Goal: Task Accomplishment & Management: Manage account settings

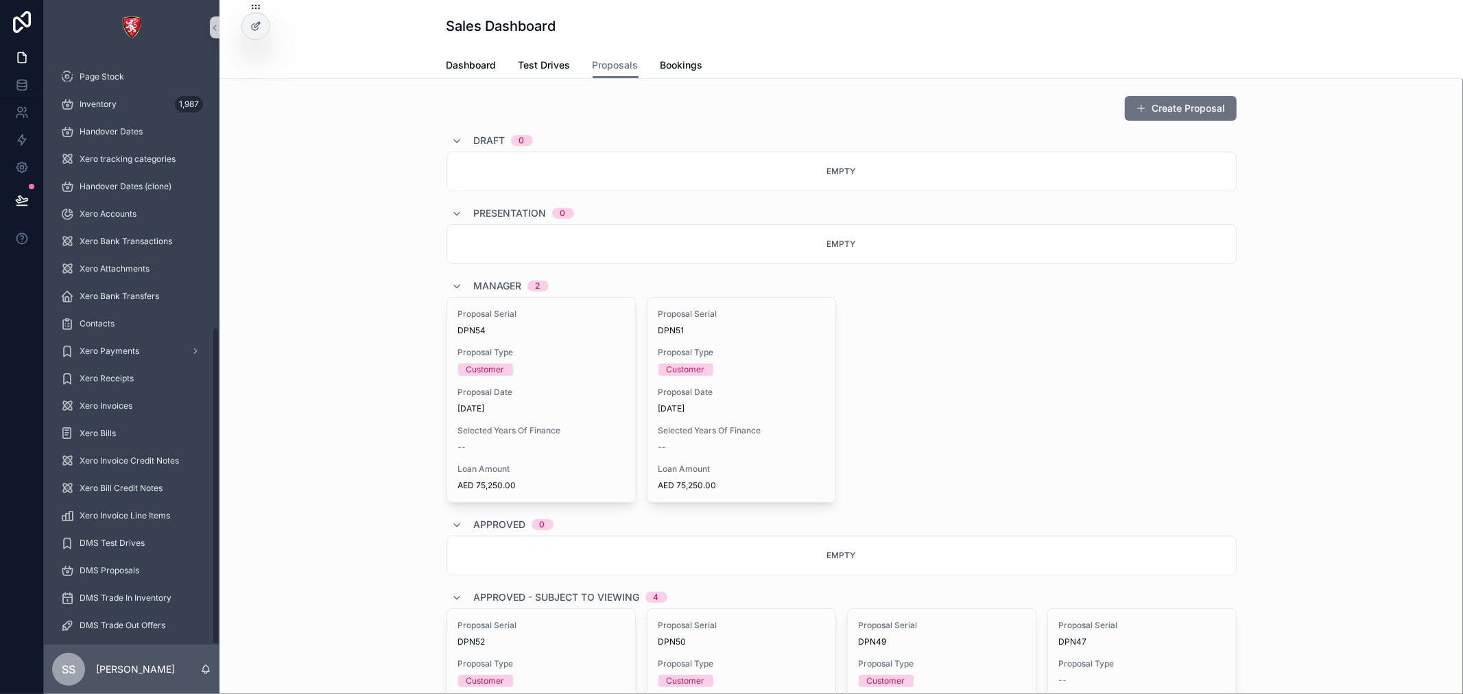
scroll to position [504, 0]
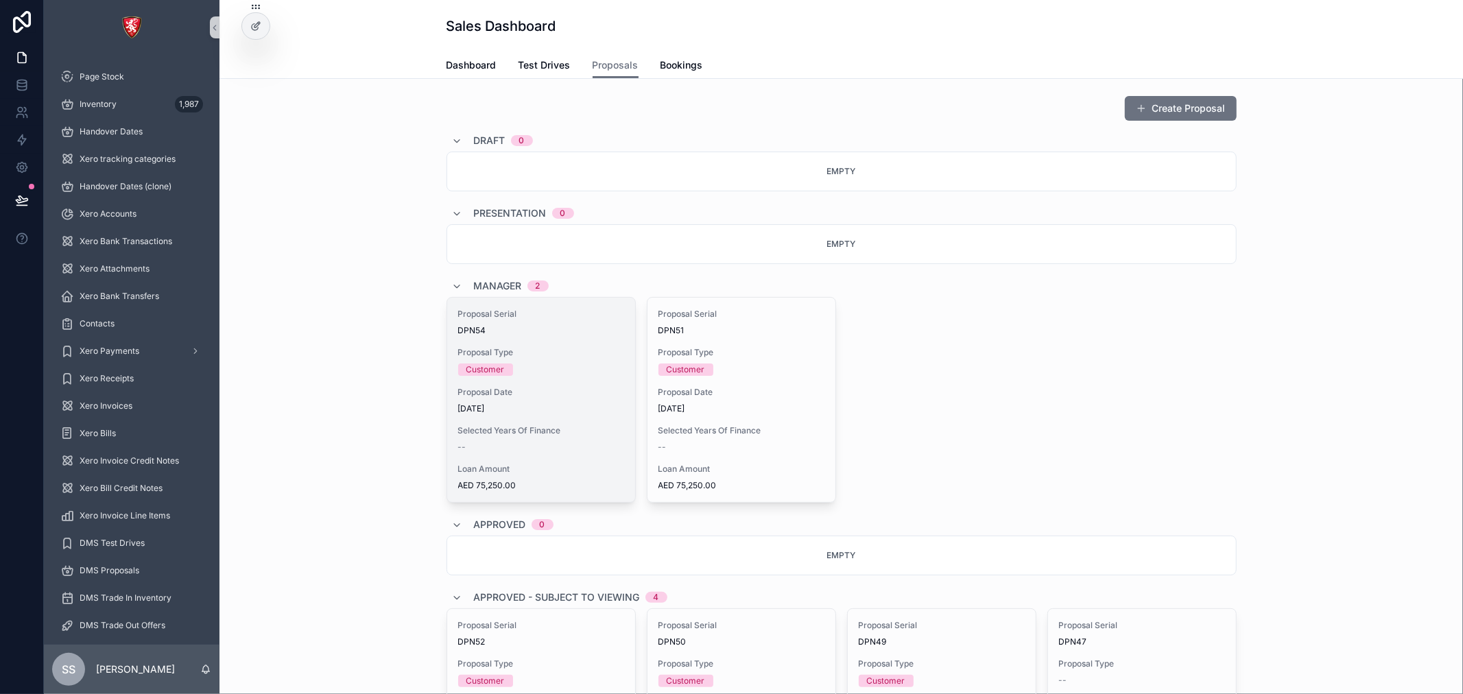
click at [577, 446] on div "--" at bounding box center [541, 447] width 166 height 11
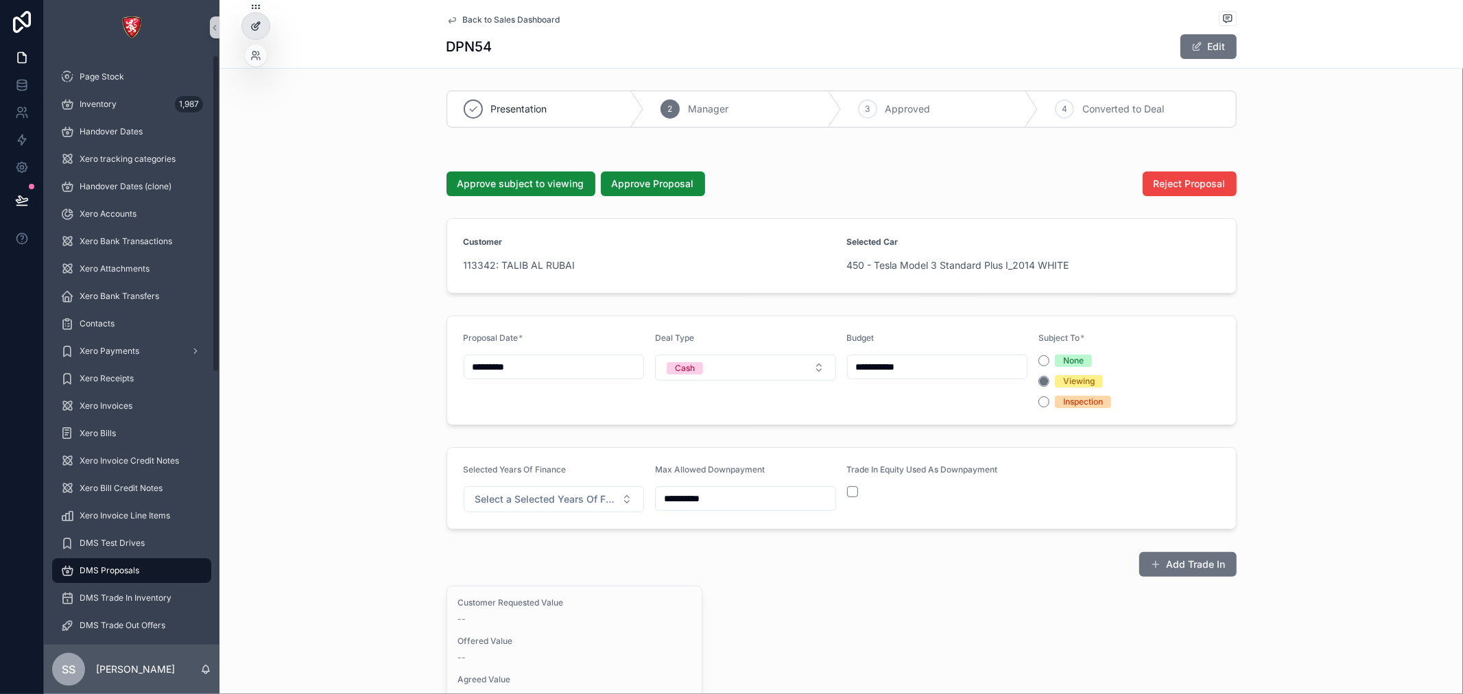
click at [252, 22] on icon at bounding box center [255, 26] width 11 height 11
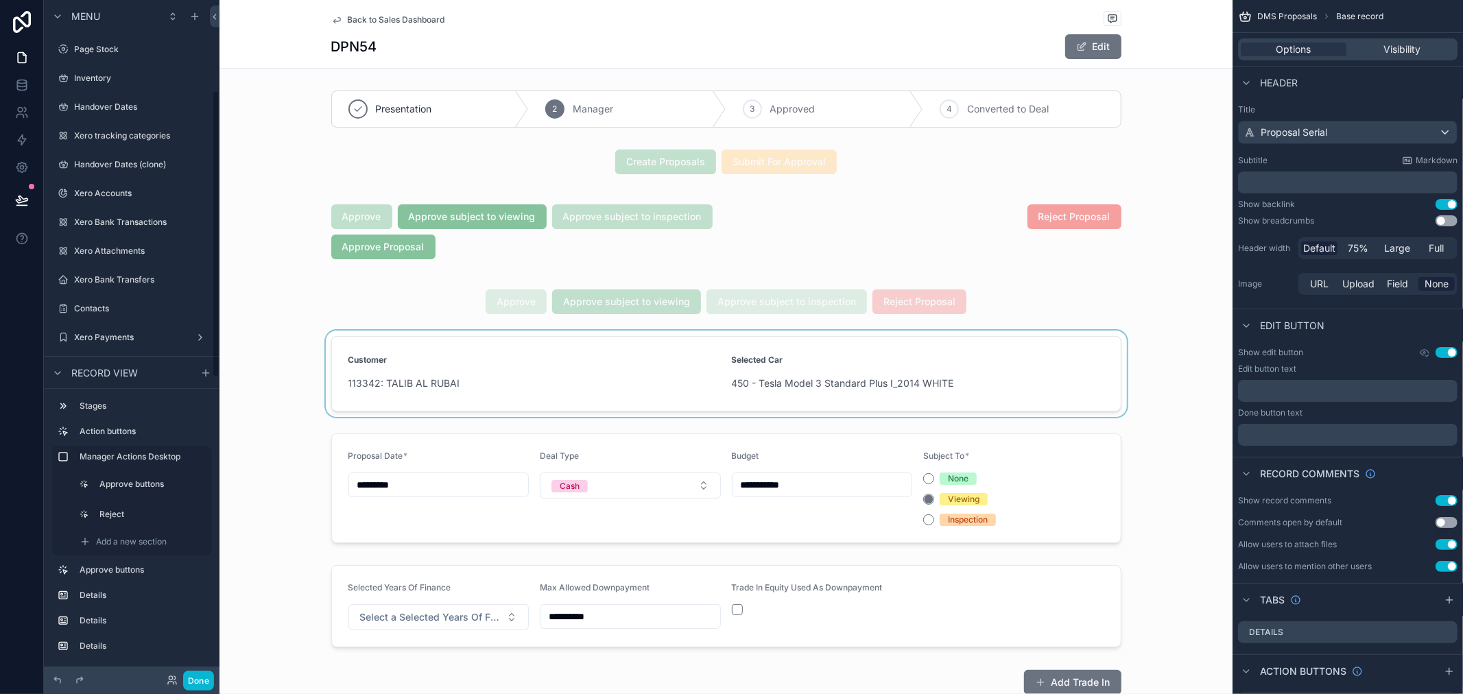
scroll to position [213, 0]
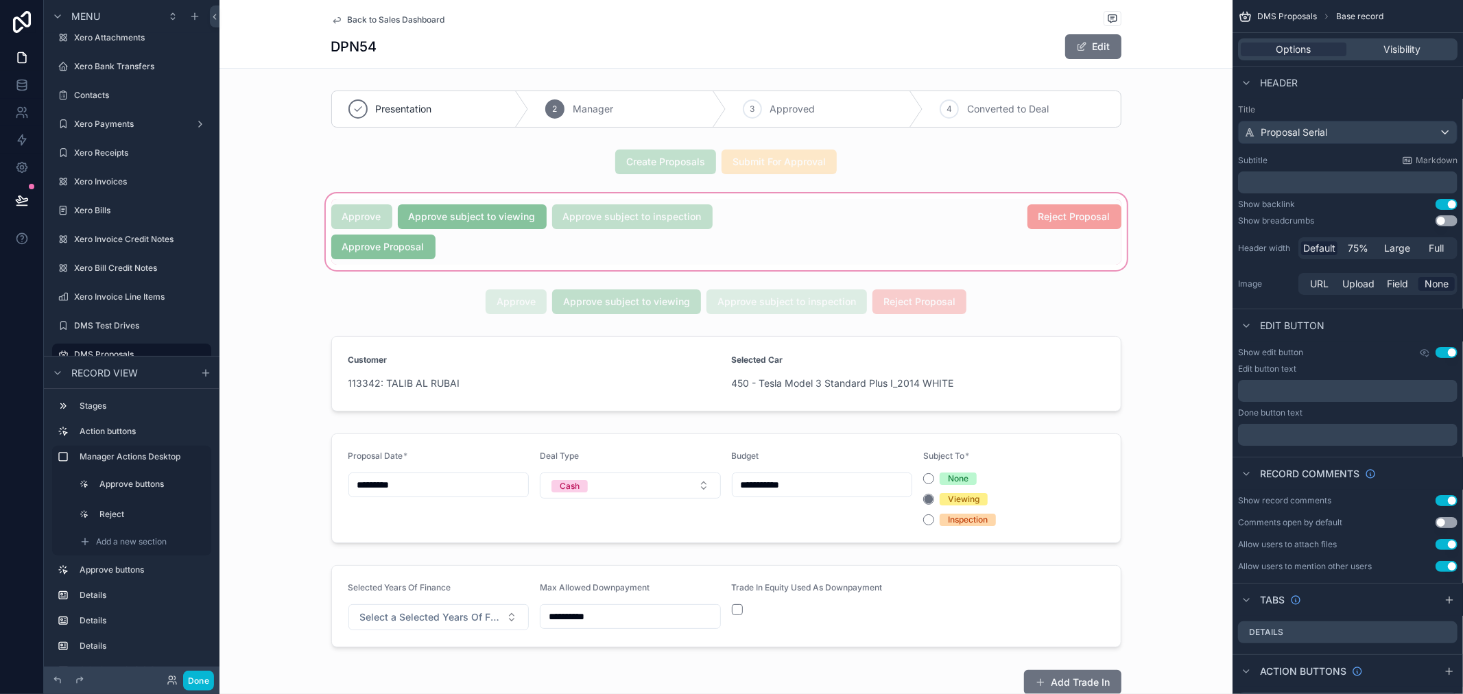
click at [412, 254] on div "scrollable content" at bounding box center [725, 232] width 1013 height 82
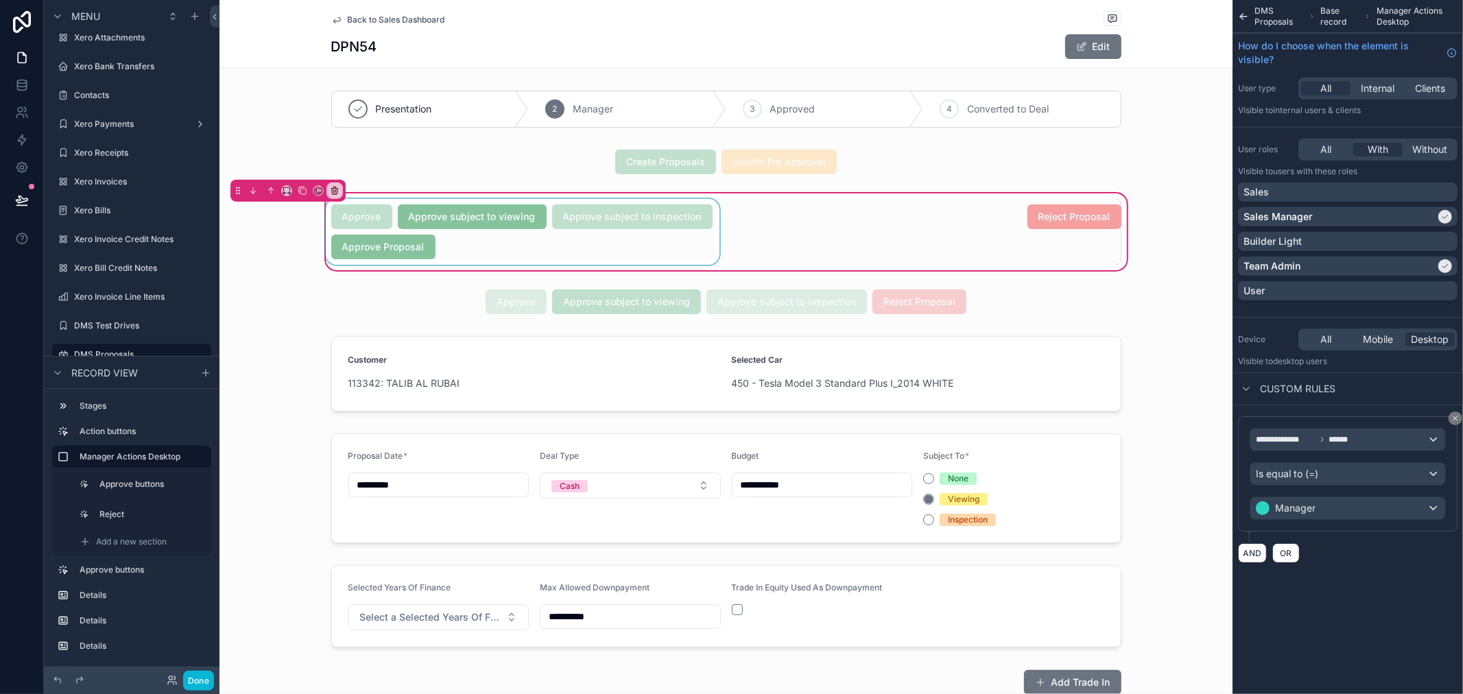
click at [384, 247] on div "scrollable content" at bounding box center [522, 232] width 399 height 66
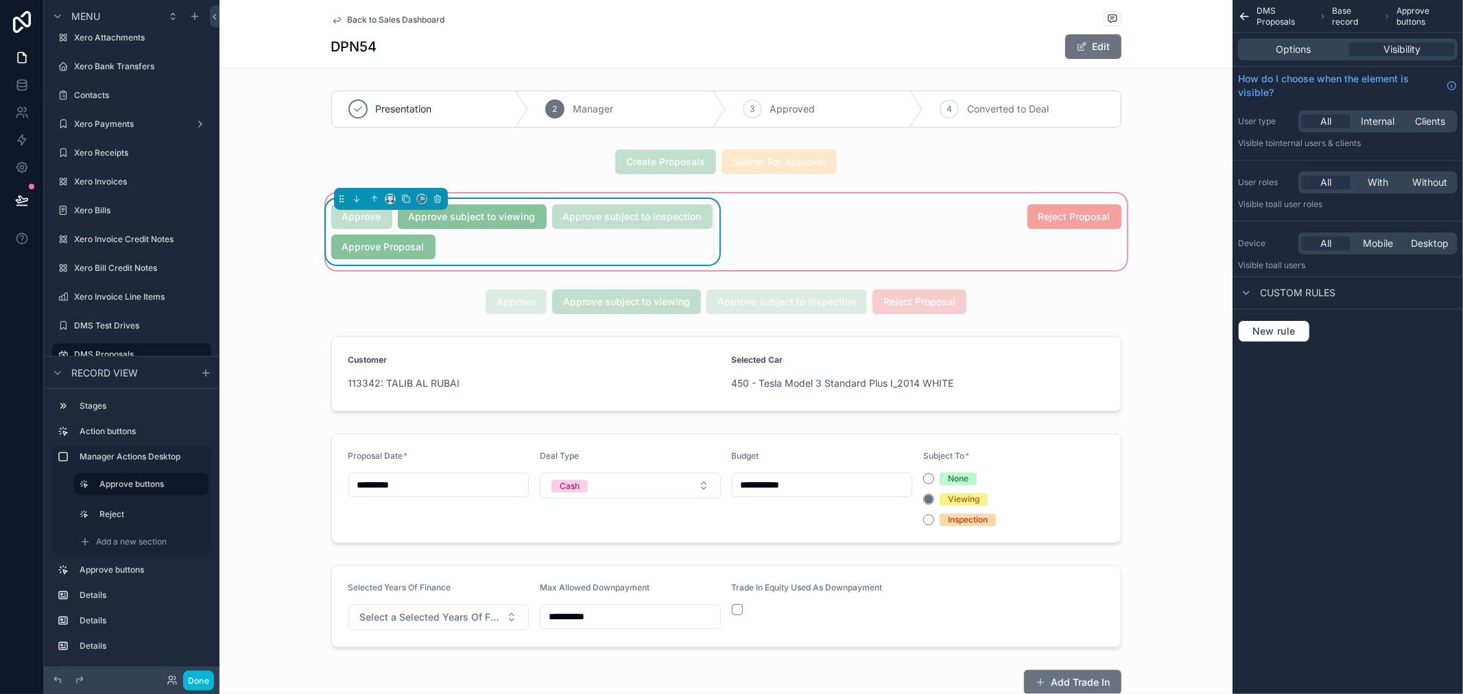
click at [1269, 22] on span "DMS Proposals" at bounding box center [1284, 16] width 57 height 22
click at [1344, 55] on div "Options" at bounding box center [1293, 50] width 106 height 14
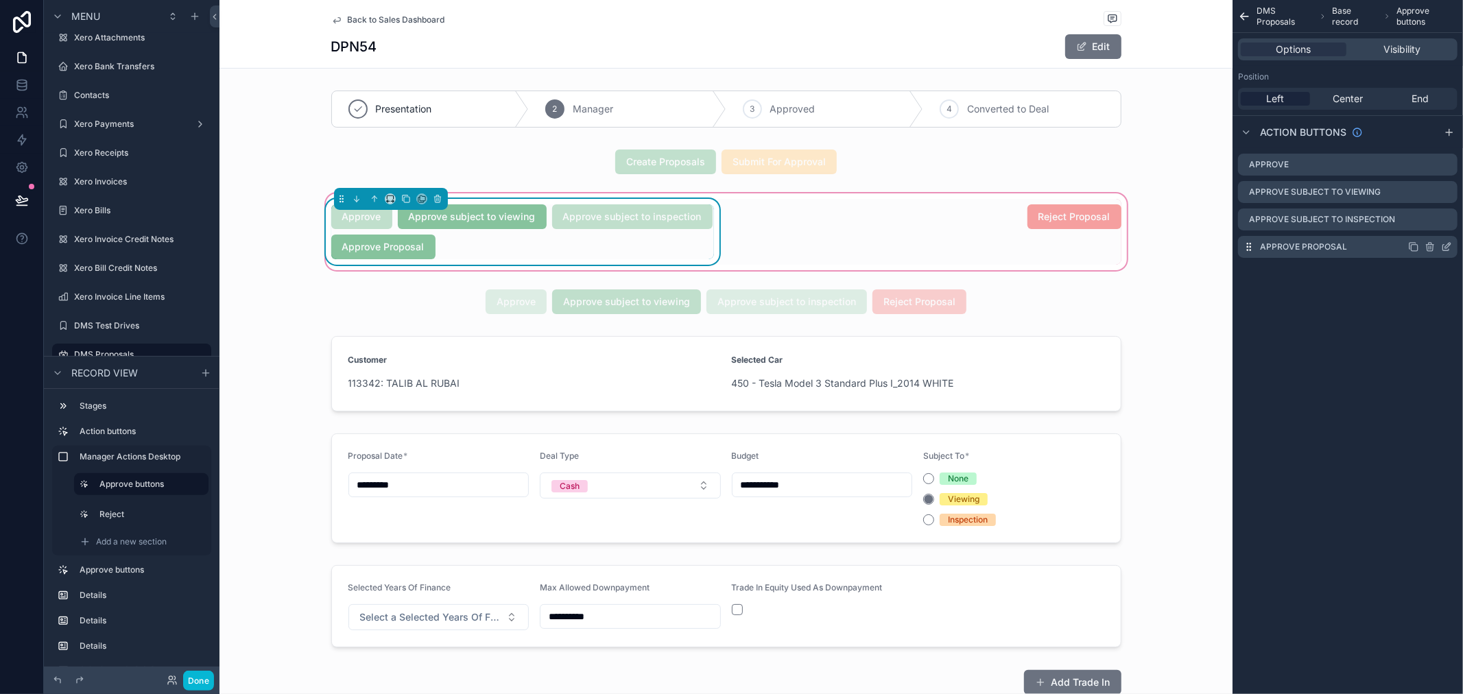
click at [1438, 245] on div "scrollable content" at bounding box center [1430, 246] width 44 height 11
click at [1445, 249] on icon "scrollable content" at bounding box center [1446, 246] width 11 height 11
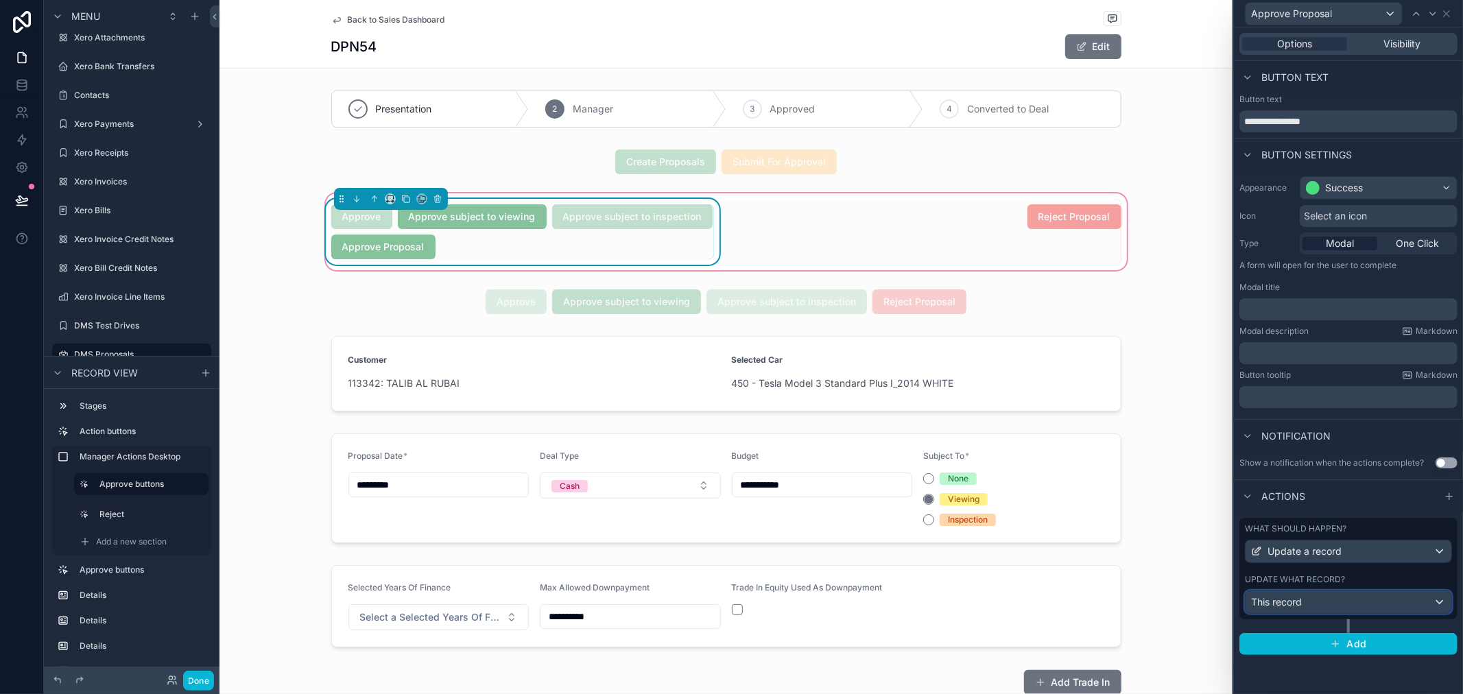
click at [1369, 608] on div "This record" at bounding box center [1348, 602] width 206 height 22
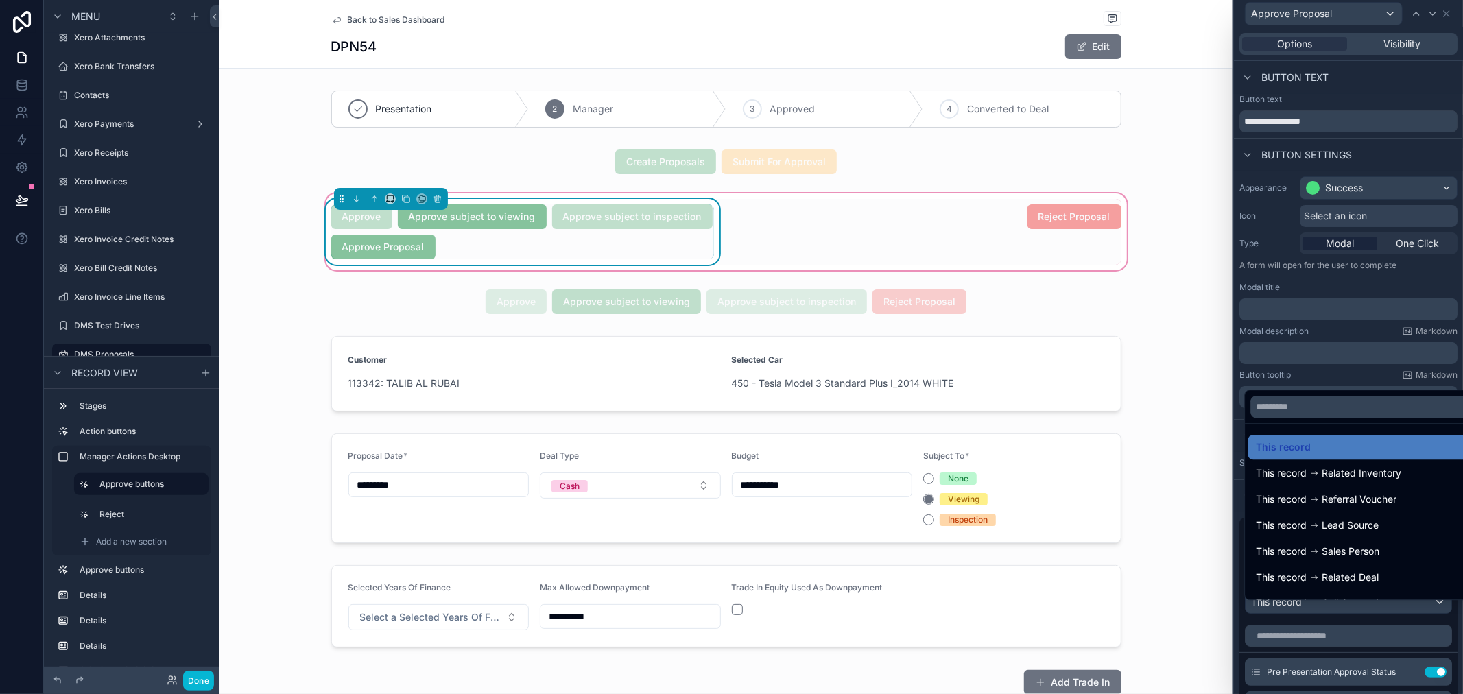
click at [1365, 383] on div at bounding box center [1348, 347] width 229 height 694
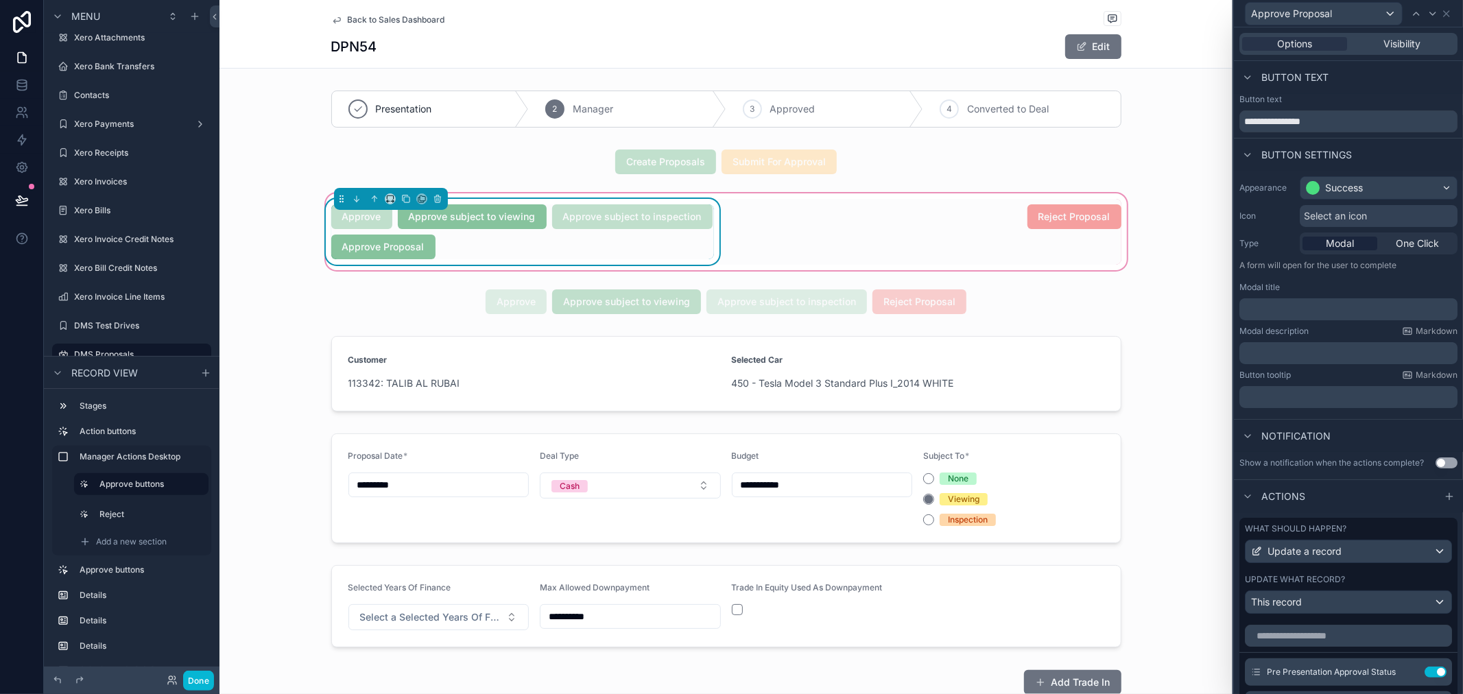
click at [1373, 52] on div "Options Visibility" at bounding box center [1348, 44] width 218 height 22
click at [1384, 43] on span "Visibility" at bounding box center [1402, 44] width 37 height 14
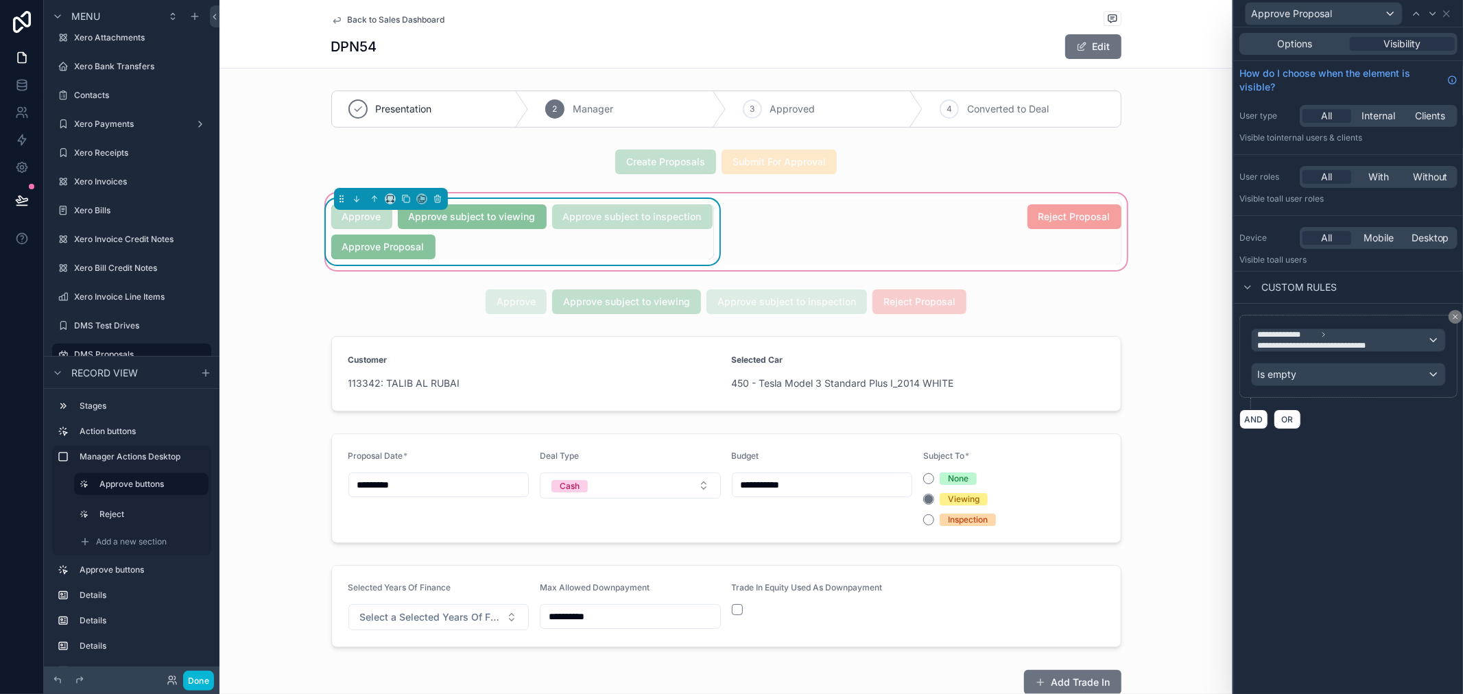
click at [448, 223] on div "Approve subject to viewing" at bounding box center [472, 216] width 149 height 25
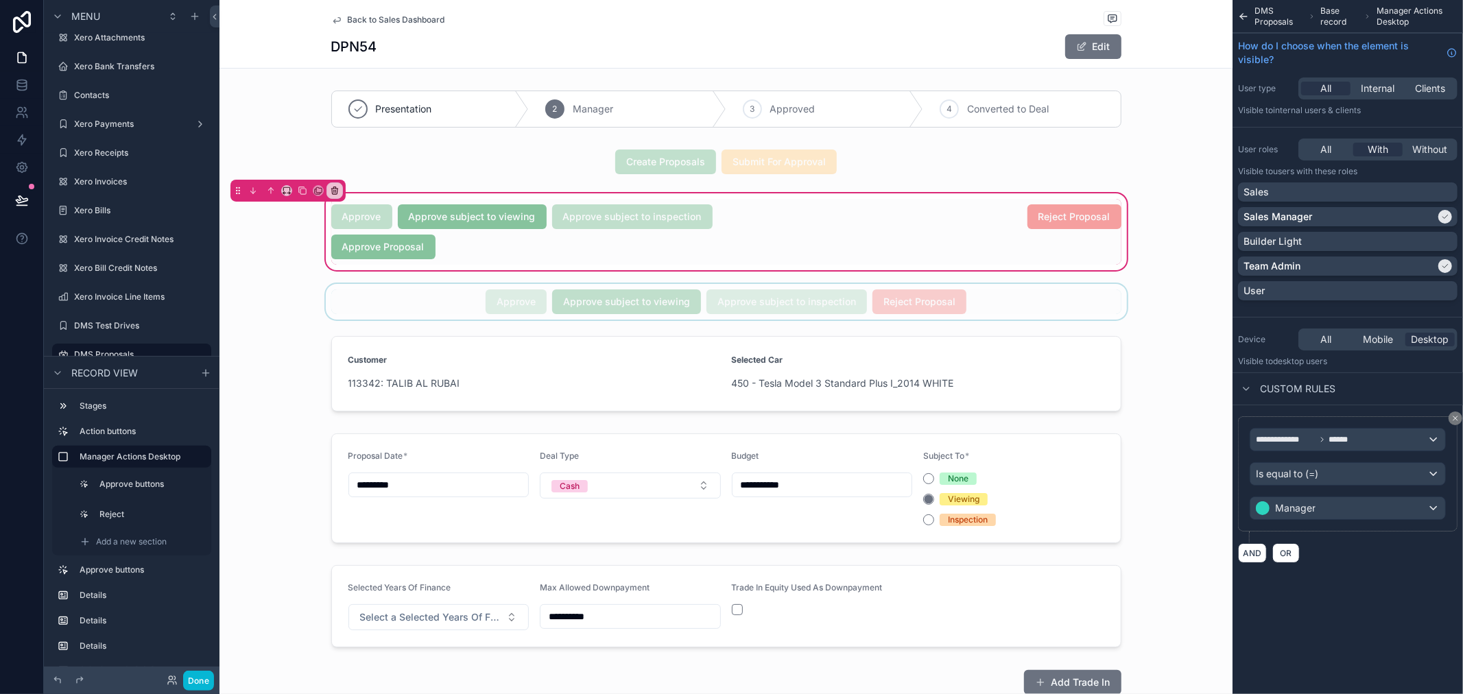
click at [620, 303] on div "scrollable content" at bounding box center [725, 302] width 1013 height 36
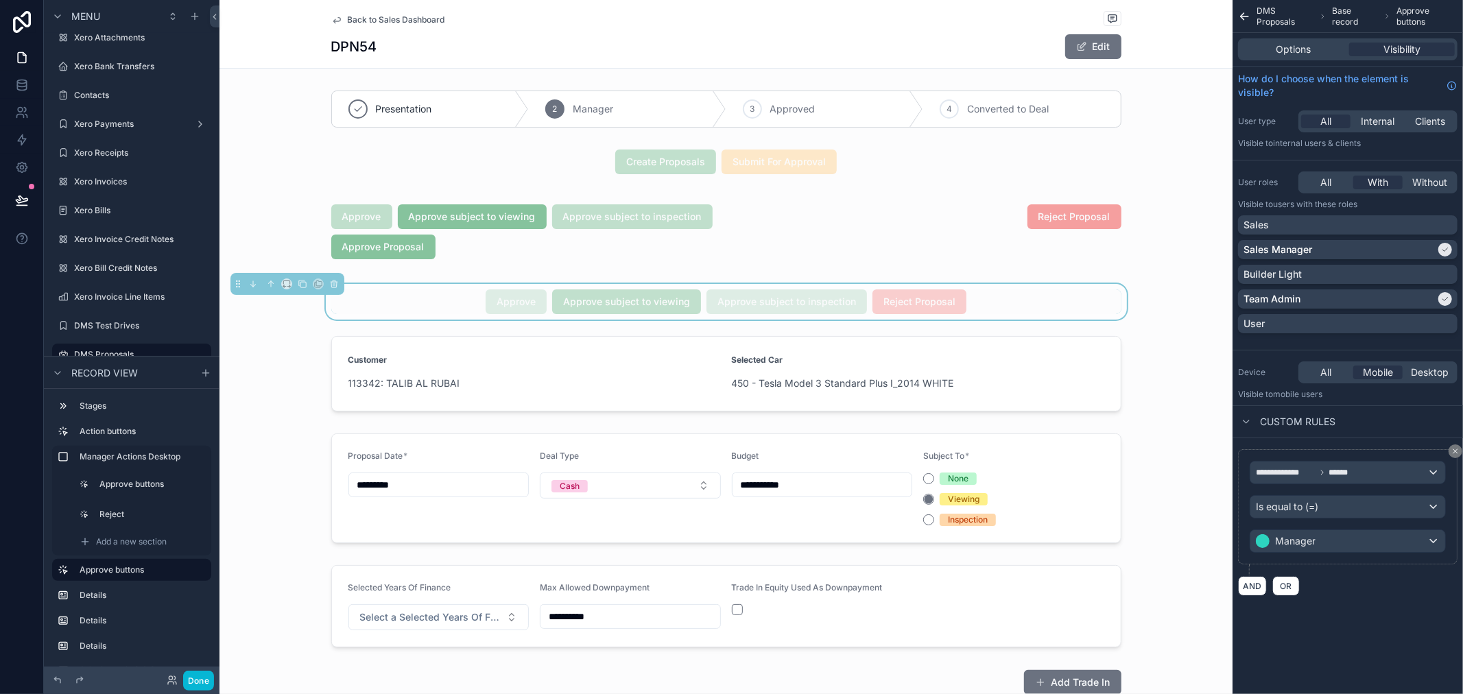
click at [728, 307] on div "Approve subject to inspection" at bounding box center [786, 301] width 160 height 25
click at [827, 248] on div "scrollable content" at bounding box center [725, 232] width 1013 height 82
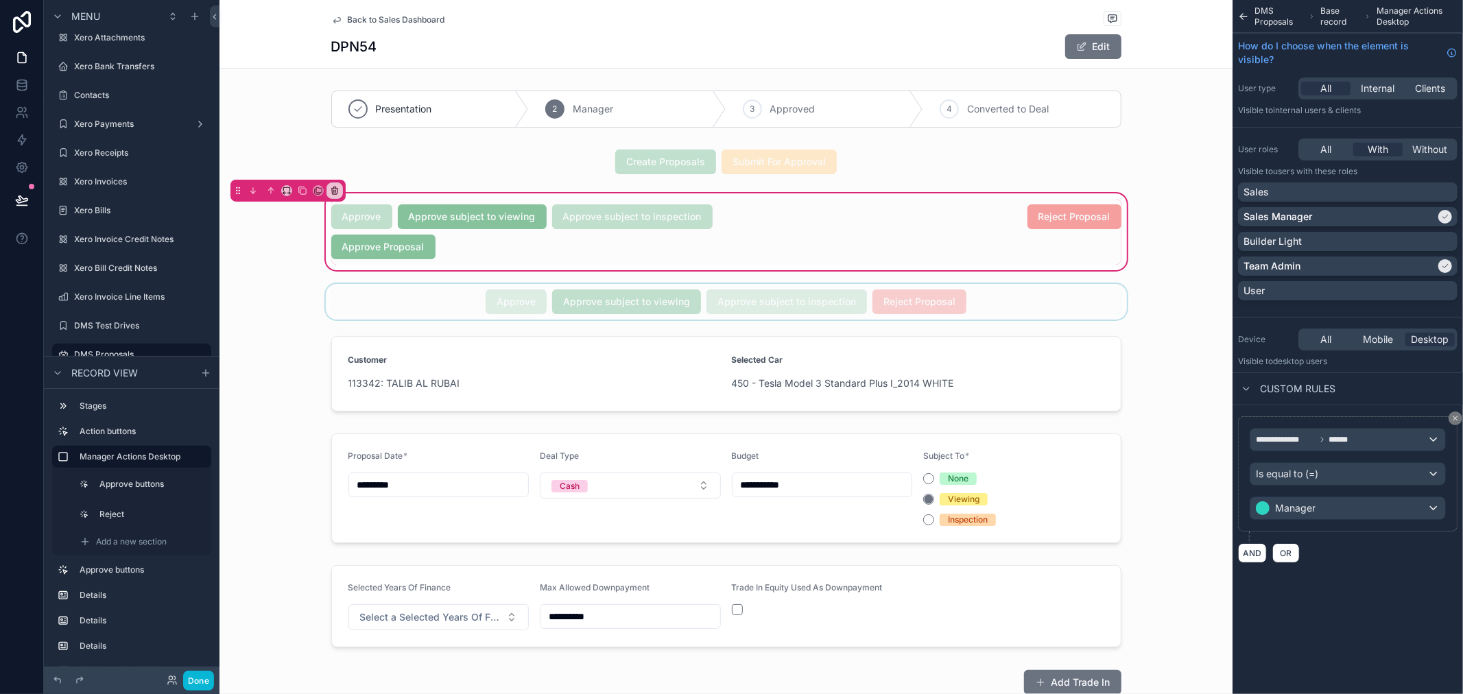
click at [421, 291] on div "scrollable content" at bounding box center [725, 302] width 1013 height 36
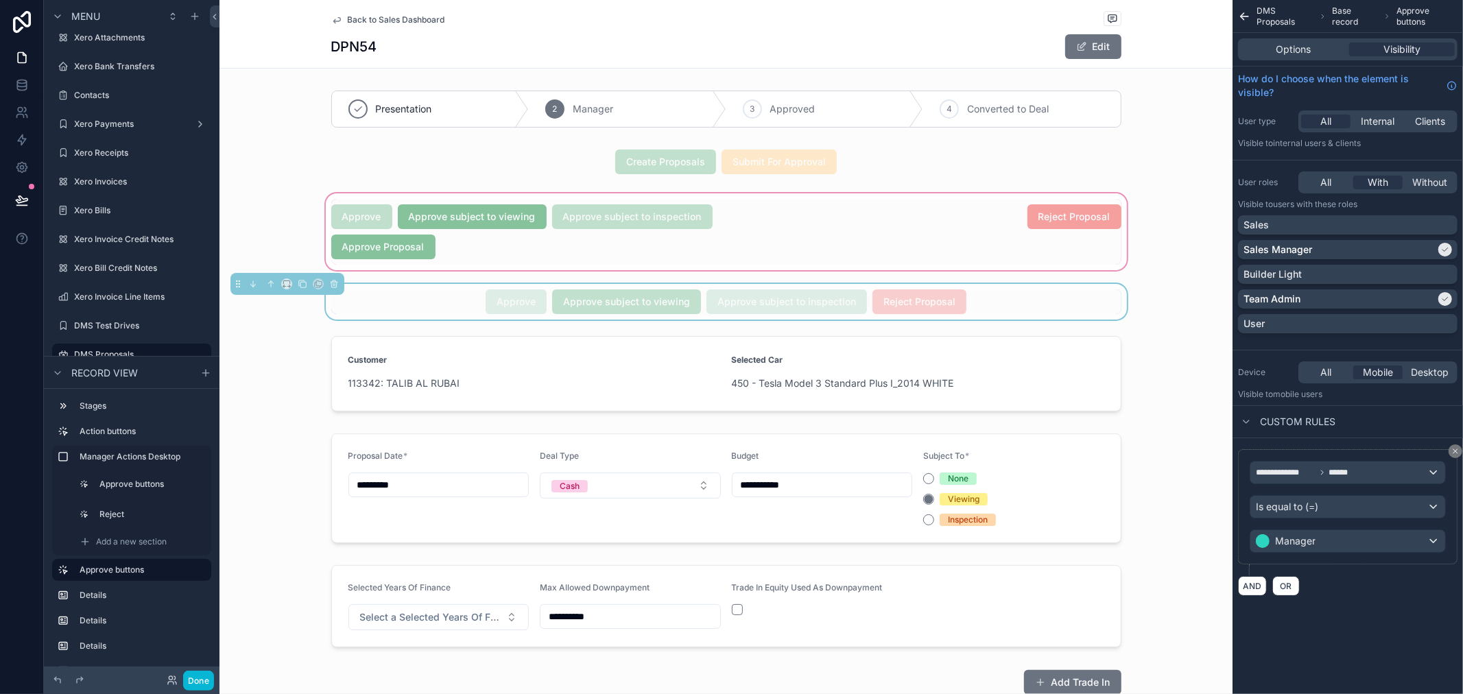
click at [427, 262] on div "scrollable content" at bounding box center [725, 232] width 1013 height 82
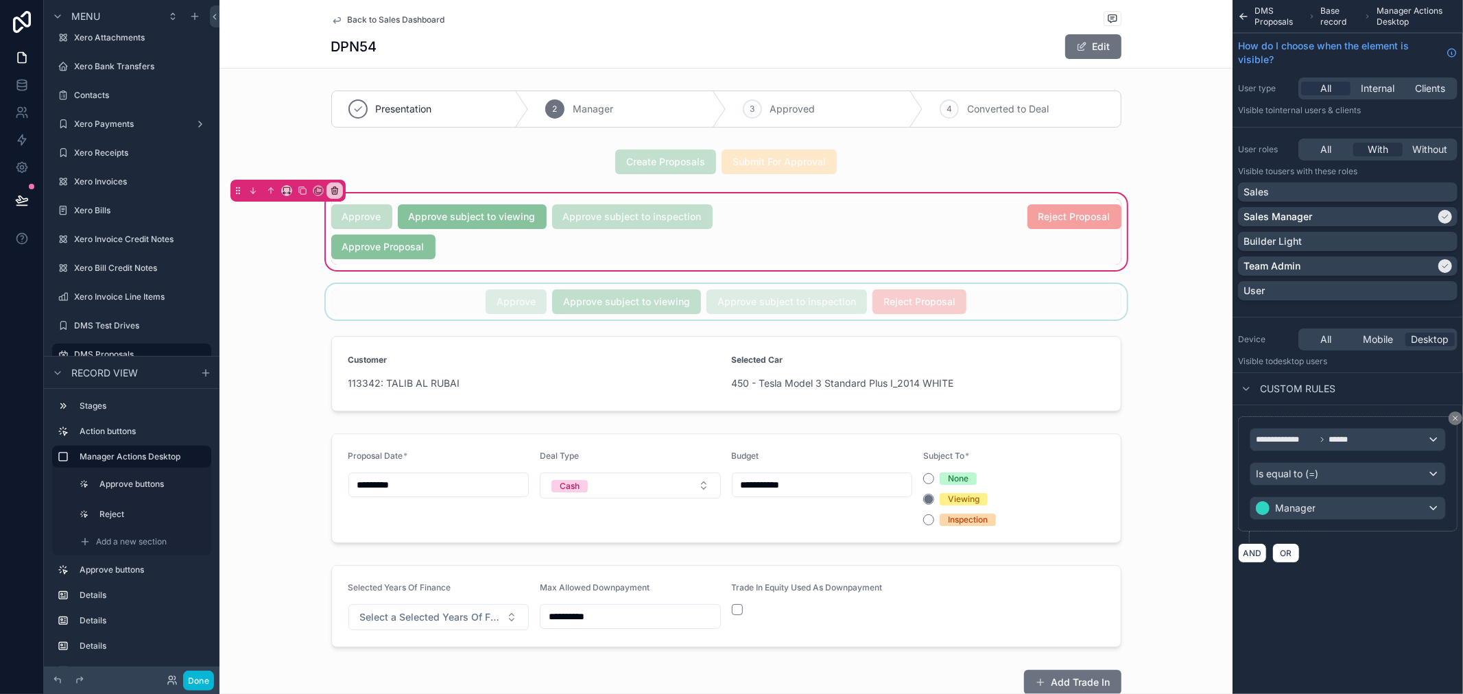
click at [434, 295] on div "scrollable content" at bounding box center [725, 302] width 1013 height 36
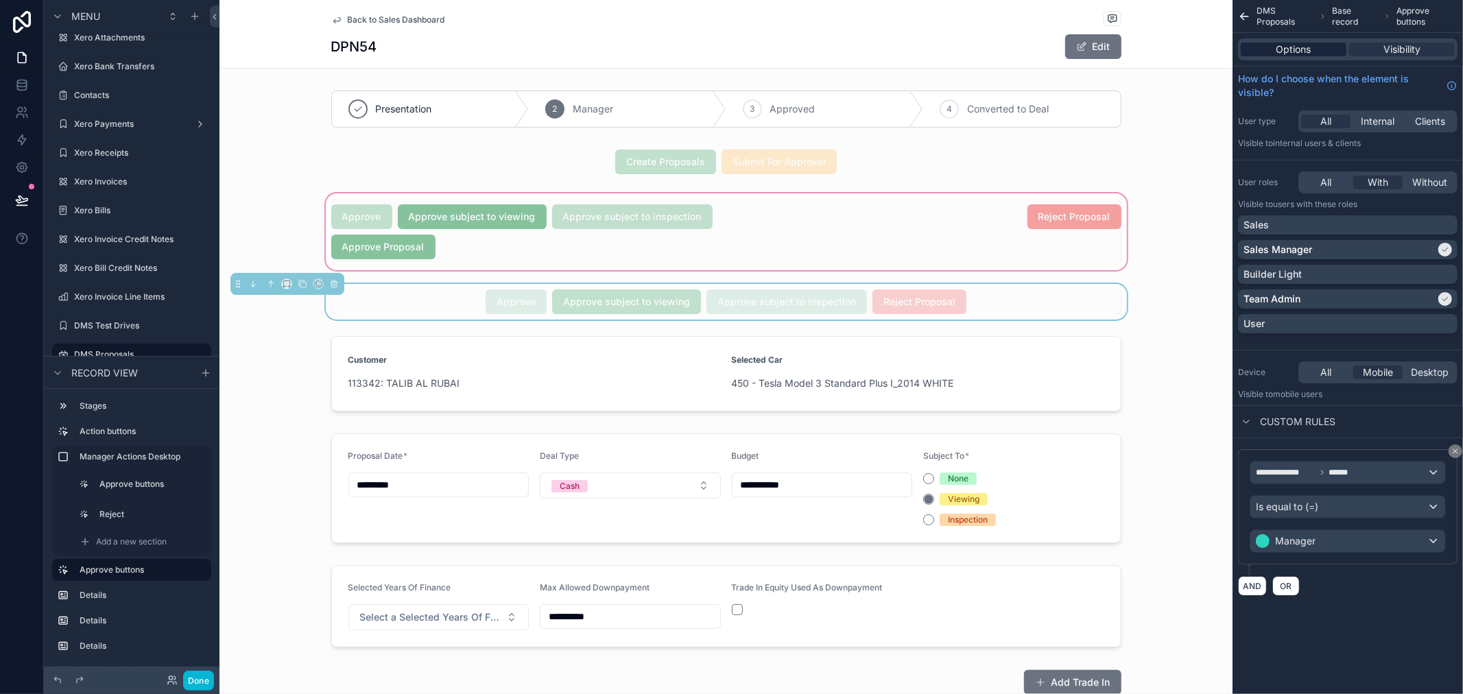
click at [1282, 50] on span "Options" at bounding box center [1293, 50] width 35 height 14
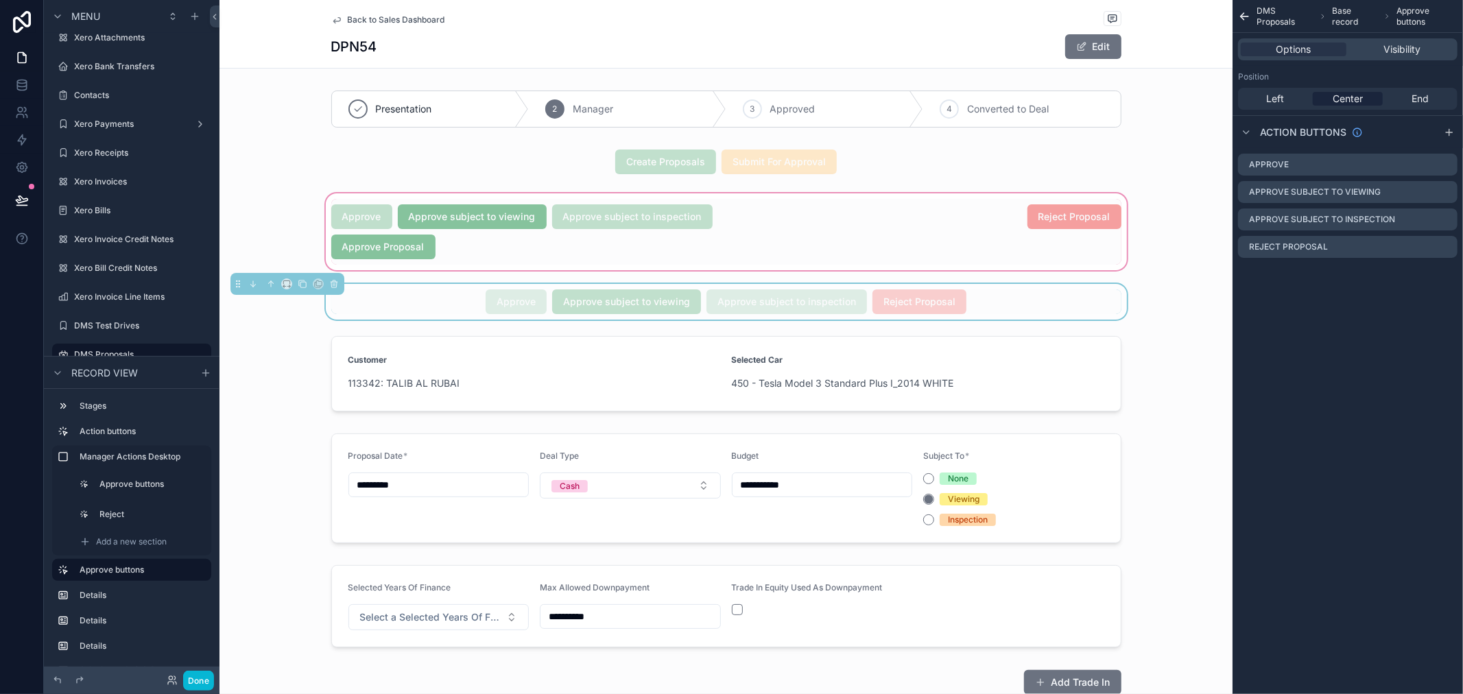
click at [1267, 86] on div "Position Left Center End" at bounding box center [1347, 90] width 230 height 49
click at [1273, 94] on span "Left" at bounding box center [1276, 99] width 18 height 14
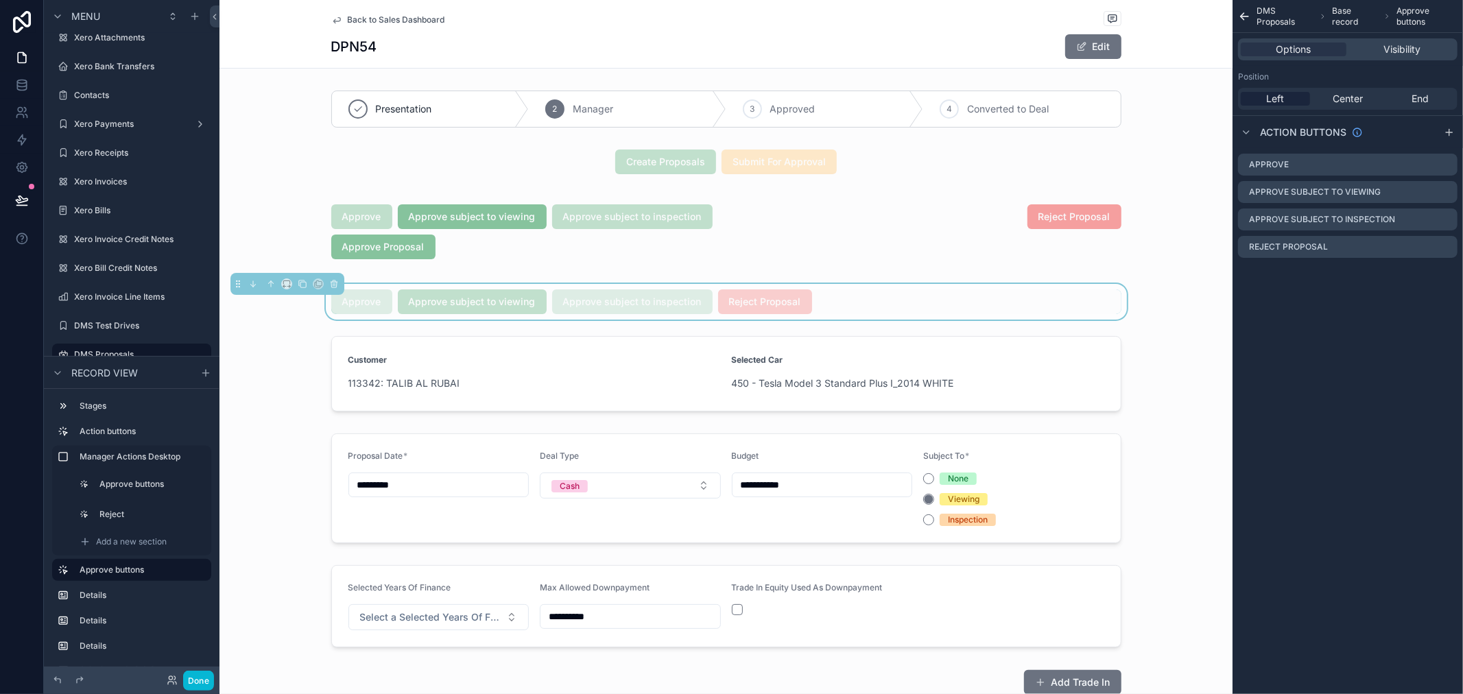
click at [1452, 131] on icon "scrollable content" at bounding box center [1448, 132] width 11 height 11
click at [1445, 131] on icon "scrollable content" at bounding box center [1448, 132] width 11 height 11
click at [1429, 298] on icon "scrollable content" at bounding box center [1429, 301] width 11 height 11
click at [1432, 304] on icon "scrollable content" at bounding box center [1429, 303] width 6 height 6
click at [1426, 302] on icon "scrollable content" at bounding box center [1429, 301] width 11 height 11
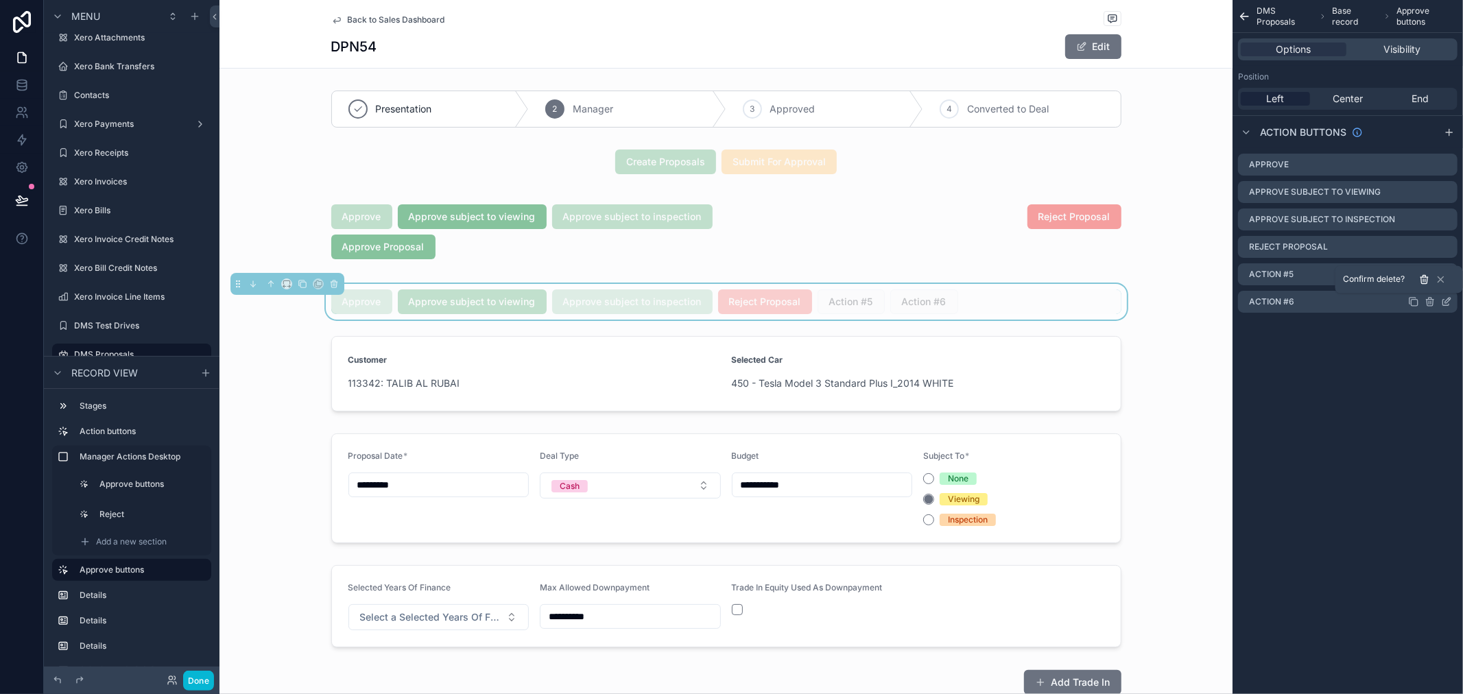
click at [1423, 277] on icon at bounding box center [1424, 277] width 3 height 2
click at [1339, 275] on div "Action #5" at bounding box center [1347, 274] width 219 height 22
click at [1445, 277] on icon "scrollable content" at bounding box center [1446, 275] width 6 height 6
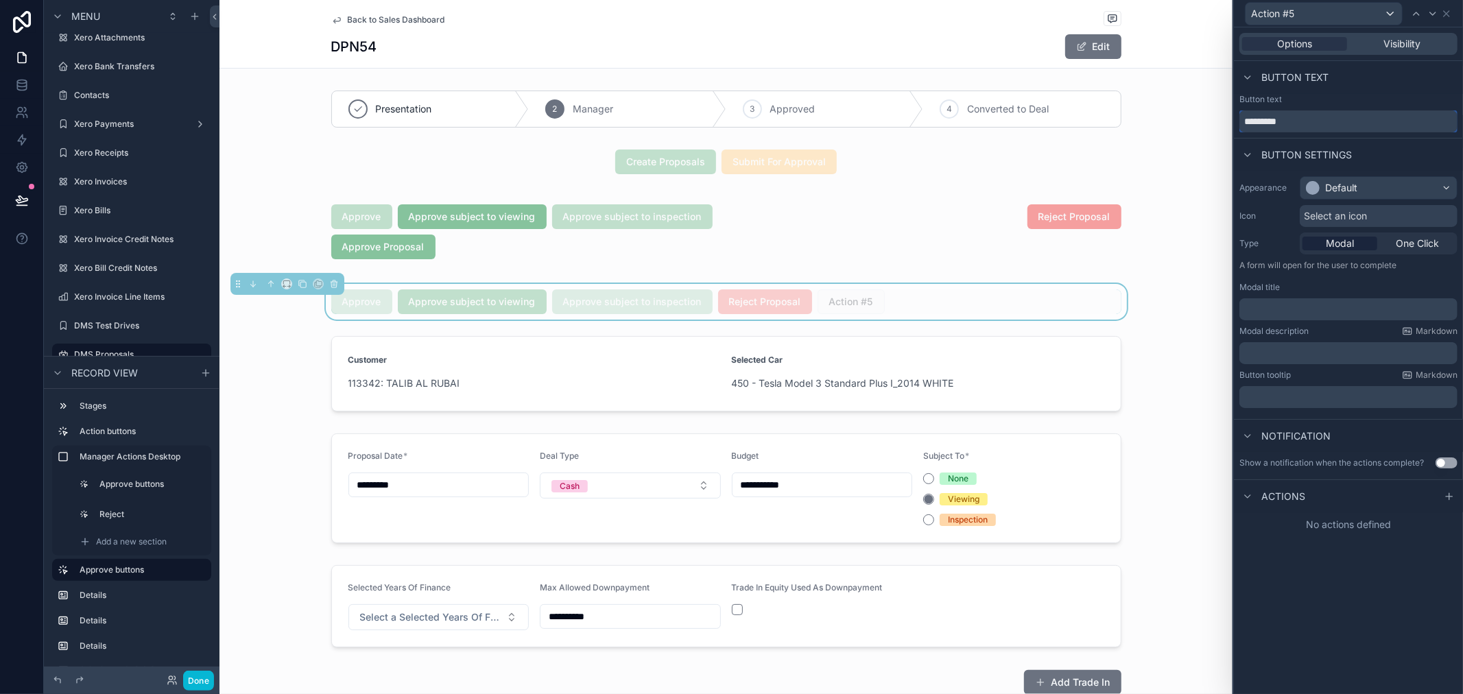
click at [1294, 119] on input "*********" at bounding box center [1348, 121] width 218 height 22
click at [1328, 101] on div "Button text" at bounding box center [1348, 99] width 218 height 11
click at [1342, 119] on input "**********" at bounding box center [1348, 121] width 218 height 22
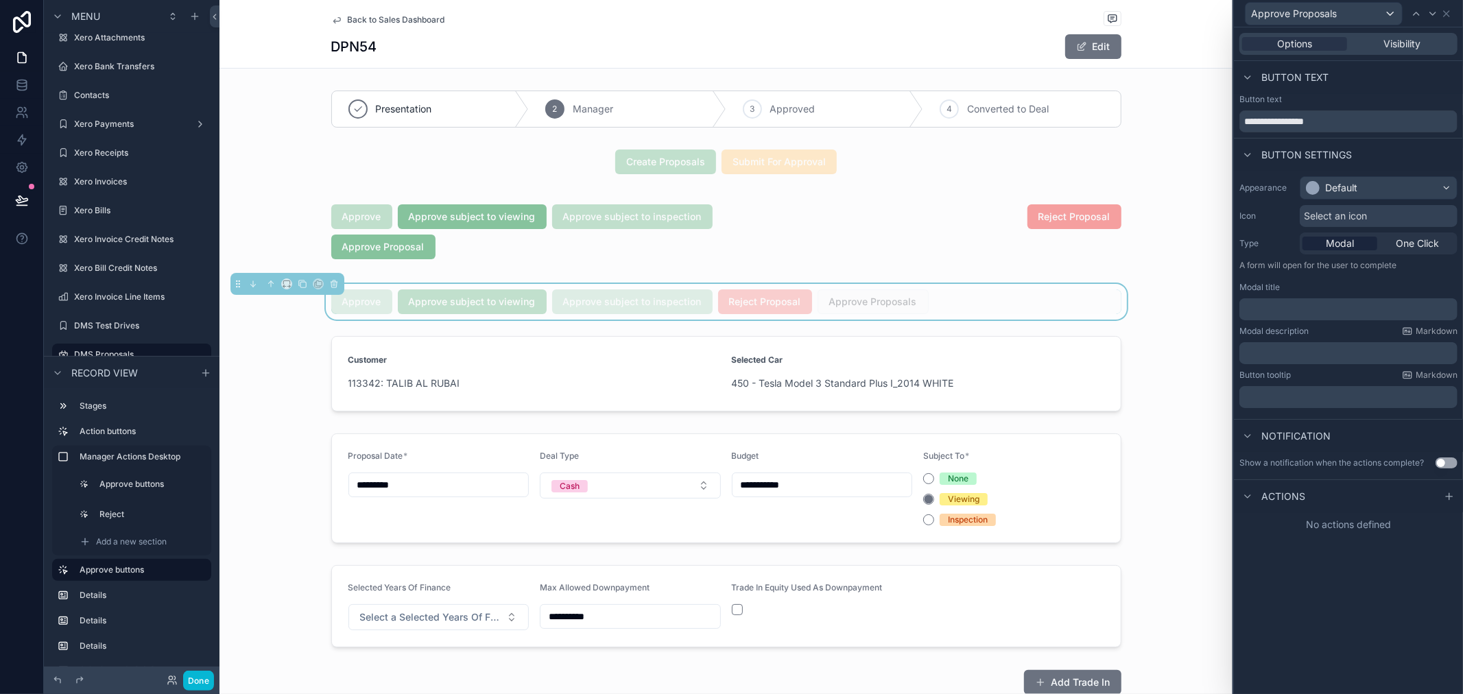
click at [1347, 104] on div "Button text" at bounding box center [1348, 99] width 218 height 11
click at [1354, 101] on div "Button text" at bounding box center [1348, 99] width 218 height 11
click at [1363, 128] on input "**********" at bounding box center [1348, 121] width 218 height 22
type input "**********"
drag, startPoint x: 1362, startPoint y: 84, endPoint x: 1365, endPoint y: 91, distance: 7.7
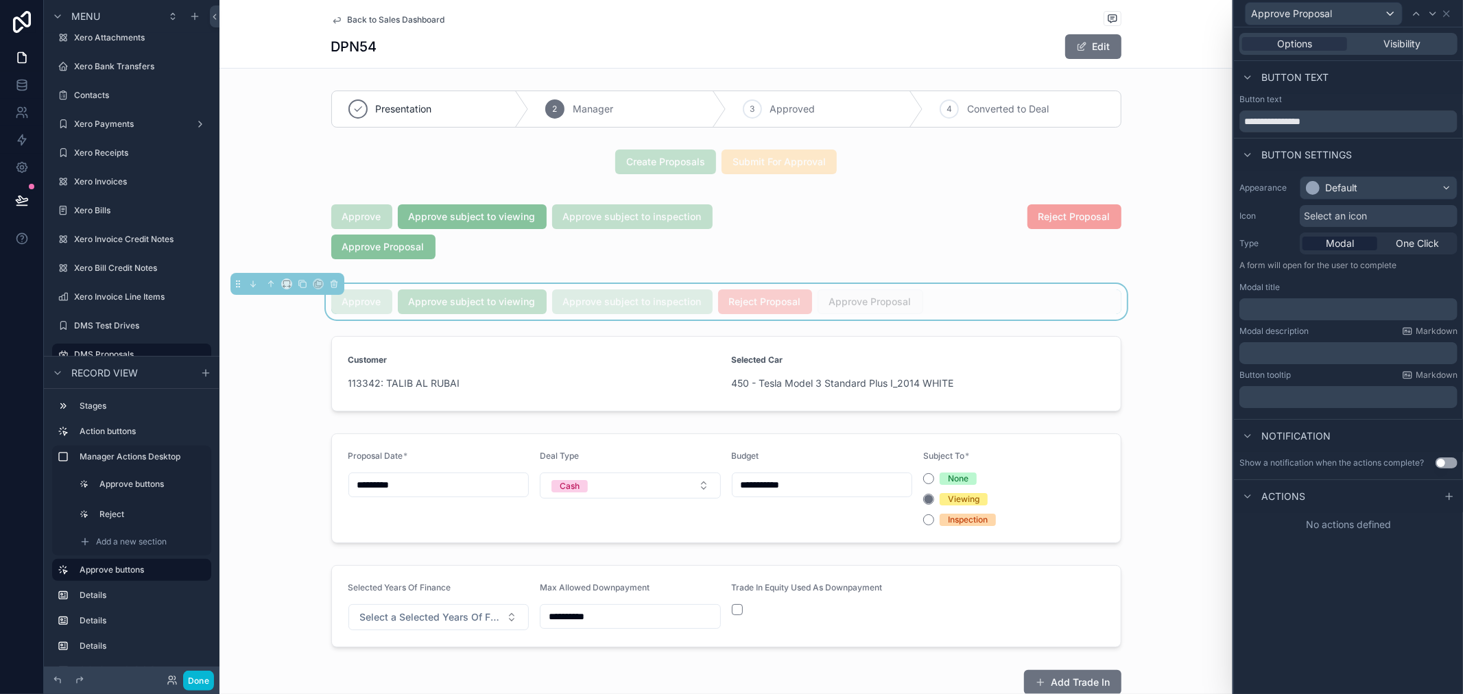
click at [1362, 84] on div "Button text" at bounding box center [1348, 77] width 229 height 33
click at [1390, 180] on div "Default" at bounding box center [1378, 188] width 156 height 22
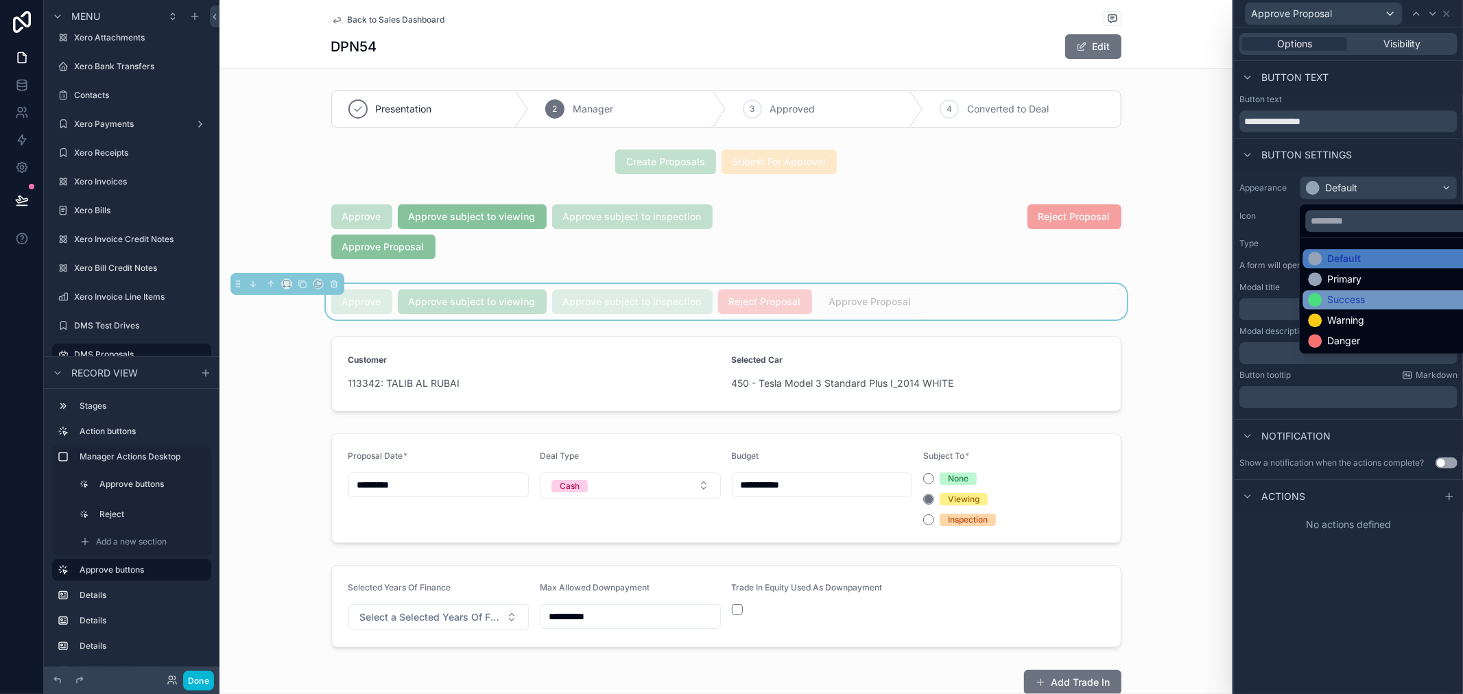
click at [1356, 293] on div "Success" at bounding box center [1346, 300] width 38 height 14
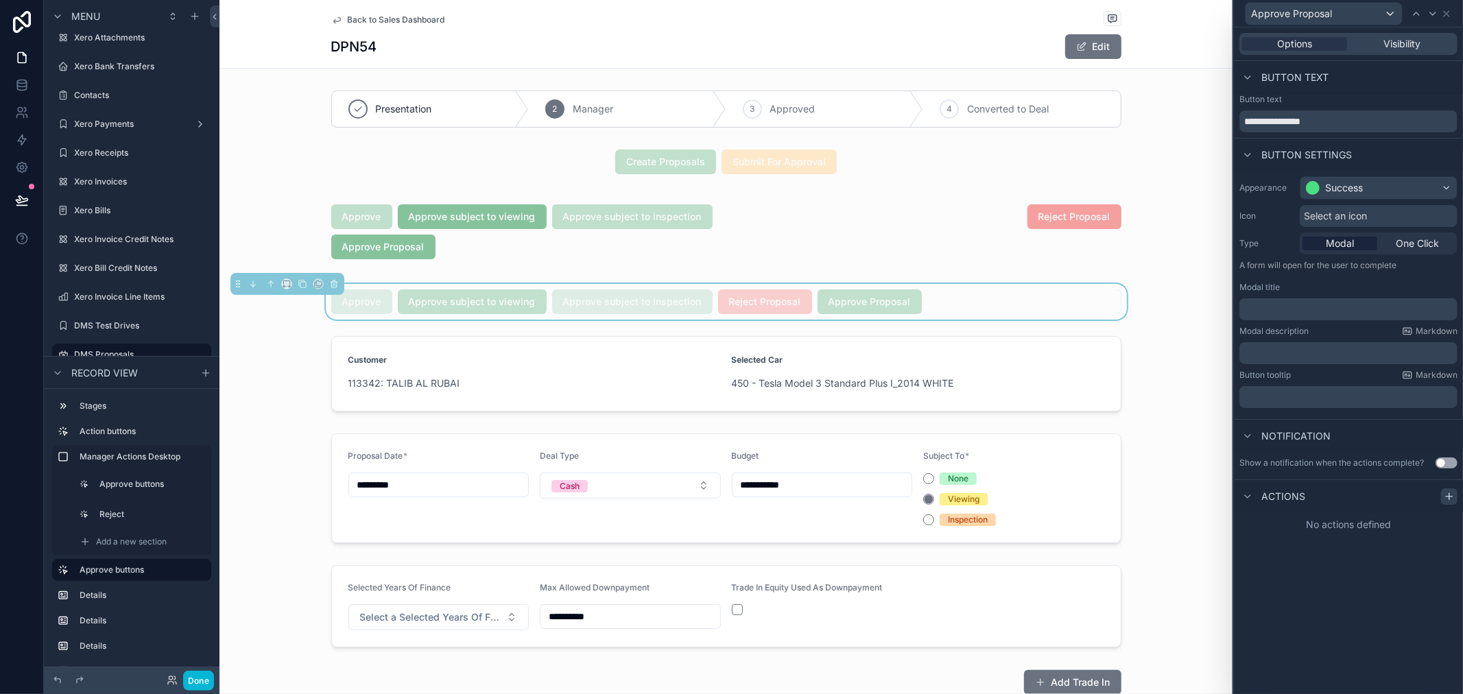
click at [1445, 494] on icon at bounding box center [1448, 496] width 11 height 11
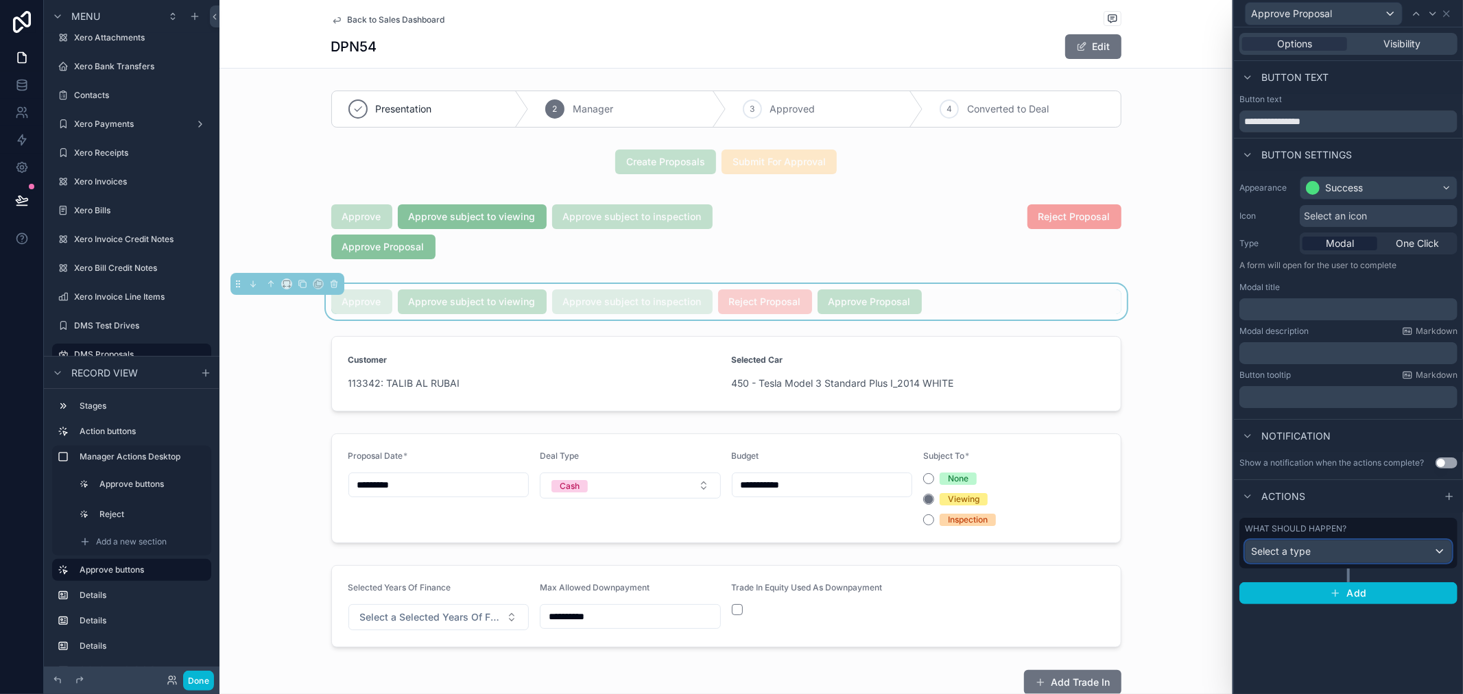
click at [1376, 547] on div "Select a type" at bounding box center [1348, 551] width 206 height 22
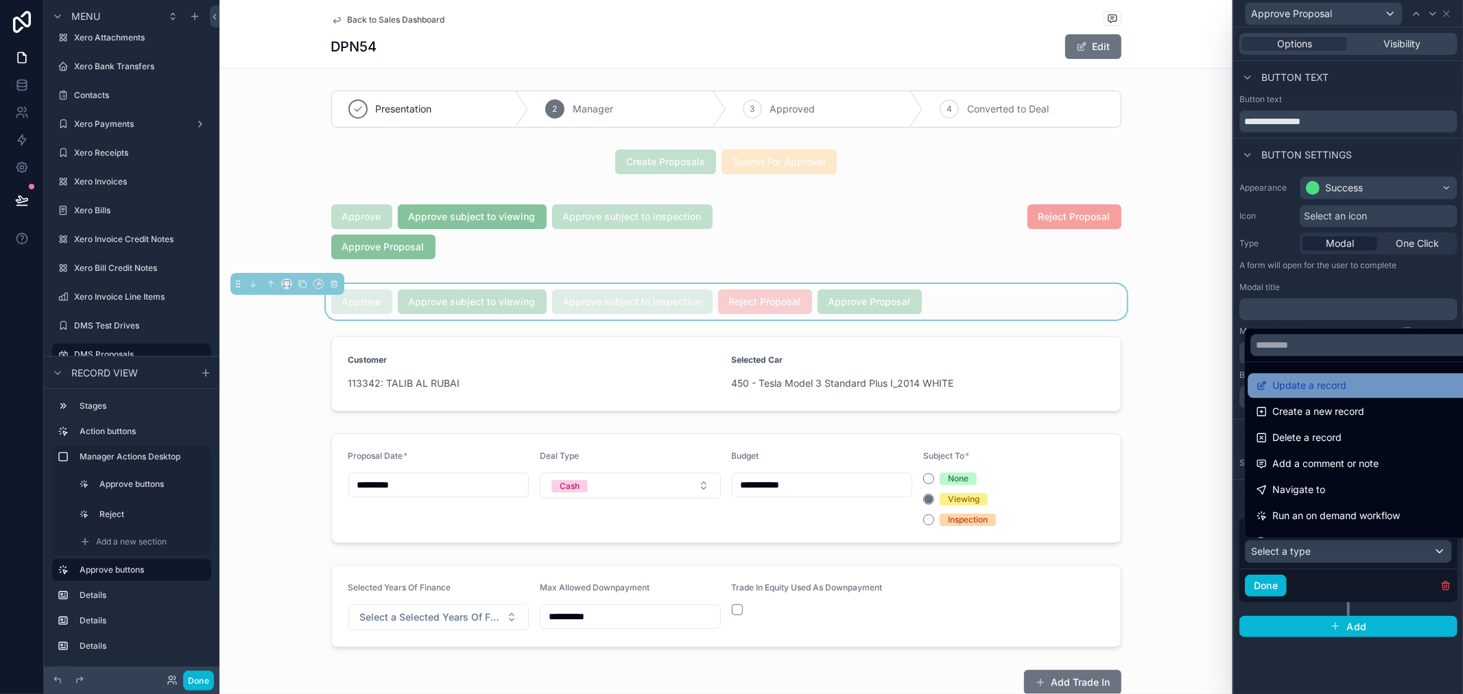
click at [1323, 373] on div "Update a record" at bounding box center [1363, 385] width 232 height 25
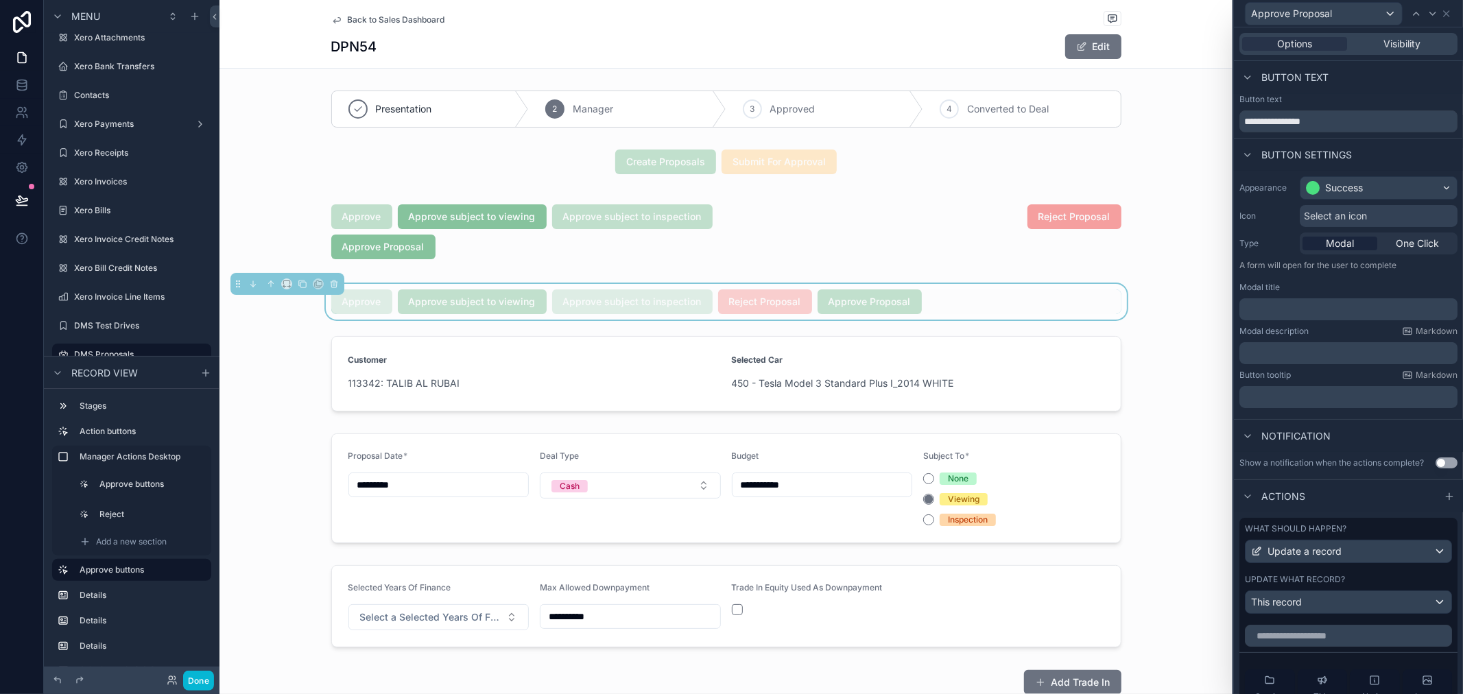
scroll to position [304, 0]
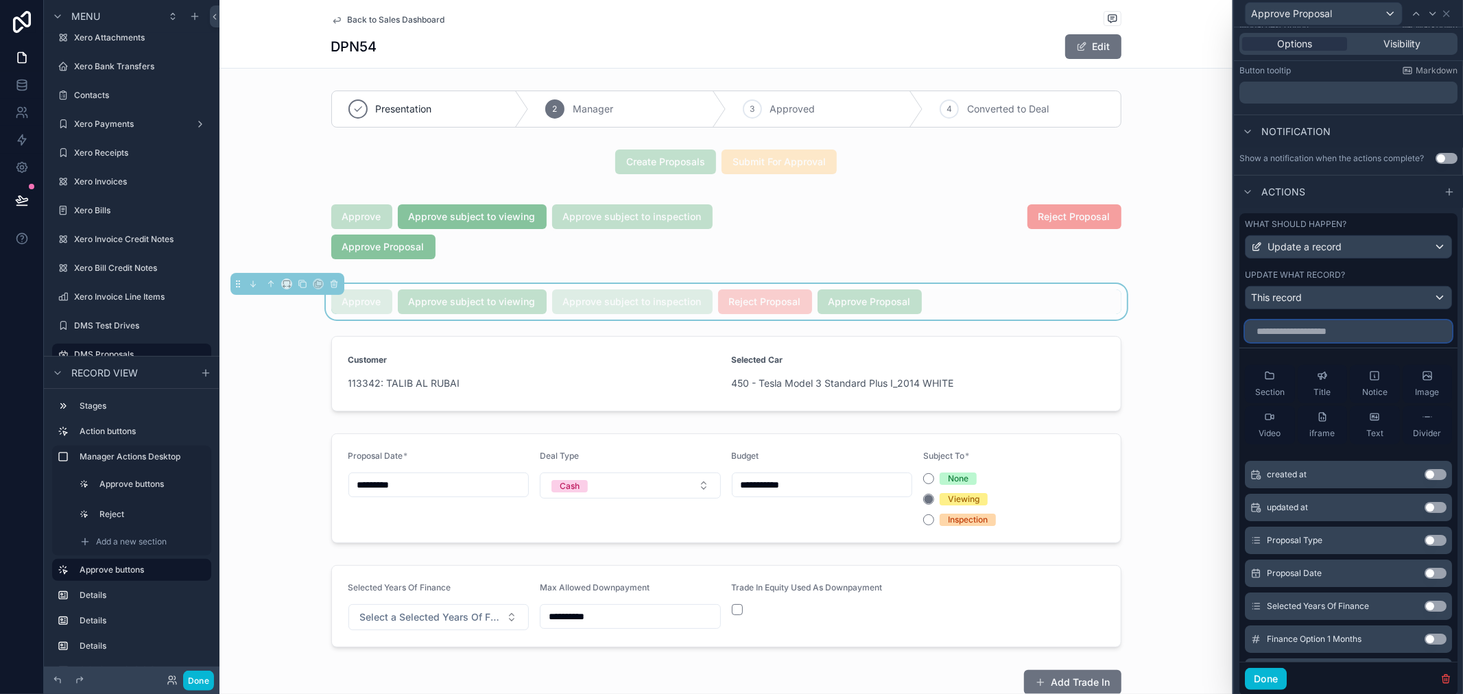
click at [1358, 342] on input "text" at bounding box center [1348, 331] width 207 height 22
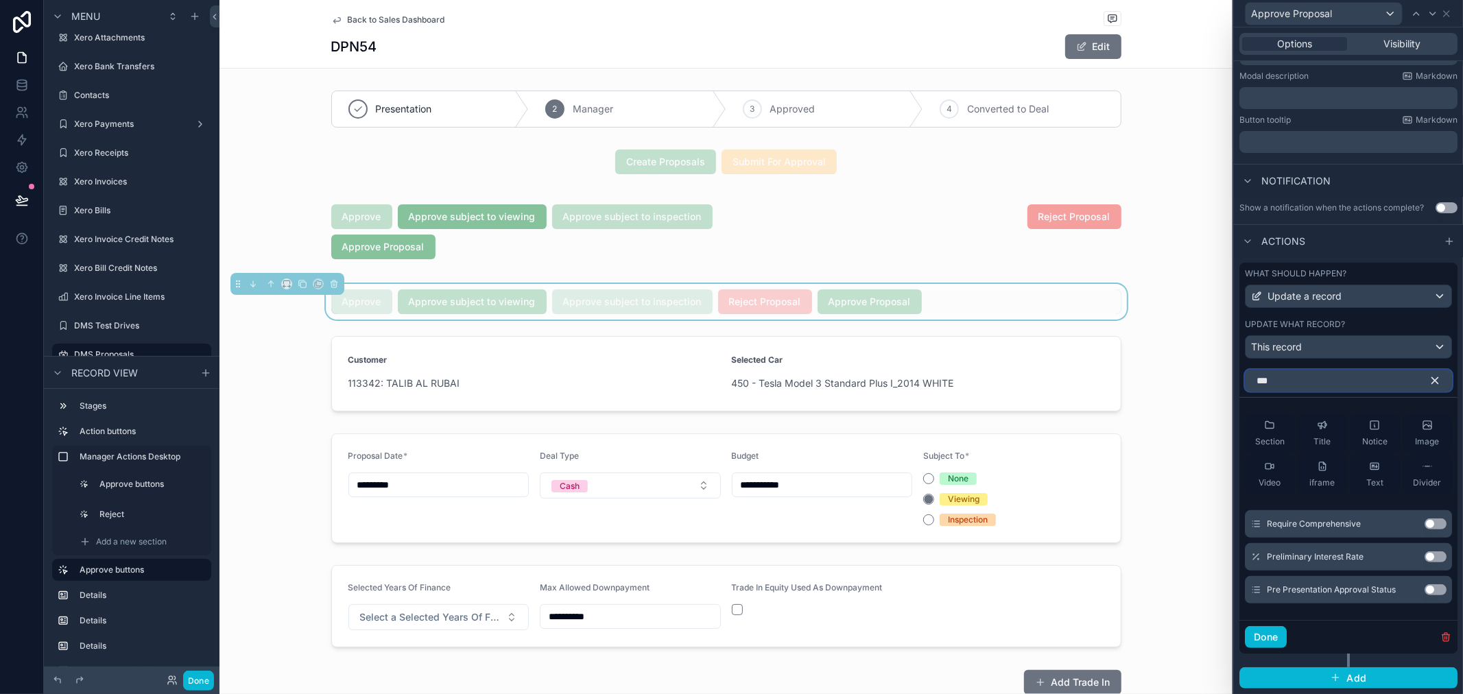
scroll to position [266, 0]
type input "***"
click at [1424, 592] on button "Use setting" at bounding box center [1435, 589] width 22 height 11
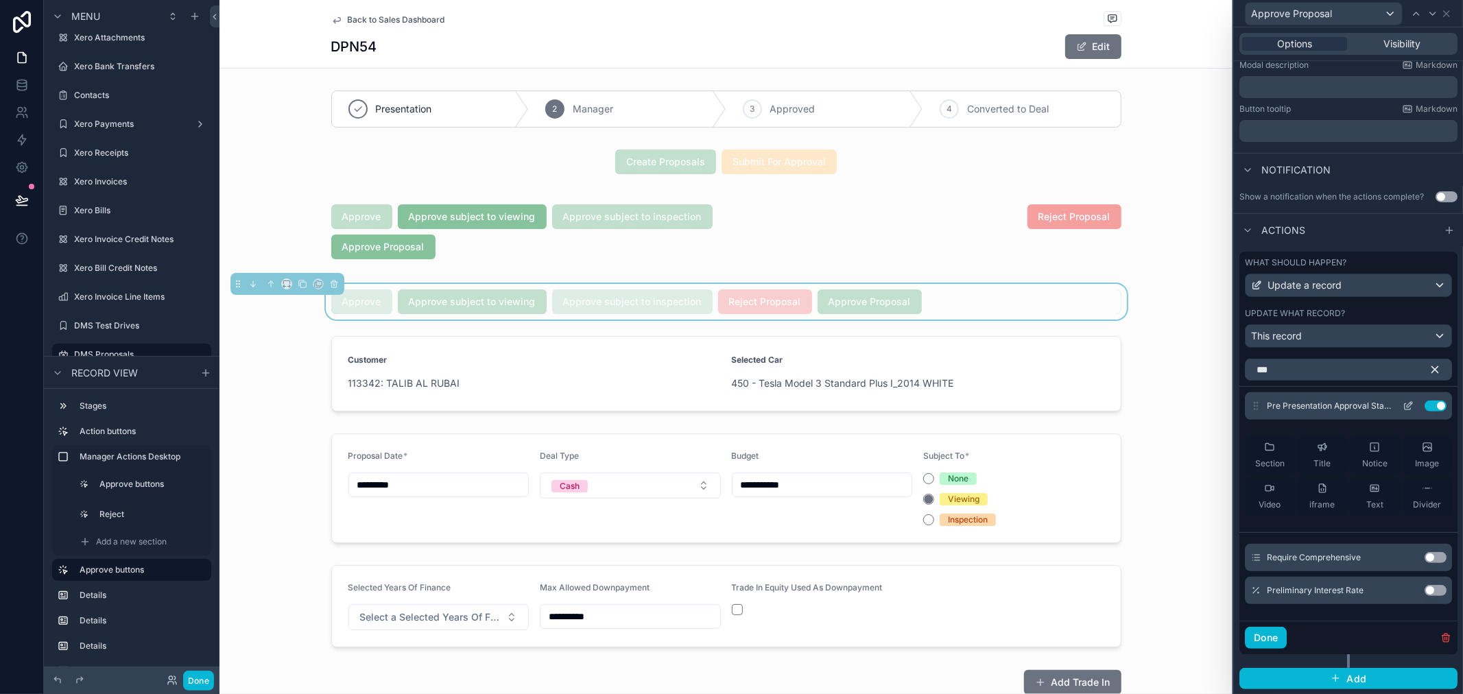
click at [1397, 411] on button at bounding box center [1408, 405] width 22 height 11
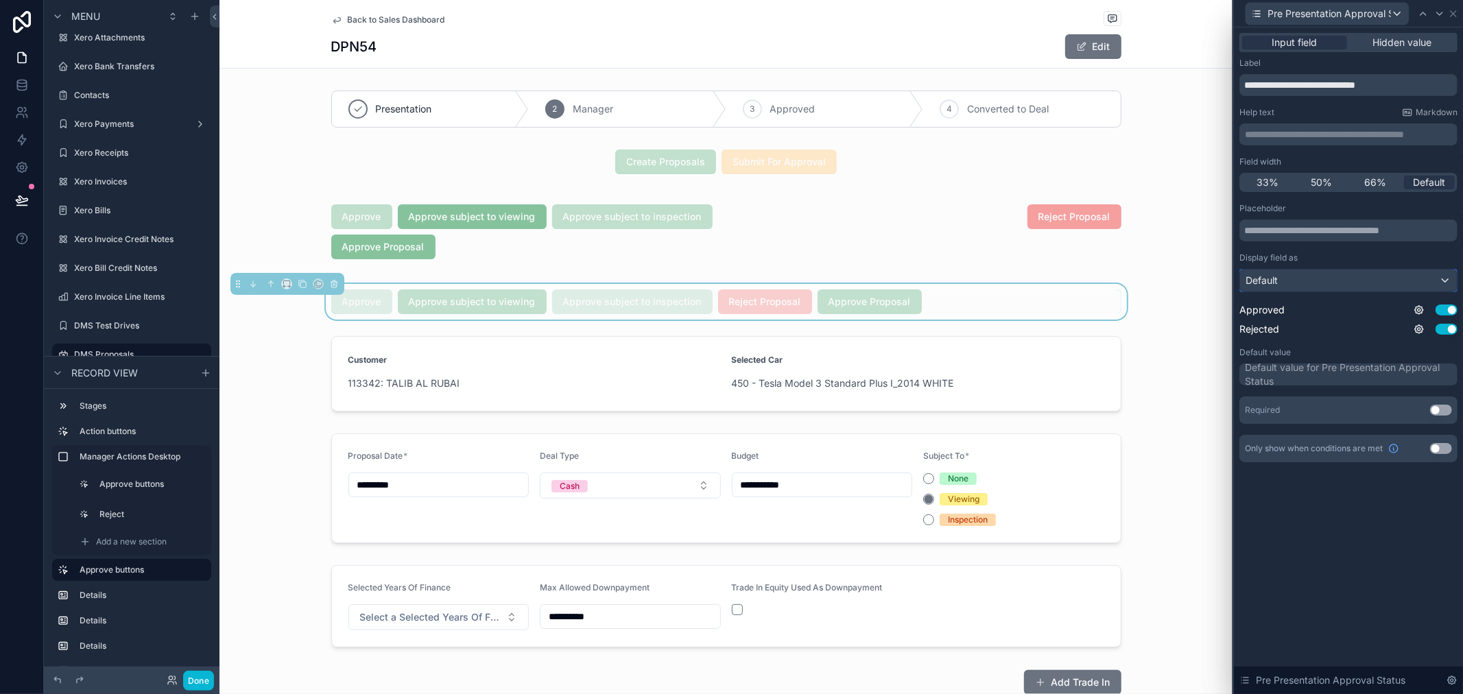
click at [1393, 283] on div "Default" at bounding box center [1348, 280] width 217 height 22
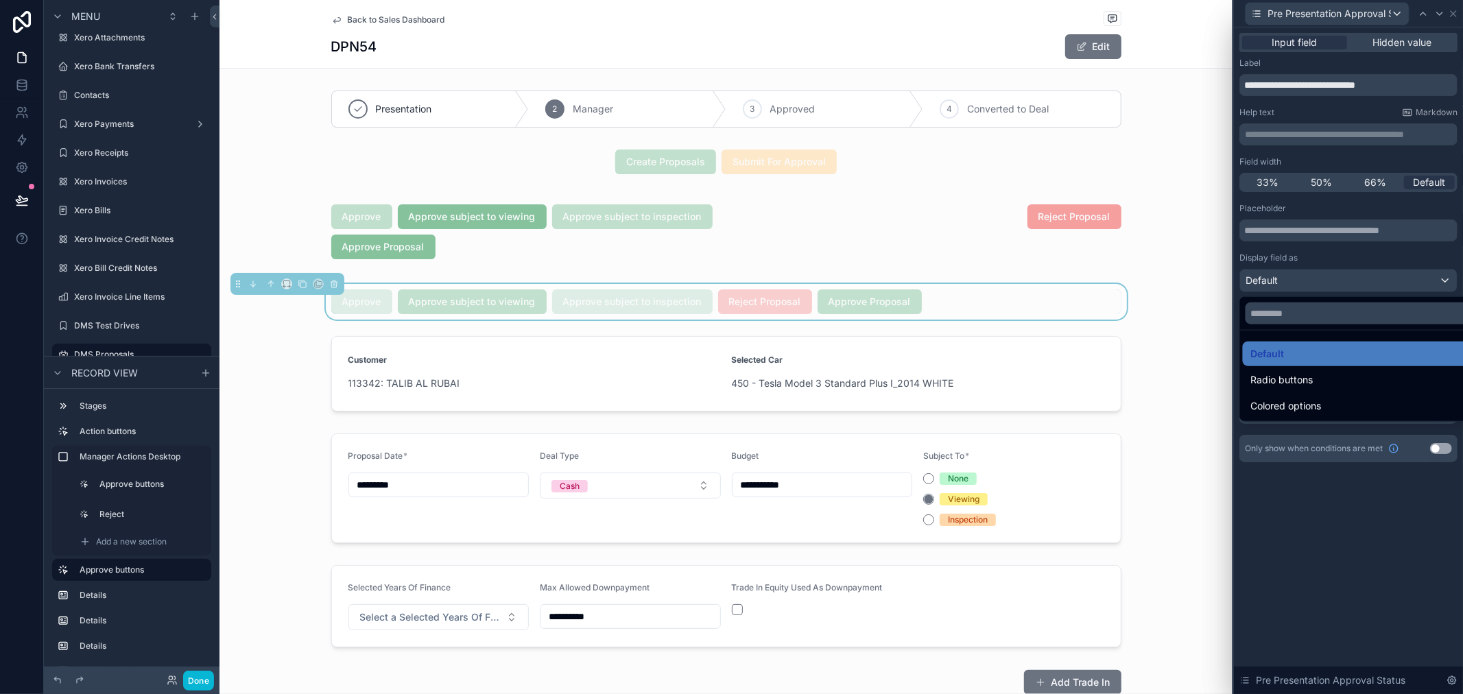
click at [1393, 283] on div at bounding box center [1348, 347] width 229 height 694
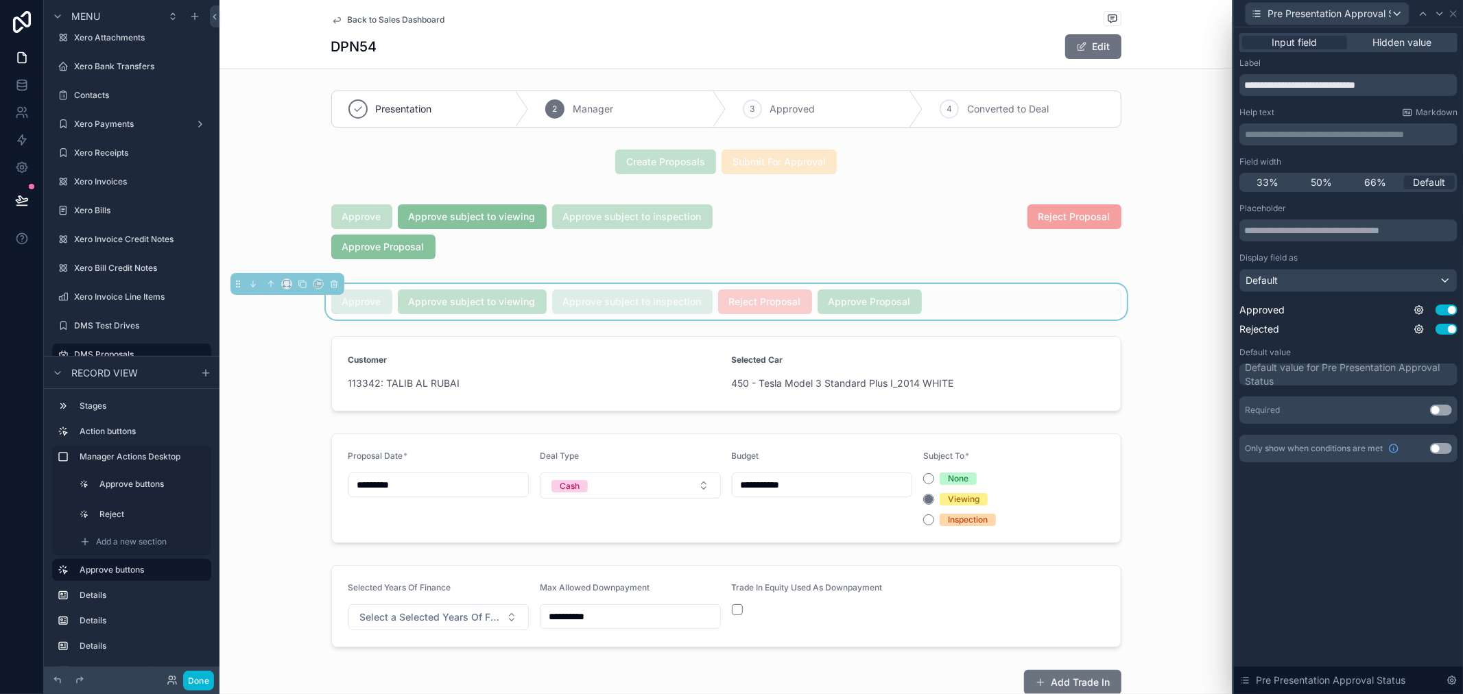
click at [552, 296] on span "Approve subject to inspection" at bounding box center [632, 301] width 160 height 14
click at [1321, 44] on div "Input field" at bounding box center [1294, 43] width 105 height 14
click at [859, 309] on div "Approve Proposal" at bounding box center [869, 301] width 104 height 25
click at [1454, 9] on icon at bounding box center [1453, 13] width 11 height 11
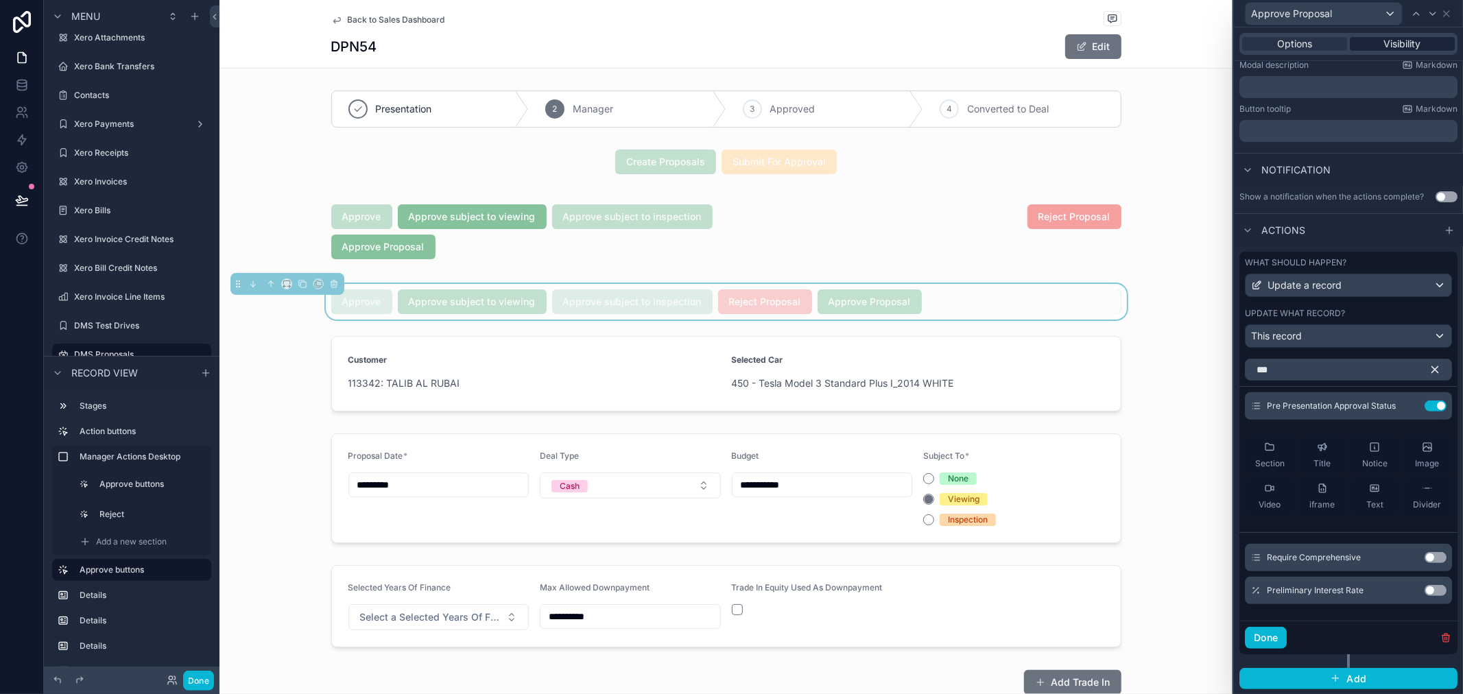
click at [1394, 49] on span "Visibility" at bounding box center [1402, 44] width 37 height 14
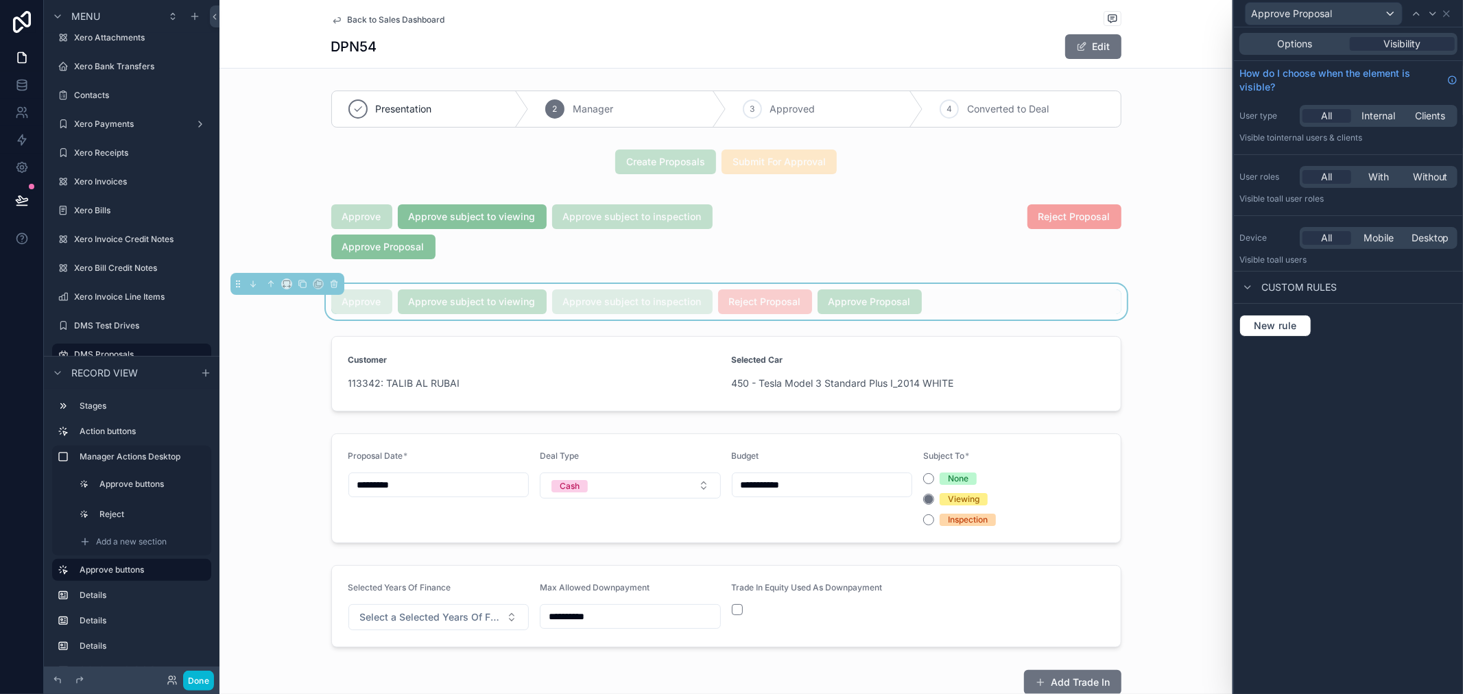
scroll to position [0, 0]
click at [1277, 324] on span "New rule" at bounding box center [1275, 326] width 54 height 12
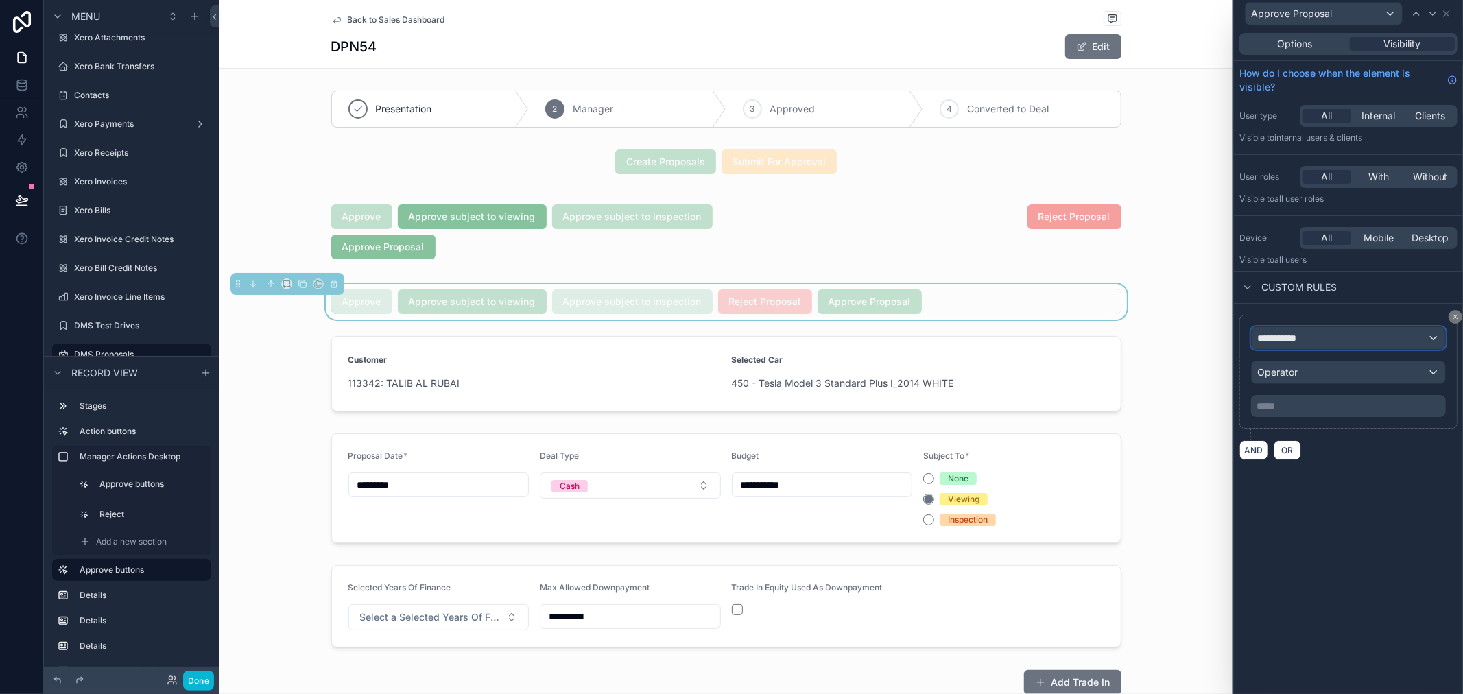
click at [1327, 326] on button "**********" at bounding box center [1348, 337] width 195 height 23
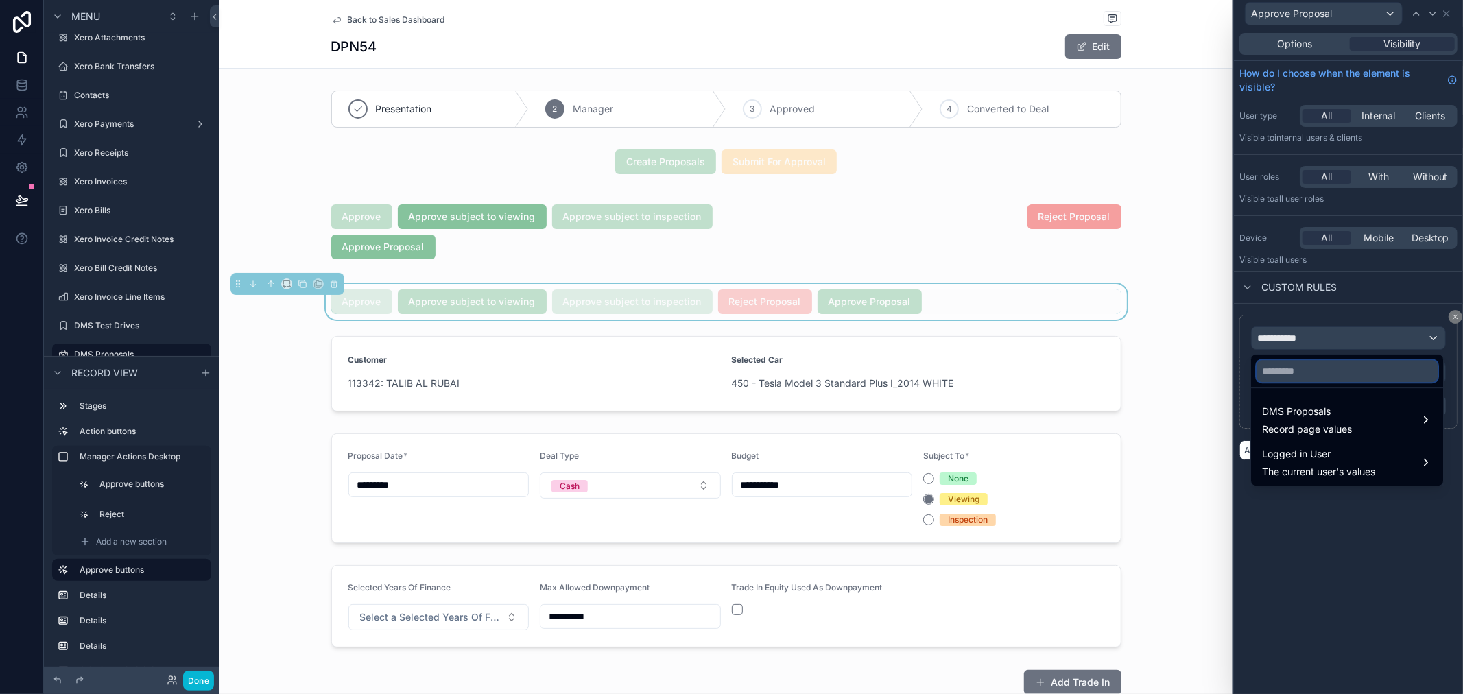
click at [1301, 380] on input "text" at bounding box center [1346, 371] width 181 height 22
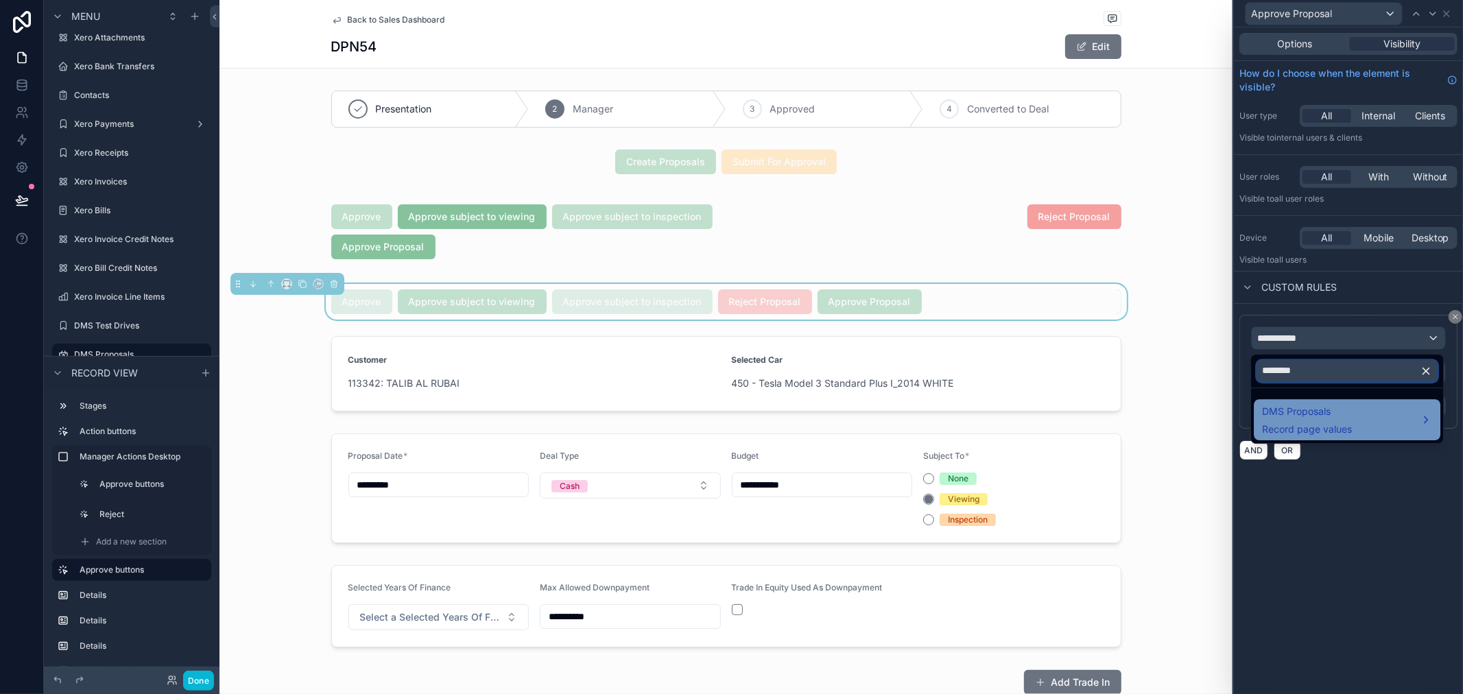
type input "********"
click at [1312, 427] on span "Record page values" at bounding box center [1307, 429] width 90 height 14
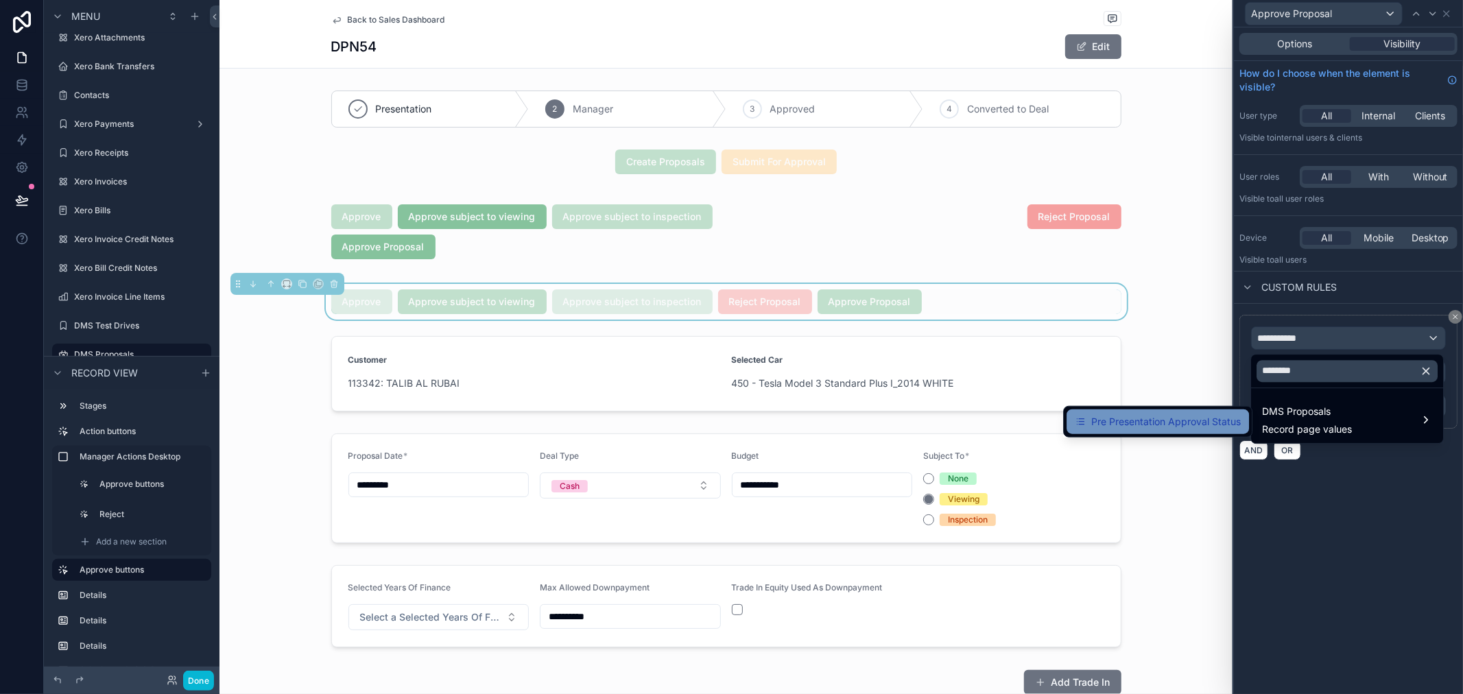
click at [1205, 428] on span "Pre Presentation Approval Status" at bounding box center [1165, 421] width 149 height 16
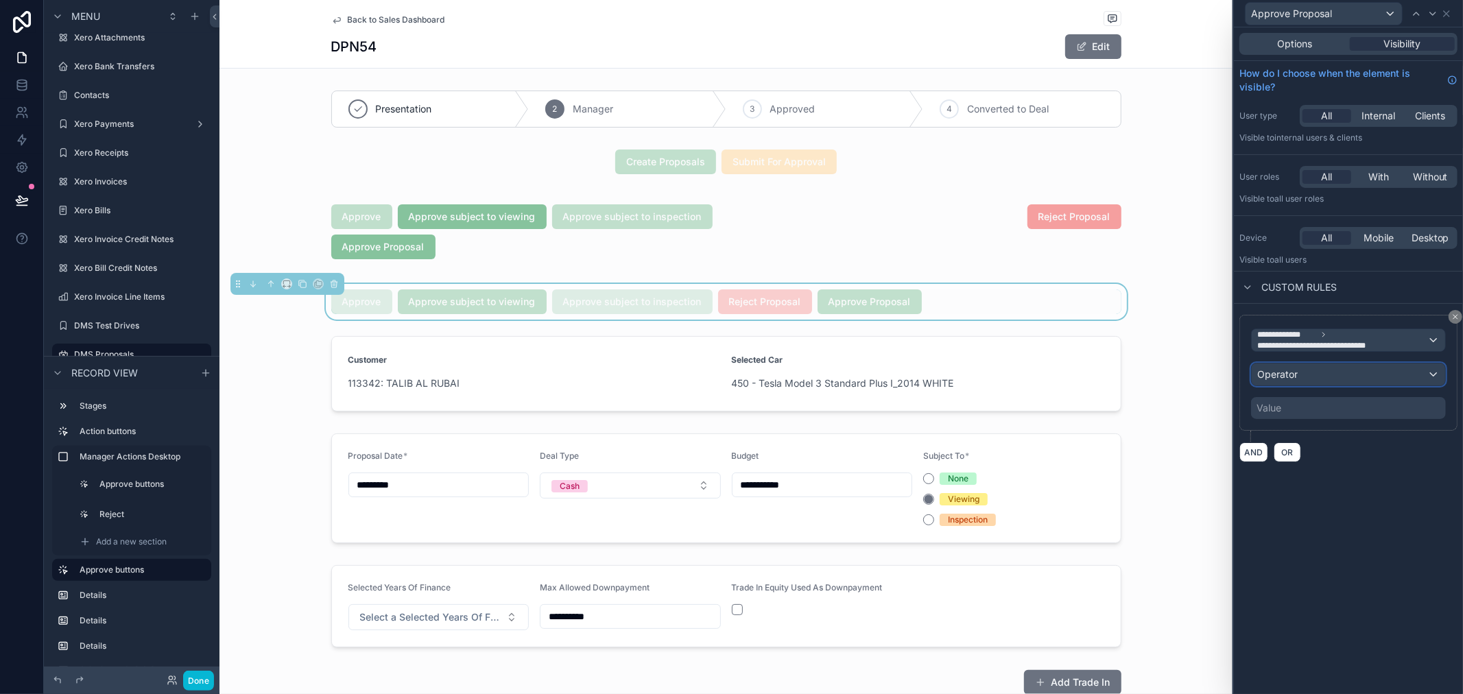
click at [1317, 373] on div "Operator" at bounding box center [1347, 374] width 193 height 22
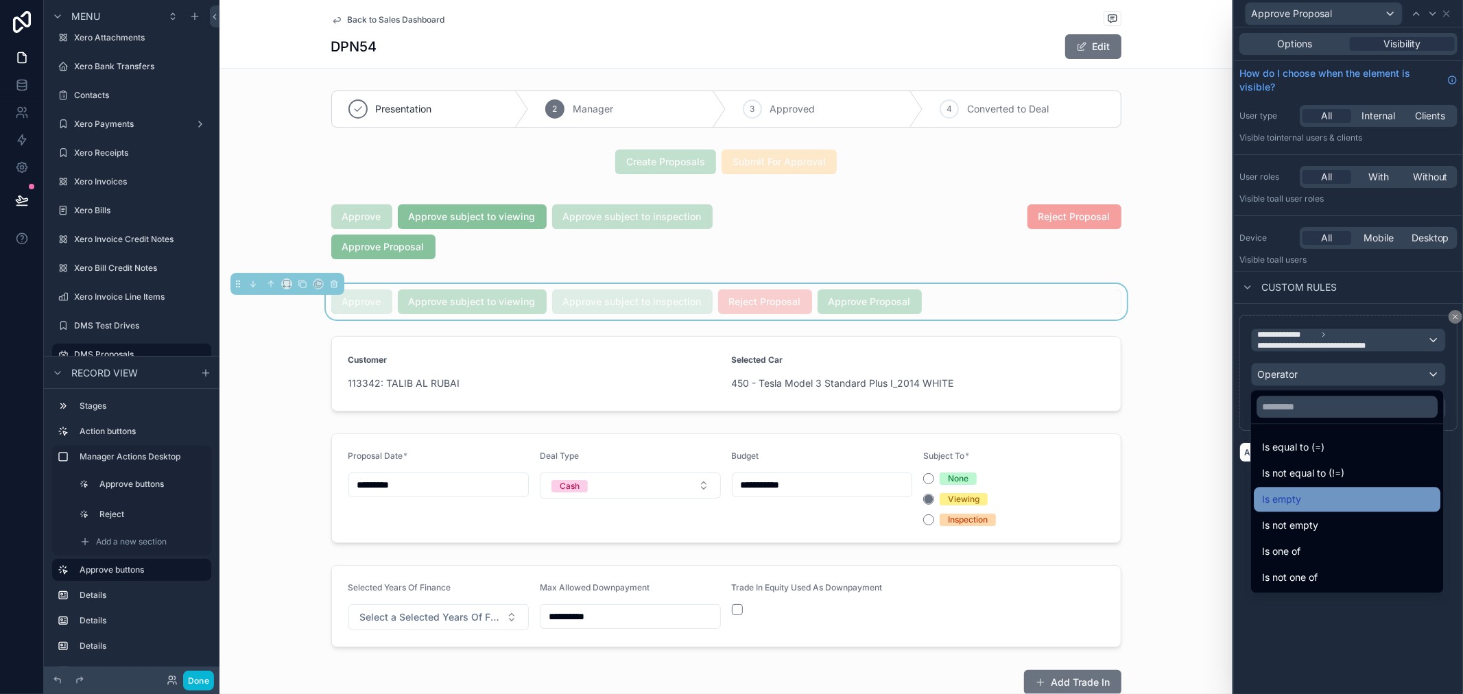
click at [1304, 501] on div "Is empty" at bounding box center [1347, 499] width 170 height 16
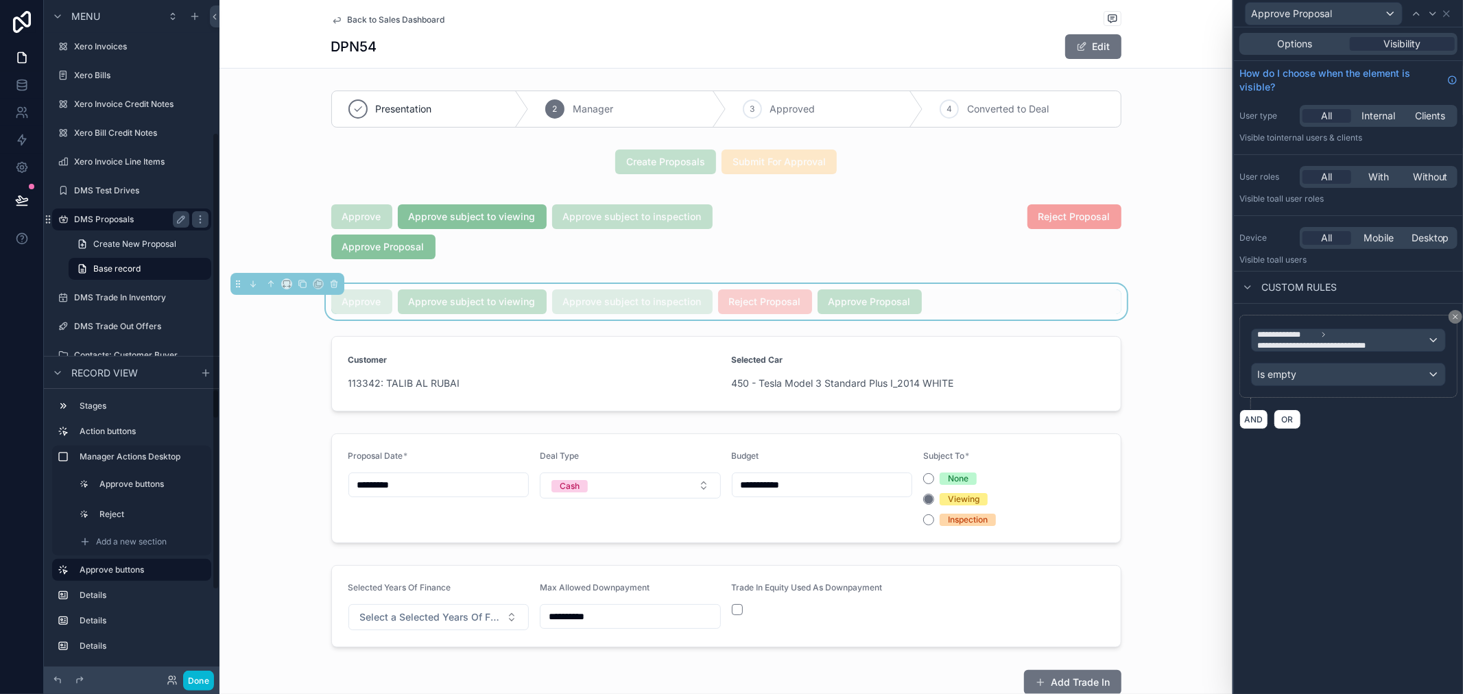
scroll to position [365, 0]
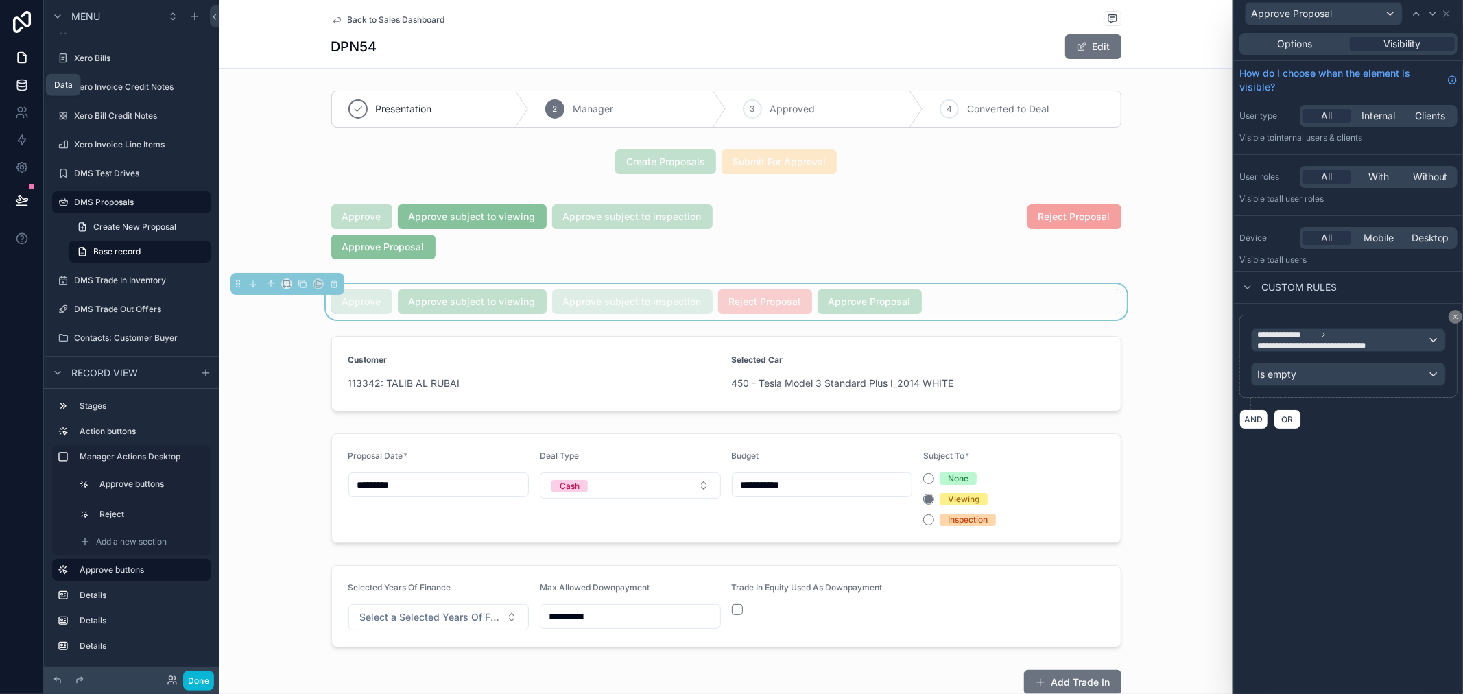
click at [11, 78] on link at bounding box center [21, 84] width 43 height 27
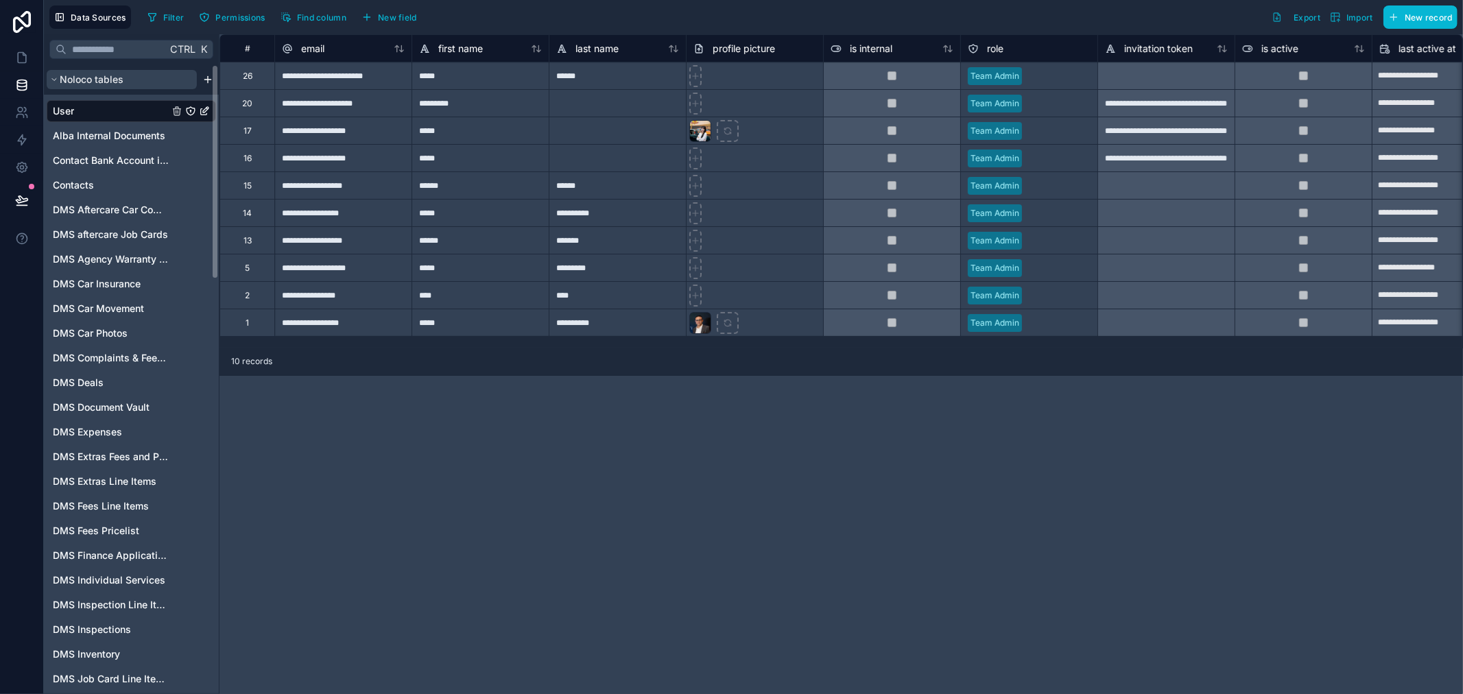
click at [117, 78] on span "Noloco tables" at bounding box center [92, 80] width 64 height 14
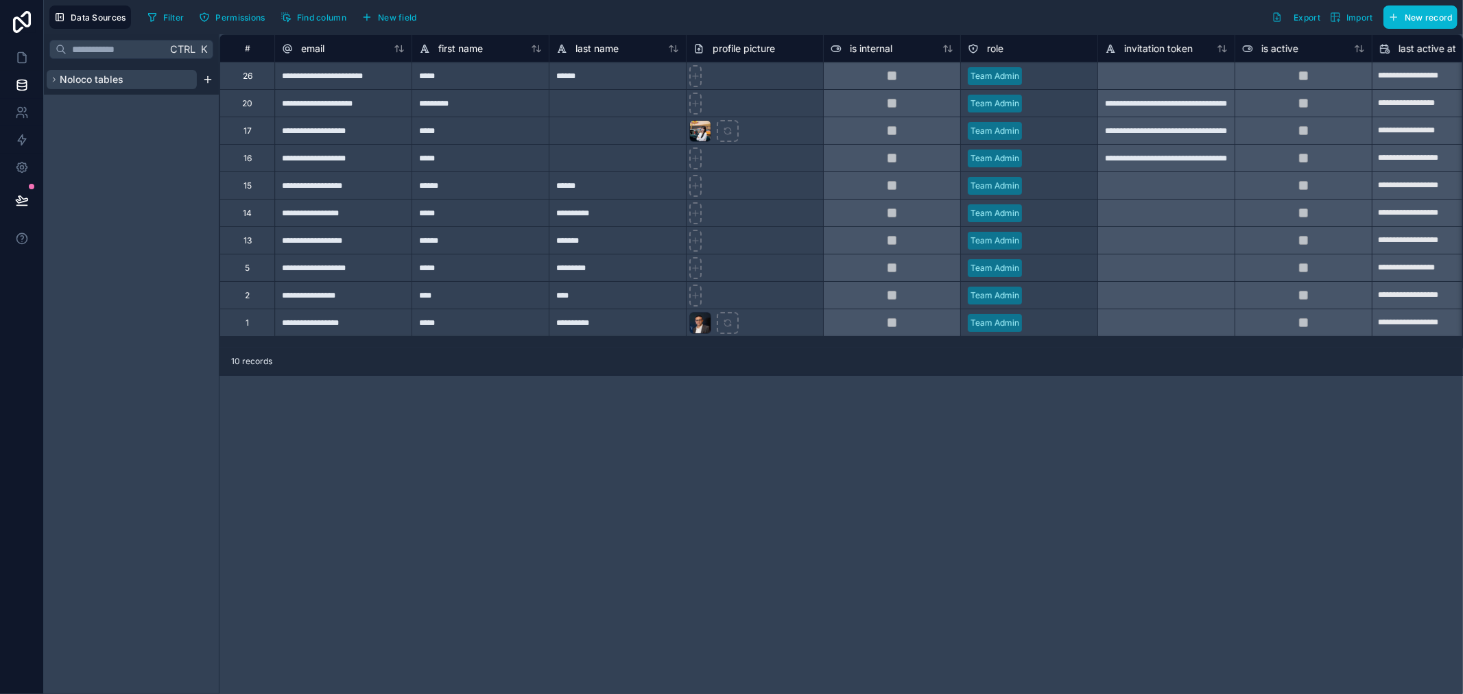
click at [117, 78] on span "Noloco tables" at bounding box center [92, 80] width 64 height 14
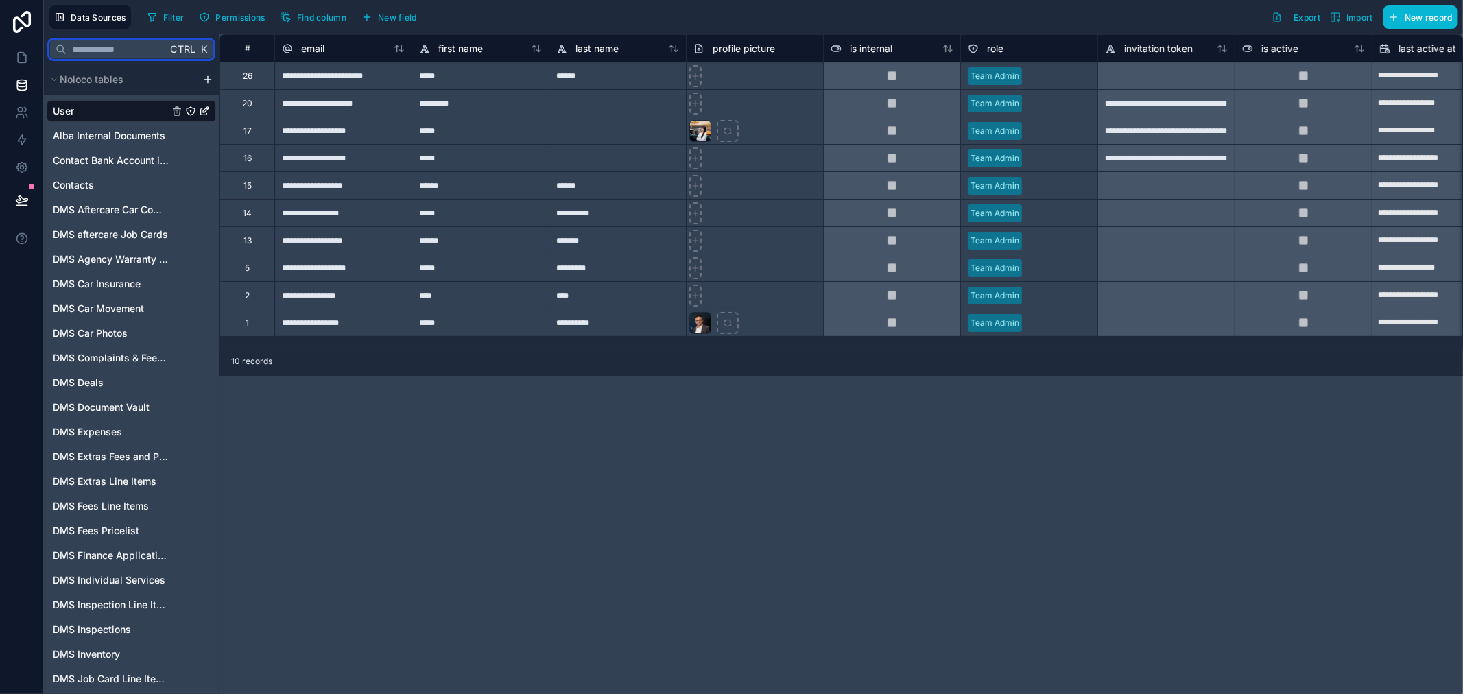
click at [125, 49] on input "text" at bounding box center [117, 49] width 100 height 25
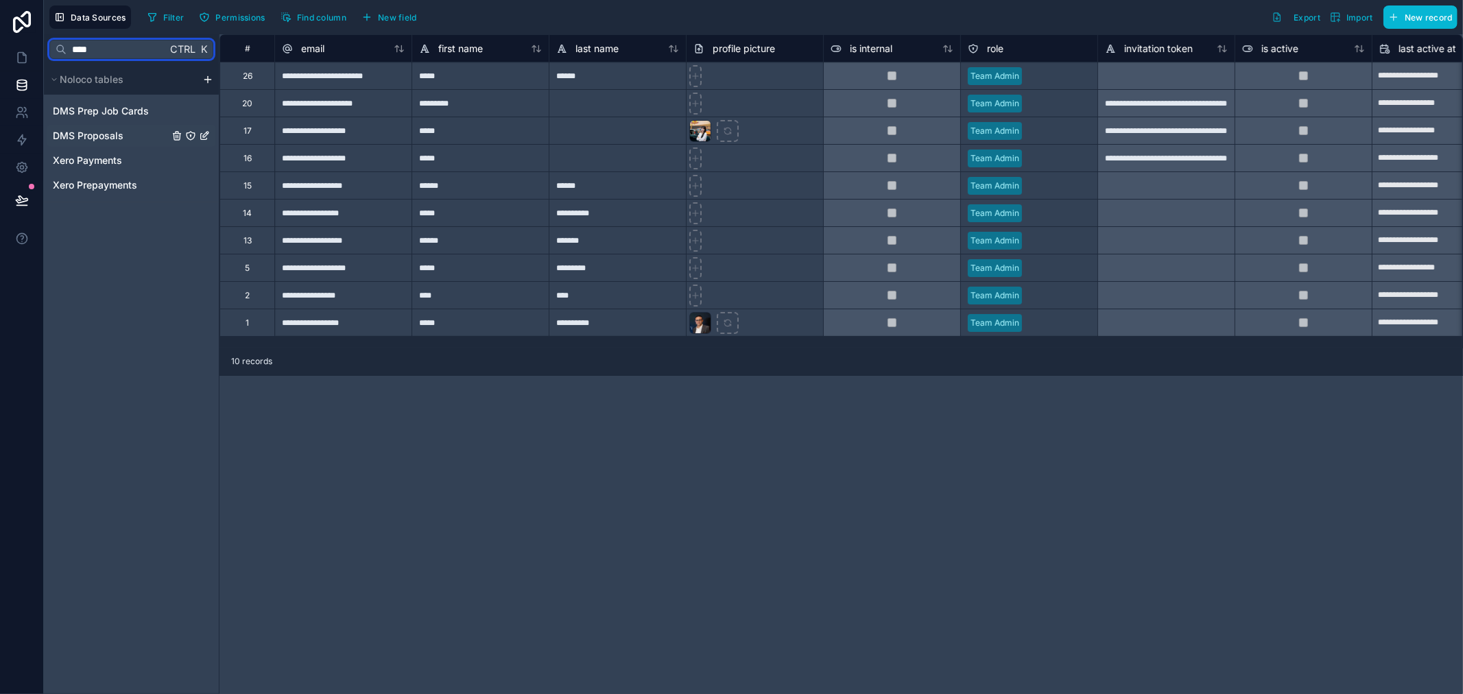
type input "****"
click at [142, 134] on div "DMS Proposals" at bounding box center [131, 136] width 169 height 22
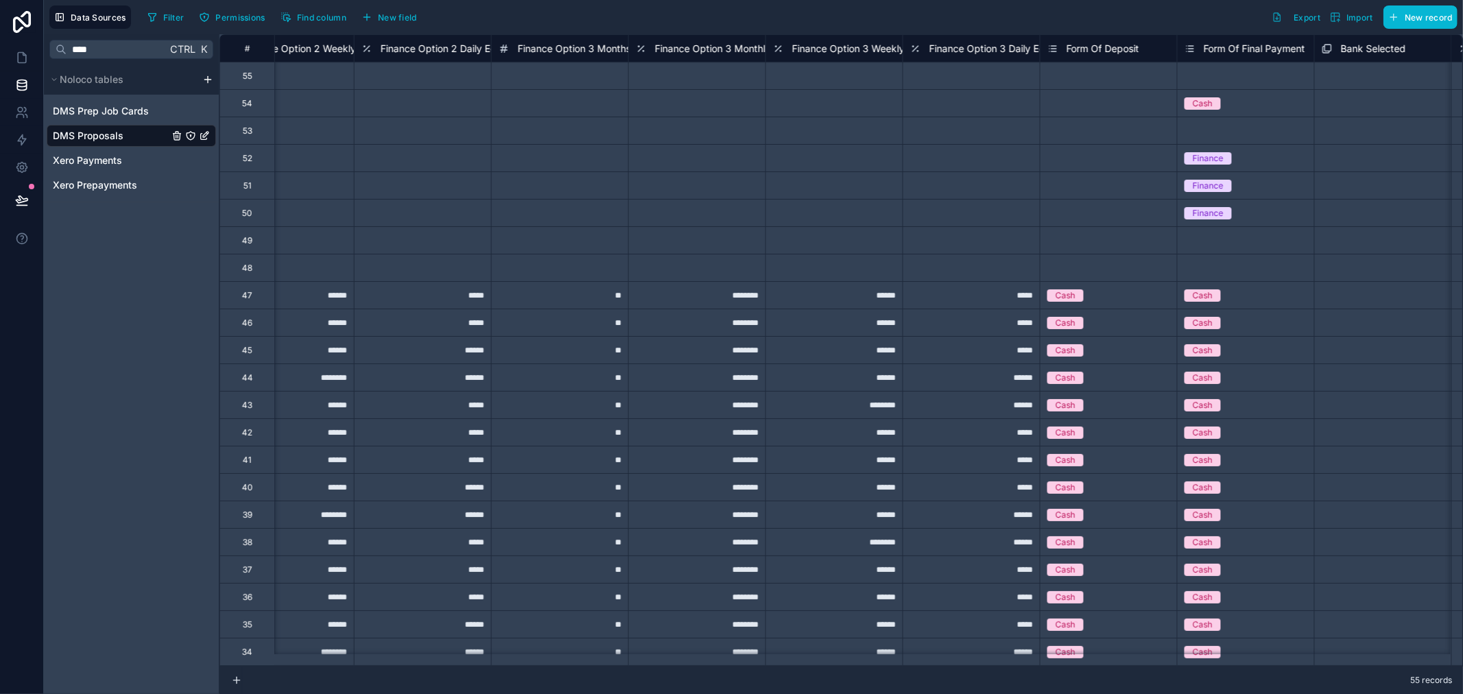
scroll to position [0, 1600]
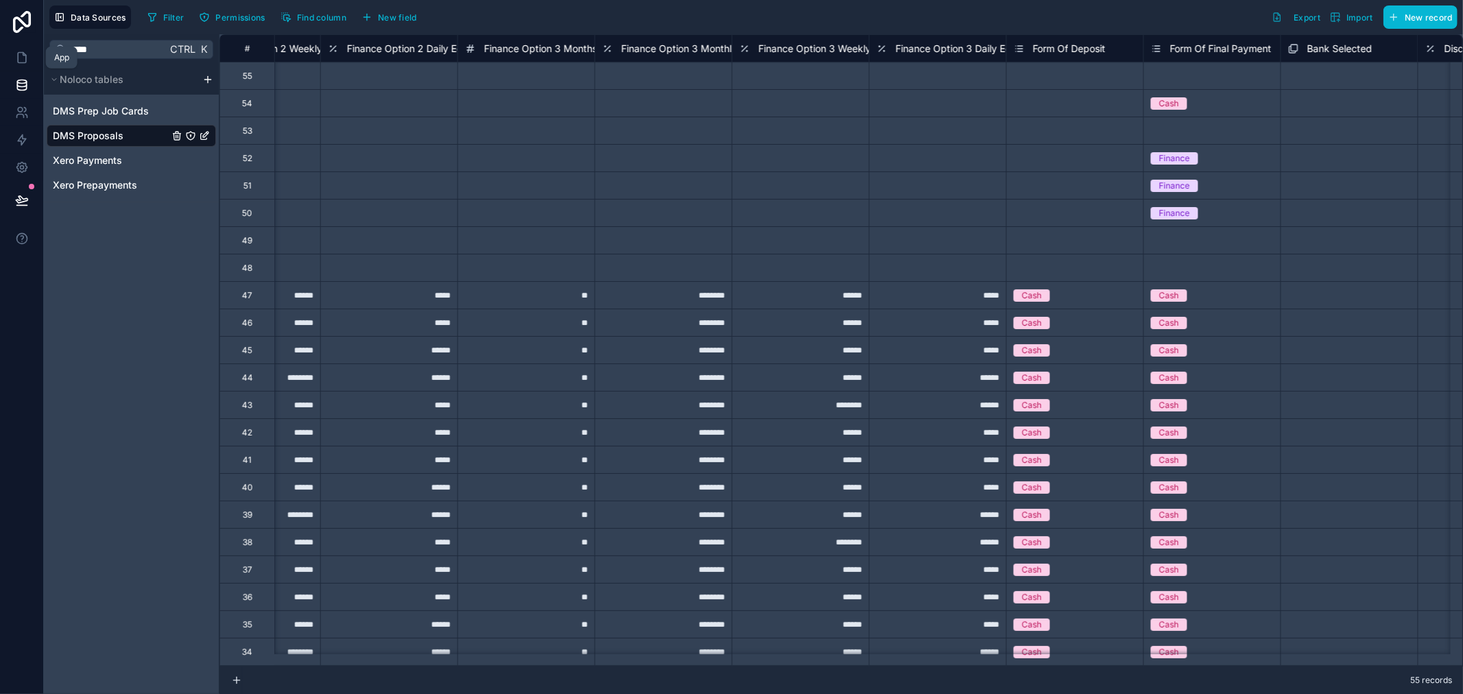
click at [25, 78] on icon at bounding box center [22, 85] width 14 height 14
click at [12, 56] on link at bounding box center [21, 57] width 43 height 27
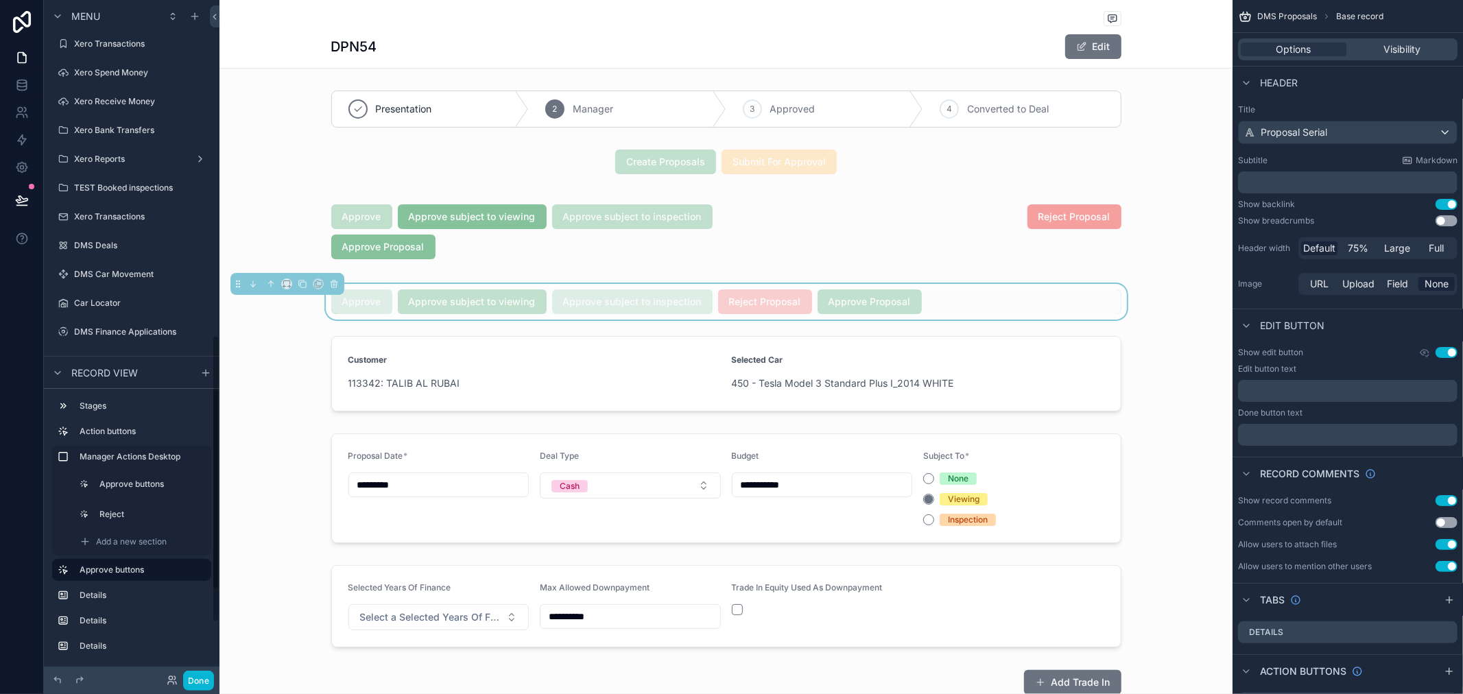
scroll to position [920, 0]
click at [92, 225] on div "DMS Car Insurance" at bounding box center [132, 215] width 154 height 22
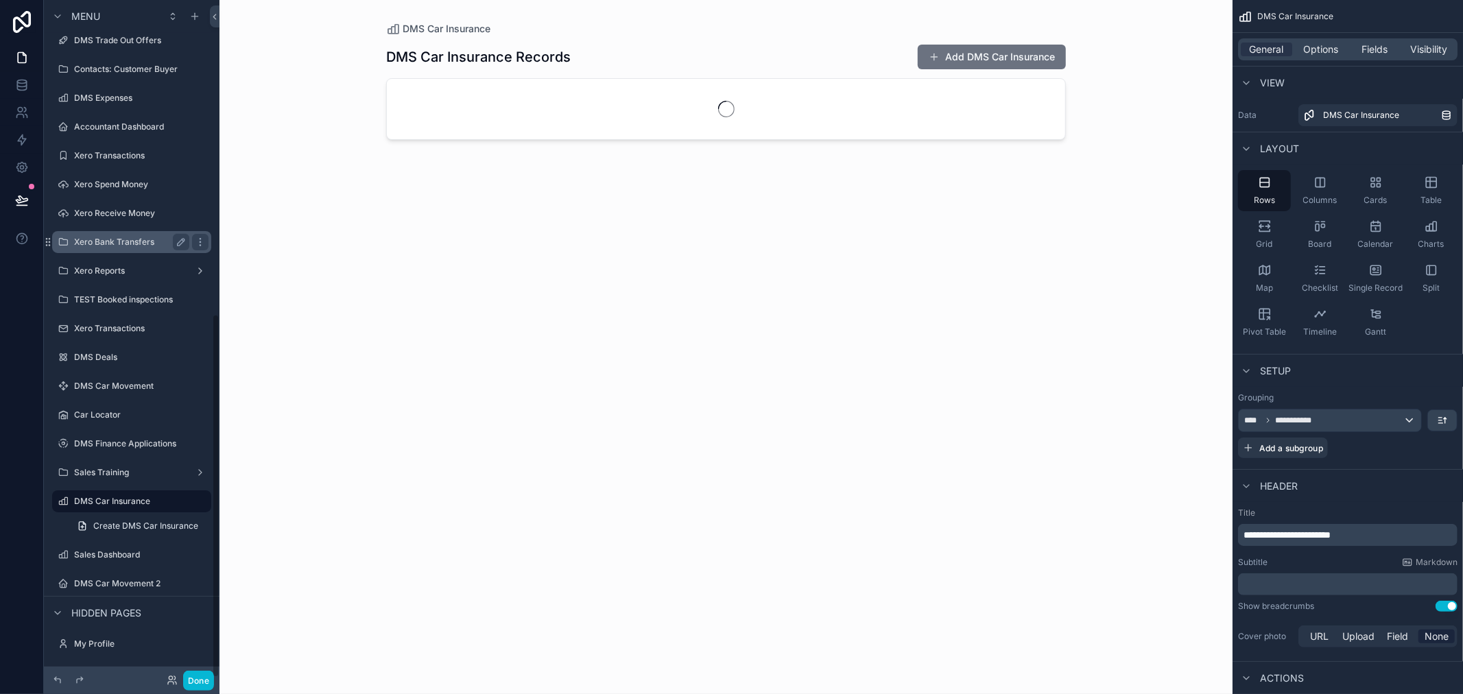
click at [103, 241] on label "Xero Bank Transfers" at bounding box center [129, 242] width 110 height 11
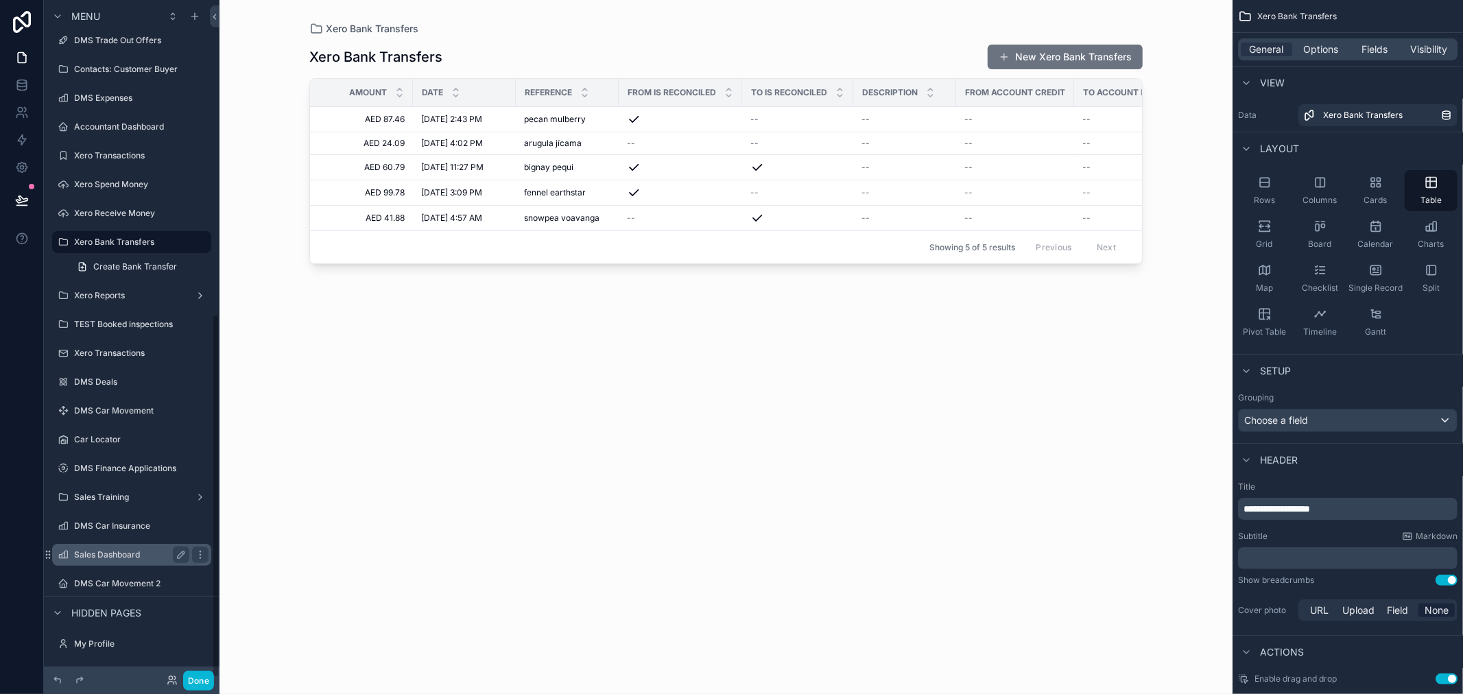
click at [117, 560] on div "Sales Dashboard" at bounding box center [131, 555] width 115 height 16
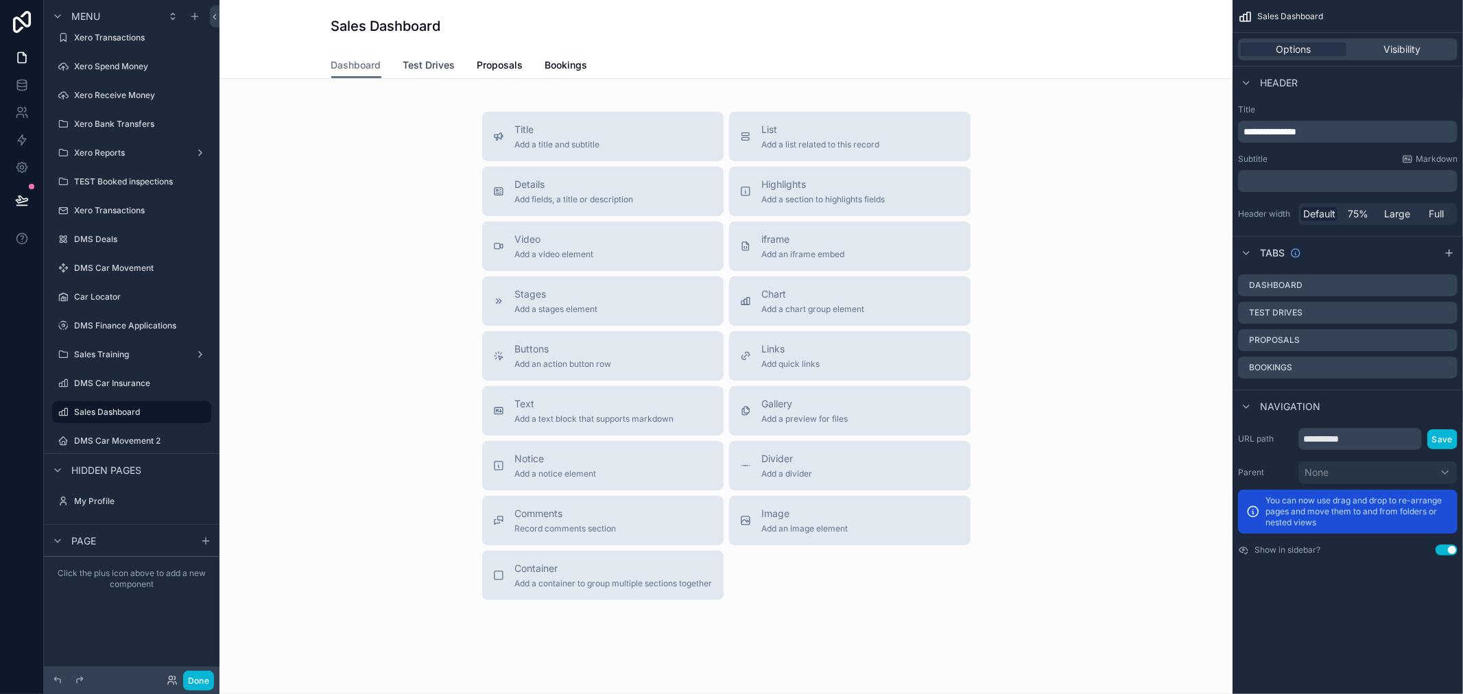
click at [403, 70] on span "Test Drives" at bounding box center [429, 65] width 52 height 14
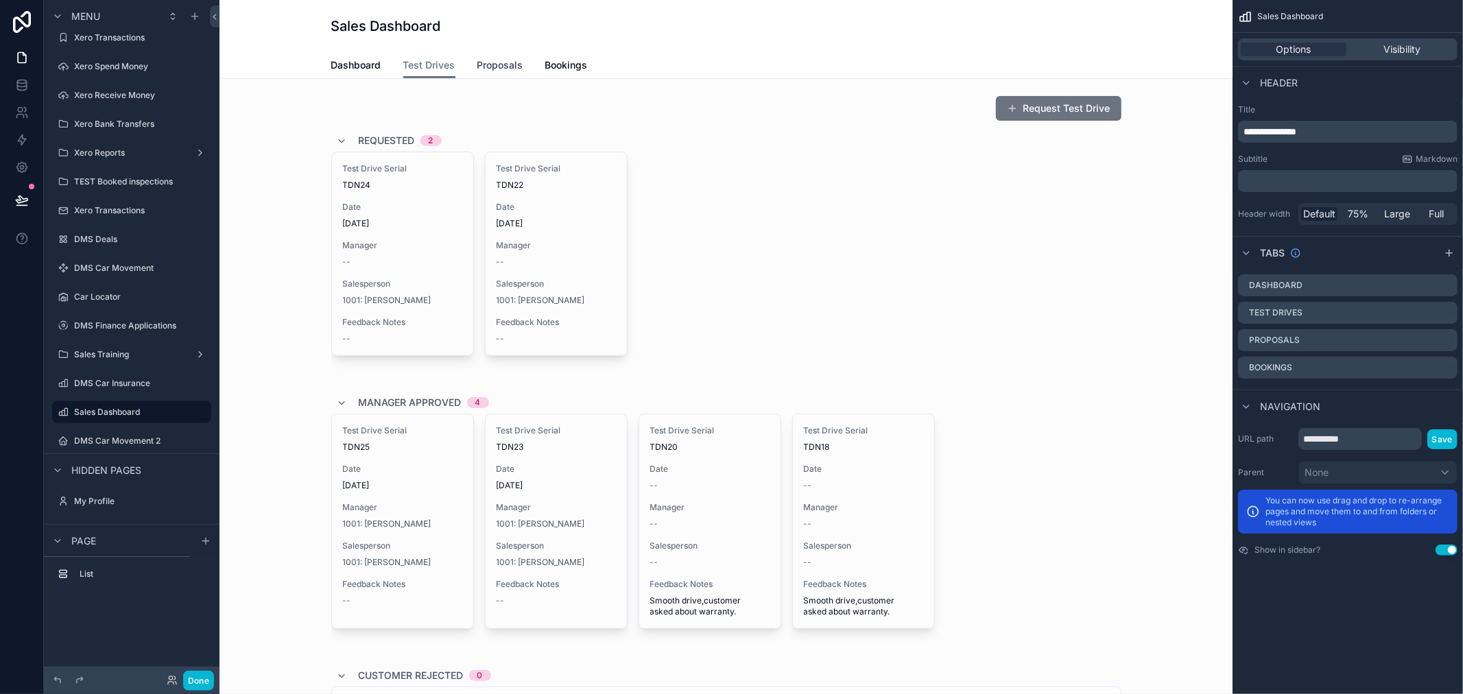
click at [488, 62] on span "Proposals" at bounding box center [500, 65] width 46 height 14
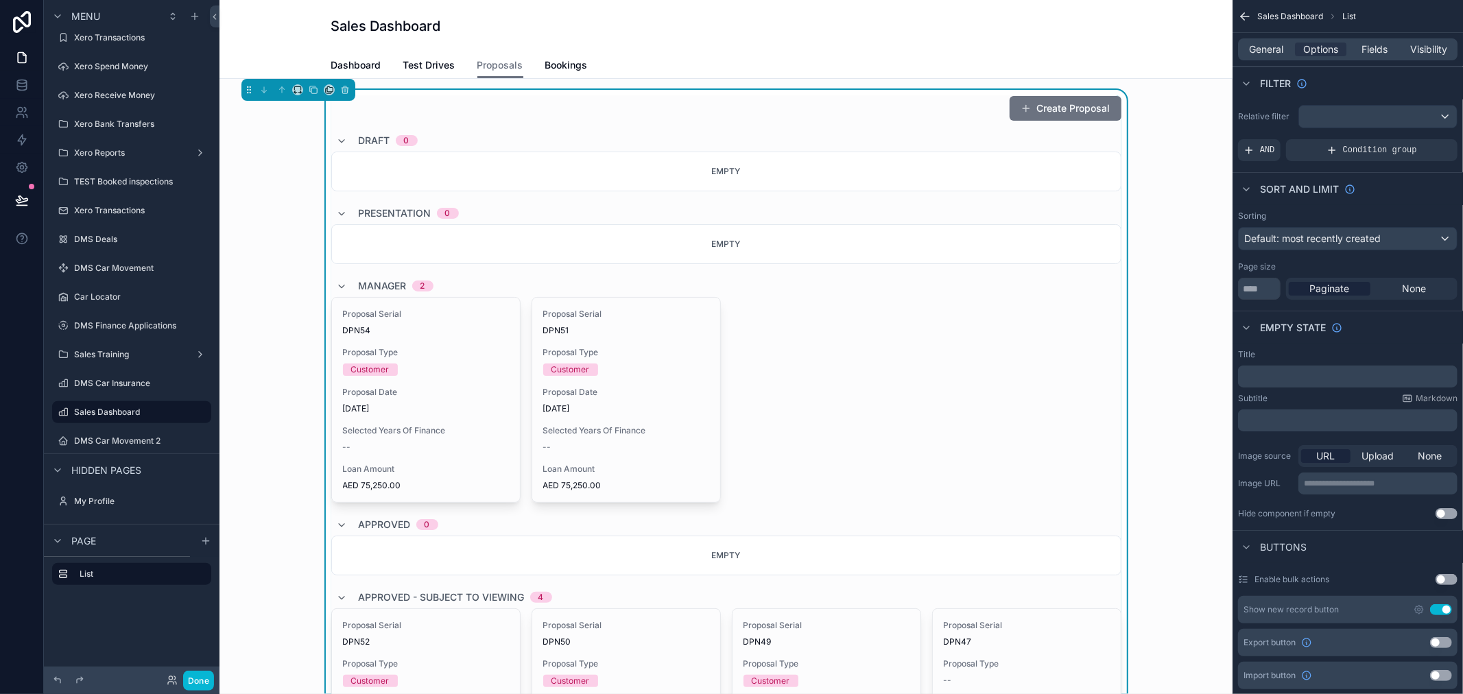
click at [411, 173] on div "Empty" at bounding box center [726, 172] width 790 height 40
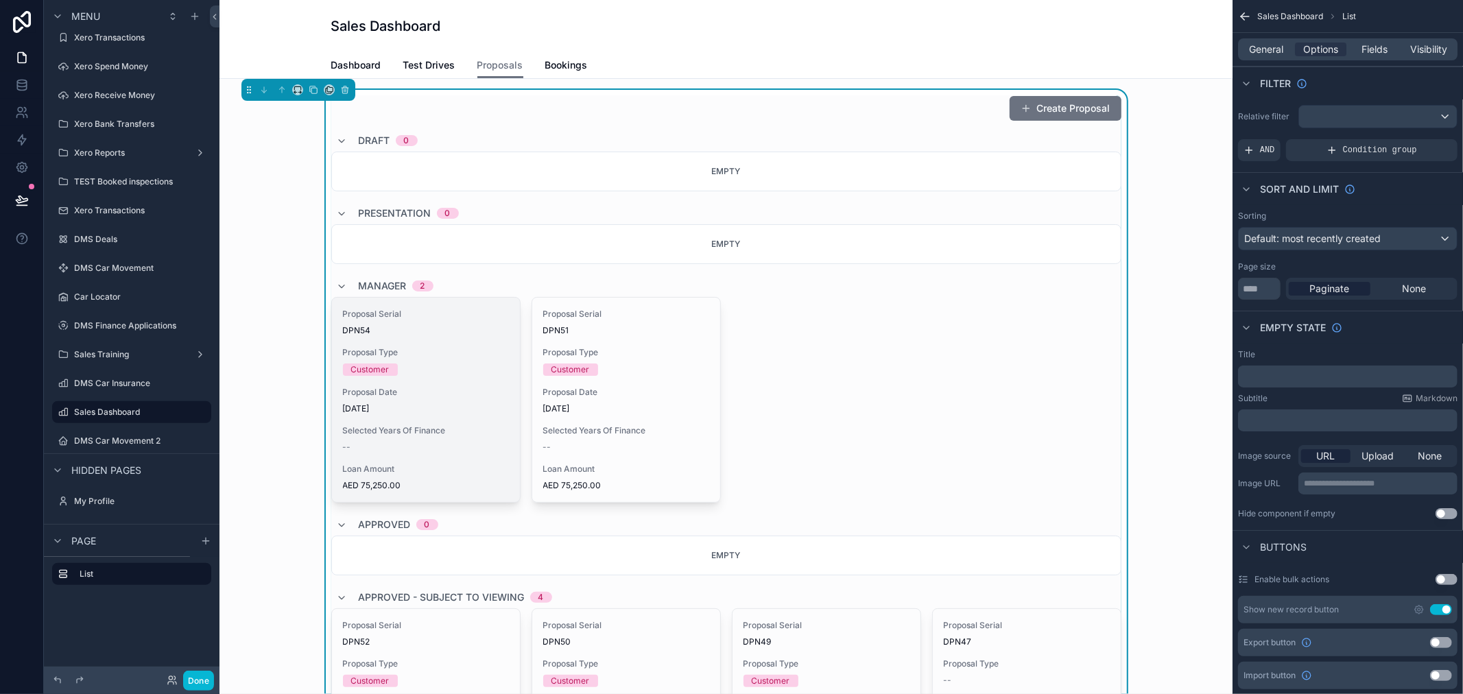
click at [428, 313] on span "Proposal Serial" at bounding box center [426, 314] width 166 height 11
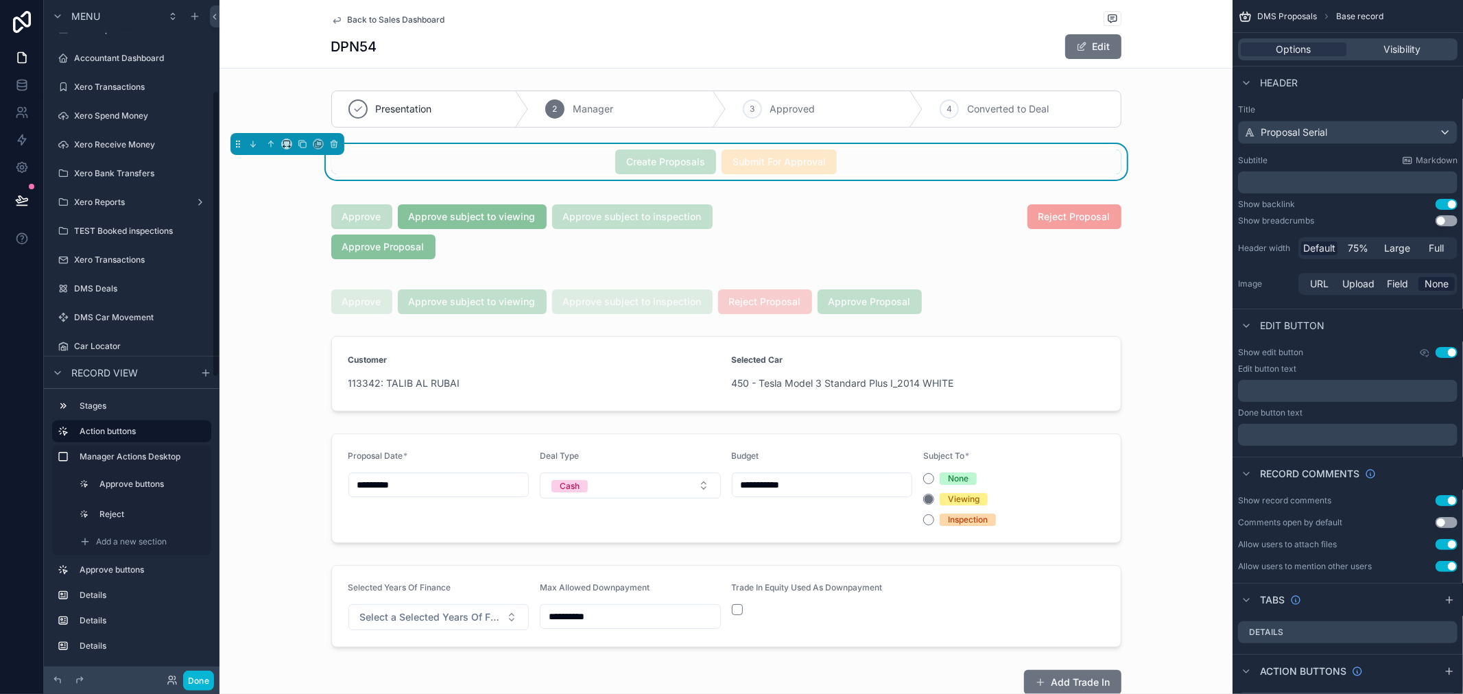
scroll to position [213, 0]
click at [671, 306] on div "scrollable content" at bounding box center [725, 302] width 1013 height 36
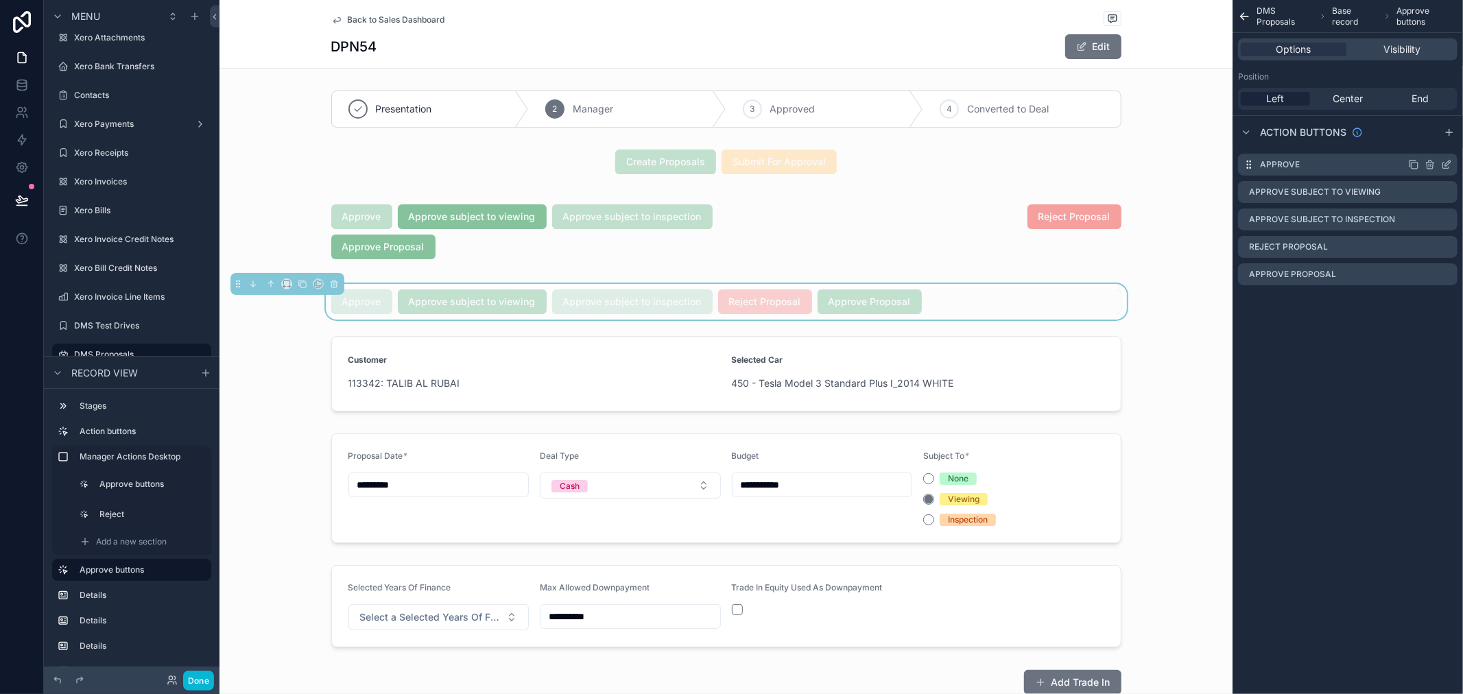
click at [1448, 163] on icon "scrollable content" at bounding box center [1446, 164] width 11 height 11
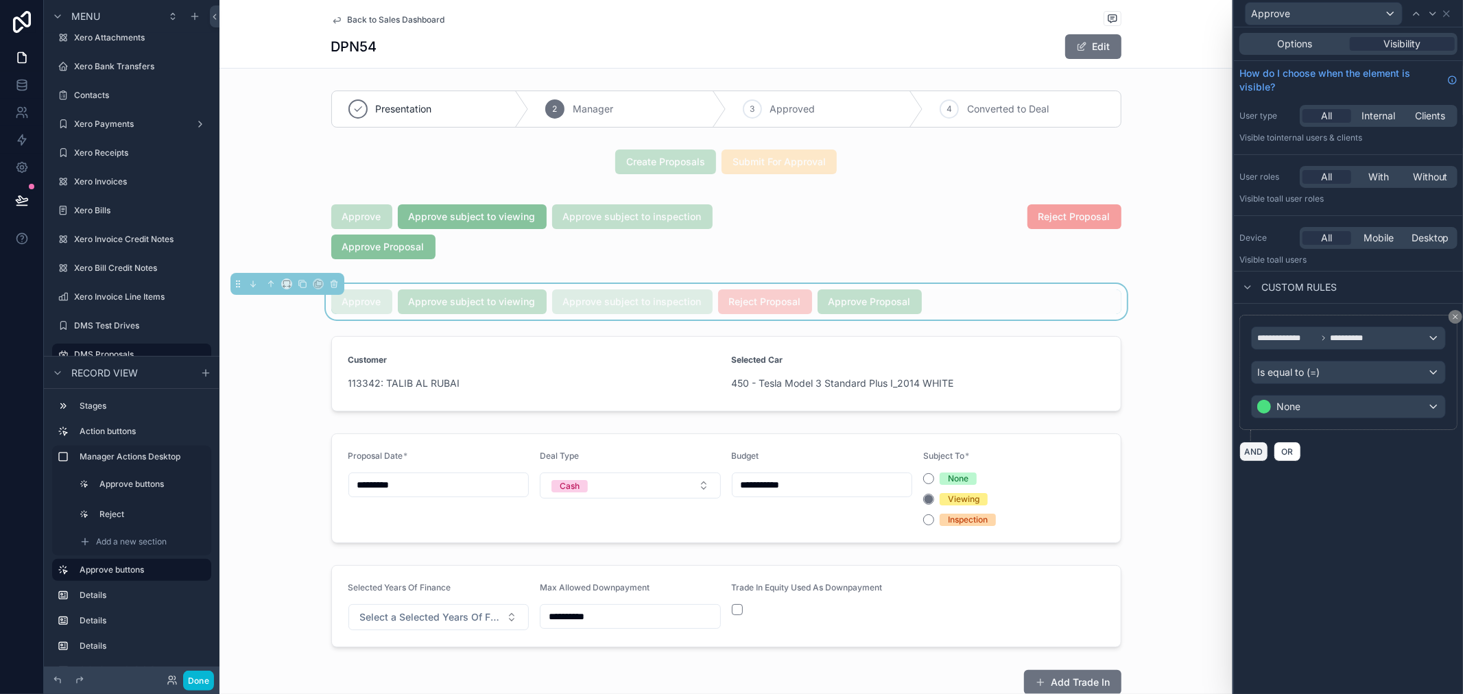
click at [1245, 451] on button "AND" at bounding box center [1253, 452] width 29 height 20
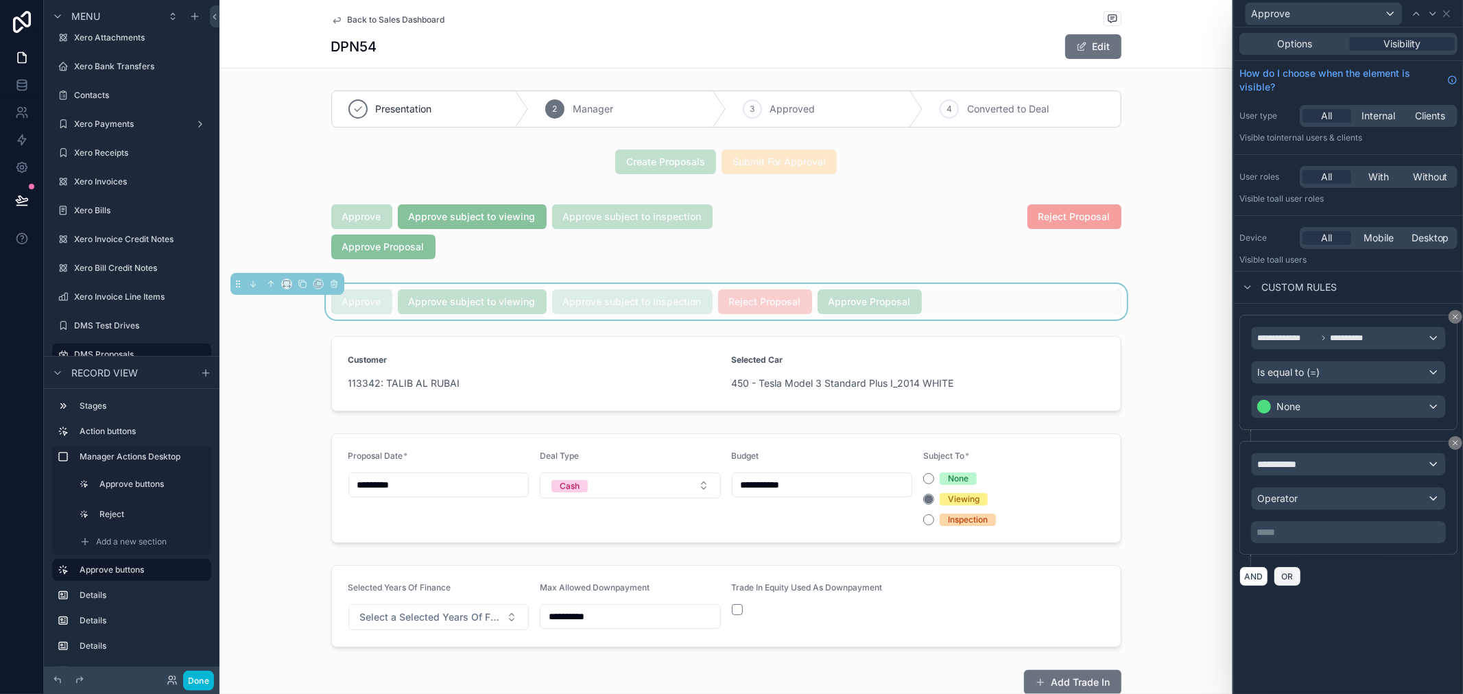
drag, startPoint x: 1283, startPoint y: 579, endPoint x: 1293, endPoint y: 573, distance: 11.7
click at [1284, 579] on span "OR" at bounding box center [1287, 576] width 18 height 10
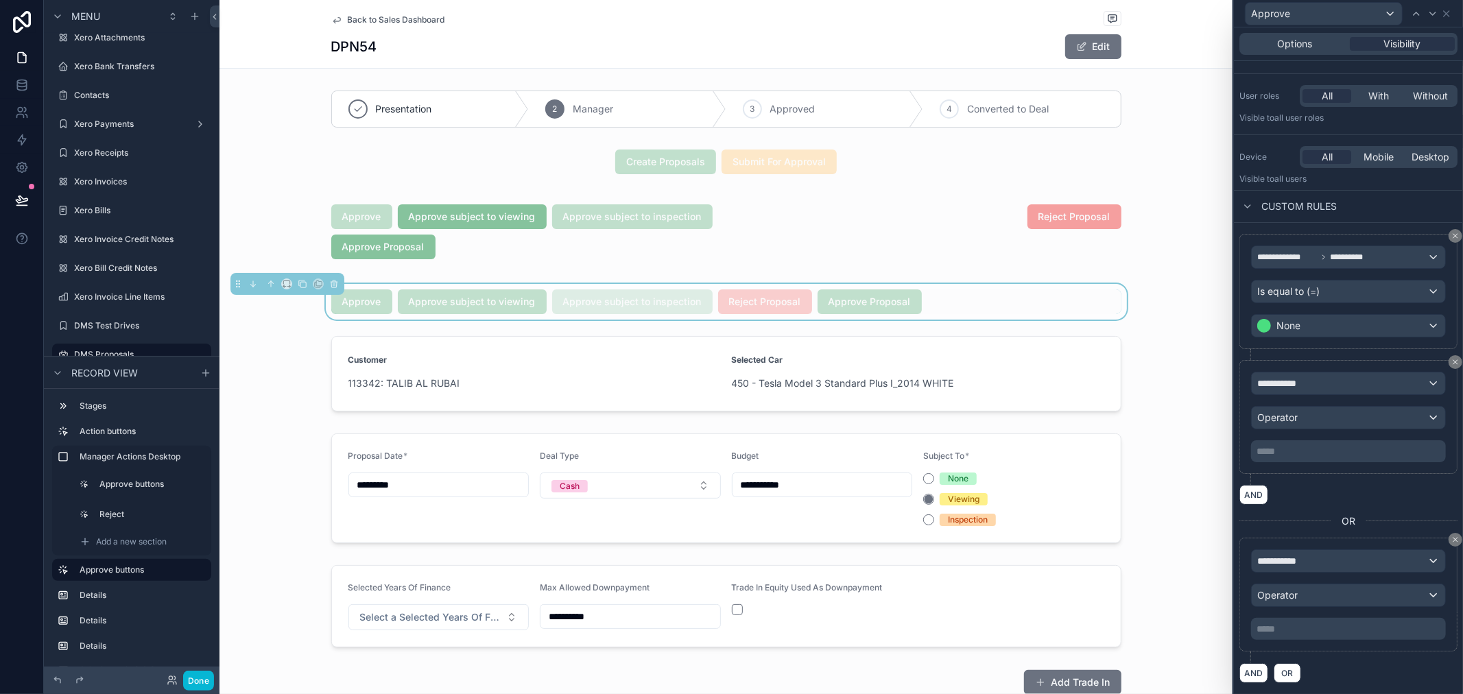
scroll to position [82, 0]
click at [1451, 538] on icon at bounding box center [1455, 540] width 8 height 8
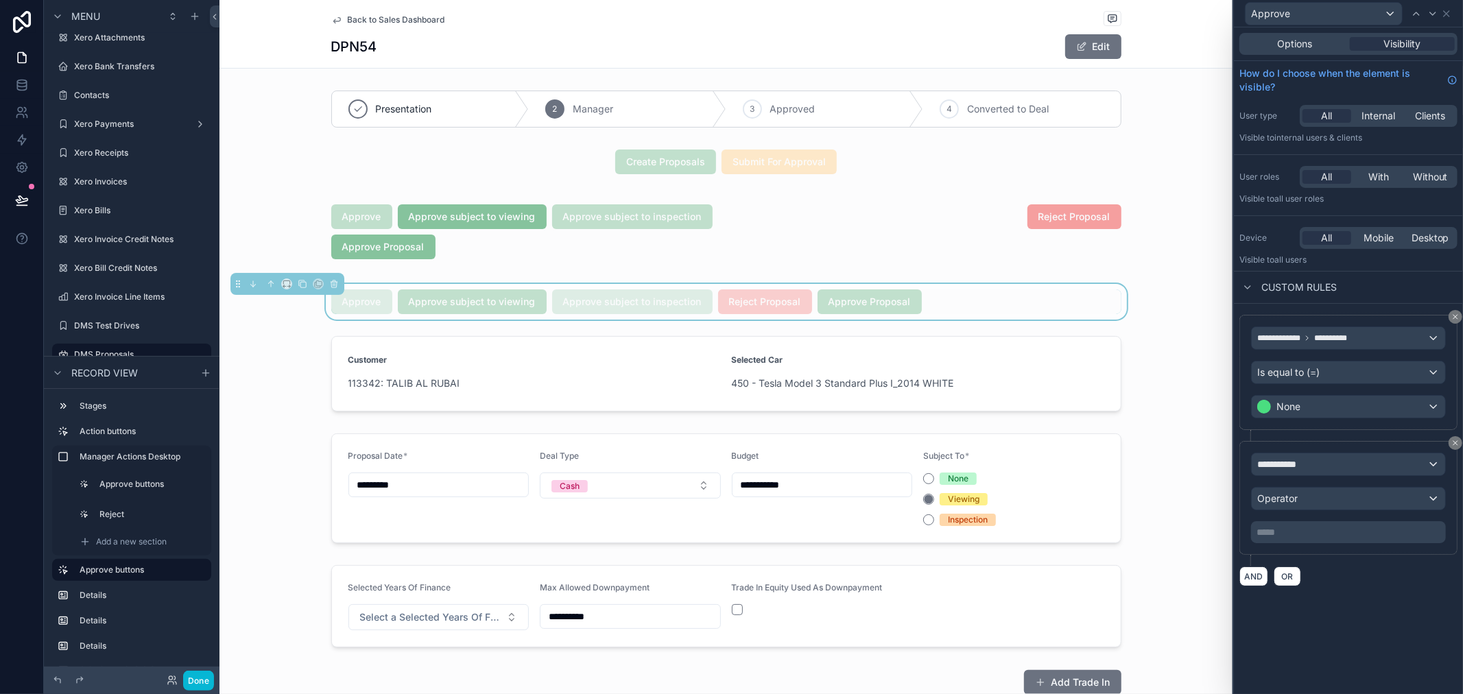
scroll to position [0, 0]
click at [1310, 471] on div "**********" at bounding box center [1347, 464] width 193 height 22
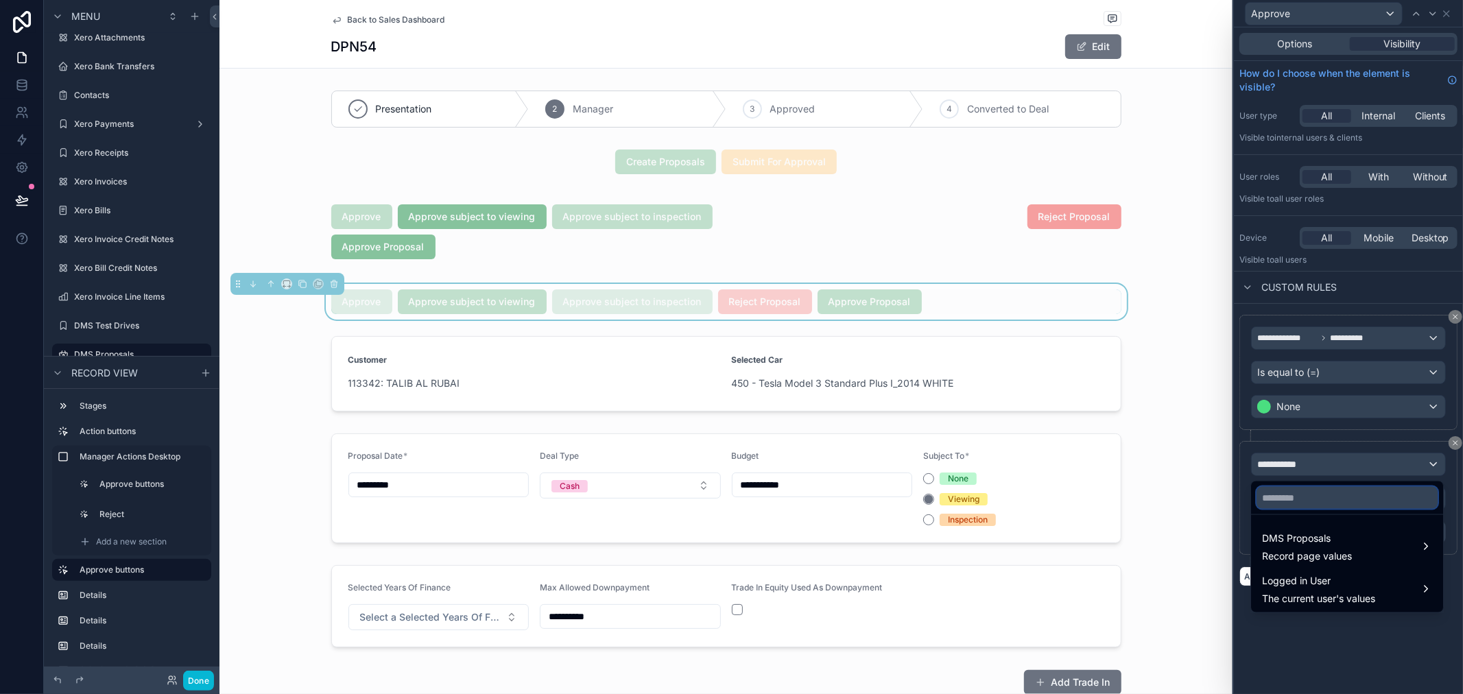
click at [1304, 490] on input "text" at bounding box center [1346, 498] width 181 height 22
type input "***"
click at [1324, 547] on div "DMS Proposals Record page values" at bounding box center [1307, 546] width 90 height 33
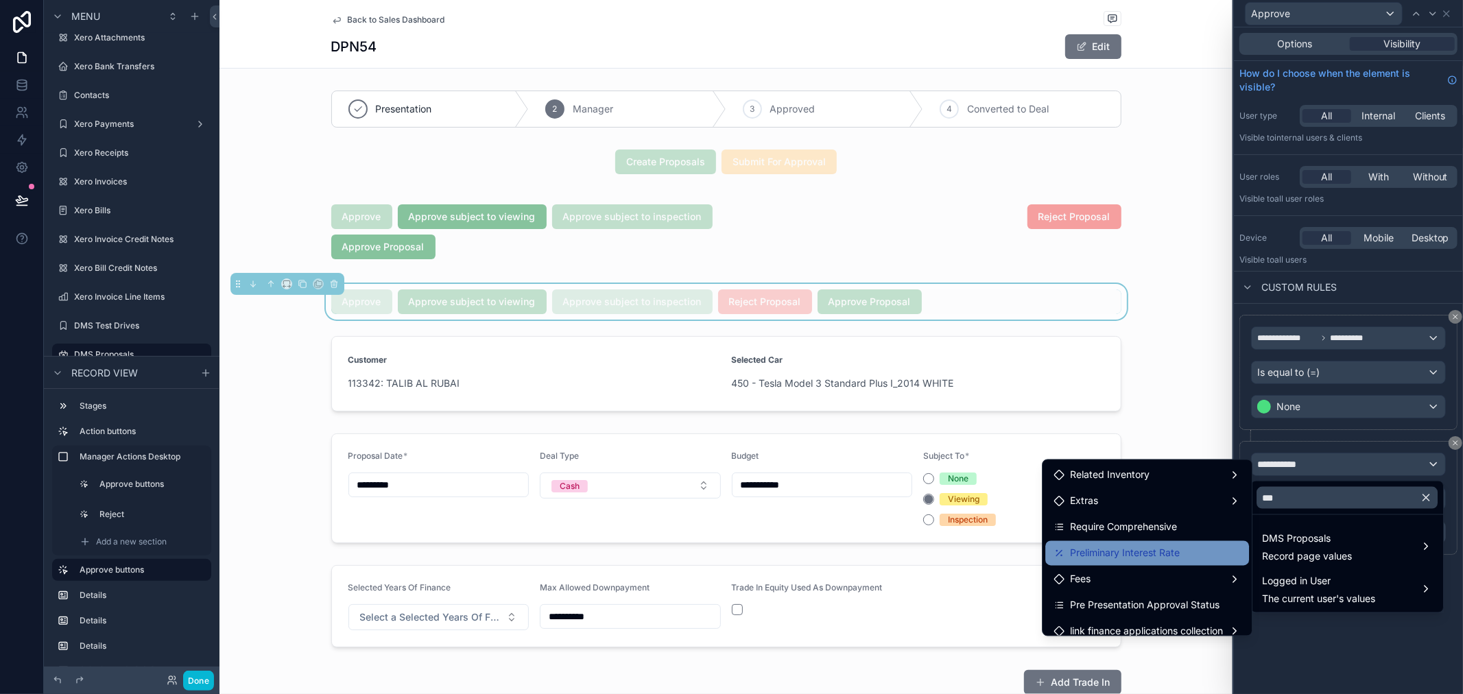
scroll to position [10, 0]
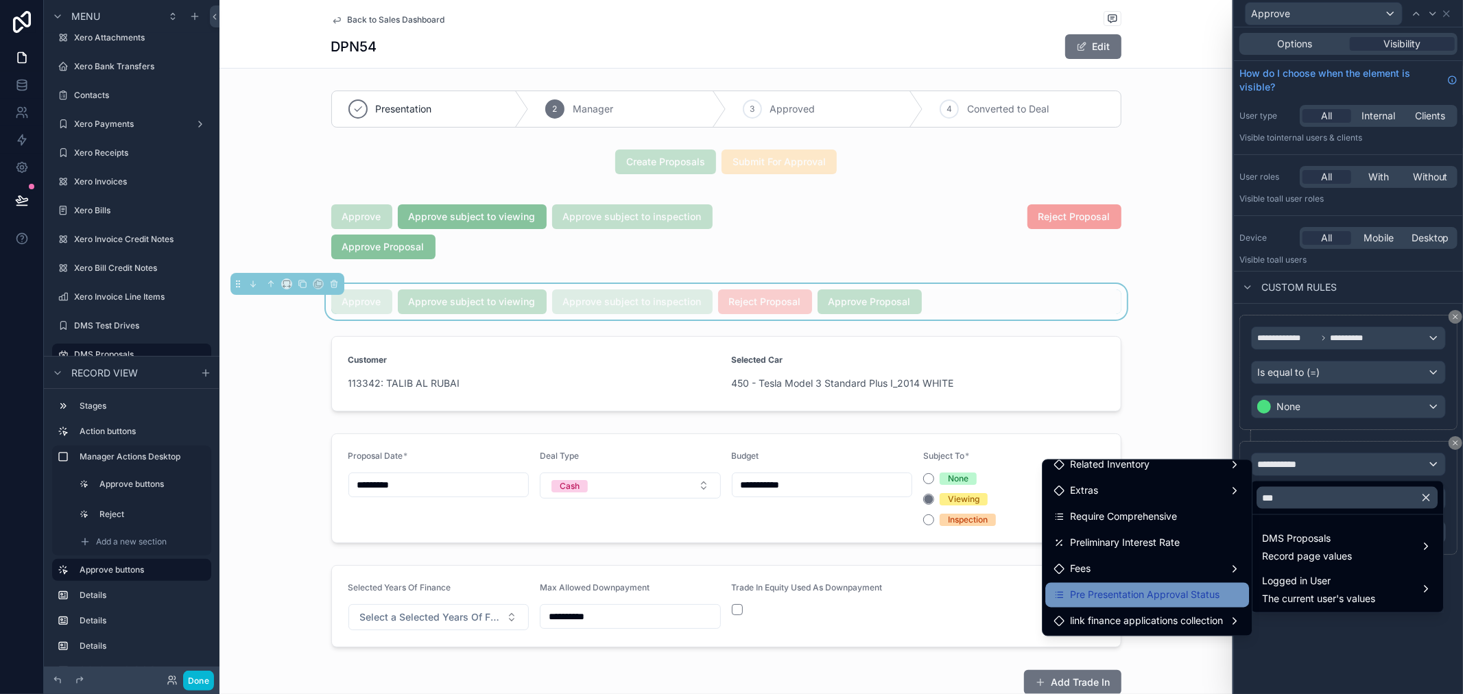
click at [1153, 595] on span "Pre Presentation Approval Status" at bounding box center [1144, 595] width 149 height 16
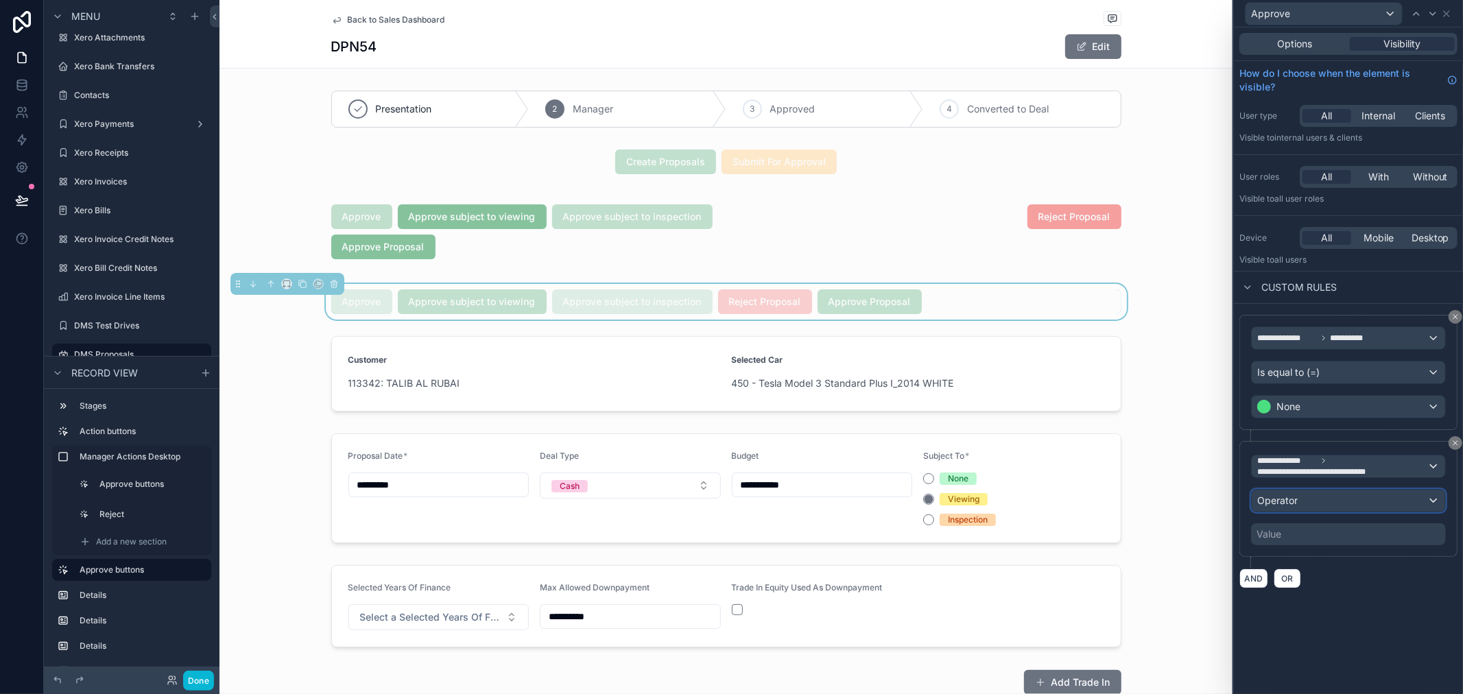
click at [1376, 502] on div "Operator" at bounding box center [1347, 501] width 193 height 22
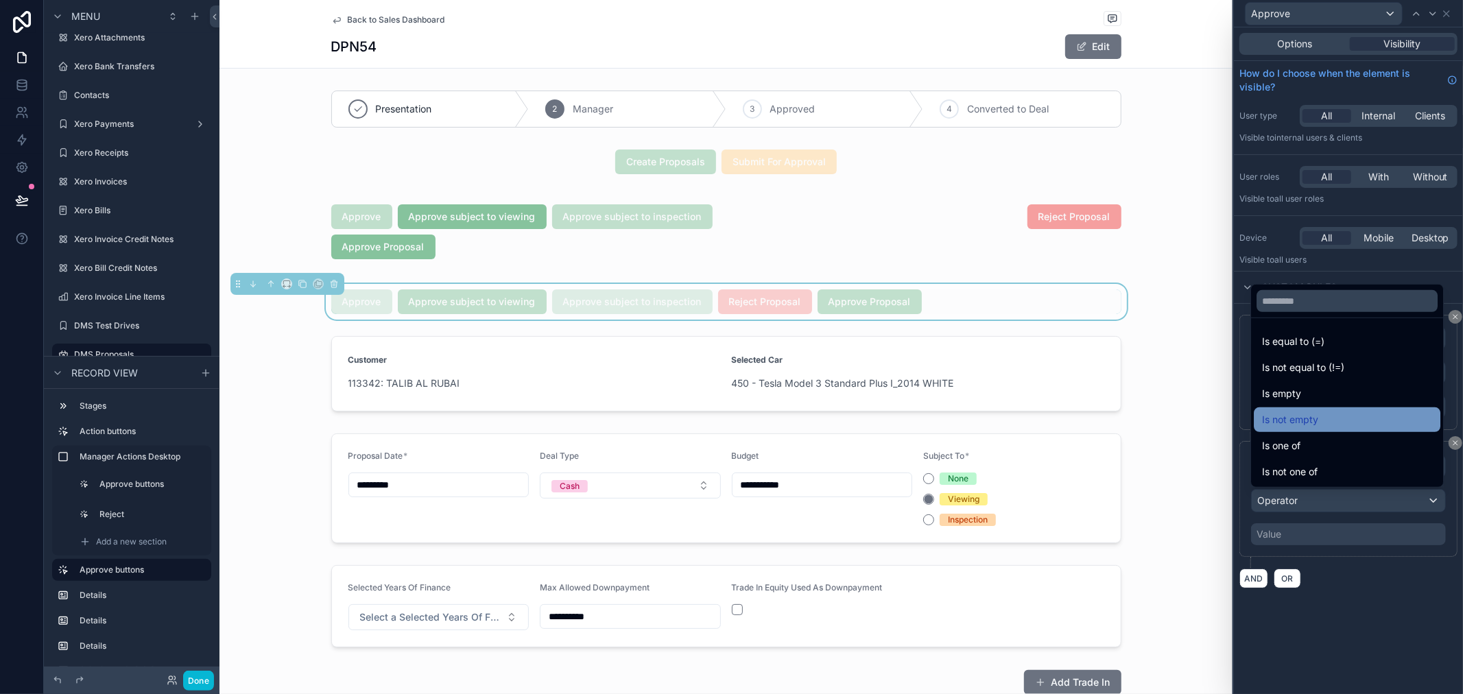
click at [1317, 416] on span "Is not empty" at bounding box center [1290, 419] width 56 height 16
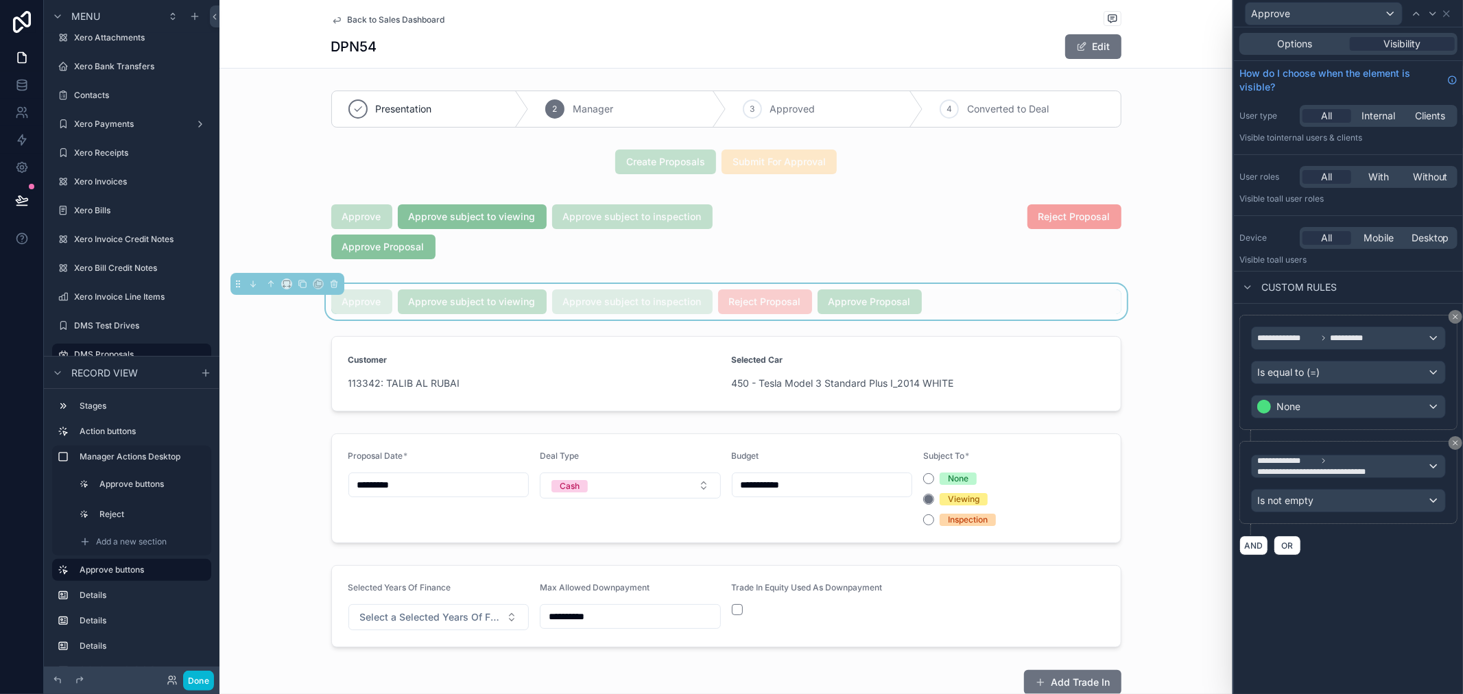
click at [1305, 581] on div "**********" at bounding box center [1348, 360] width 229 height 667
click at [1377, 14] on div "Approve" at bounding box center [1323, 14] width 156 height 22
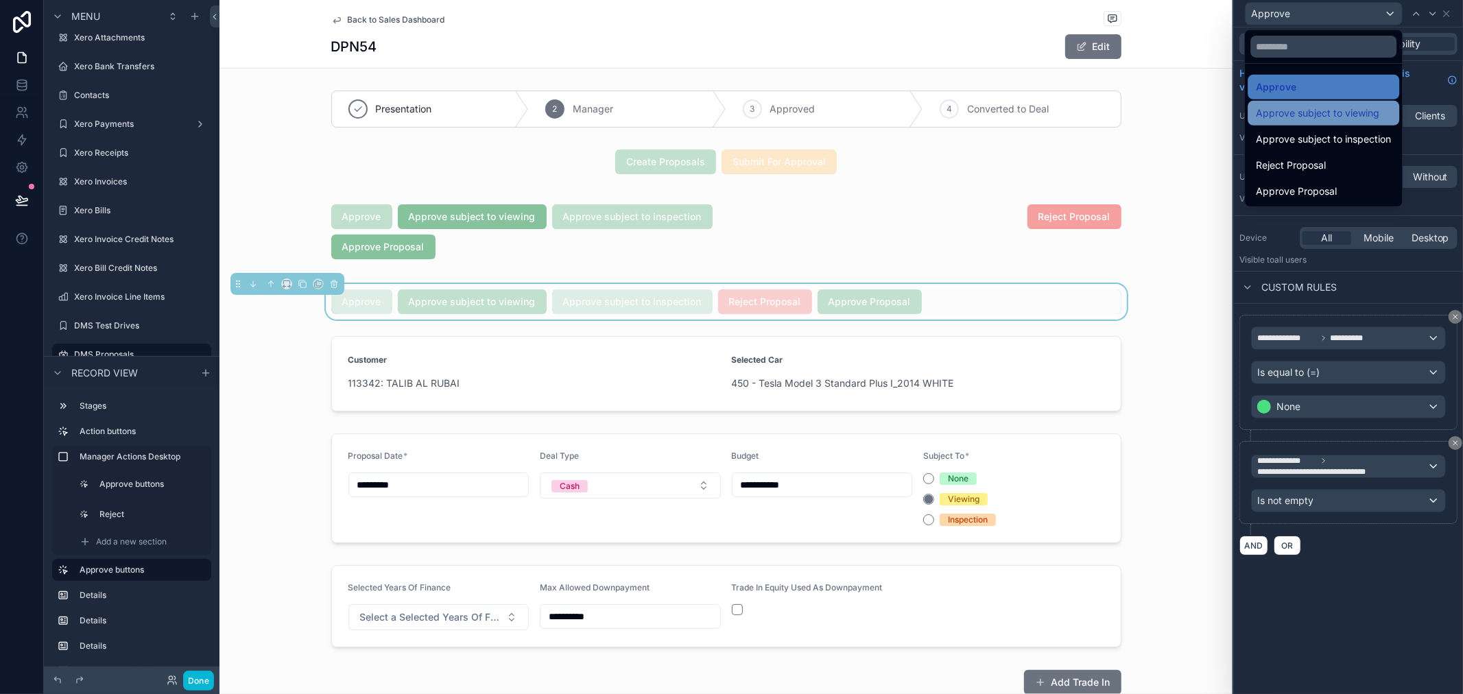
click at [1325, 115] on span "Approve subject to viewing" at bounding box center [1317, 113] width 123 height 16
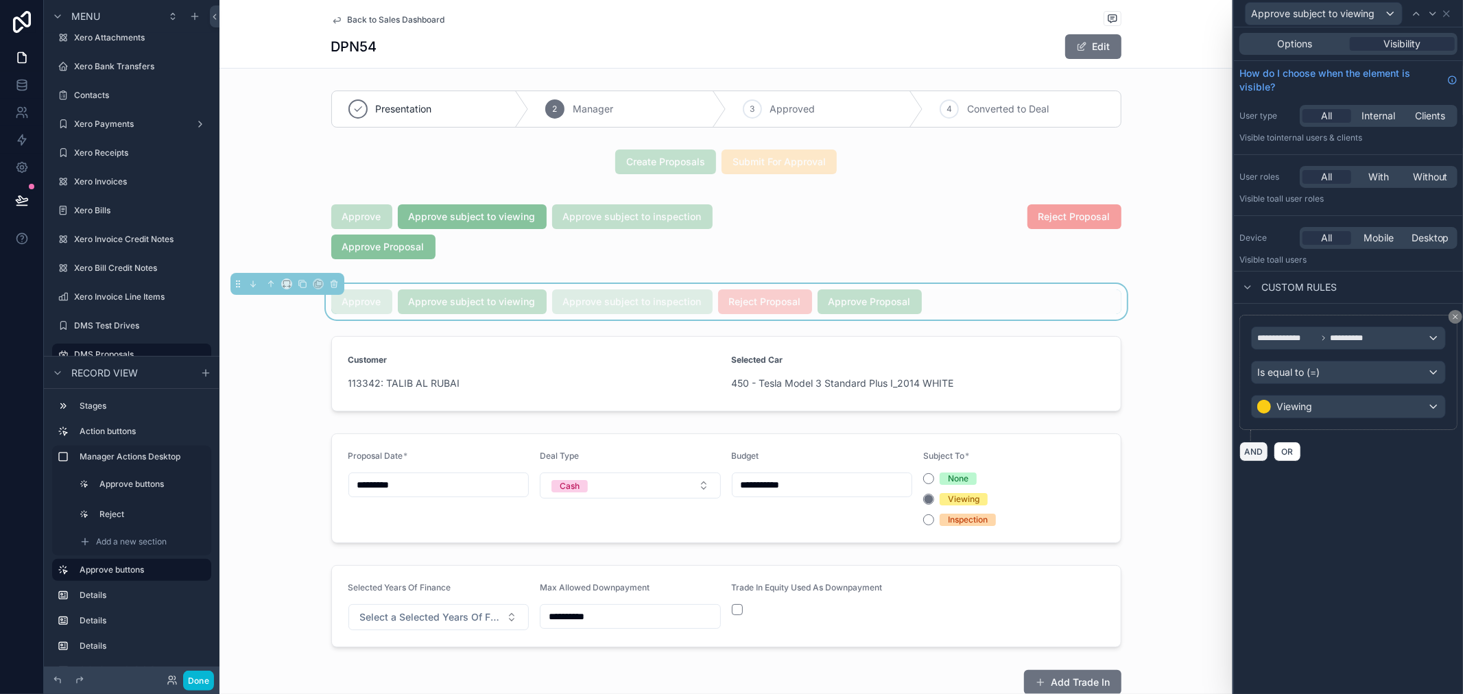
click at [1256, 455] on button "AND" at bounding box center [1253, 452] width 29 height 20
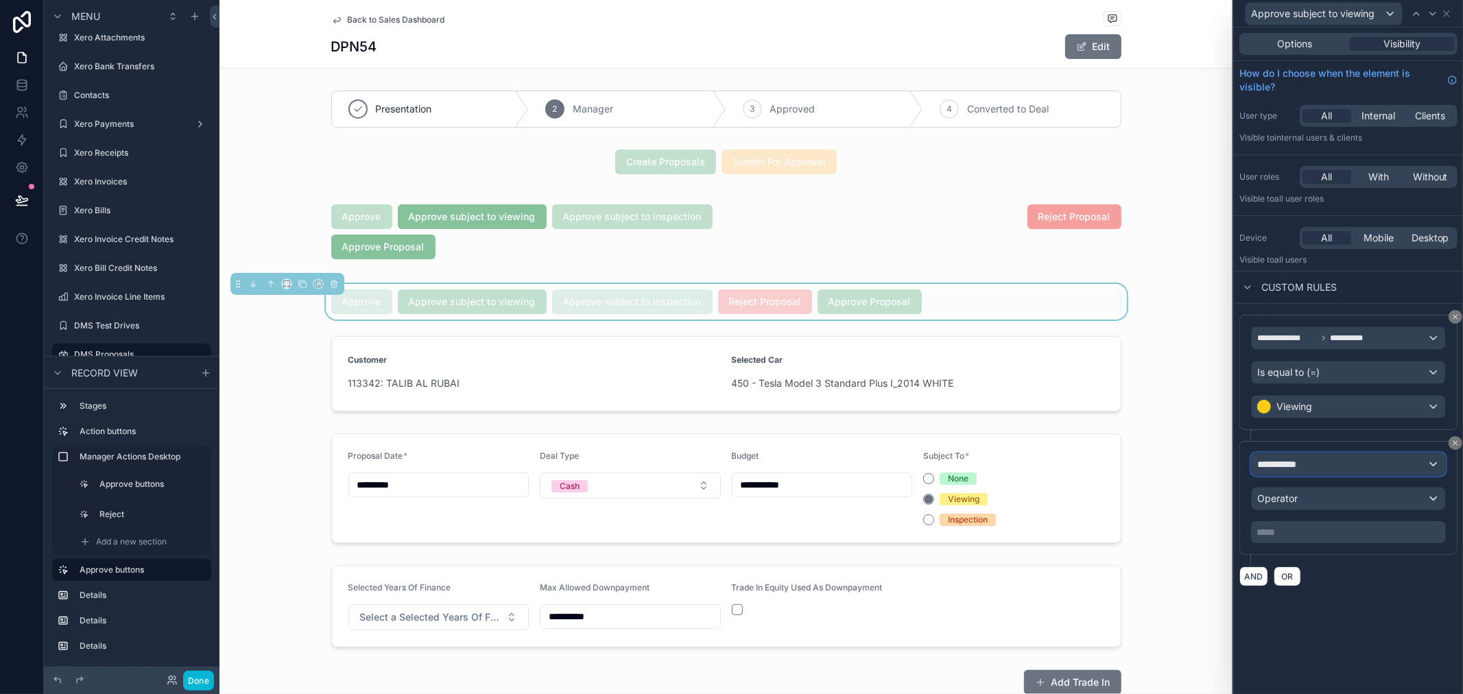
click at [1331, 470] on div "**********" at bounding box center [1347, 464] width 193 height 22
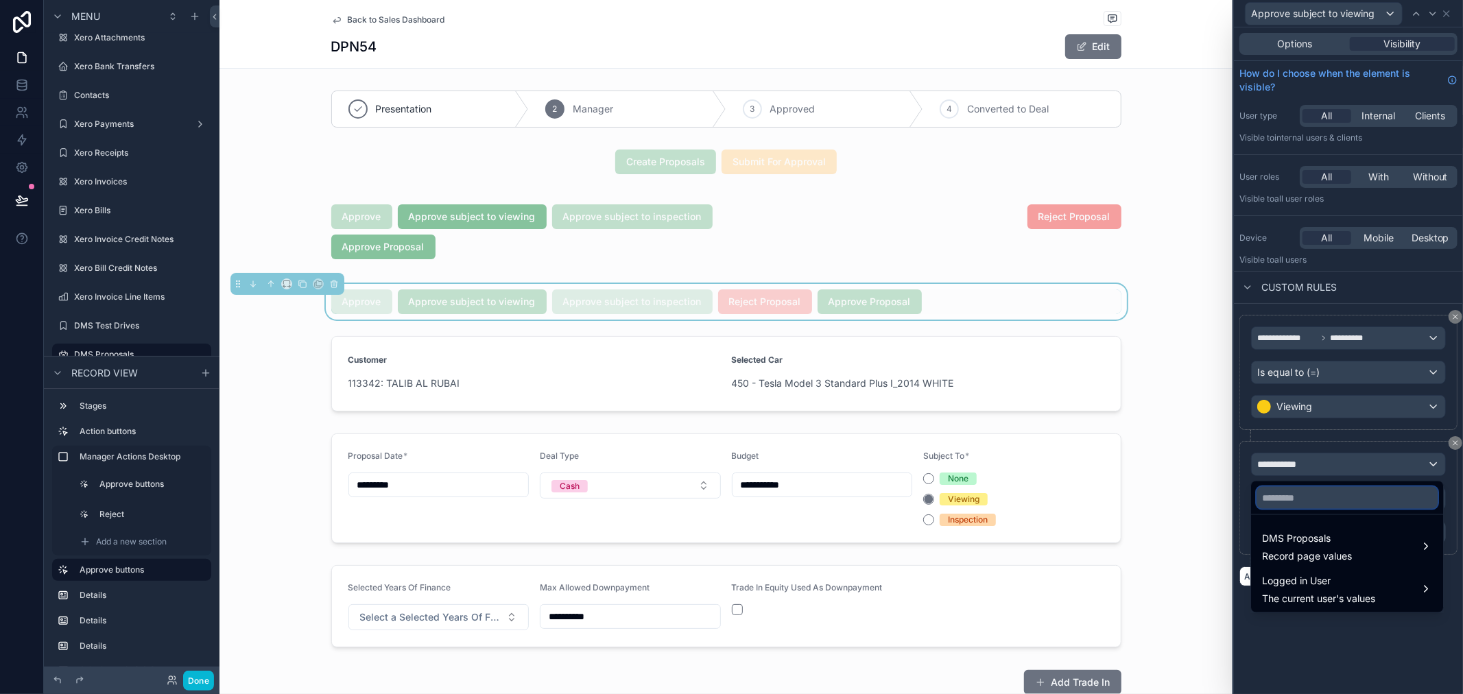
click at [1339, 491] on input "text" at bounding box center [1346, 498] width 181 height 22
type input "***"
click at [1339, 531] on span "DMS Proposals" at bounding box center [1307, 538] width 90 height 16
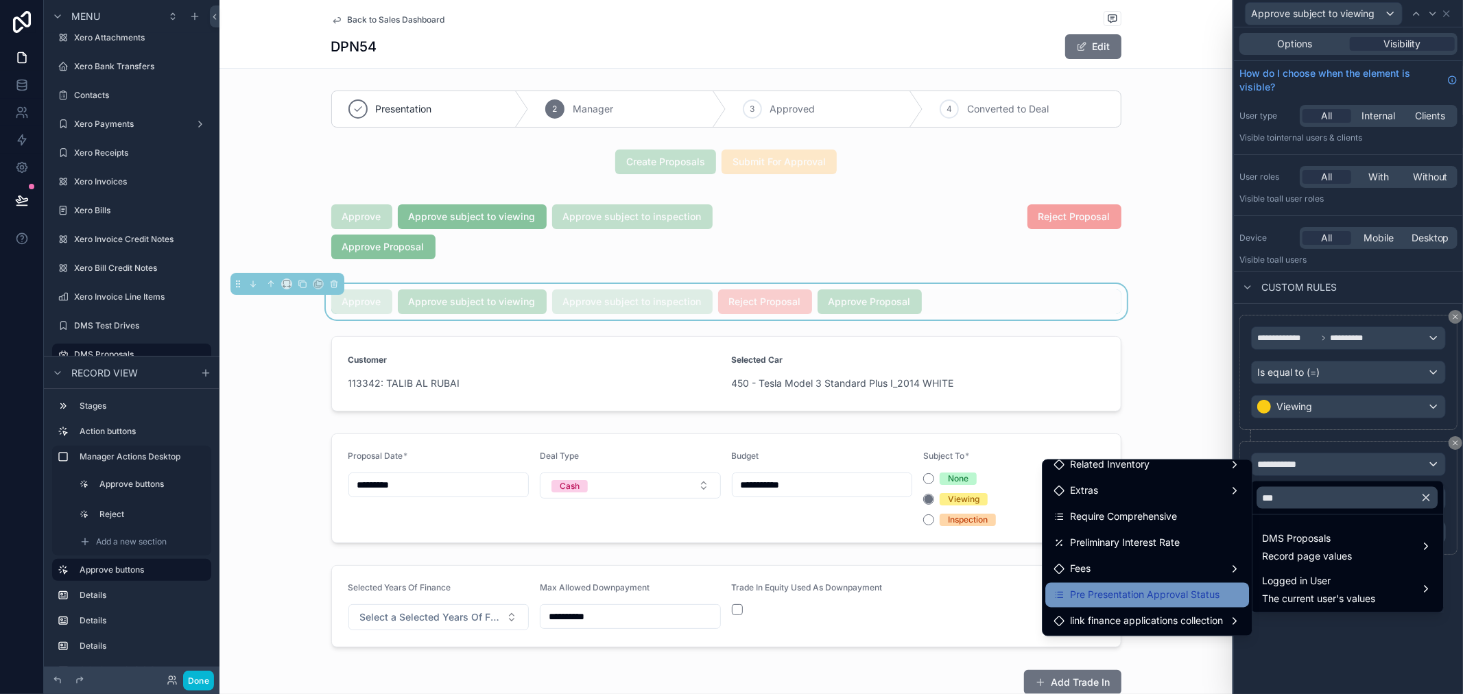
click at [1140, 594] on span "Pre Presentation Approval Status" at bounding box center [1144, 595] width 149 height 16
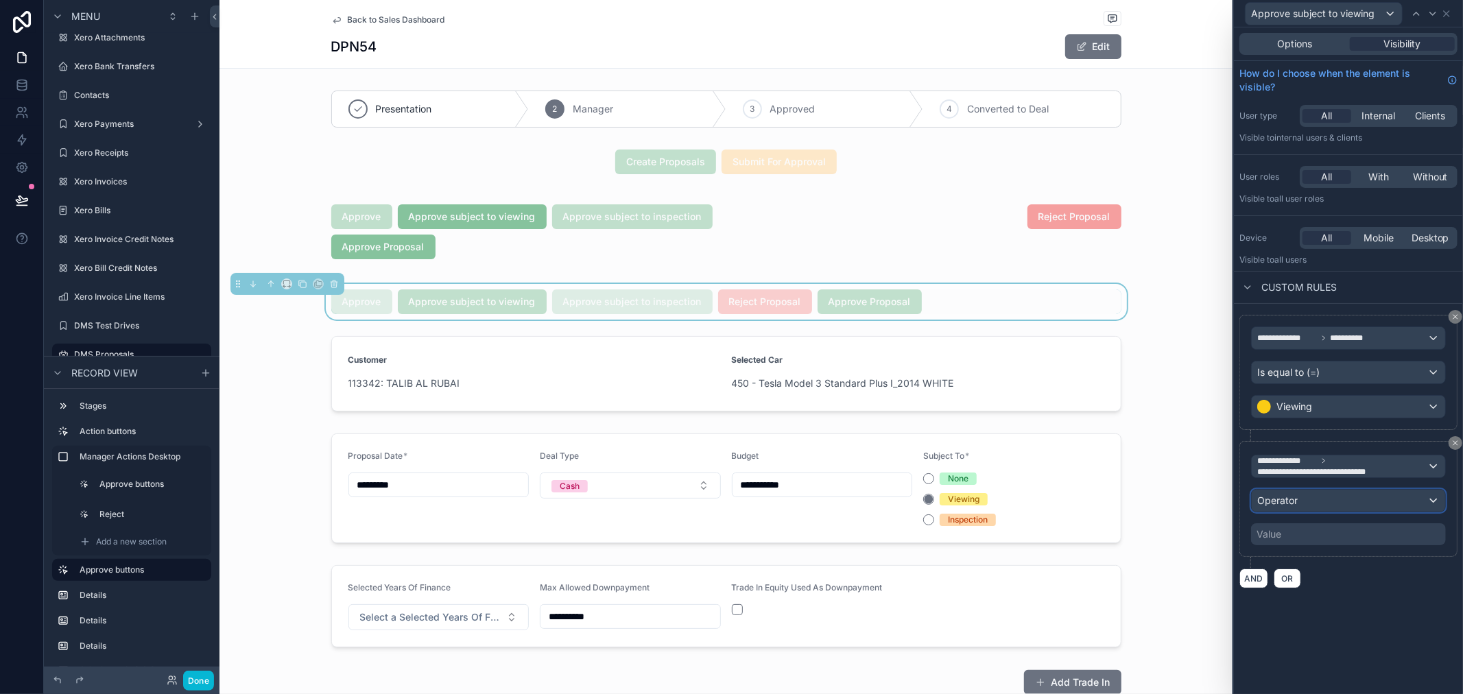
click at [1330, 505] on div "Operator" at bounding box center [1347, 501] width 193 height 22
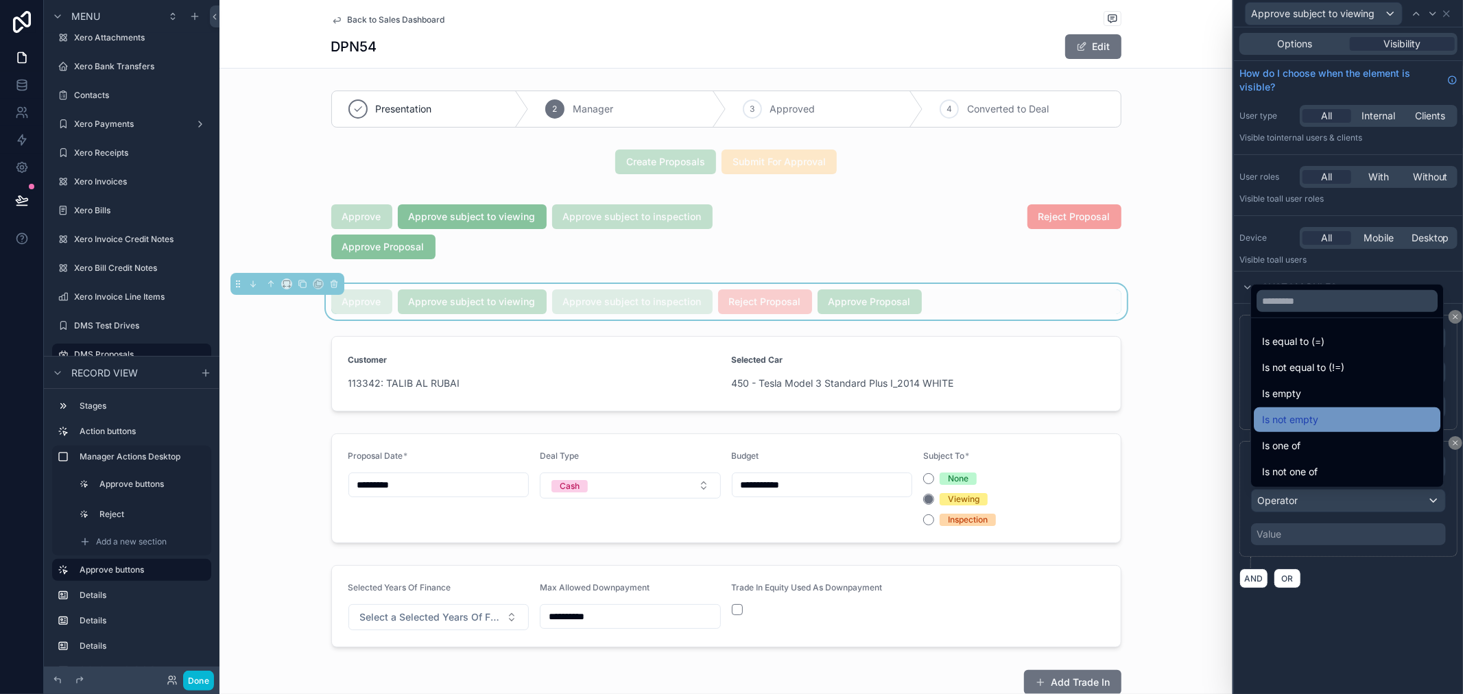
click at [1326, 412] on div "Is not empty" at bounding box center [1347, 419] width 170 height 16
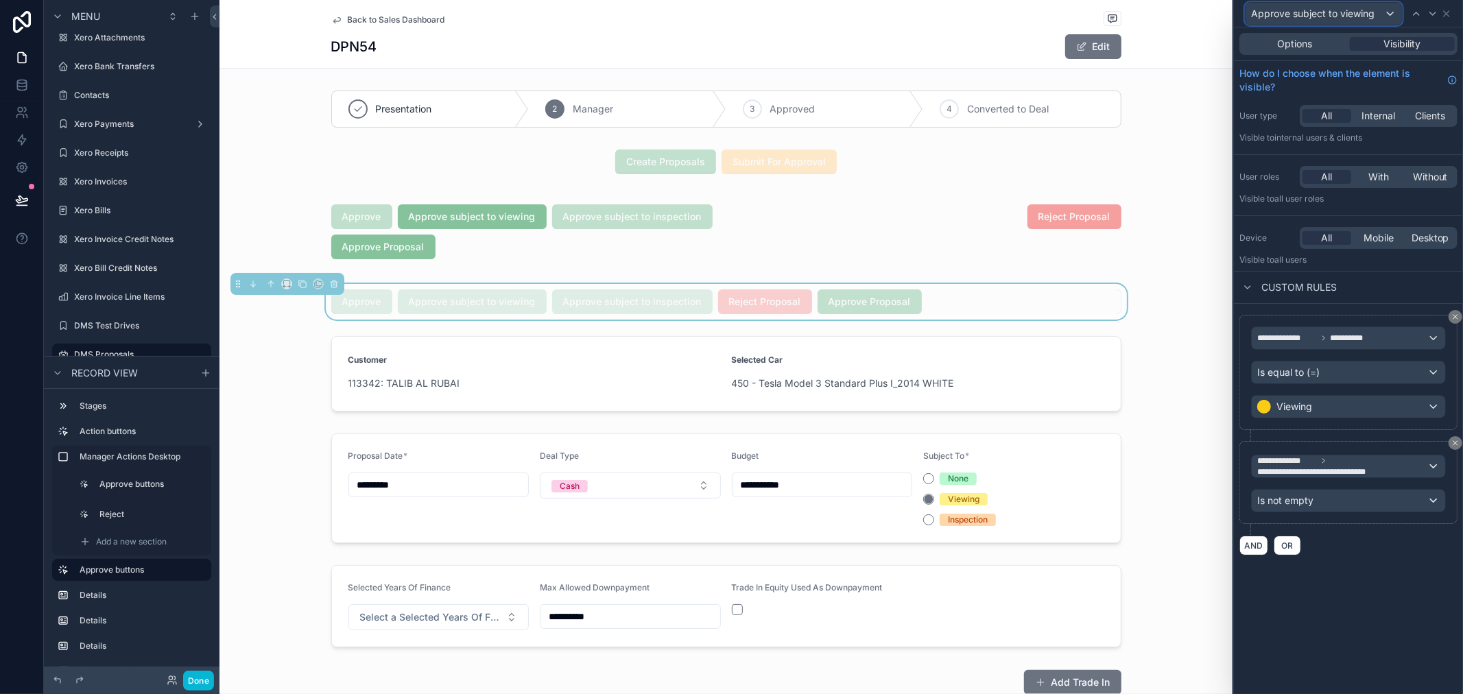
click at [1341, 9] on span "Approve subject to viewing" at bounding box center [1312, 14] width 123 height 14
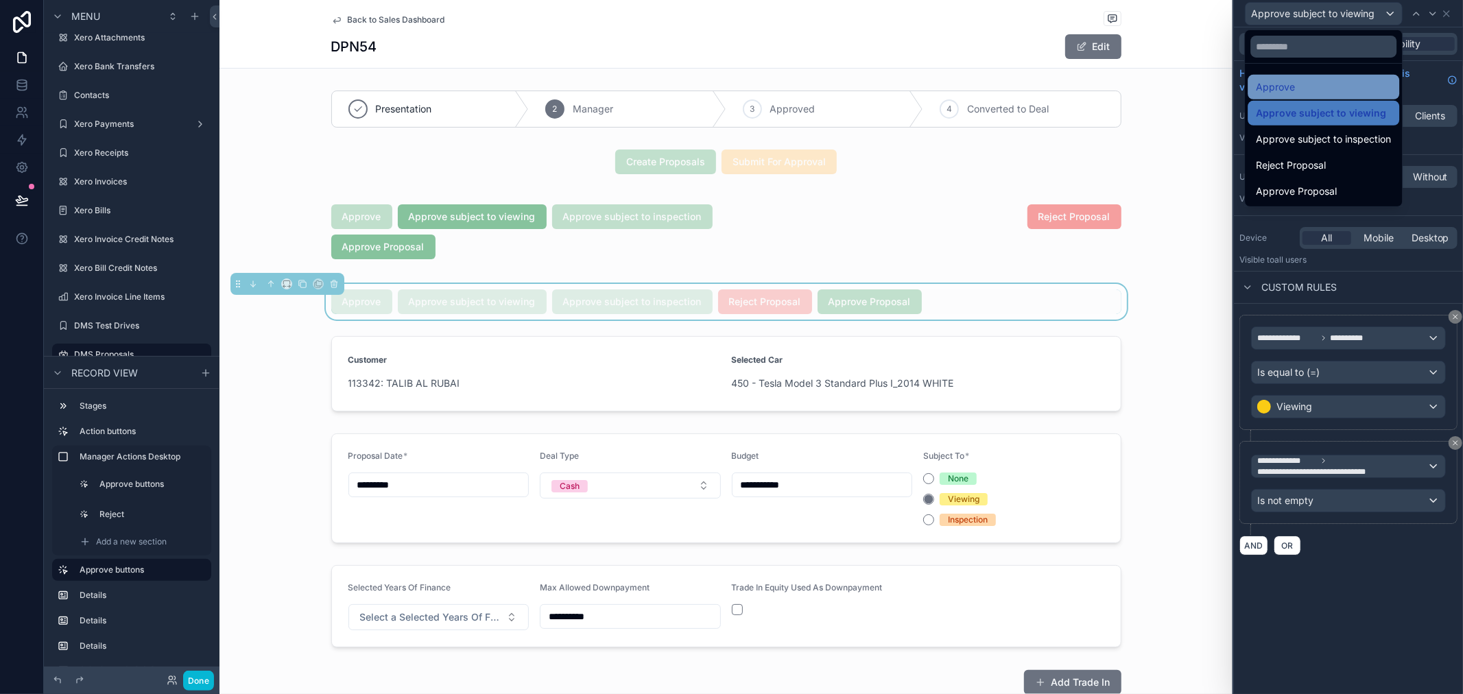
click at [1334, 93] on div "Approve" at bounding box center [1323, 87] width 135 height 16
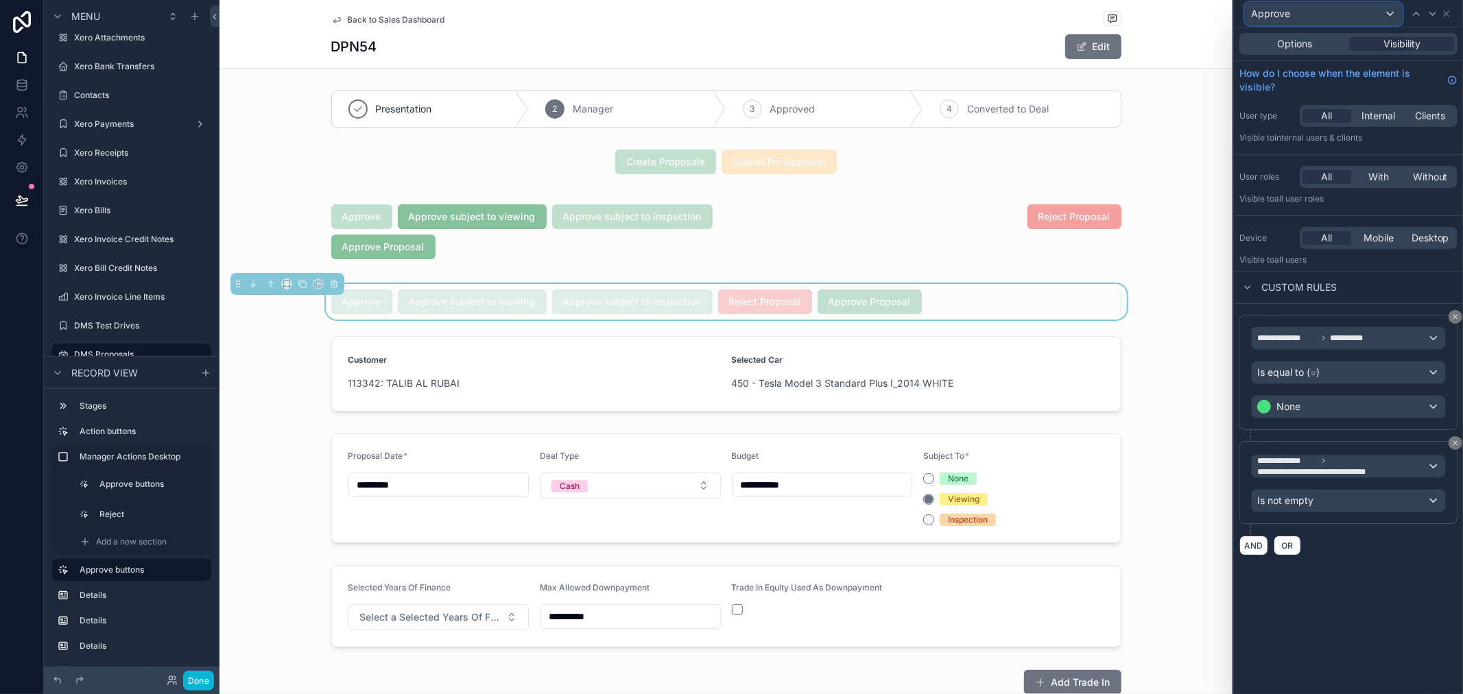
click at [1327, 16] on div "Approve" at bounding box center [1323, 14] width 156 height 22
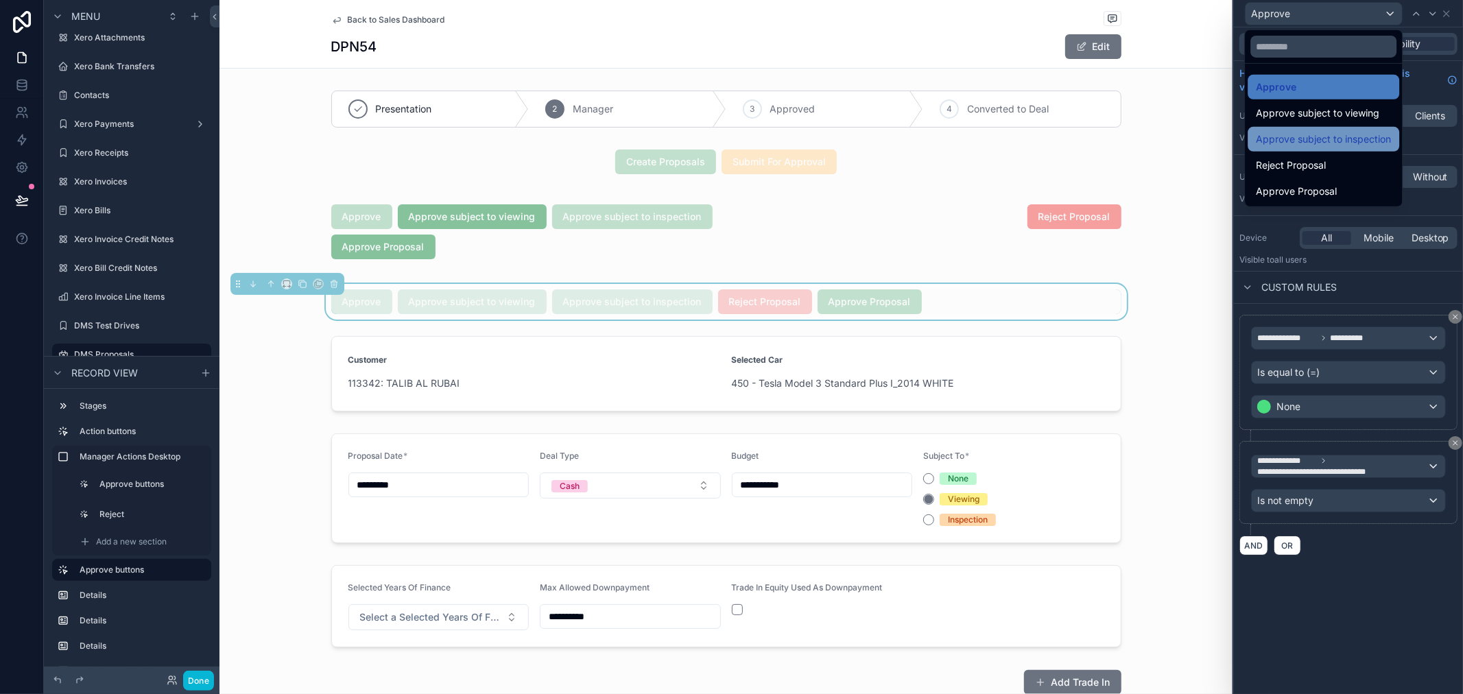
click at [1328, 141] on span "Approve subject to inspection" at bounding box center [1323, 139] width 135 height 16
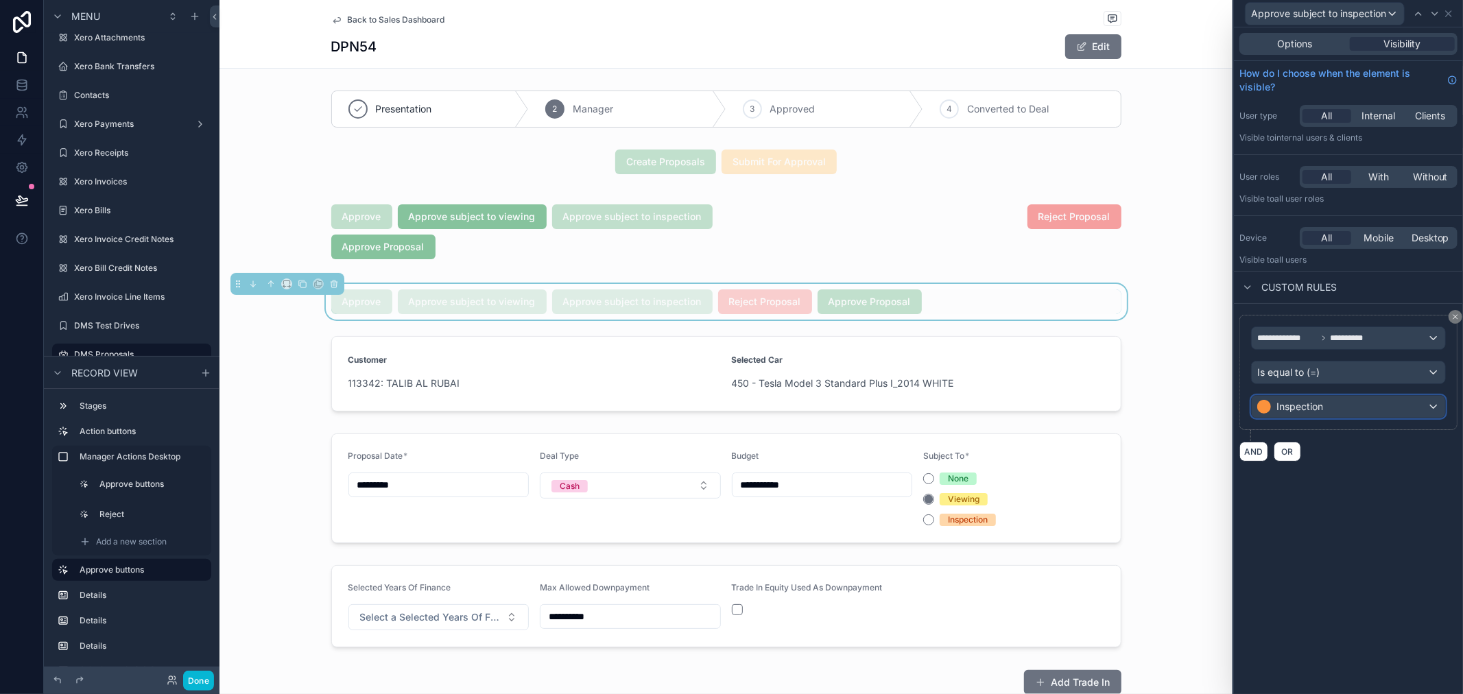
click at [1323, 401] on div "Inspection" at bounding box center [1347, 407] width 193 height 22
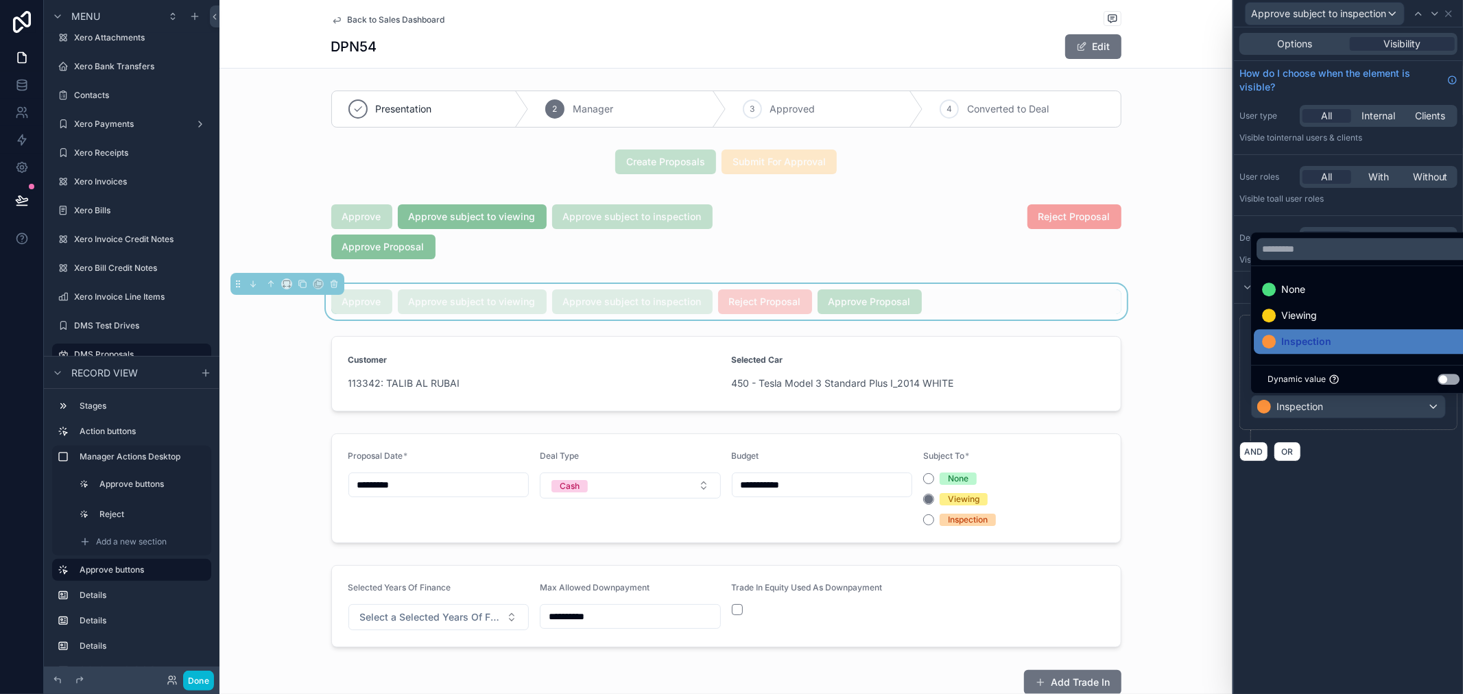
click at [1262, 450] on div at bounding box center [1348, 347] width 229 height 694
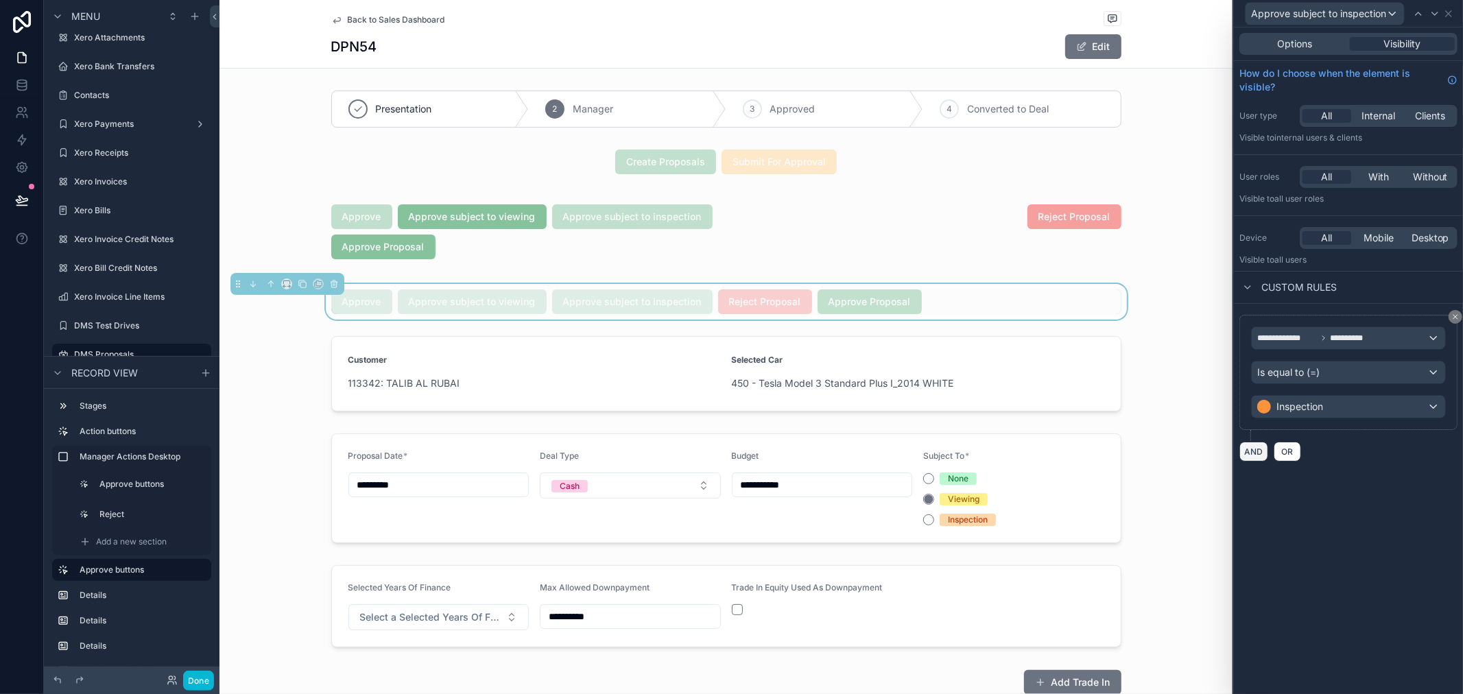
click at [1262, 450] on button "AND" at bounding box center [1253, 452] width 29 height 20
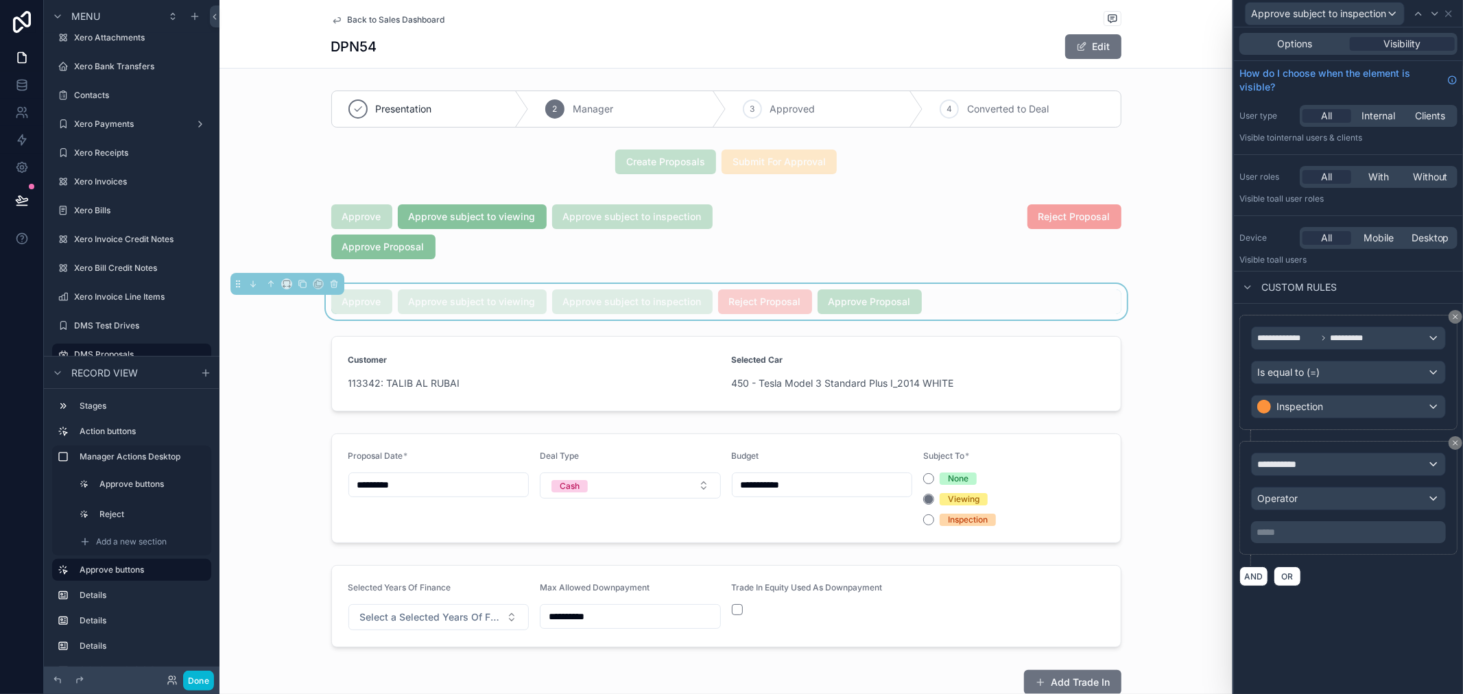
click at [1290, 477] on div "**********" at bounding box center [1348, 498] width 195 height 91
click at [1292, 470] on span "**********" at bounding box center [1282, 464] width 51 height 14
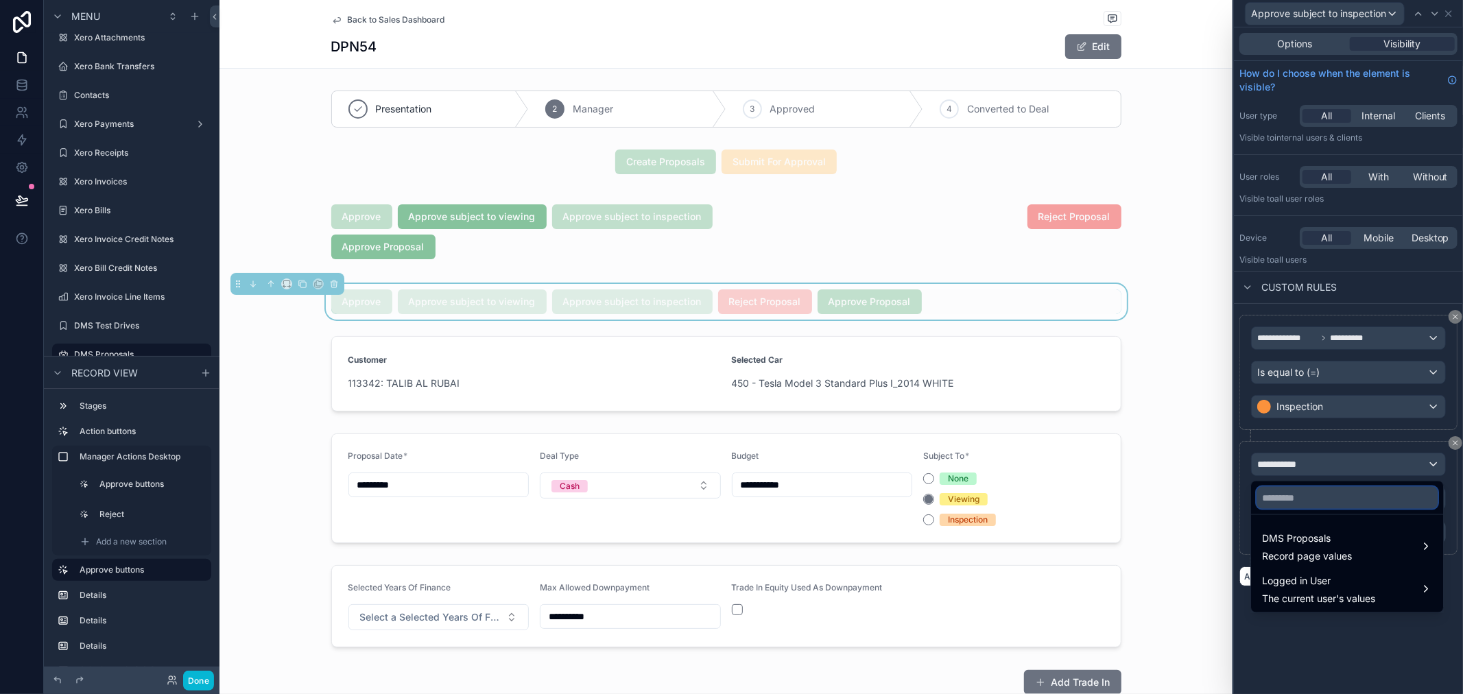
click at [1271, 503] on input "text" at bounding box center [1346, 498] width 181 height 22
type input "***"
click at [1315, 546] on span "DMS Proposals" at bounding box center [1307, 538] width 90 height 16
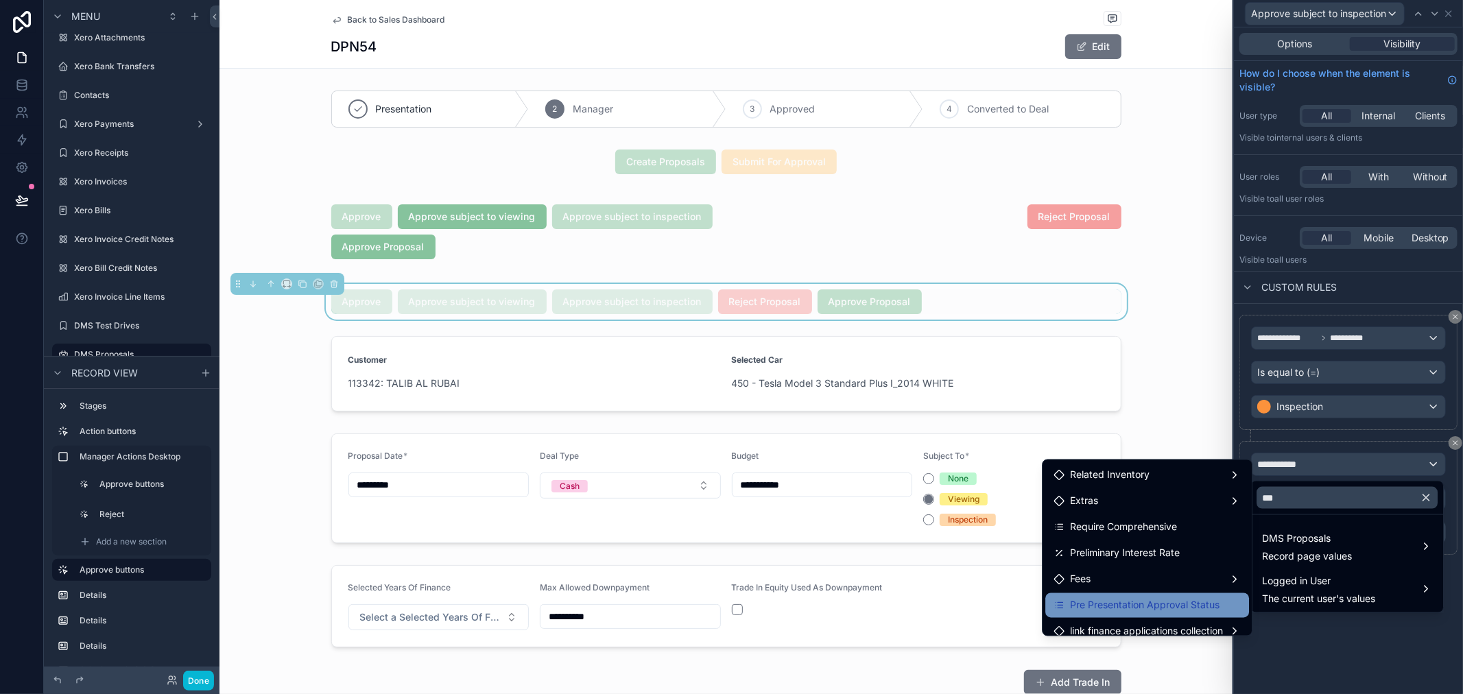
click at [1152, 610] on span "Pre Presentation Approval Status" at bounding box center [1144, 605] width 149 height 16
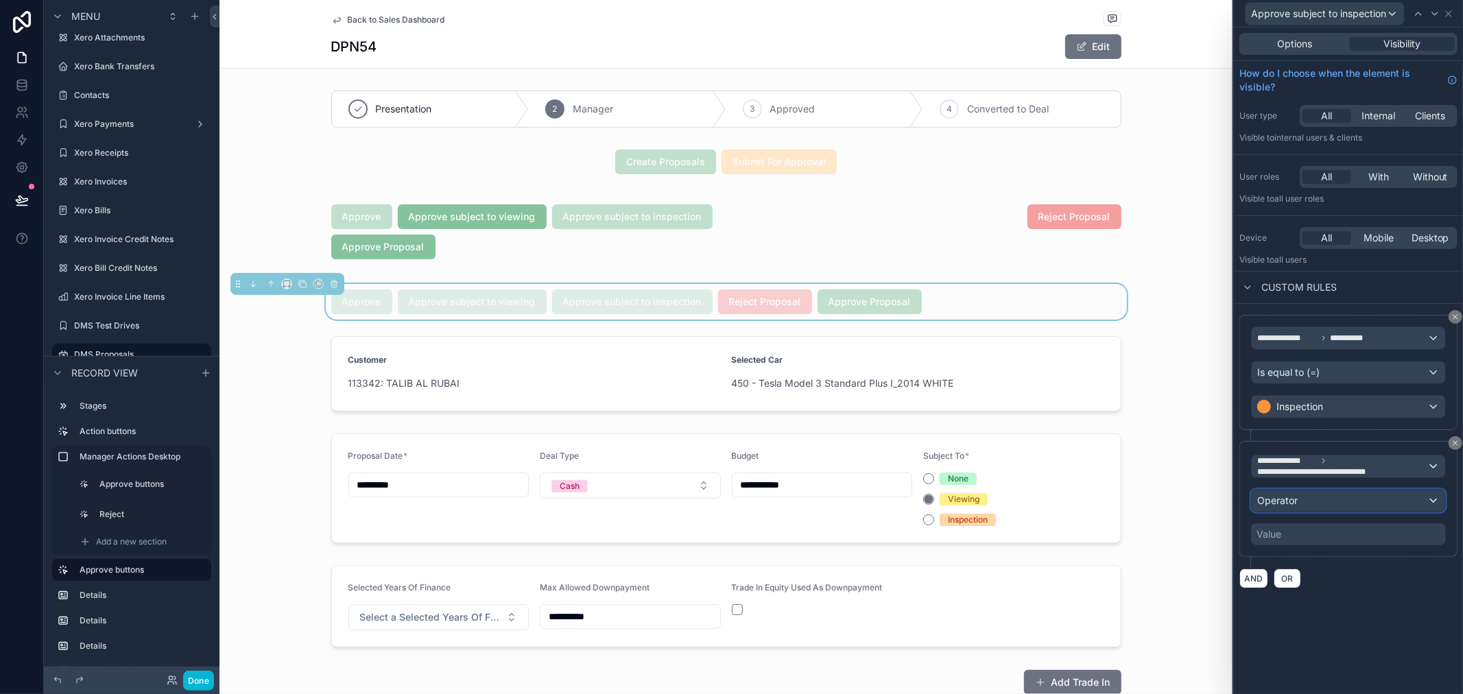
click at [1335, 507] on div "Operator" at bounding box center [1347, 501] width 193 height 22
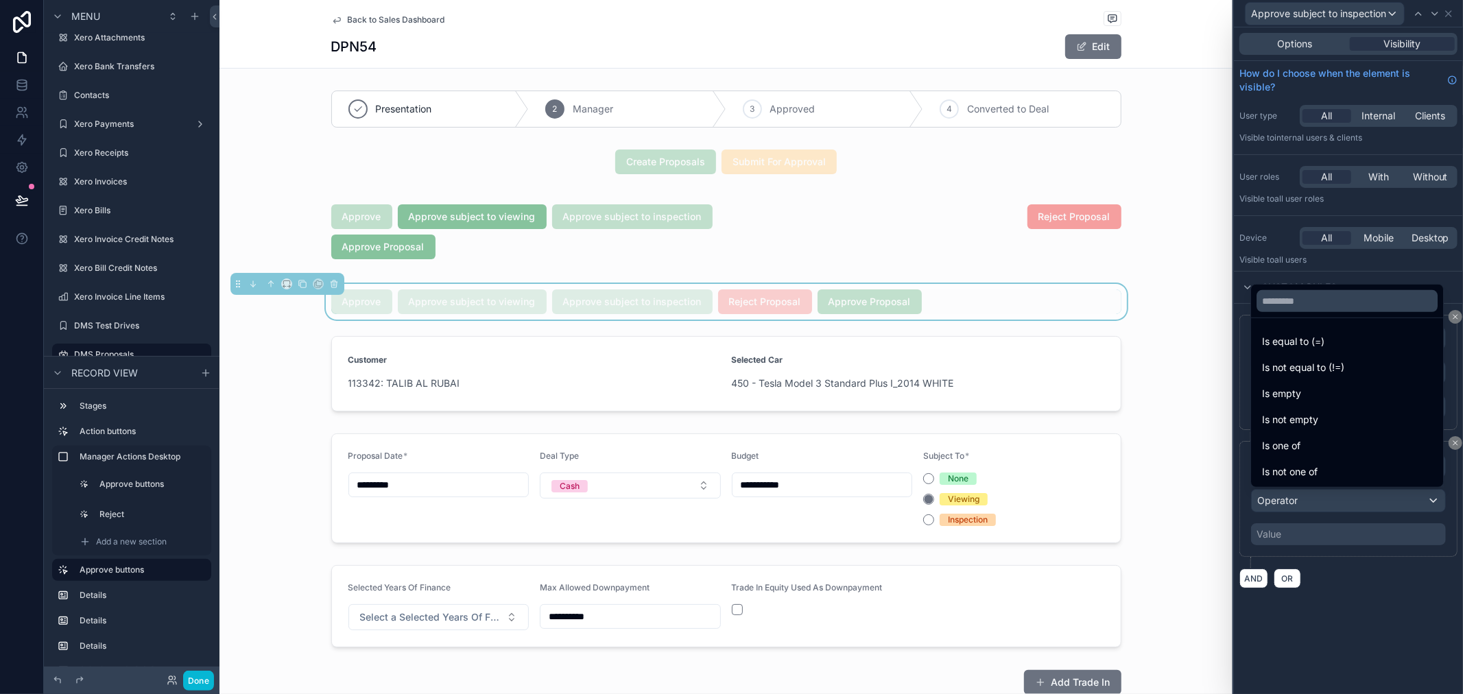
drag, startPoint x: 1318, startPoint y: 412, endPoint x: 1319, endPoint y: 433, distance: 21.3
click at [1318, 411] on span "Is not empty" at bounding box center [1290, 419] width 56 height 16
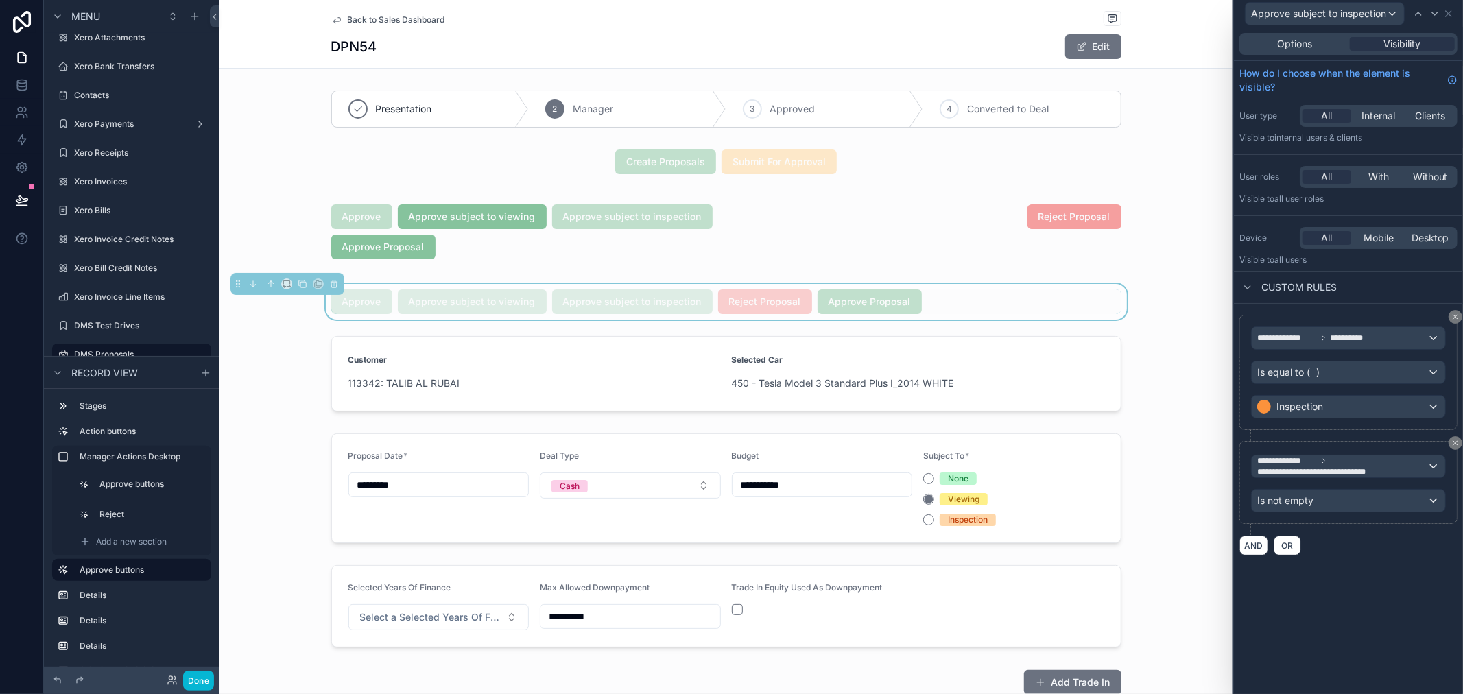
click at [1290, 587] on div "**********" at bounding box center [1348, 360] width 229 height 667
click at [1347, 12] on span "Approve subject to inspection" at bounding box center [1318, 14] width 135 height 14
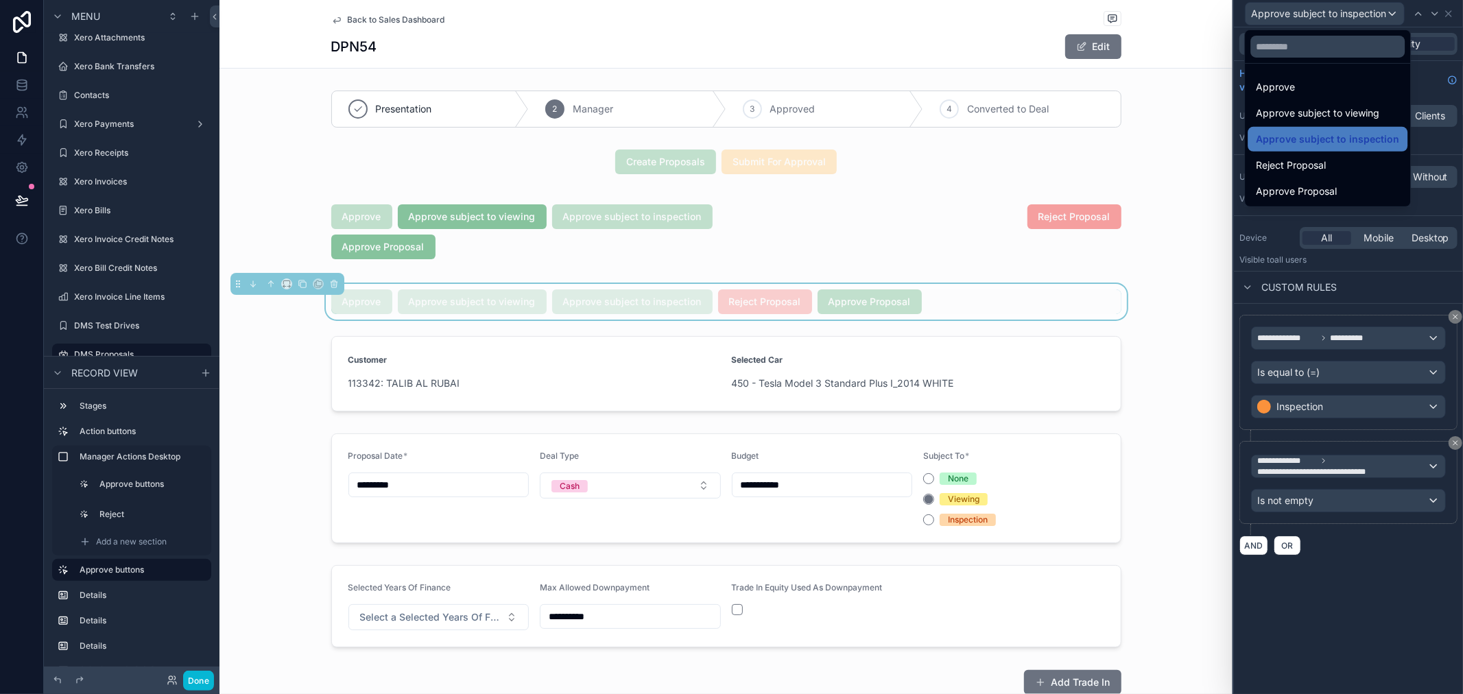
click at [1385, 572] on div at bounding box center [1348, 347] width 229 height 694
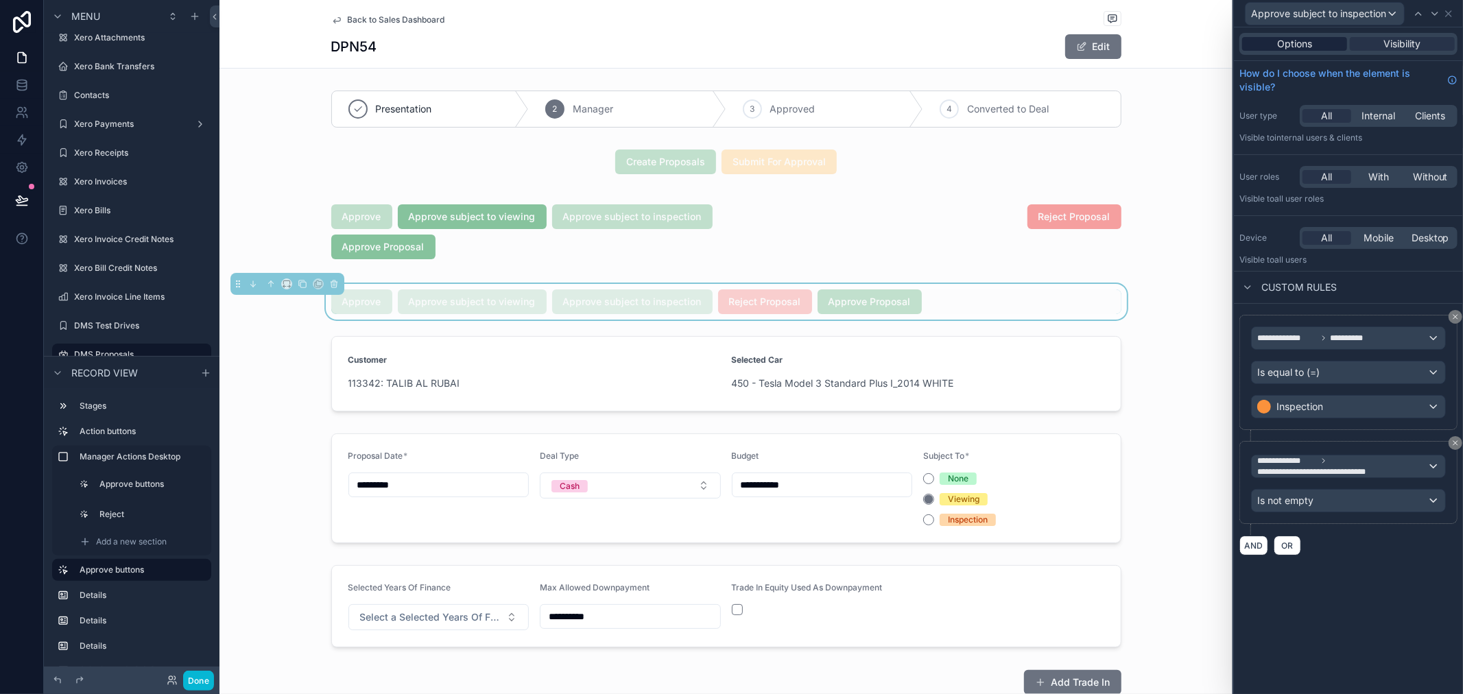
click at [1288, 49] on span "Options" at bounding box center [1294, 44] width 35 height 14
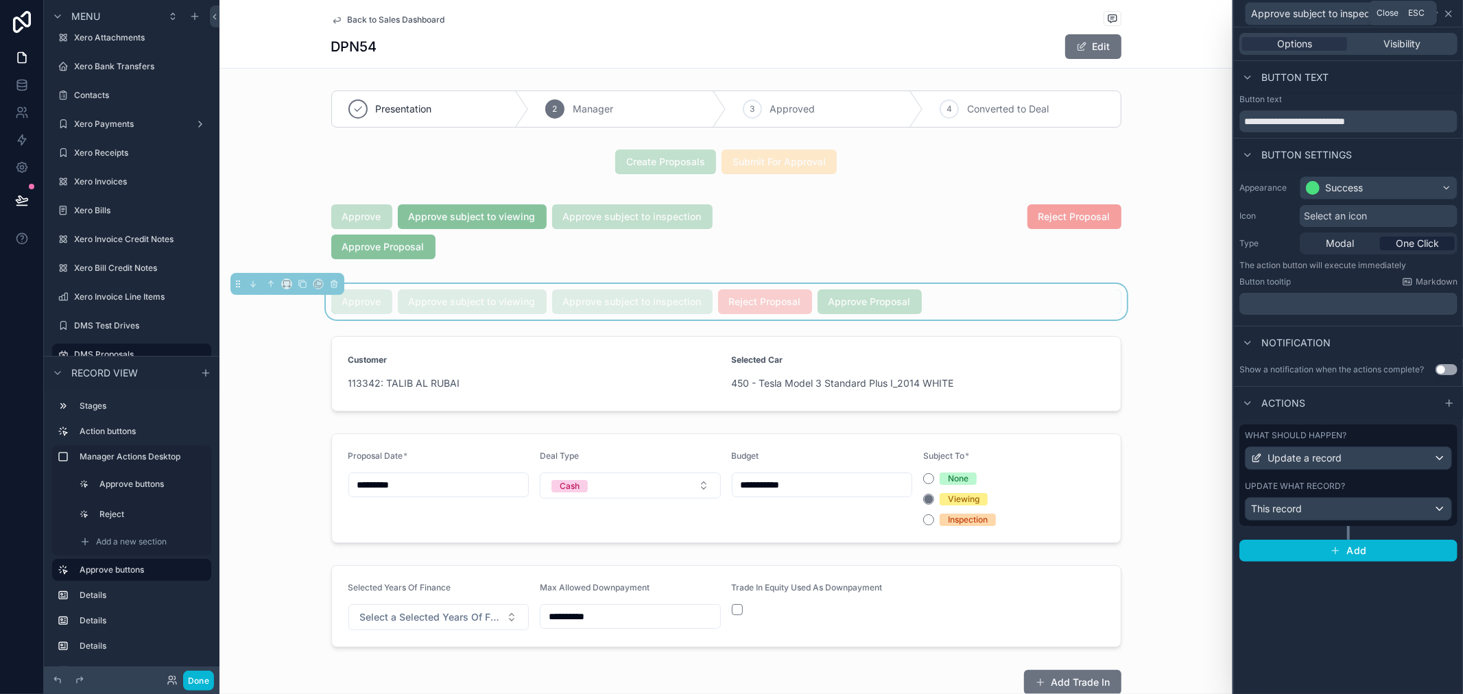
click at [1444, 9] on icon at bounding box center [1448, 13] width 11 height 11
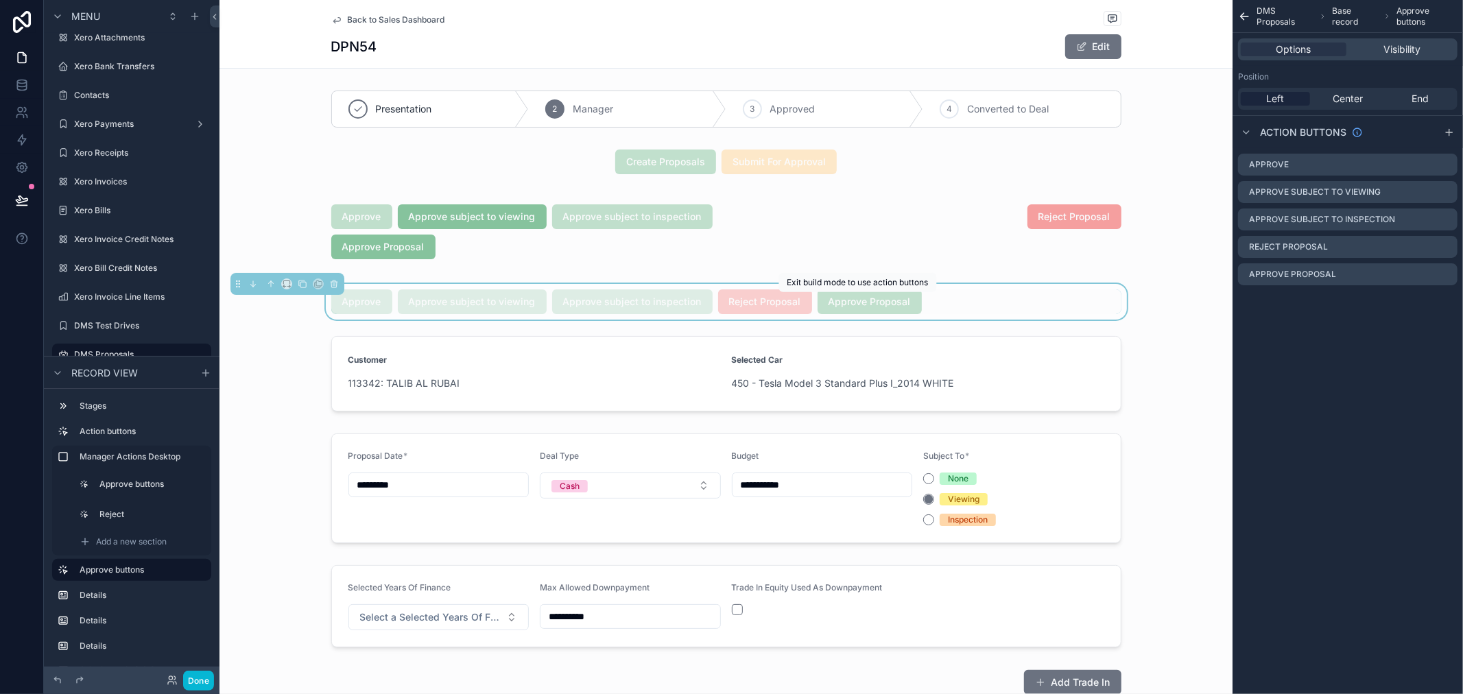
click at [830, 303] on span "Approve Proposal" at bounding box center [869, 301] width 104 height 14
click at [1444, 274] on icon "scrollable content" at bounding box center [1446, 274] width 11 height 11
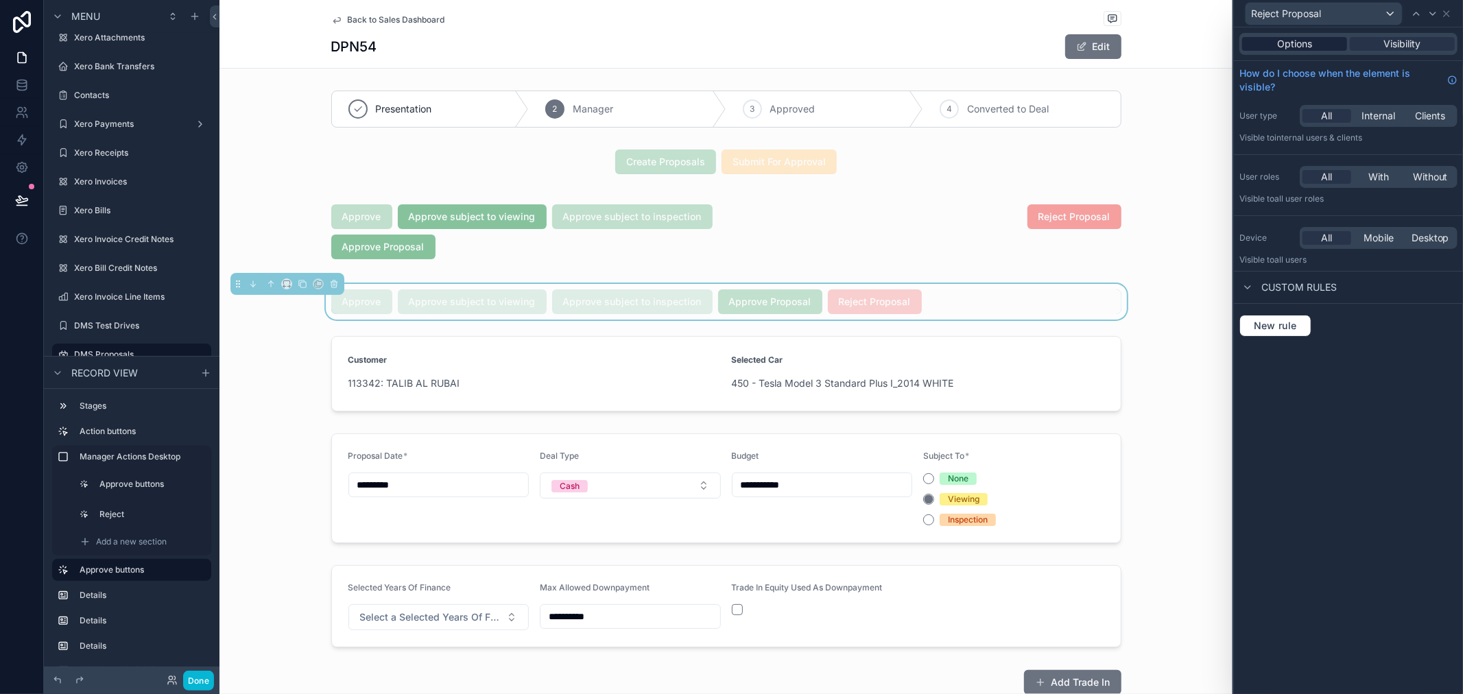
click at [1319, 37] on div "Options" at bounding box center [1294, 44] width 105 height 14
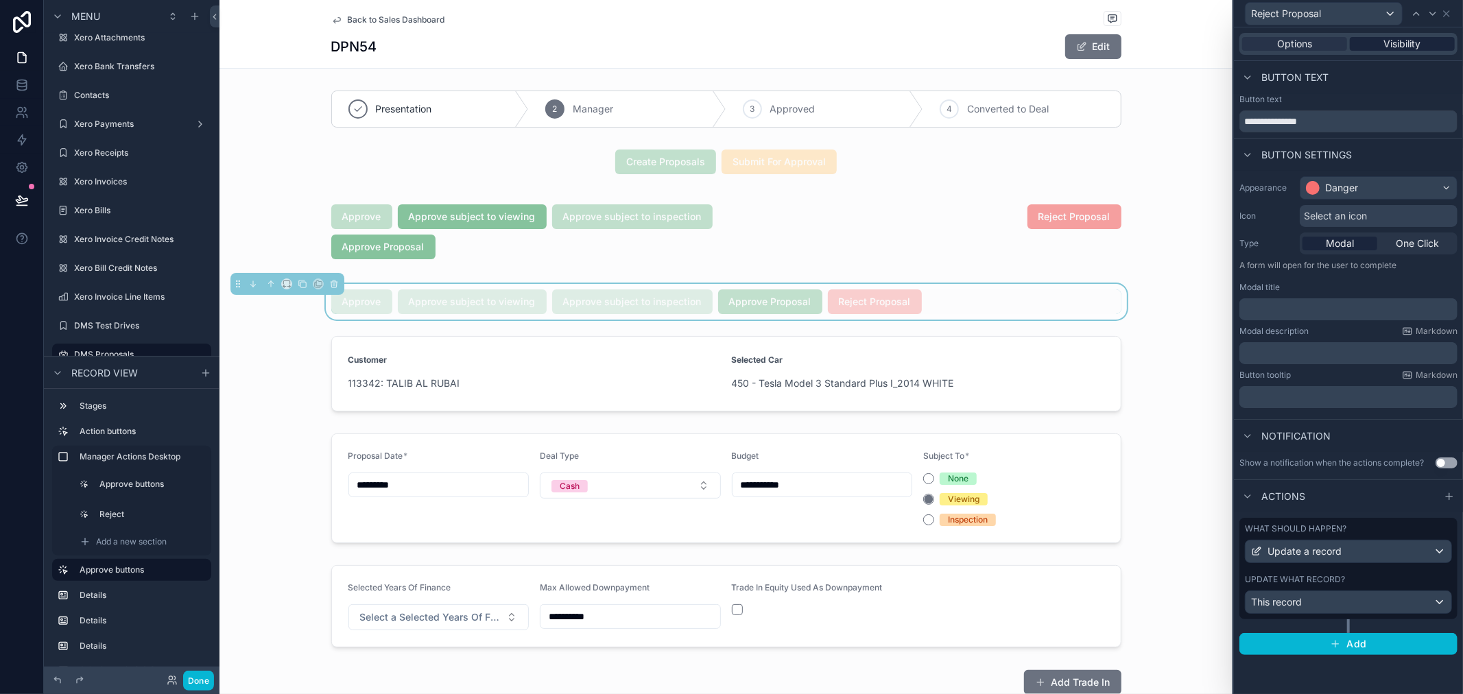
click at [1401, 45] on span "Visibility" at bounding box center [1402, 44] width 37 height 14
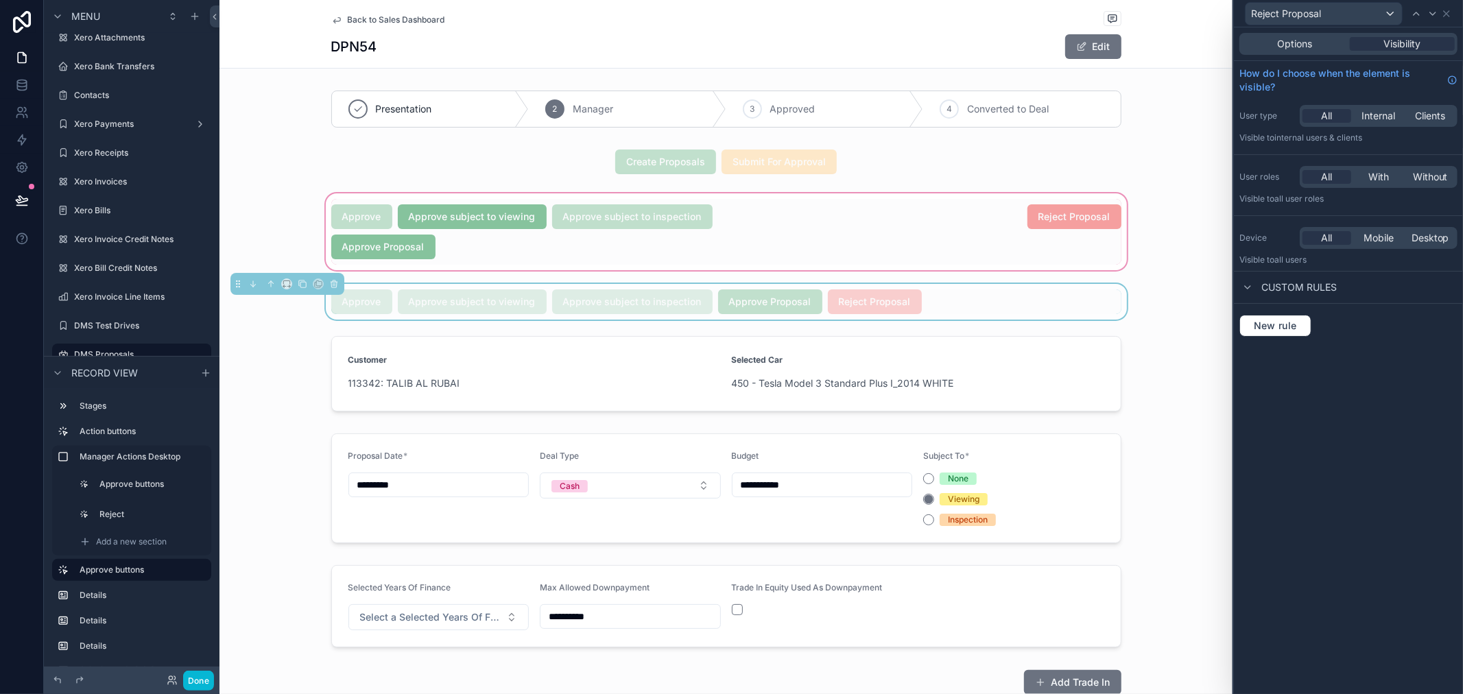
click at [691, 243] on div "scrollable content" at bounding box center [725, 232] width 1013 height 82
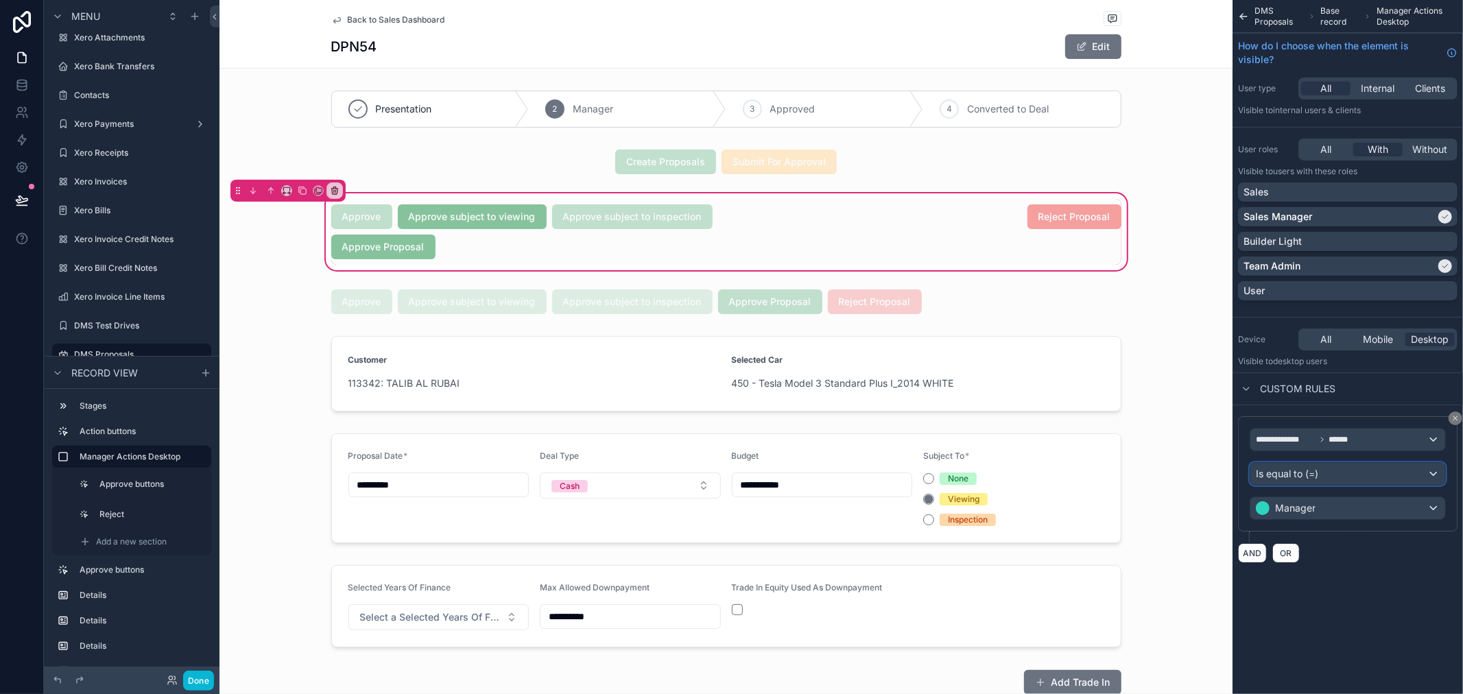
click at [1343, 476] on div "Is equal to (=)" at bounding box center [1347, 474] width 195 height 22
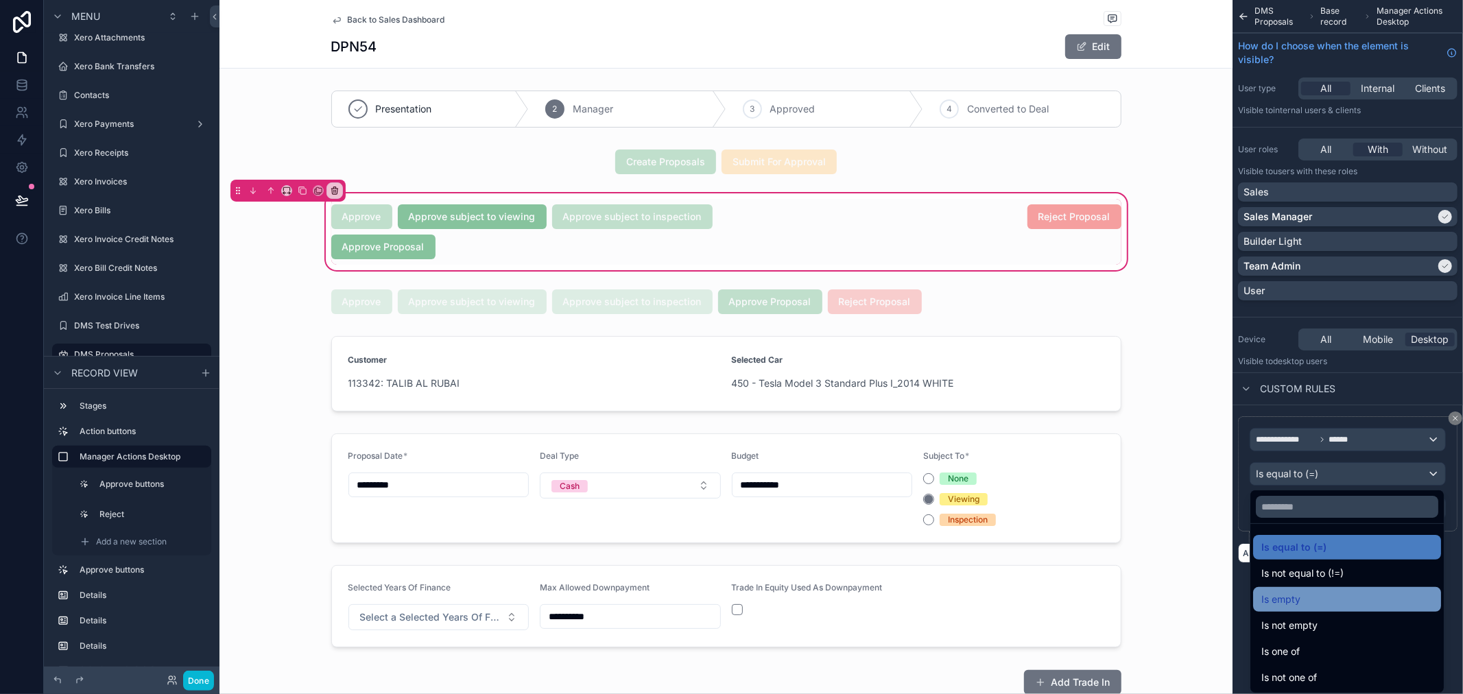
click at [1303, 593] on div "Is empty" at bounding box center [1346, 599] width 171 height 16
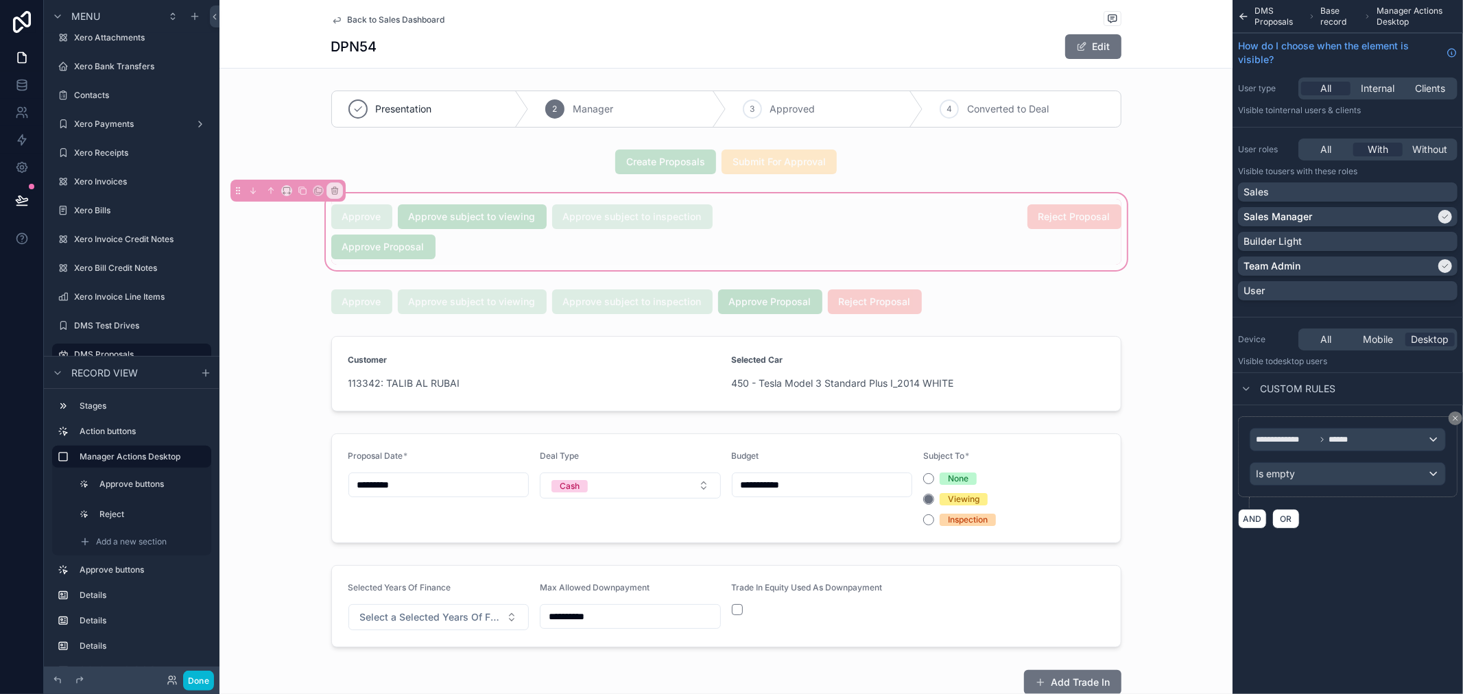
click at [1389, 403] on div "Custom rules" at bounding box center [1347, 388] width 230 height 33
click at [944, 303] on div "scrollable content" at bounding box center [725, 302] width 1013 height 36
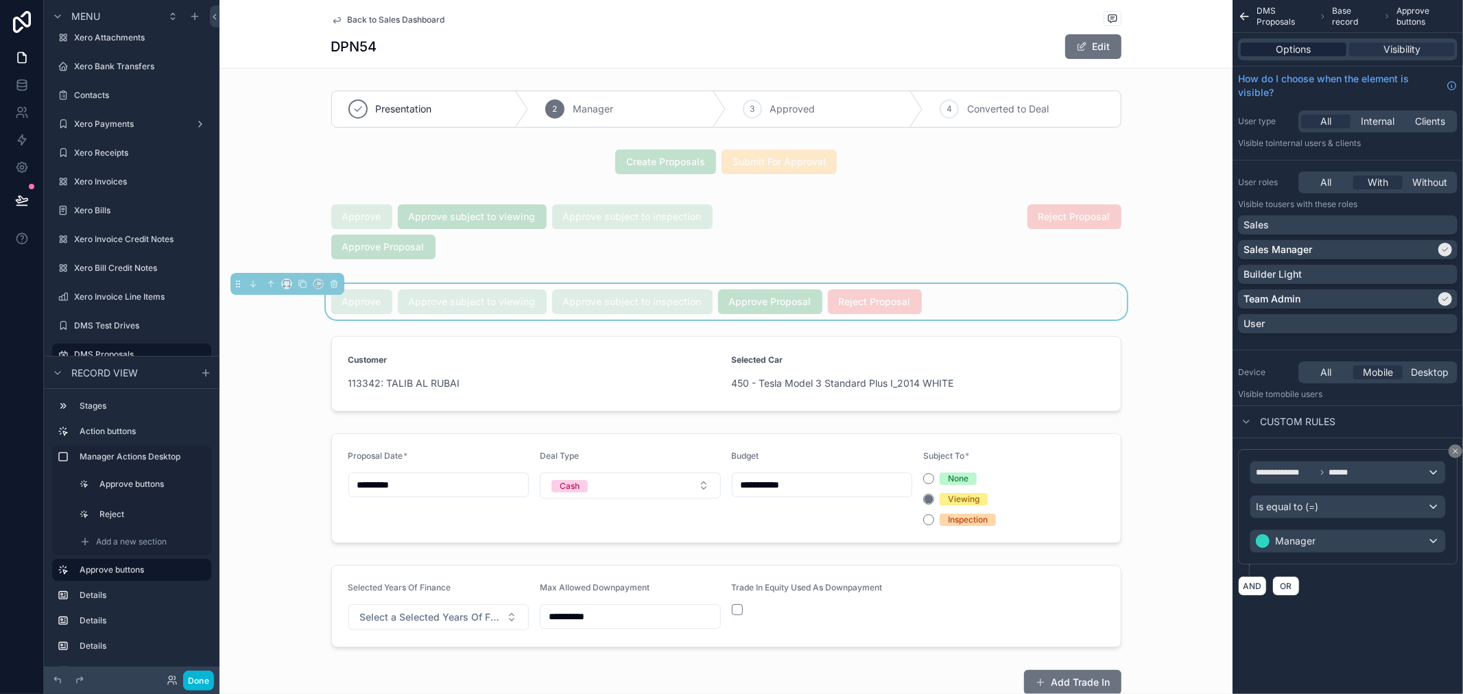
click at [1330, 51] on div "Options" at bounding box center [1293, 50] width 106 height 14
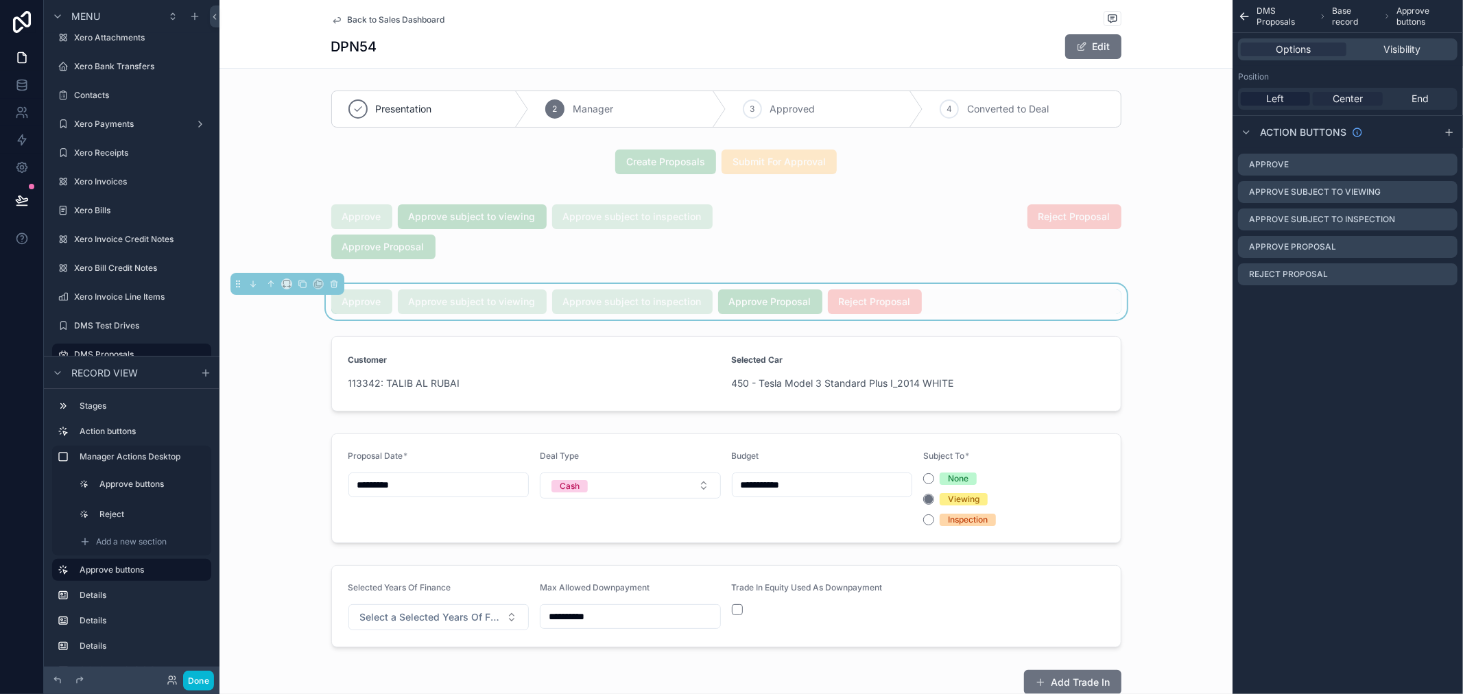
click at [1347, 100] on span "Center" at bounding box center [1347, 99] width 30 height 14
click at [1441, 163] on icon "scrollable content" at bounding box center [1446, 164] width 11 height 11
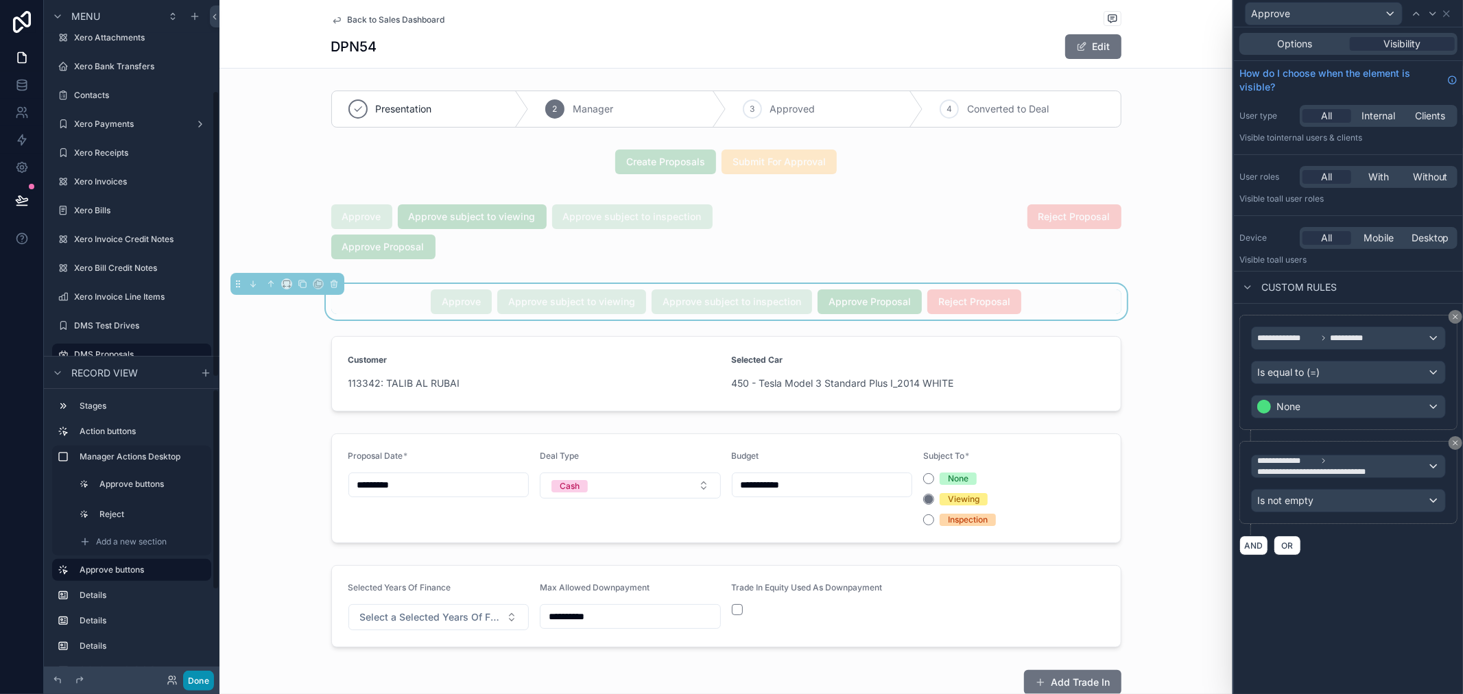
click at [195, 681] on button "Done" at bounding box center [198, 681] width 31 height 20
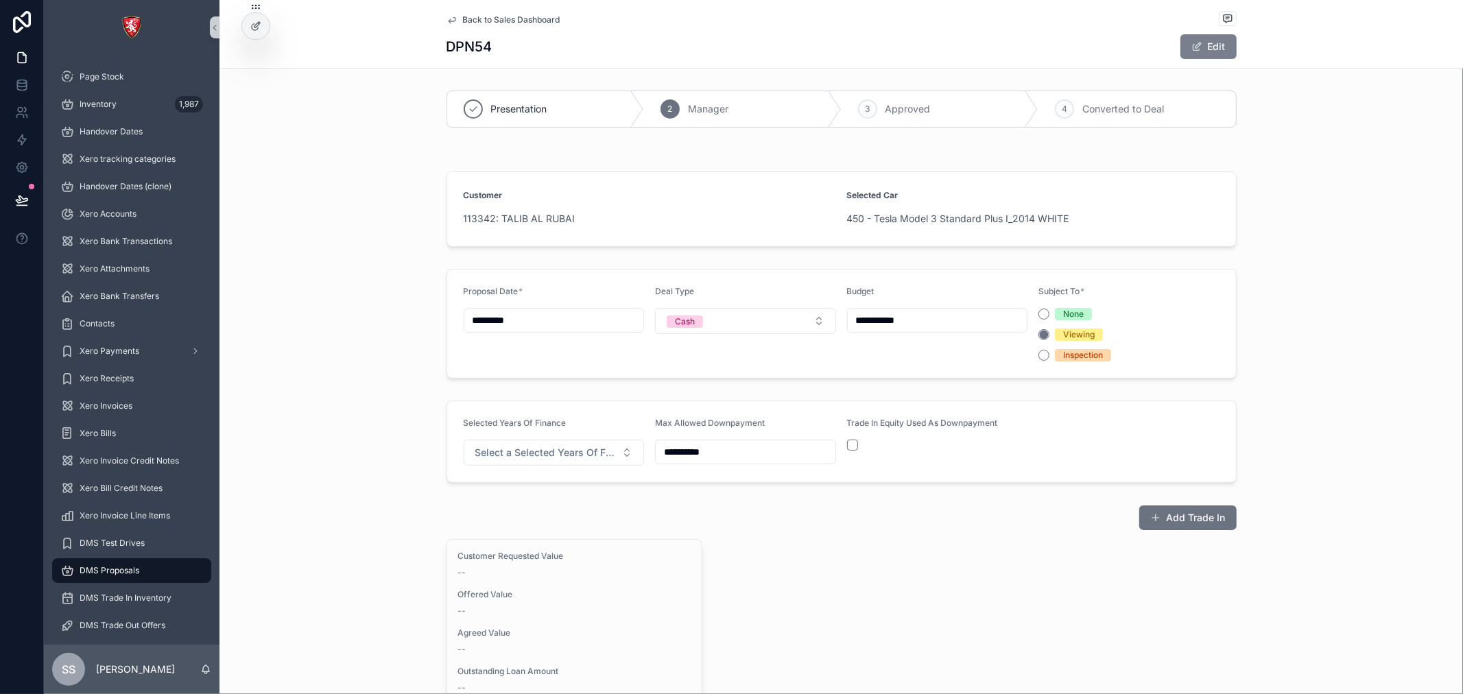
click at [1191, 57] on button "Edit" at bounding box center [1208, 46] width 56 height 25
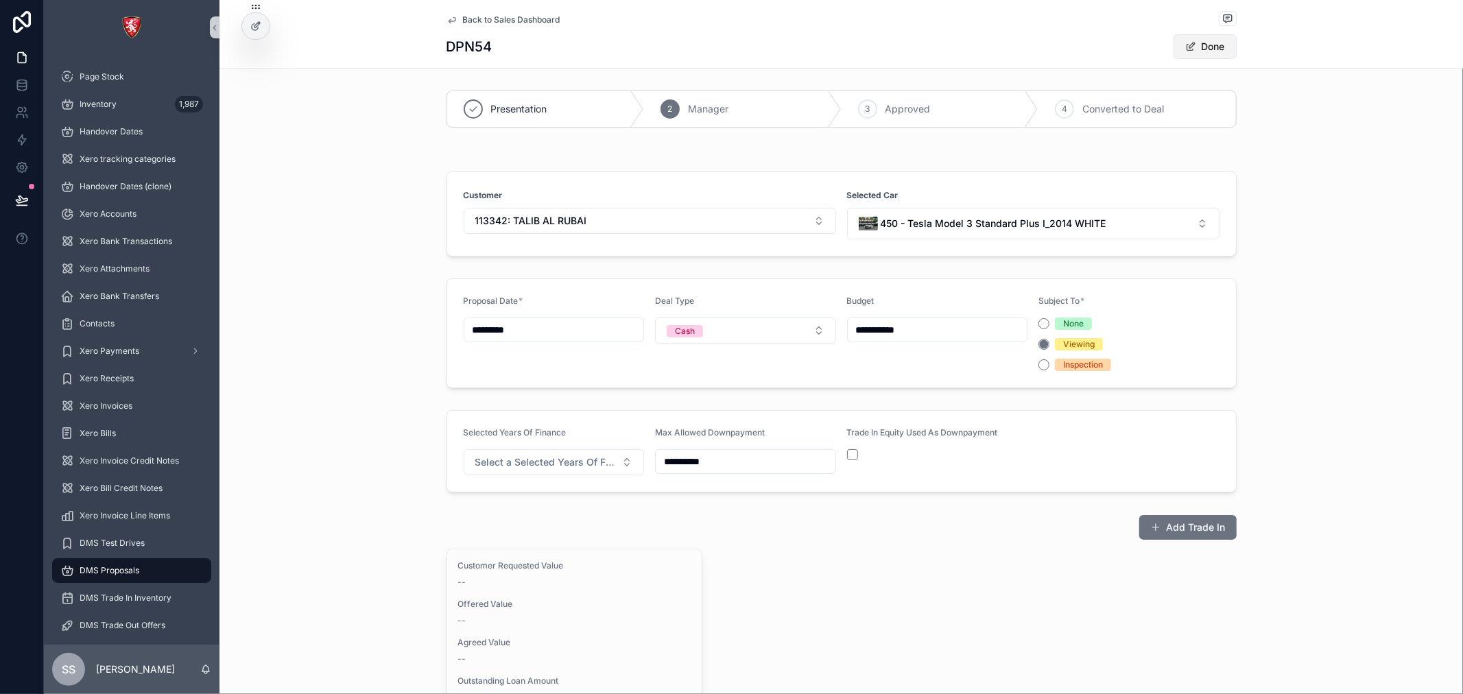
click at [1202, 49] on button "Done" at bounding box center [1204, 46] width 63 height 25
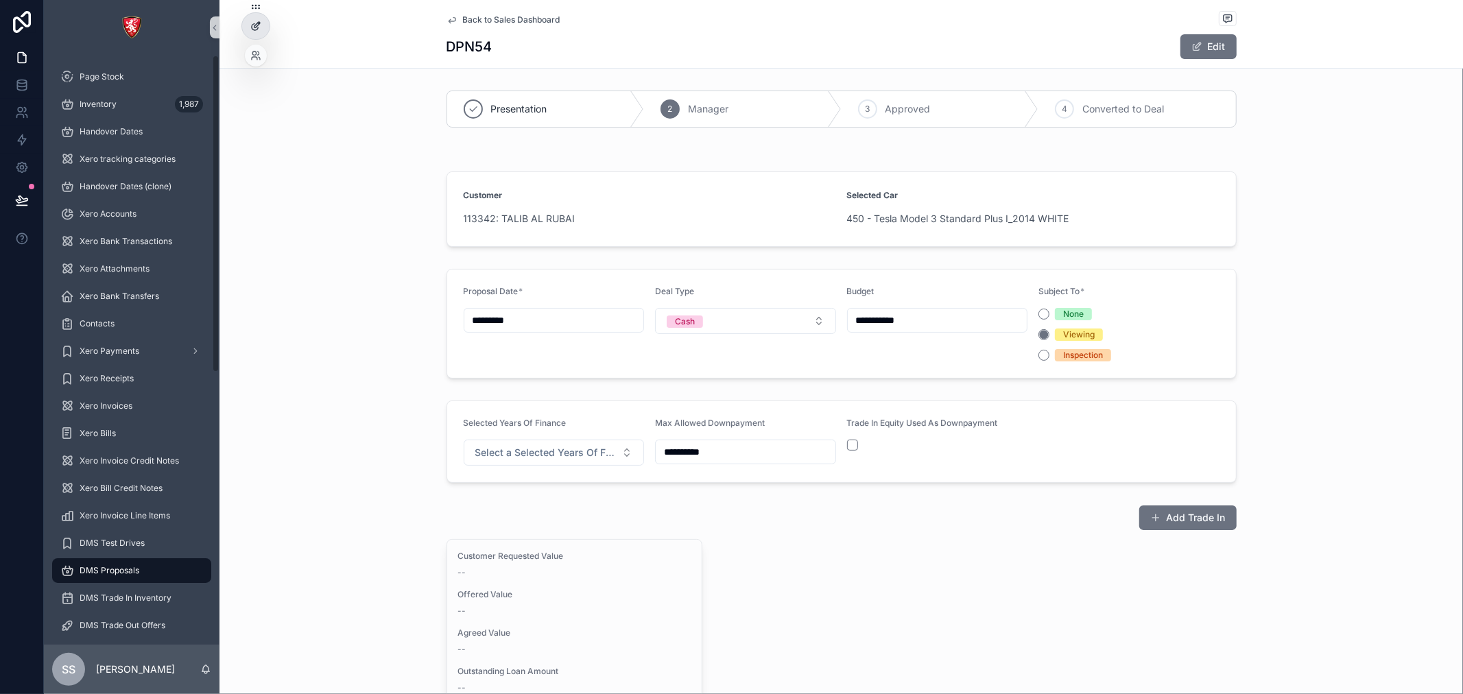
click at [248, 23] on div at bounding box center [255, 26] width 27 height 26
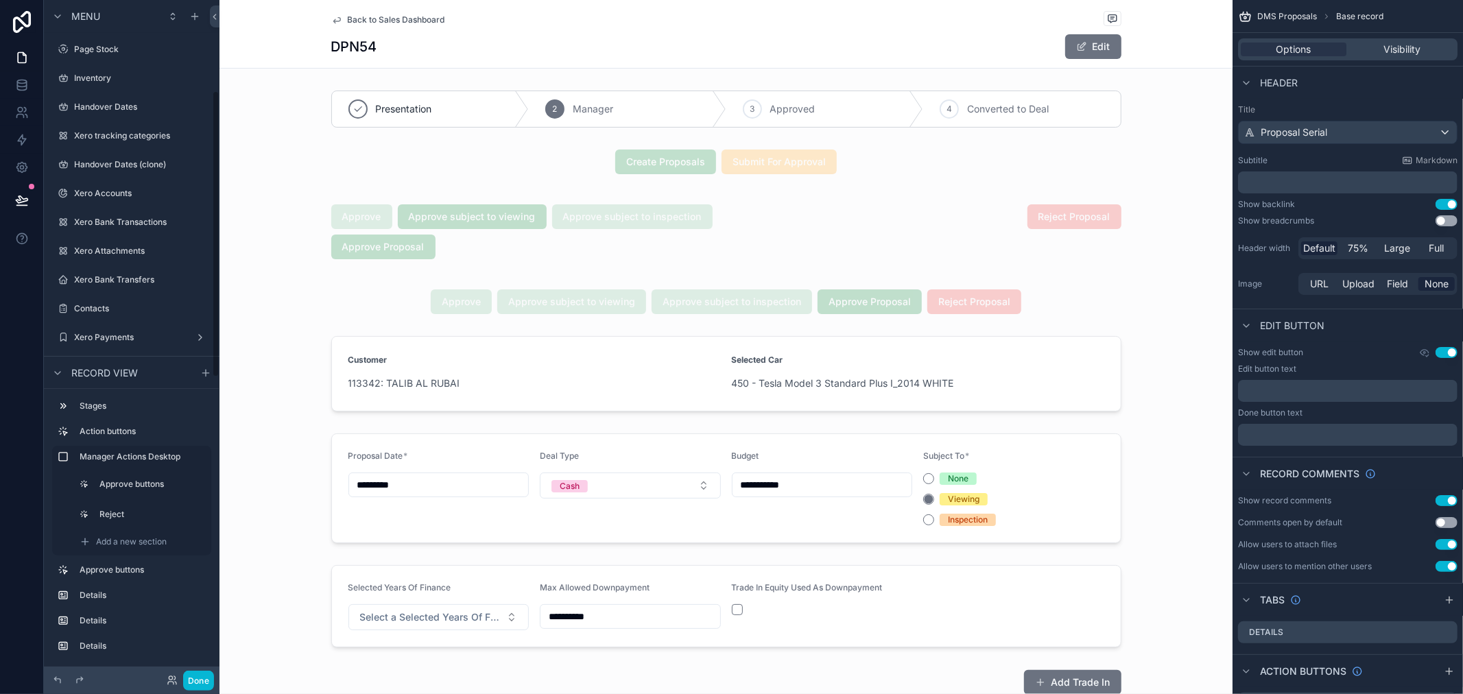
scroll to position [213, 0]
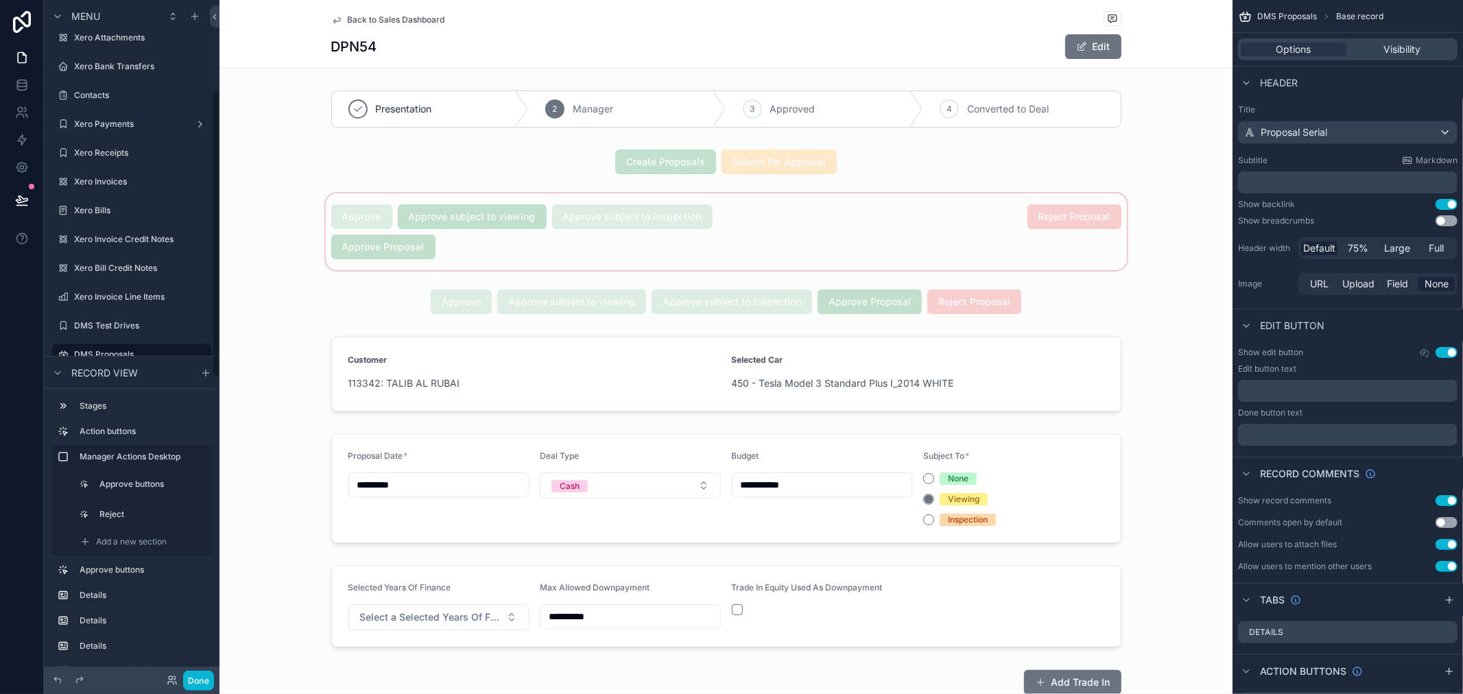
click at [505, 263] on div "scrollable content" at bounding box center [725, 232] width 1013 height 82
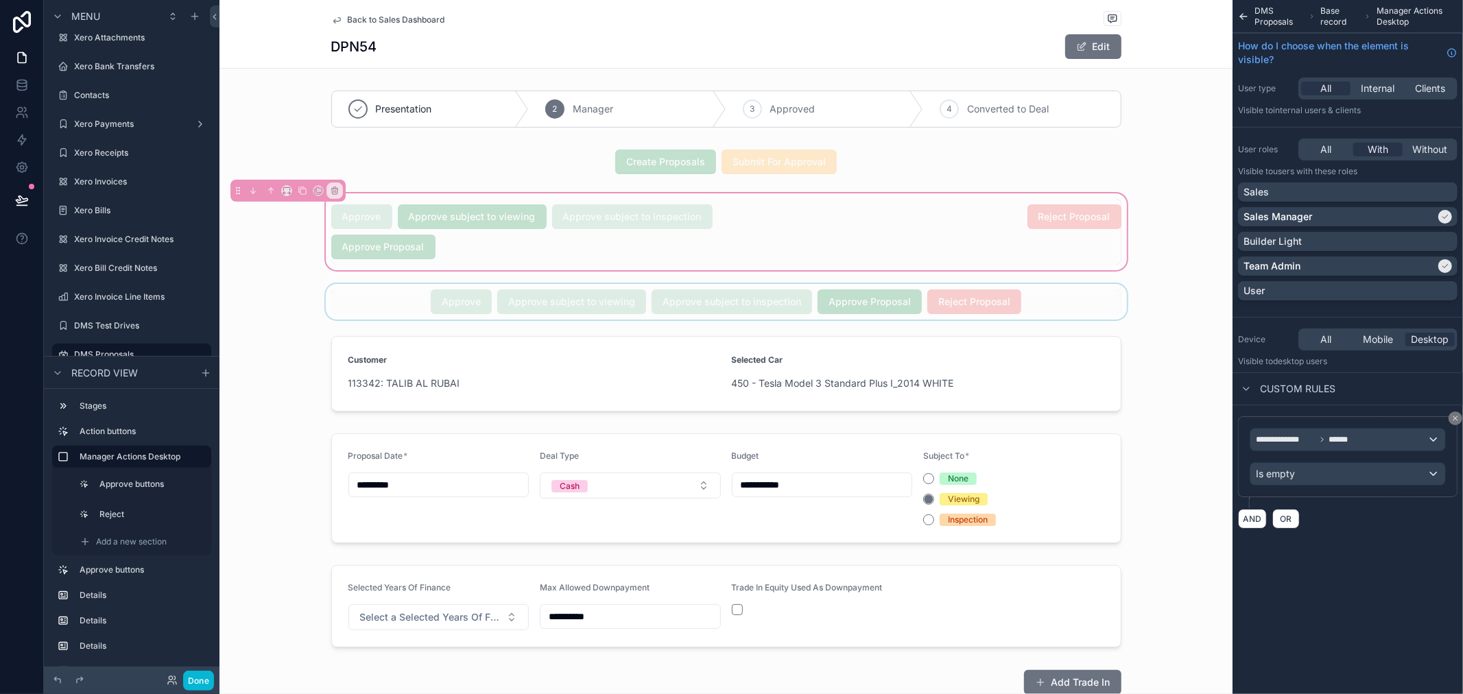
click at [522, 285] on div "scrollable content" at bounding box center [725, 302] width 1013 height 36
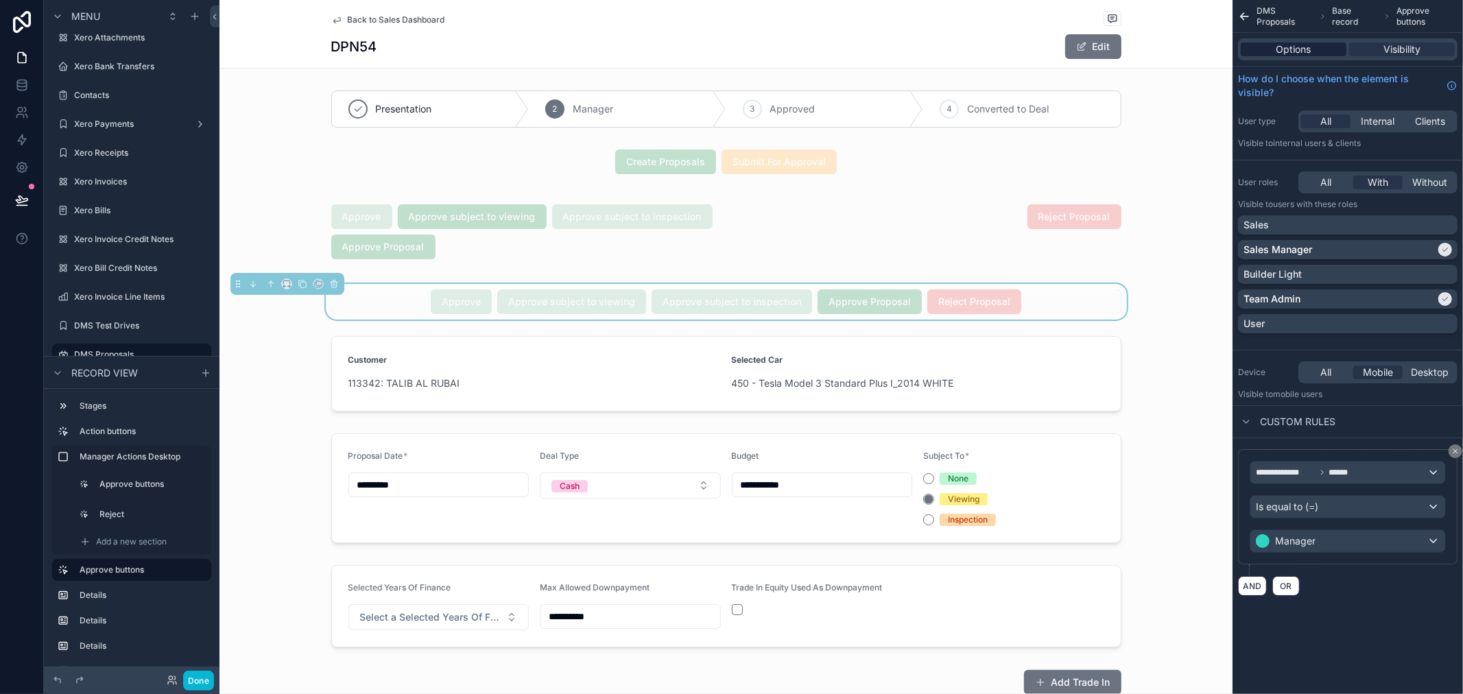
click at [1340, 44] on div "Options" at bounding box center [1293, 50] width 106 height 14
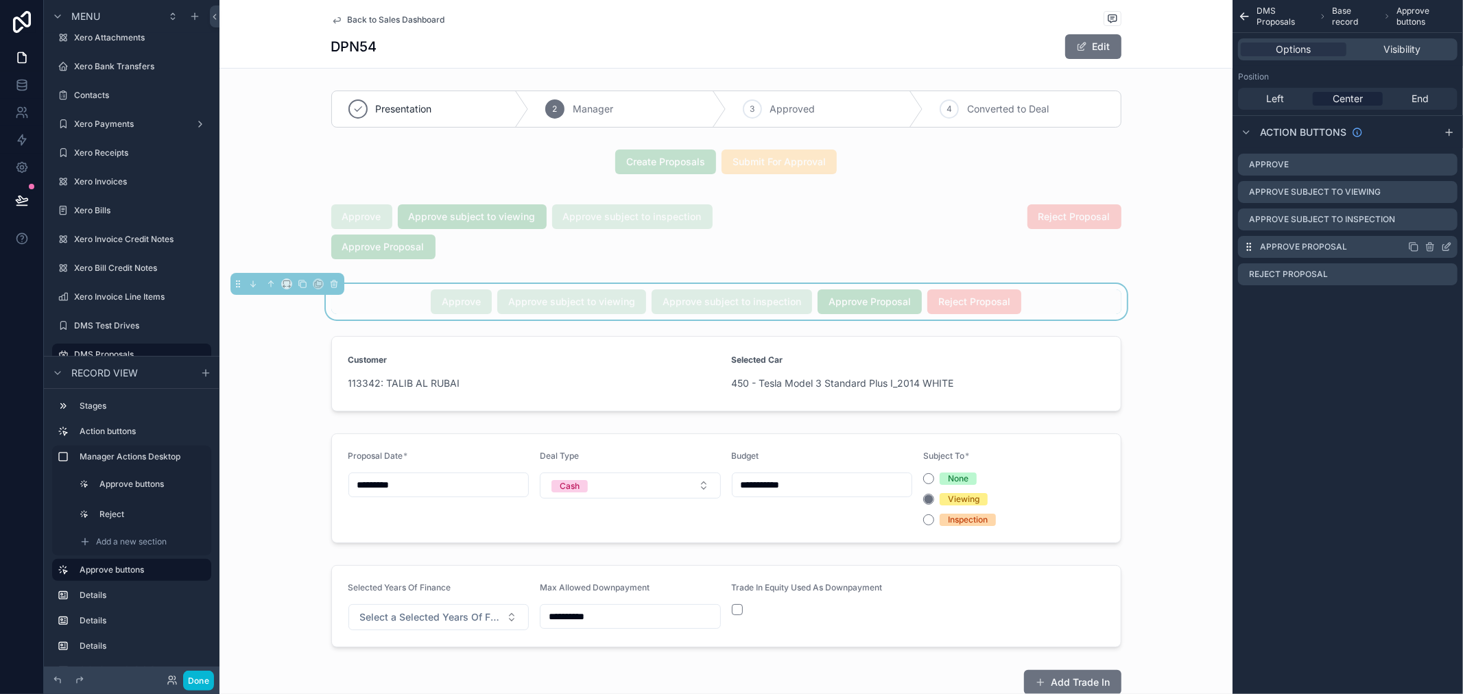
click at [1450, 247] on icon "scrollable content" at bounding box center [1446, 246] width 11 height 11
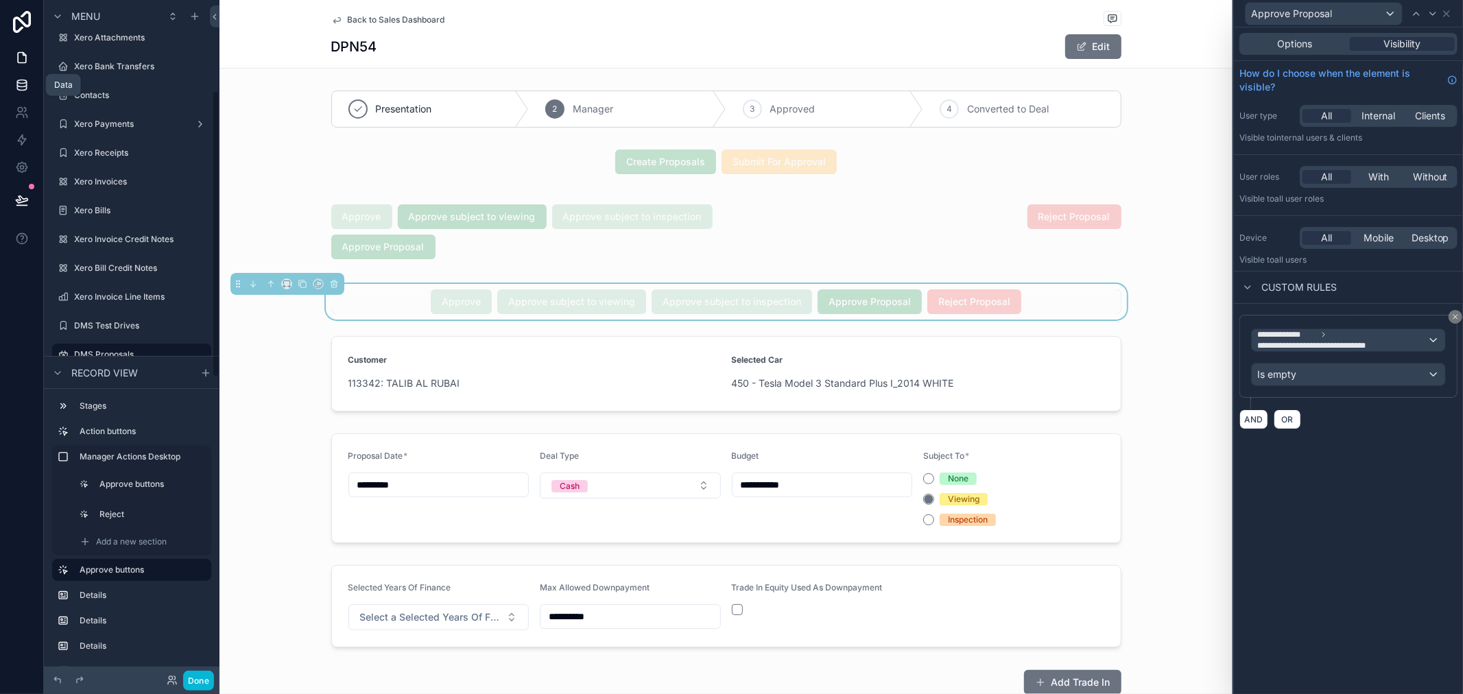
click at [25, 87] on icon at bounding box center [21, 87] width 9 height 5
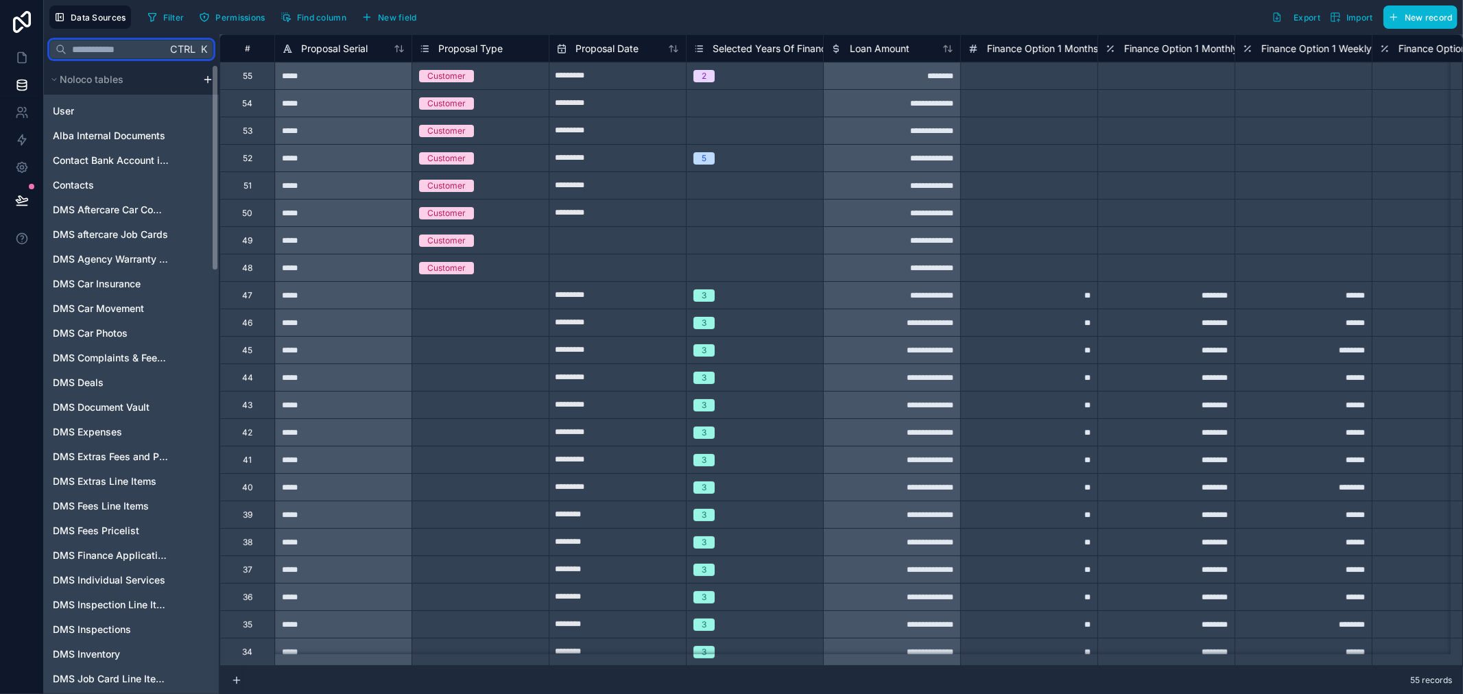
click at [124, 45] on input "text" at bounding box center [117, 49] width 100 height 25
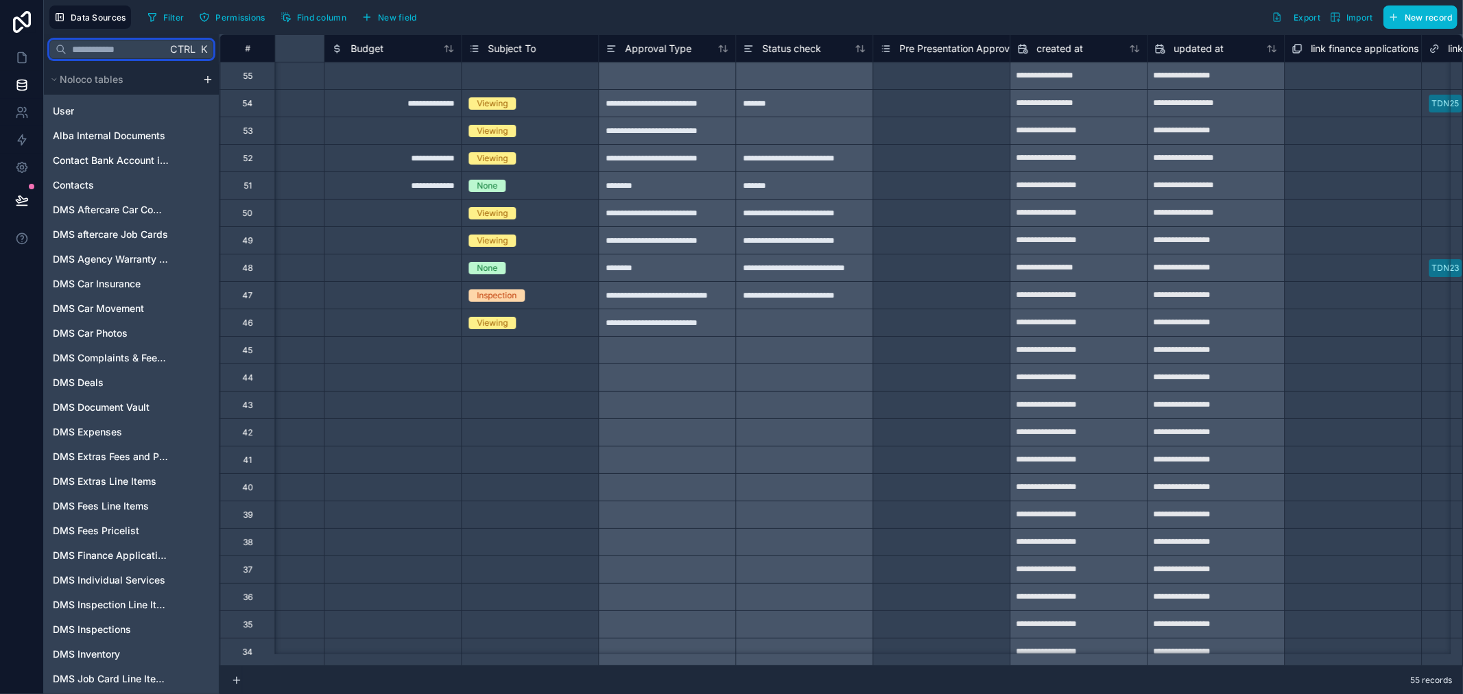
scroll to position [0, 7143]
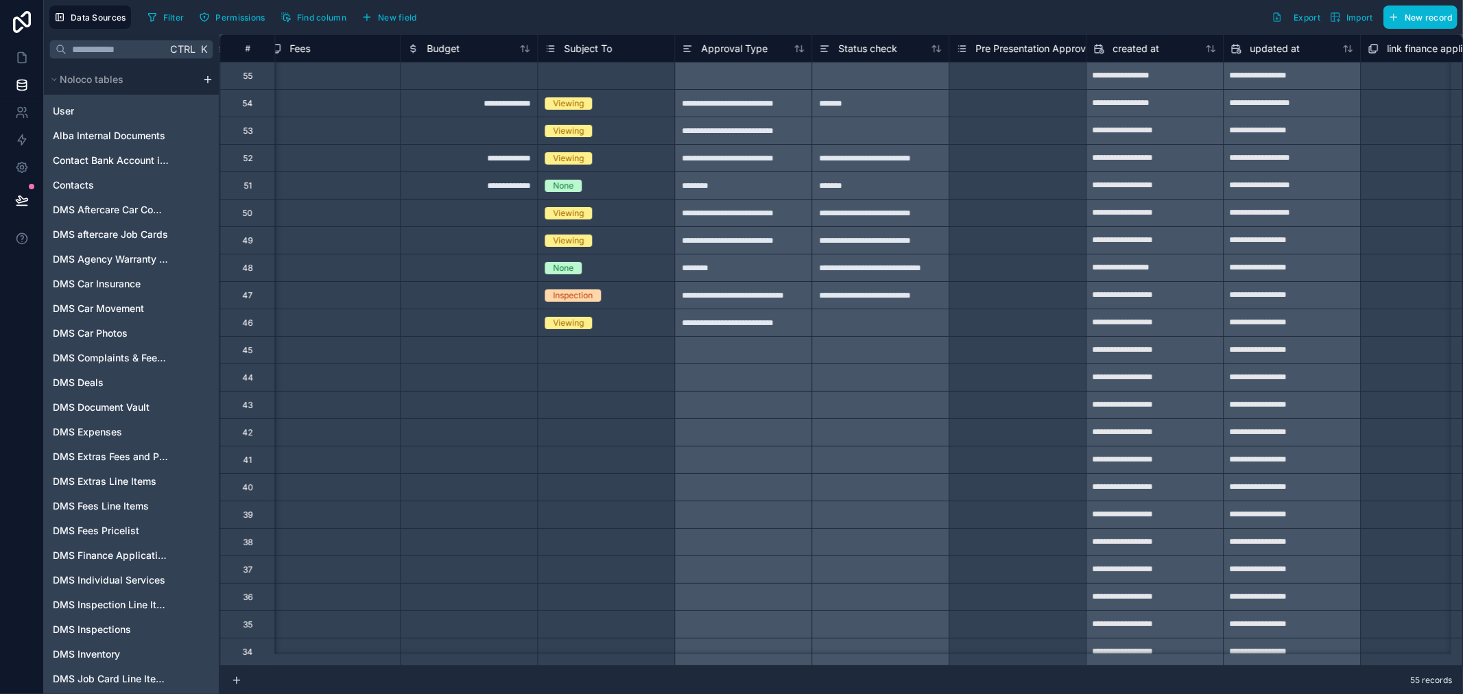
click at [1039, 108] on div "Select a Pre Presentation Approval Status" at bounding box center [1017, 104] width 123 height 22
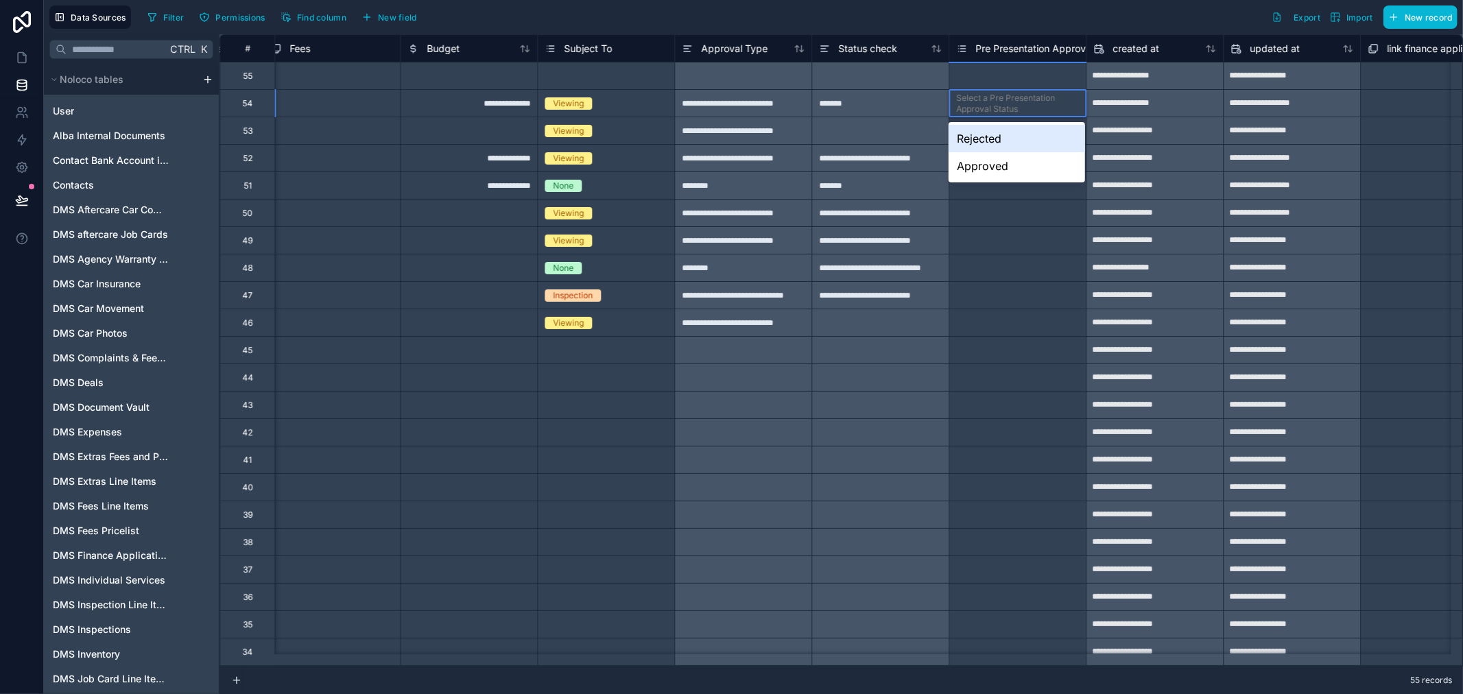
click at [1044, 5] on div "Filter Permissions Find column New field Export Import New record" at bounding box center [799, 16] width 1315 height 23
click at [21, 59] on icon at bounding box center [22, 58] width 14 height 14
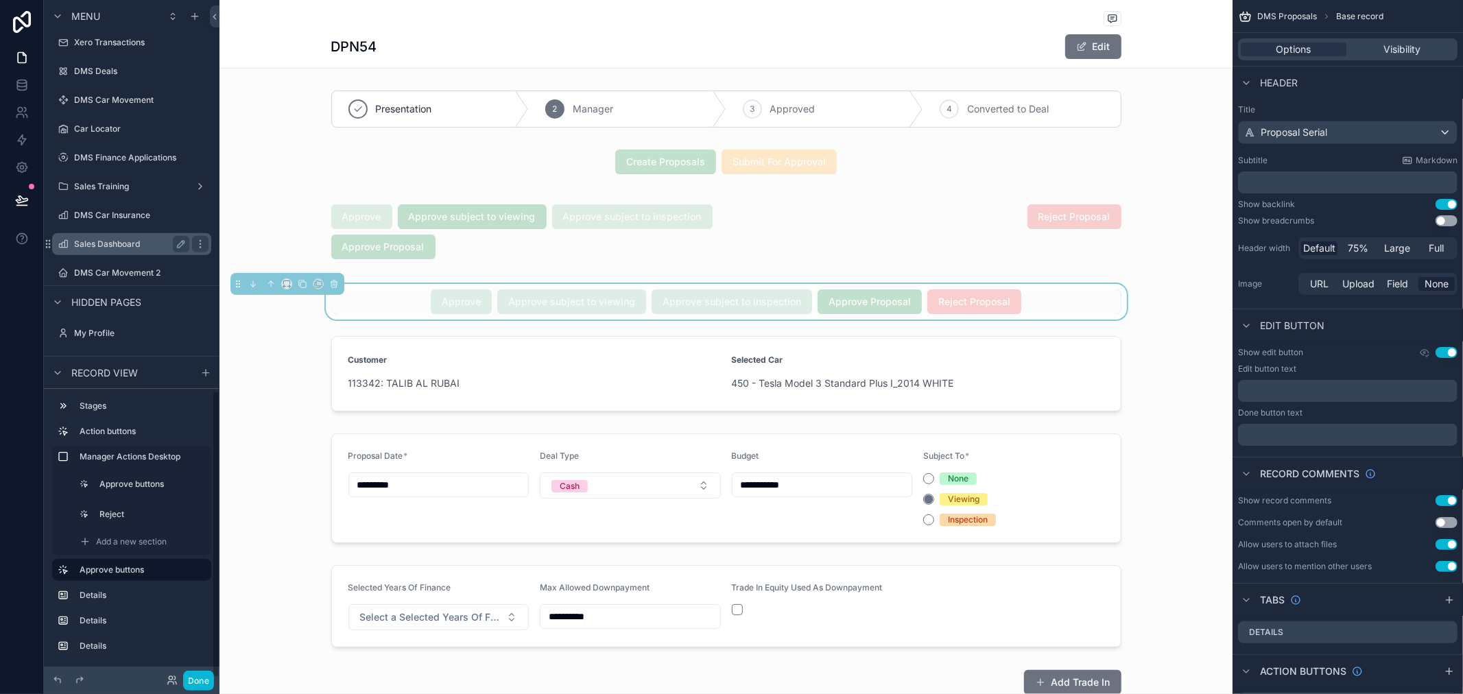
click at [131, 239] on label "Sales Dashboard" at bounding box center [129, 244] width 110 height 11
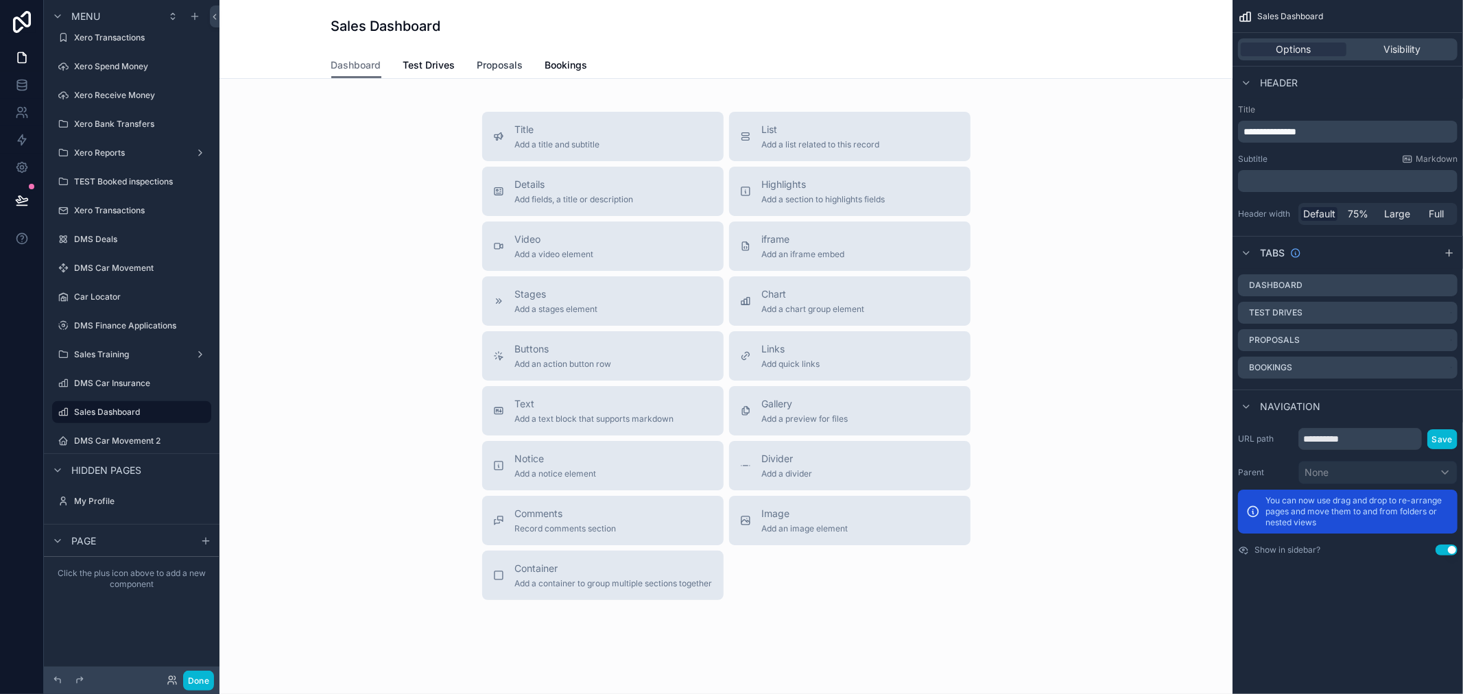
click at [482, 63] on span "Proposals" at bounding box center [500, 65] width 46 height 14
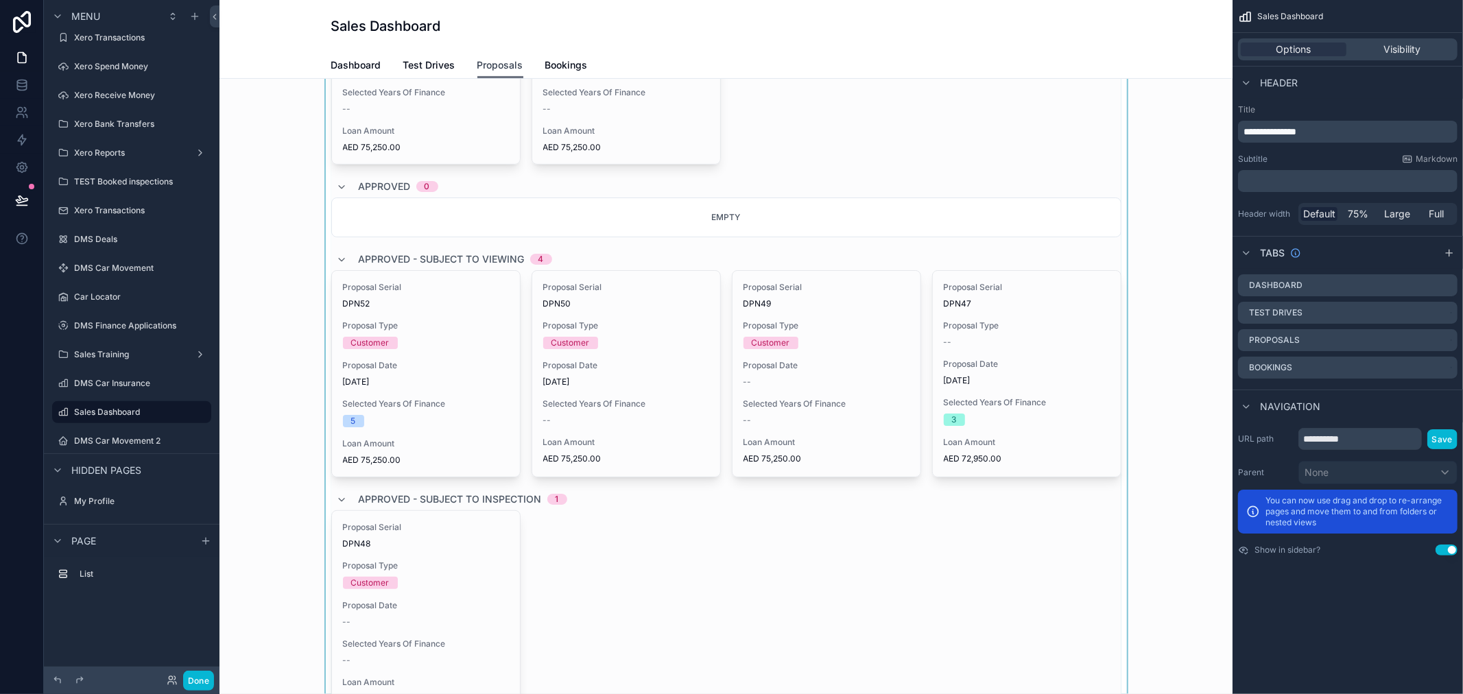
scroll to position [76, 0]
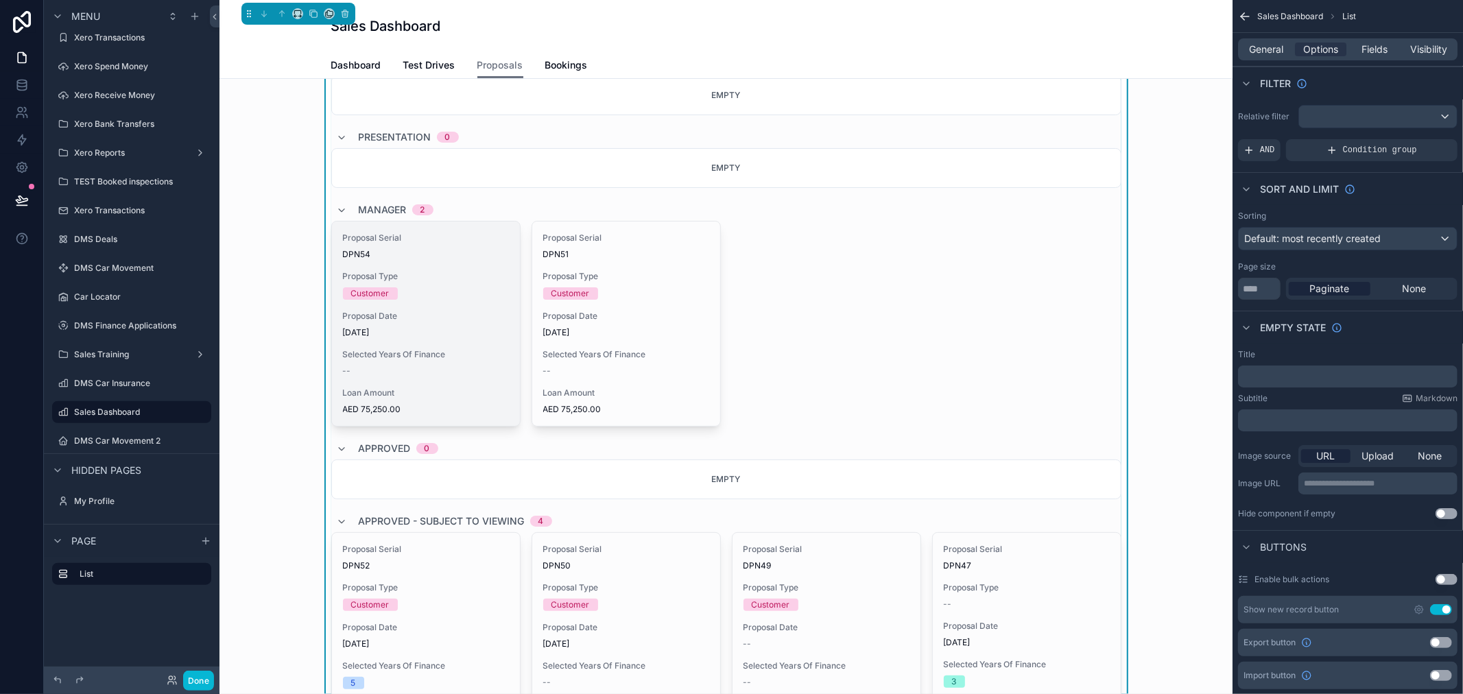
click at [441, 295] on div "Customer" at bounding box center [426, 293] width 166 height 12
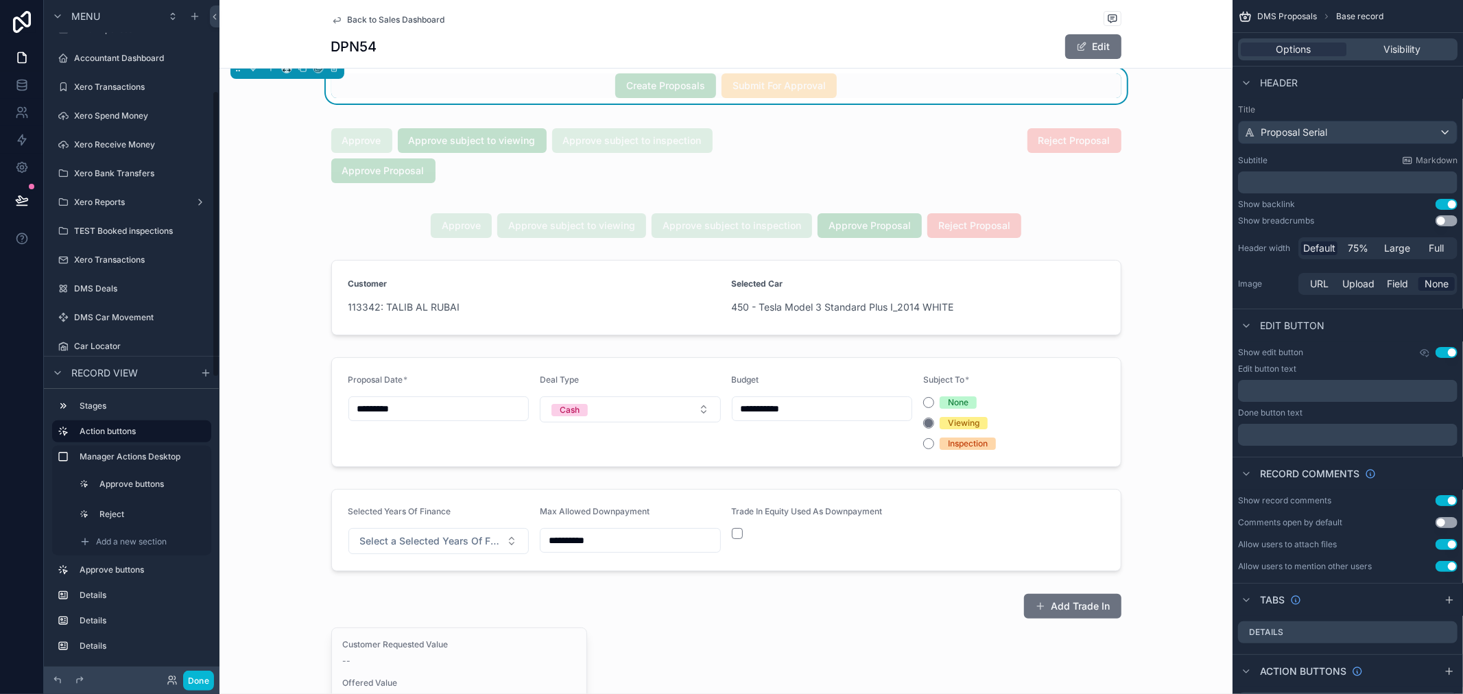
scroll to position [213, 0]
click at [1044, 221] on div "scrollable content" at bounding box center [725, 226] width 1013 height 36
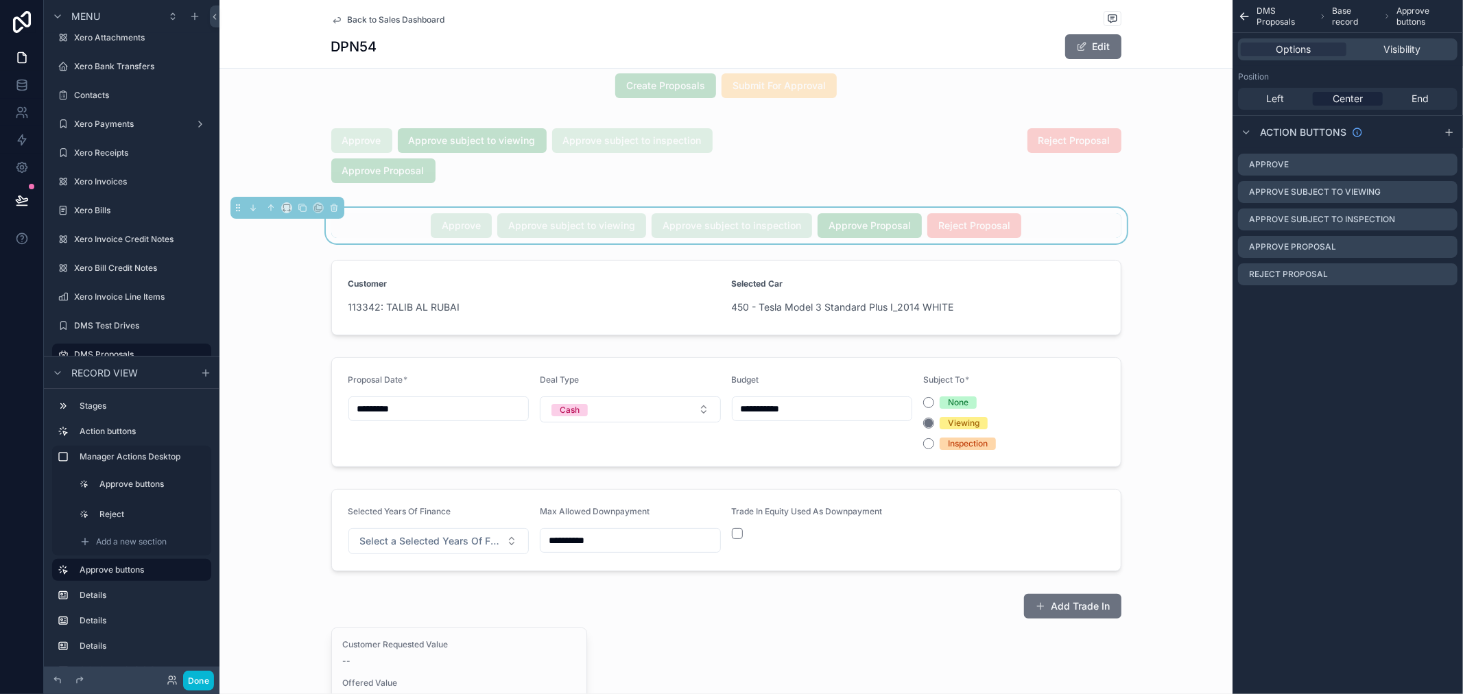
click at [1287, 11] on span "DMS Proposals" at bounding box center [1284, 16] width 57 height 22
click at [1400, 43] on span "Visibility" at bounding box center [1401, 50] width 37 height 14
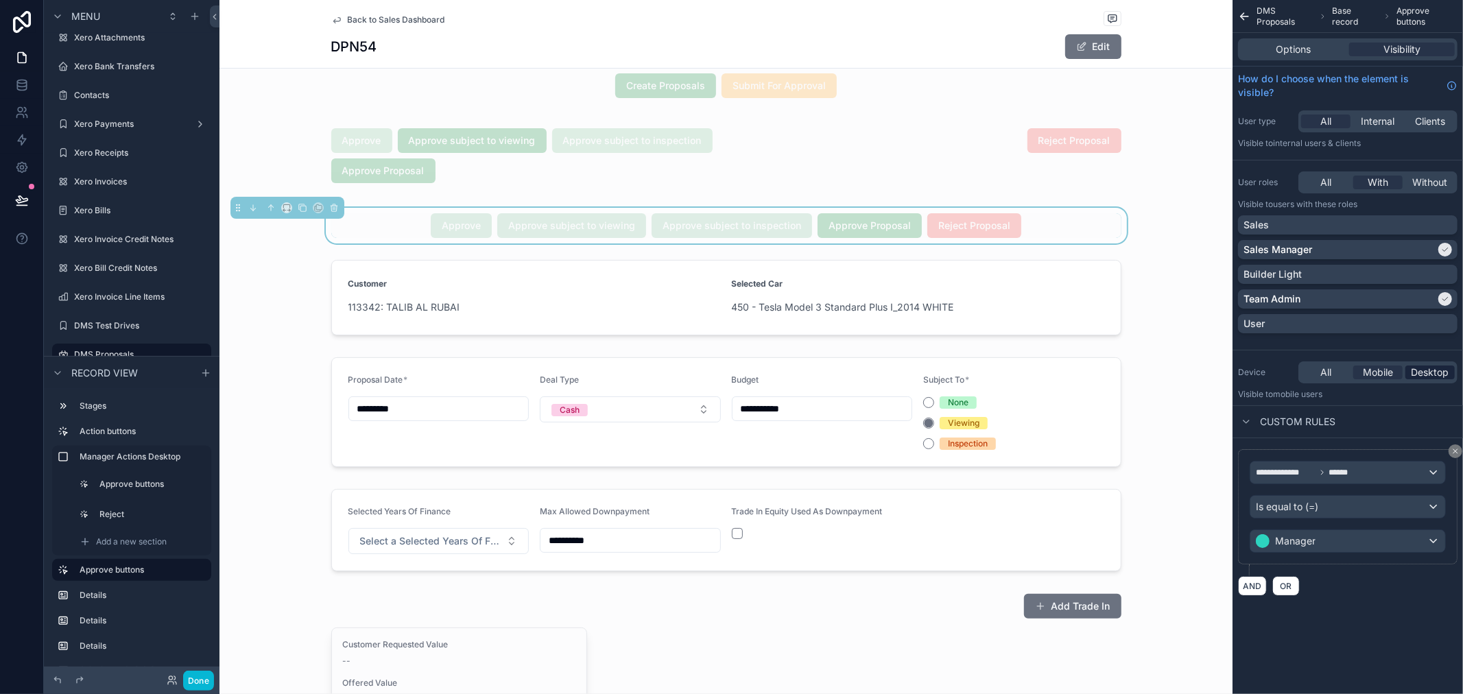
click at [1424, 367] on span "Desktop" at bounding box center [1430, 372] width 38 height 14
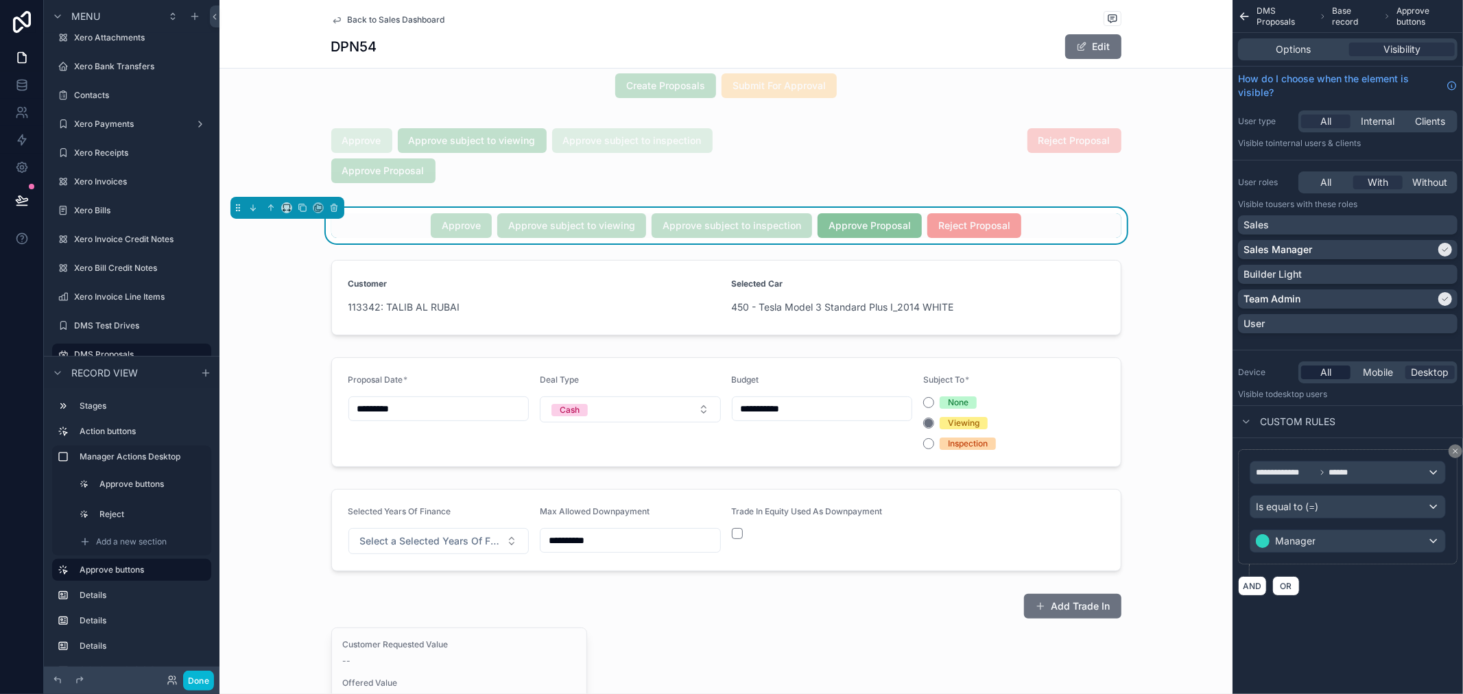
click at [1313, 368] on div "All" at bounding box center [1325, 372] width 49 height 14
click at [195, 677] on button "Done" at bounding box center [198, 681] width 31 height 20
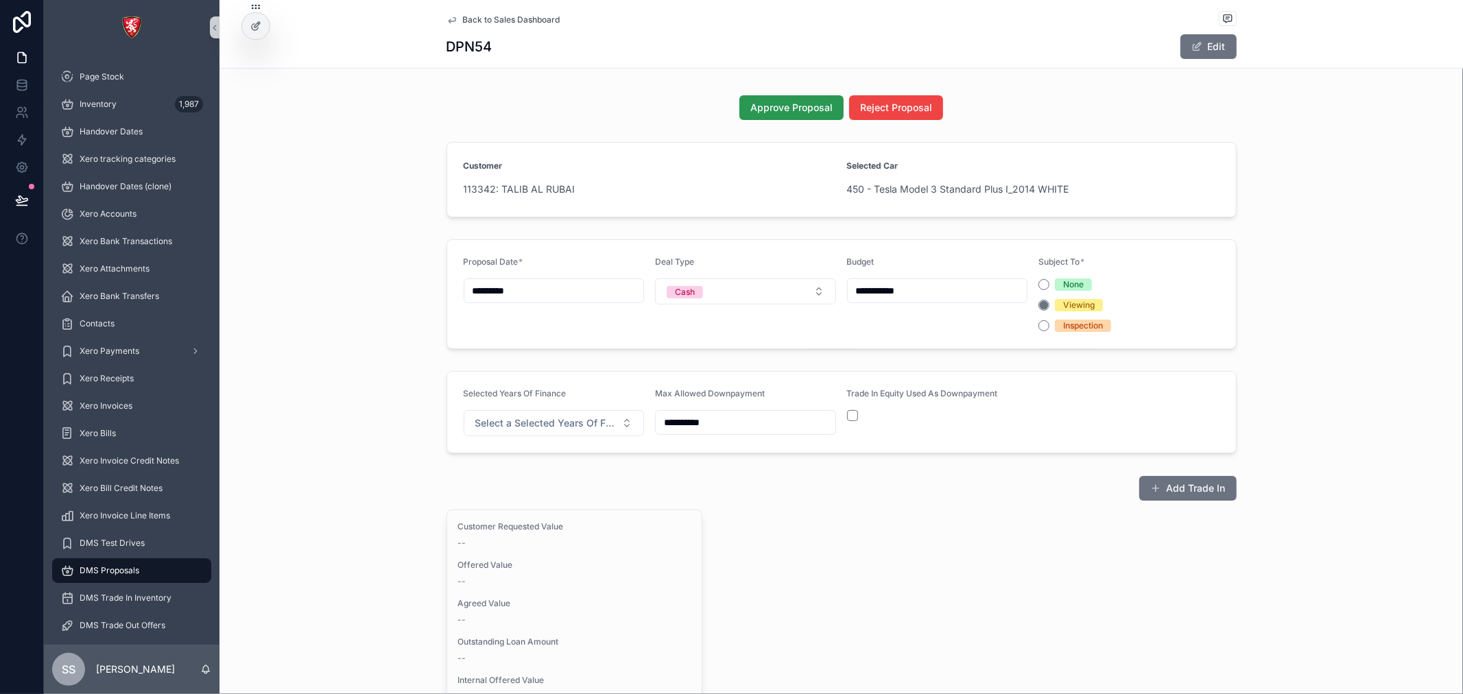
click at [816, 104] on span "Approve Proposal" at bounding box center [791, 108] width 82 height 14
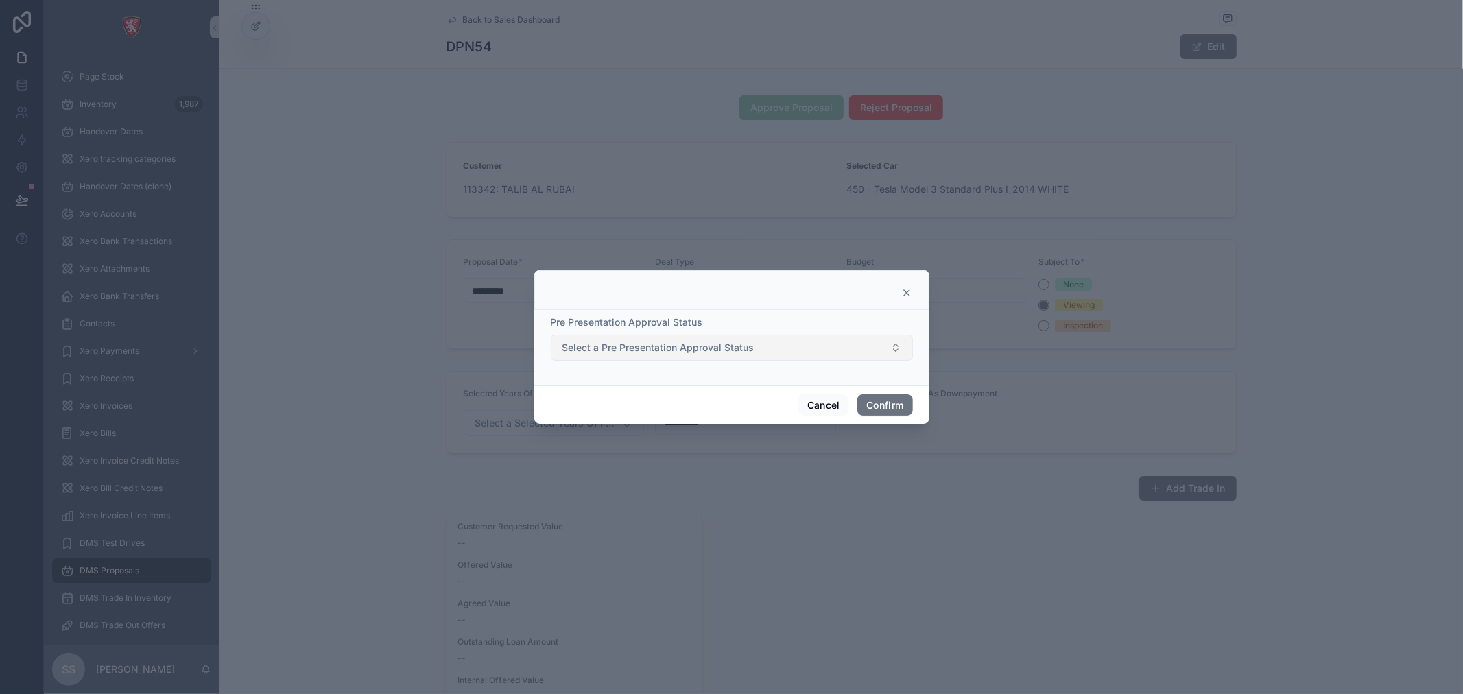
click at [846, 341] on button "Select a Pre Presentation Approval Status" at bounding box center [732, 348] width 362 height 26
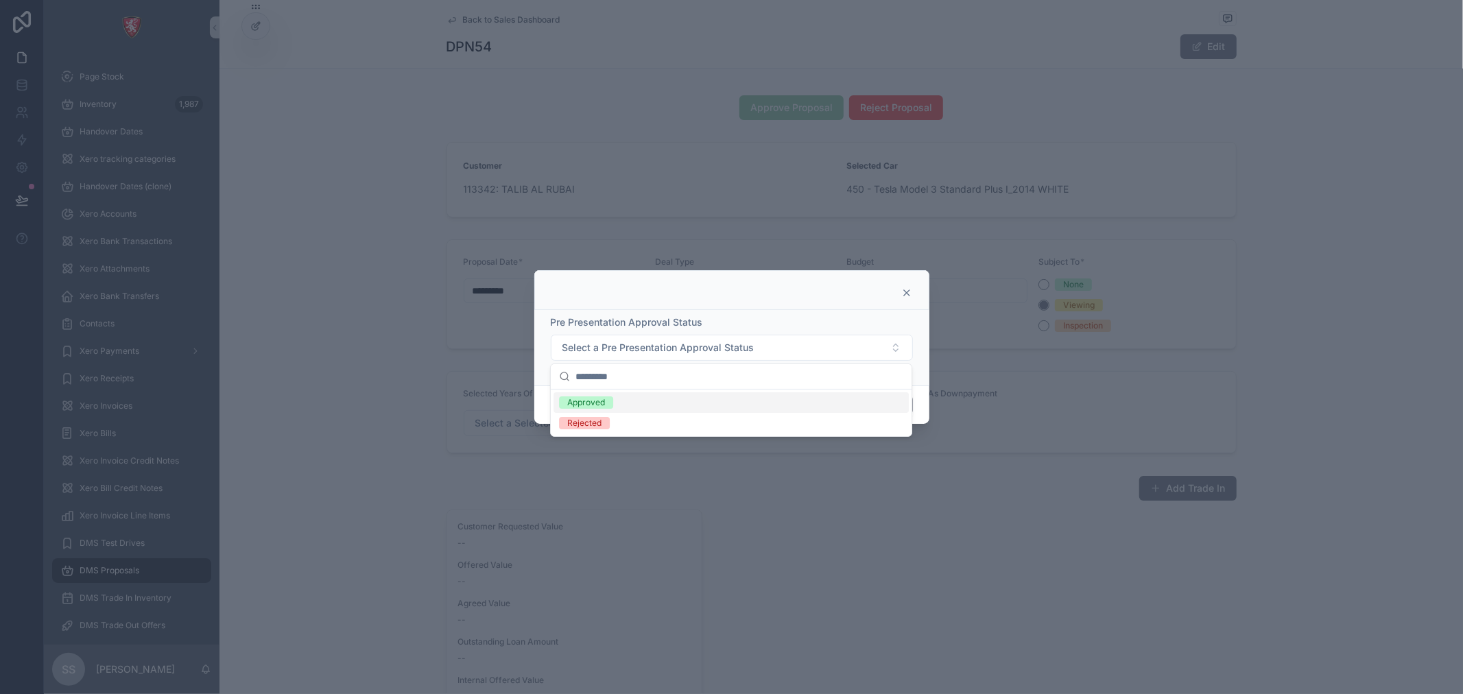
click at [923, 279] on div at bounding box center [731, 290] width 395 height 40
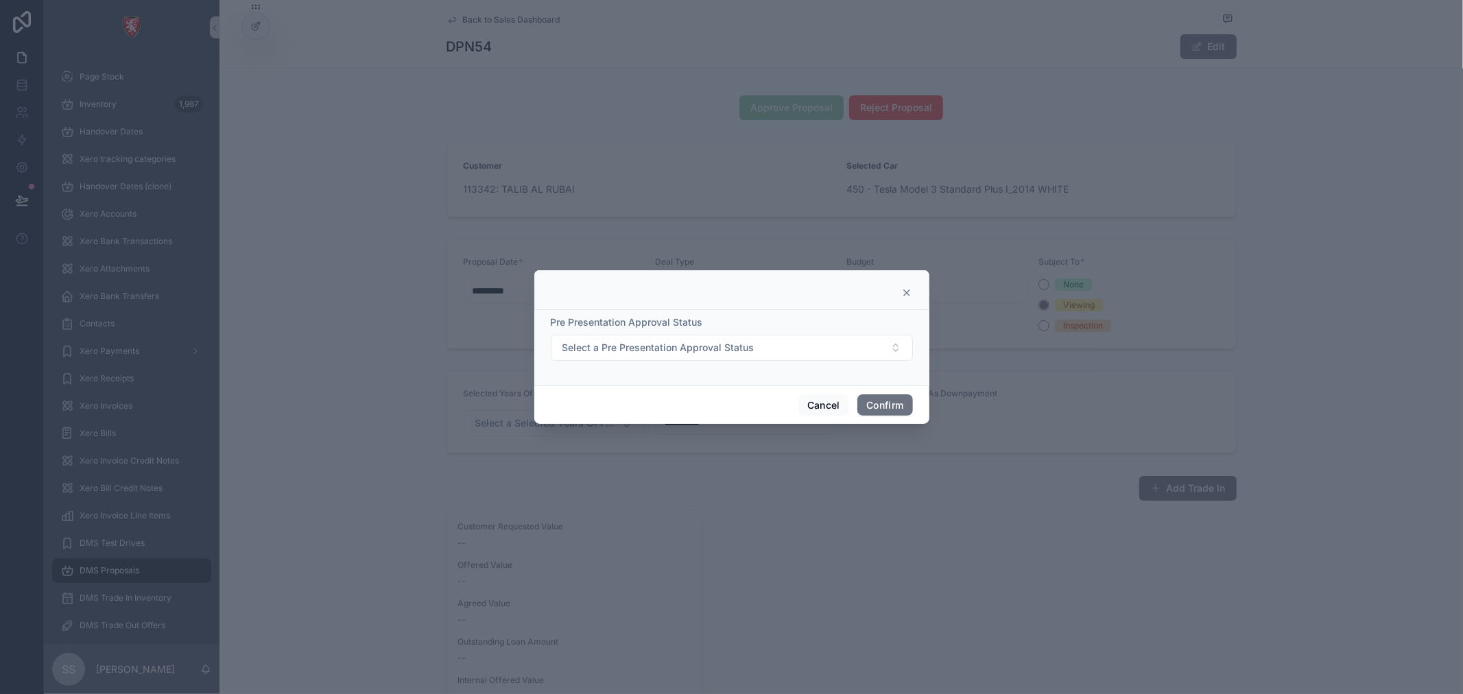
click at [894, 295] on div at bounding box center [731, 292] width 361 height 11
click at [902, 289] on icon at bounding box center [906, 292] width 11 height 11
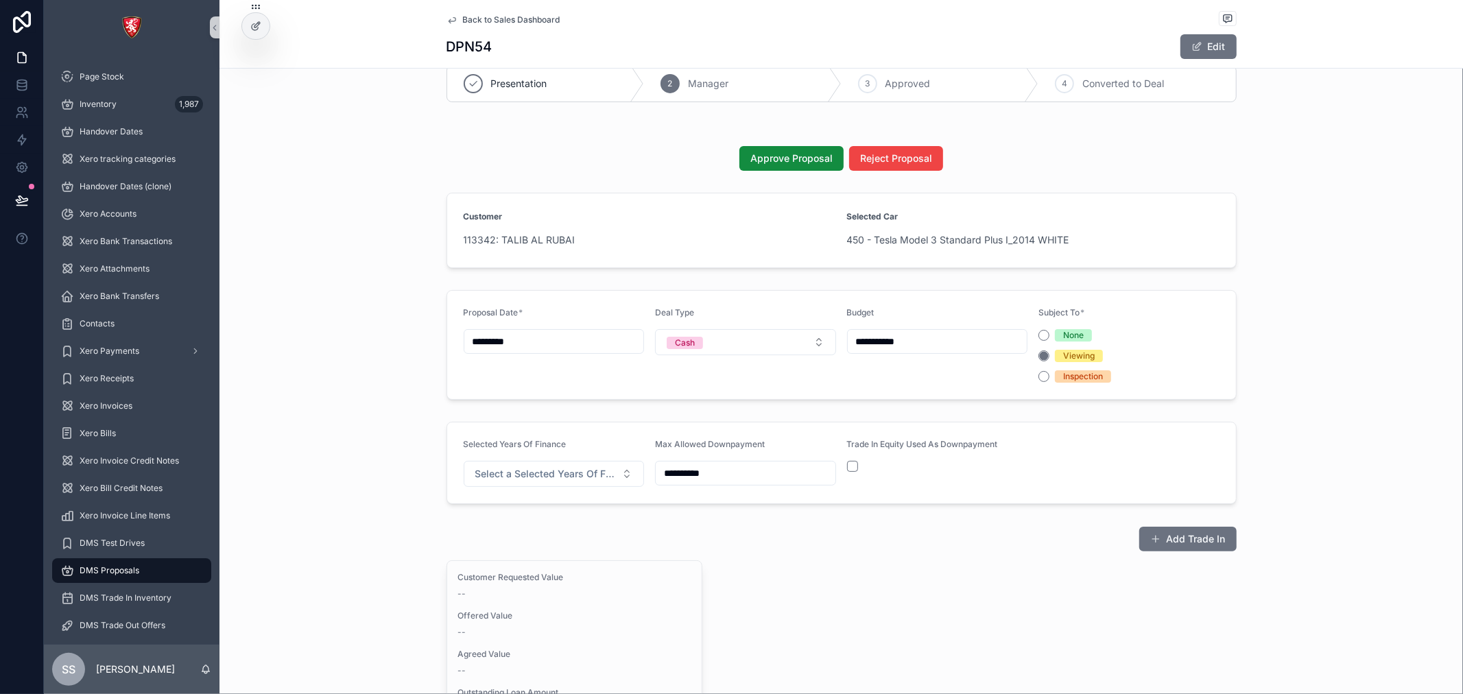
scroll to position [0, 0]
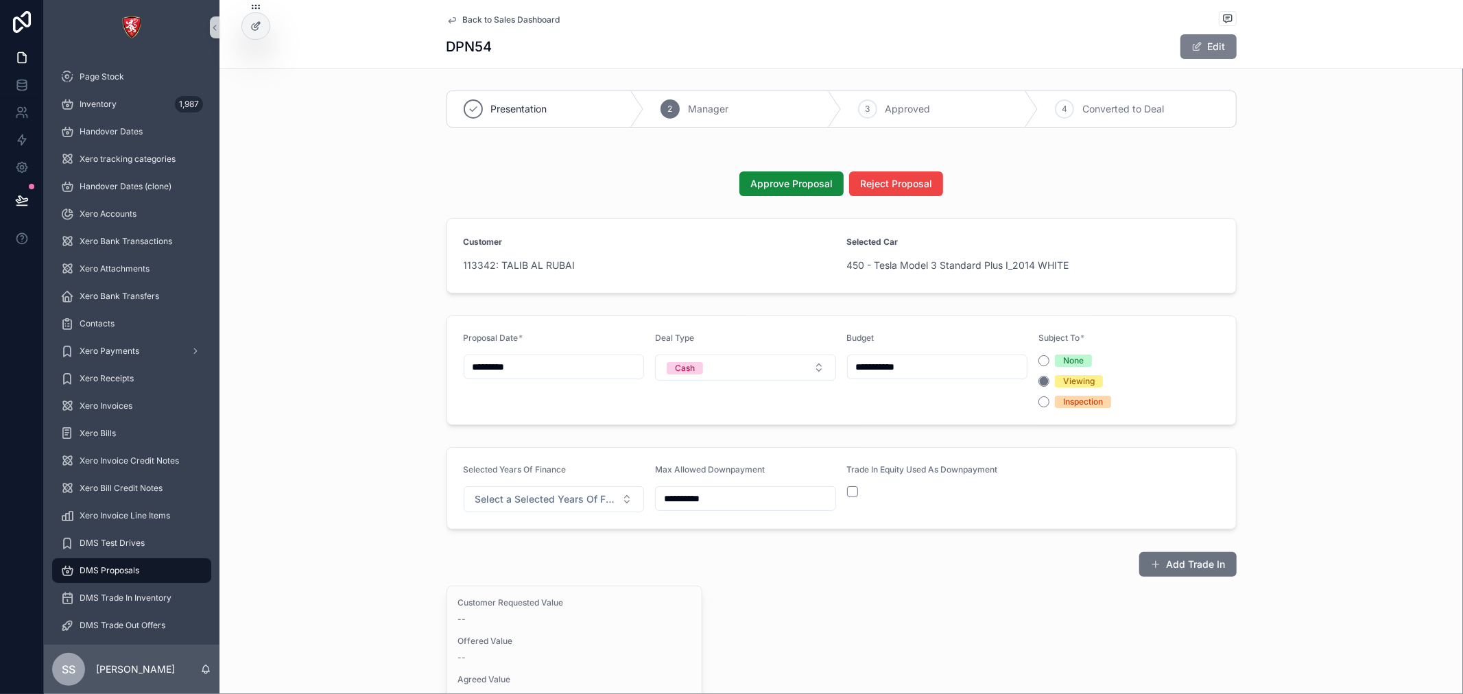
click at [1216, 34] on button "Edit" at bounding box center [1208, 46] width 56 height 25
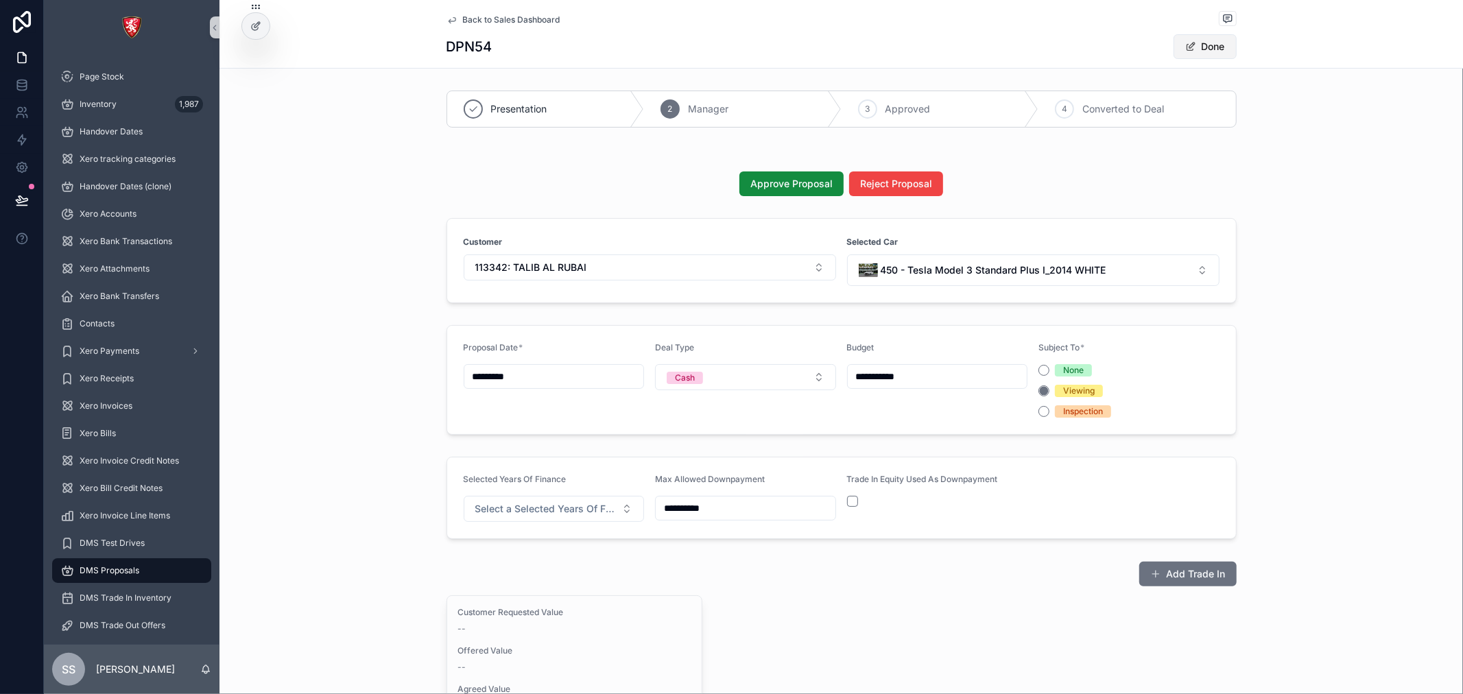
click at [1216, 37] on button "Done" at bounding box center [1204, 46] width 63 height 25
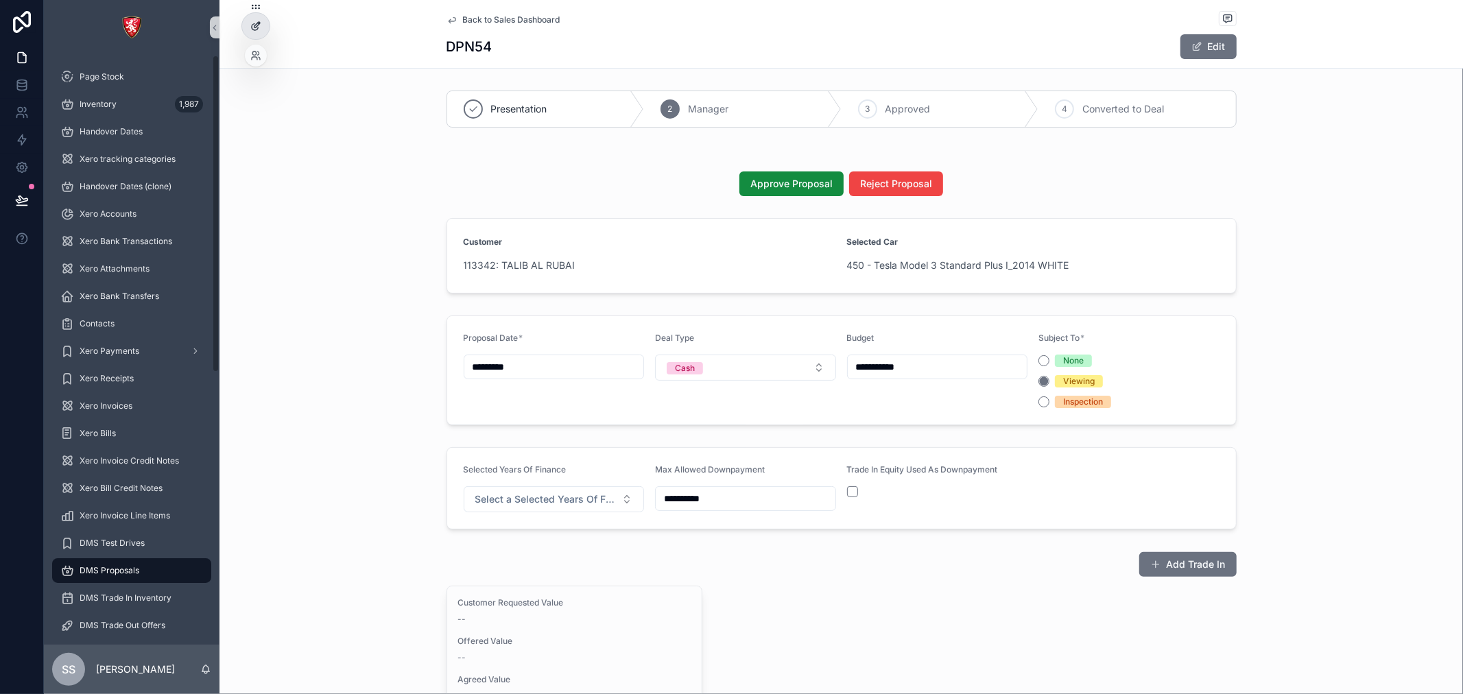
click at [250, 24] on icon at bounding box center [255, 26] width 11 height 11
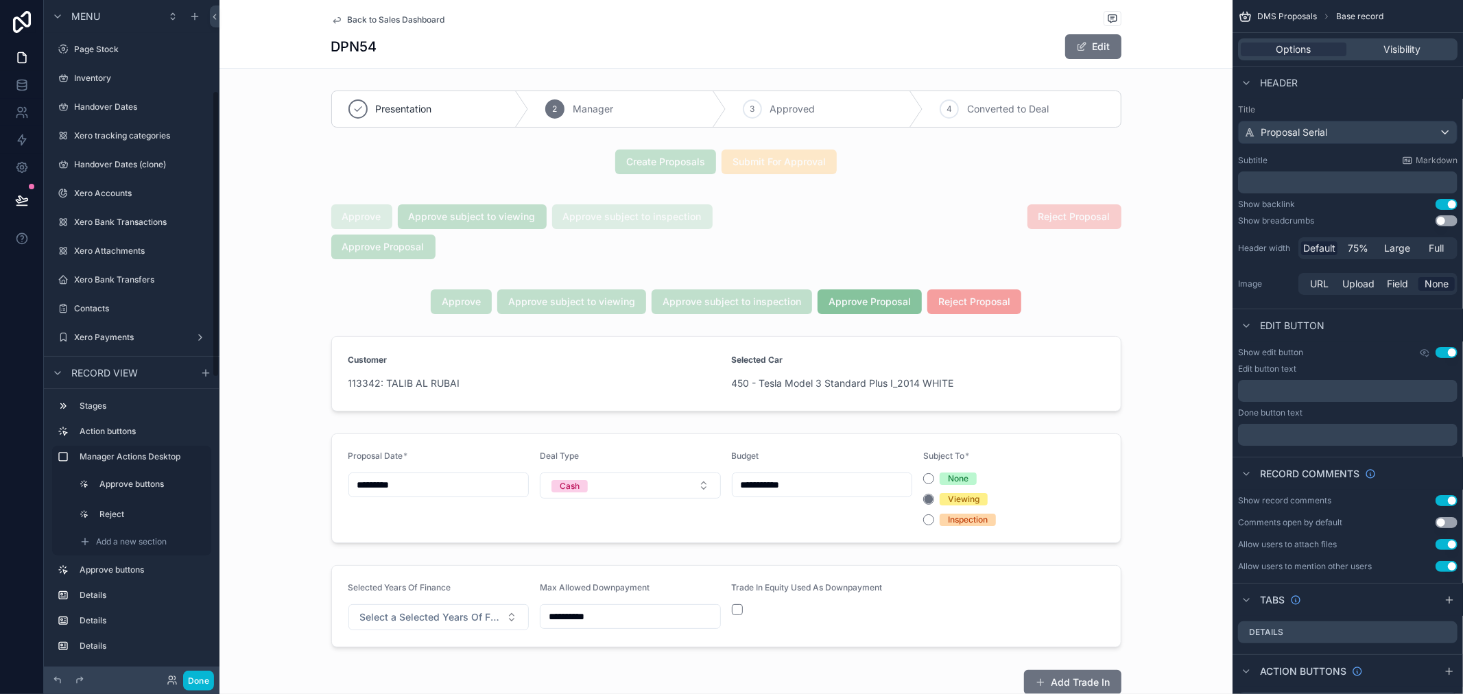
scroll to position [213, 0]
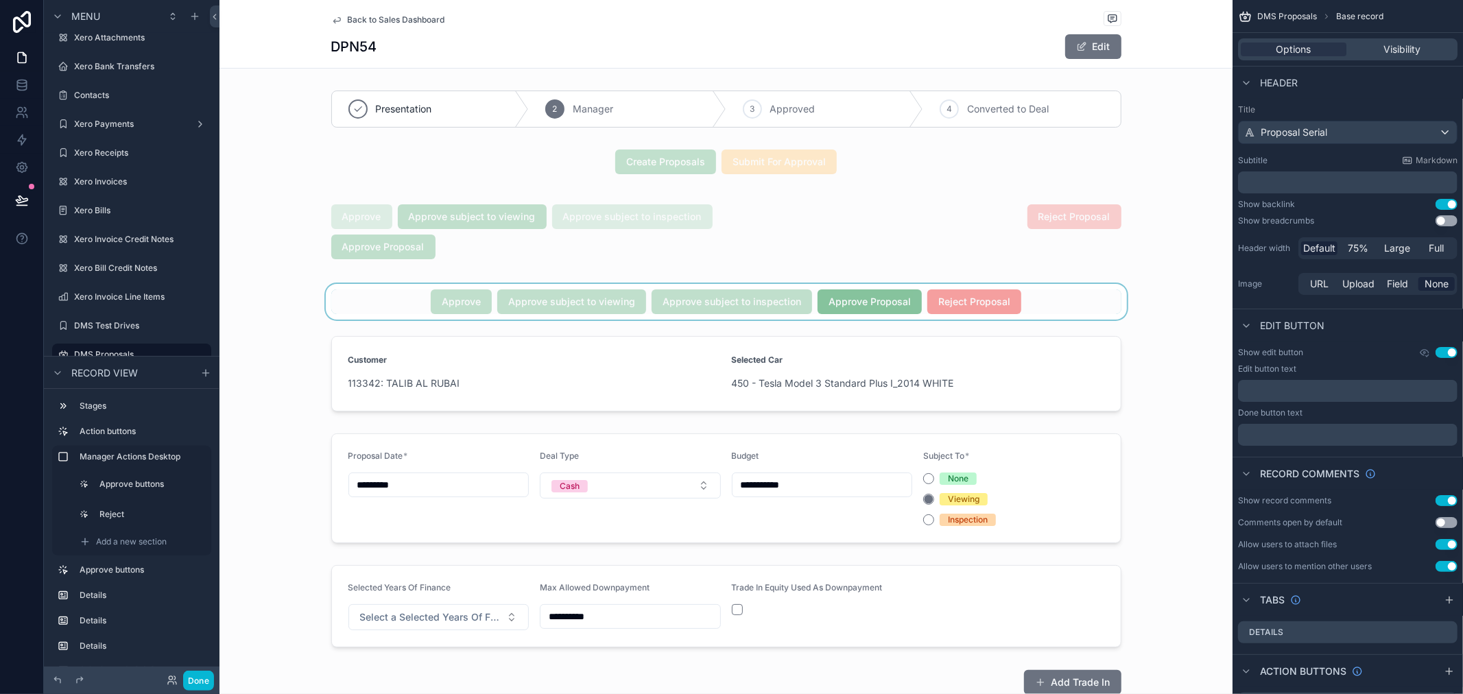
click at [780, 297] on div "scrollable content" at bounding box center [725, 302] width 1013 height 36
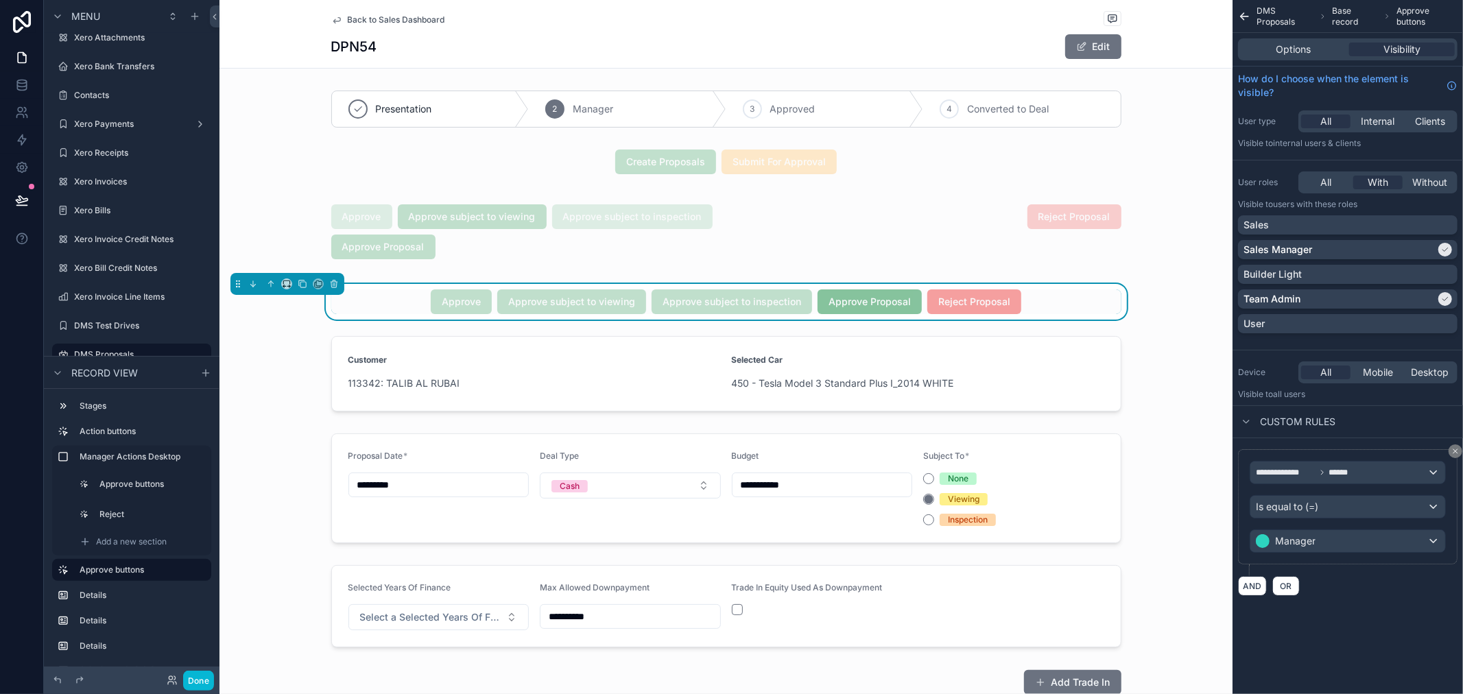
click at [1334, 58] on div "Options Visibility" at bounding box center [1347, 49] width 219 height 22
click at [1325, 44] on div "Options" at bounding box center [1293, 50] width 106 height 14
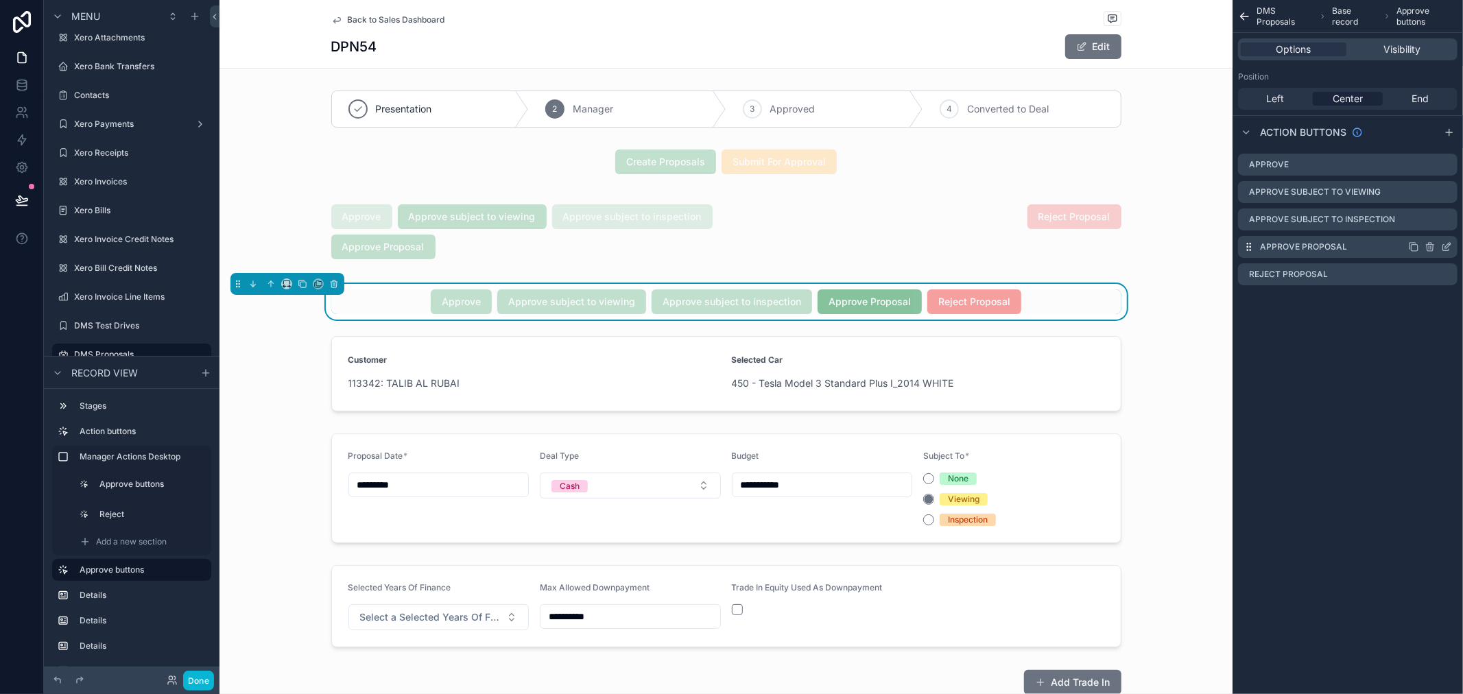
click at [1442, 245] on icon "scrollable content" at bounding box center [1446, 246] width 11 height 11
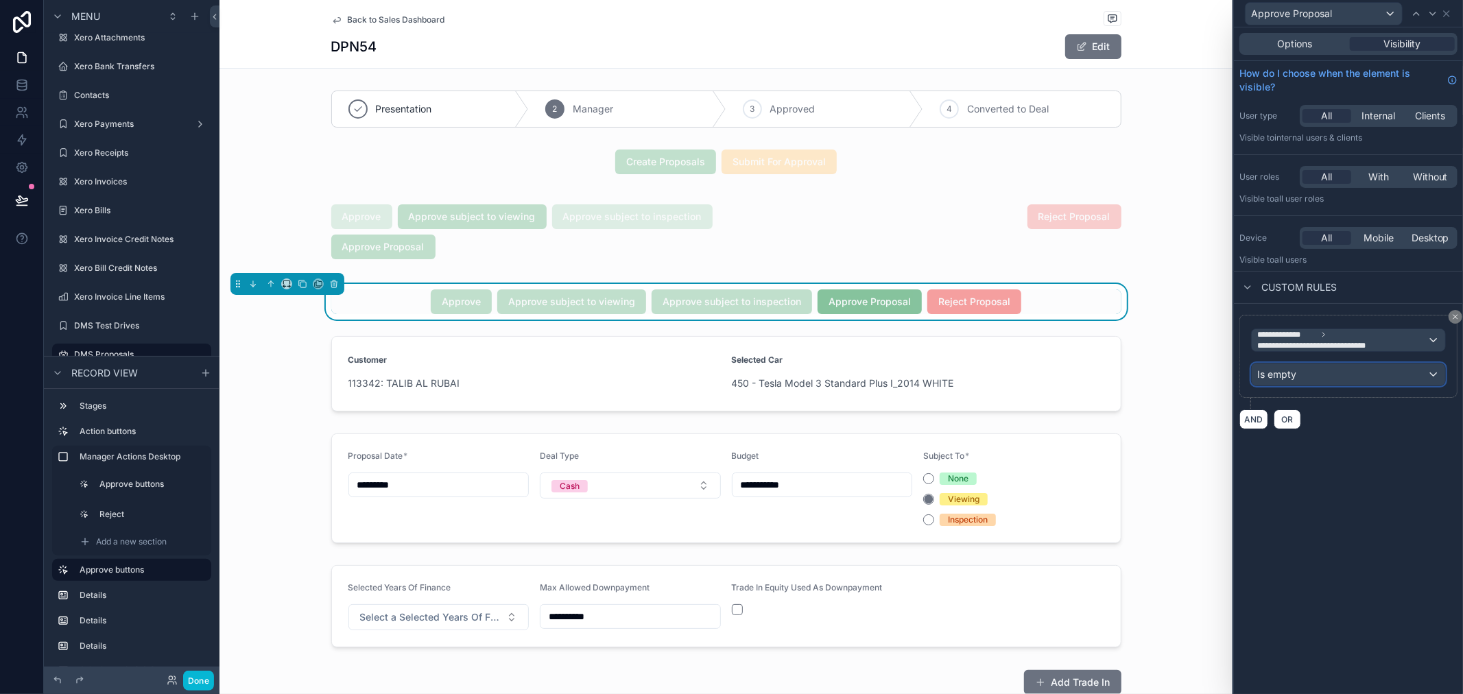
click at [1352, 368] on div "Is empty" at bounding box center [1347, 374] width 193 height 22
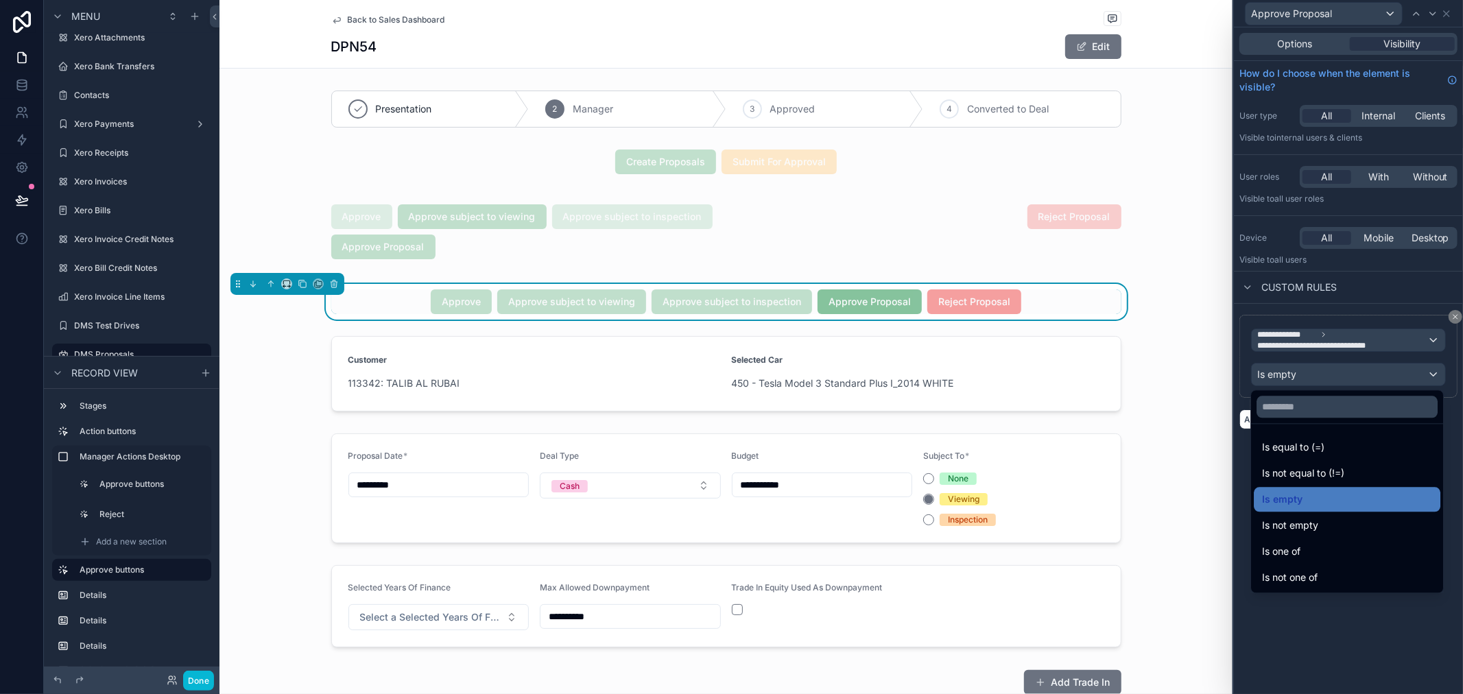
click at [1369, 296] on div at bounding box center [1348, 347] width 229 height 694
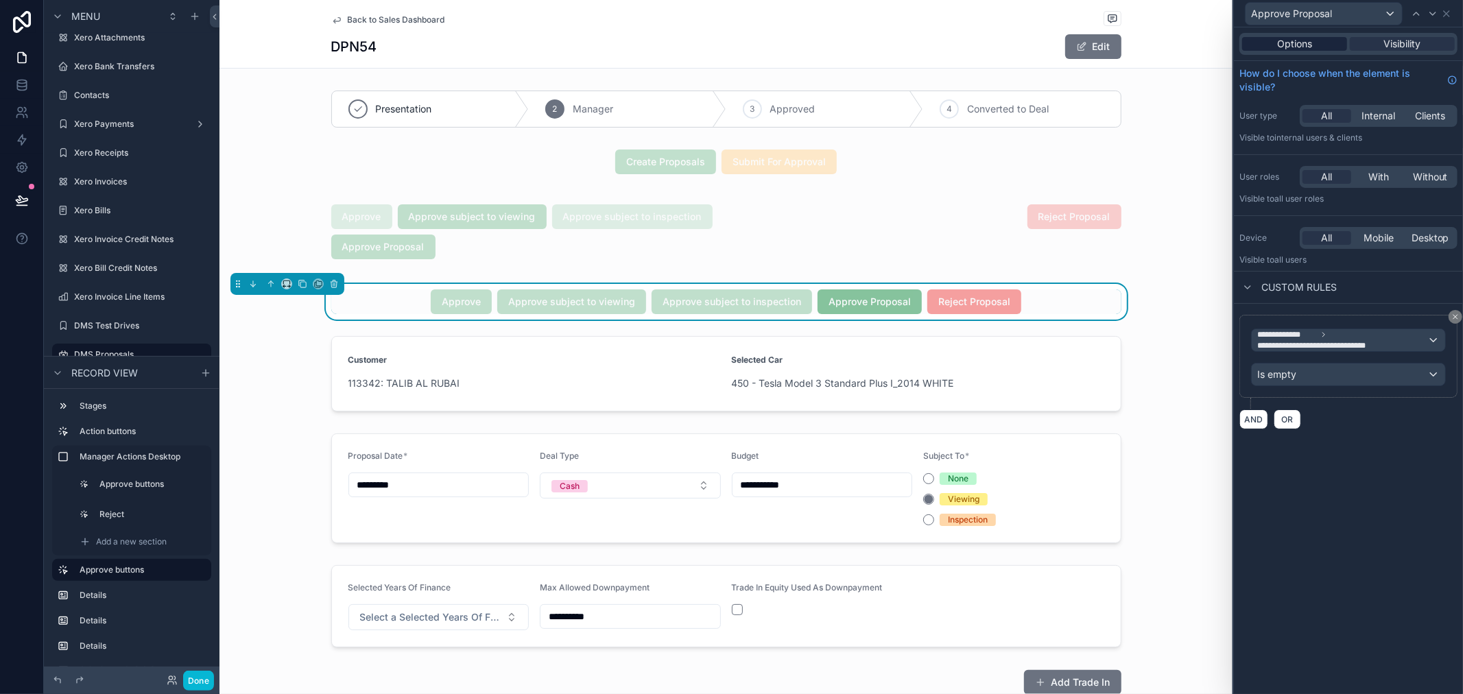
click at [1284, 38] on span "Options" at bounding box center [1294, 44] width 35 height 14
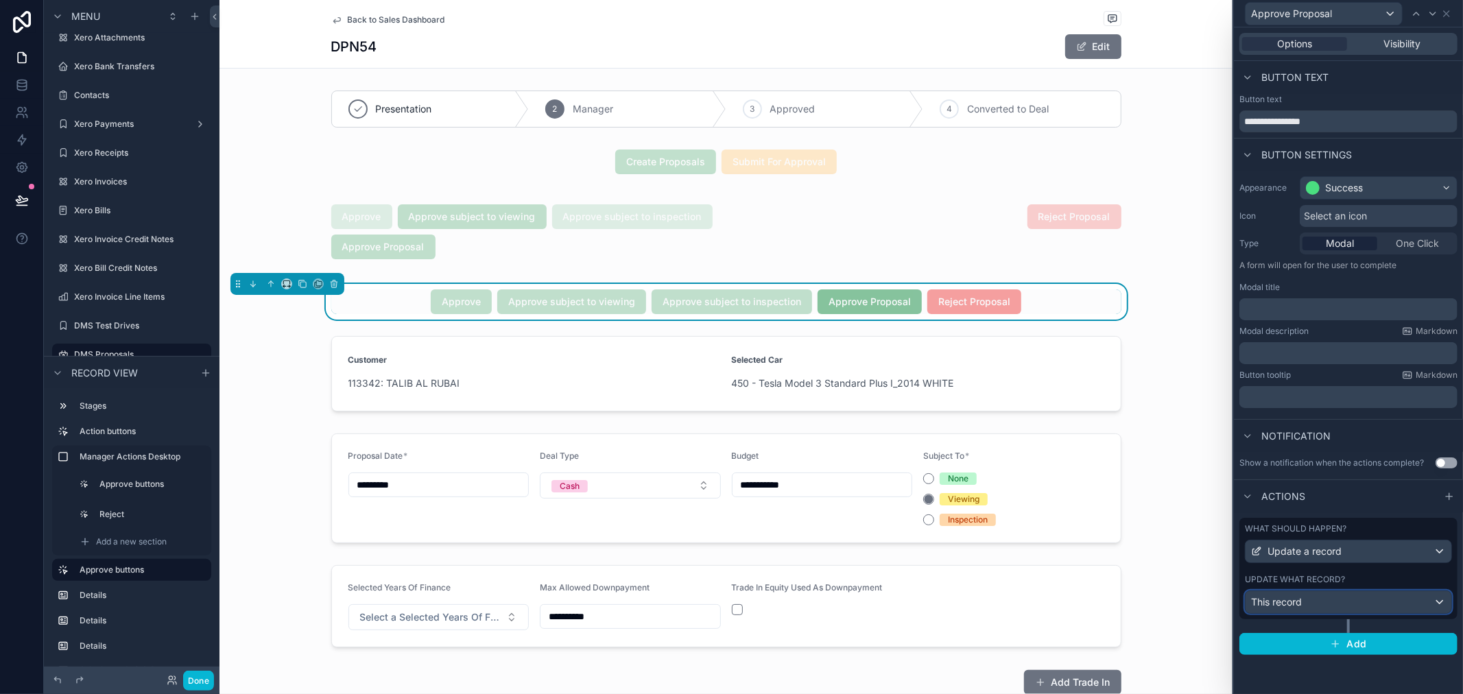
click at [1384, 597] on div "This record" at bounding box center [1348, 602] width 206 height 22
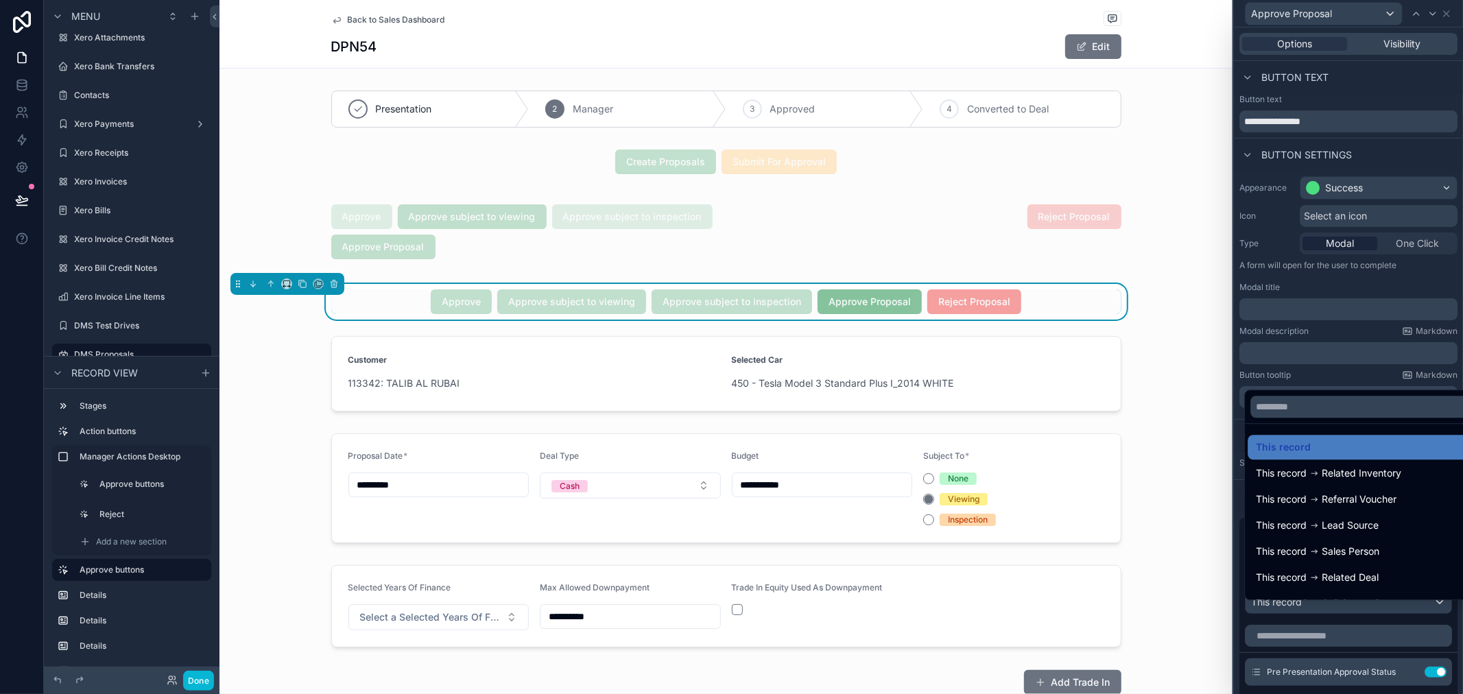
click at [1339, 387] on div "This record This record Related Inventory This record Referral Voucher This rec…" at bounding box center [1347, 493] width 206 height 213
click at [1347, 374] on div at bounding box center [1348, 347] width 229 height 694
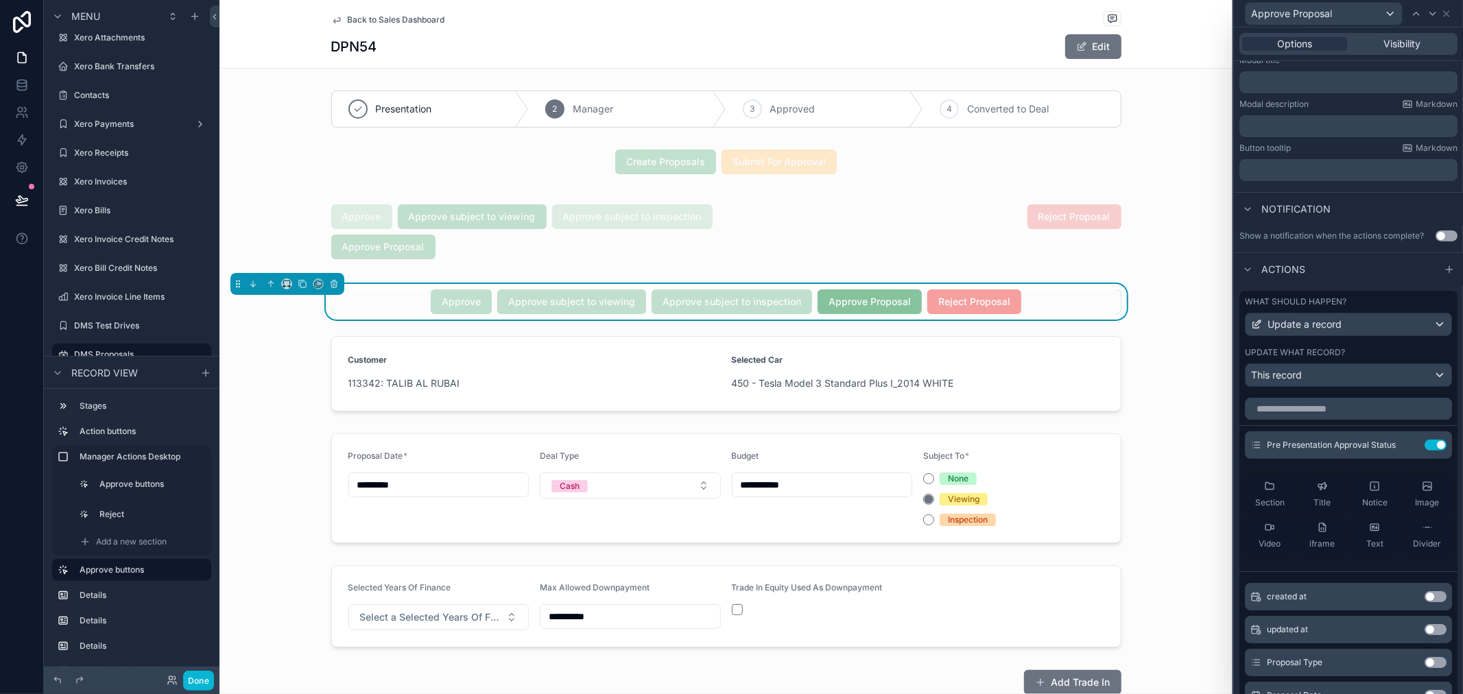
scroll to position [358, 0]
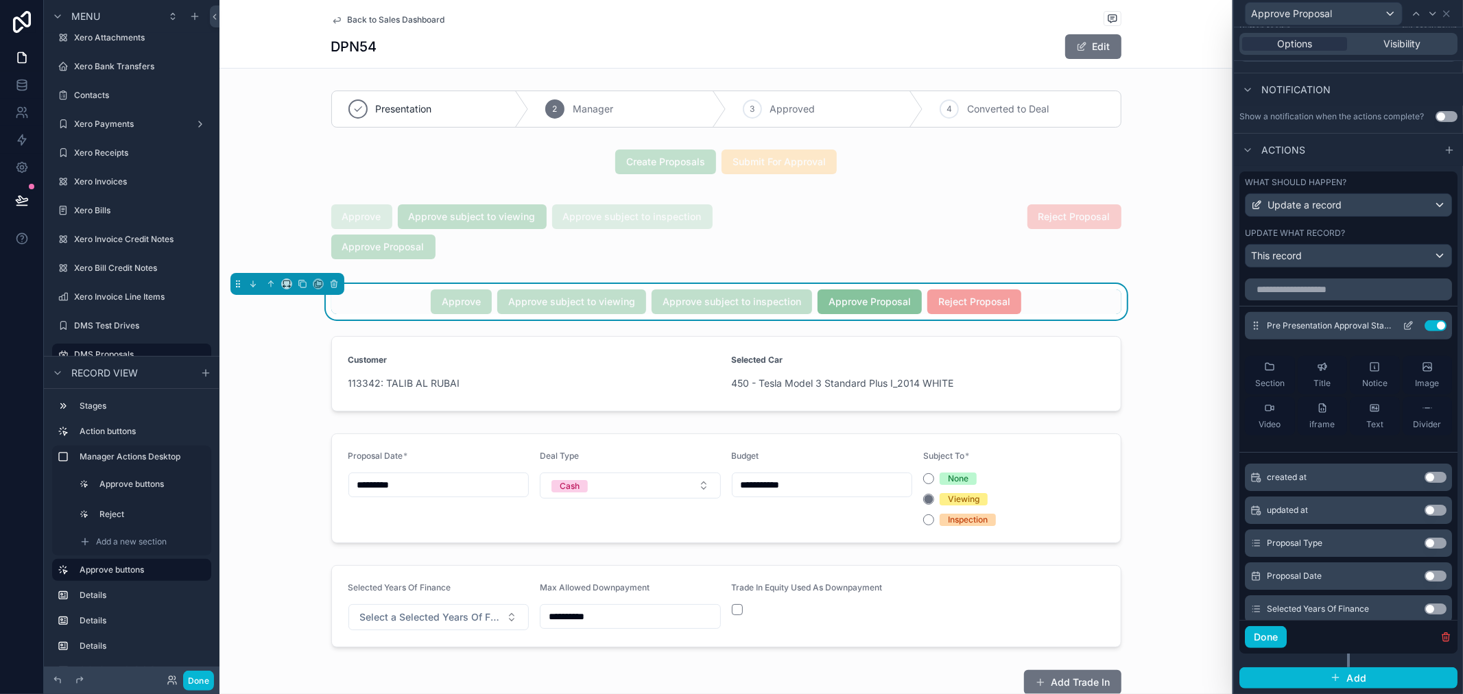
click at [1402, 322] on icon at bounding box center [1407, 325] width 11 height 11
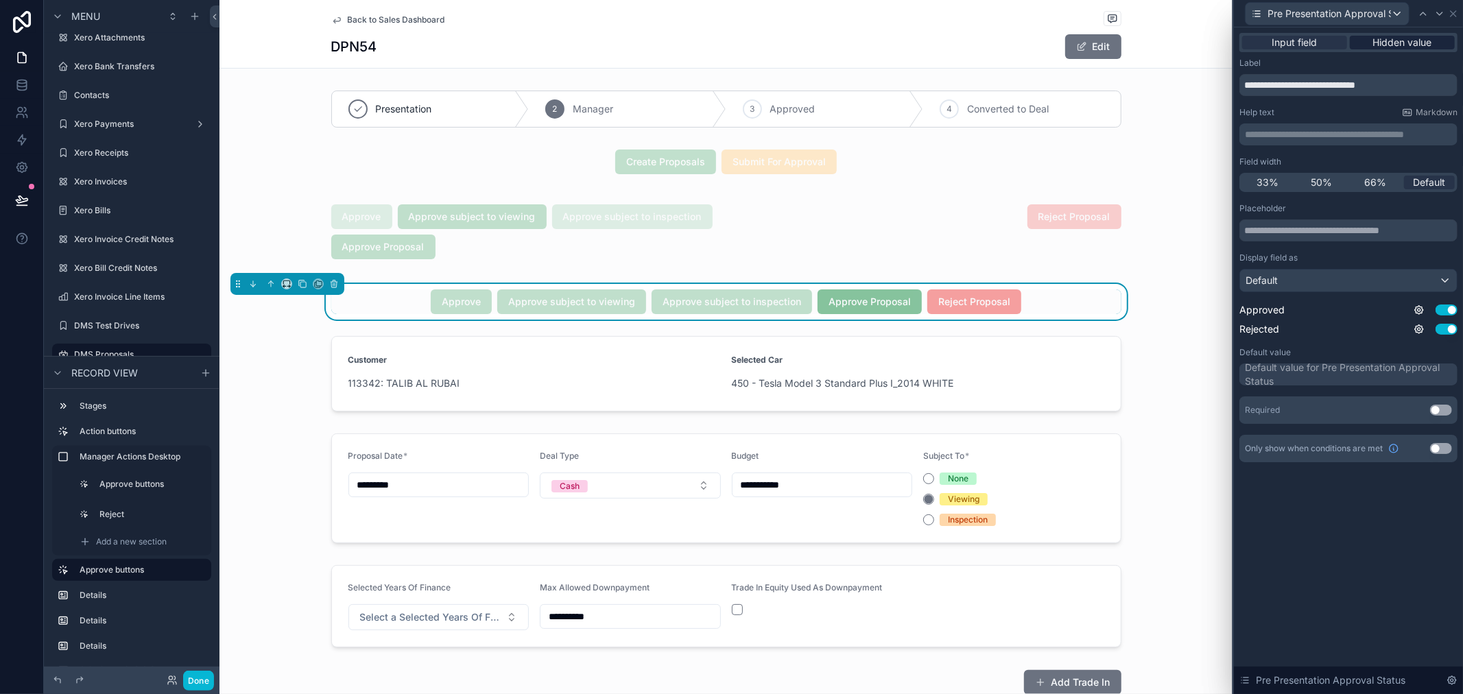
click at [1416, 43] on span "Hidden value" at bounding box center [1402, 43] width 59 height 14
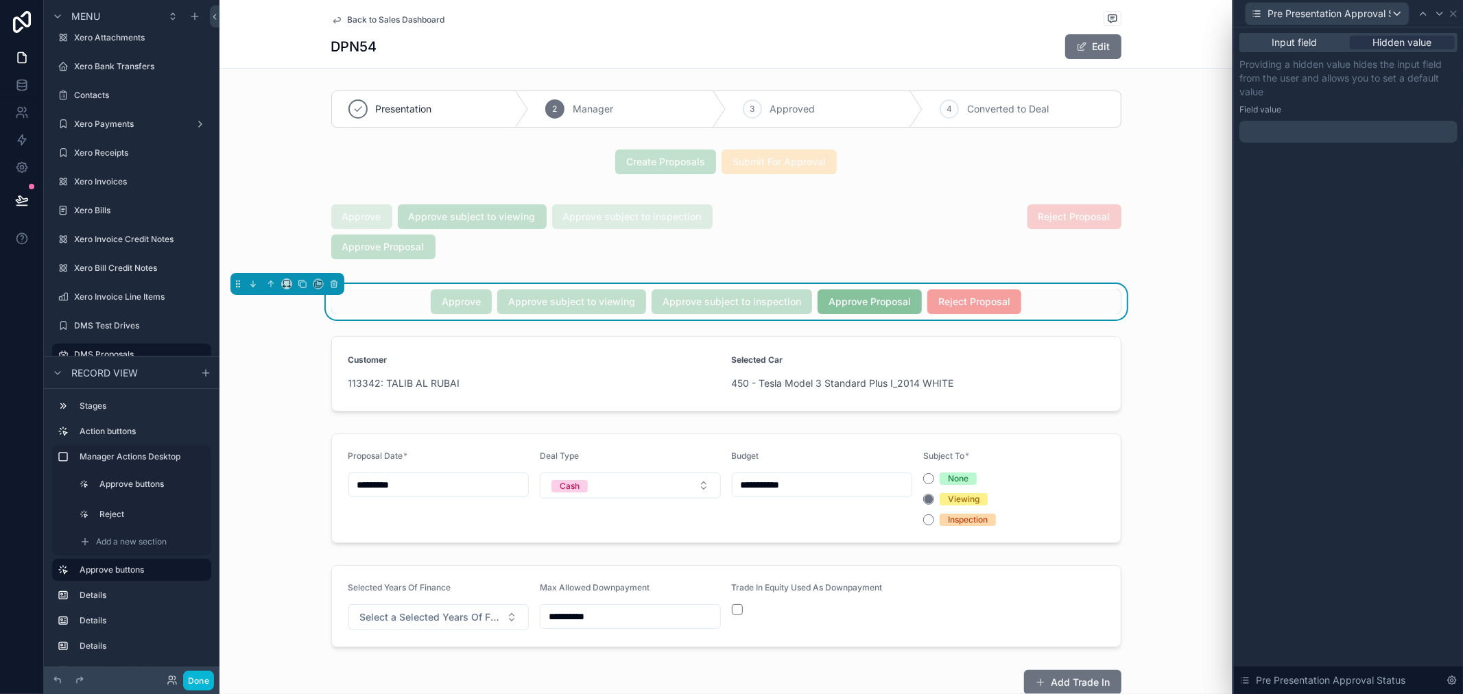
click at [1341, 134] on div at bounding box center [1348, 132] width 218 height 22
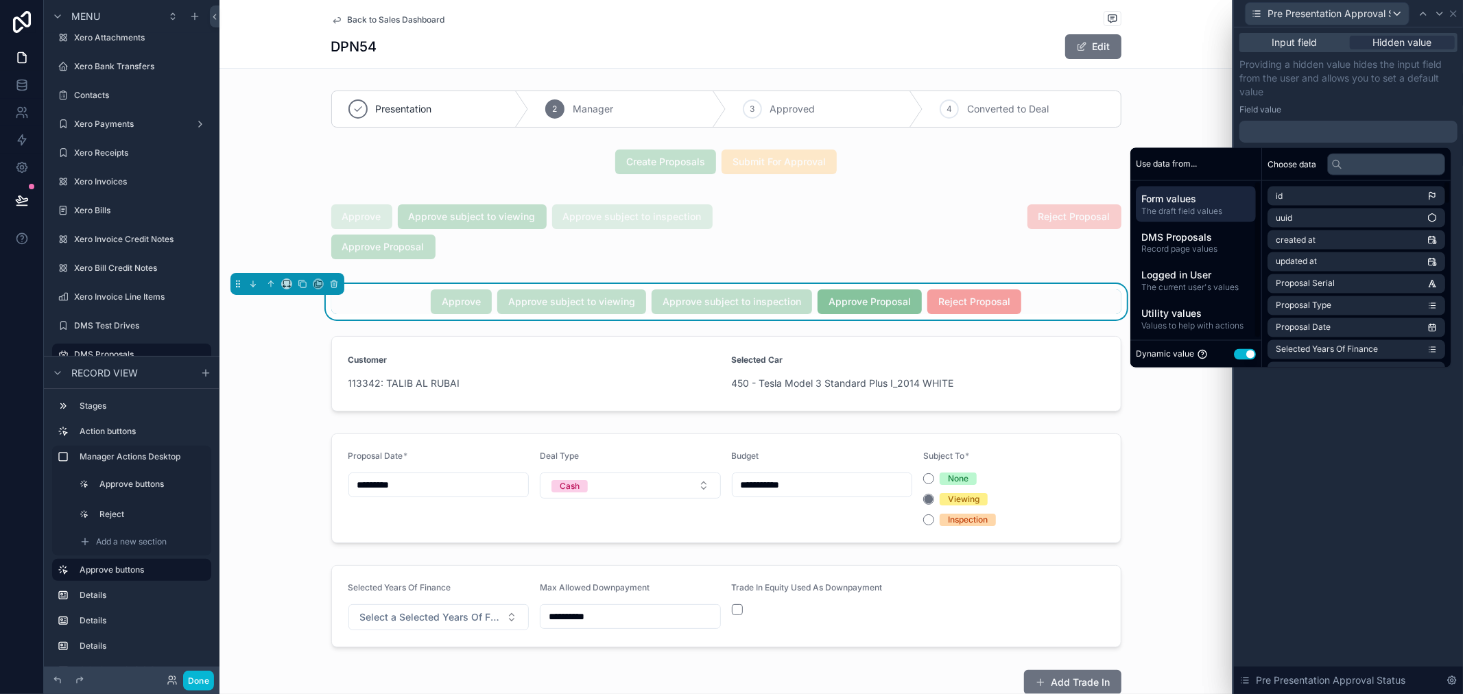
click at [1240, 354] on button "Use setting" at bounding box center [1245, 353] width 22 height 11
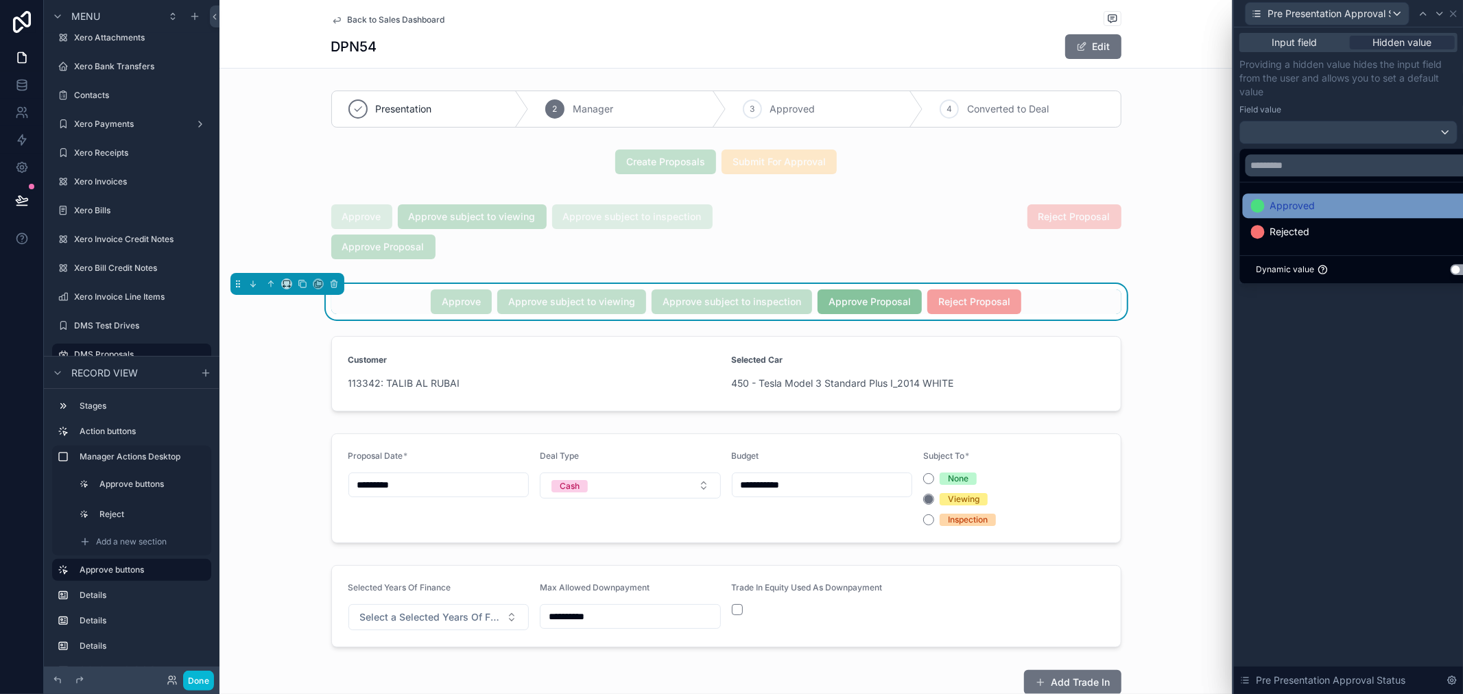
click at [1330, 217] on div "Approved" at bounding box center [1364, 205] width 243 height 25
click at [1370, 379] on div "Input field Hidden value Providing a hidden value hides the input field from th…" at bounding box center [1348, 360] width 229 height 667
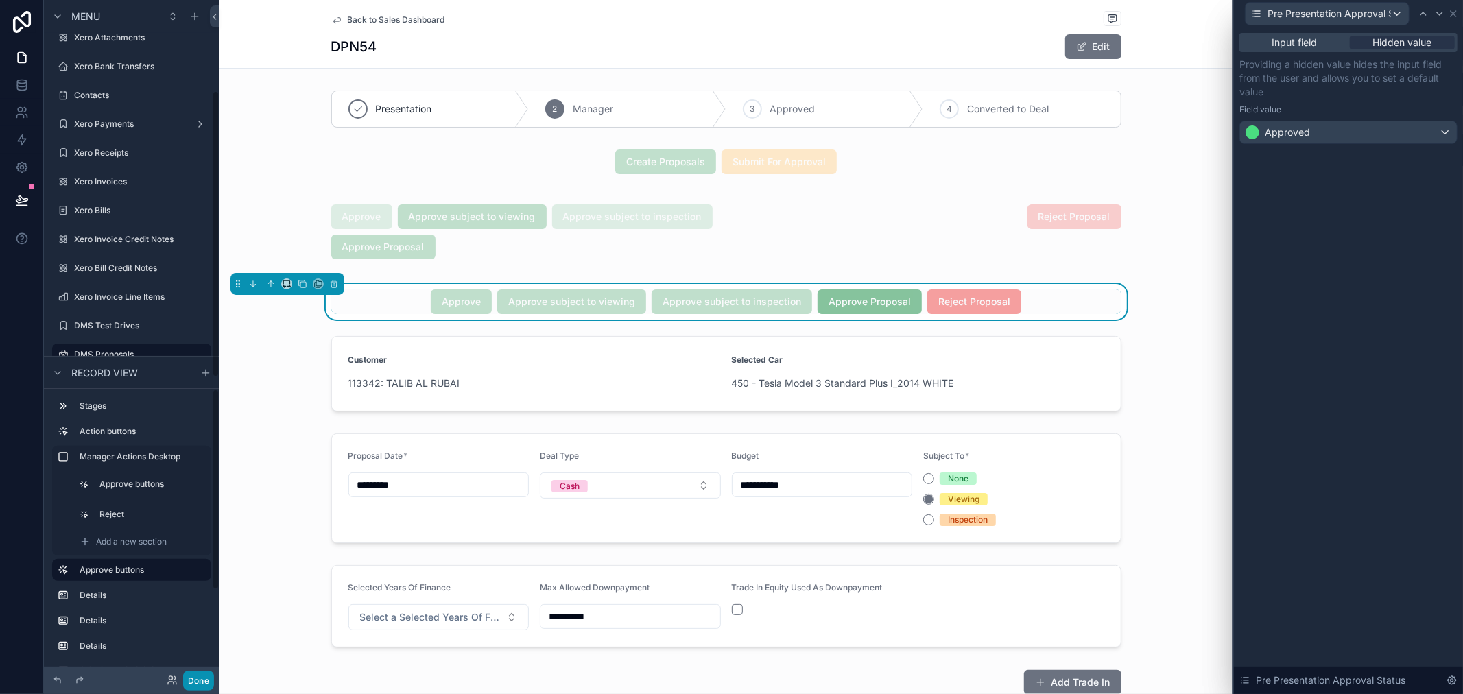
click at [196, 687] on button "Done" at bounding box center [198, 681] width 31 height 20
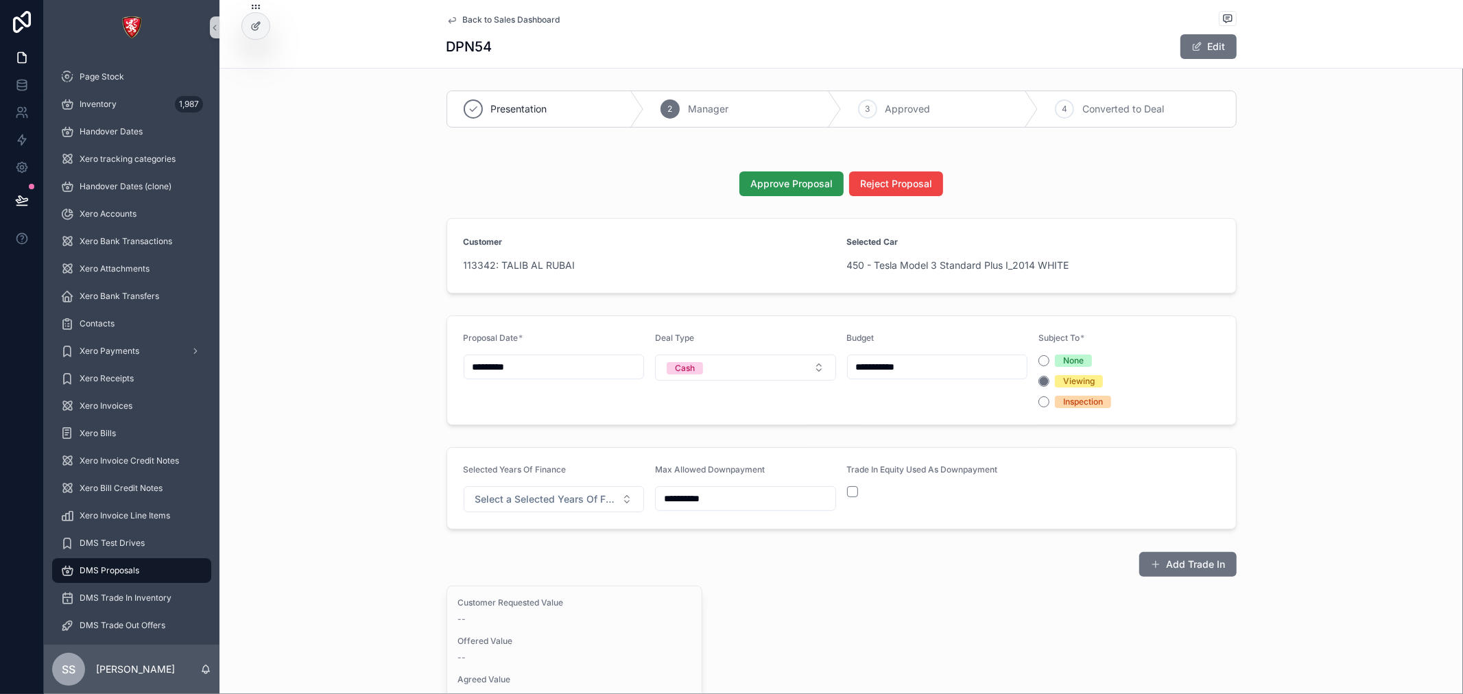
click at [797, 189] on span "Approve Proposal" at bounding box center [791, 184] width 82 height 14
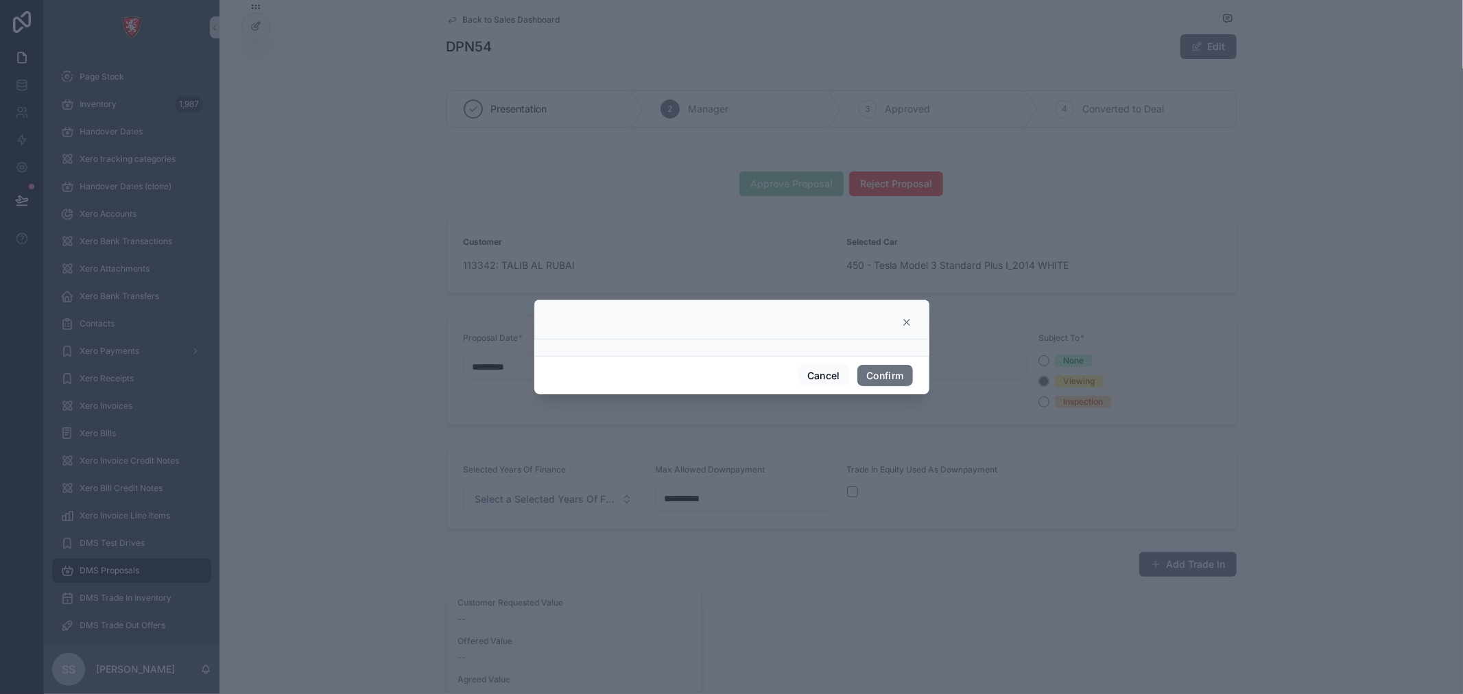
drag, startPoint x: 906, startPoint y: 303, endPoint x: 901, endPoint y: 320, distance: 17.1
click at [908, 305] on div at bounding box center [731, 320] width 395 height 40
click at [901, 320] on icon at bounding box center [906, 322] width 11 height 11
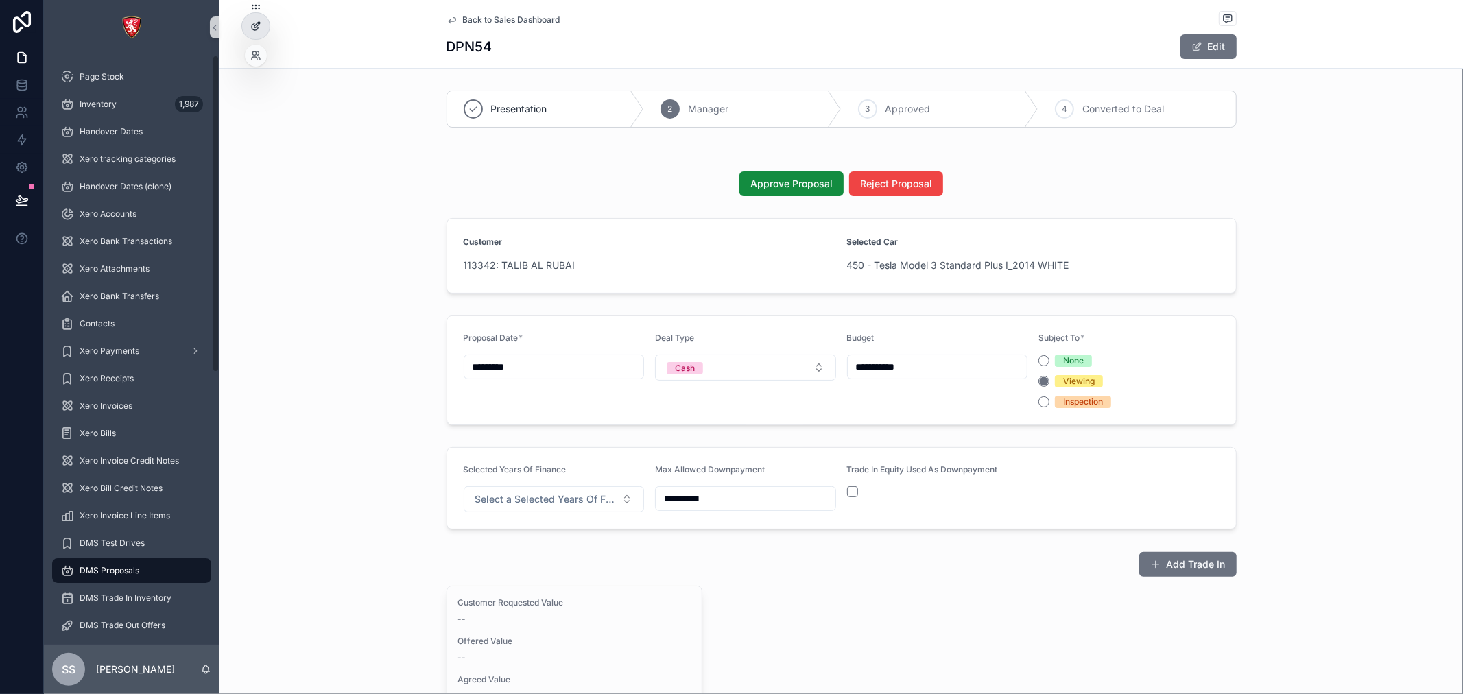
click at [262, 33] on div at bounding box center [255, 26] width 27 height 26
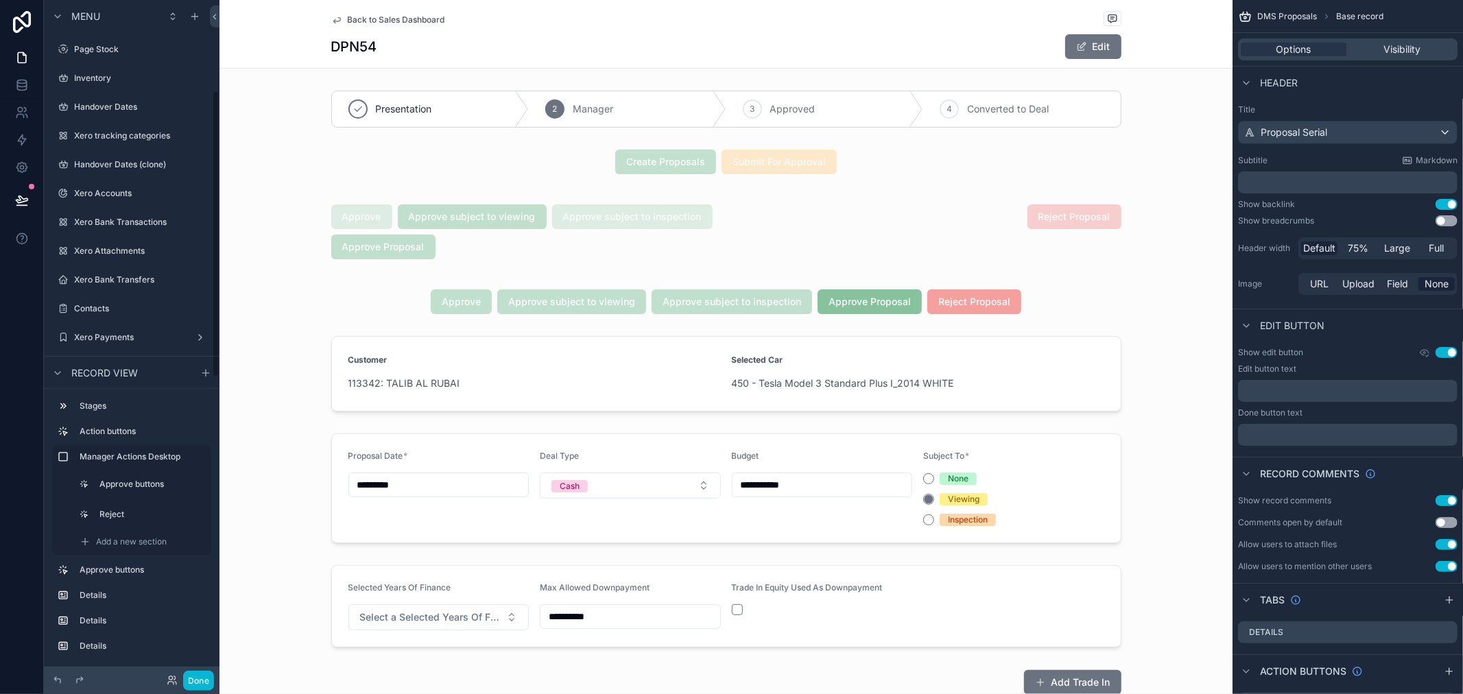
scroll to position [213, 0]
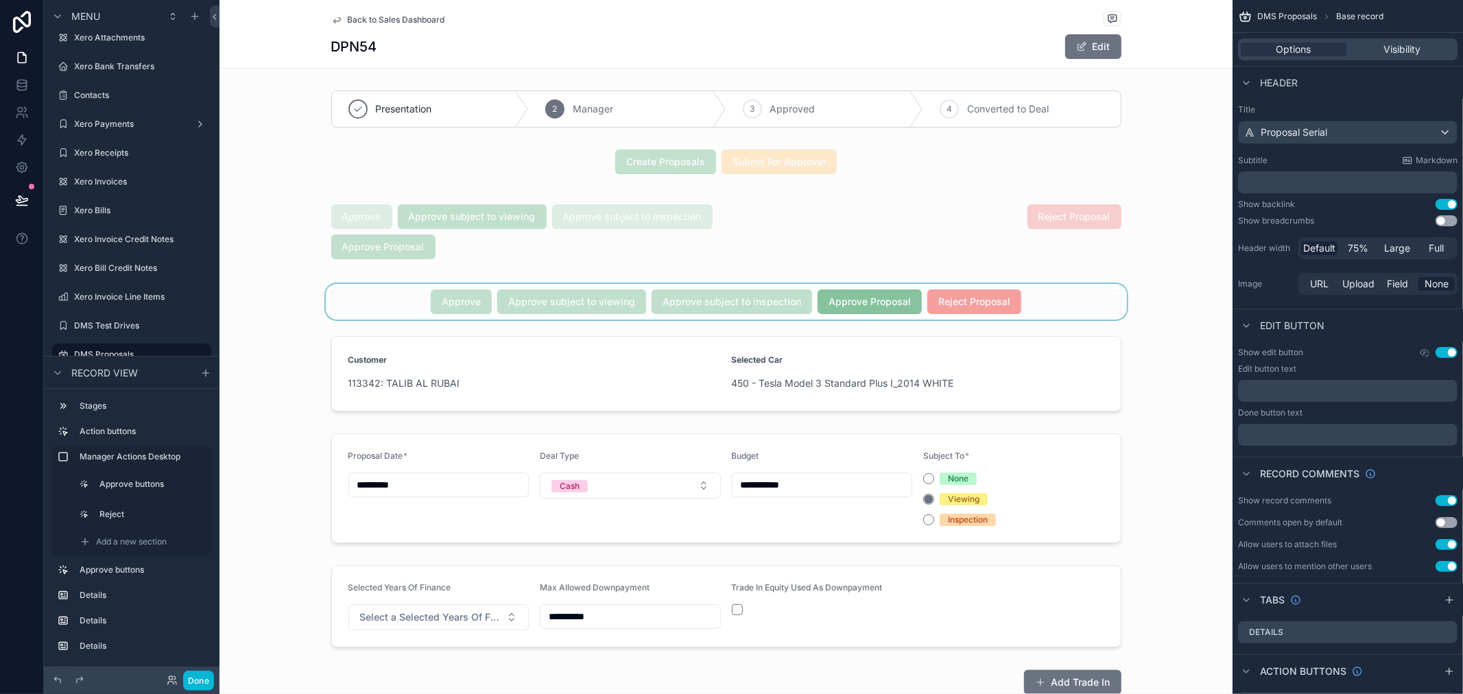
click at [771, 296] on div "scrollable content" at bounding box center [725, 302] width 1013 height 36
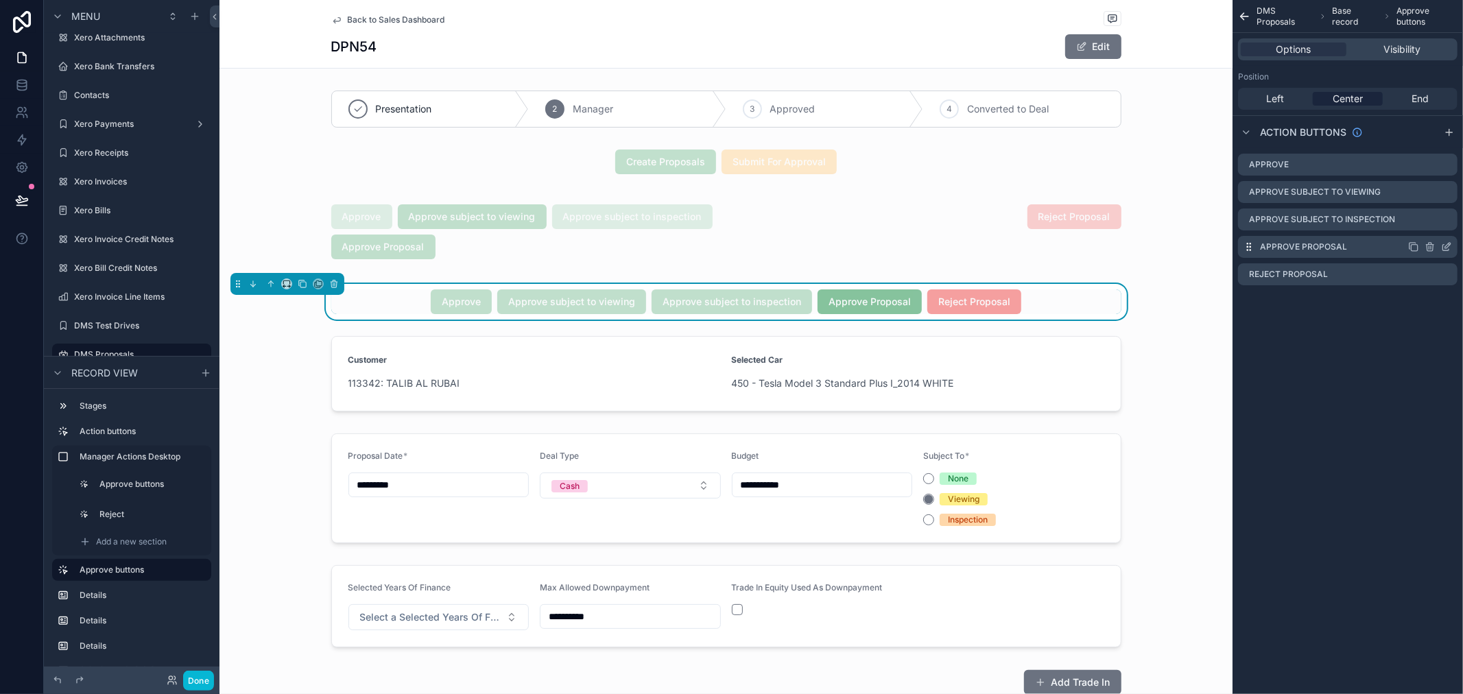
click at [1443, 248] on icon "scrollable content" at bounding box center [1446, 246] width 11 height 11
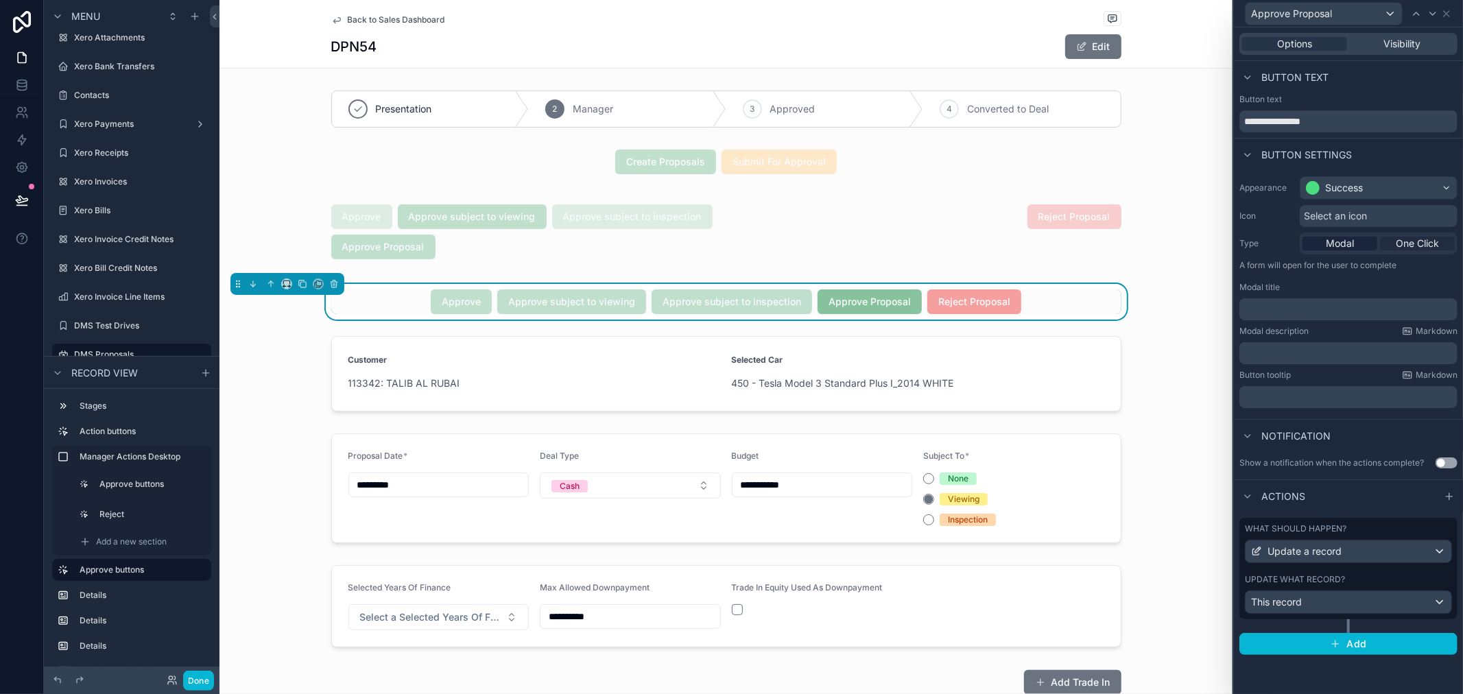
click at [1411, 243] on span "One Click" at bounding box center [1416, 244] width 43 height 14
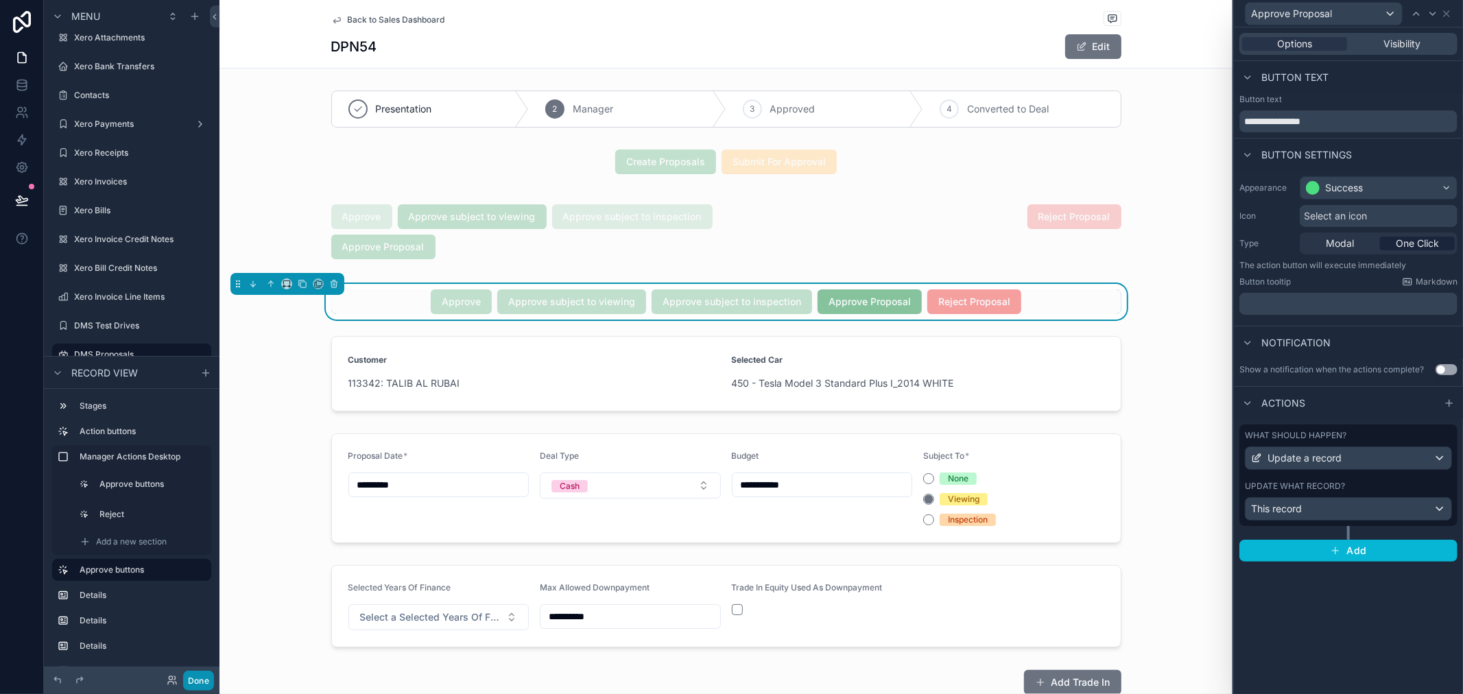
click at [200, 673] on button "Done" at bounding box center [198, 681] width 31 height 20
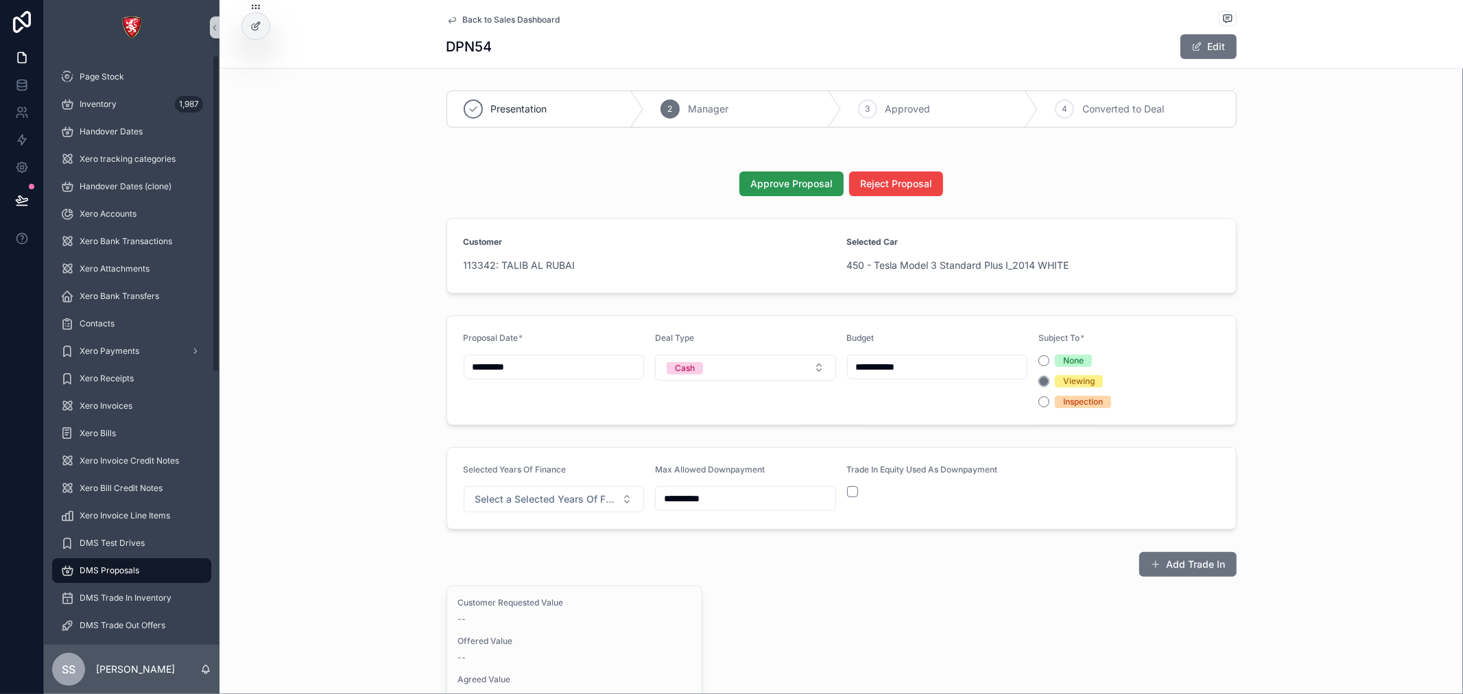
click at [784, 173] on button "Approve Proposal" at bounding box center [791, 183] width 104 height 25
click at [243, 22] on div at bounding box center [255, 26] width 27 height 26
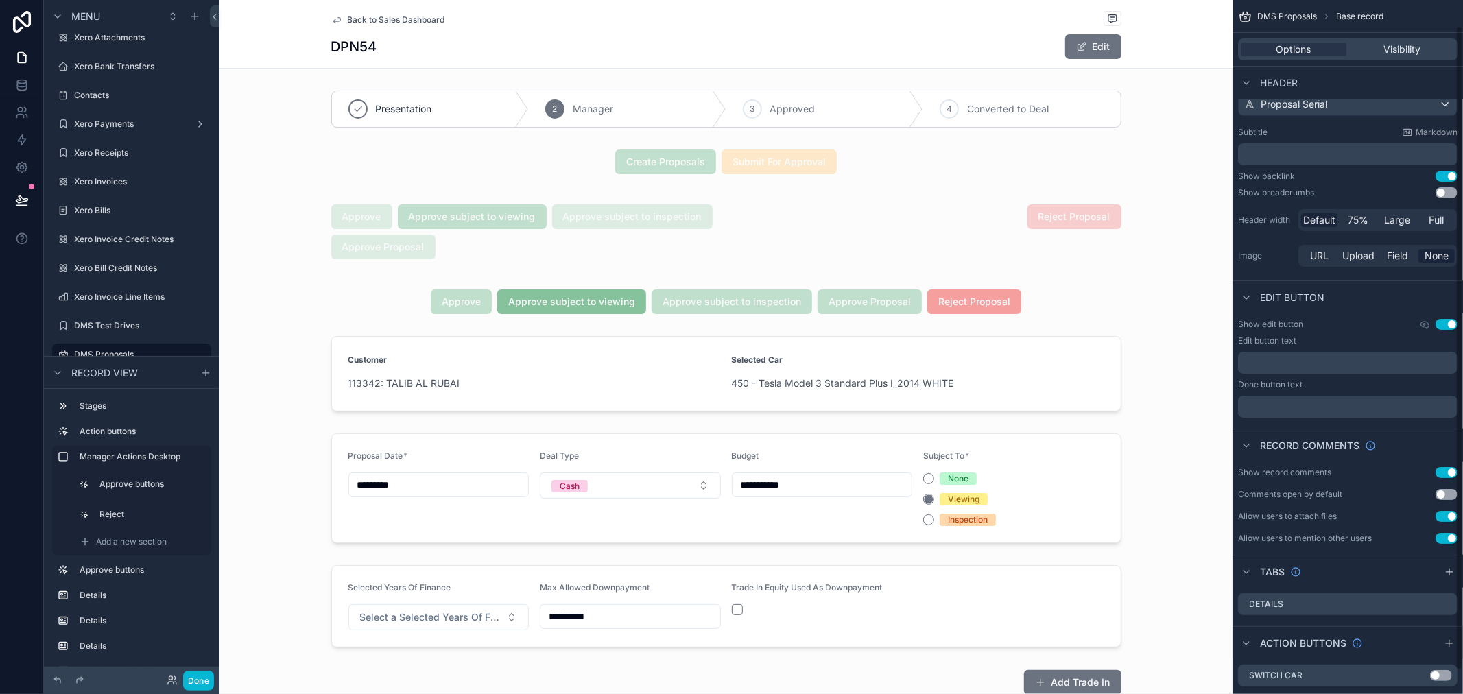
scroll to position [53, 0]
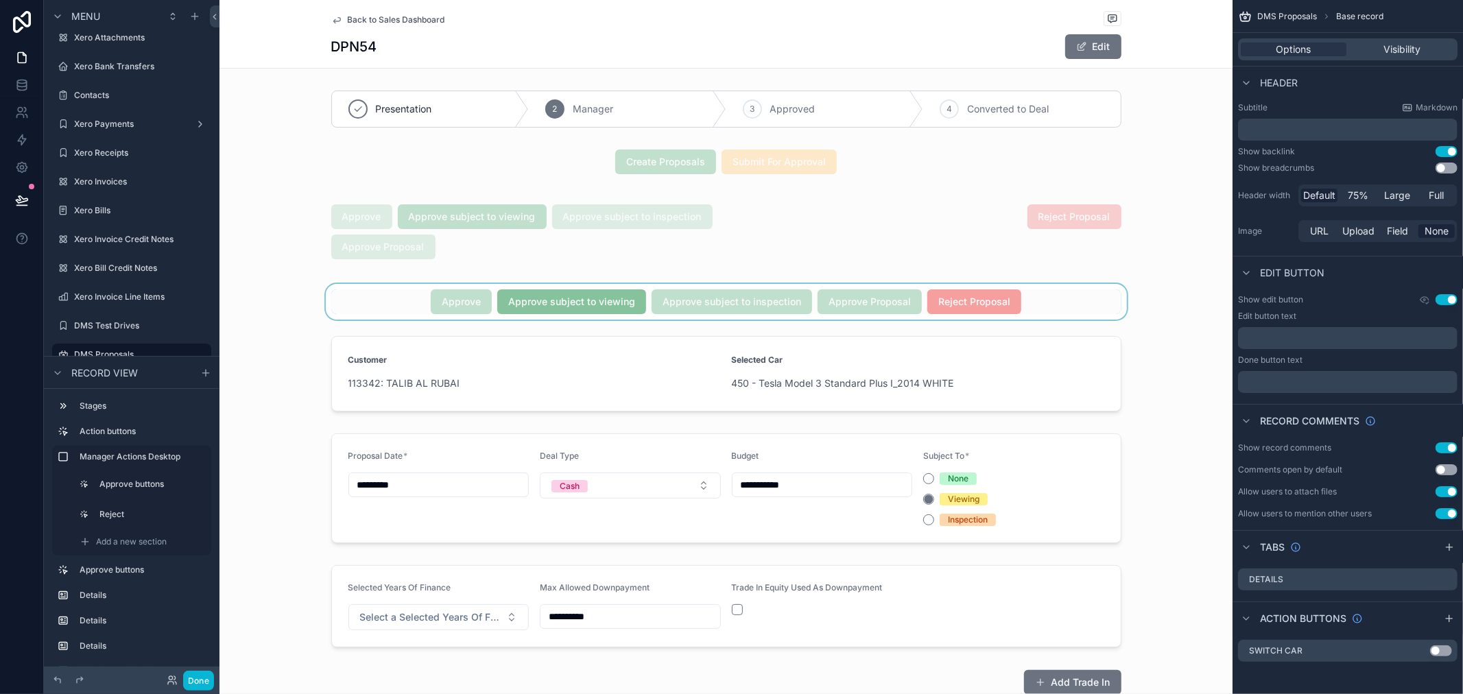
click at [620, 302] on div "scrollable content" at bounding box center [725, 302] width 1013 height 36
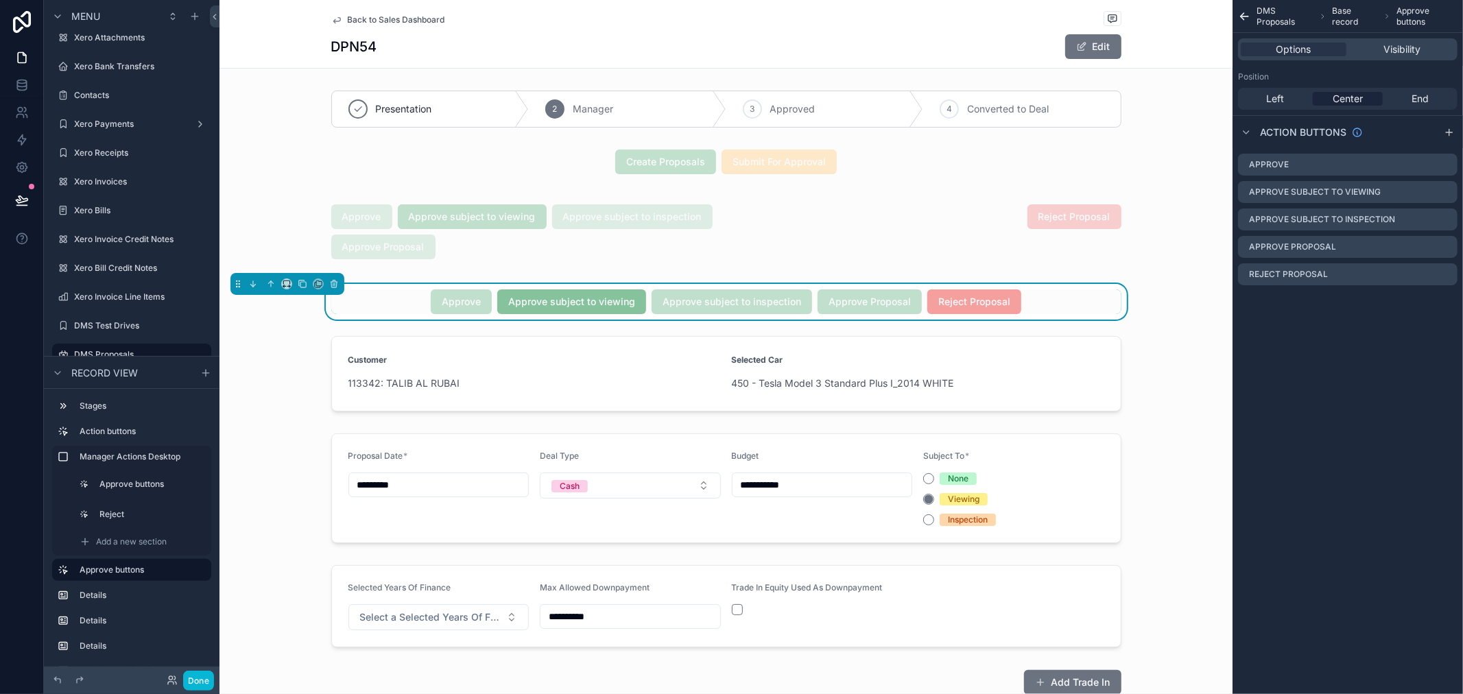
scroll to position [0, 0]
click at [1444, 247] on icon "scrollable content" at bounding box center [1446, 246] width 11 height 11
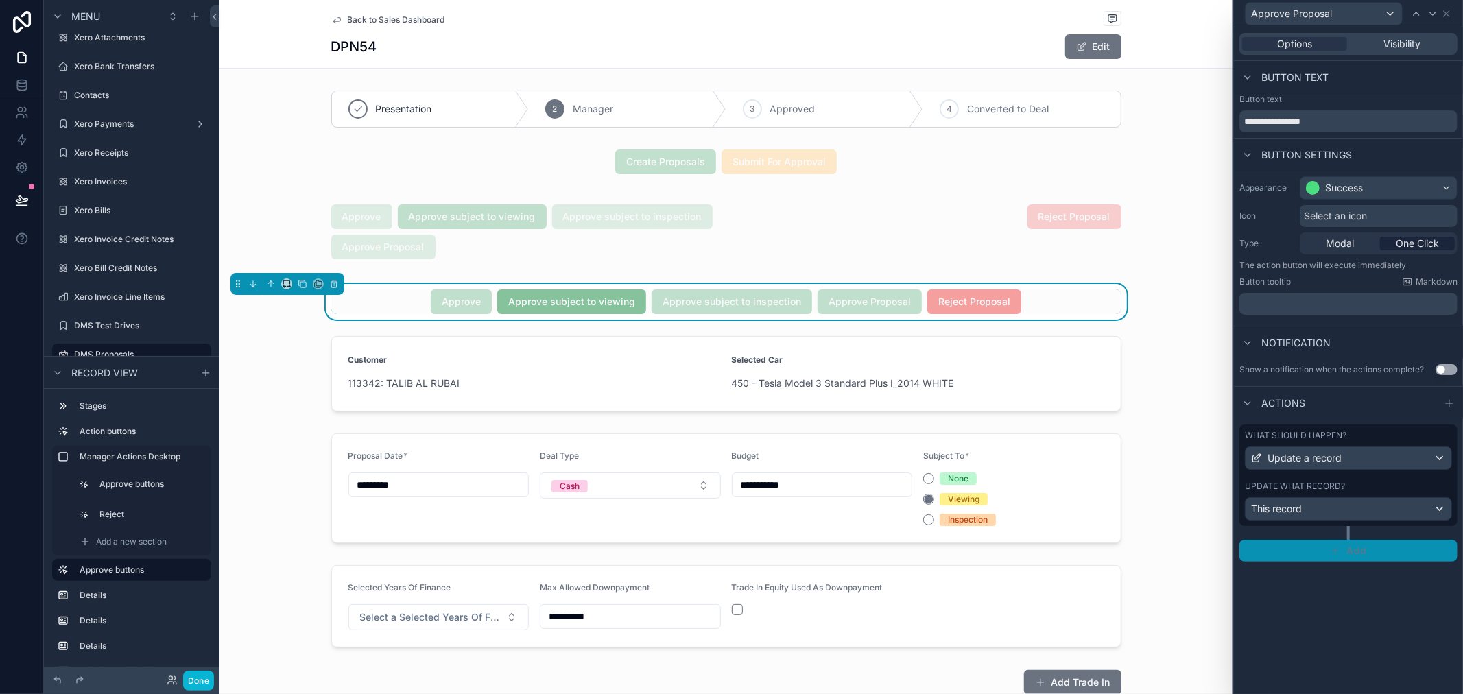
click at [1358, 554] on span "Add" at bounding box center [1356, 550] width 20 height 12
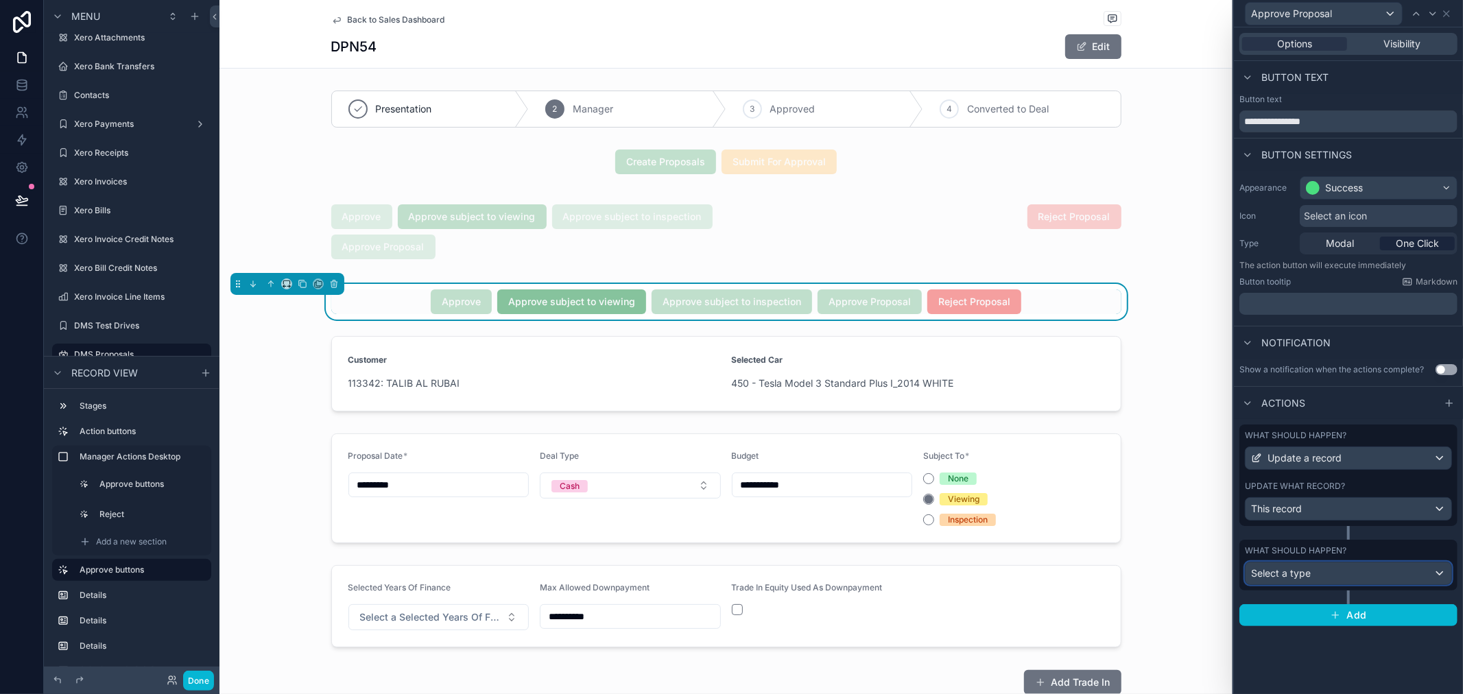
click at [1426, 569] on div "Select a type" at bounding box center [1348, 573] width 206 height 22
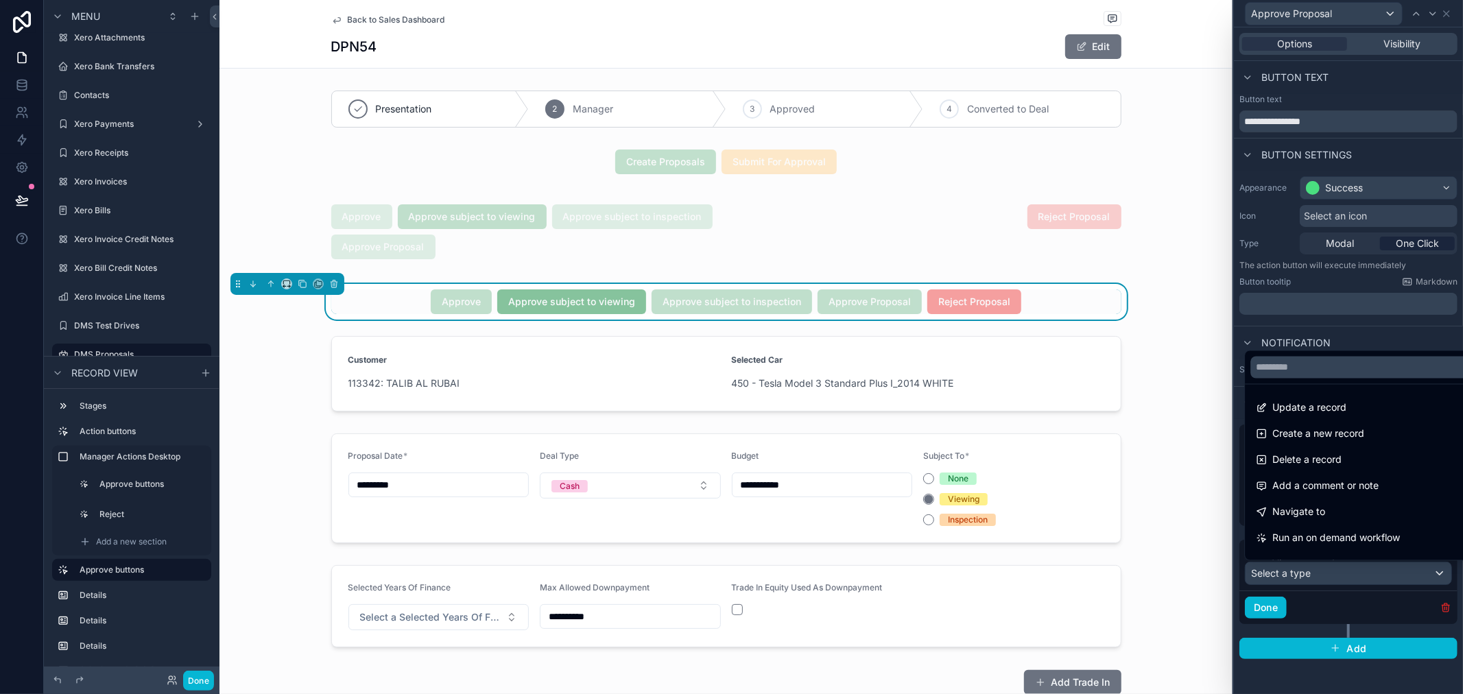
click at [1443, 608] on div at bounding box center [1348, 347] width 229 height 694
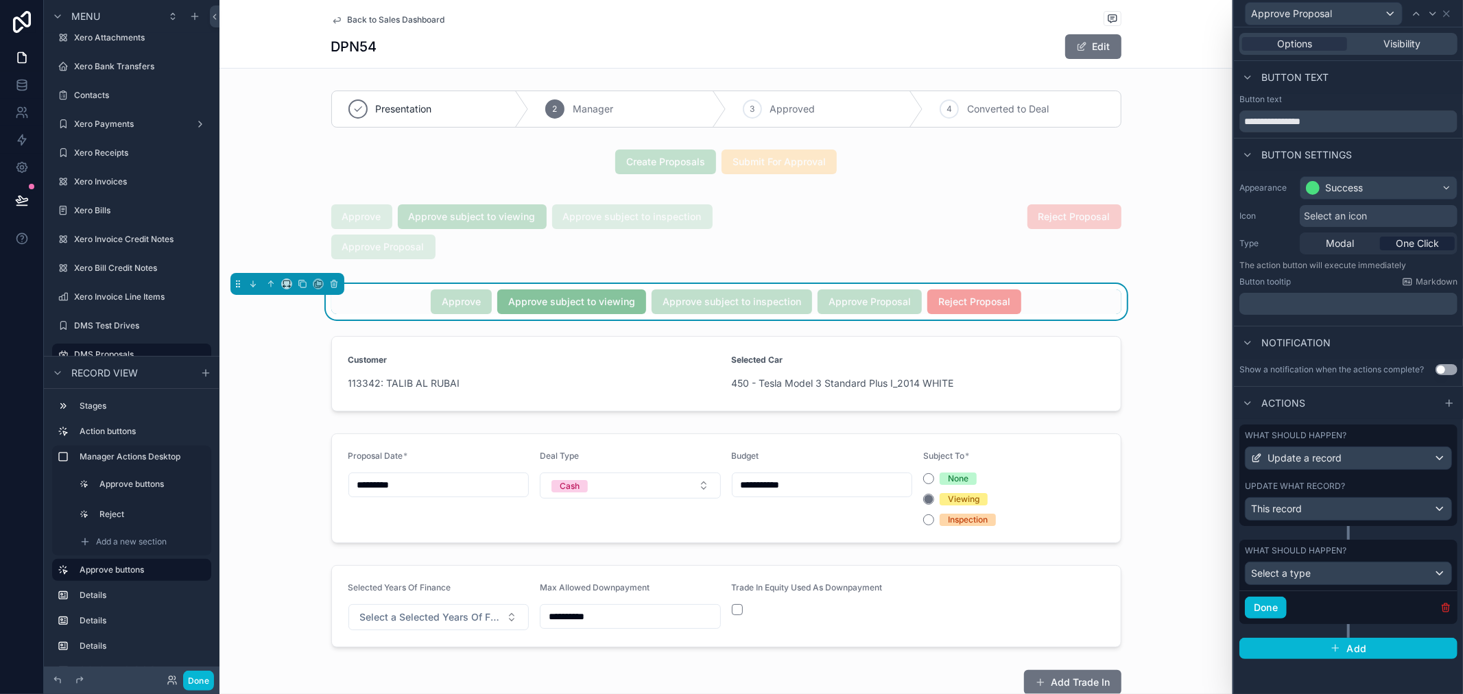
click at [1443, 608] on icon "button" at bounding box center [1445, 607] width 11 height 11
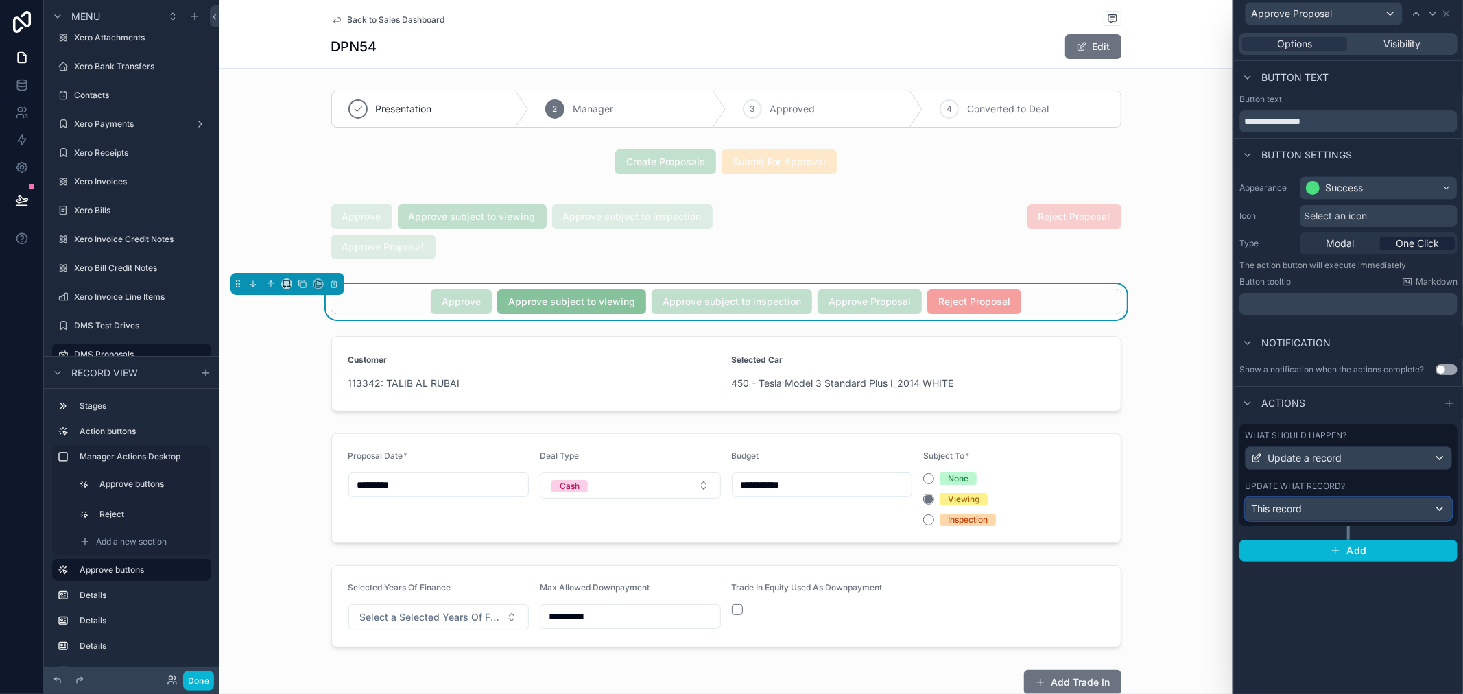
click at [1384, 505] on div "This record" at bounding box center [1348, 509] width 206 height 22
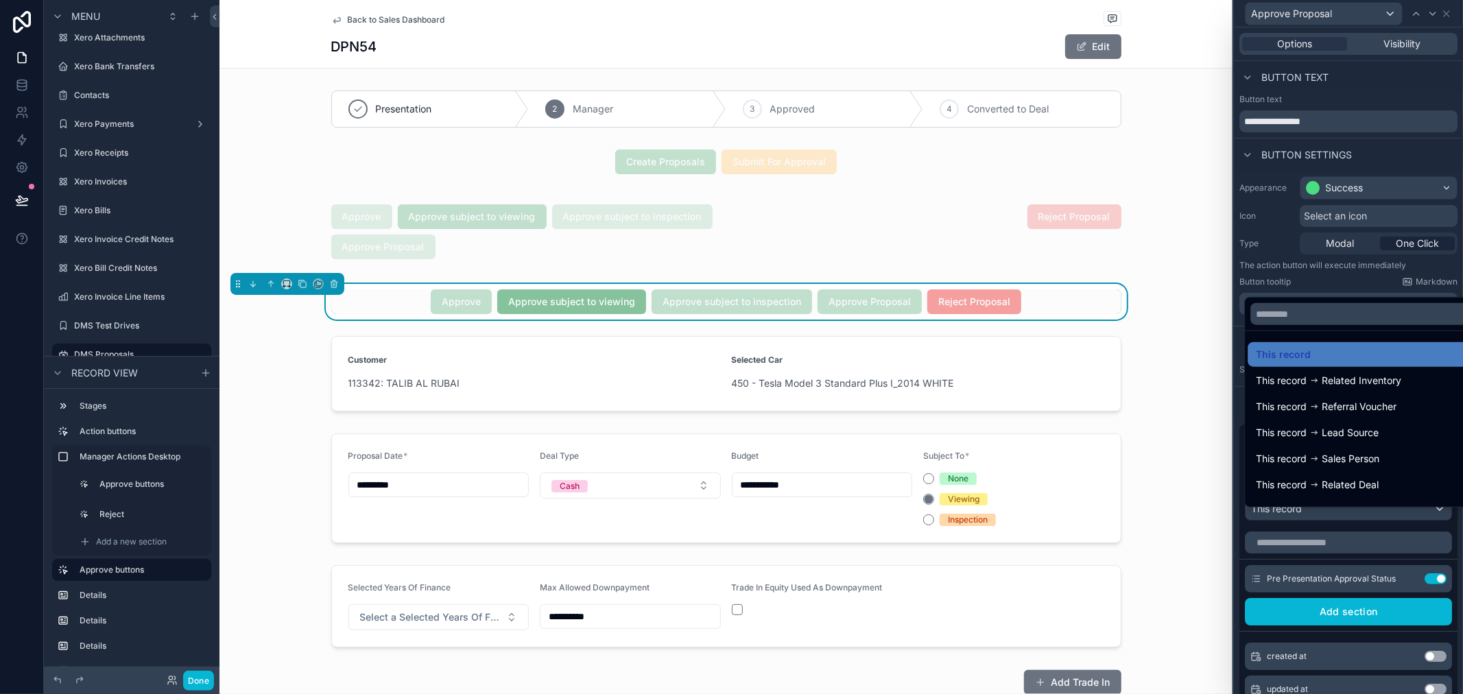
click at [1353, 556] on div at bounding box center [1348, 347] width 229 height 694
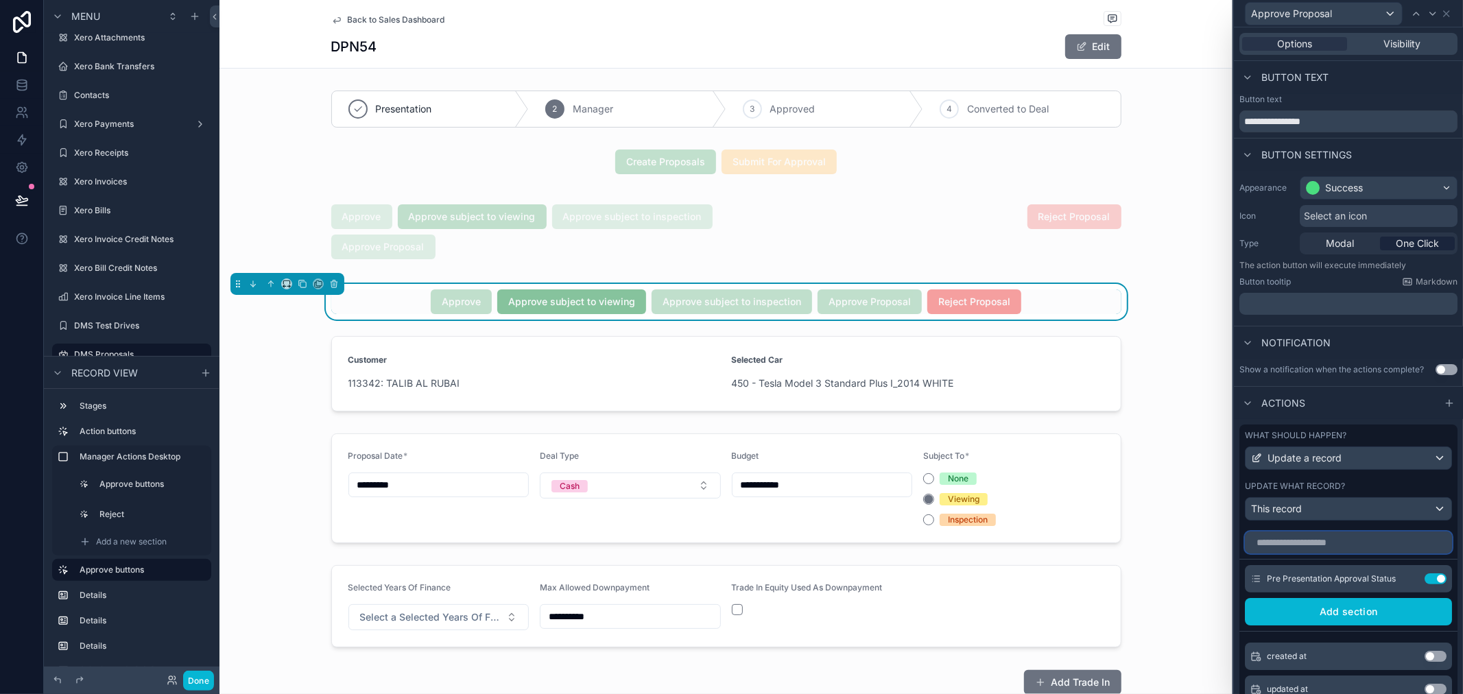
click at [1342, 553] on input "text" at bounding box center [1348, 542] width 207 height 22
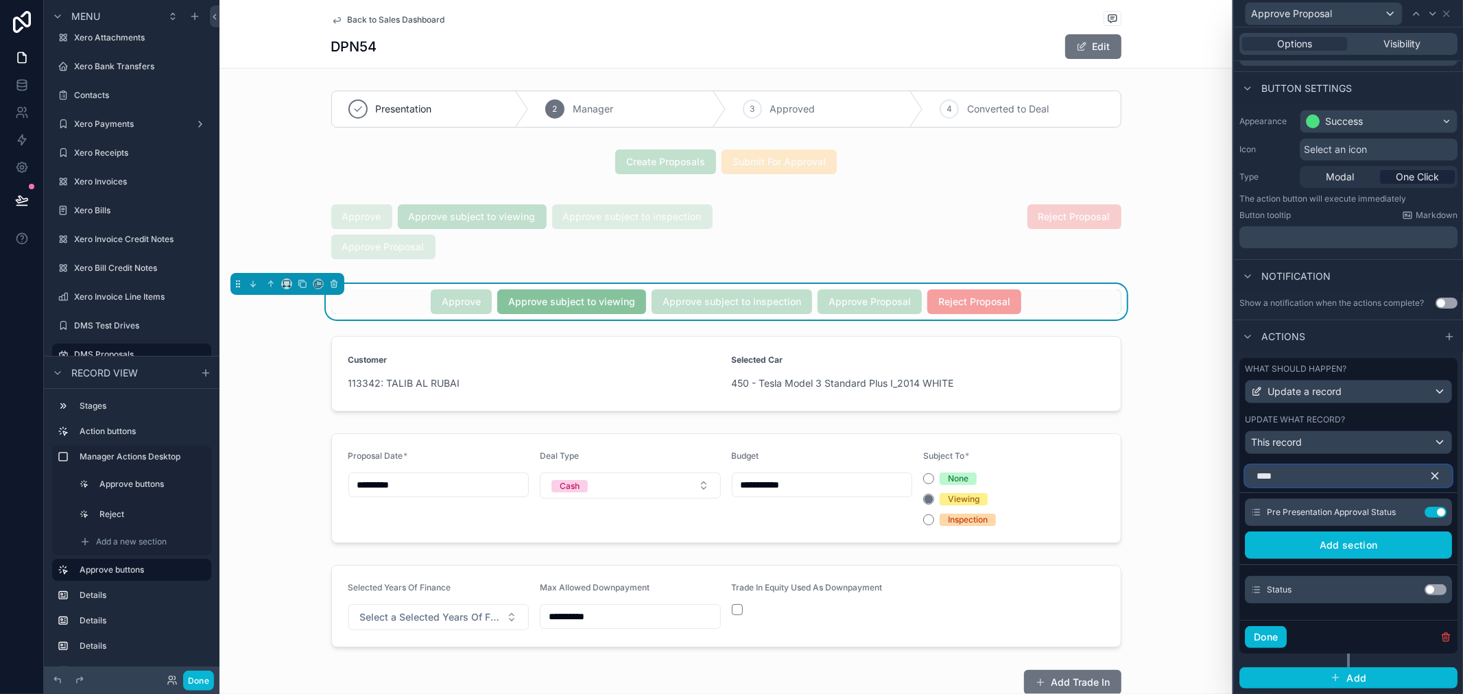
scroll to position [77, 0]
type input "****"
click at [1424, 586] on button "Use setting" at bounding box center [1435, 589] width 22 height 11
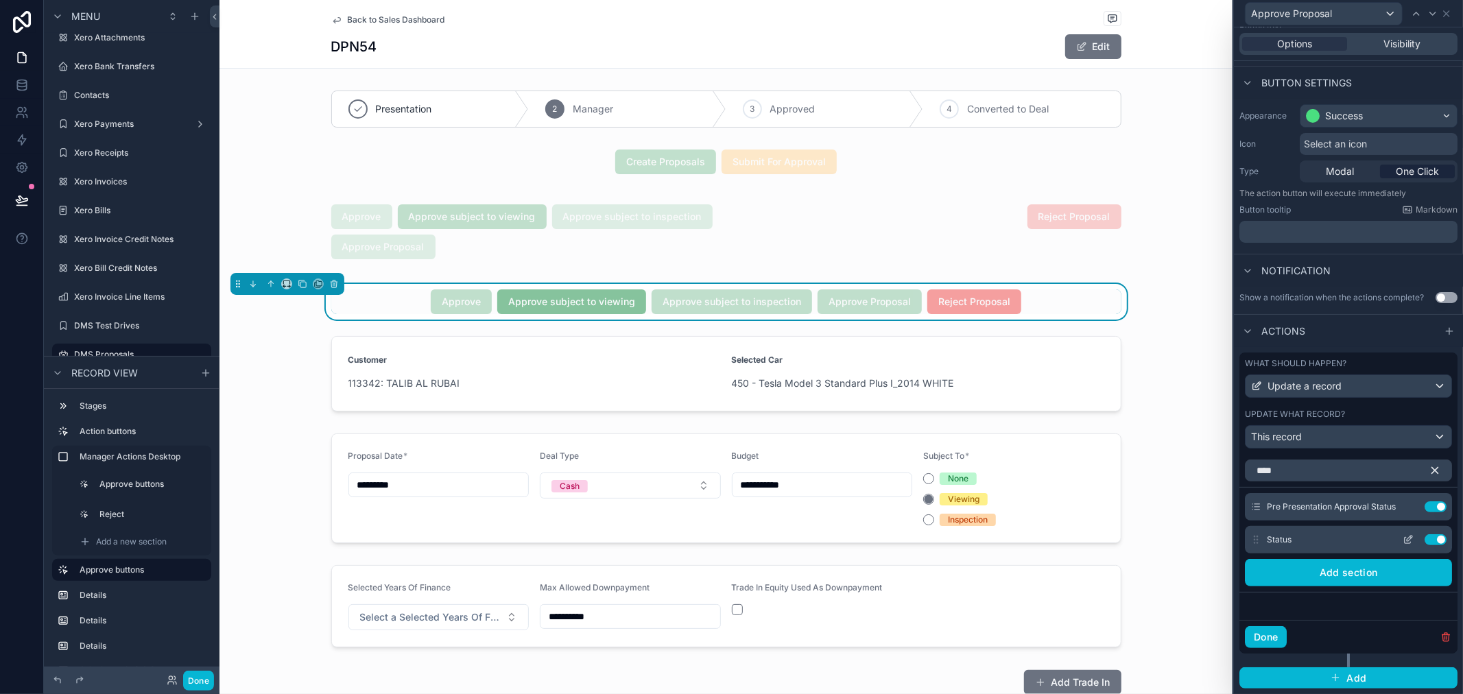
click at [1402, 545] on icon at bounding box center [1407, 539] width 11 height 11
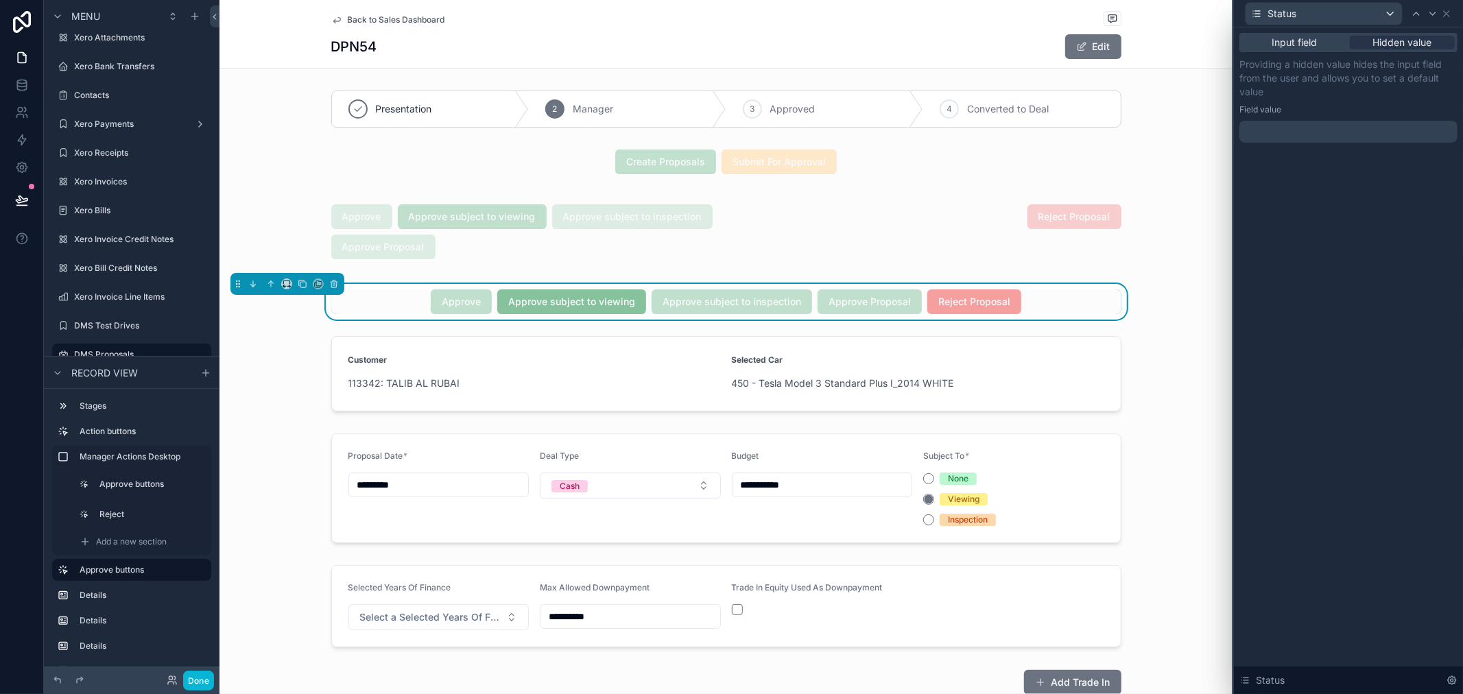
click at [1312, 121] on div at bounding box center [1348, 132] width 218 height 22
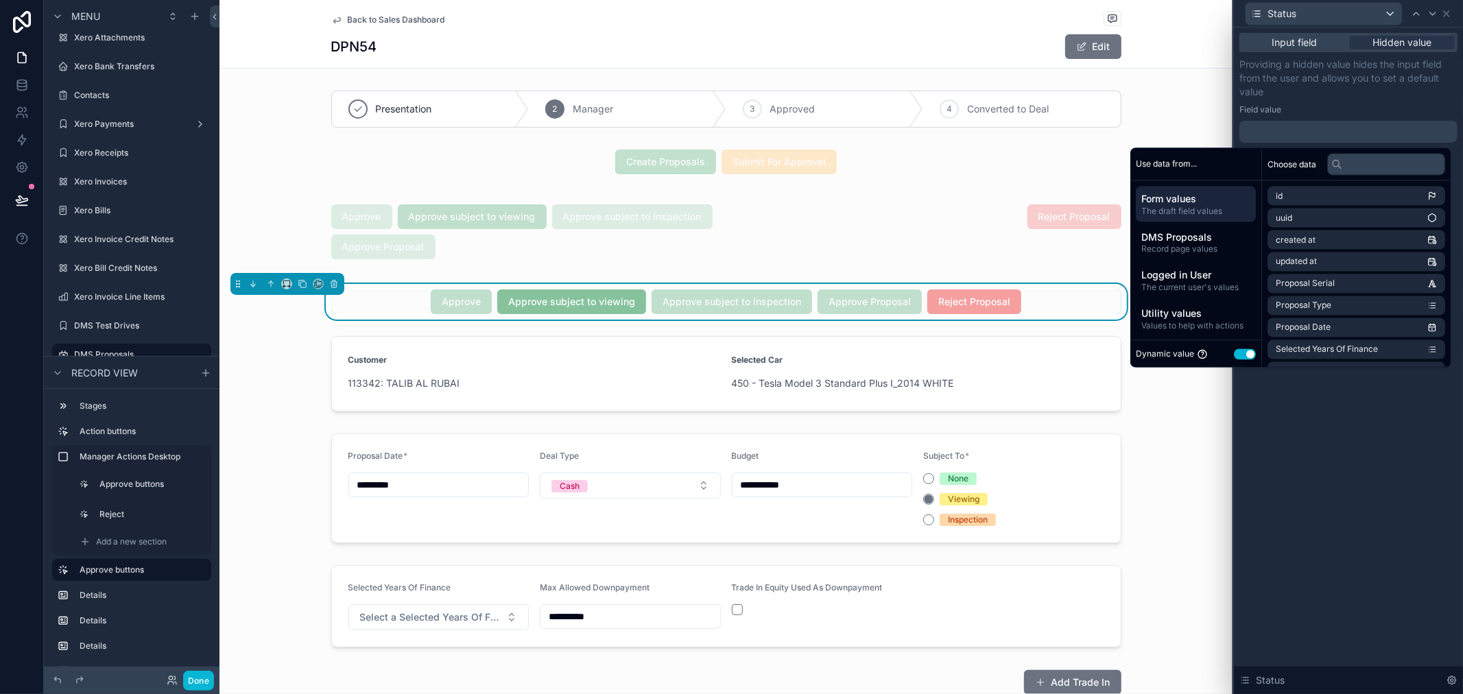
click at [1311, 125] on div at bounding box center [1348, 132] width 218 height 22
click at [1238, 351] on button "Use setting" at bounding box center [1245, 353] width 22 height 11
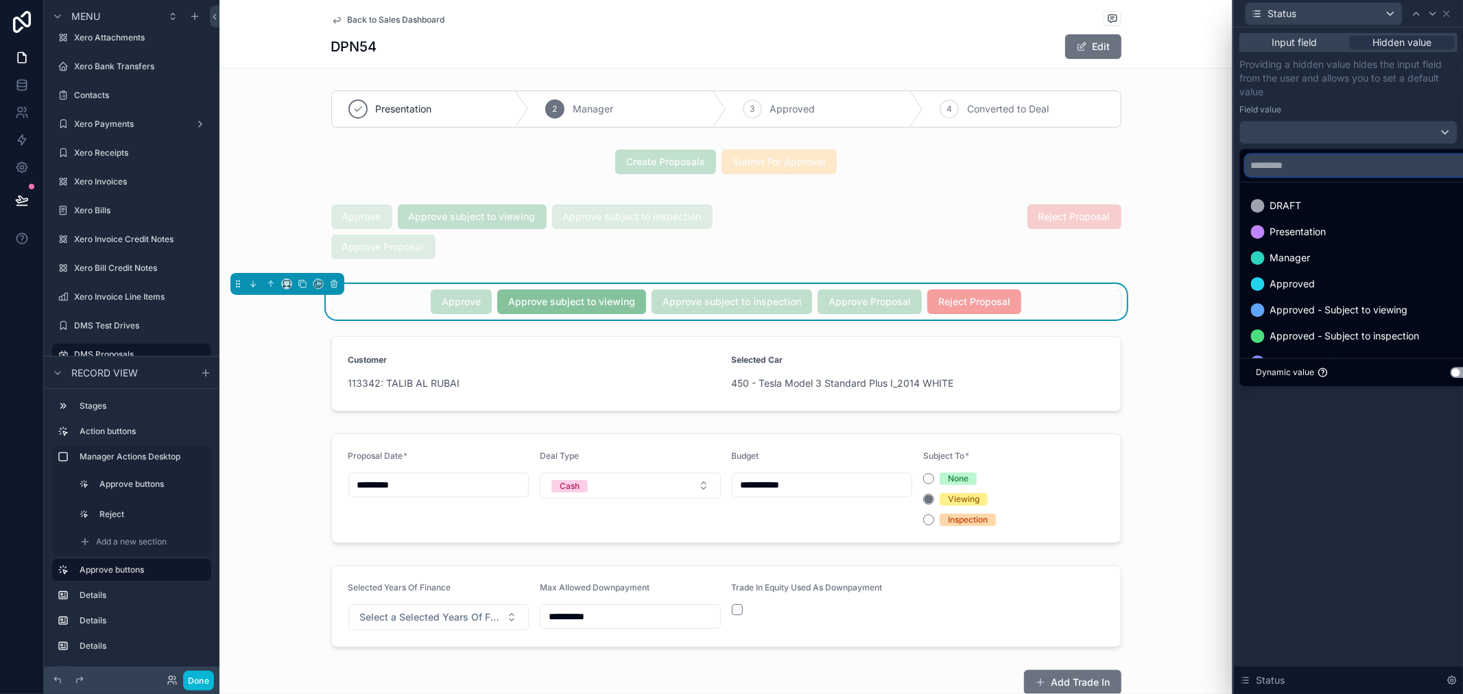
click at [1317, 165] on input "text" at bounding box center [1364, 165] width 238 height 22
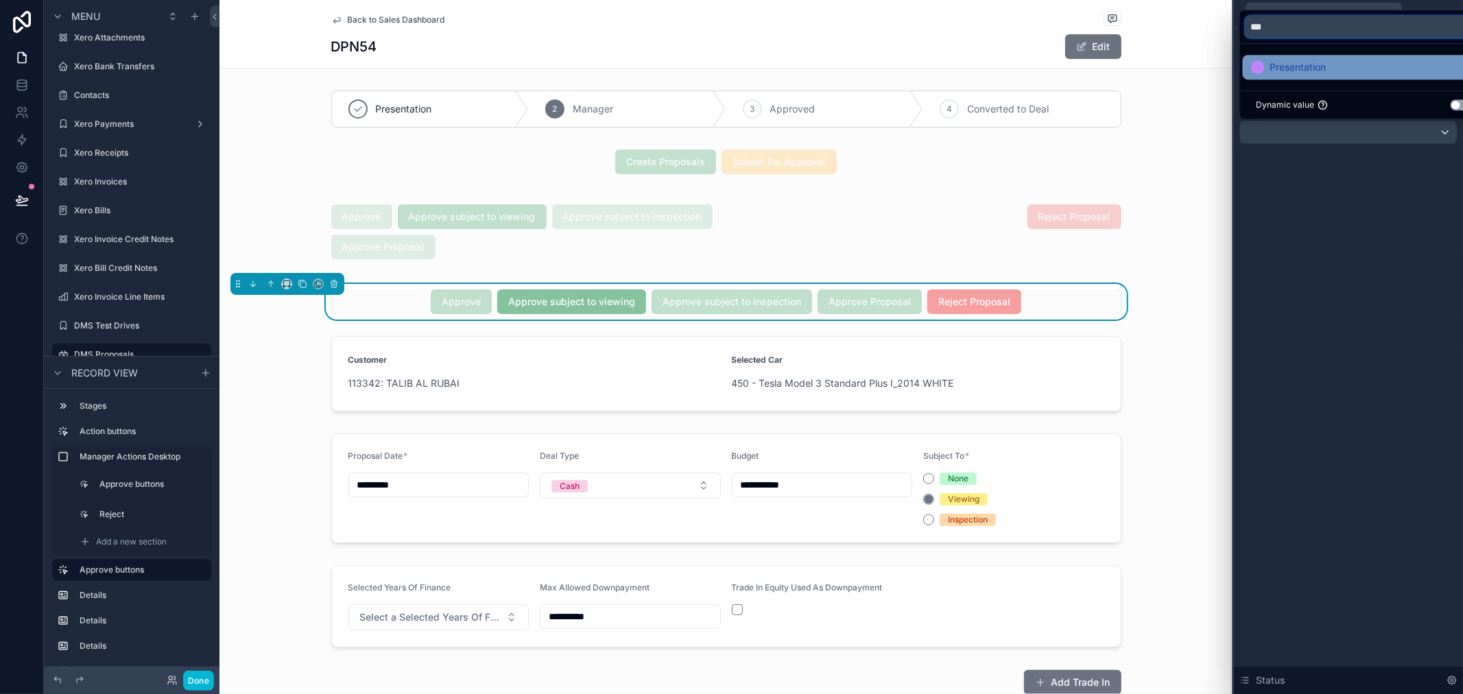
type input "***"
click at [1338, 60] on div "Presentation" at bounding box center [1364, 67] width 227 height 16
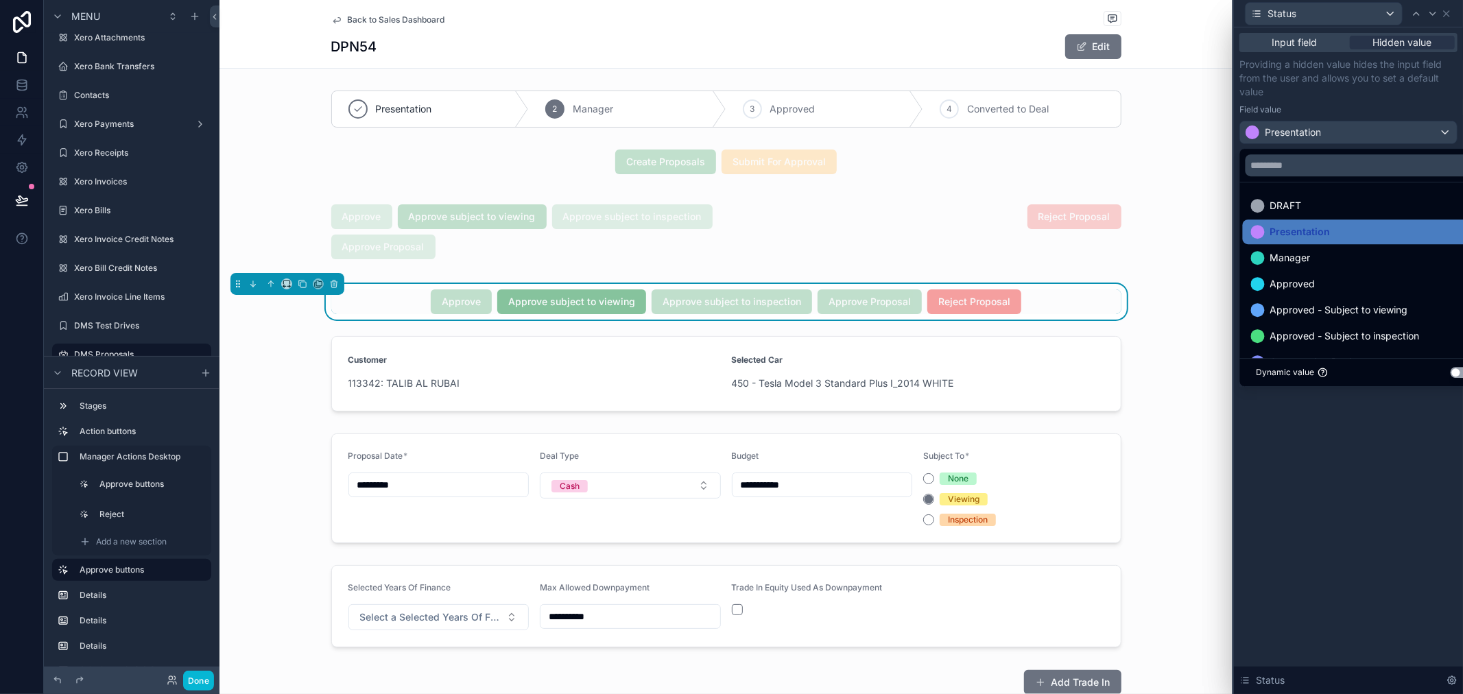
click at [1358, 103] on div "Providing a hidden value hides the input field from the user and allows you to …" at bounding box center [1348, 101] width 218 height 86
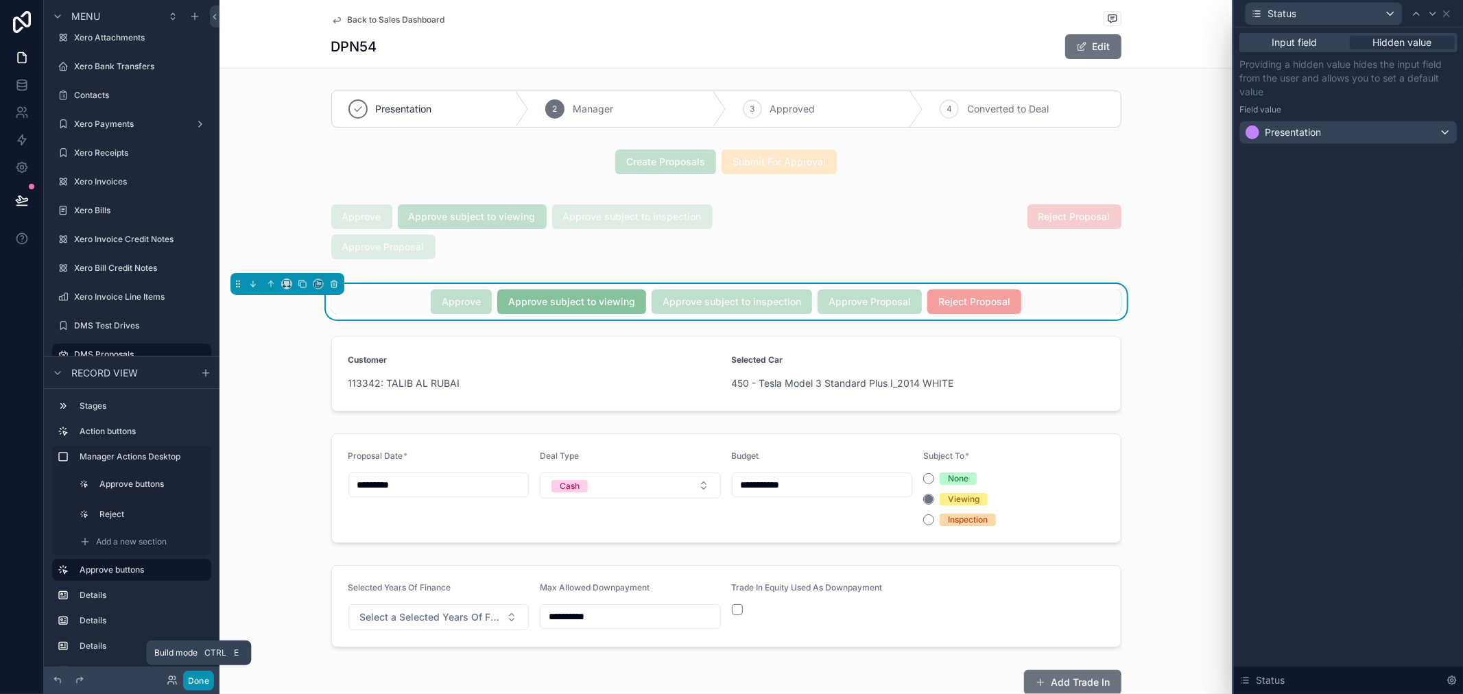
click at [200, 682] on button "Done" at bounding box center [198, 681] width 31 height 20
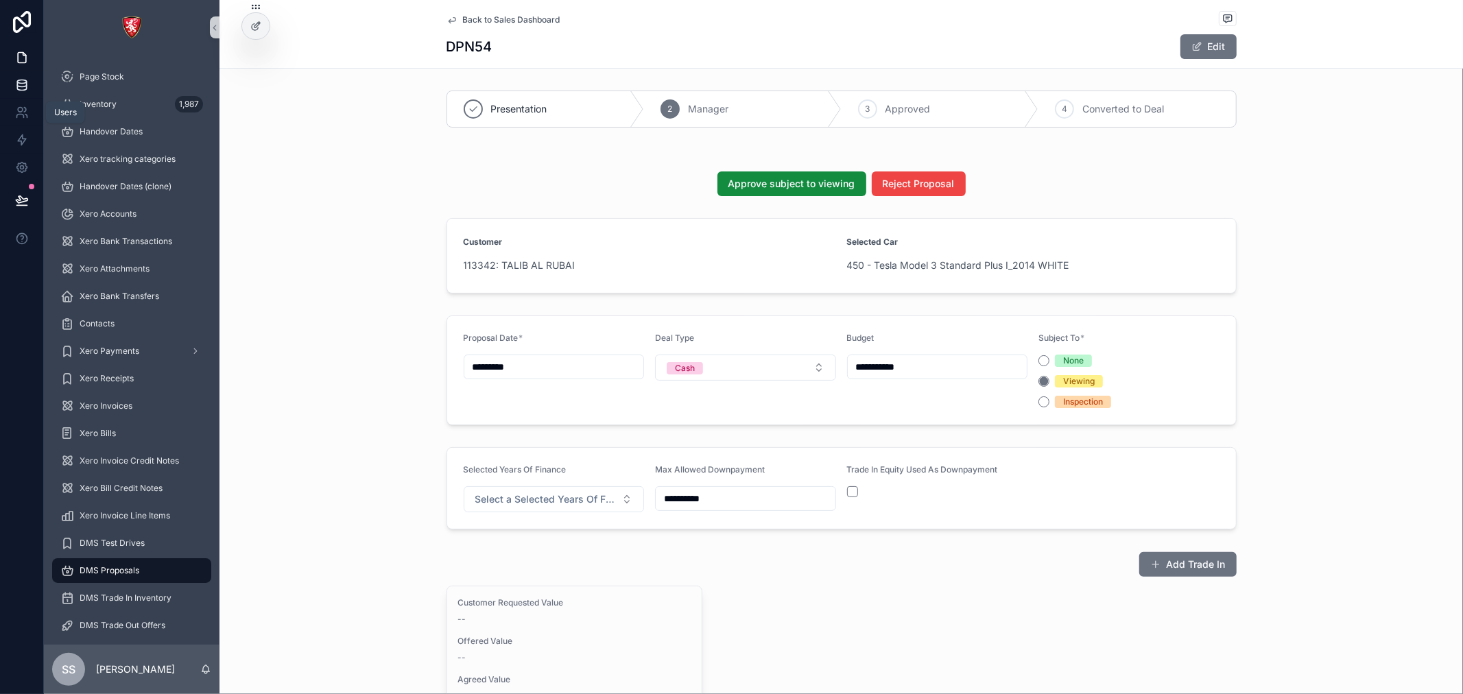
click at [23, 88] on icon at bounding box center [22, 85] width 14 height 14
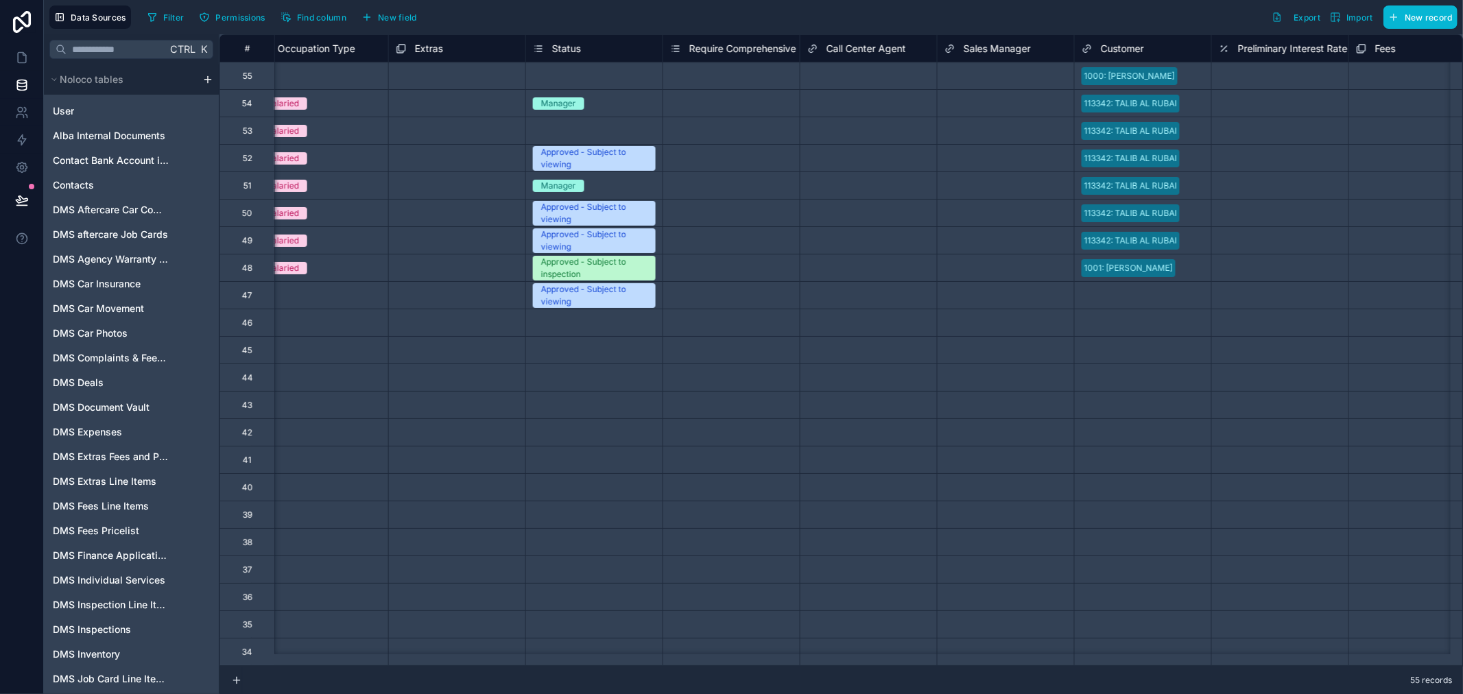
scroll to position [0, 5907]
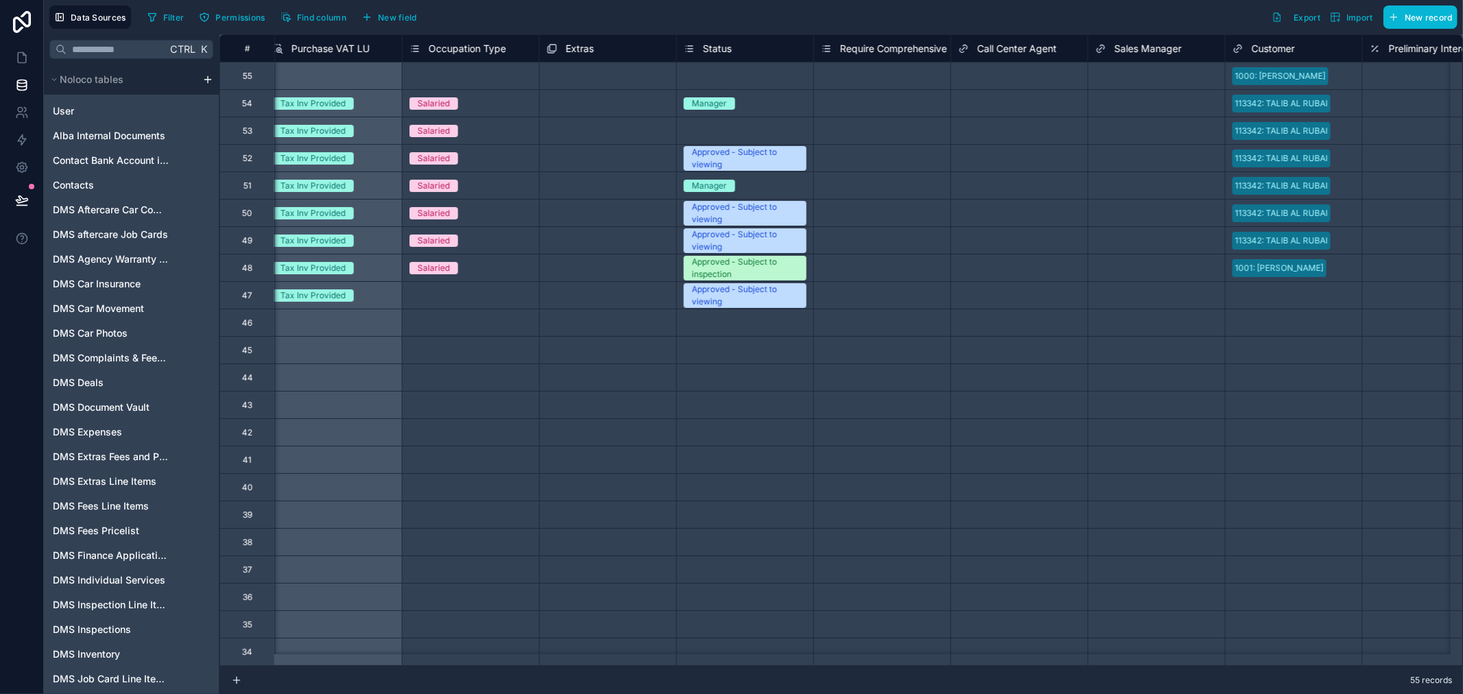
click at [771, 110] on div "Manager" at bounding box center [745, 103] width 136 height 15
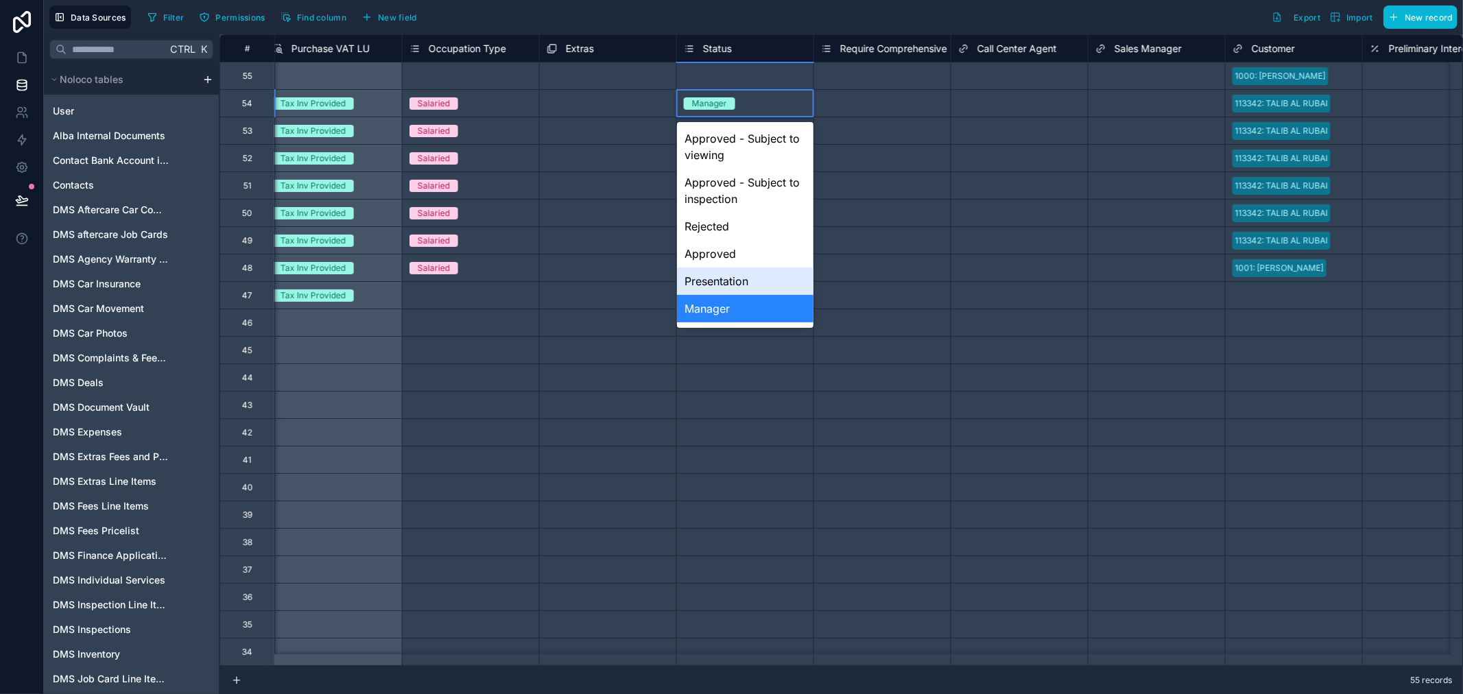
click at [745, 281] on div "Presentation" at bounding box center [745, 280] width 136 height 27
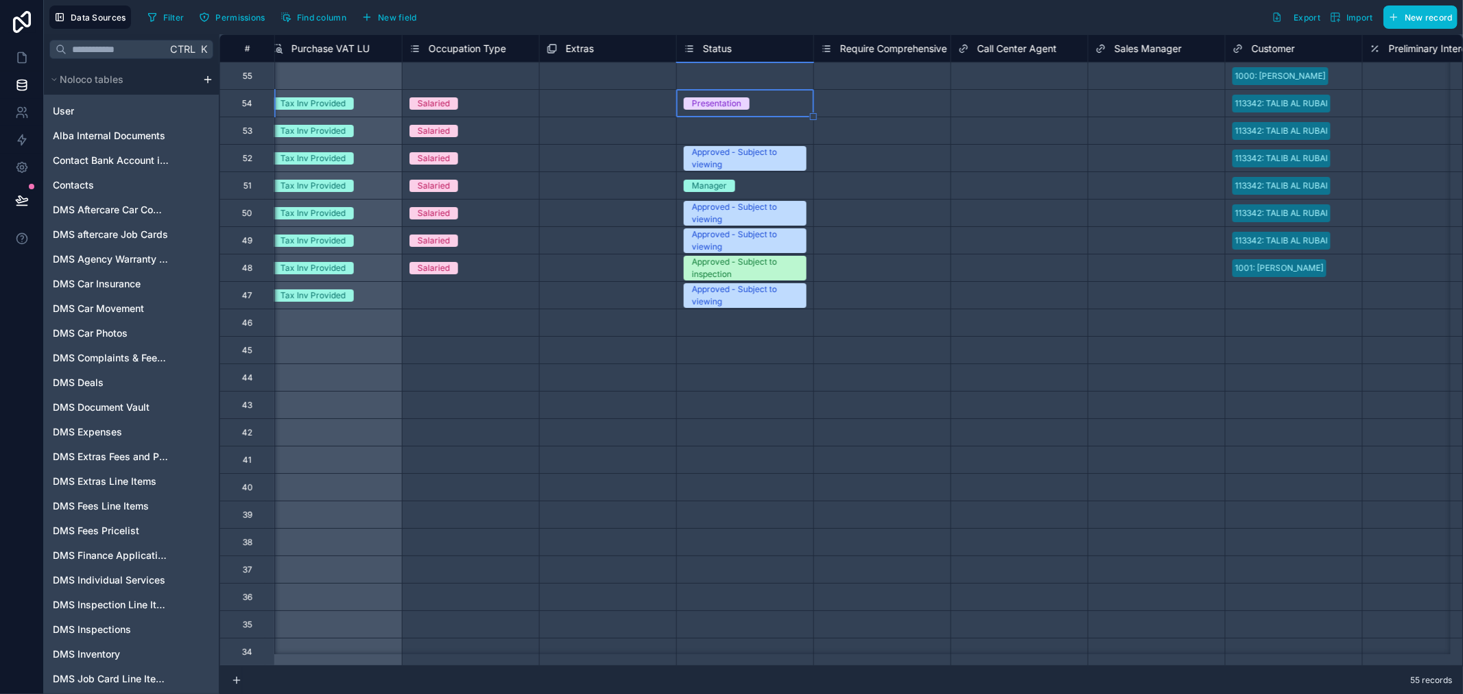
click at [539, 214] on div "Select a Extras" at bounding box center [607, 212] width 137 height 27
click at [14, 60] on link at bounding box center [21, 57] width 43 height 27
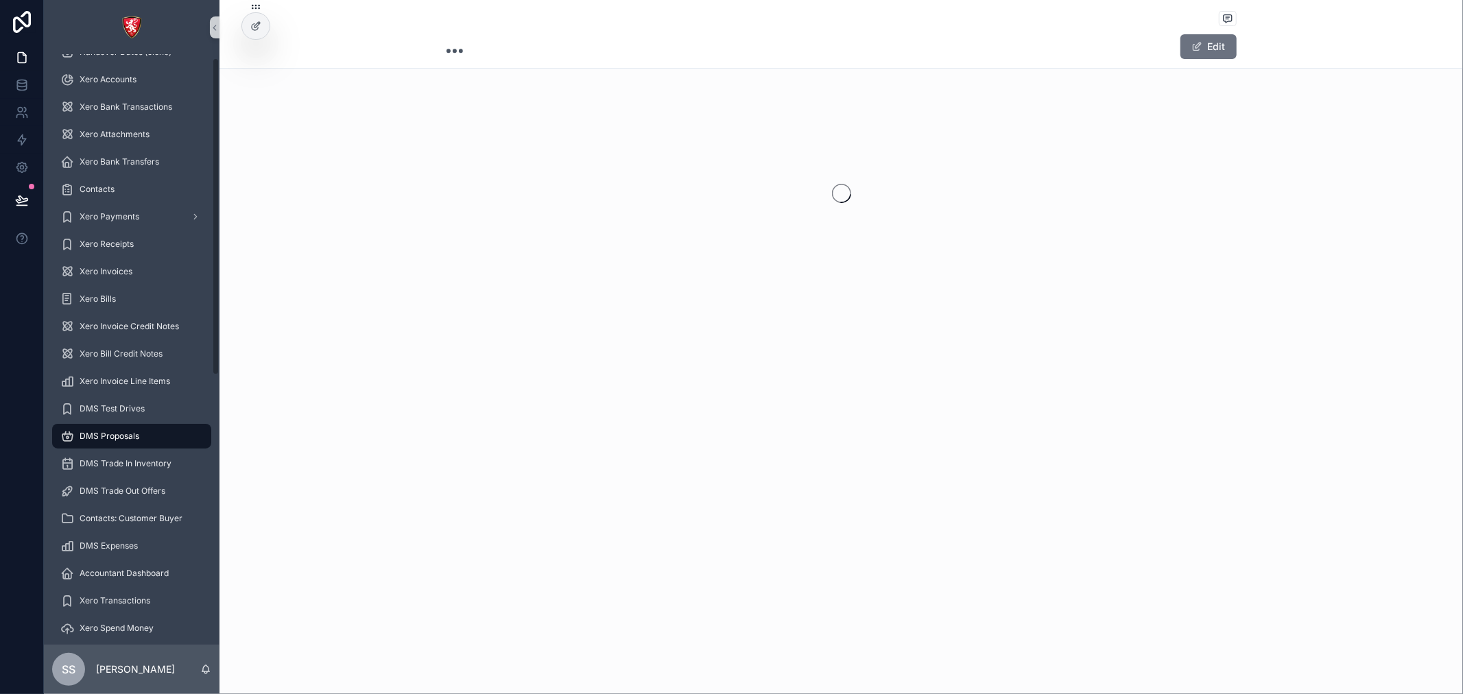
scroll to position [457, 0]
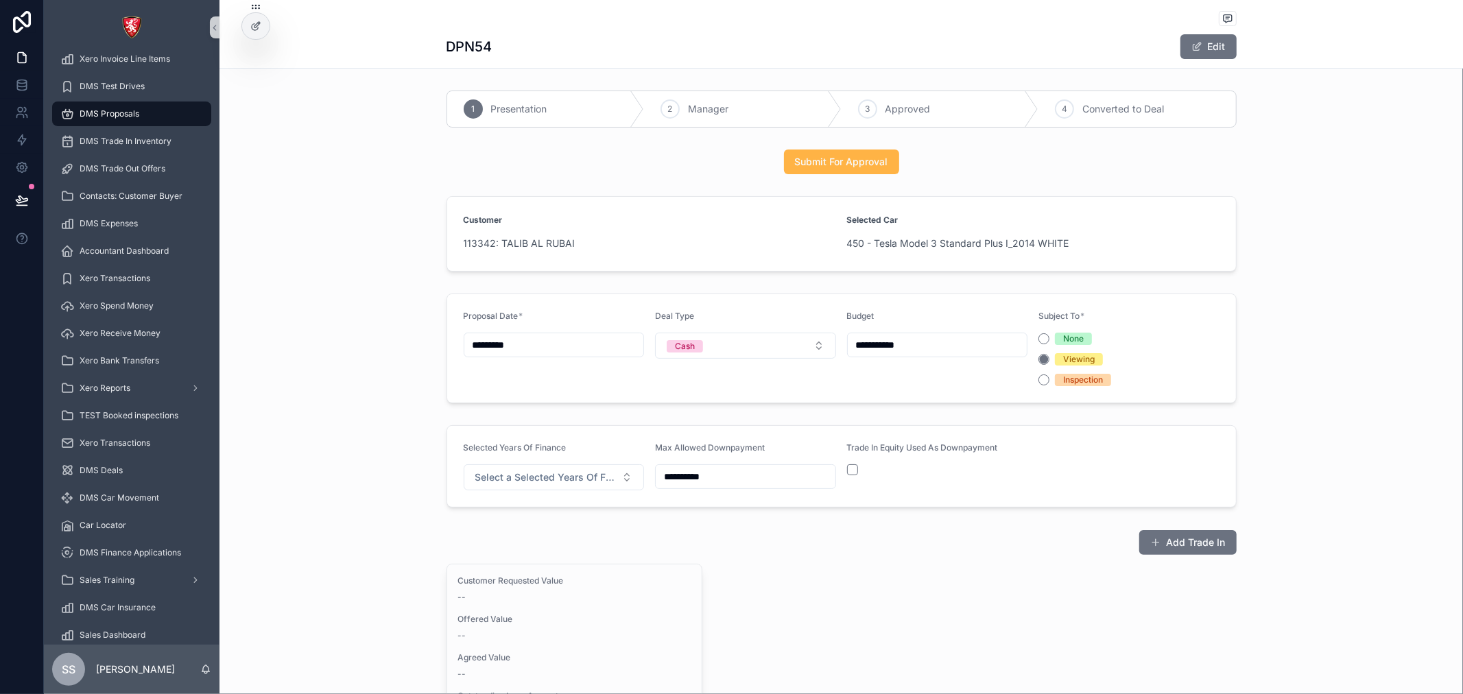
click at [847, 160] on span "Submit For Approval" at bounding box center [841, 162] width 93 height 14
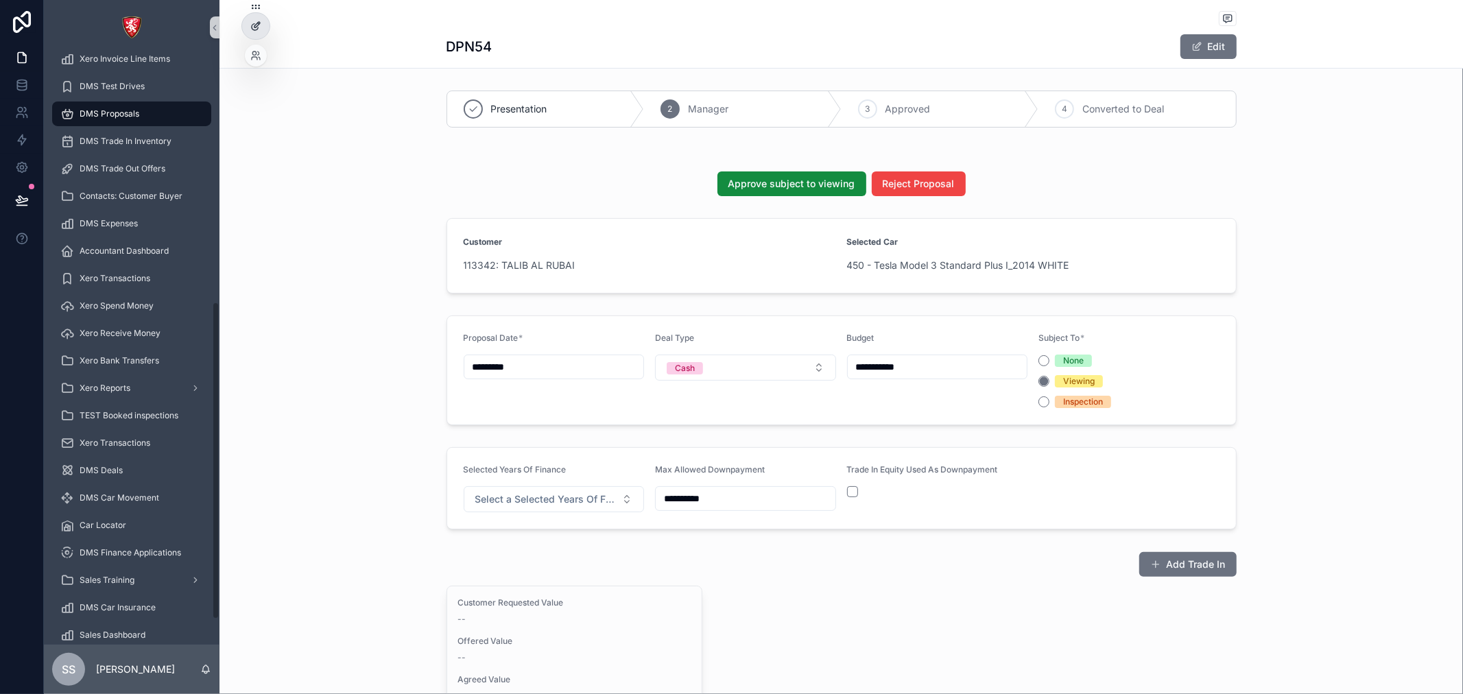
click at [261, 31] on icon at bounding box center [255, 26] width 11 height 11
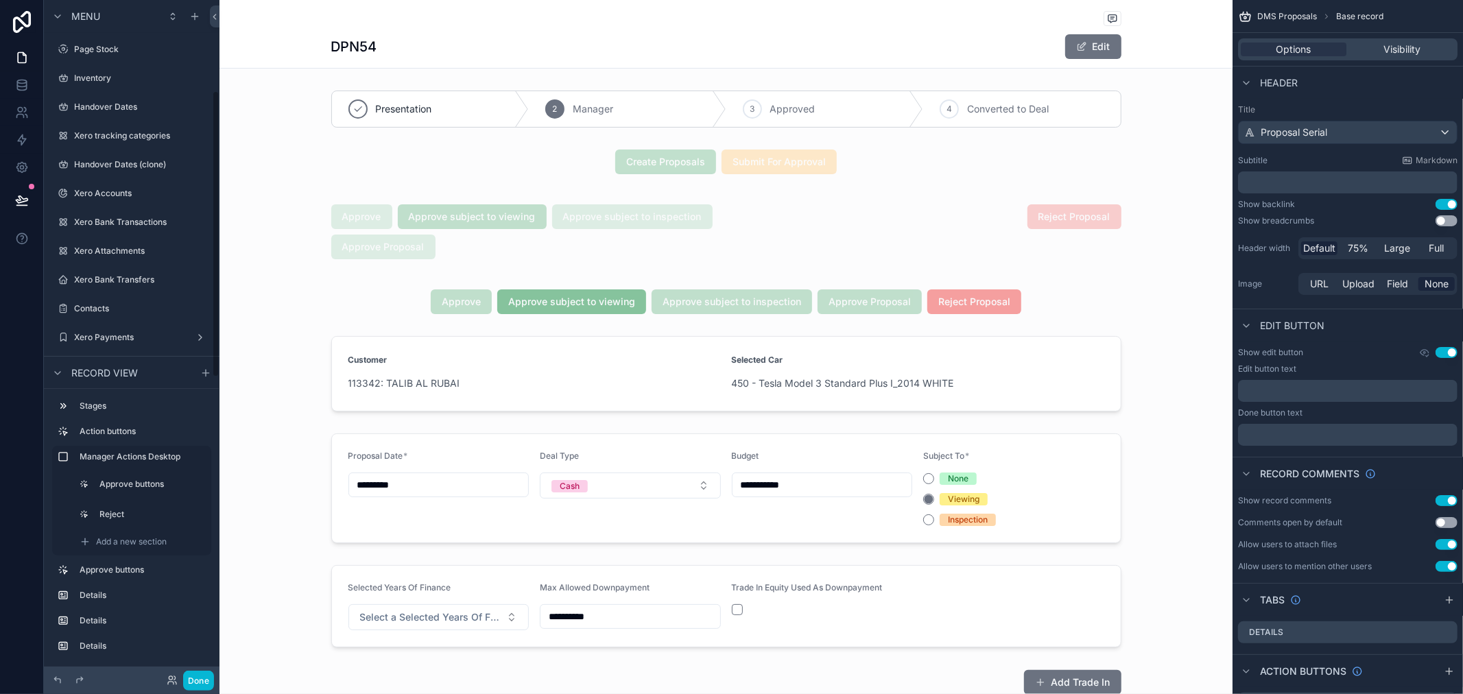
scroll to position [213, 0]
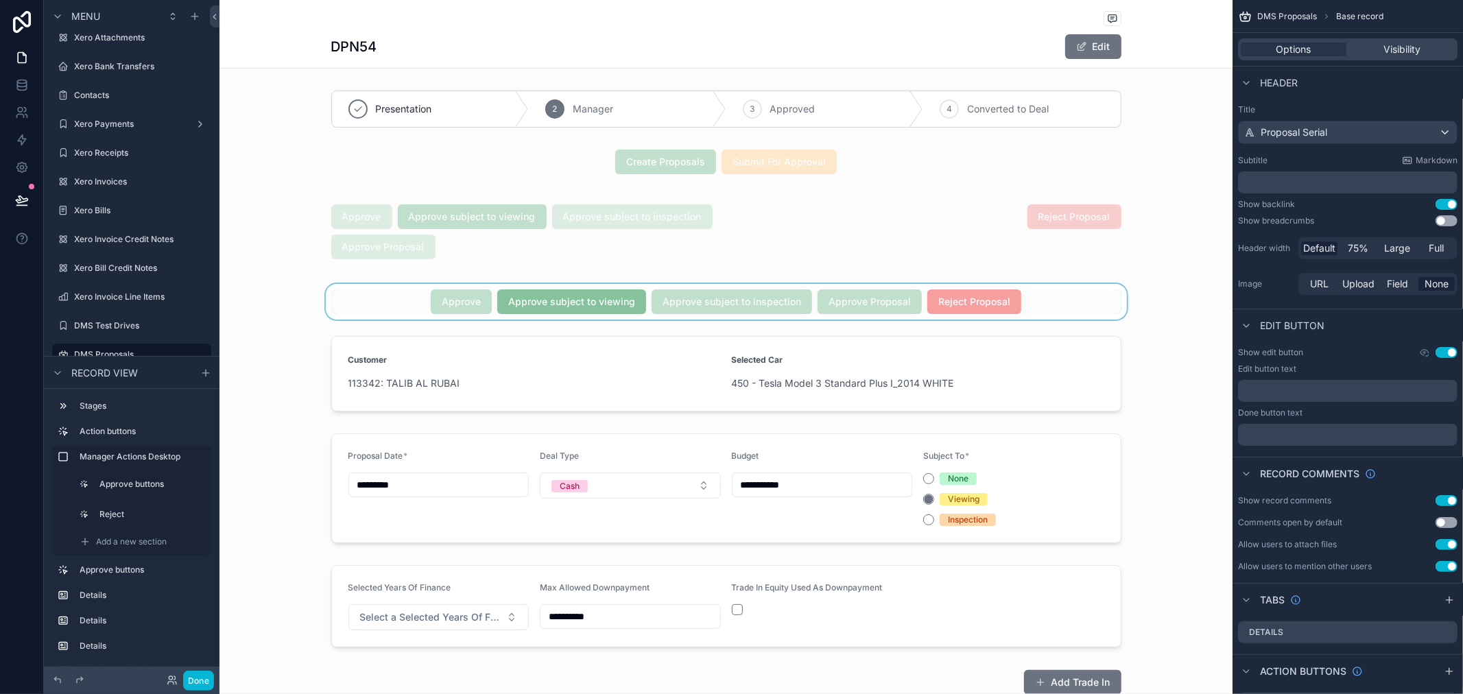
click at [1031, 302] on div "scrollable content" at bounding box center [725, 302] width 1013 height 36
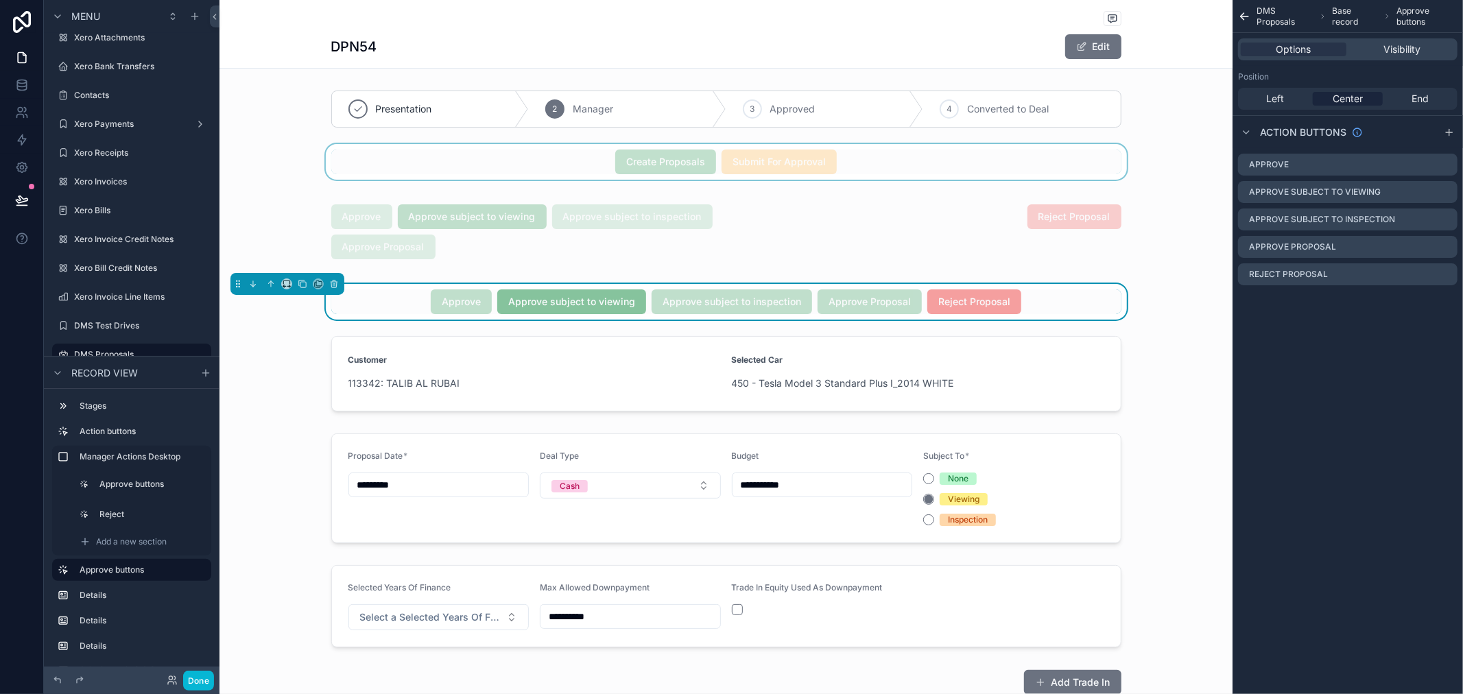
click at [883, 160] on div "scrollable content" at bounding box center [725, 162] width 1013 height 36
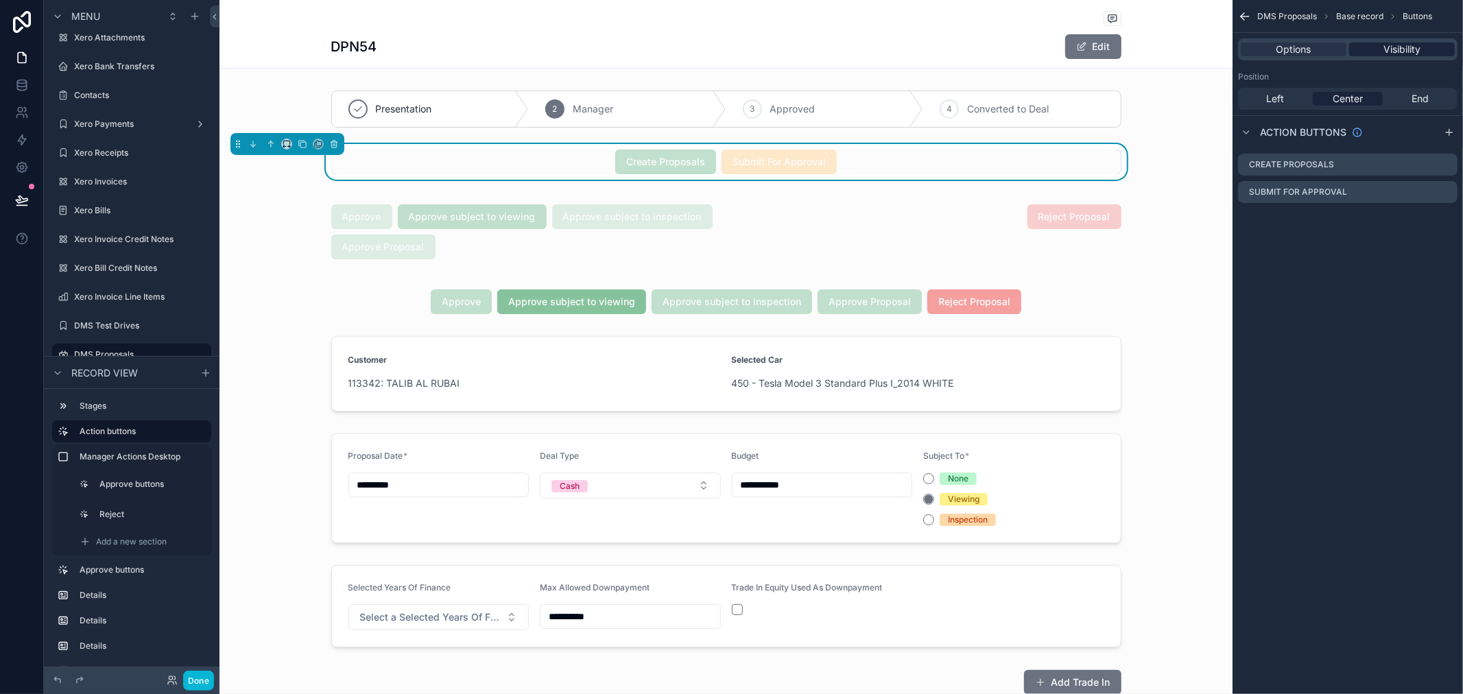
click at [1407, 55] on span "Visibility" at bounding box center [1401, 50] width 37 height 14
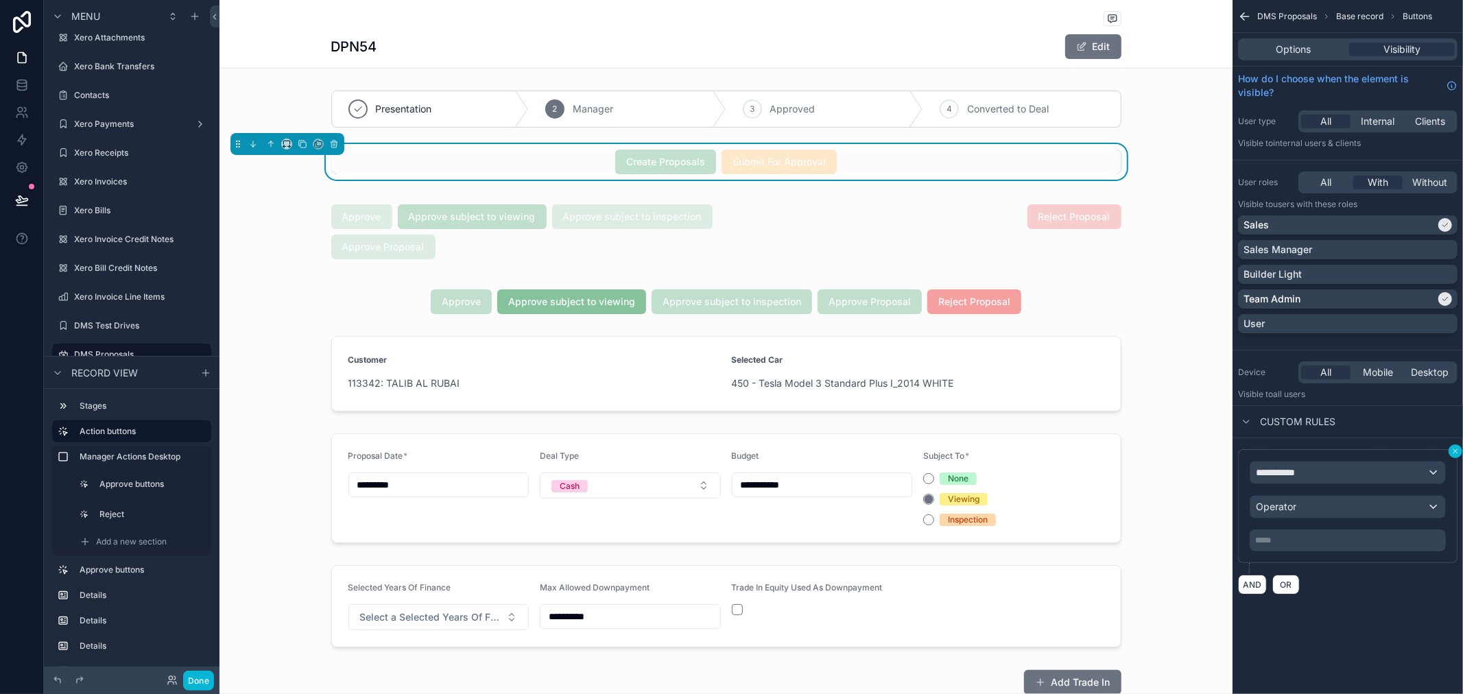
click at [1451, 451] on icon "scrollable content" at bounding box center [1455, 451] width 8 height 8
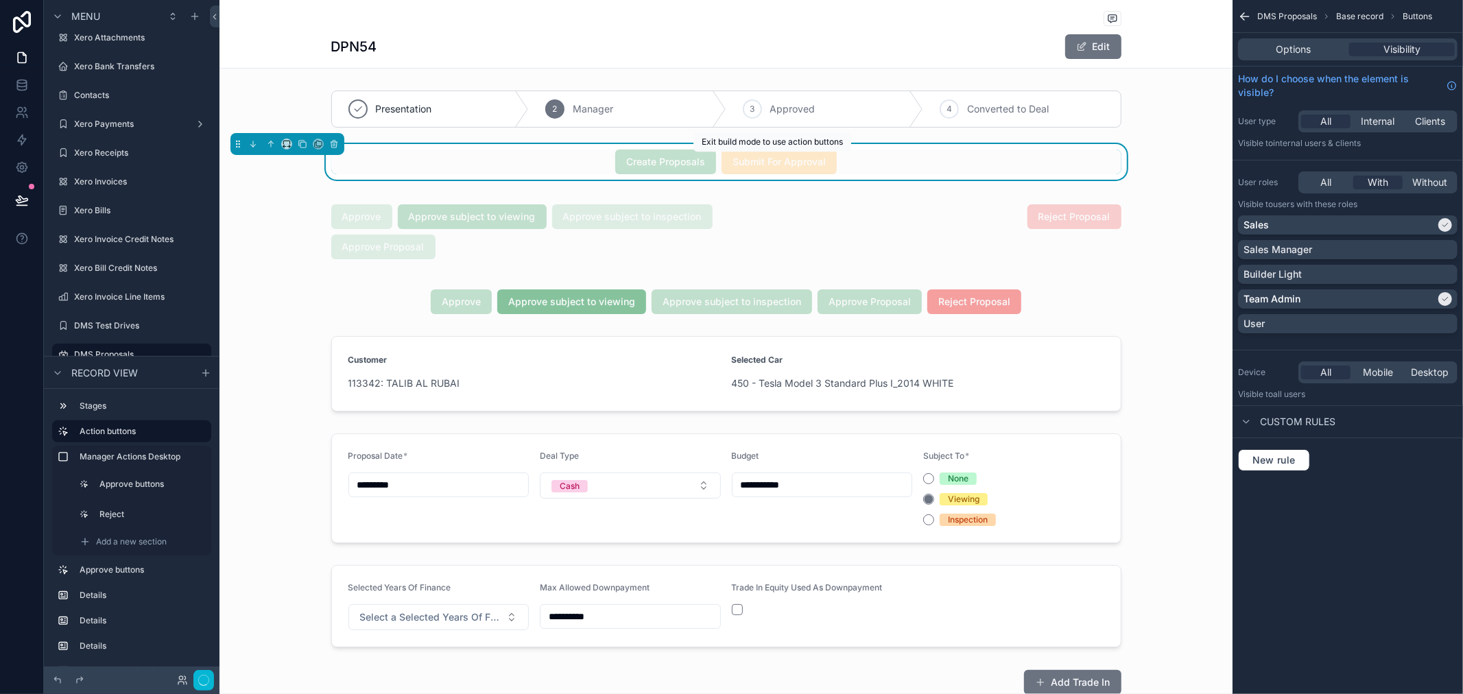
click at [838, 156] on div "Create Proposals Submit For Approval" at bounding box center [726, 161] width 790 height 25
click at [1308, 49] on span "Options" at bounding box center [1293, 50] width 35 height 14
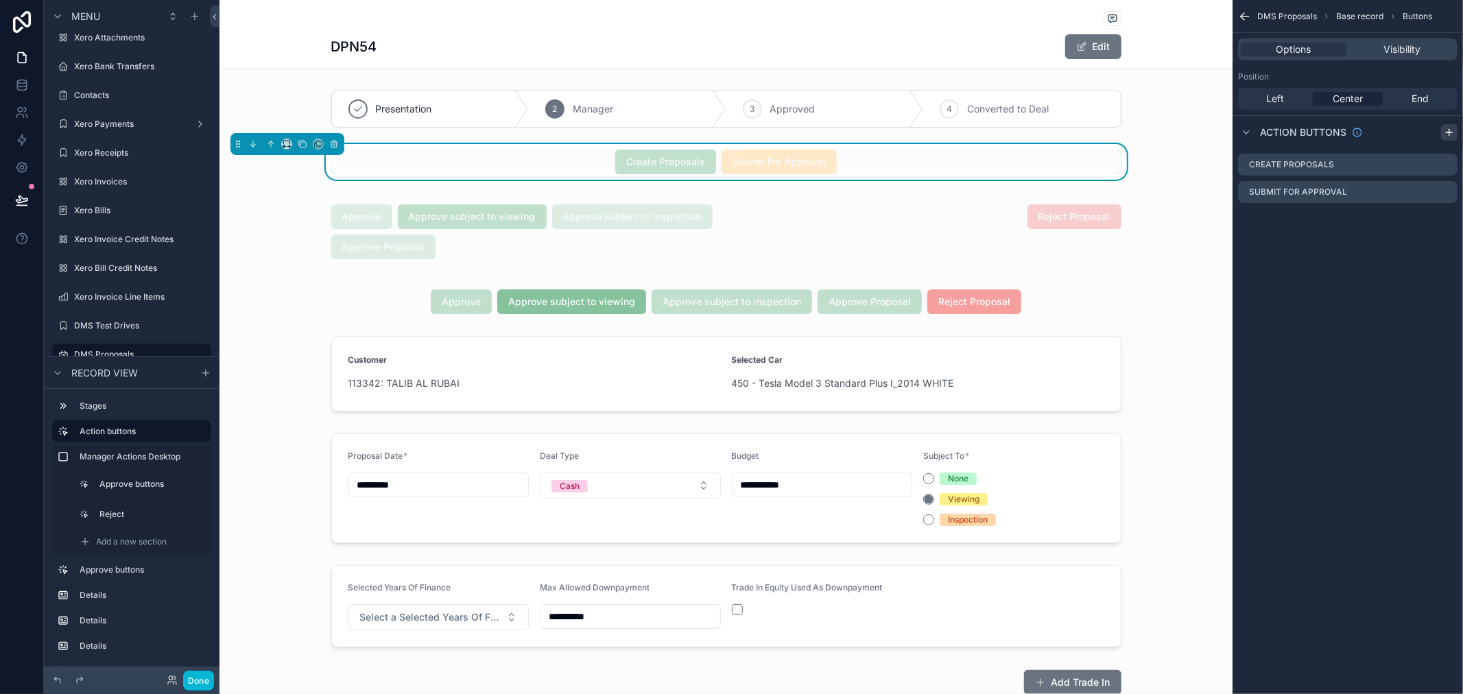
click at [1445, 130] on icon "scrollable content" at bounding box center [1448, 132] width 11 height 11
click at [1445, 218] on icon "scrollable content" at bounding box center [1447, 217] width 5 height 5
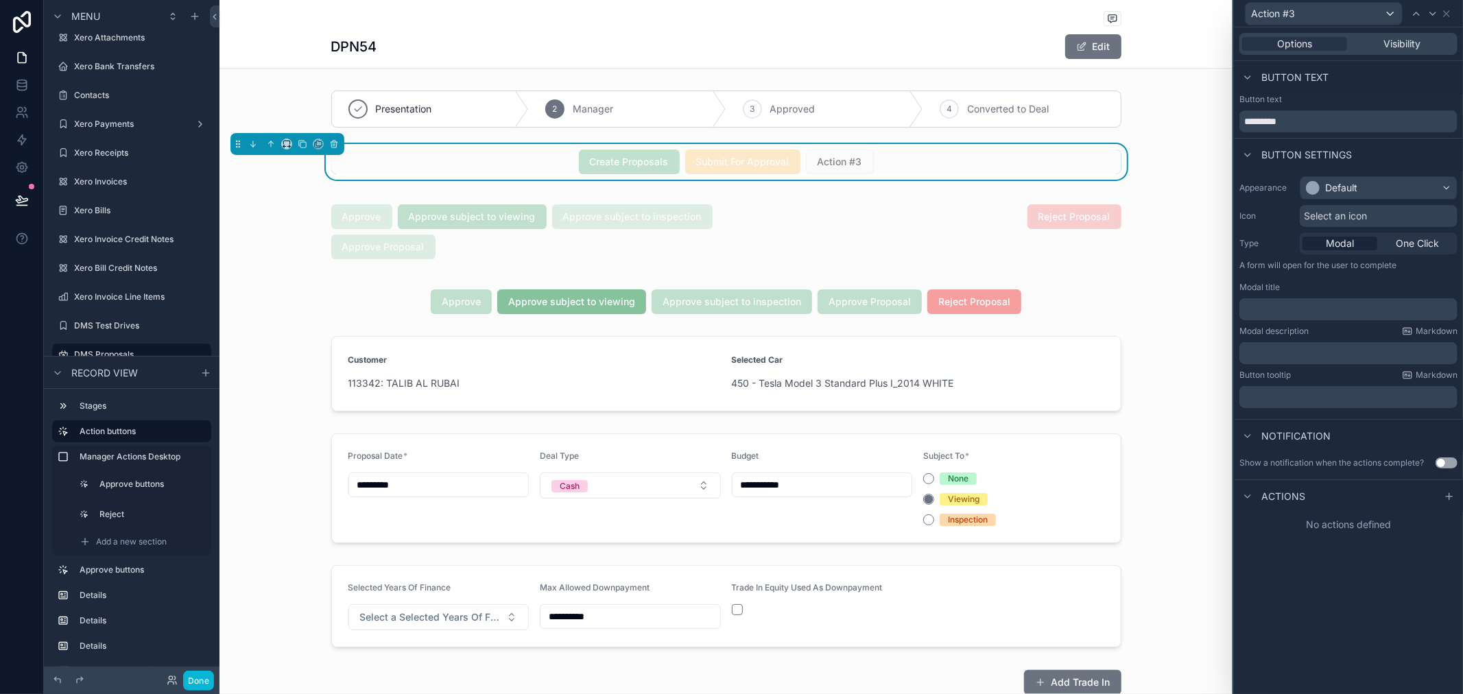
click at [1329, 132] on div "Button text *********" at bounding box center [1348, 116] width 229 height 44
click at [1329, 117] on input "*********" at bounding box center [1348, 121] width 218 height 22
type input "**********"
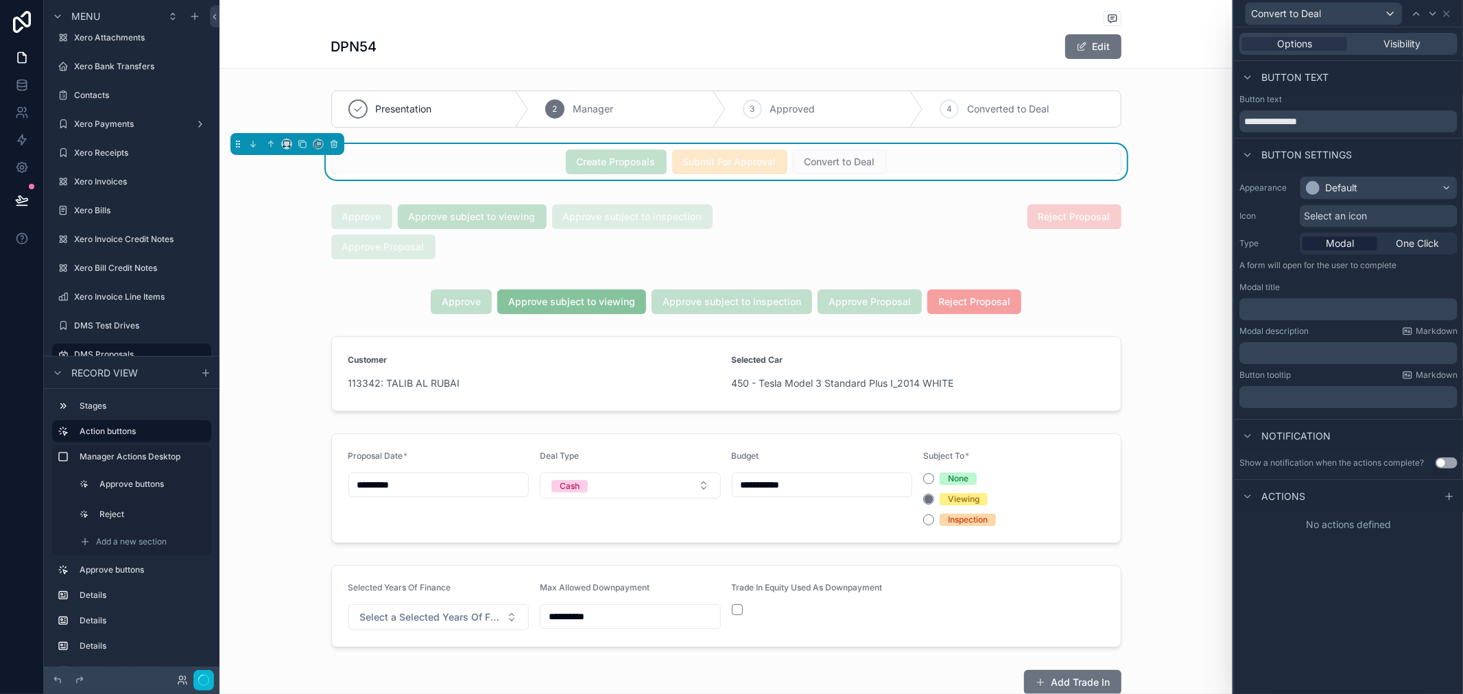
click at [1375, 79] on div "Button text" at bounding box center [1348, 77] width 229 height 33
click at [1347, 94] on div "Button text" at bounding box center [1348, 99] width 218 height 11
click at [1402, 241] on span "One Click" at bounding box center [1416, 244] width 43 height 14
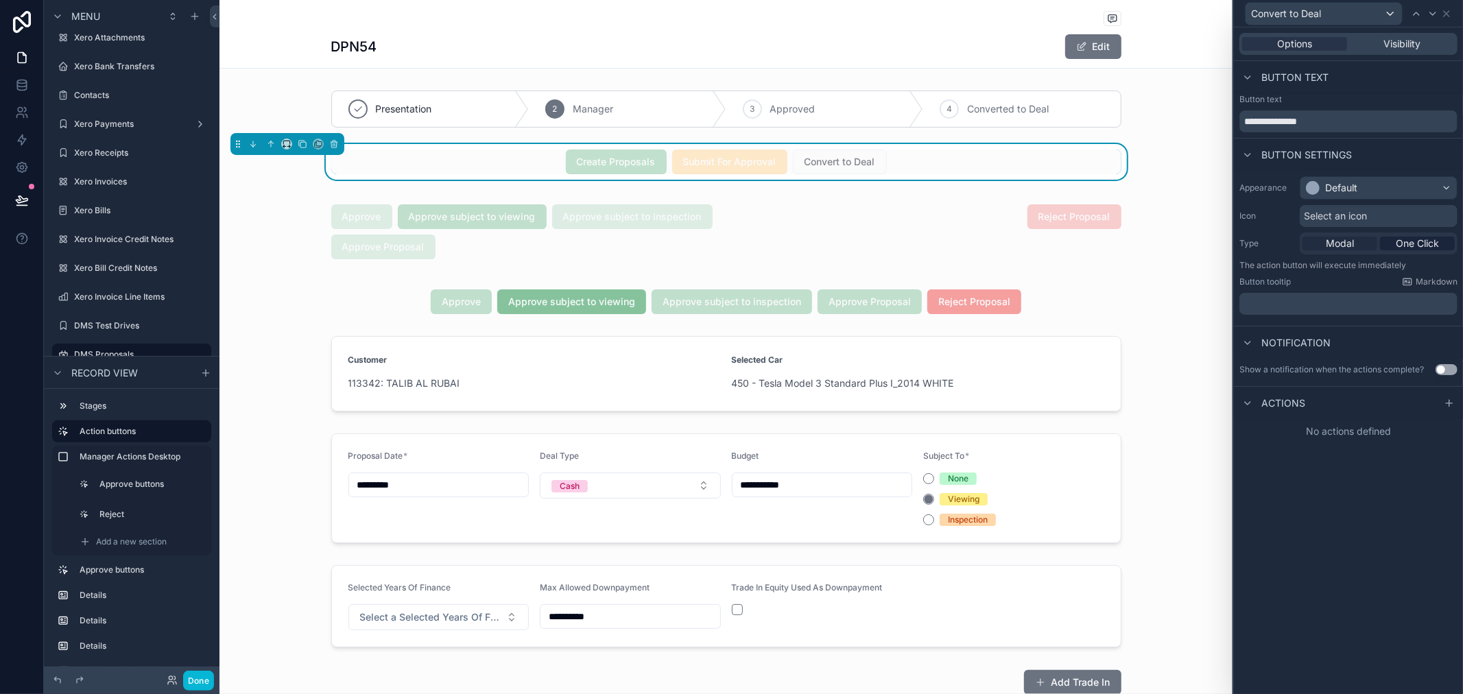
click at [1344, 237] on span "Modal" at bounding box center [1339, 244] width 28 height 14
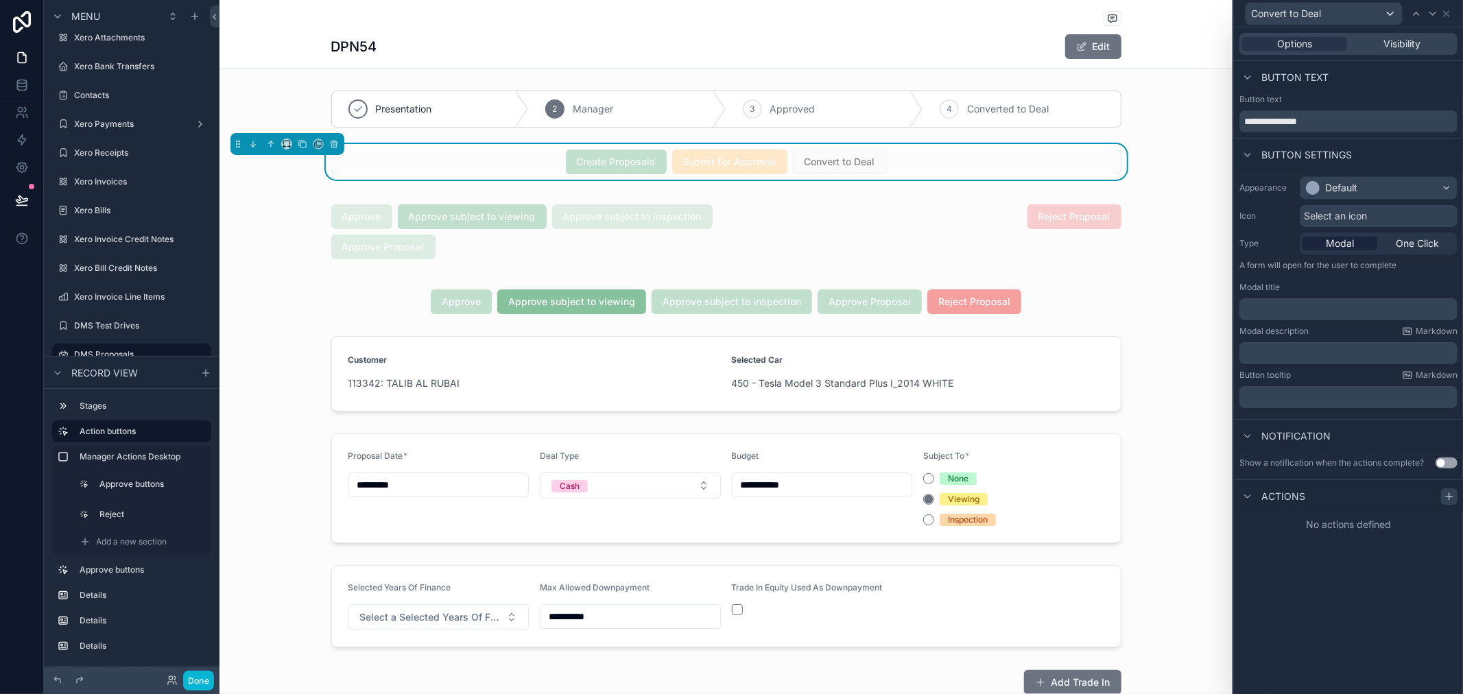
click at [1444, 492] on icon at bounding box center [1448, 496] width 11 height 11
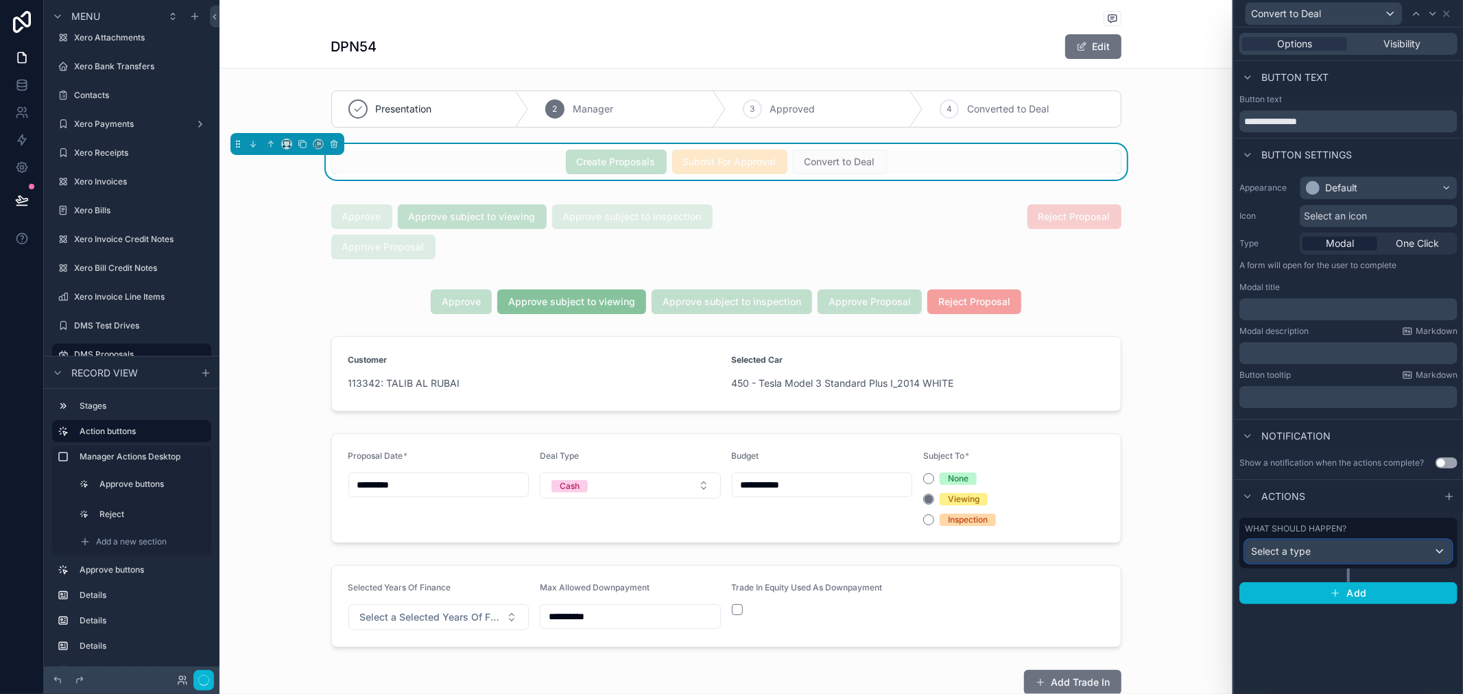
click at [1380, 554] on div "Select a type" at bounding box center [1348, 551] width 206 height 22
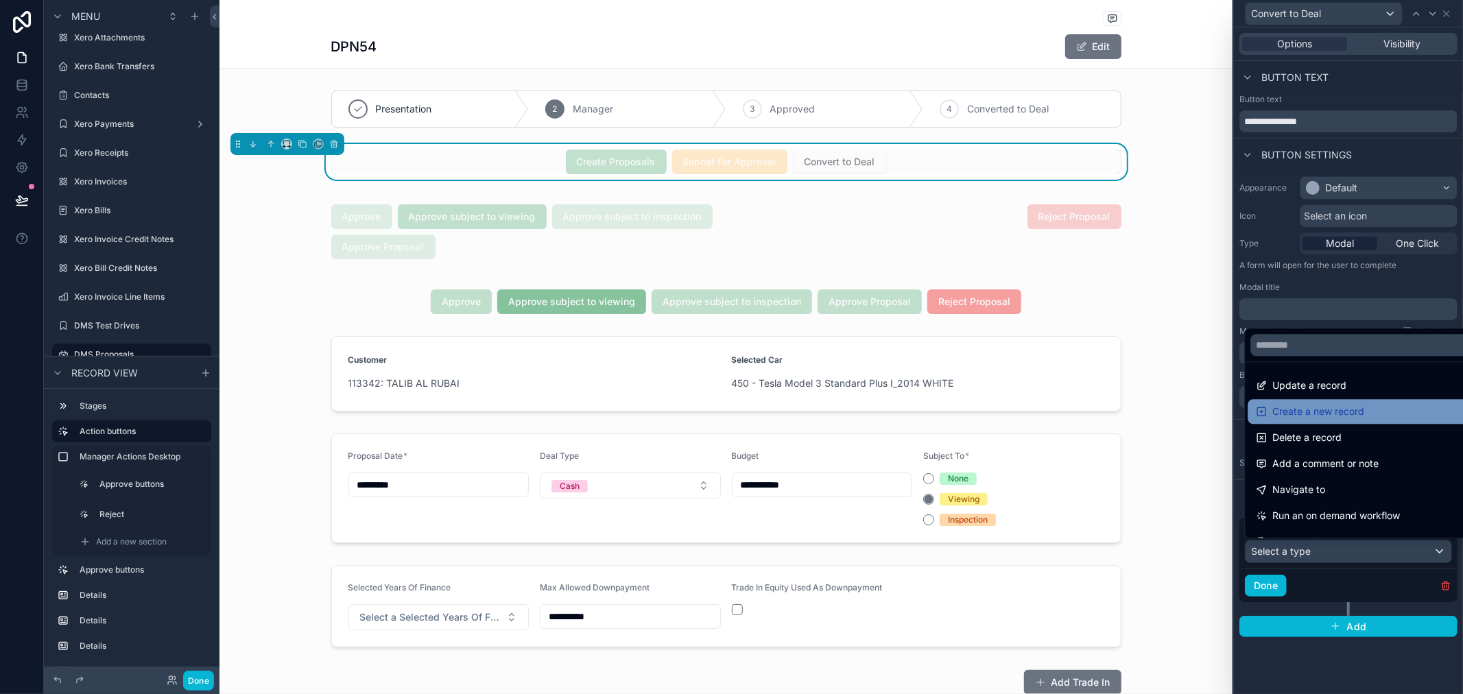
click at [1360, 405] on span "Create a new record" at bounding box center [1318, 411] width 92 height 16
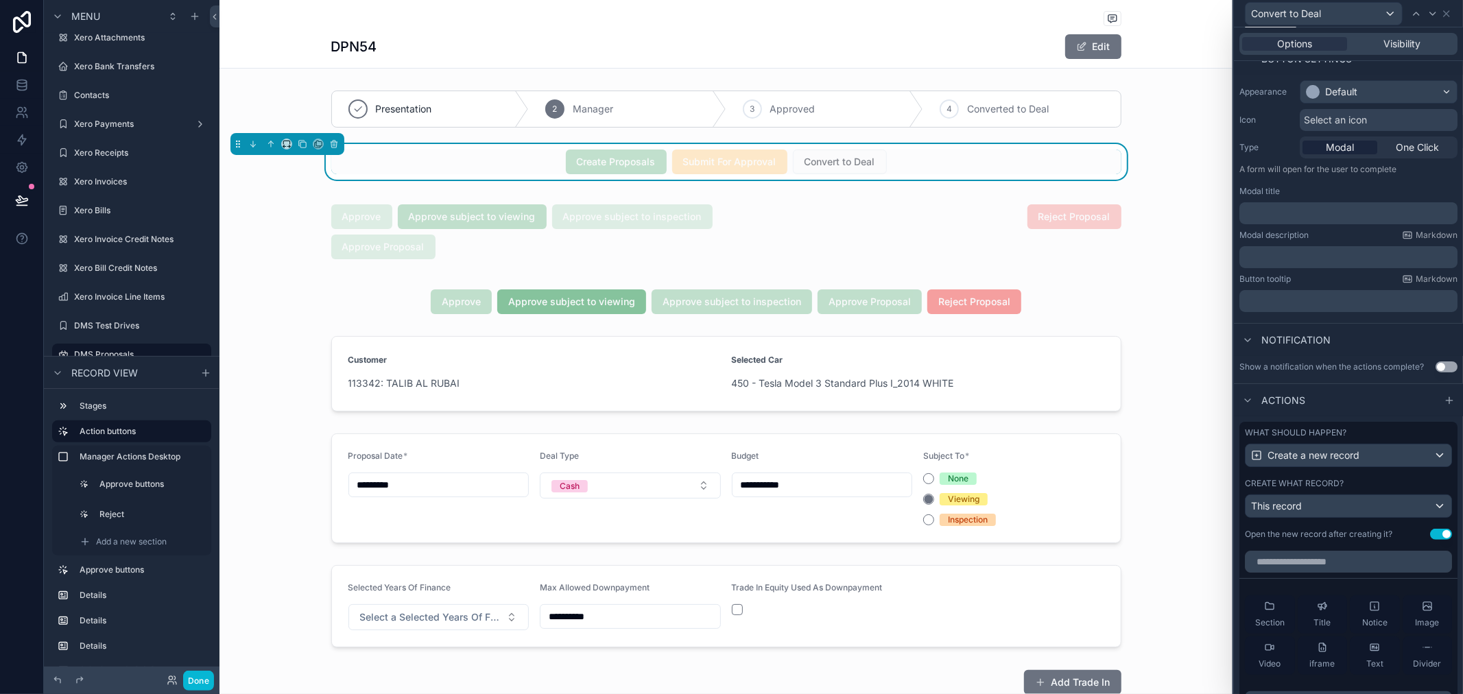
scroll to position [228, 0]
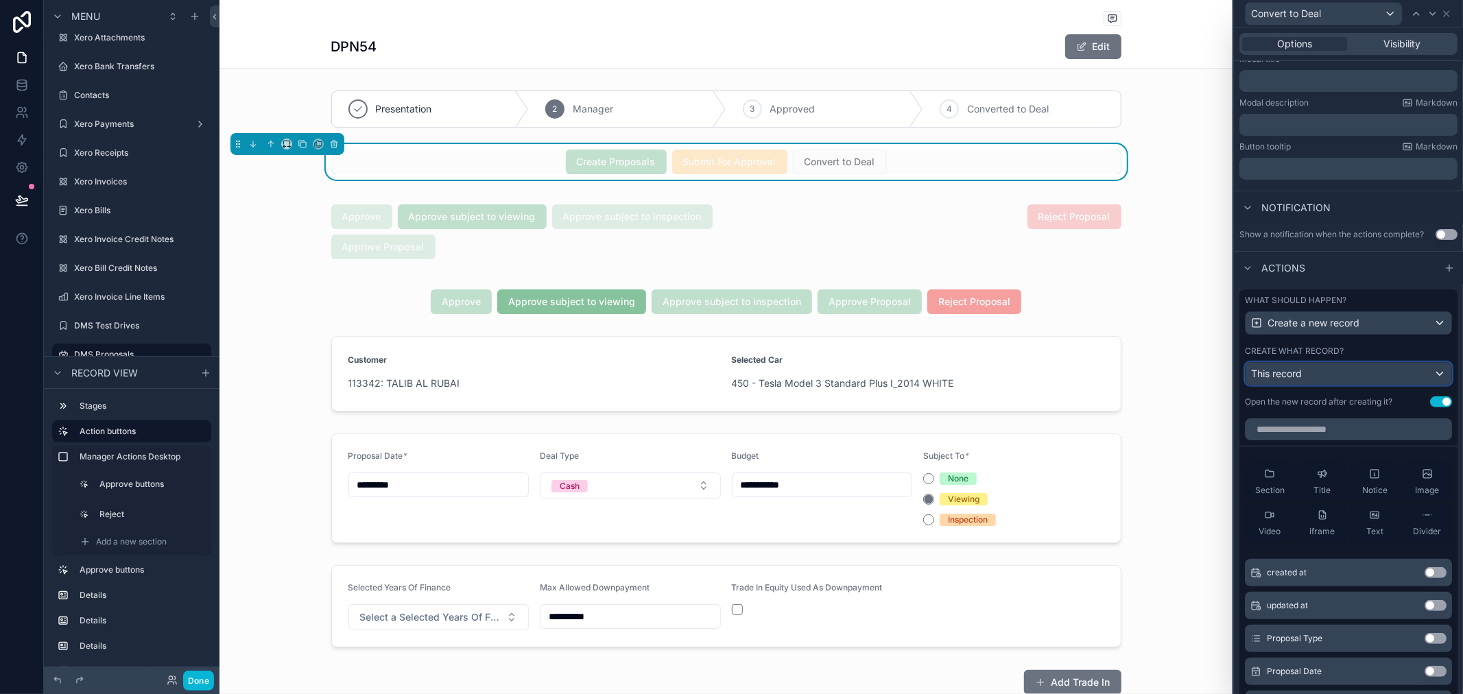
click at [1388, 379] on div "This record" at bounding box center [1348, 374] width 206 height 22
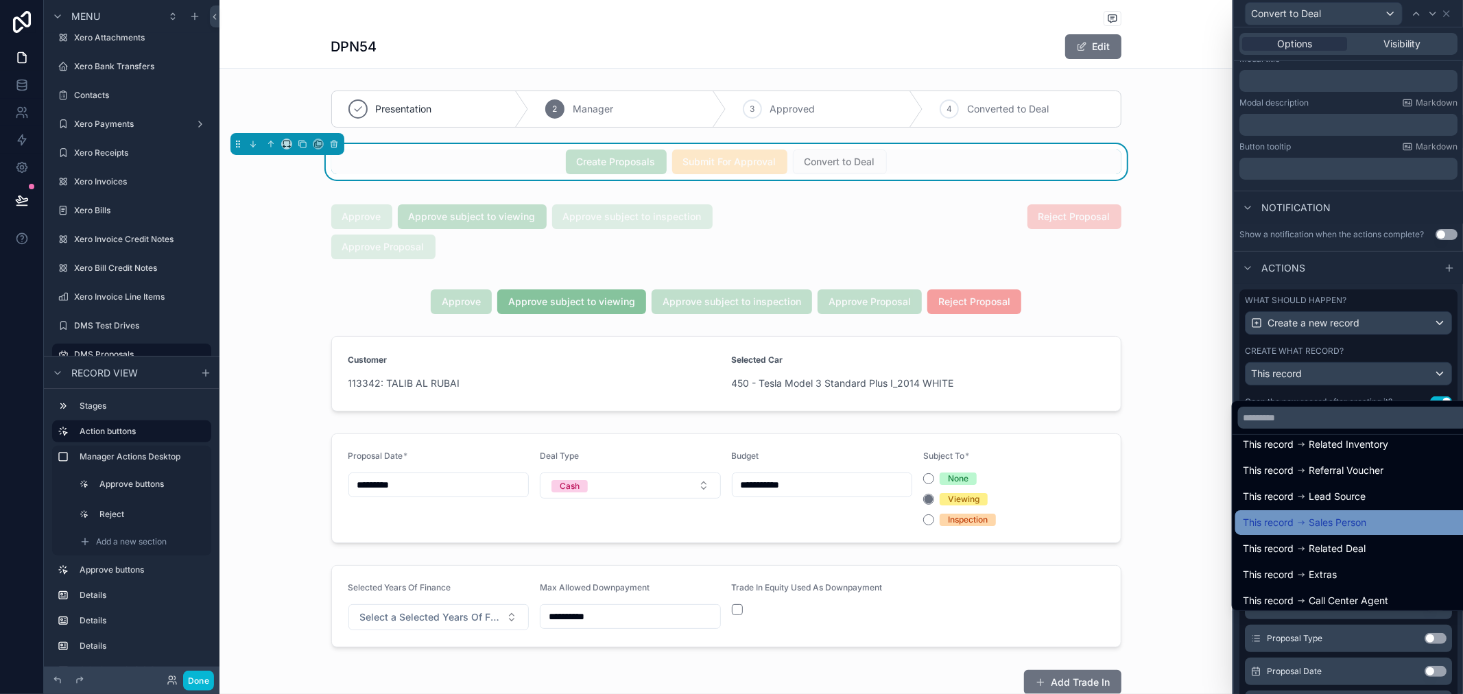
scroll to position [76, 0]
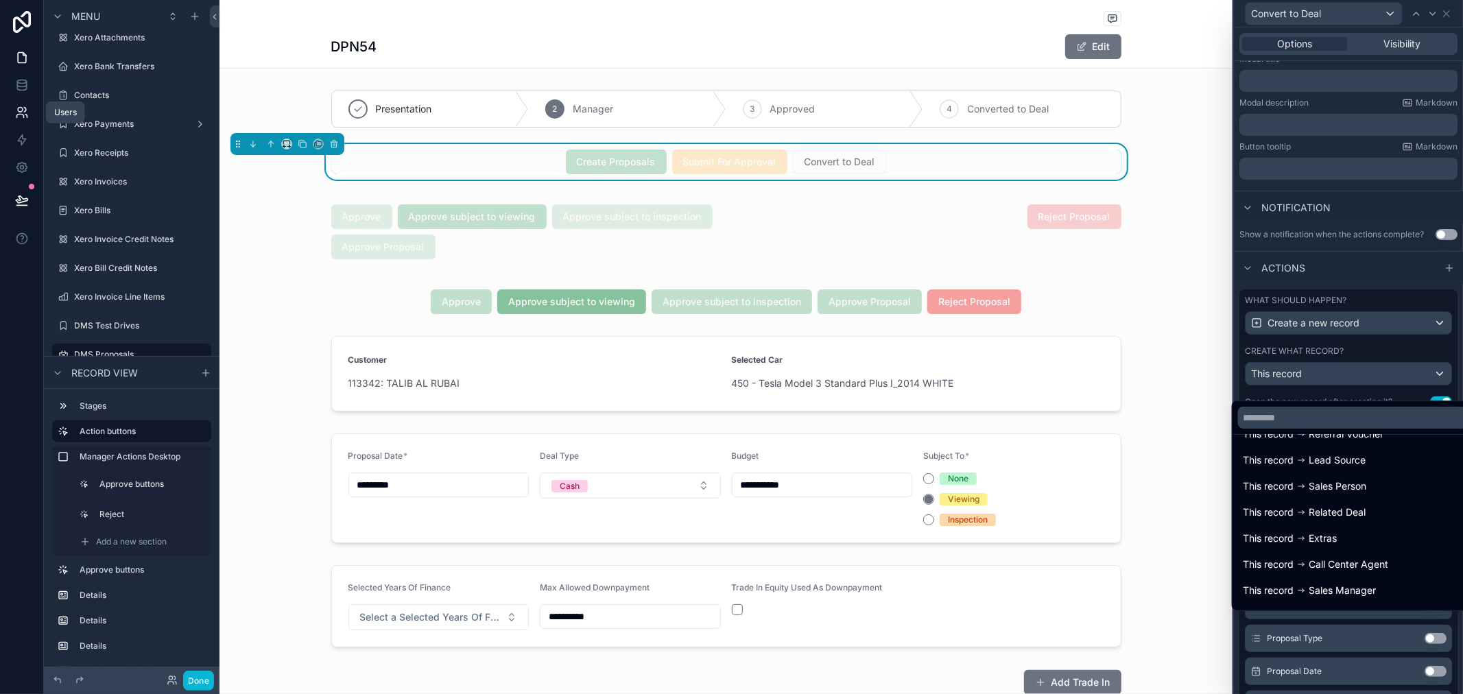
click at [10, 112] on link at bounding box center [21, 112] width 43 height 27
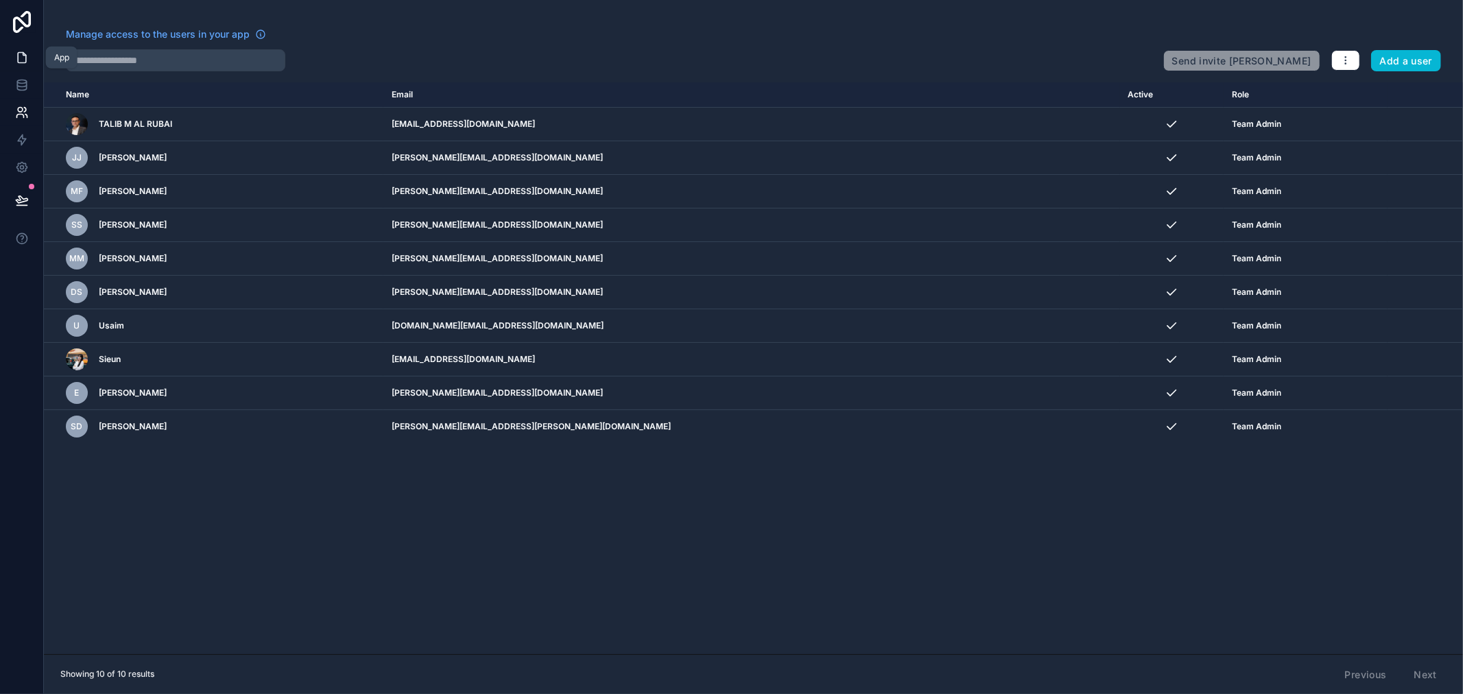
click at [16, 53] on icon at bounding box center [22, 58] width 14 height 14
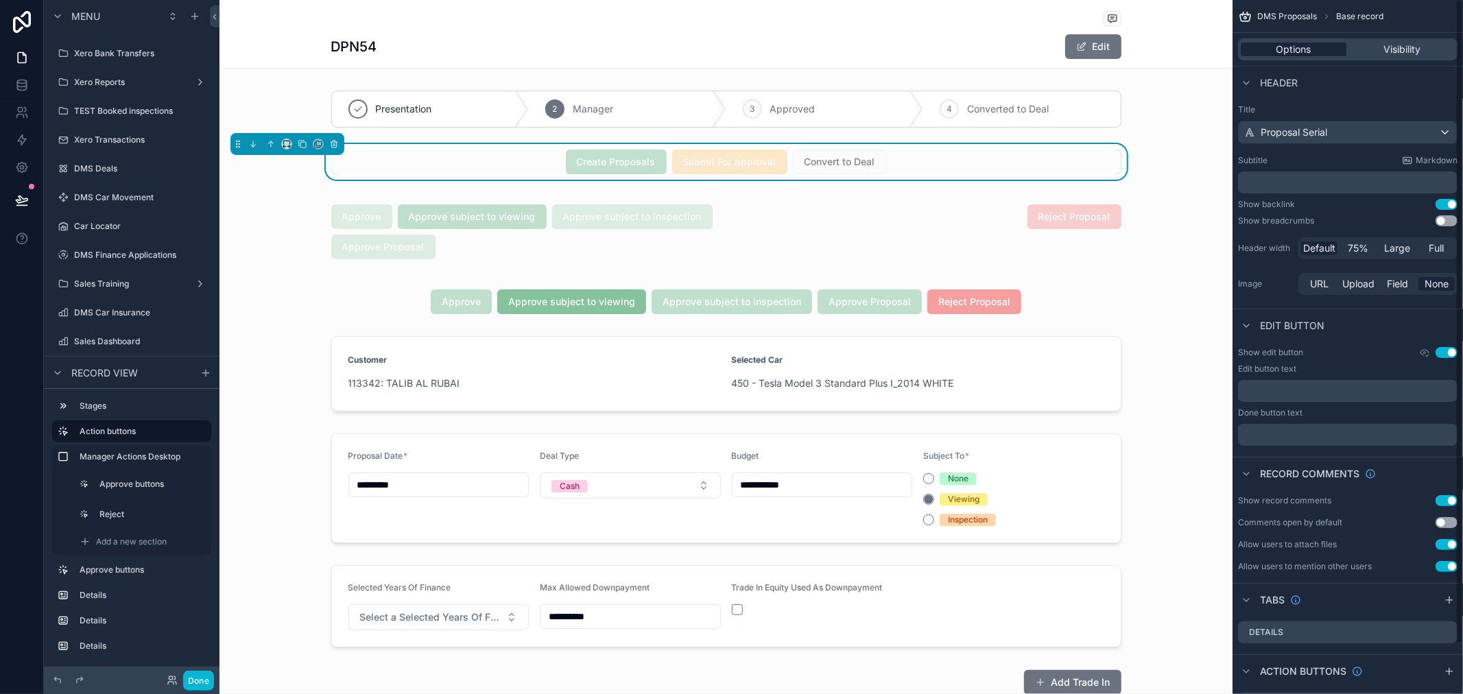
click at [1290, 47] on span "Options" at bounding box center [1293, 50] width 35 height 14
click at [830, 152] on div "Convert to Deal" at bounding box center [840, 161] width 94 height 25
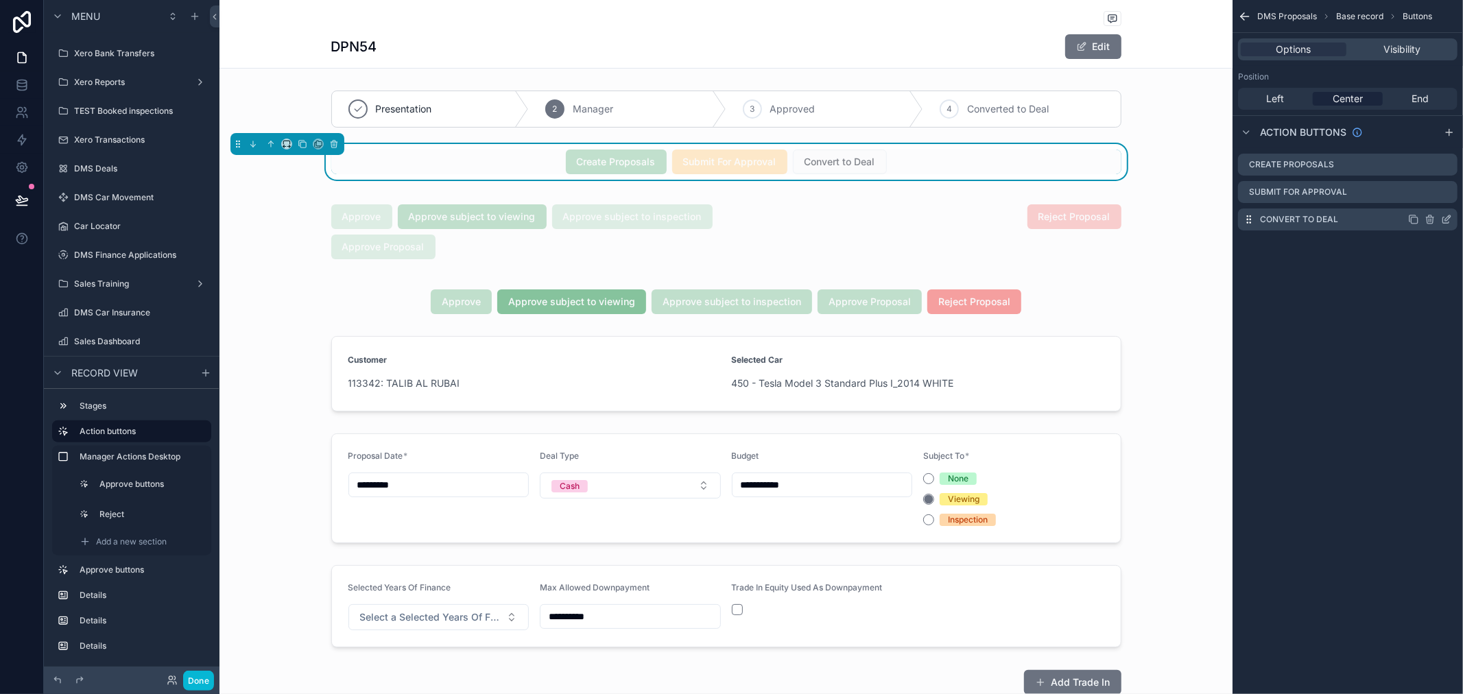
click at [1443, 218] on icon "scrollable content" at bounding box center [1446, 219] width 11 height 11
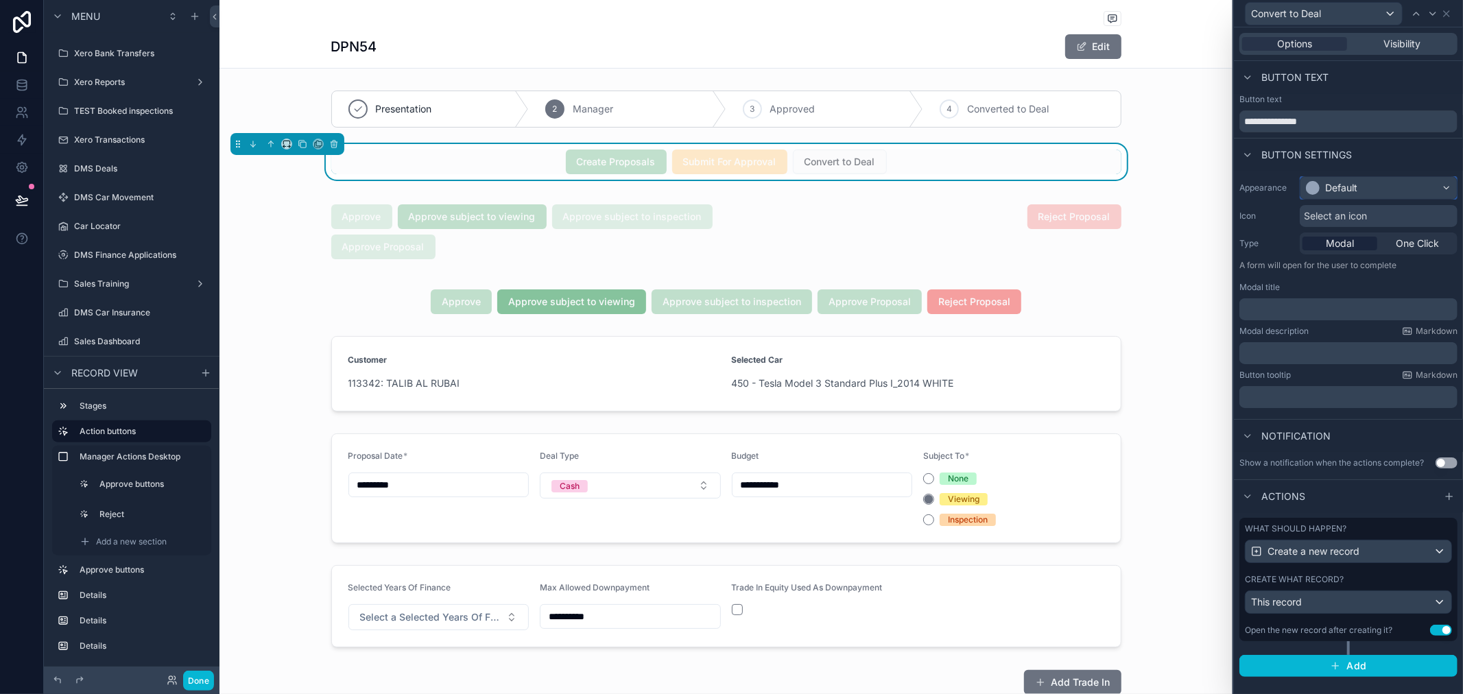
click at [1374, 193] on div "Default" at bounding box center [1378, 188] width 156 height 22
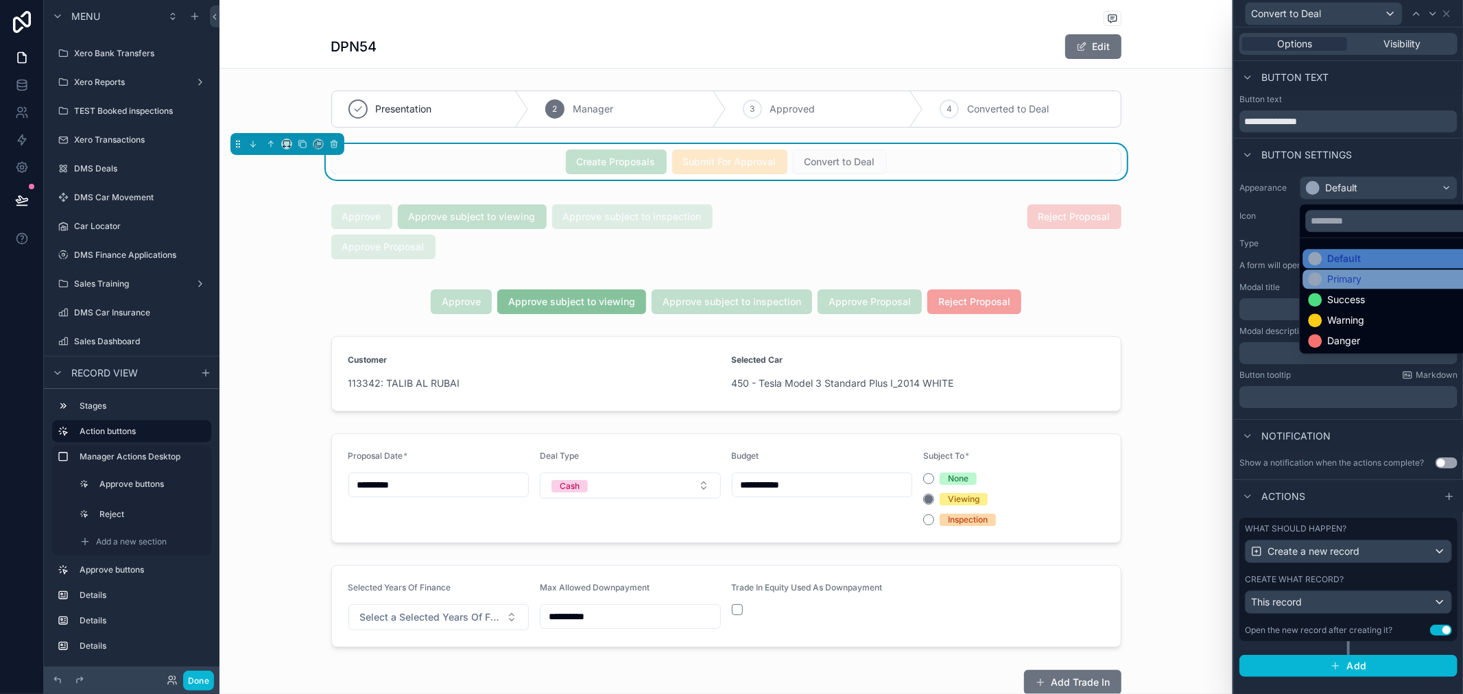
click at [1370, 278] on div "Primary" at bounding box center [1394, 279] width 172 height 14
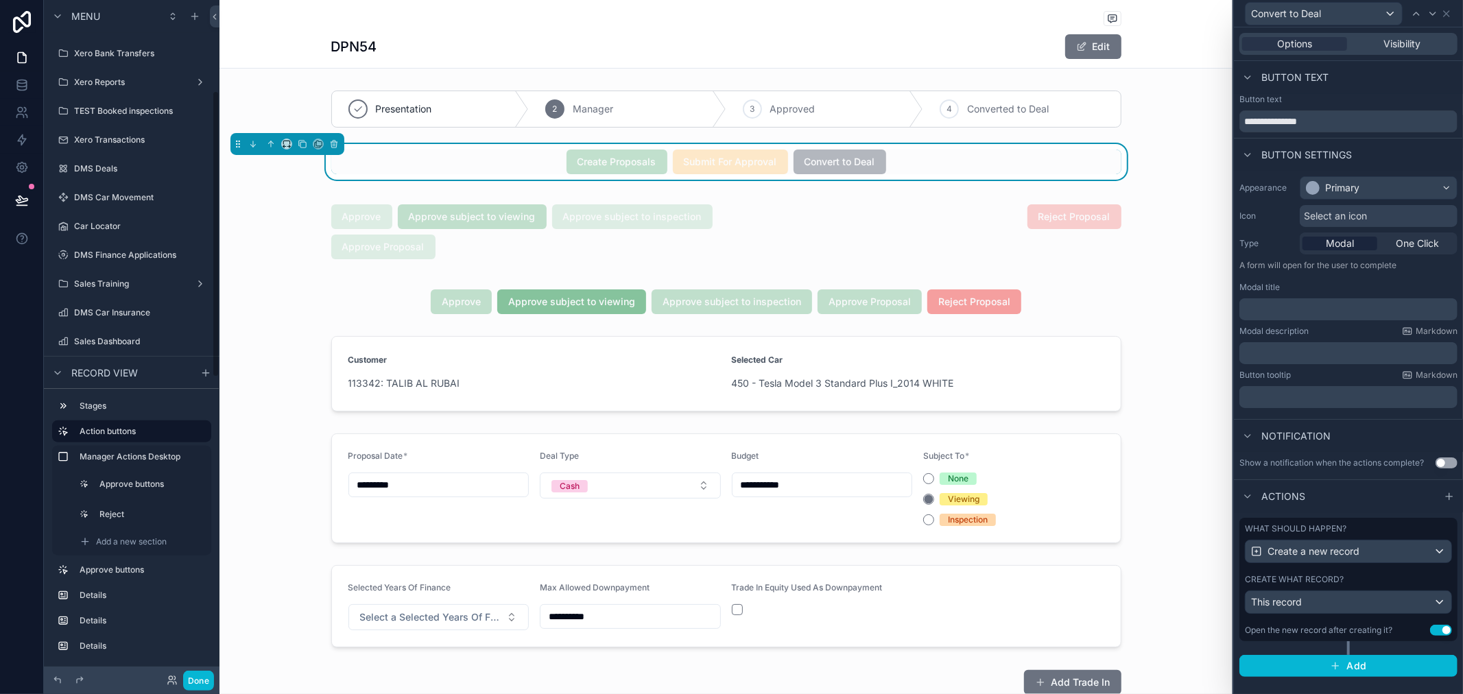
scroll to position [213, 0]
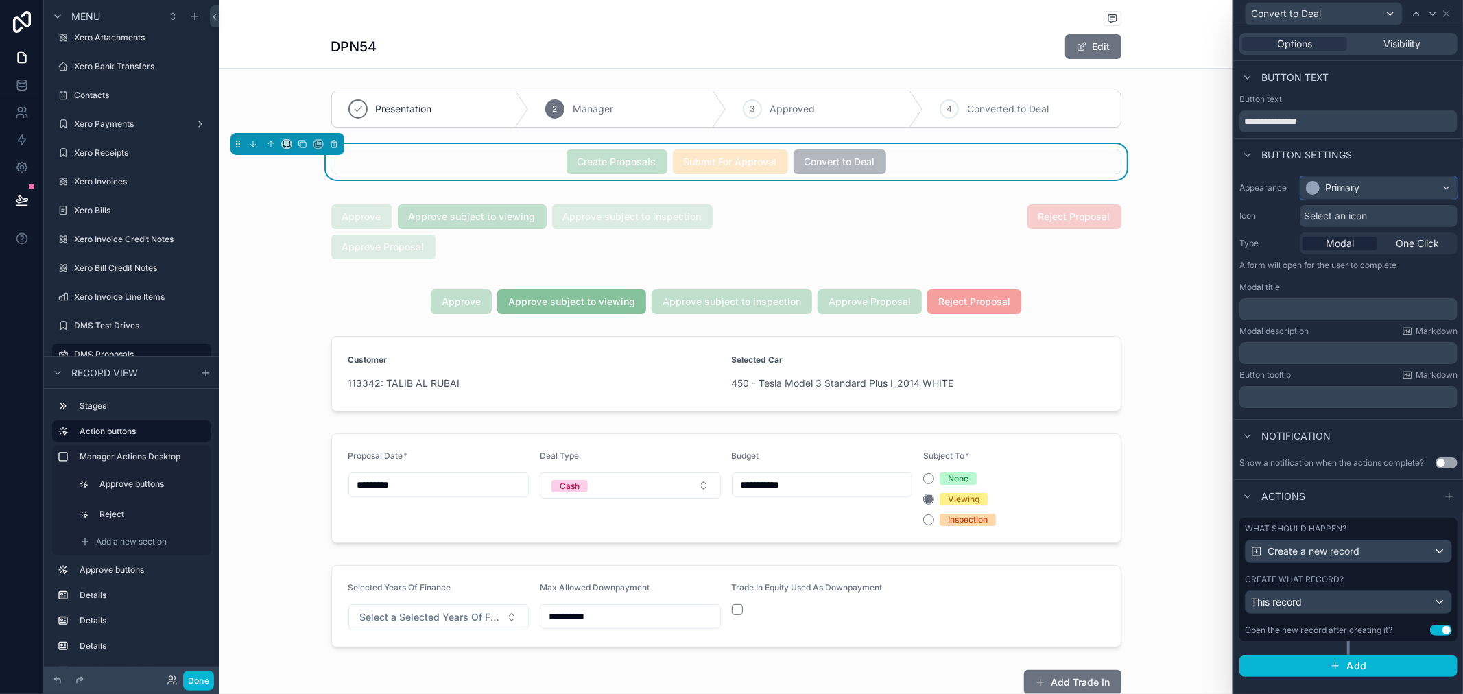
click at [1369, 180] on div "Primary" at bounding box center [1378, 188] width 156 height 22
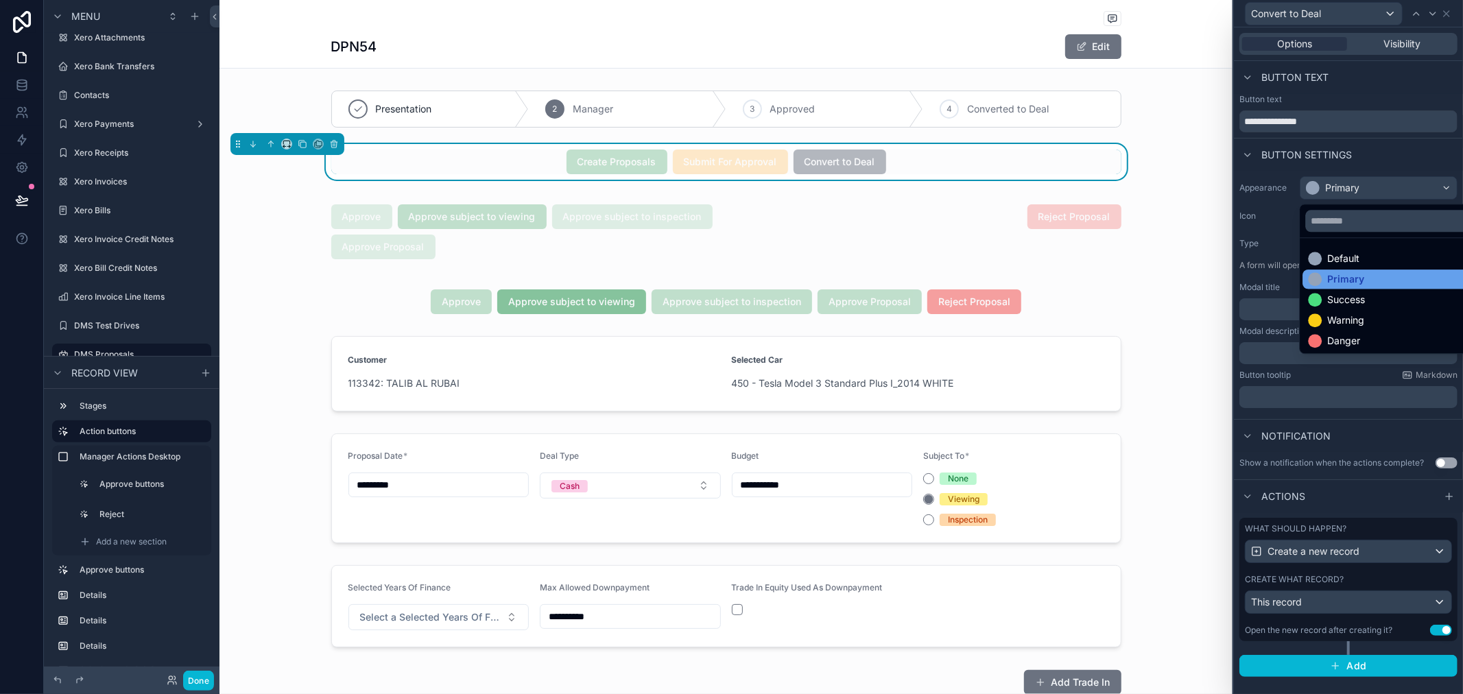
drag, startPoint x: 1361, startPoint y: 262, endPoint x: 1367, endPoint y: 283, distance: 21.5
click at [1367, 283] on ul "Default Primary Success Warning Danger" at bounding box center [1393, 295] width 189 height 115
click at [1367, 299] on div "Success" at bounding box center [1394, 300] width 172 height 14
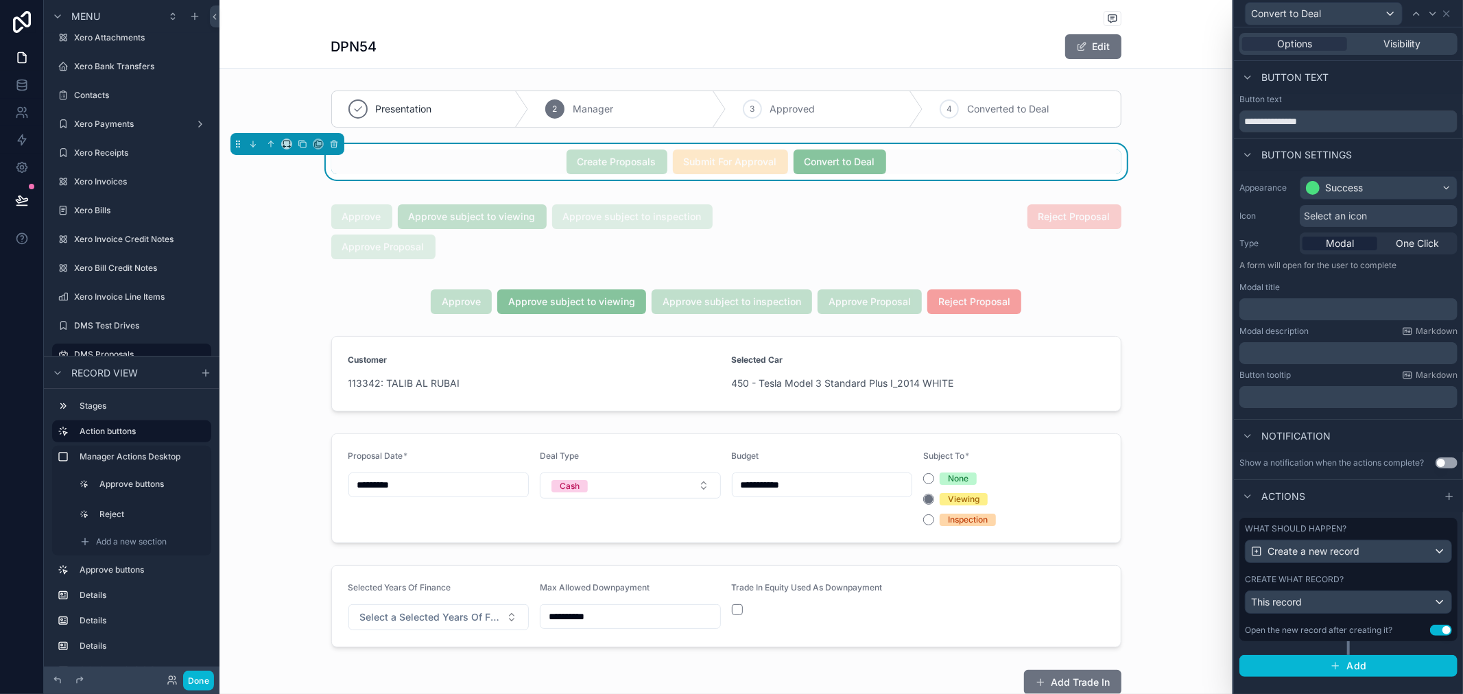
click at [1336, 309] on p "﻿" at bounding box center [1350, 309] width 210 height 14
click at [869, 160] on span "Convert to Deal" at bounding box center [839, 161] width 93 height 14
click at [1289, 304] on p "*******" at bounding box center [1350, 309] width 210 height 14
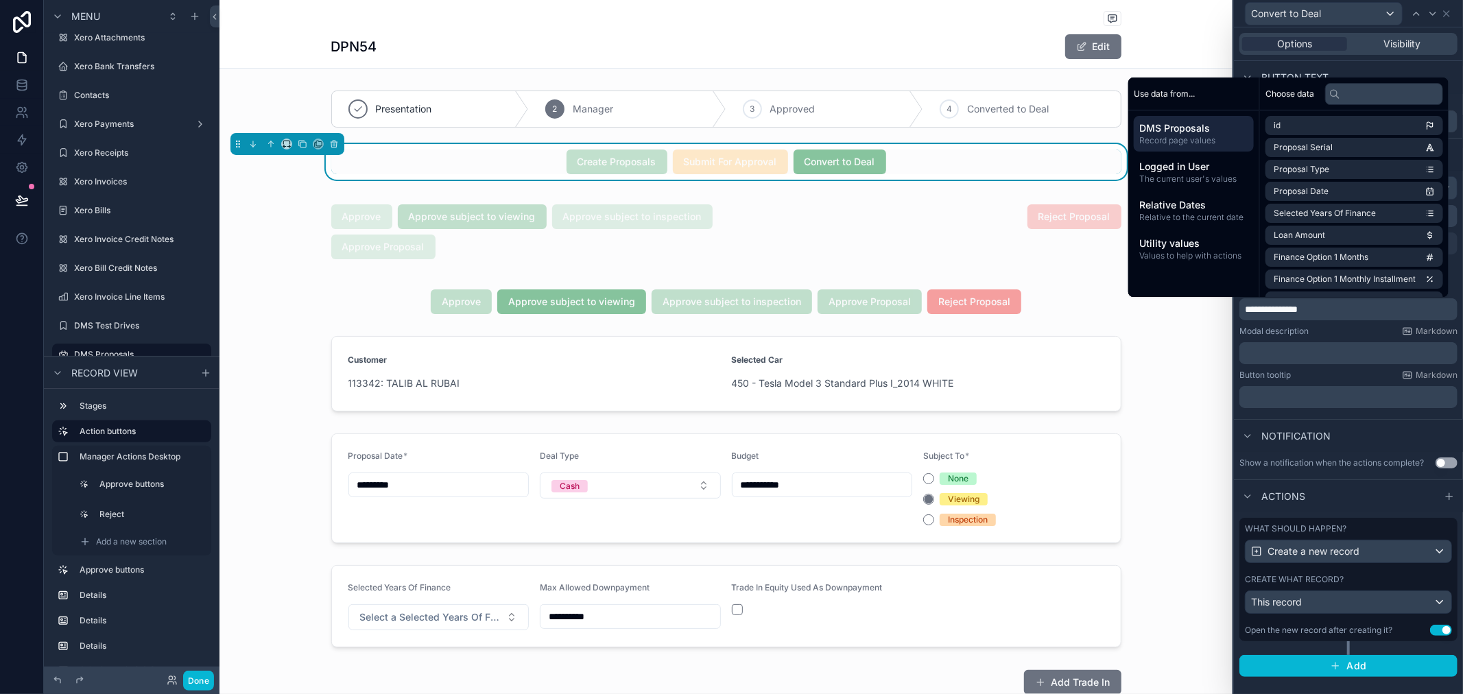
click at [1375, 381] on div "Button tooltip Markdown ﻿" at bounding box center [1348, 389] width 218 height 38
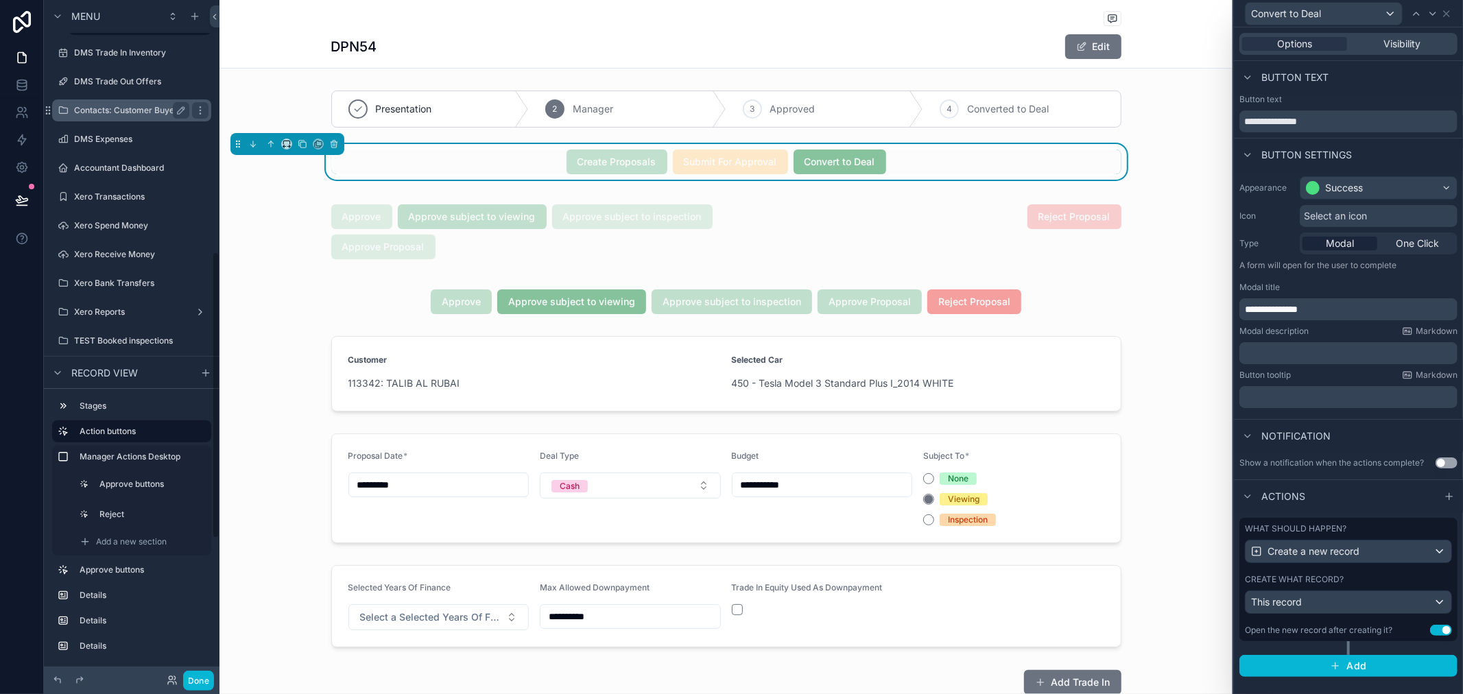
scroll to position [594, 0]
click at [954, 206] on div "scrollable content" at bounding box center [725, 232] width 1013 height 82
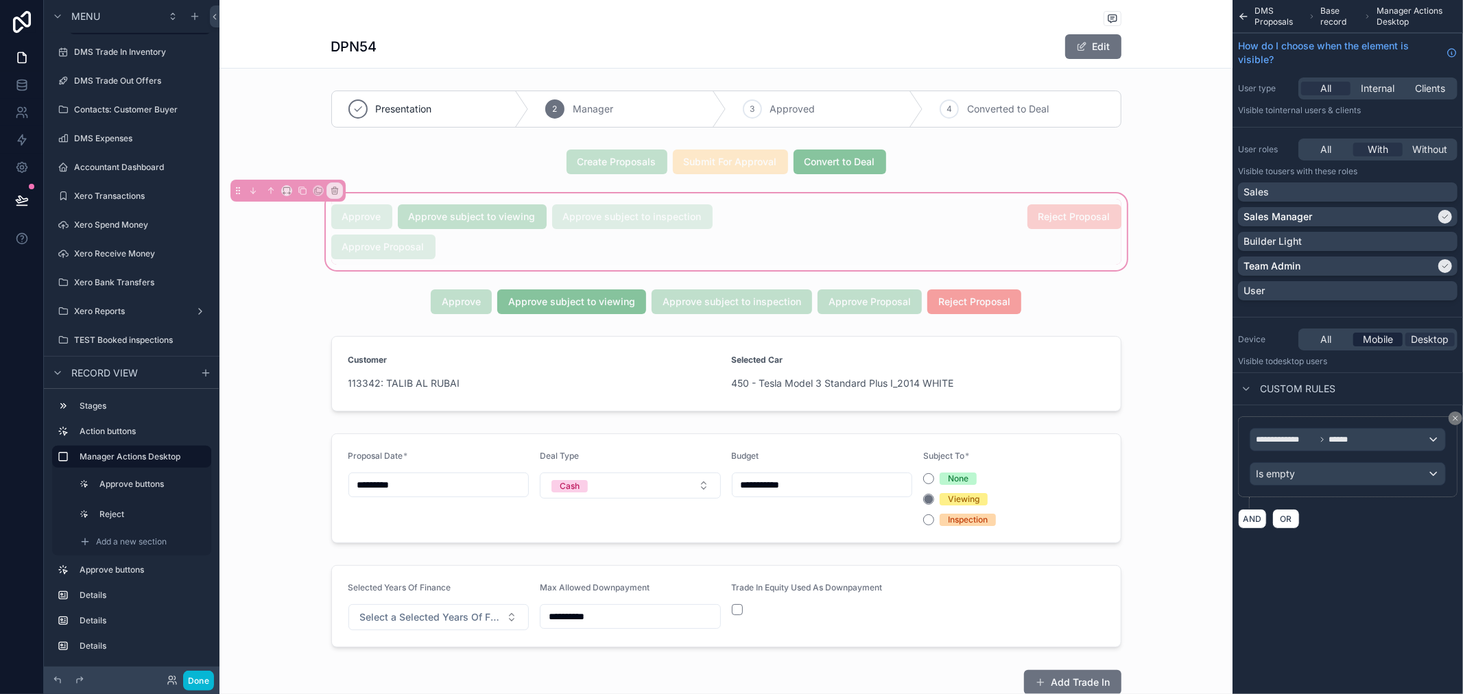
click at [1385, 341] on span "Mobile" at bounding box center [1378, 340] width 30 height 14
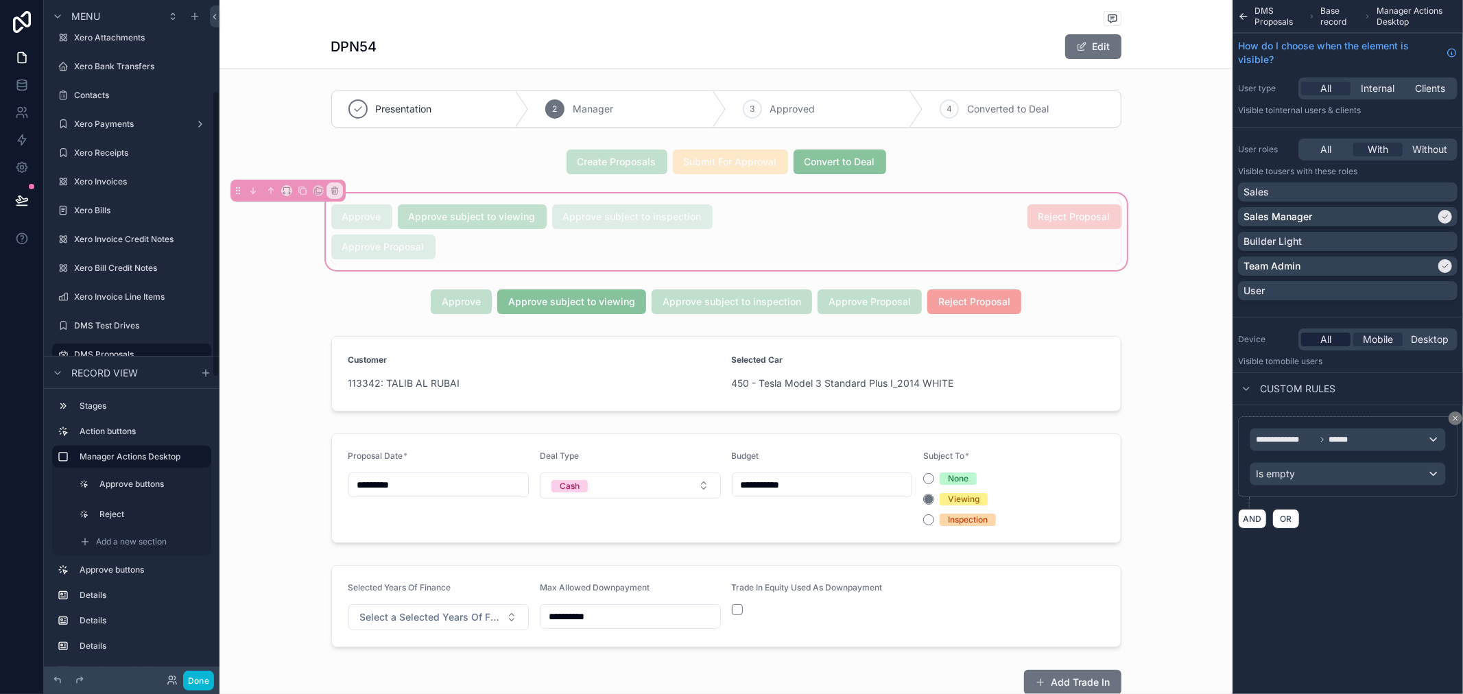
click at [1322, 336] on span "All" at bounding box center [1325, 340] width 11 height 14
click at [1327, 338] on span "All" at bounding box center [1325, 340] width 11 height 14
click at [193, 680] on button "Done" at bounding box center [198, 681] width 31 height 20
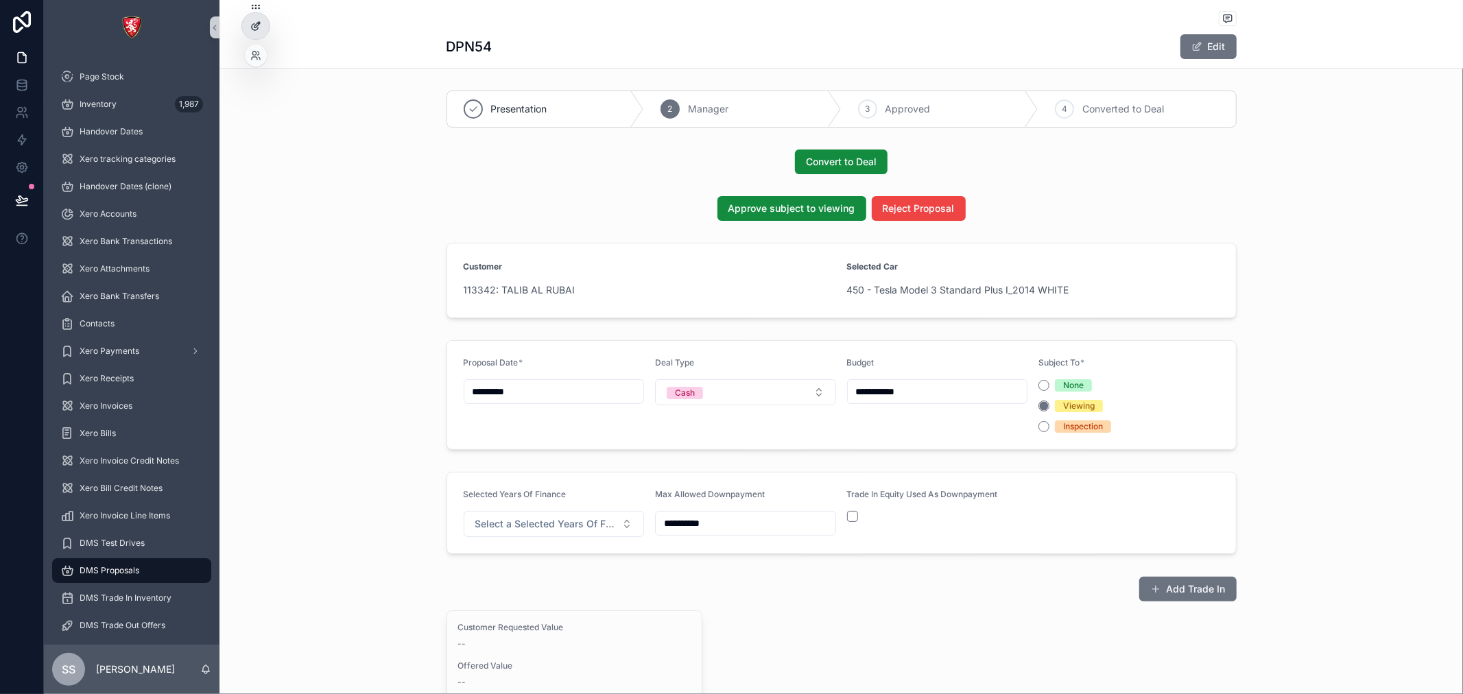
click at [261, 26] on div at bounding box center [255, 26] width 27 height 26
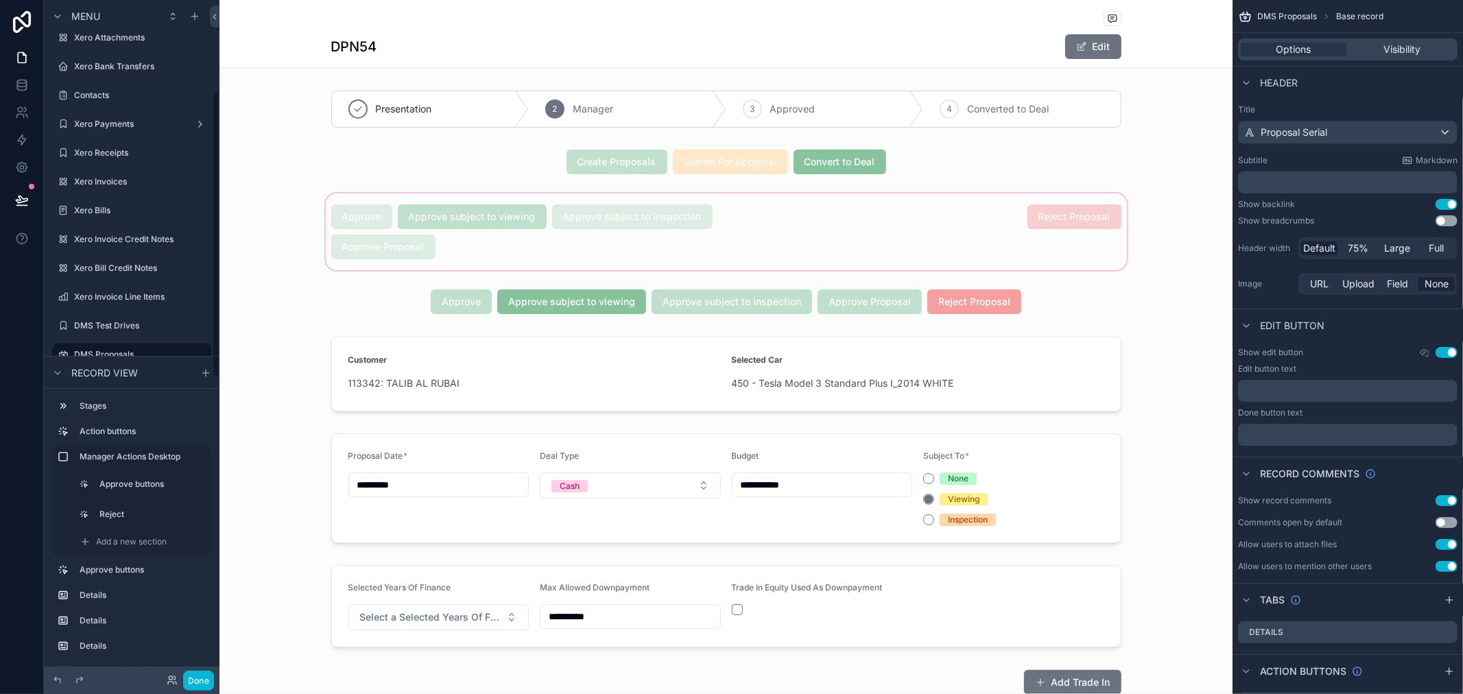
click at [605, 230] on div "scrollable content" at bounding box center [725, 232] width 1013 height 82
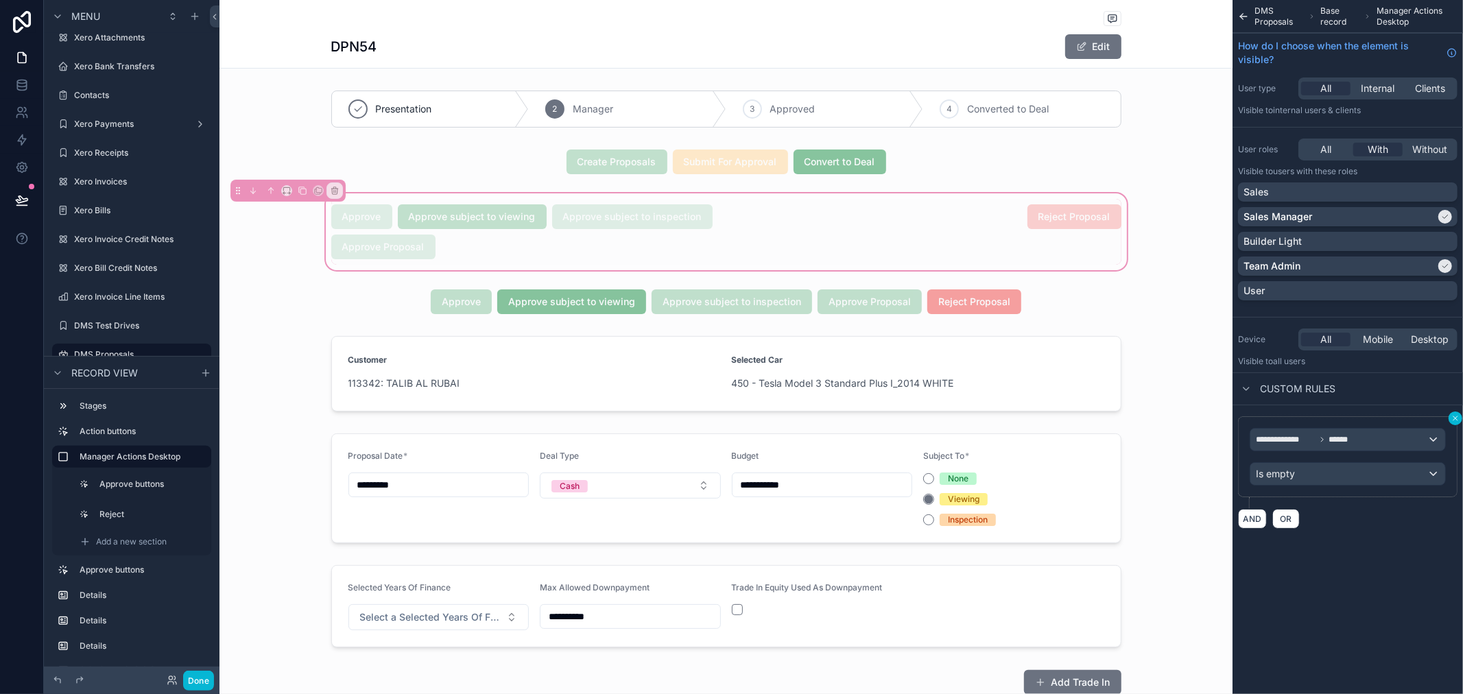
click at [1456, 418] on icon "scrollable content" at bounding box center [1455, 418] width 8 height 8
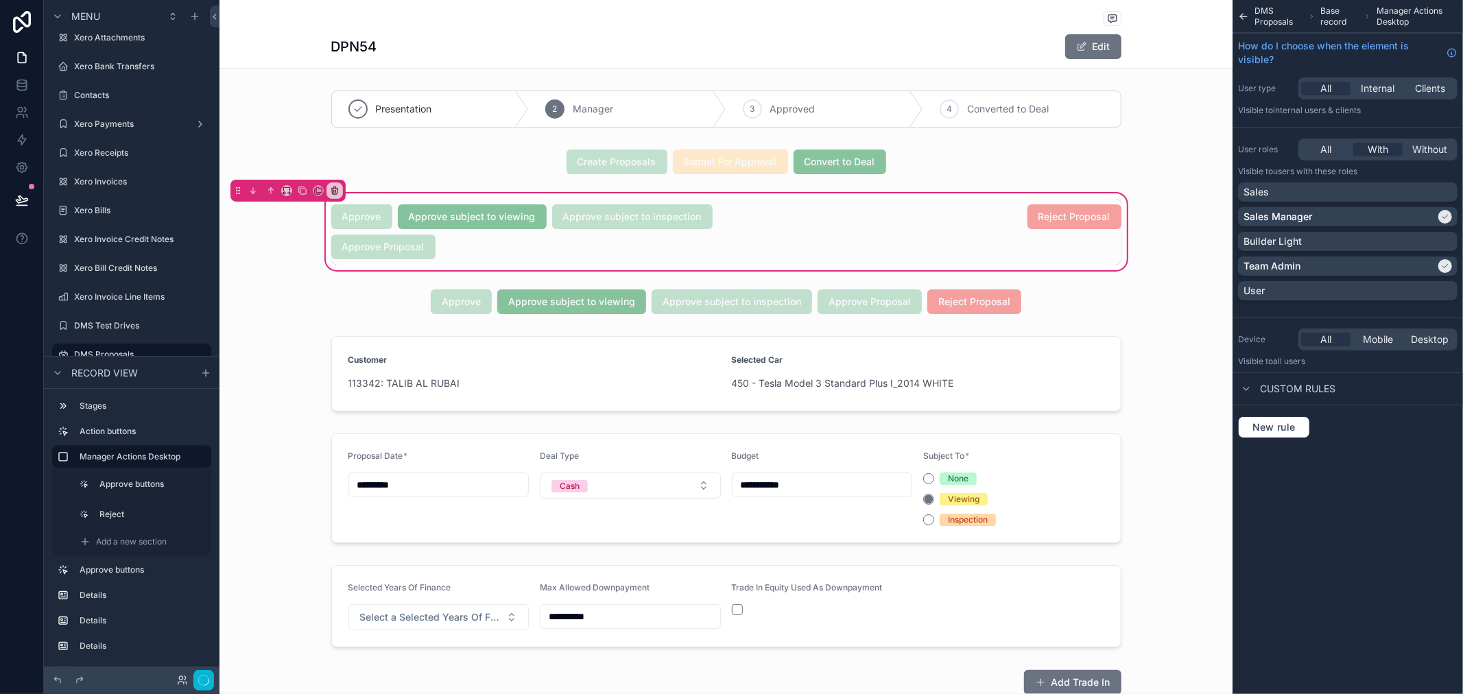
click at [1339, 481] on div "DMS Proposals Base record Manager Actions Desktop How do I choose when the elem…" at bounding box center [1347, 347] width 230 height 694
click at [195, 675] on button "Done" at bounding box center [198, 681] width 31 height 20
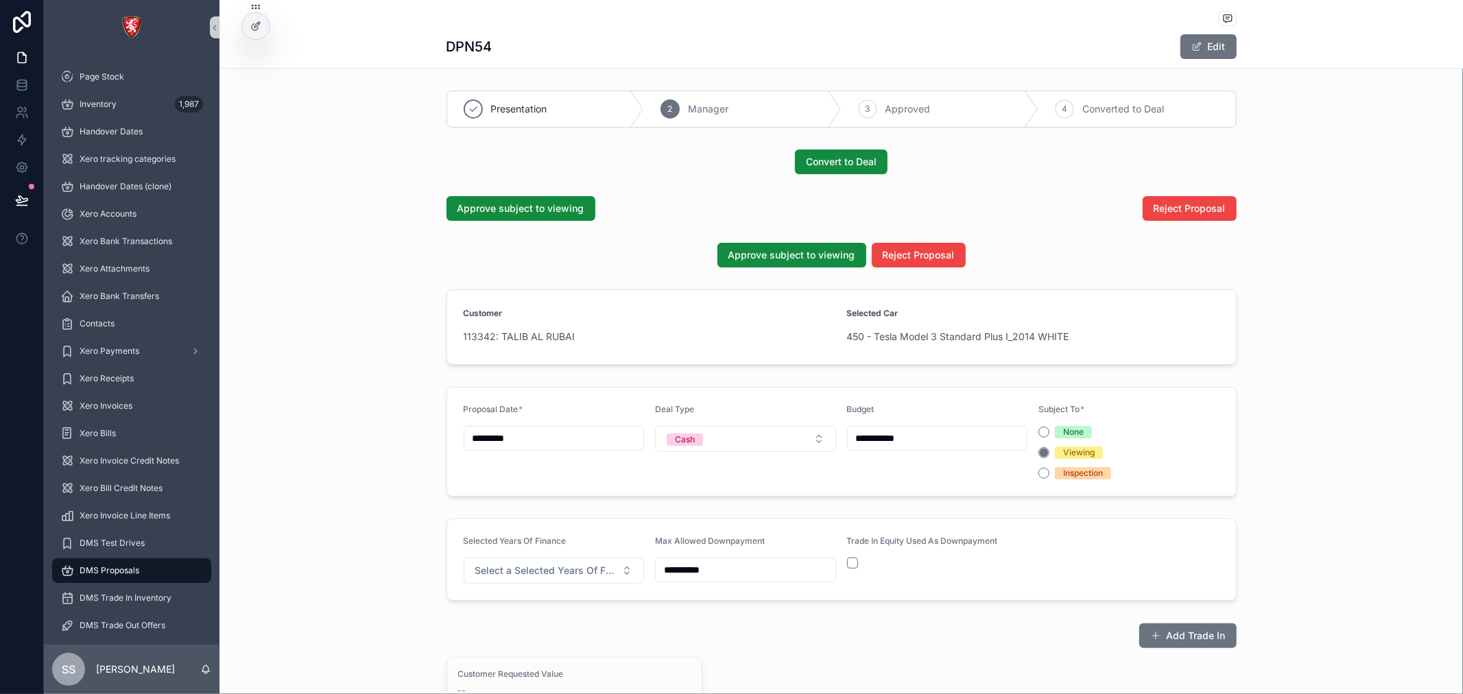
click at [762, 211] on div "Approve subject to viewing" at bounding box center [637, 208] width 383 height 25
click at [258, 27] on icon at bounding box center [255, 27] width 6 height 6
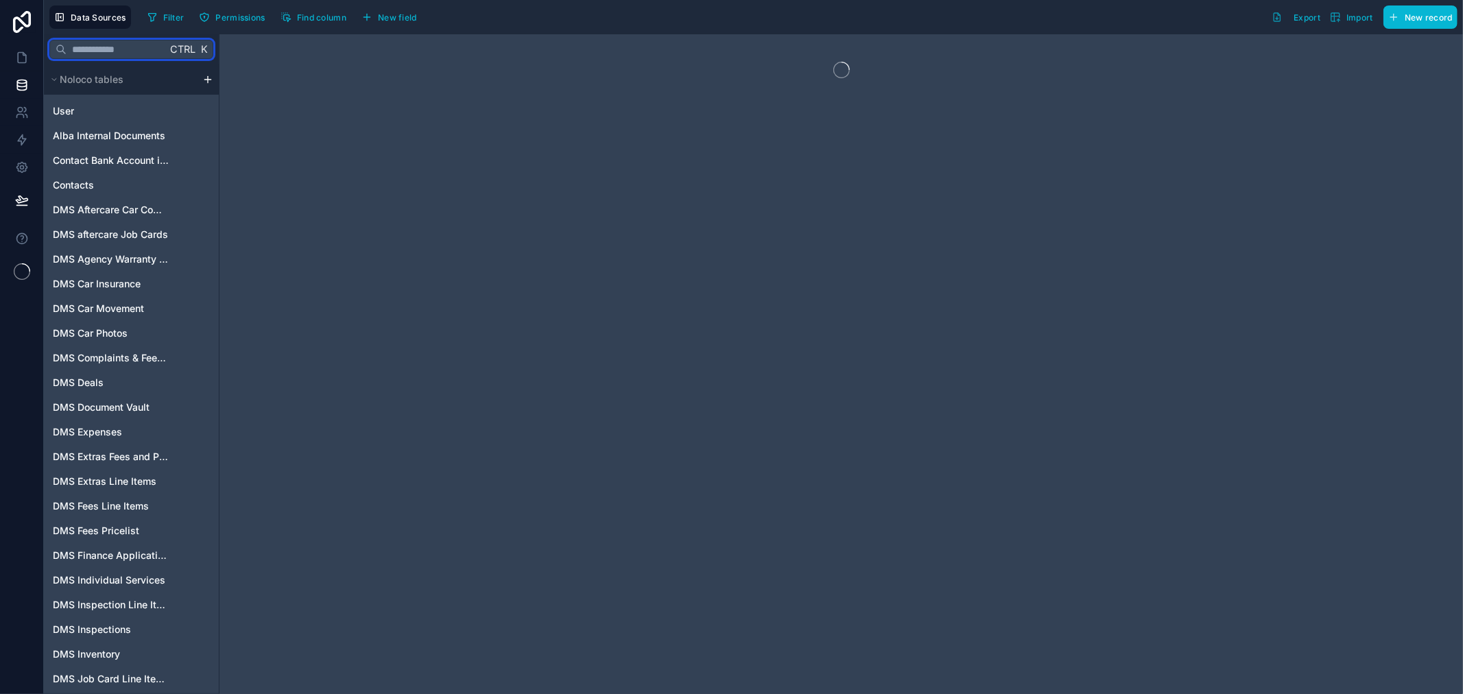
click at [132, 40] on input "text" at bounding box center [117, 49] width 100 height 25
click at [300, 16] on span "Find column" at bounding box center [321, 17] width 49 height 10
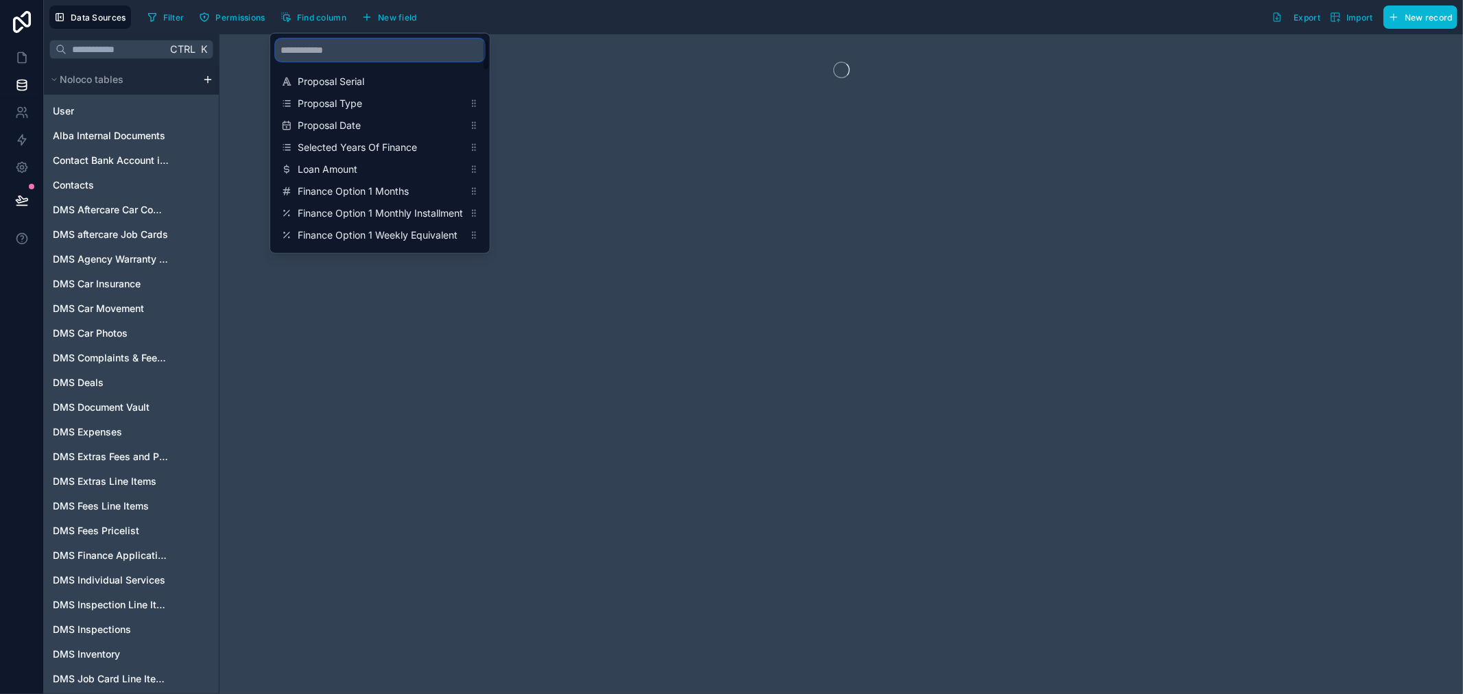
click at [339, 43] on input "scrollable content" at bounding box center [380, 50] width 208 height 22
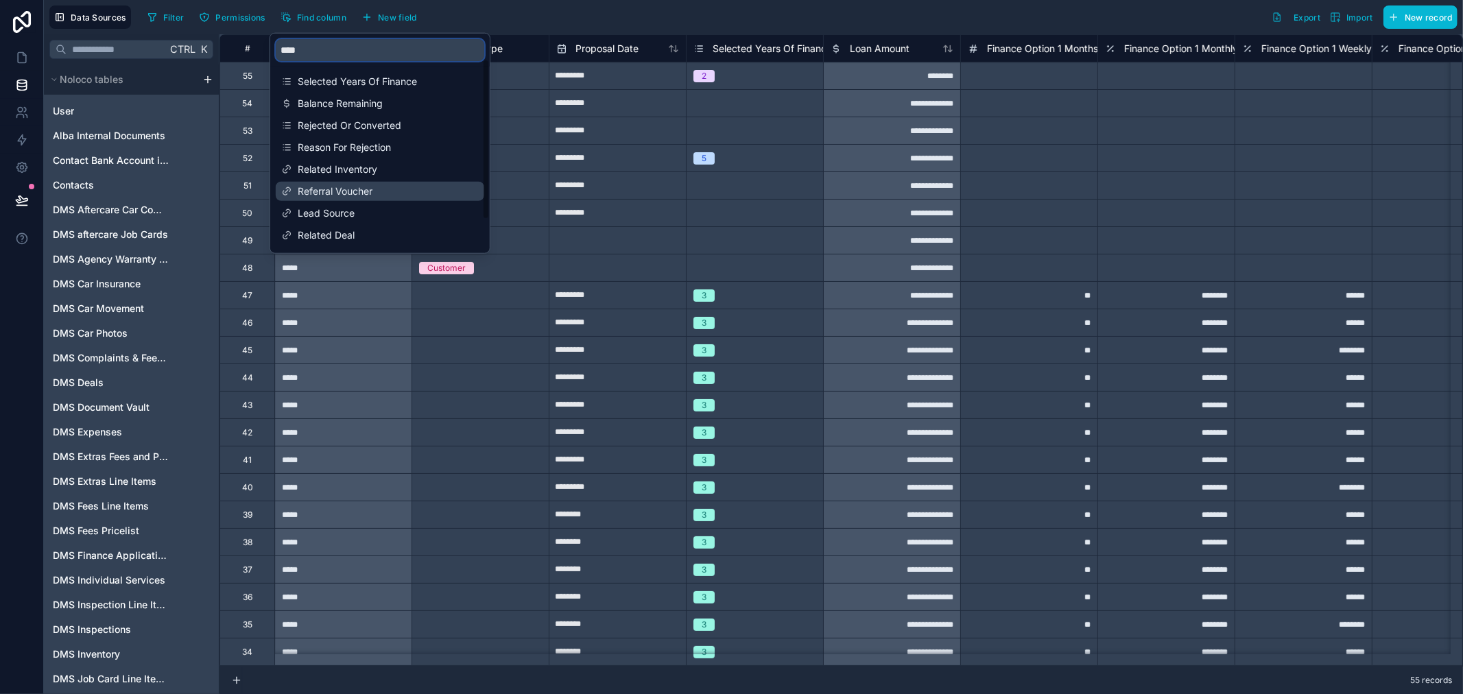
scroll to position [65, 0]
type input "****"
click at [380, 165] on span "Related Deal" at bounding box center [381, 170] width 166 height 14
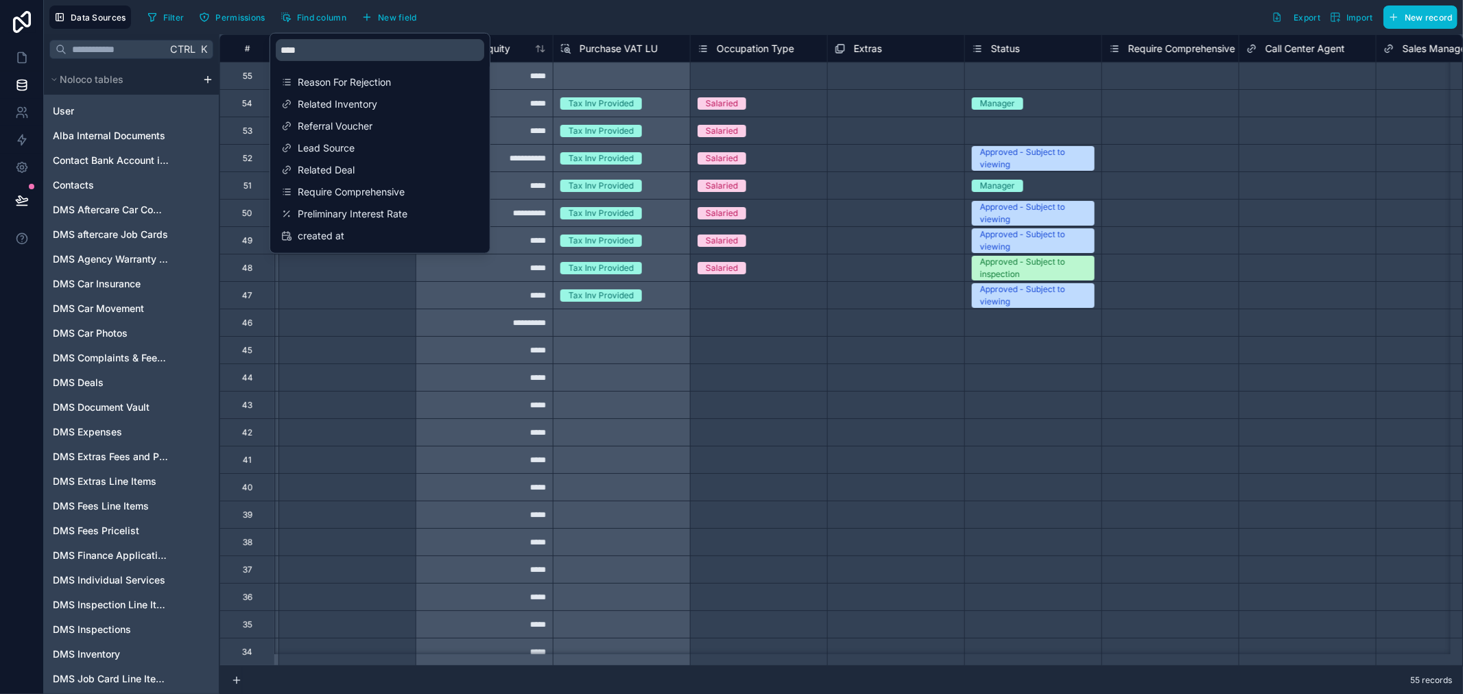
scroll to position [0, 5623]
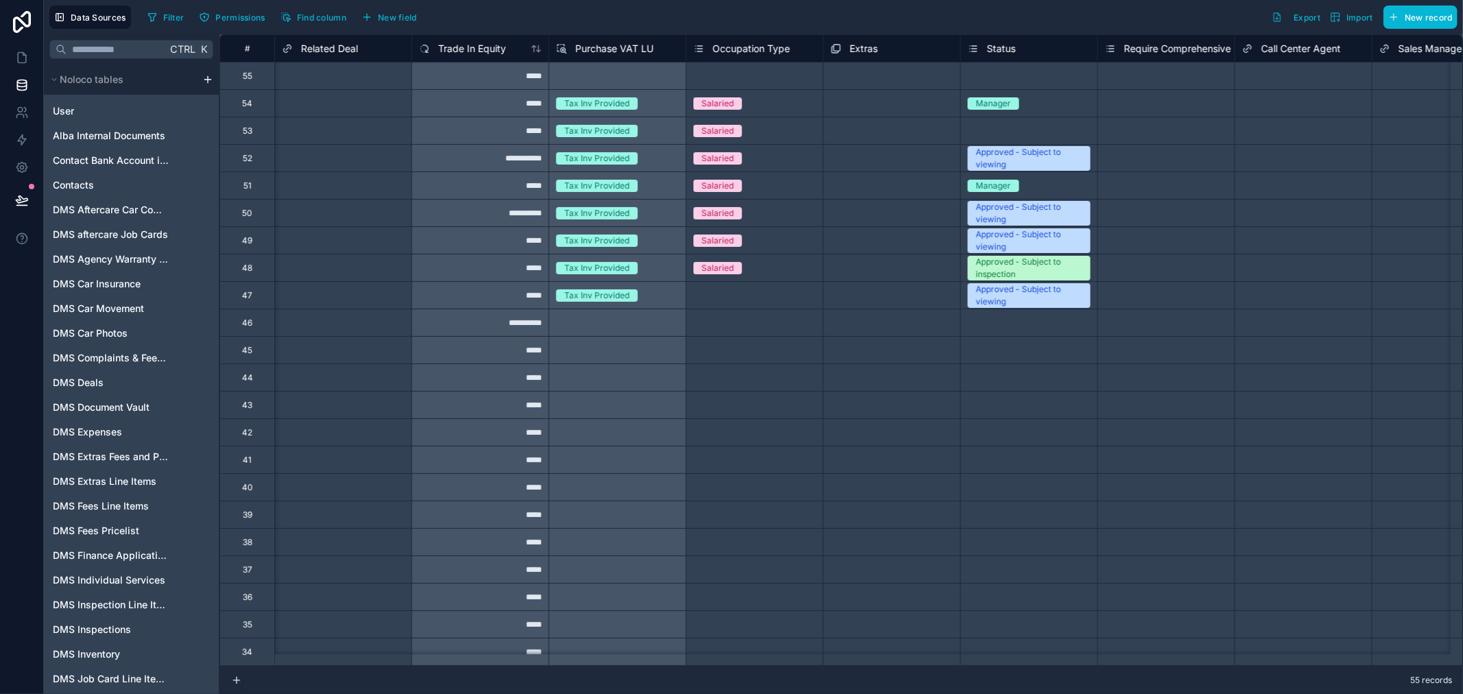
click at [553, 10] on div "Filter Permissions Find column New field Export Import New record" at bounding box center [799, 16] width 1315 height 23
click at [315, 45] on span "Related Deal" at bounding box center [329, 49] width 57 height 14
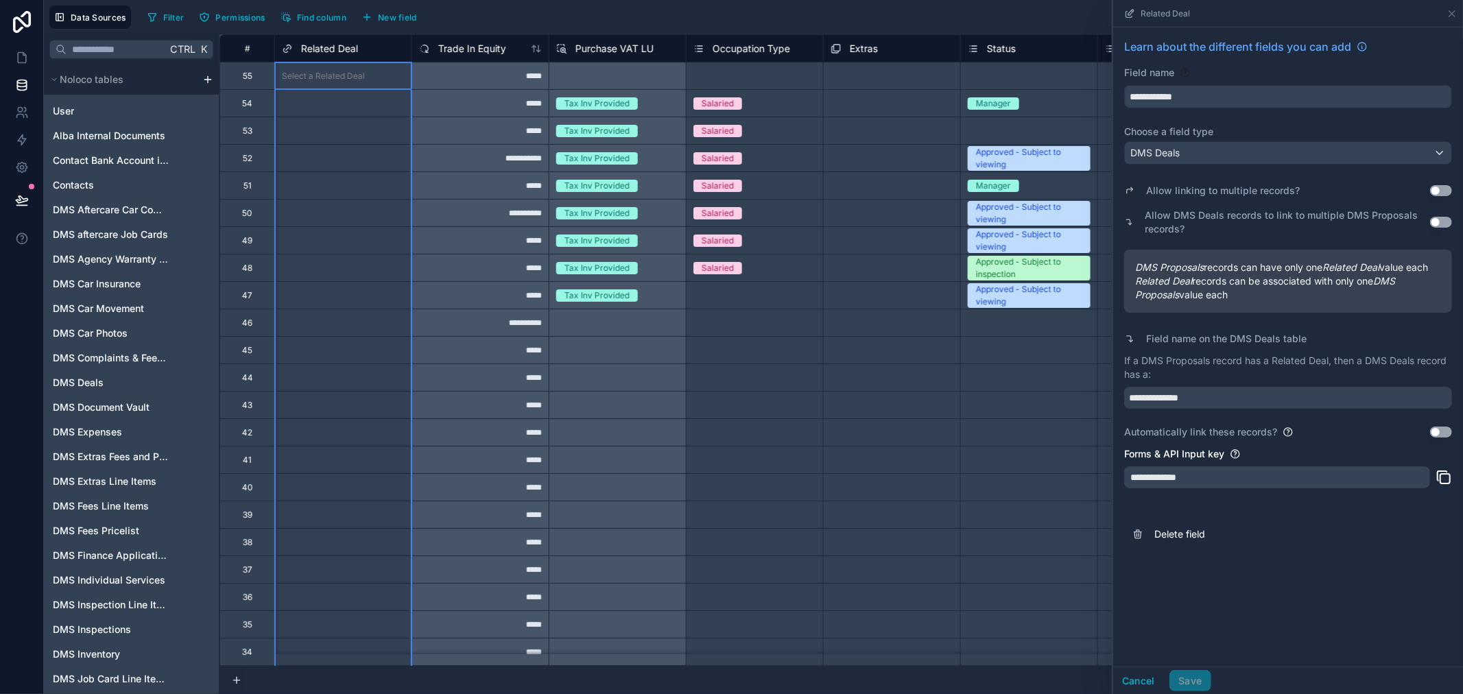
click at [112, 35] on div "Ctrl K" at bounding box center [131, 49] width 175 height 30
click at [124, 49] on input "text" at bounding box center [117, 49] width 100 height 25
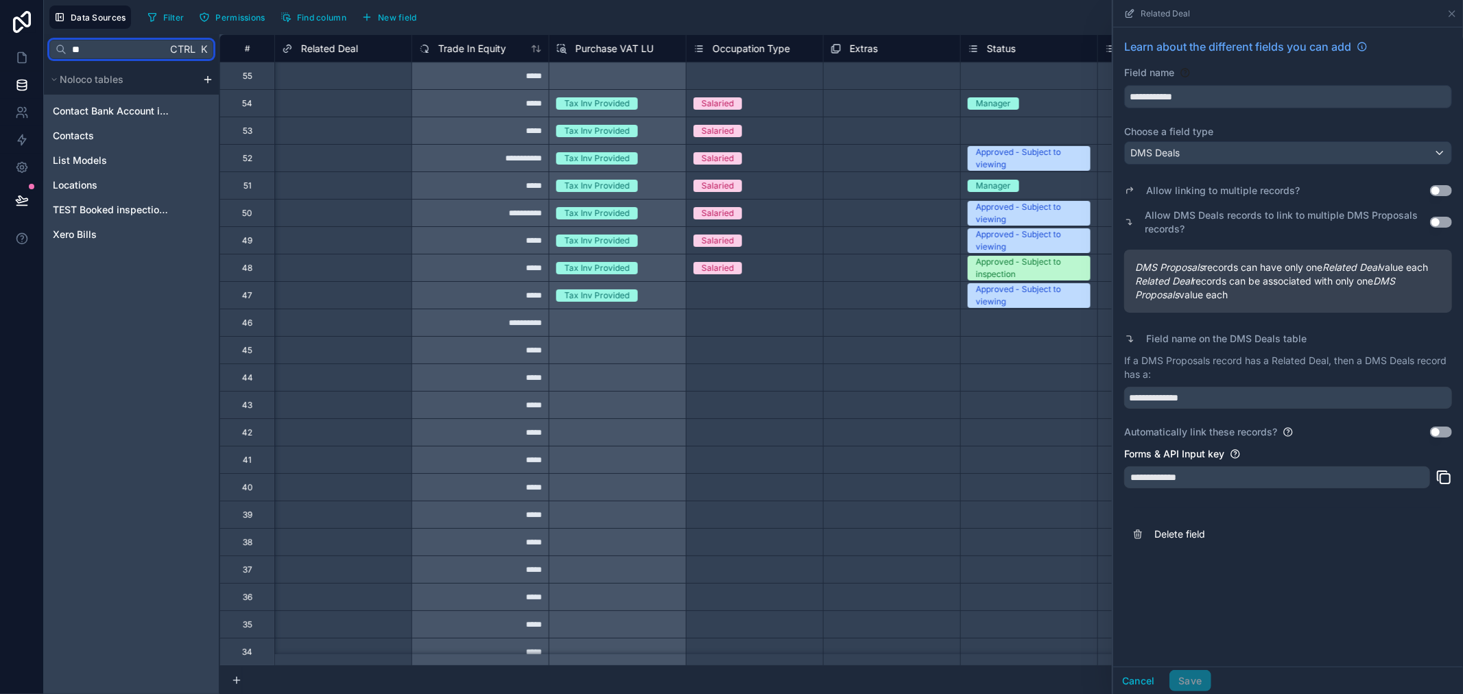
type input "*"
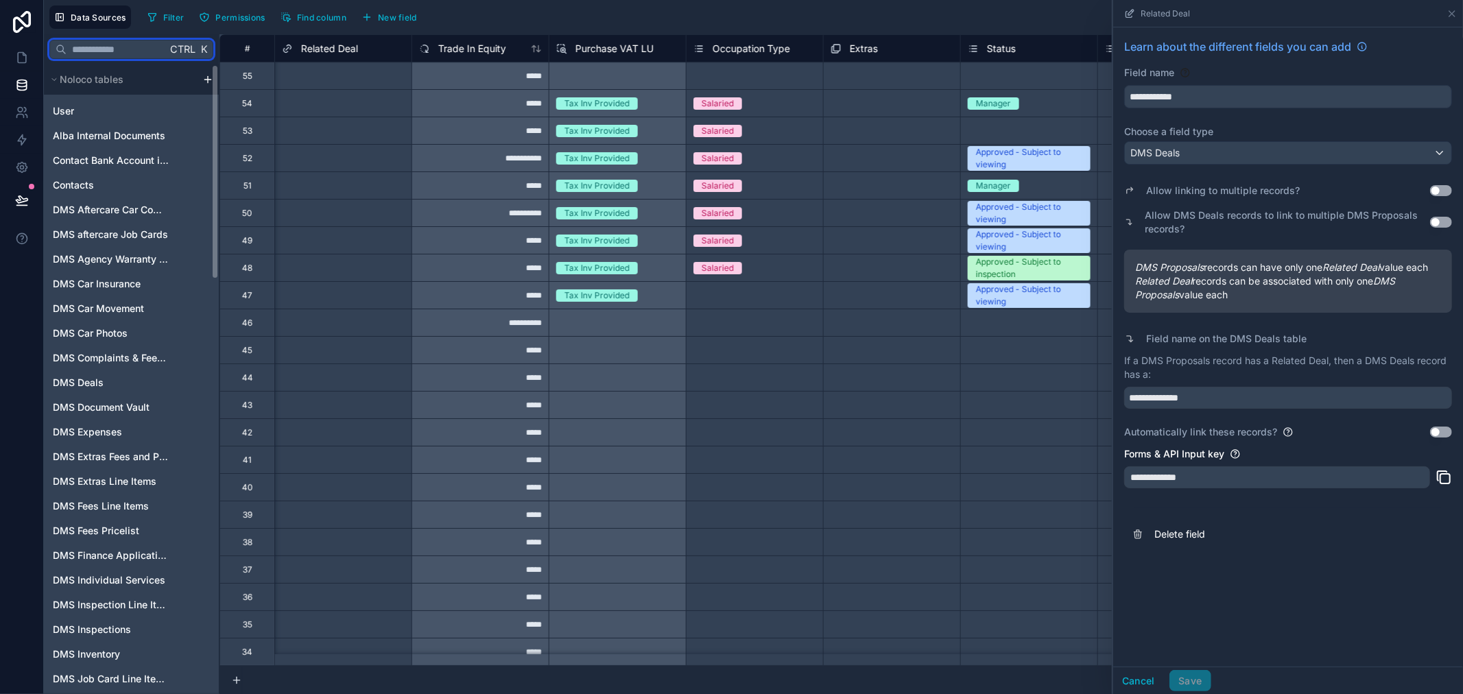
click at [92, 46] on input "text" at bounding box center [117, 49] width 100 height 25
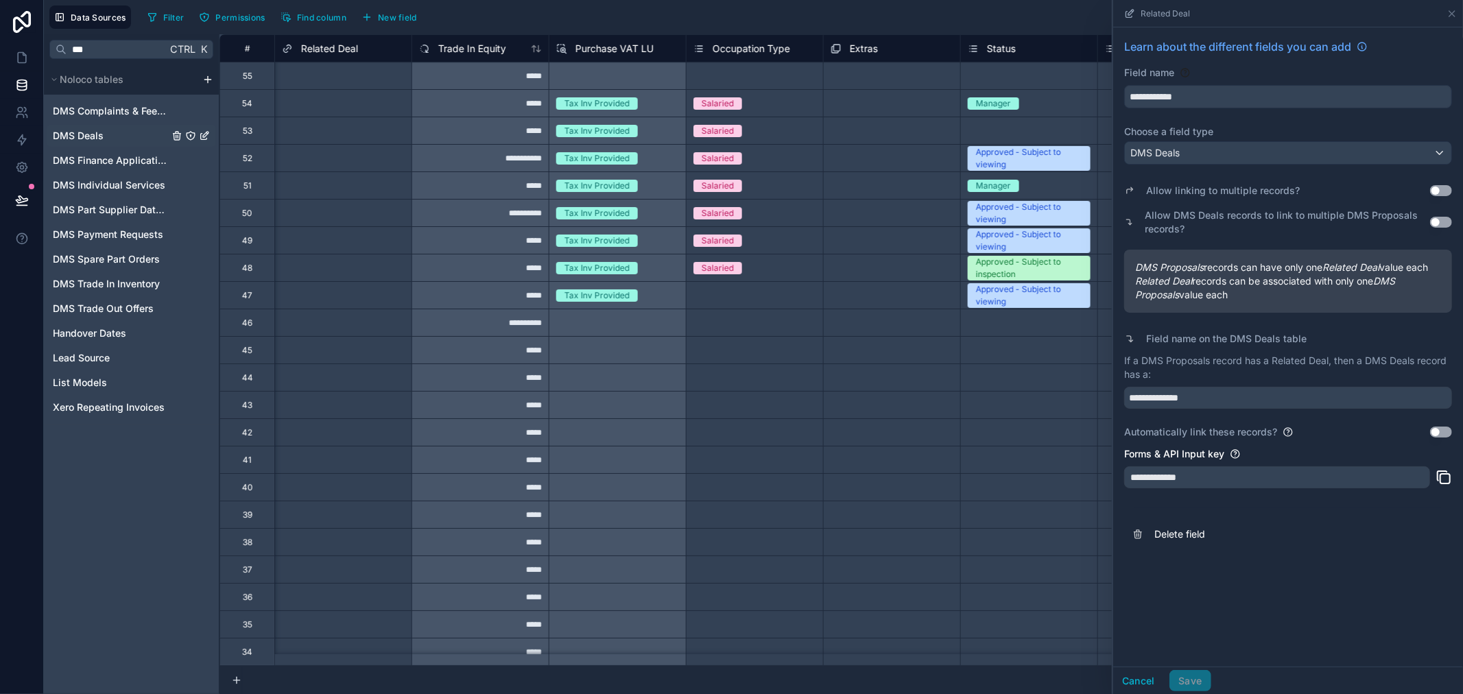
click at [108, 131] on div "DMS Deals" at bounding box center [131, 136] width 169 height 22
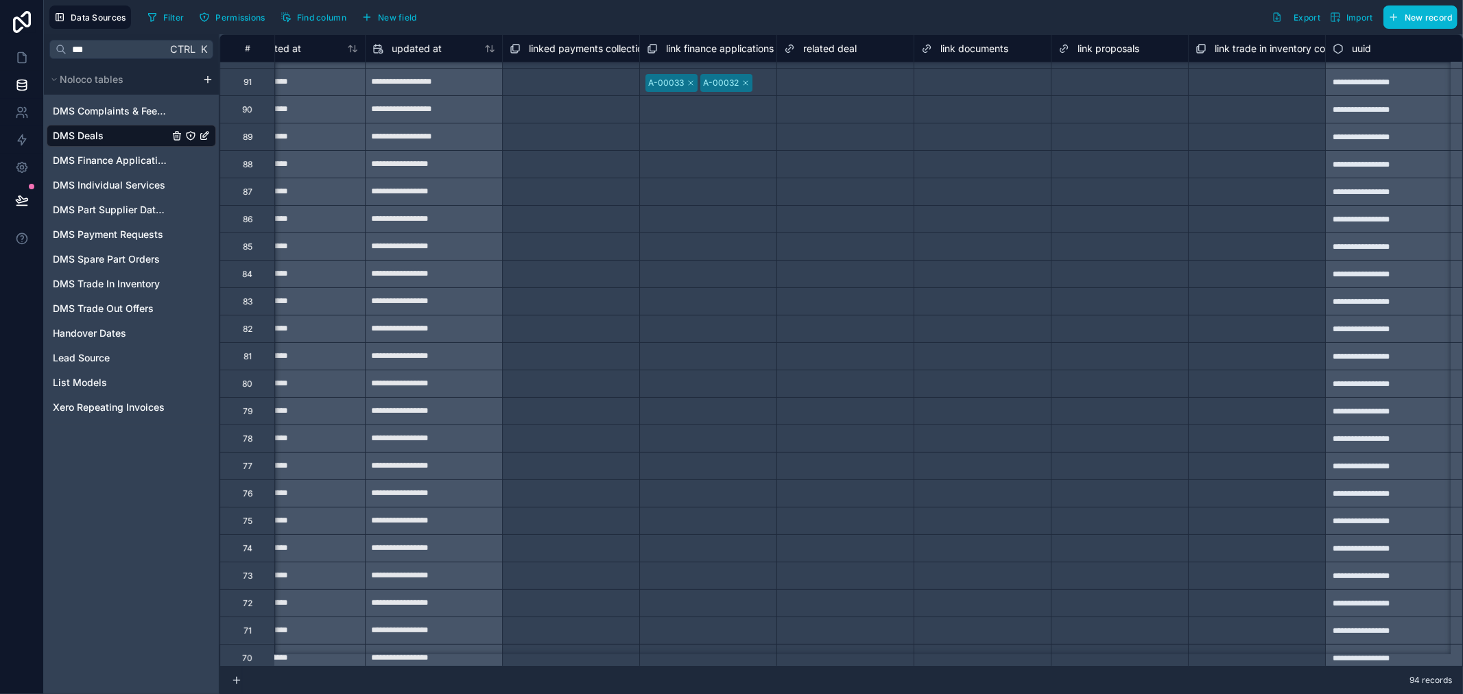
scroll to position [76, 3898]
click at [828, 55] on span "related deal" at bounding box center [829, 49] width 53 height 14
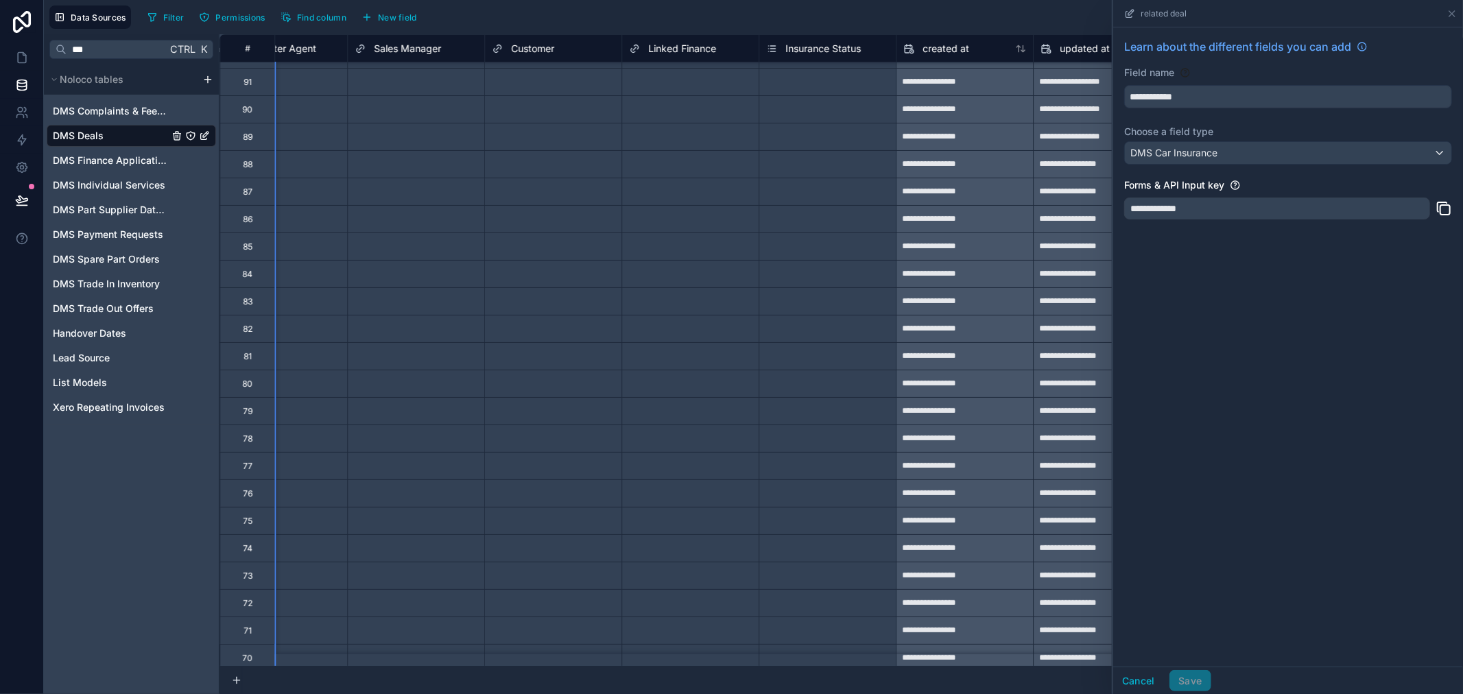
scroll to position [76, 3212]
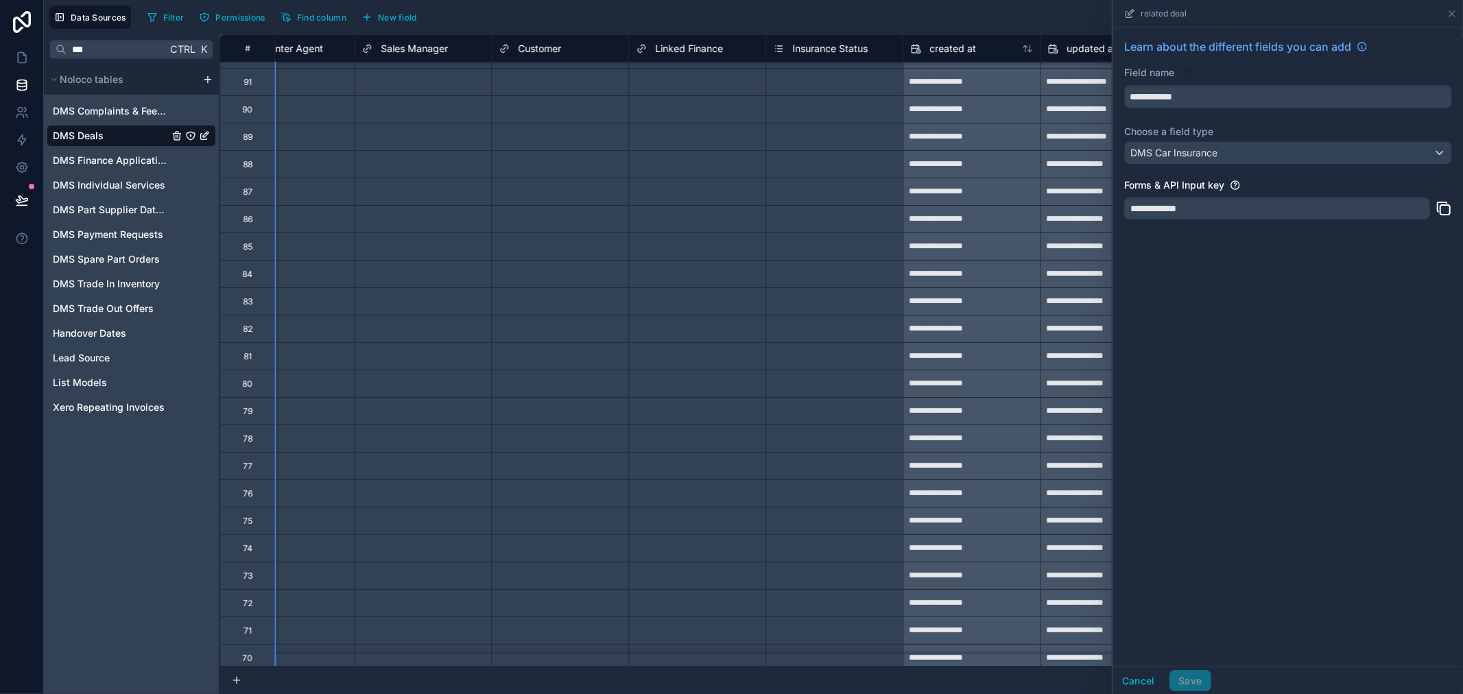
click at [693, 48] on span "Linked Finance" at bounding box center [689, 49] width 68 height 14
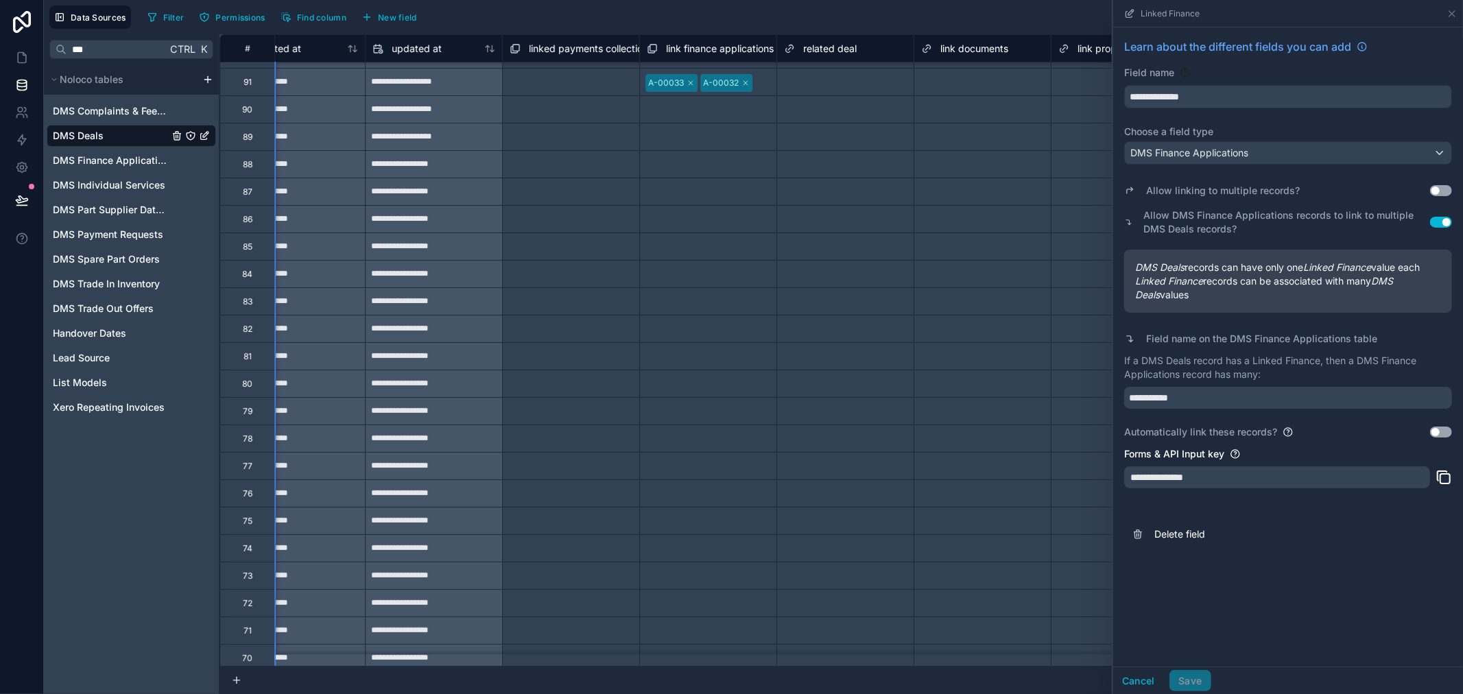
scroll to position [76, 3898]
click at [835, 45] on span "related deal" at bounding box center [829, 49] width 53 height 14
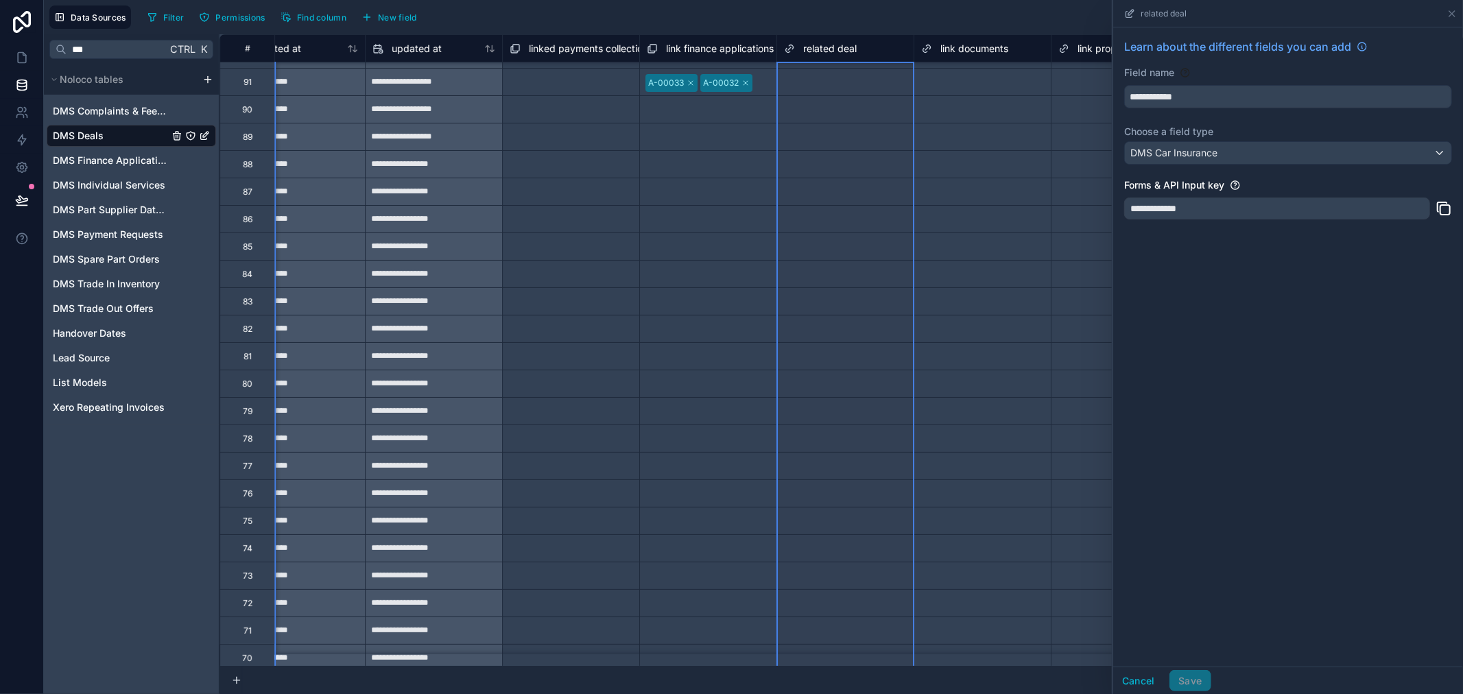
scroll to position [76, 3898]
click at [1141, 676] on button "Cancel" at bounding box center [1138, 681] width 51 height 22
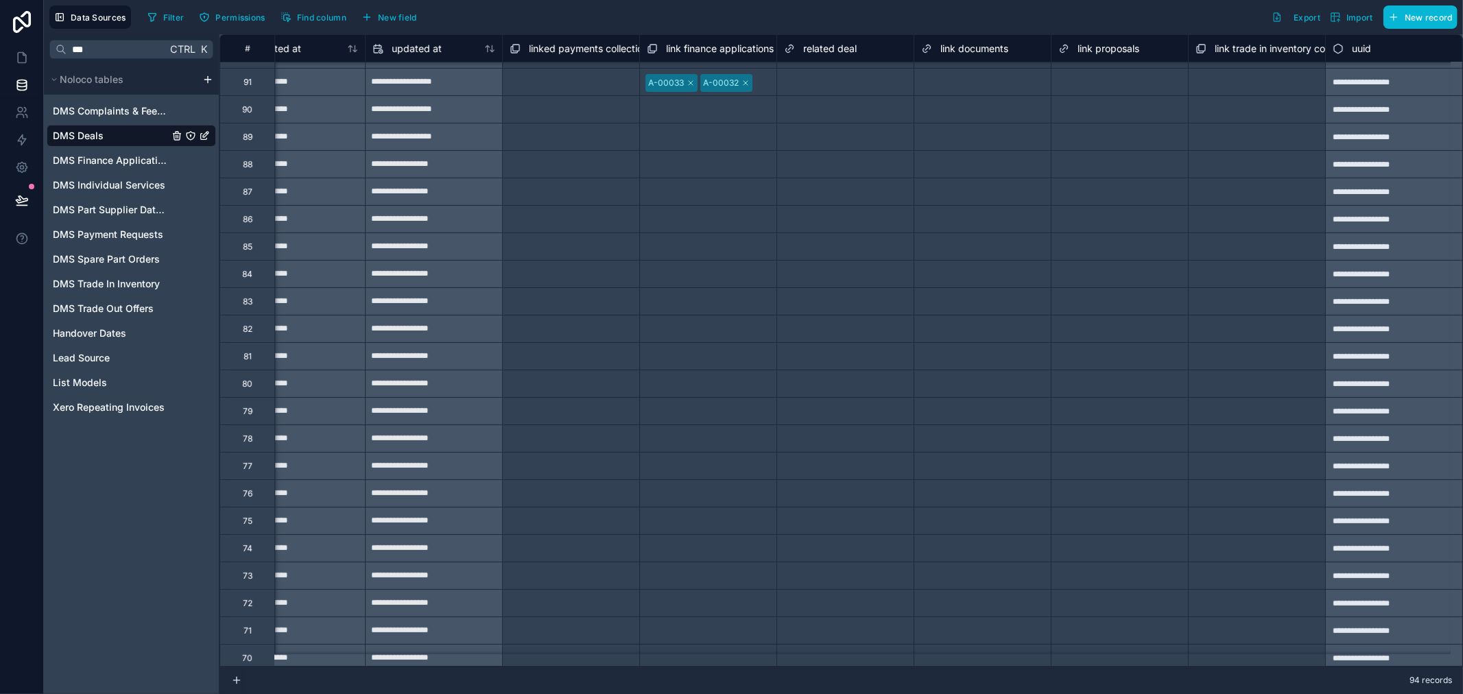
click at [812, 50] on span "related deal" at bounding box center [829, 49] width 53 height 14
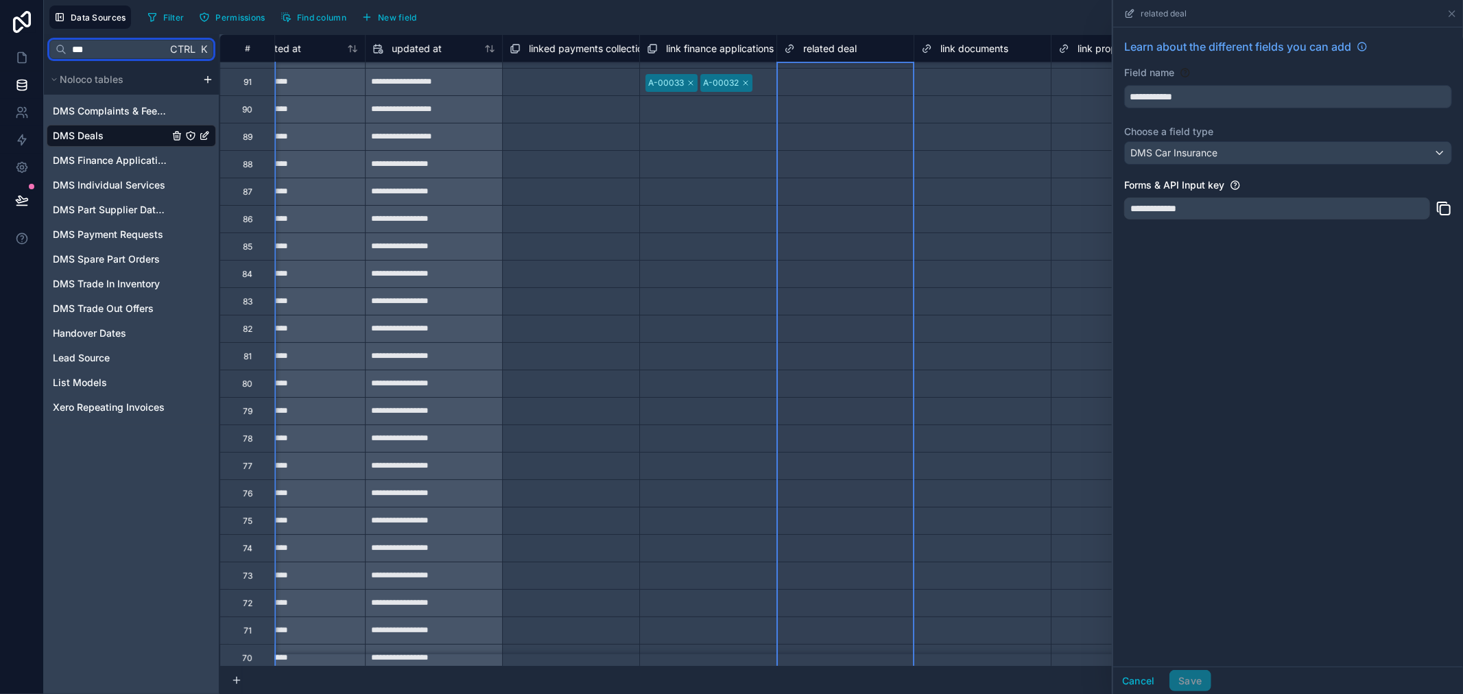
click at [108, 45] on input "***" at bounding box center [117, 49] width 100 height 25
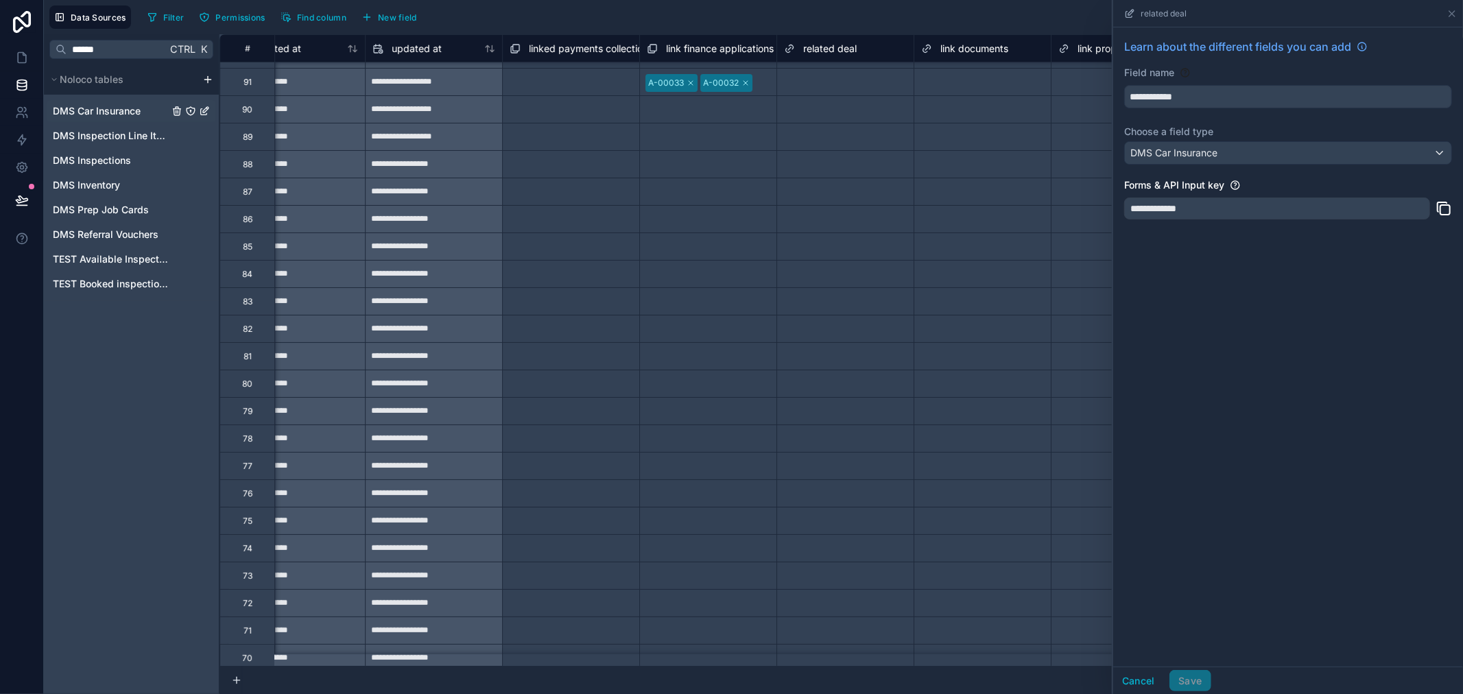
click at [137, 110] on span "DMS Car Insurance" at bounding box center [97, 111] width 88 height 14
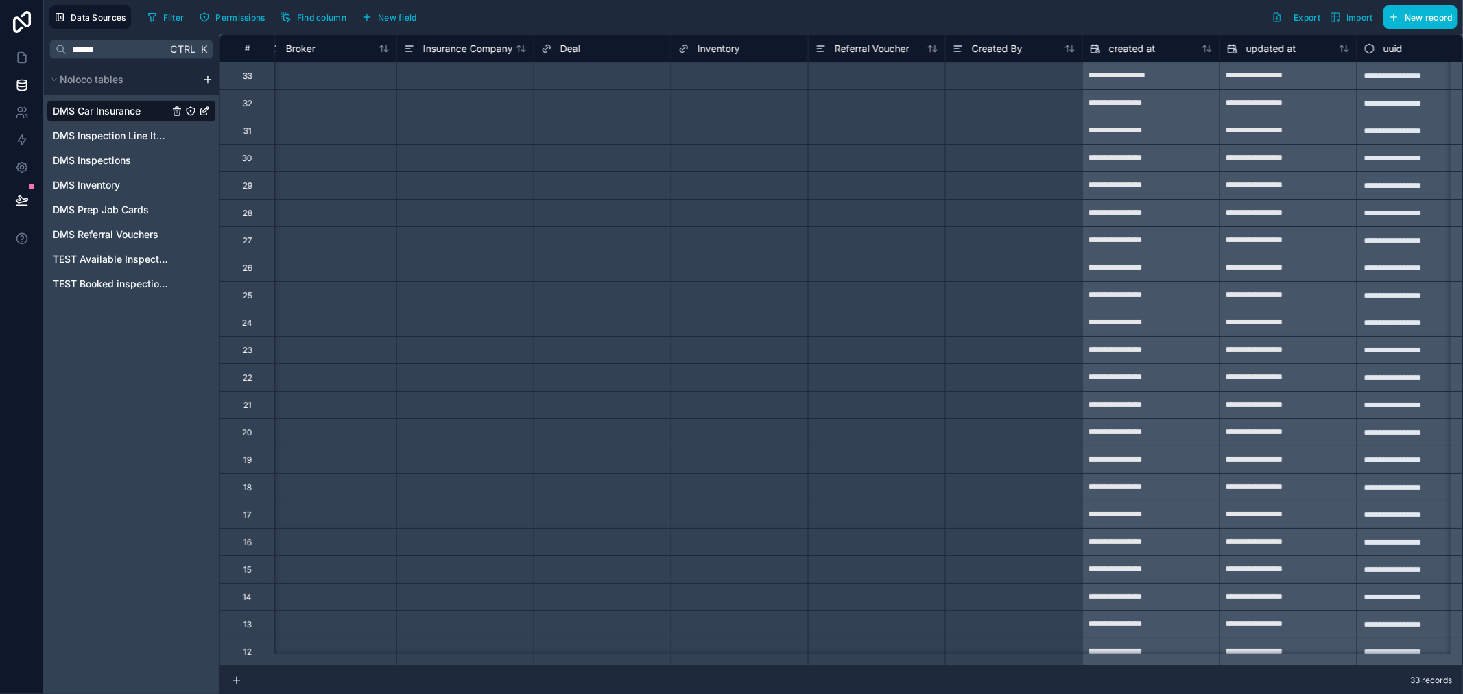
scroll to position [0, 1566]
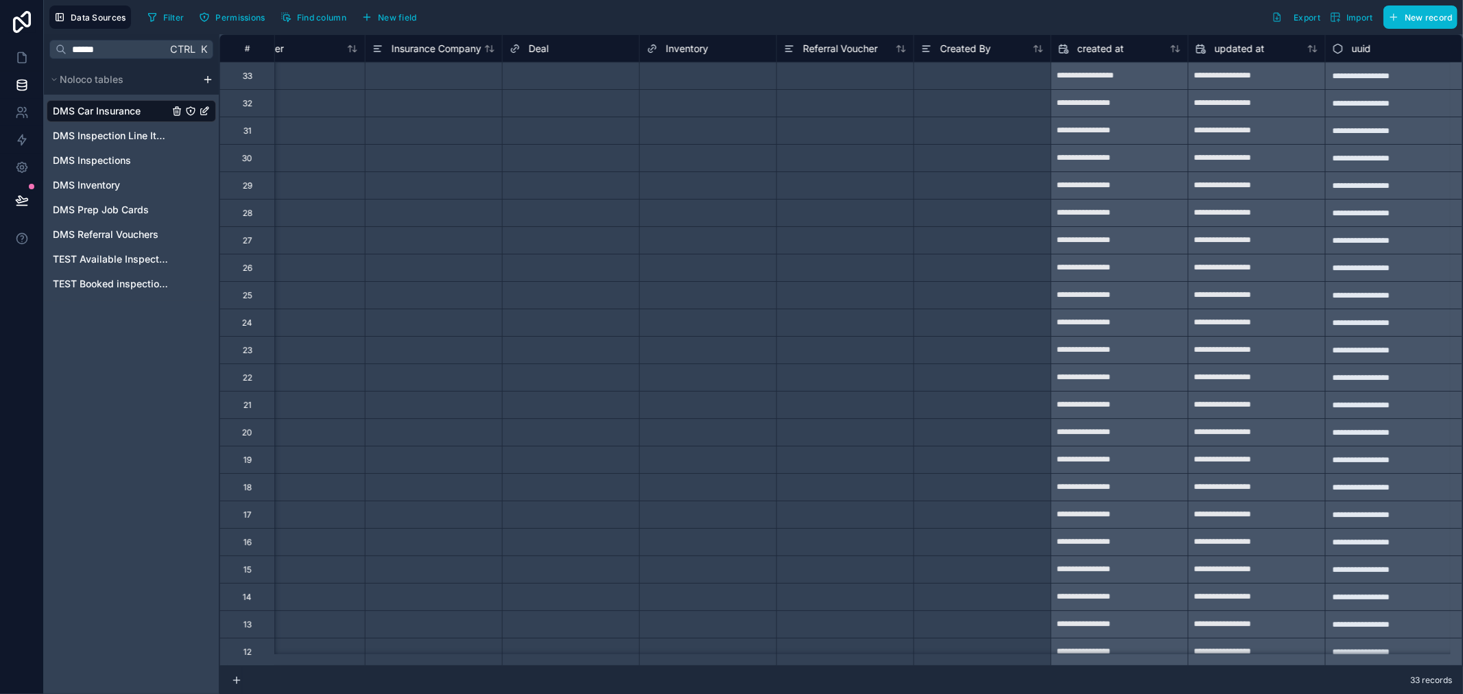
click at [529, 50] on span "Deal" at bounding box center [539, 49] width 20 height 14
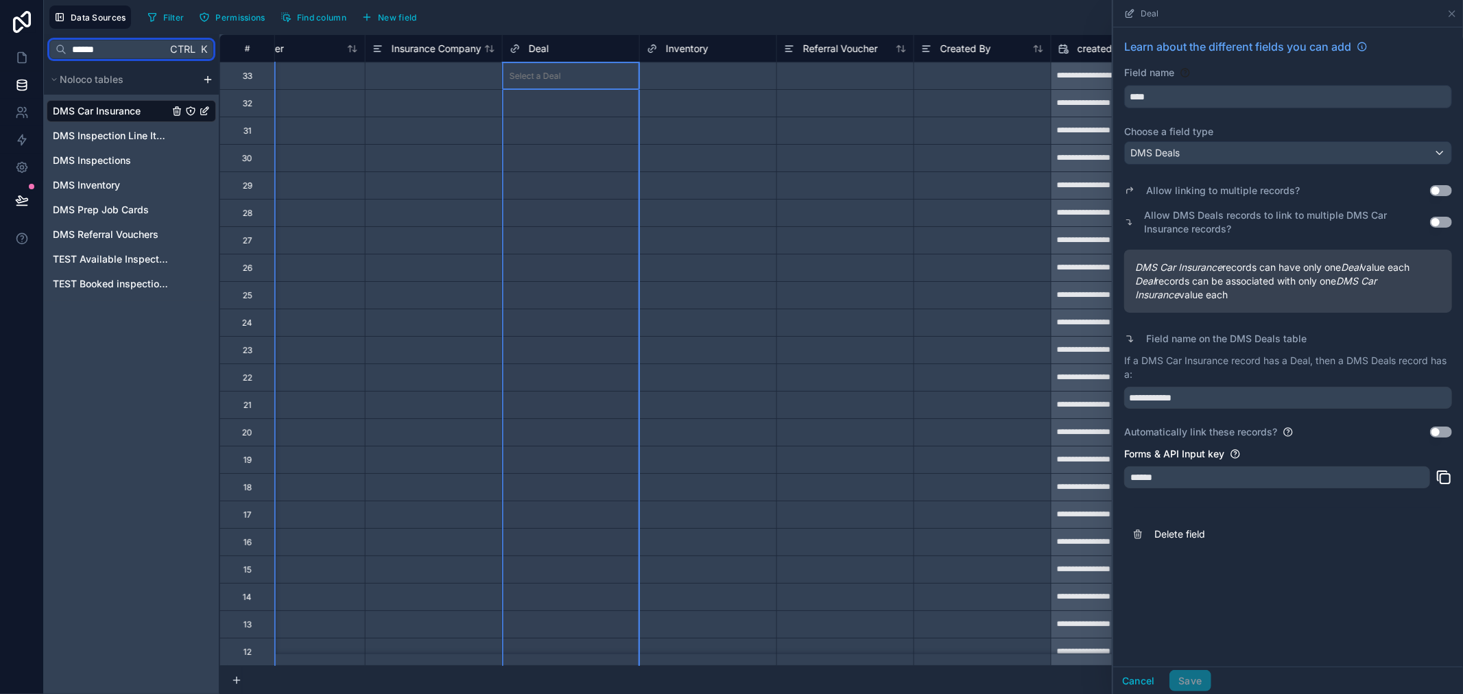
click at [120, 45] on input "******" at bounding box center [117, 49] width 100 height 25
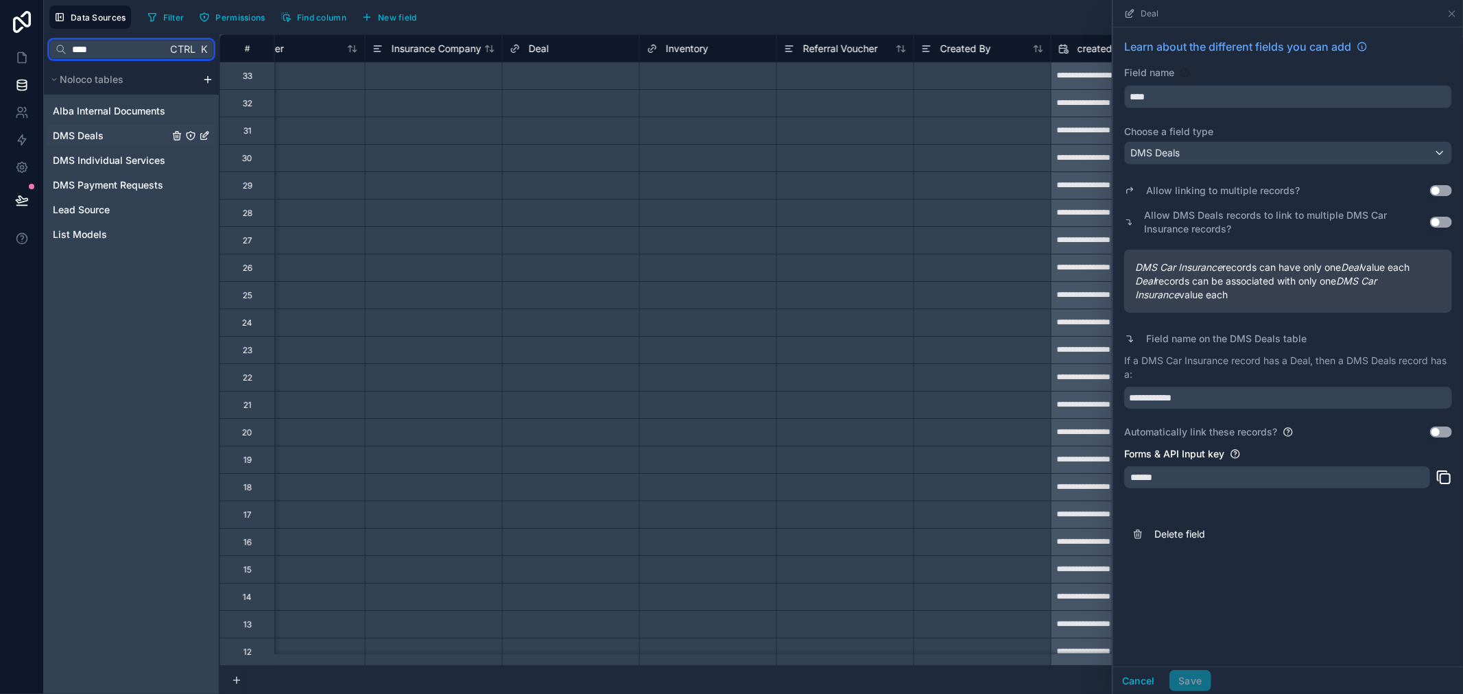
type input "****"
click at [110, 136] on div "DMS Deals" at bounding box center [131, 136] width 169 height 22
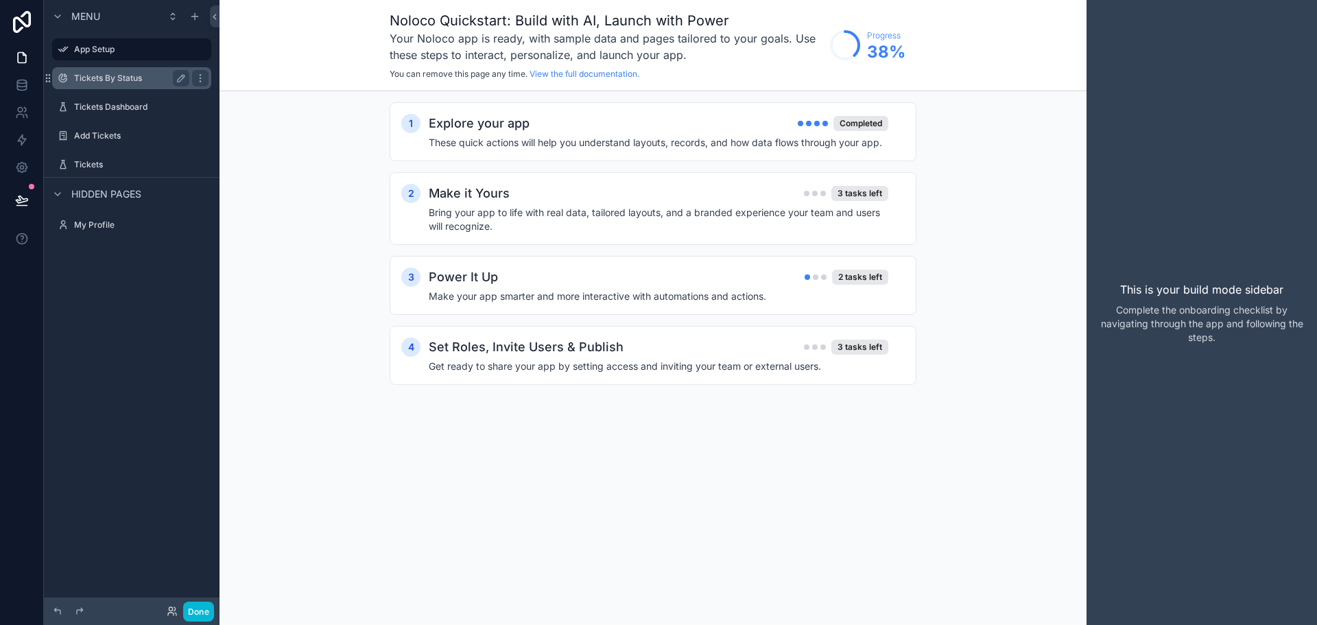
click at [113, 71] on div "Tickets By Status" at bounding box center [131, 78] width 115 height 16
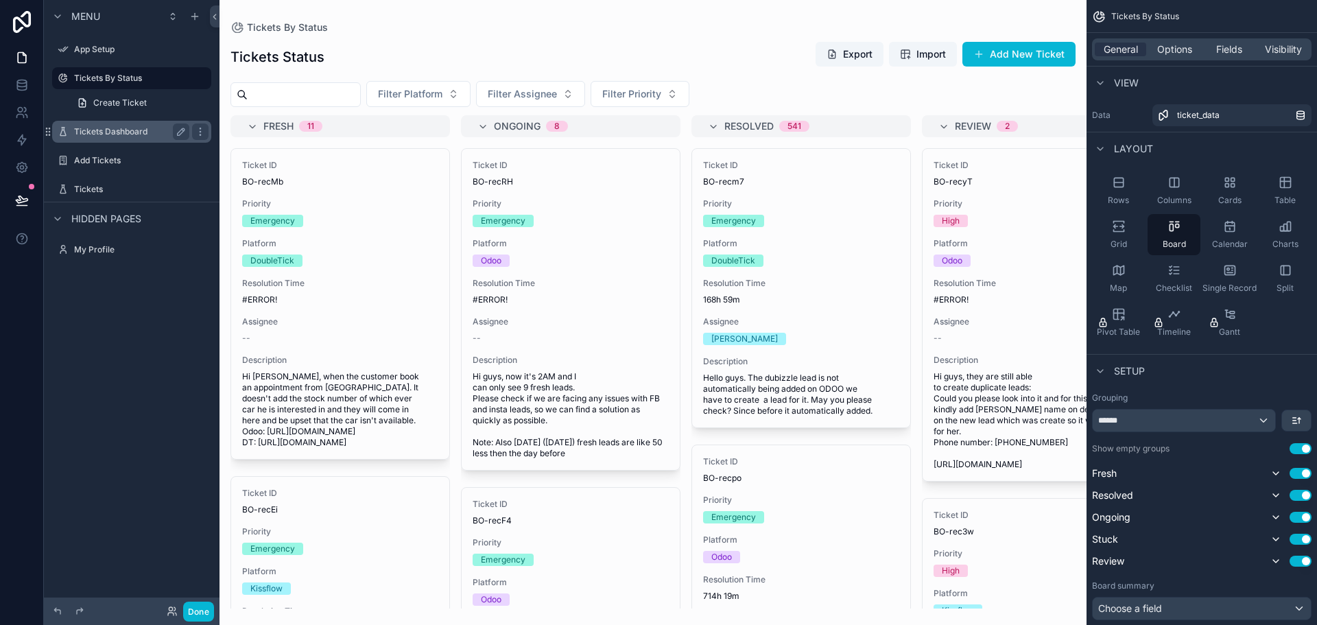
click at [128, 136] on label "Tickets Dashboard" at bounding box center [129, 131] width 110 height 11
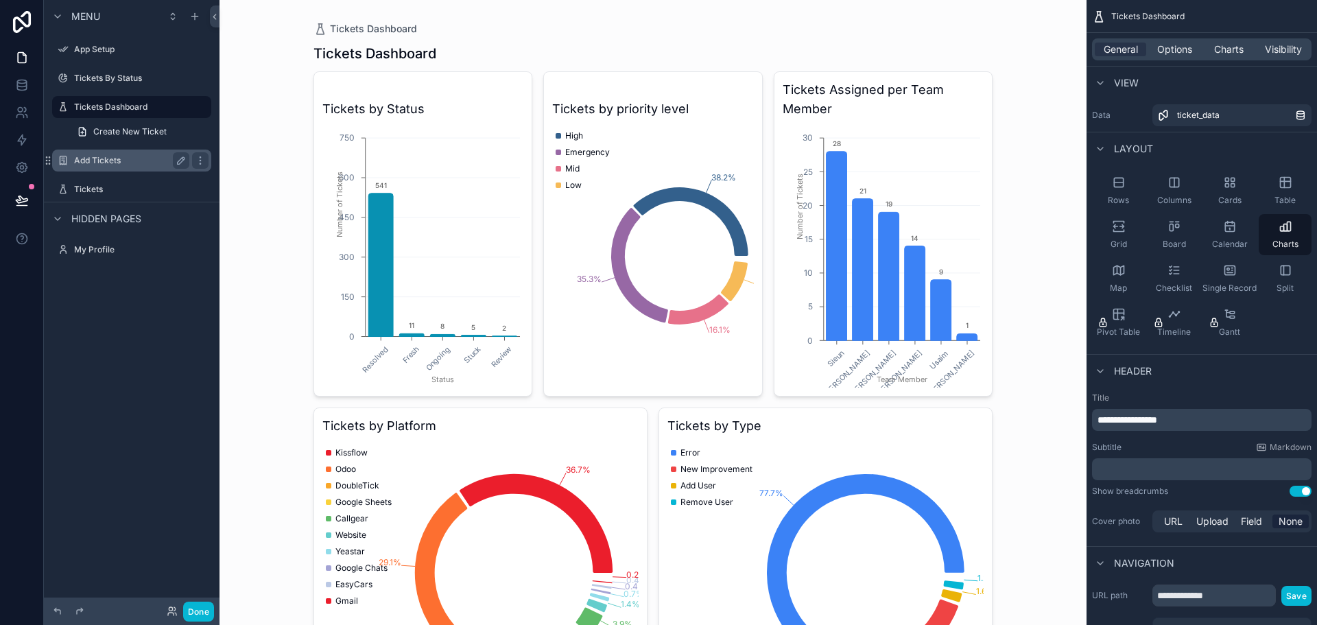
click at [95, 161] on label "Add Tickets" at bounding box center [129, 160] width 110 height 11
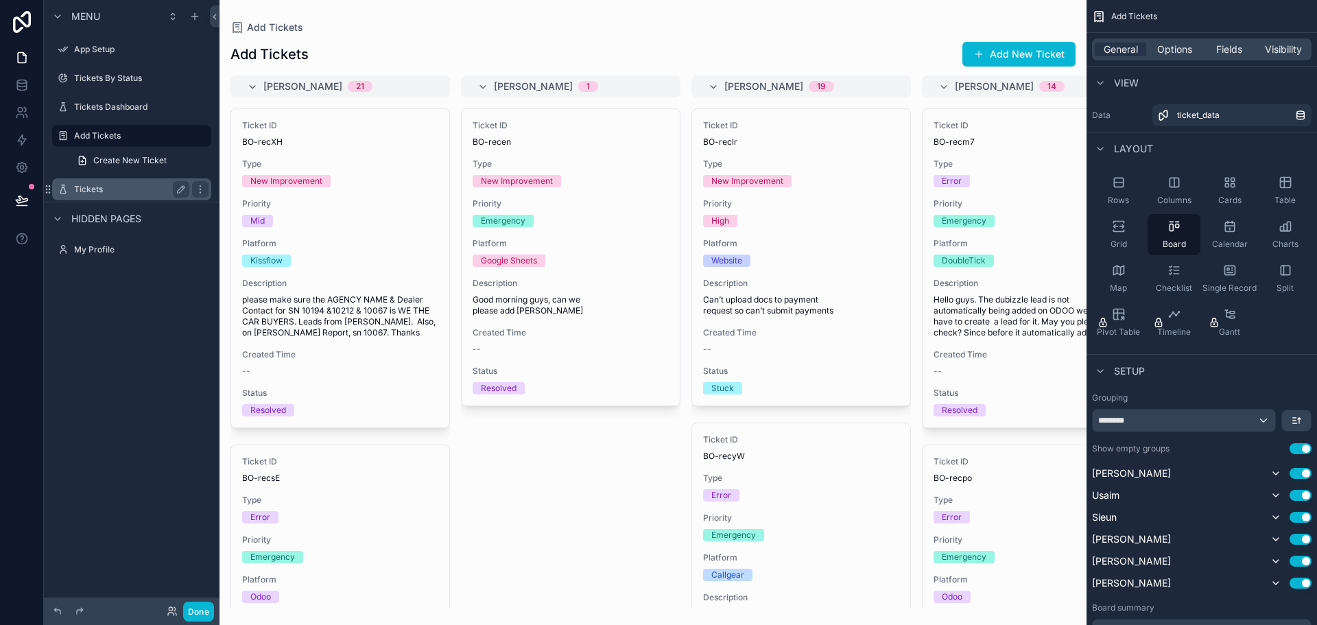
click at [115, 185] on label "Tickets" at bounding box center [129, 189] width 110 height 11
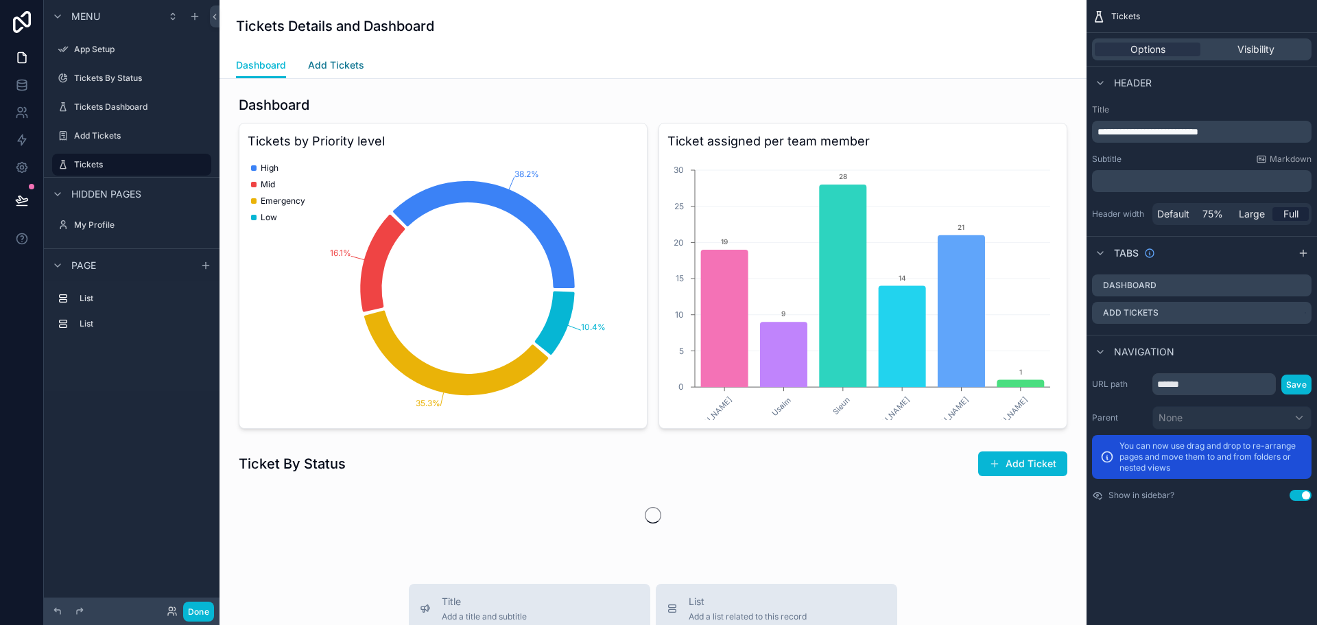
click at [329, 64] on span "Add Tickets" at bounding box center [336, 65] width 56 height 14
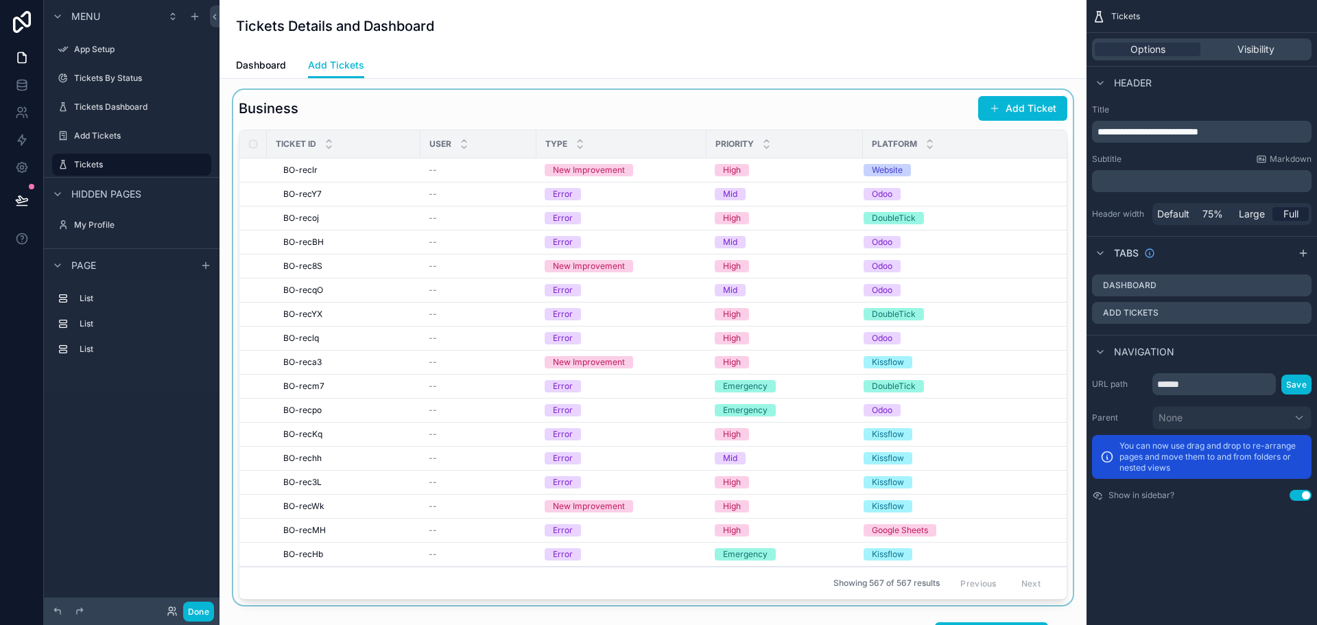
click at [405, 157] on th "Ticket ID" at bounding box center [344, 144] width 154 height 28
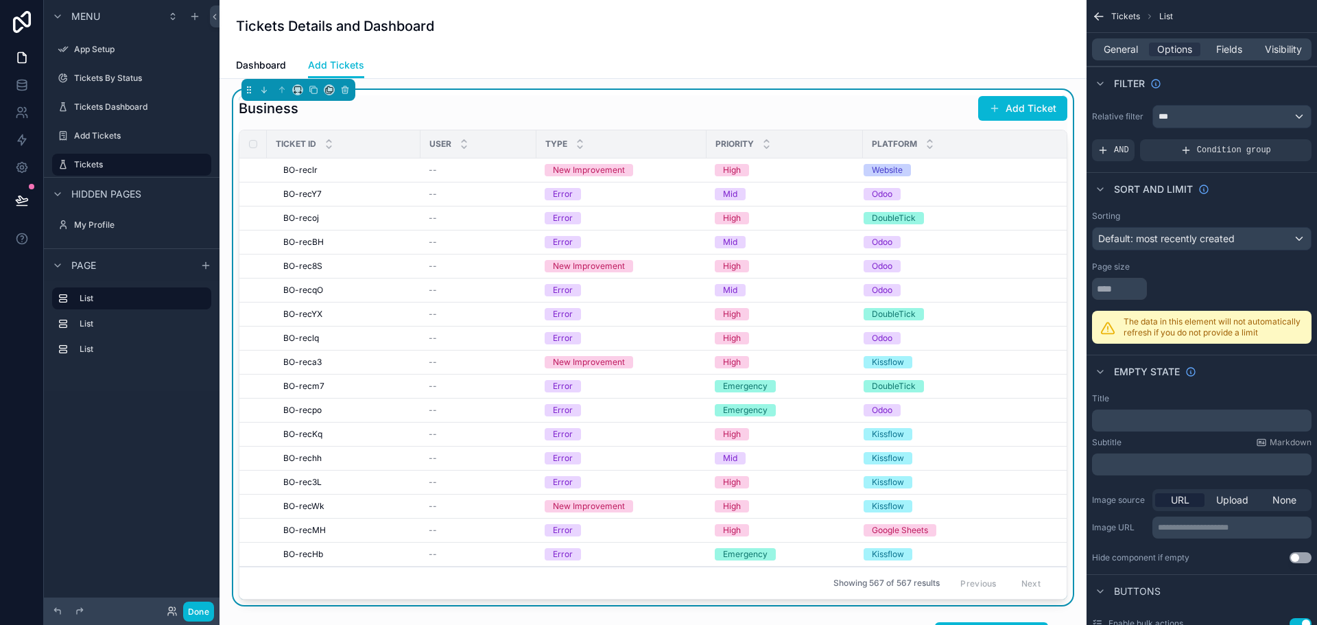
click at [1129, 42] on div "General Options Fields Visibility" at bounding box center [1201, 49] width 219 height 22
click at [1133, 53] on span "General" at bounding box center [1120, 50] width 34 height 14
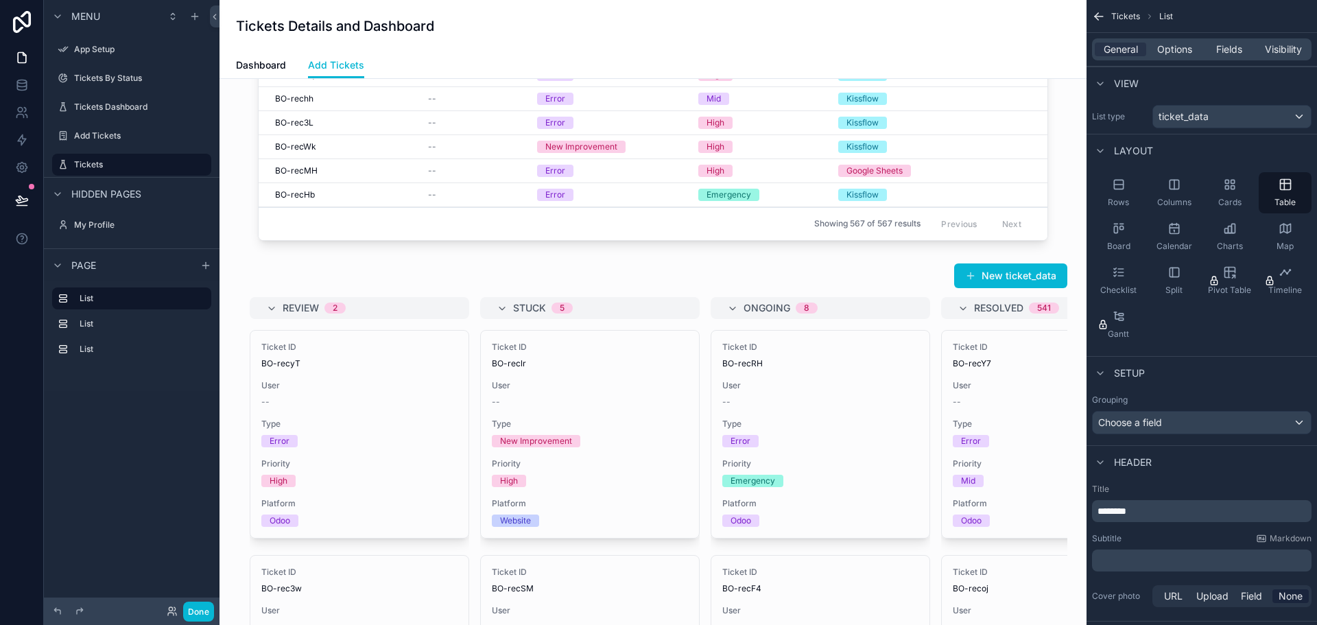
scroll to position [862, 0]
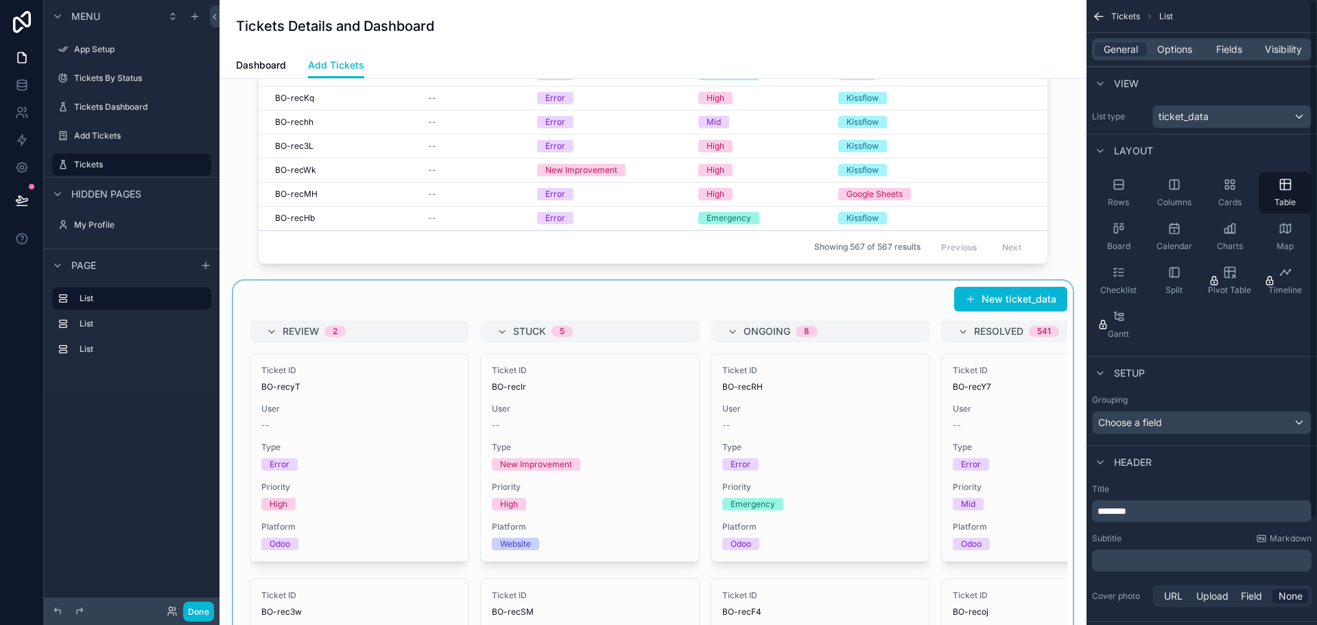
click at [898, 307] on div "scrollable content" at bounding box center [652, 537] width 845 height 514
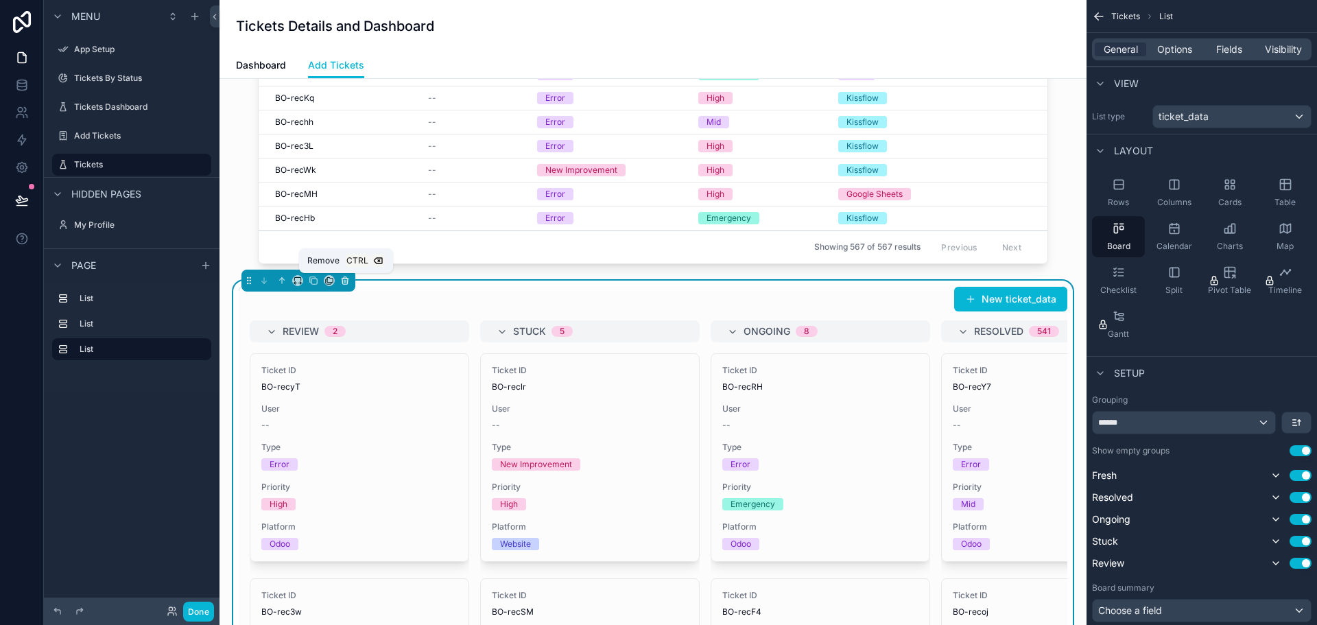
click at [348, 279] on icon "scrollable content" at bounding box center [344, 280] width 5 height 5
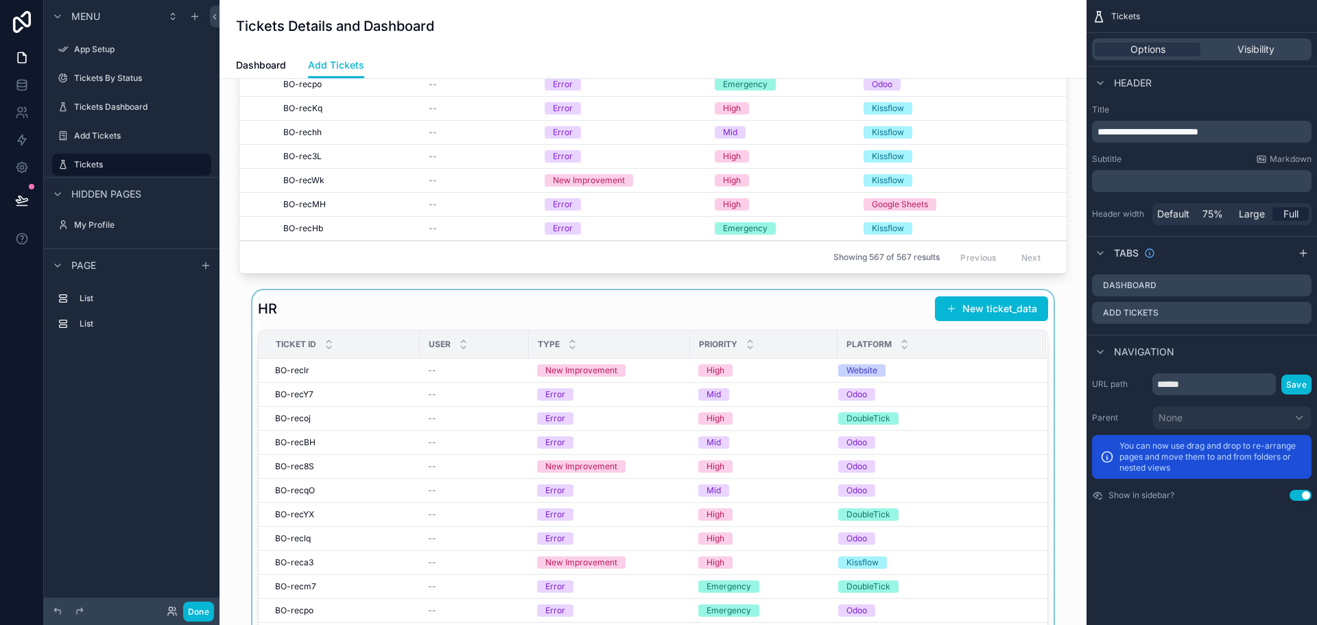
scroll to position [313, 0]
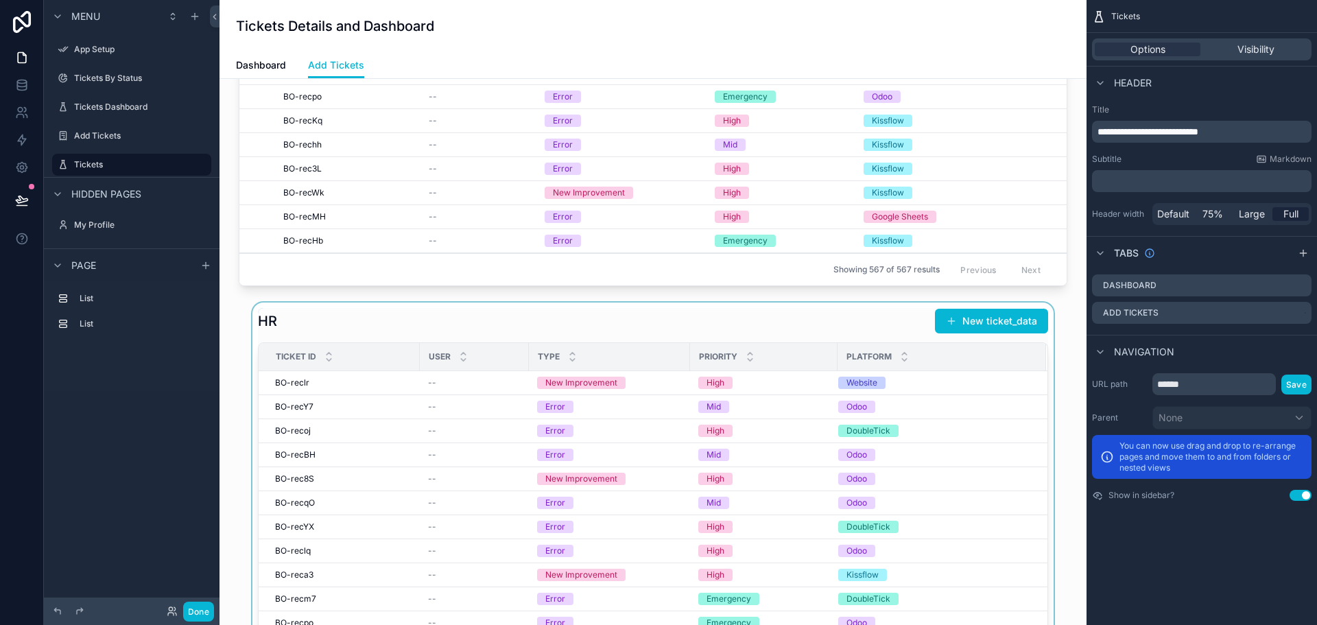
click at [597, 330] on div "scrollable content" at bounding box center [652, 559] width 845 height 515
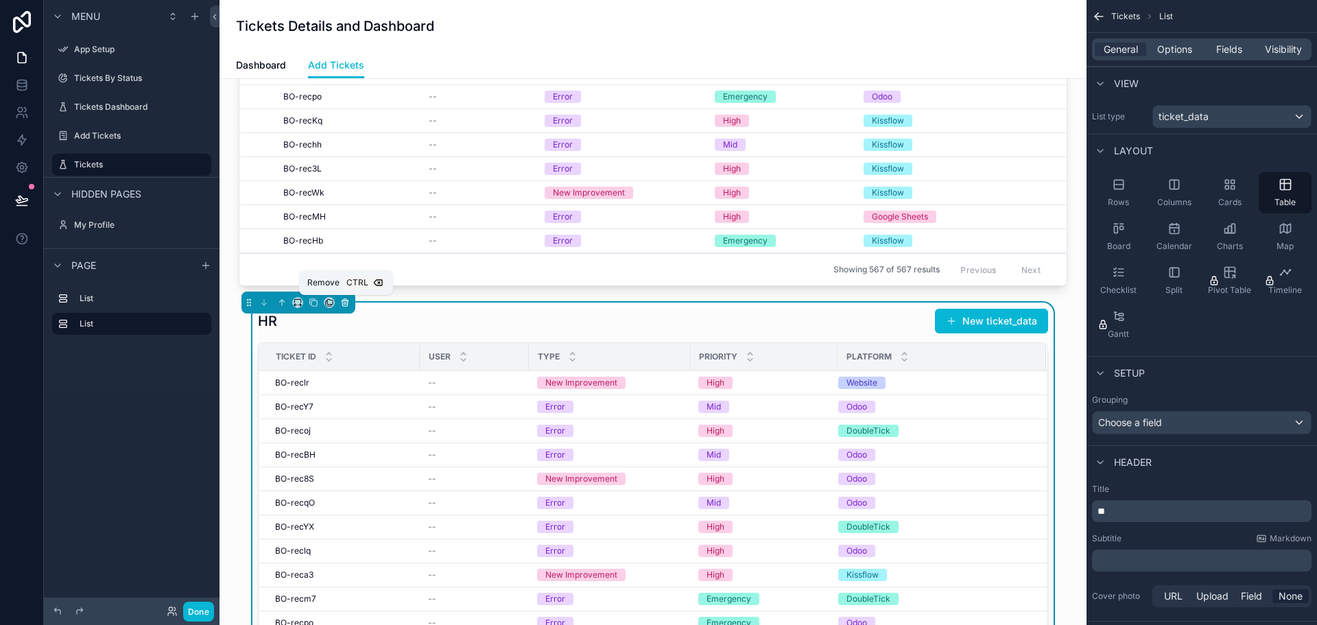
click at [350, 298] on button "scrollable content" at bounding box center [344, 302] width 15 height 15
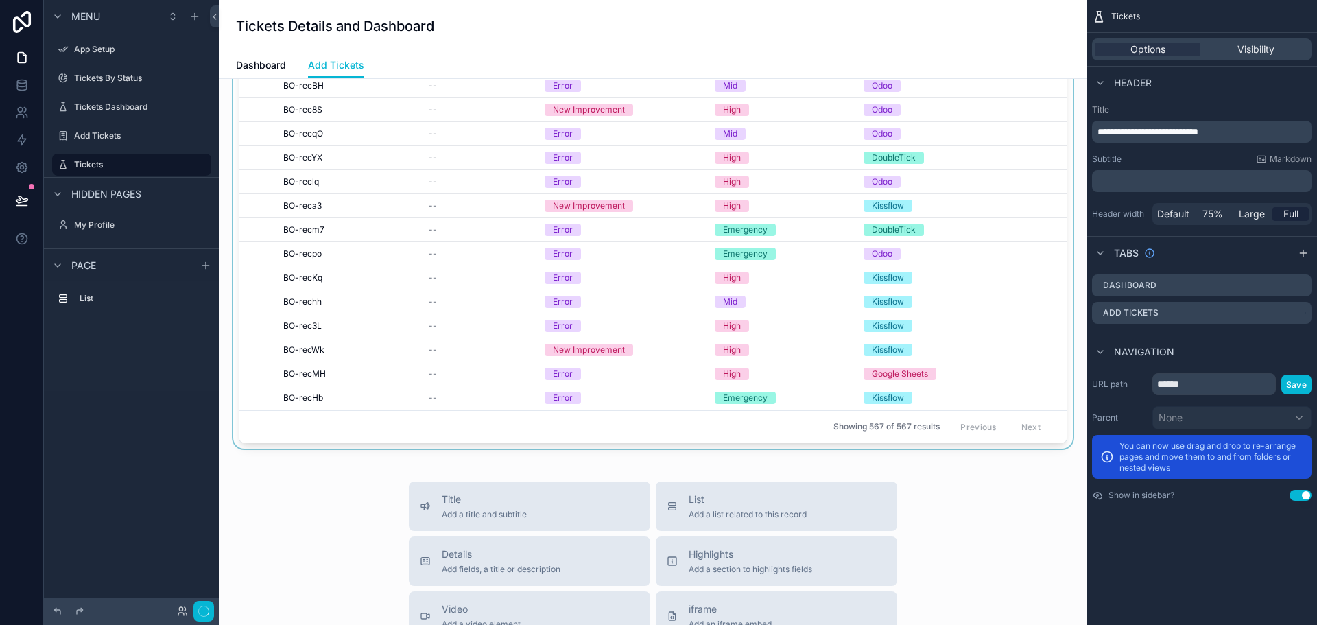
scroll to position [0, 0]
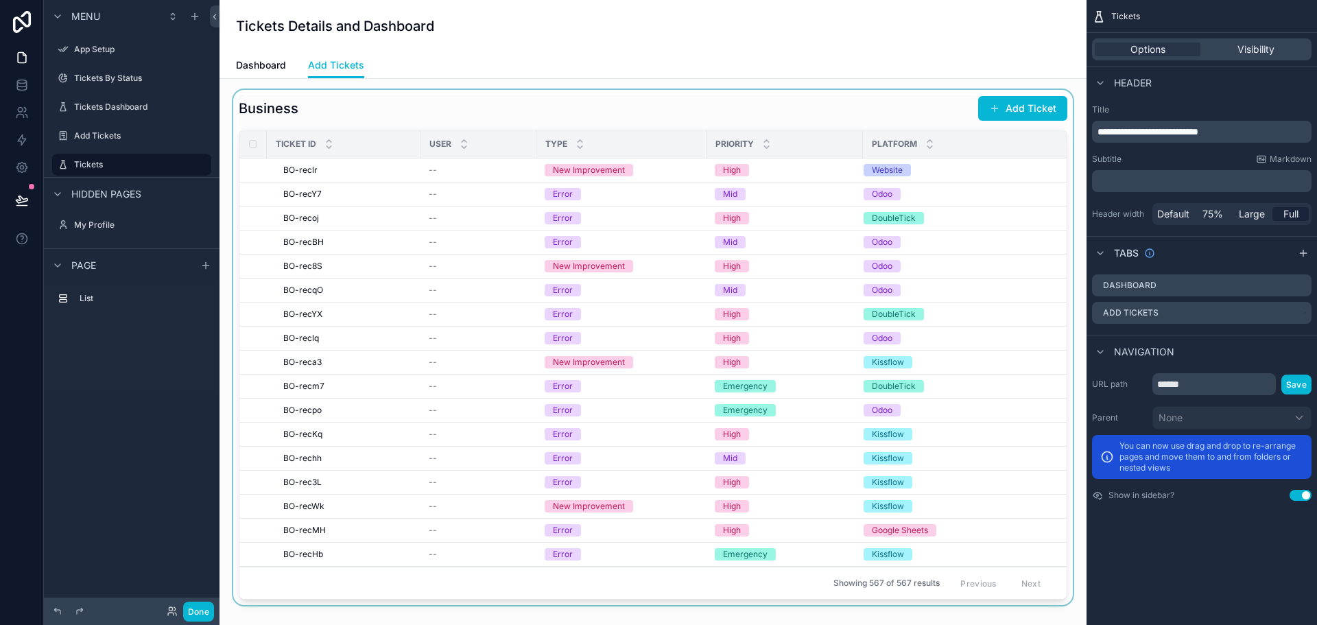
click at [614, 109] on div "scrollable content" at bounding box center [652, 347] width 845 height 515
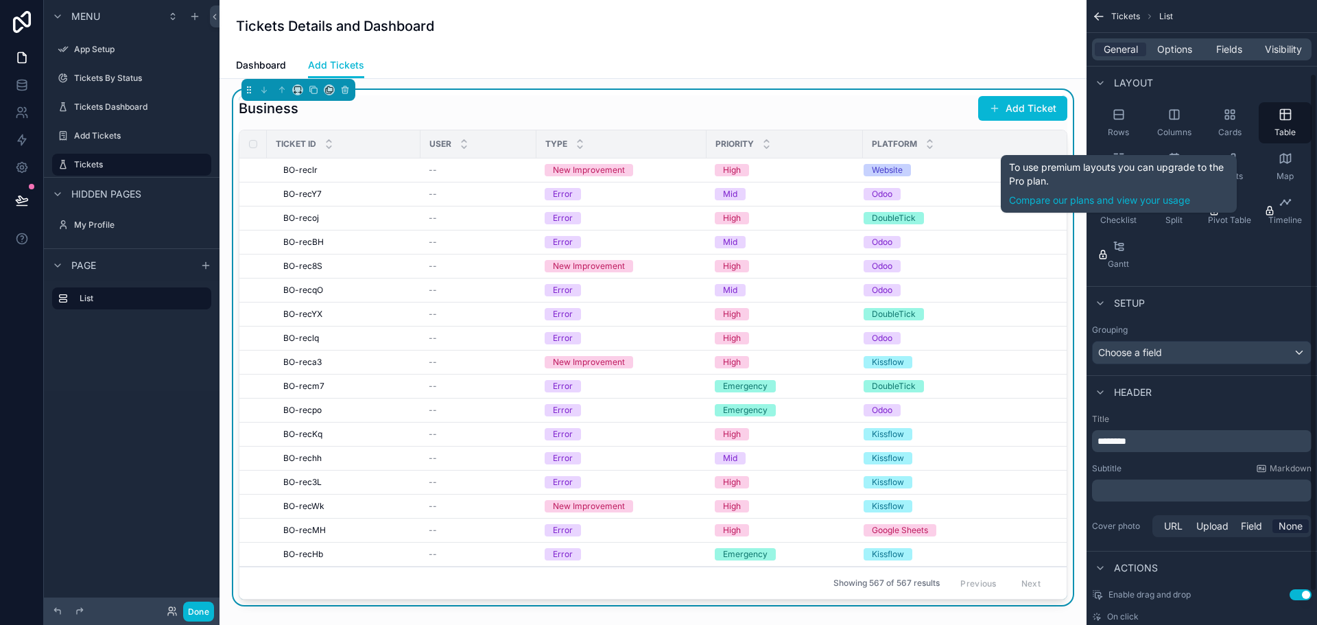
scroll to position [129, 0]
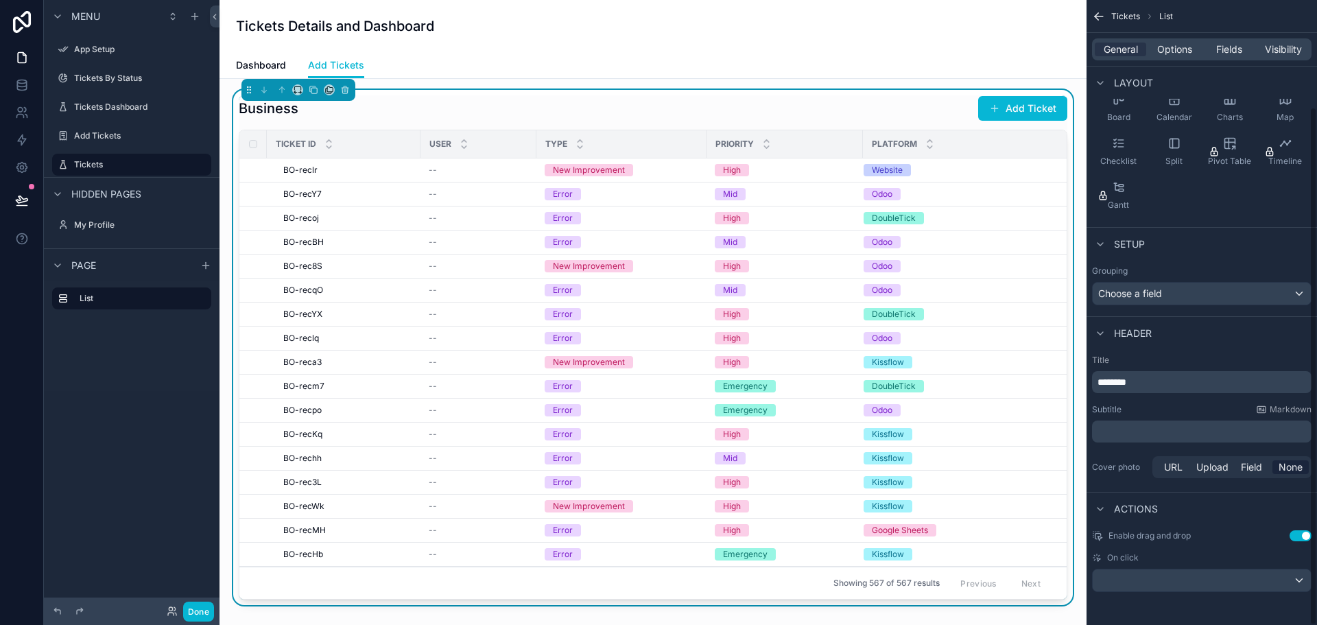
click at [1162, 381] on p "********" at bounding box center [1202, 382] width 211 height 14
click at [1200, 411] on div "Subtitle Markdown" at bounding box center [1201, 409] width 219 height 11
click at [202, 603] on button "Done" at bounding box center [198, 611] width 31 height 20
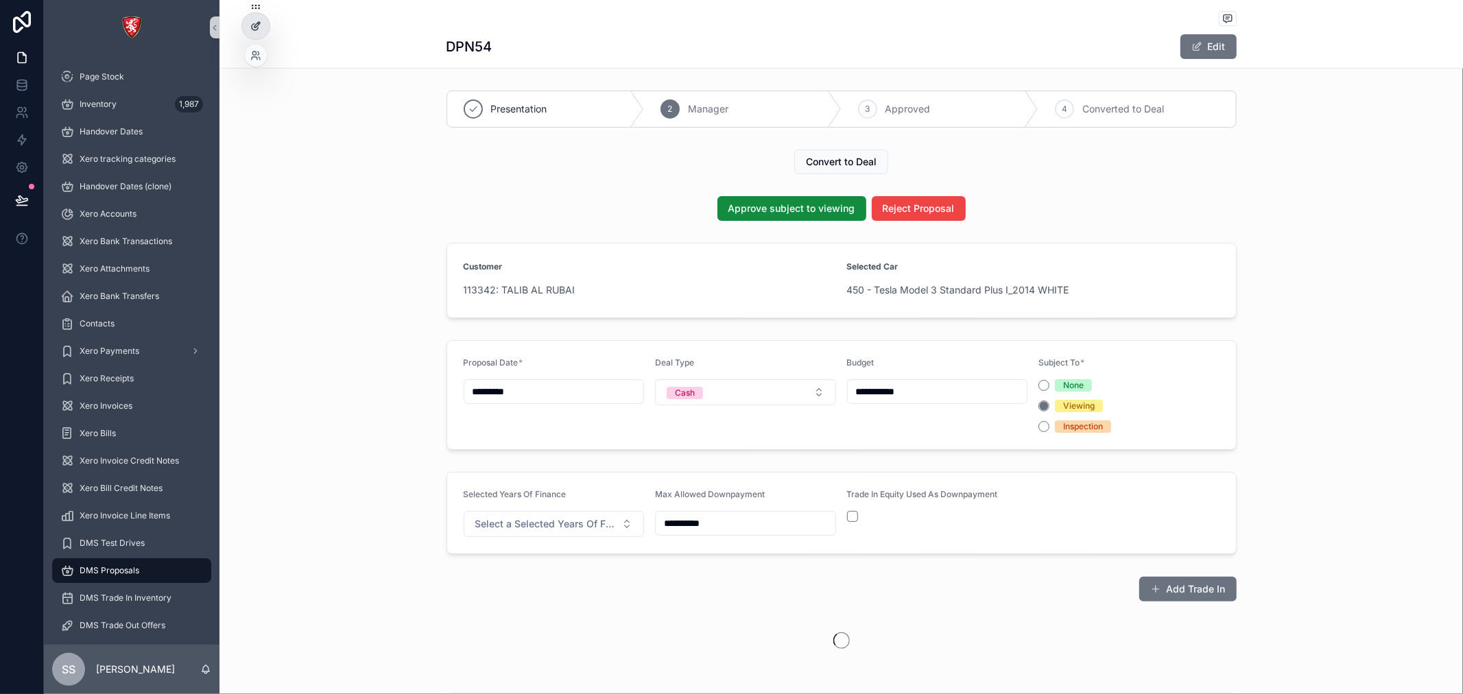
click at [263, 23] on div at bounding box center [255, 26] width 27 height 26
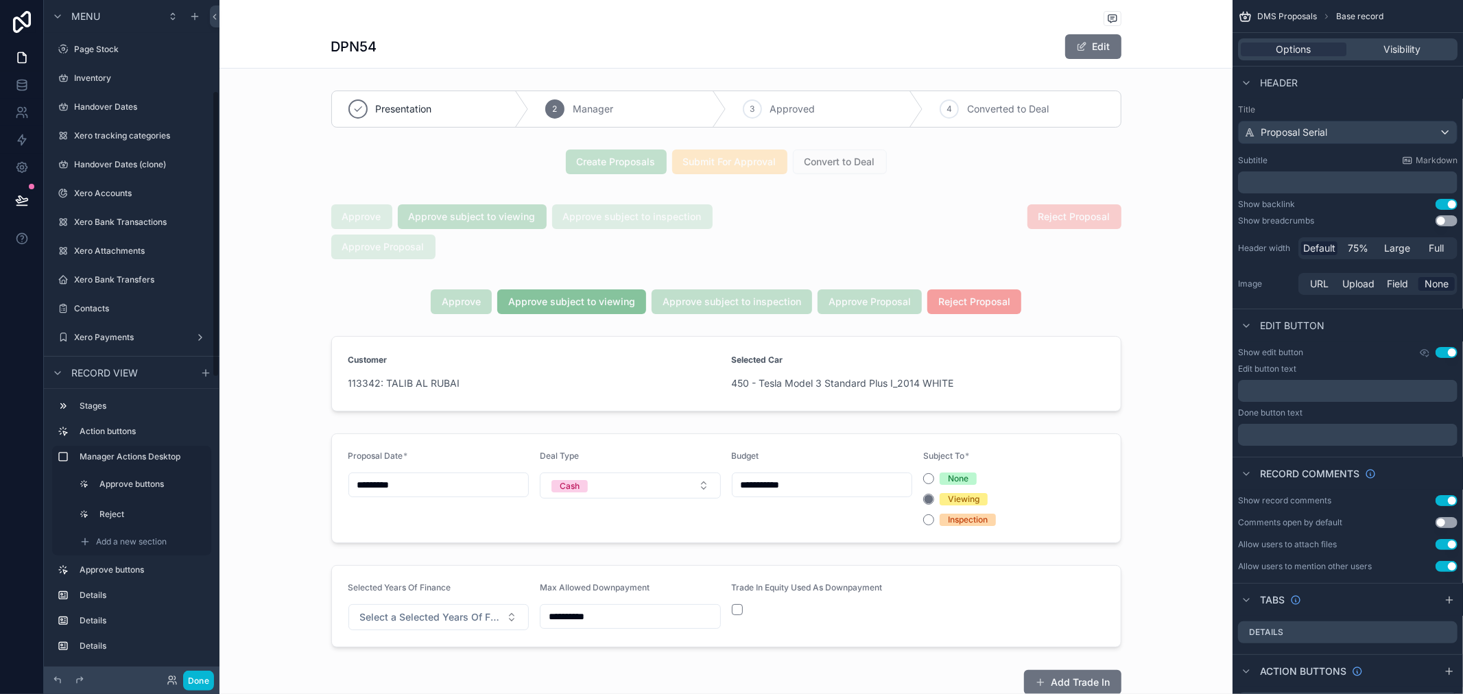
scroll to position [213, 0]
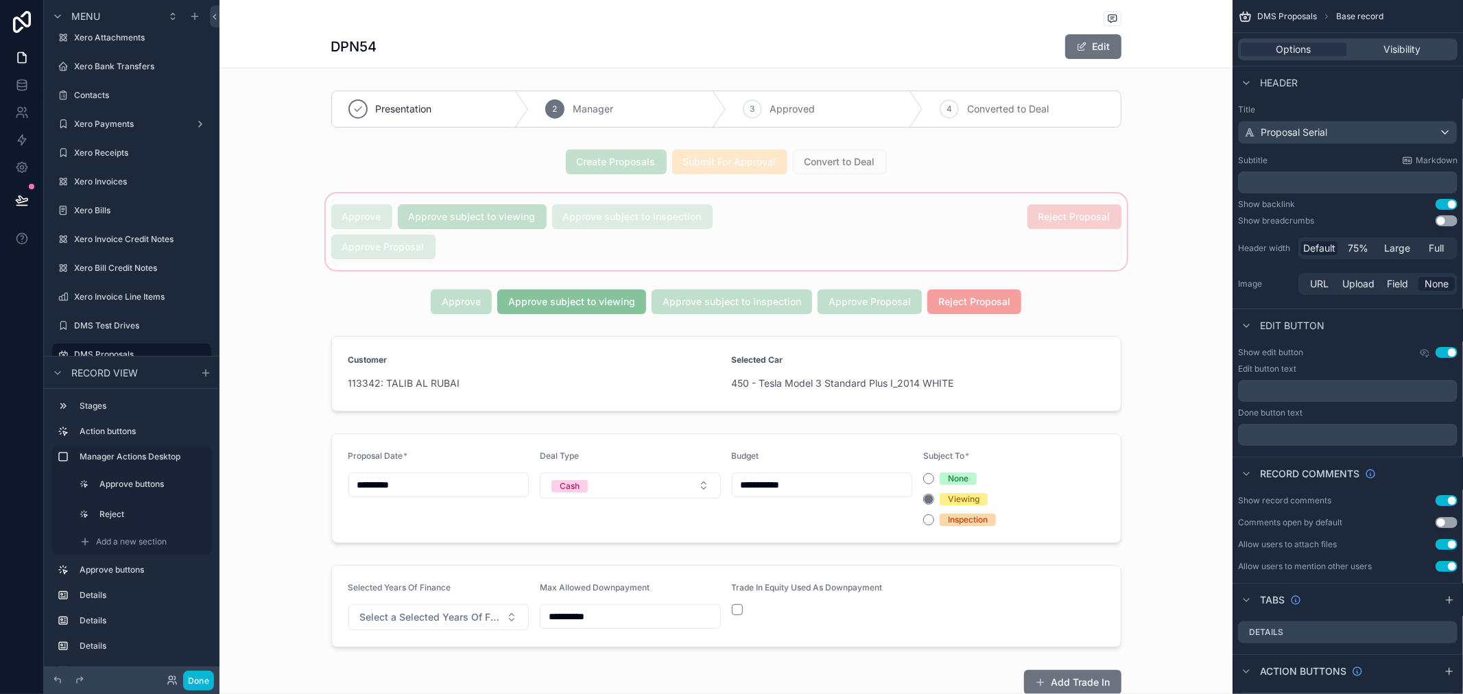
click at [595, 220] on div "scrollable content" at bounding box center [725, 232] width 1013 height 82
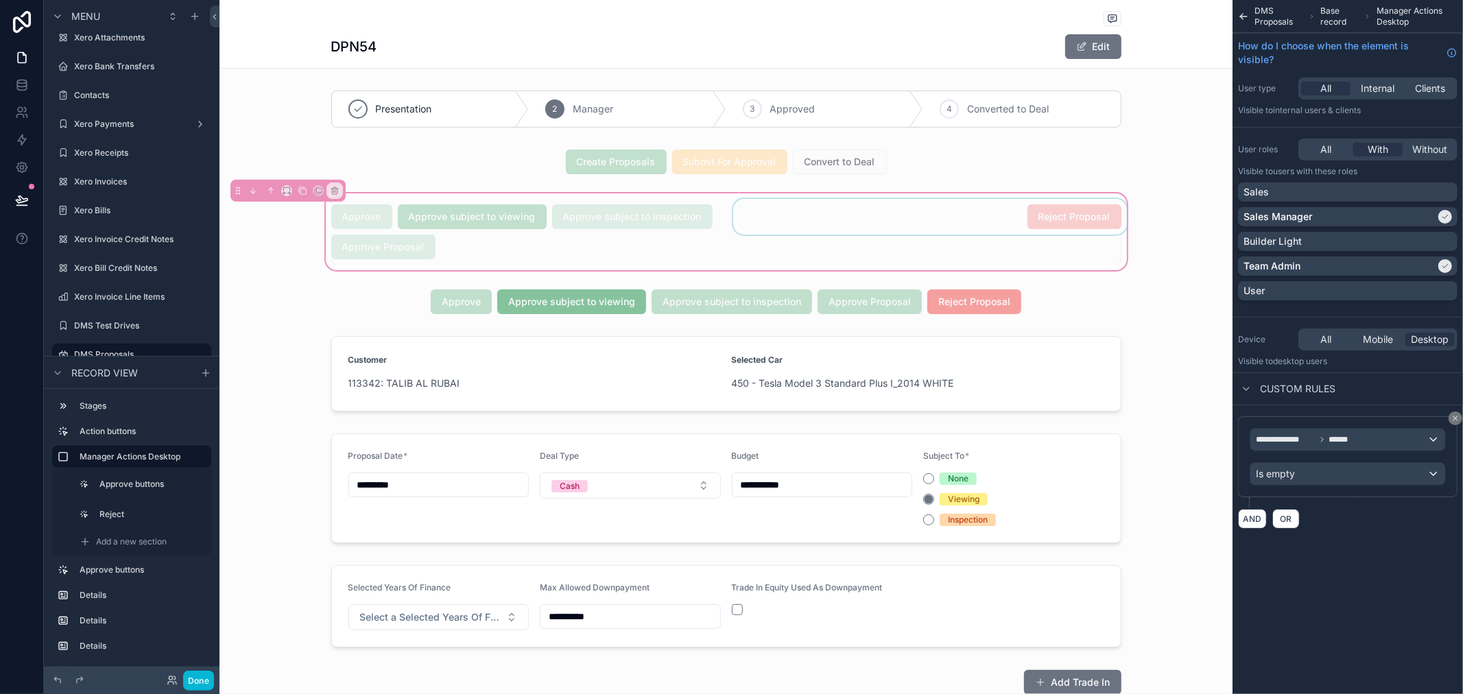
click at [889, 221] on div "scrollable content" at bounding box center [929, 232] width 399 height 66
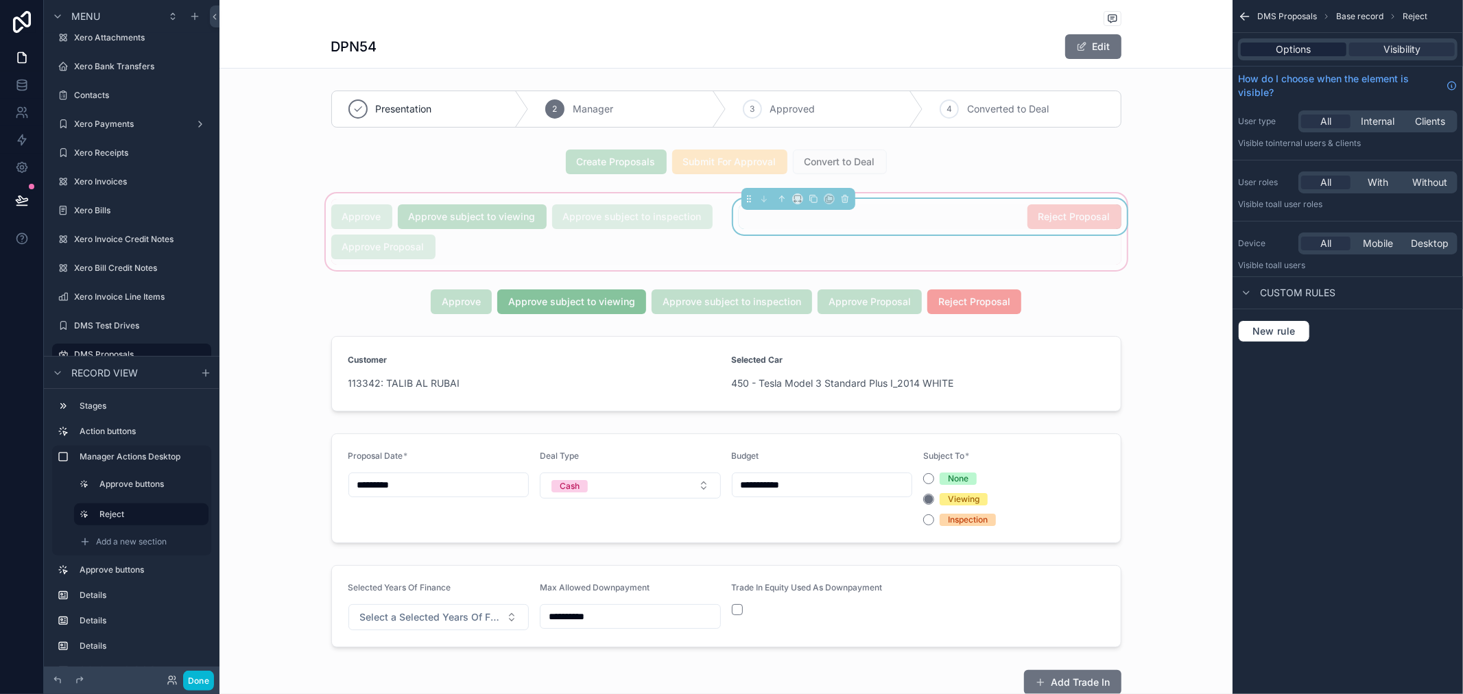
click at [1286, 50] on span "Options" at bounding box center [1293, 50] width 35 height 14
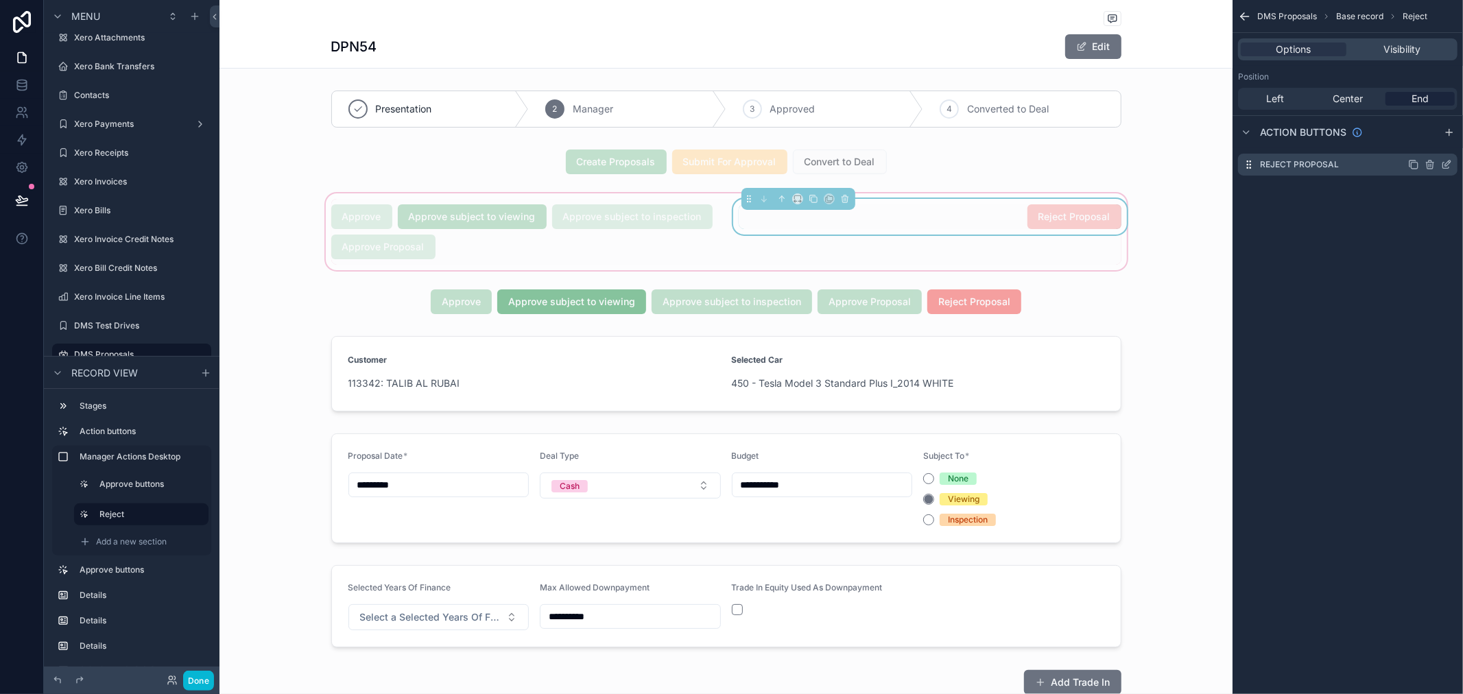
click at [1442, 165] on icon "scrollable content" at bounding box center [1446, 164] width 11 height 11
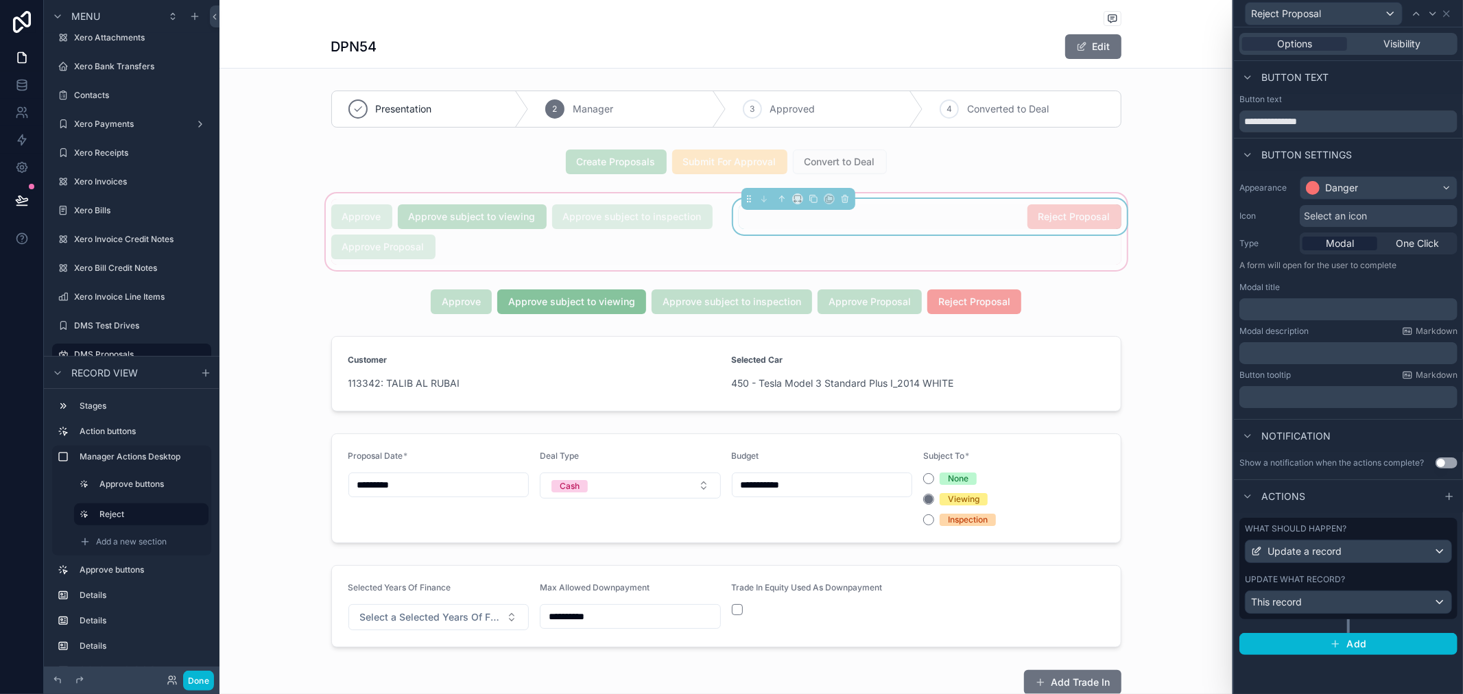
click at [917, 255] on div "Reject Proposal" at bounding box center [929, 232] width 399 height 66
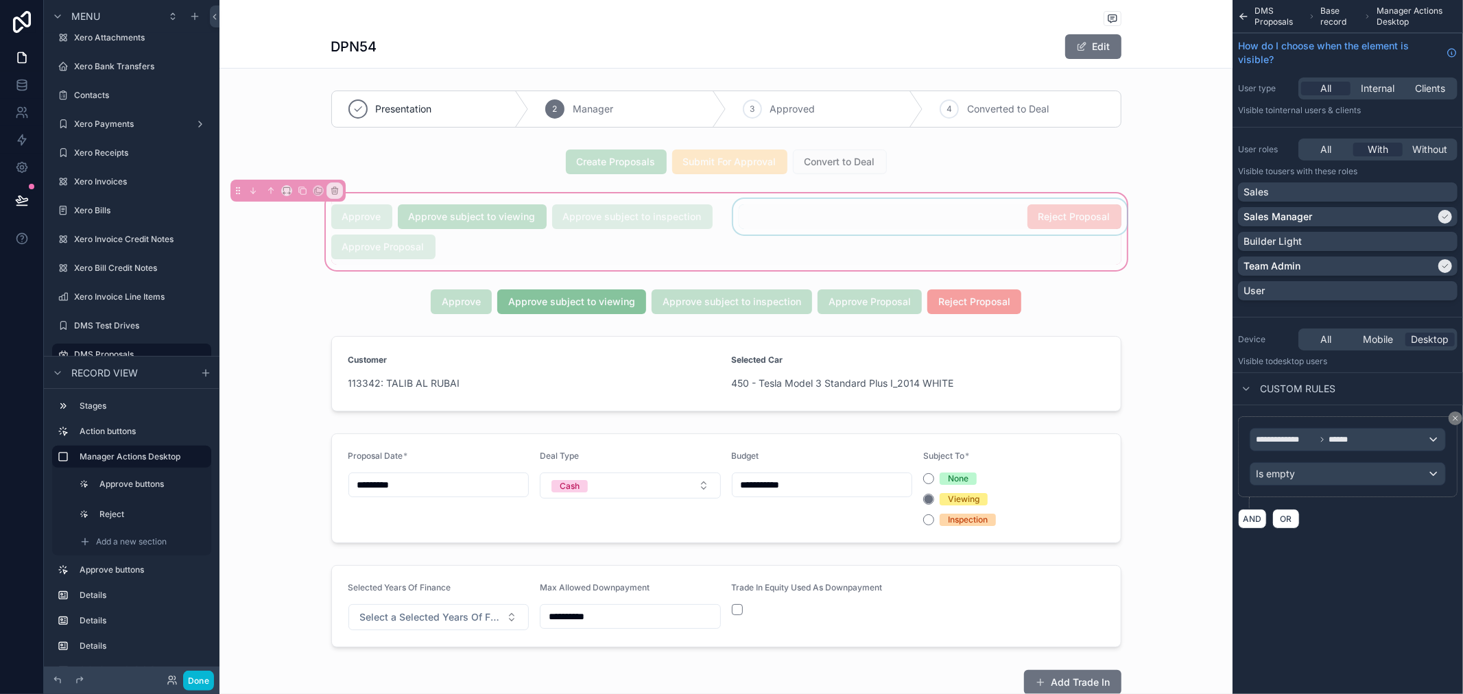
click at [838, 217] on div "scrollable content" at bounding box center [929, 232] width 399 height 66
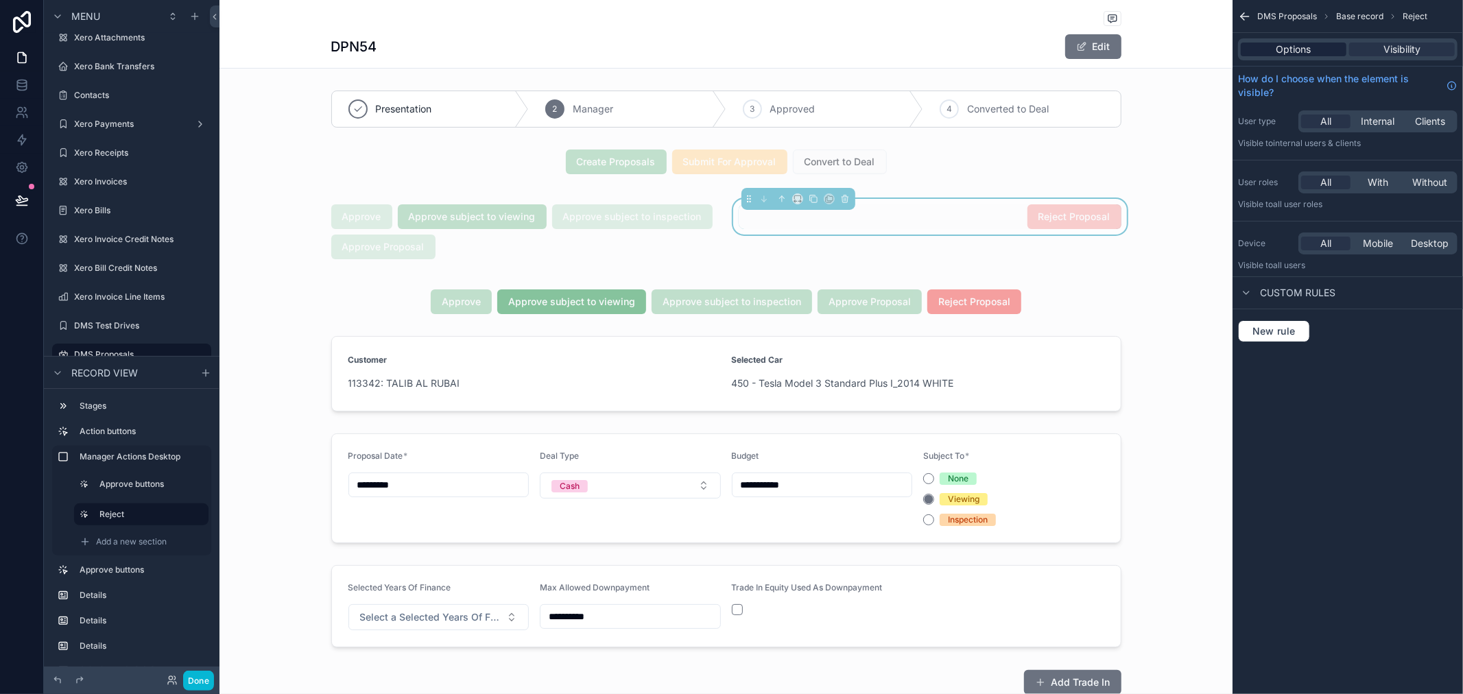
click at [1293, 53] on span "Options" at bounding box center [1293, 50] width 35 height 14
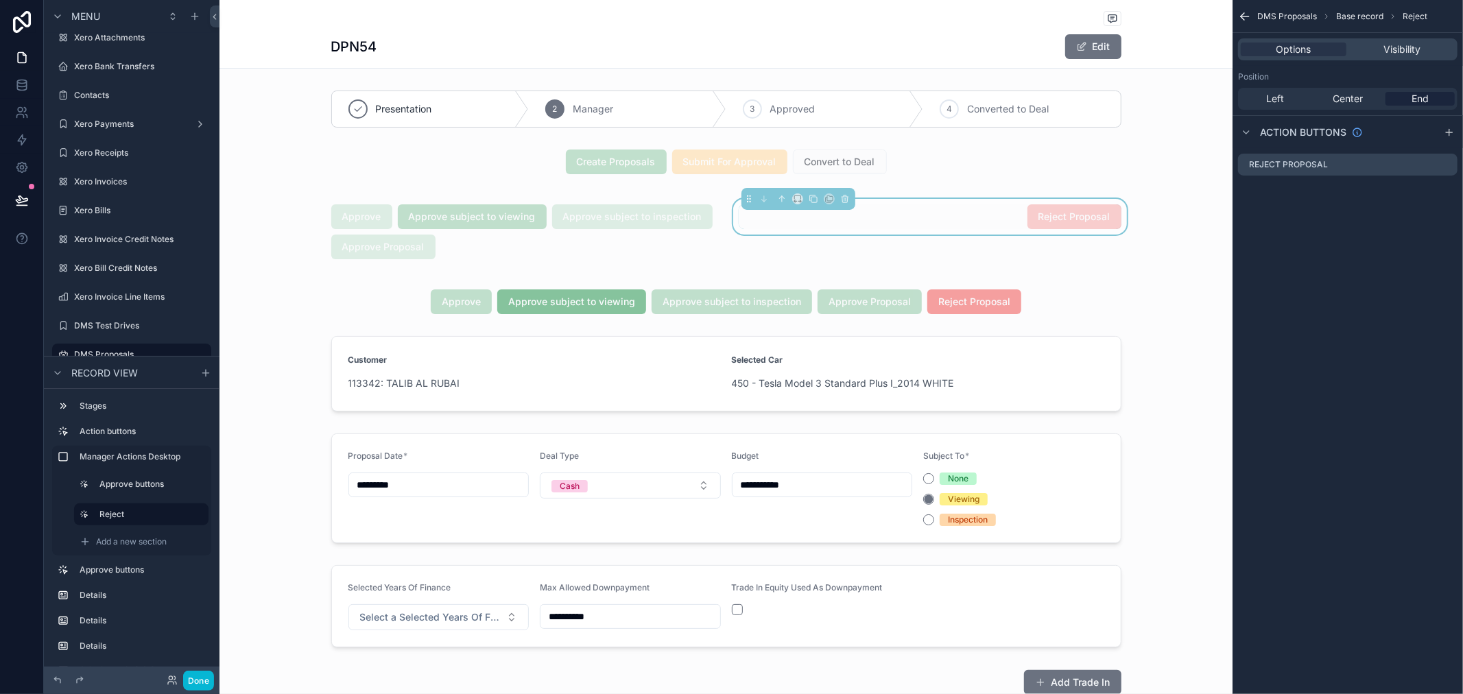
click at [1067, 221] on span "Reject Proposal" at bounding box center [1074, 216] width 94 height 14
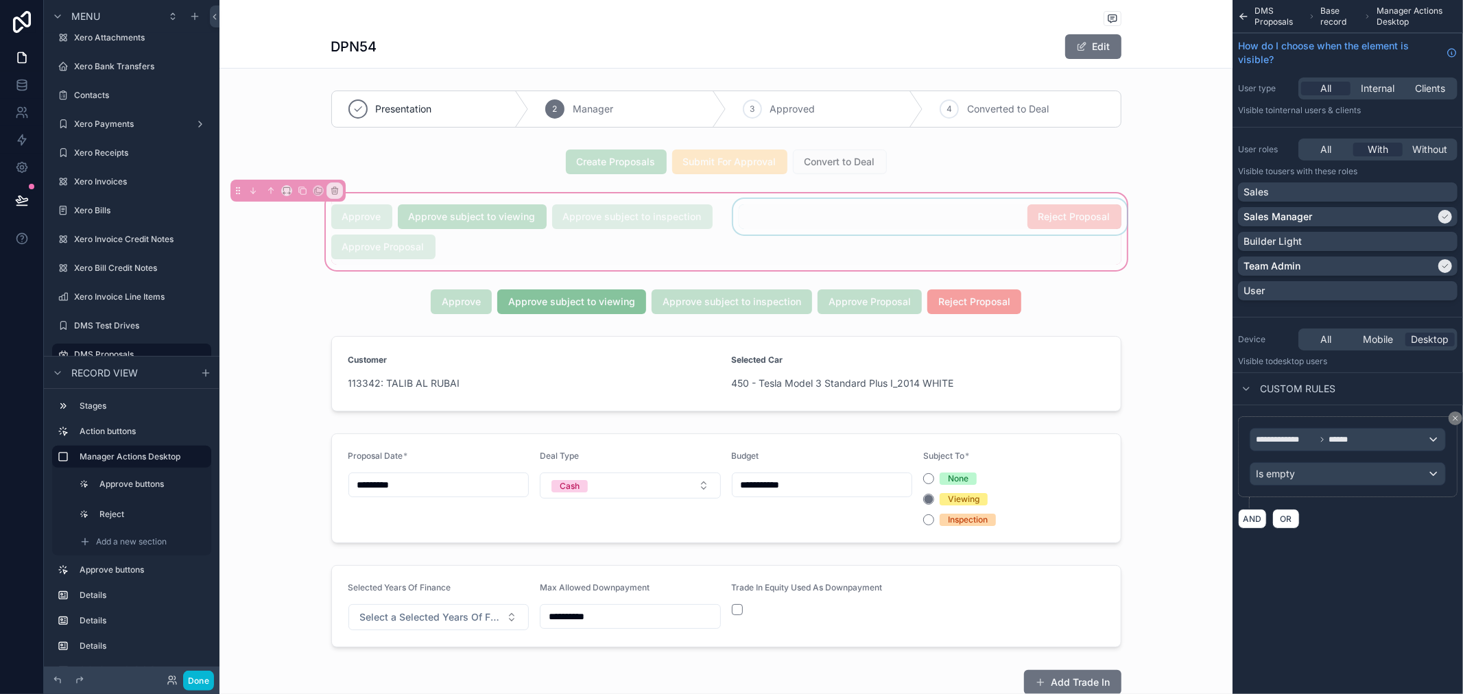
click at [965, 217] on div "scrollable content" at bounding box center [929, 232] width 399 height 66
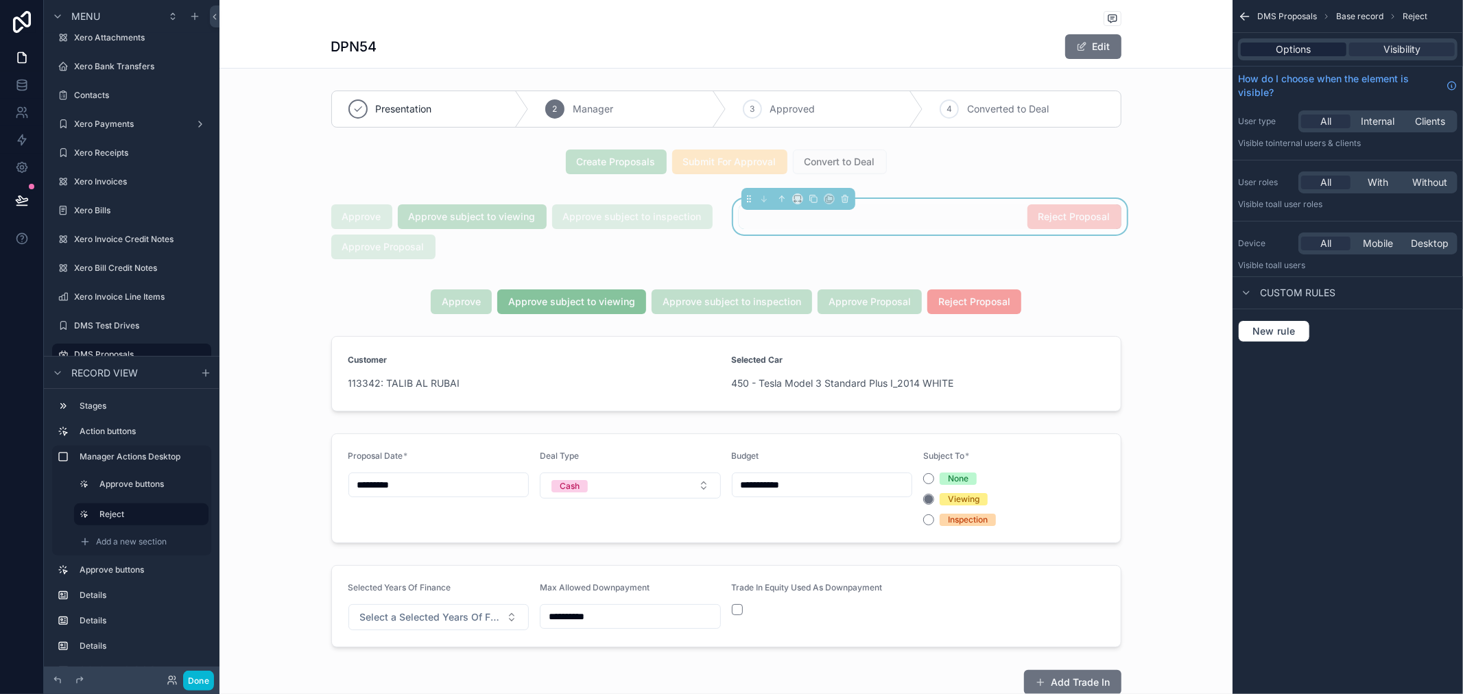
click at [1315, 53] on div "Options" at bounding box center [1293, 50] width 106 height 14
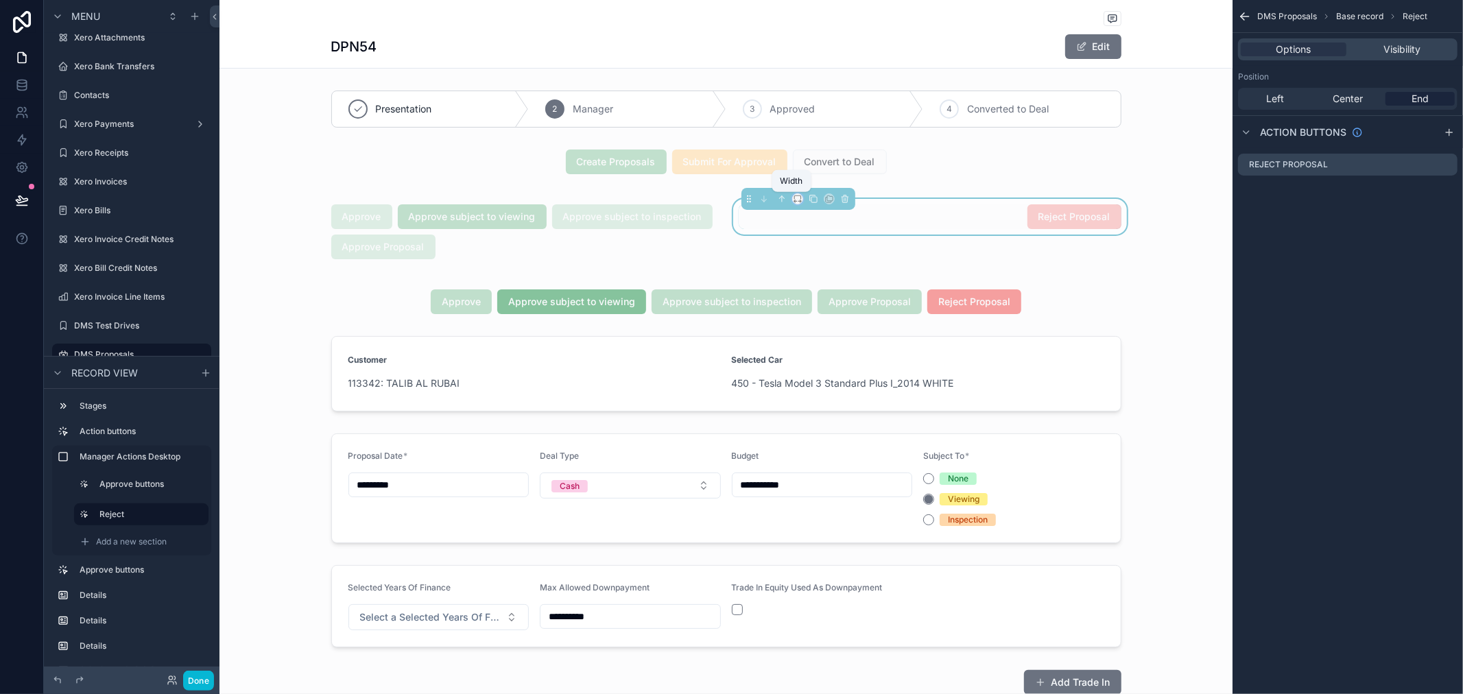
click at [793, 199] on icon "scrollable content" at bounding box center [798, 199] width 10 height 10
click at [821, 265] on div "33%" at bounding box center [819, 277] width 59 height 25
click at [704, 221] on div "scrollable content" at bounding box center [522, 232] width 399 height 66
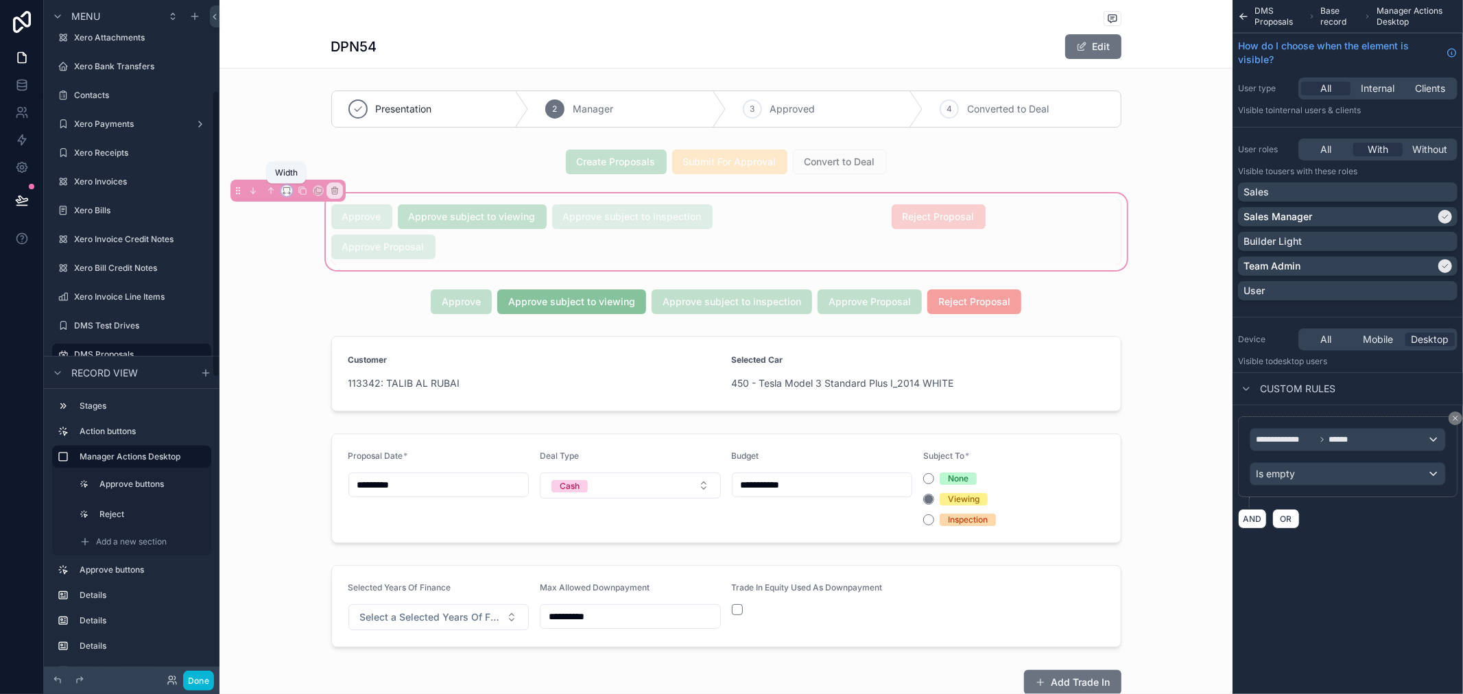
click at [283, 193] on icon "scrollable content" at bounding box center [283, 193] width 1 height 3
click at [313, 313] on span "66%" at bounding box center [304, 321] width 22 height 16
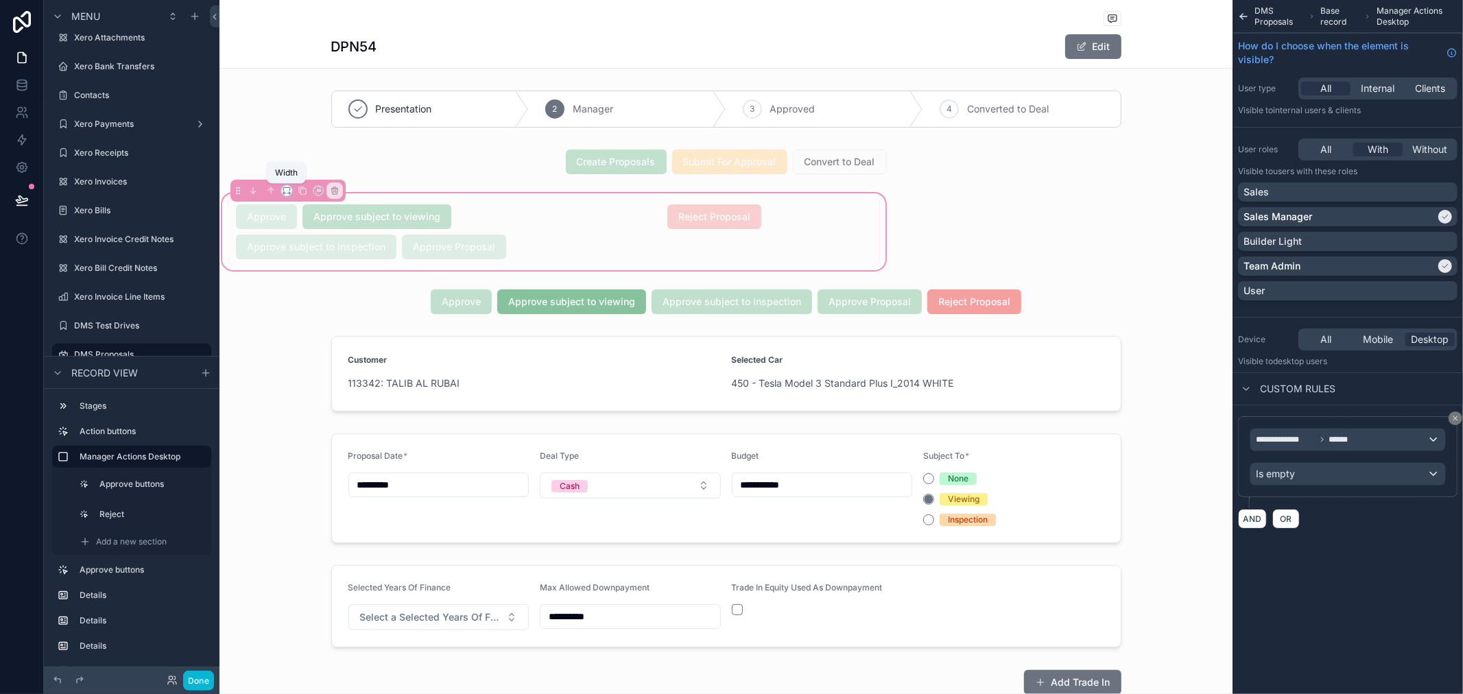
click at [284, 188] on icon "scrollable content" at bounding box center [287, 191] width 10 height 10
click at [309, 353] on span "75%" at bounding box center [303, 347] width 21 height 16
click at [283, 187] on icon "scrollable content" at bounding box center [287, 191] width 10 height 10
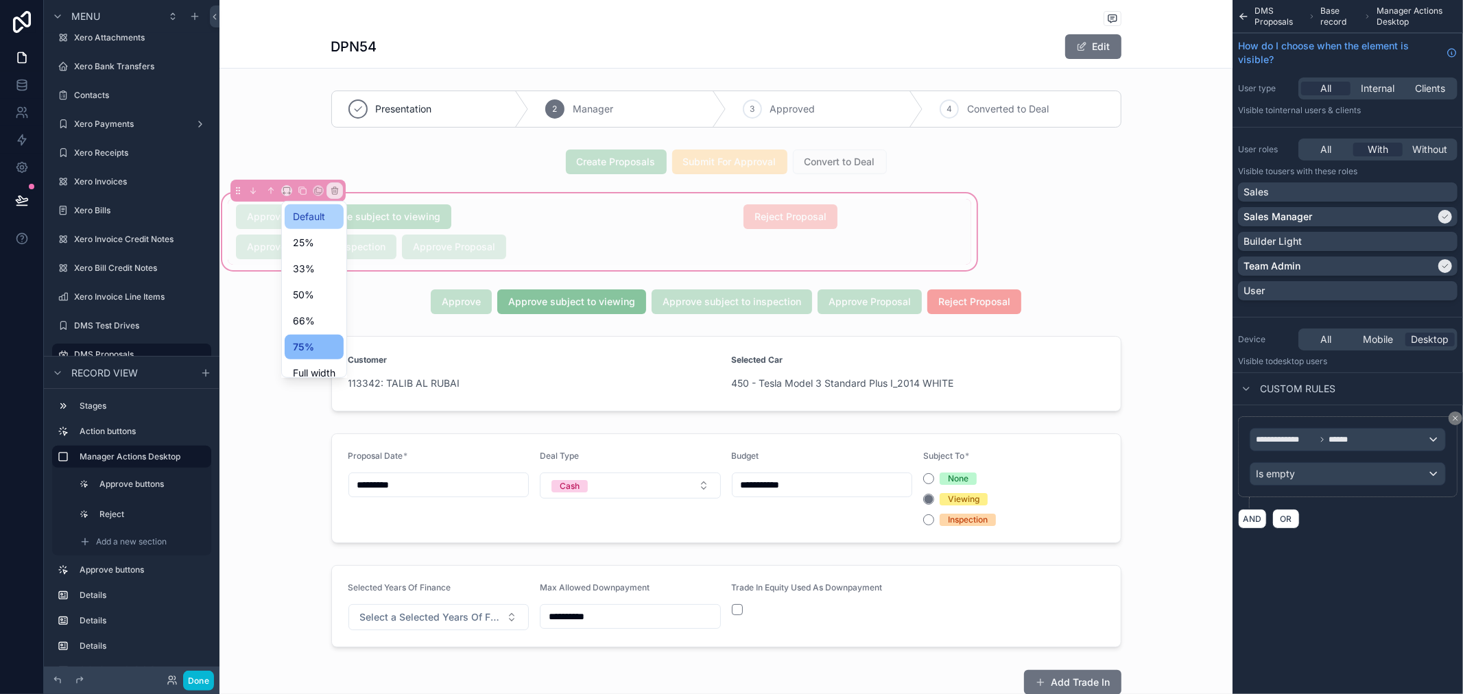
click at [307, 206] on div "Default" at bounding box center [314, 216] width 59 height 25
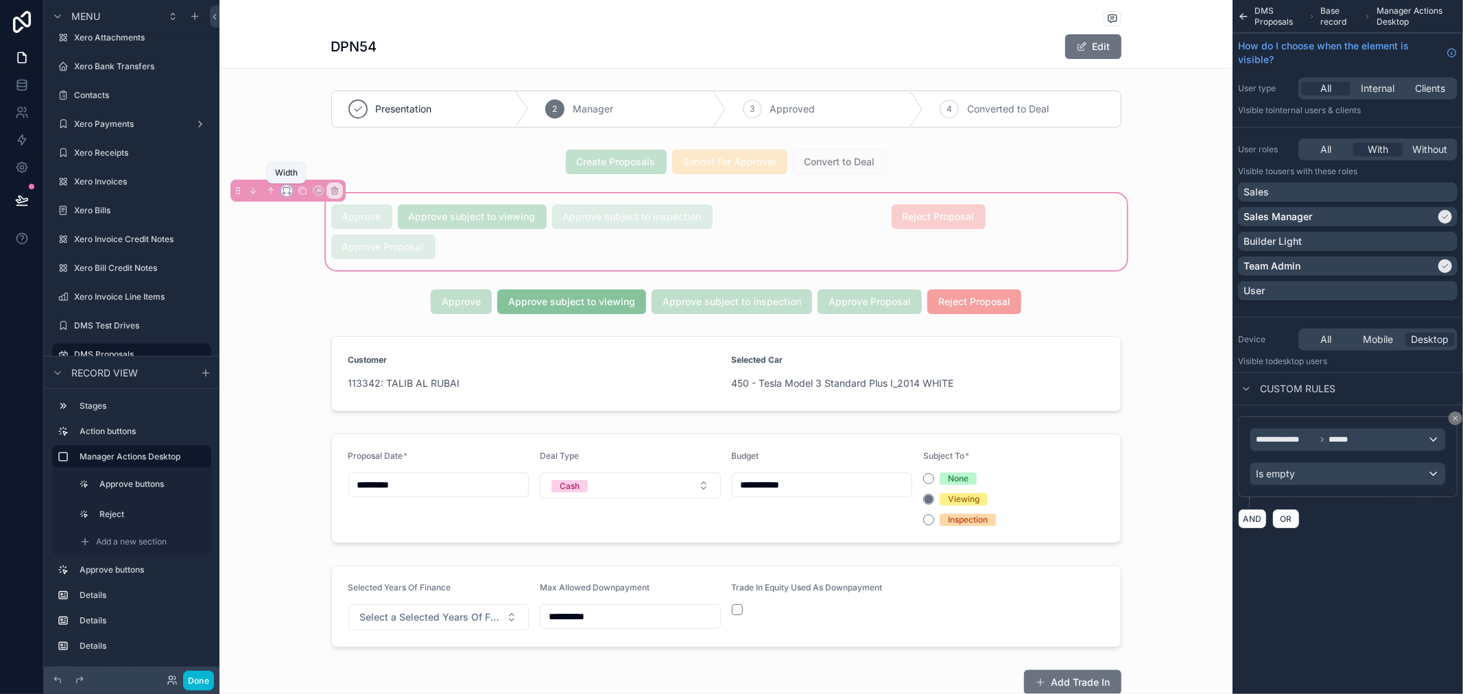
click at [285, 187] on icon "scrollable content" at bounding box center [287, 191] width 10 height 10
click at [736, 243] on div "scrollable content" at bounding box center [731, 347] width 1463 height 694
click at [527, 234] on div "scrollable content" at bounding box center [522, 232] width 399 height 66
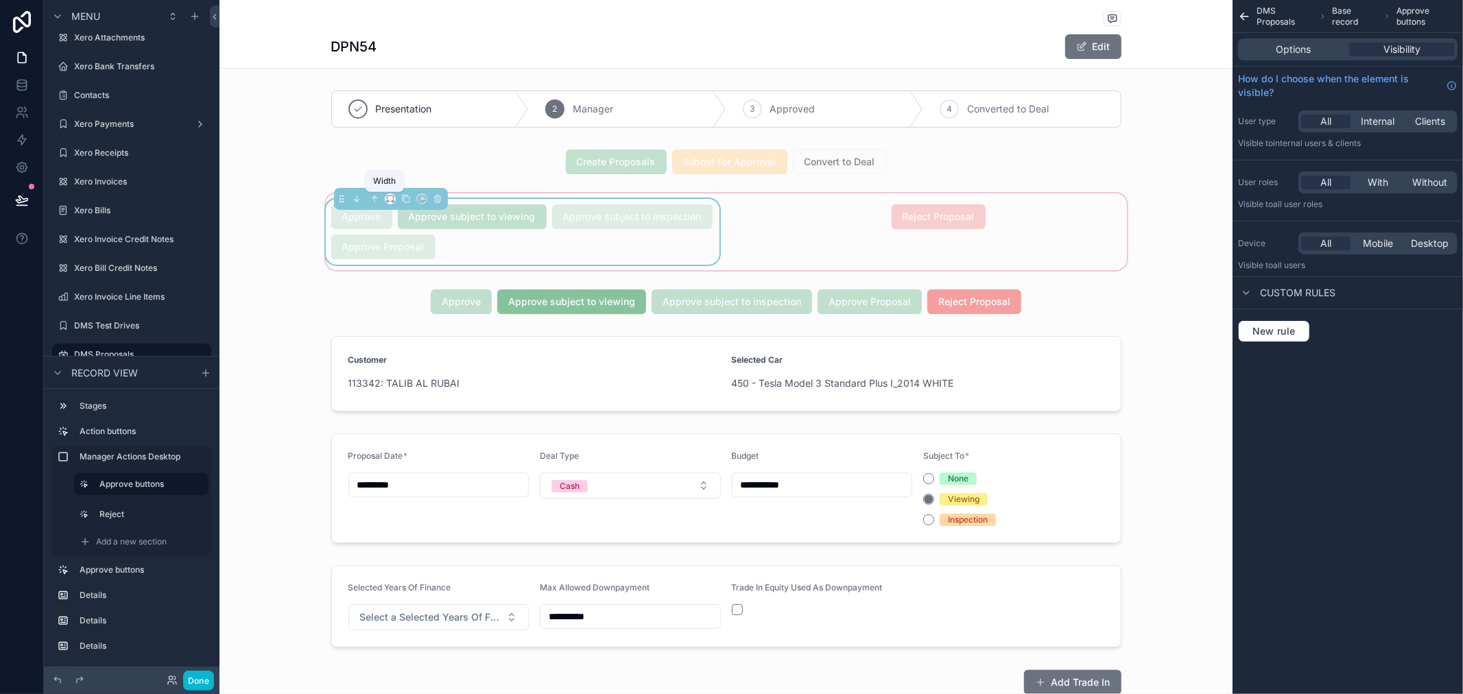
click at [388, 197] on icon "scrollable content" at bounding box center [390, 199] width 10 height 10
click at [403, 328] on span "66%" at bounding box center [401, 329] width 22 height 16
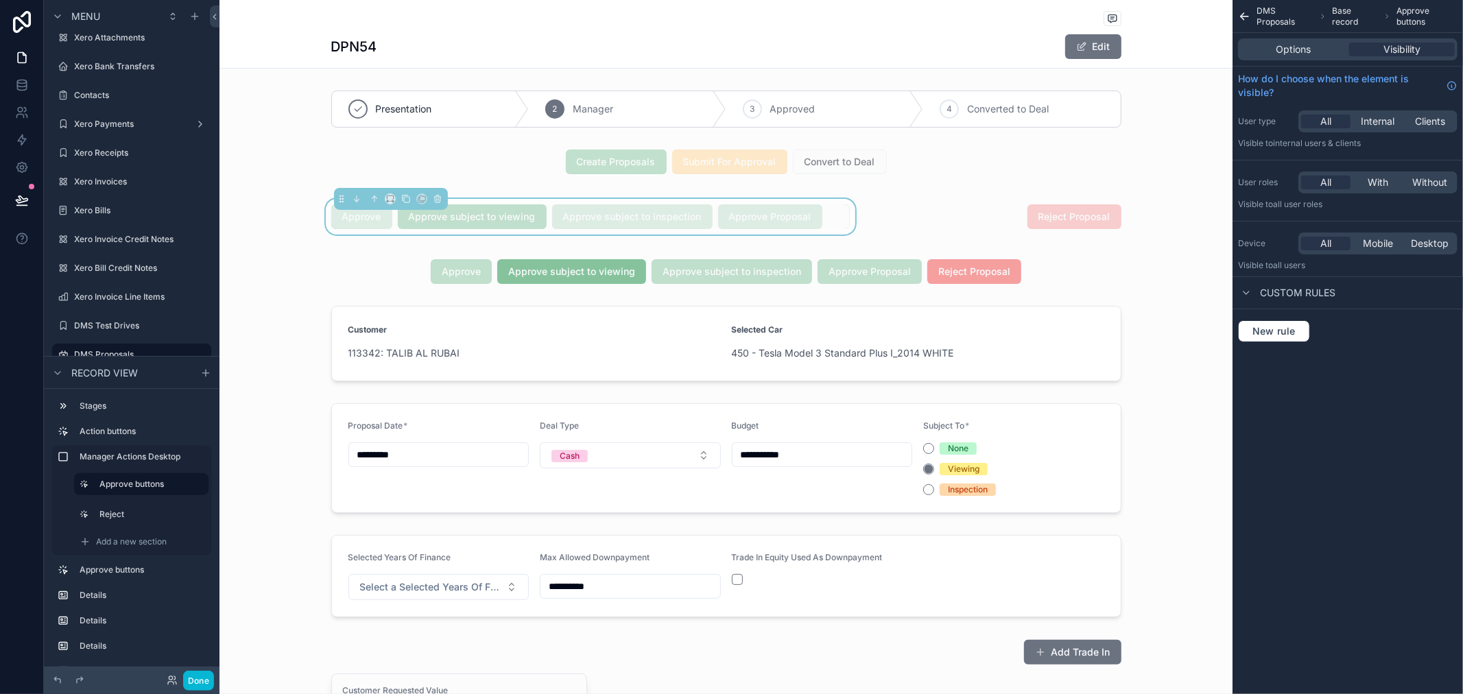
click at [1160, 237] on div "Approve Approve subject to viewing Approve subject to inspection Approve Propos…" at bounding box center [725, 217] width 1013 height 52
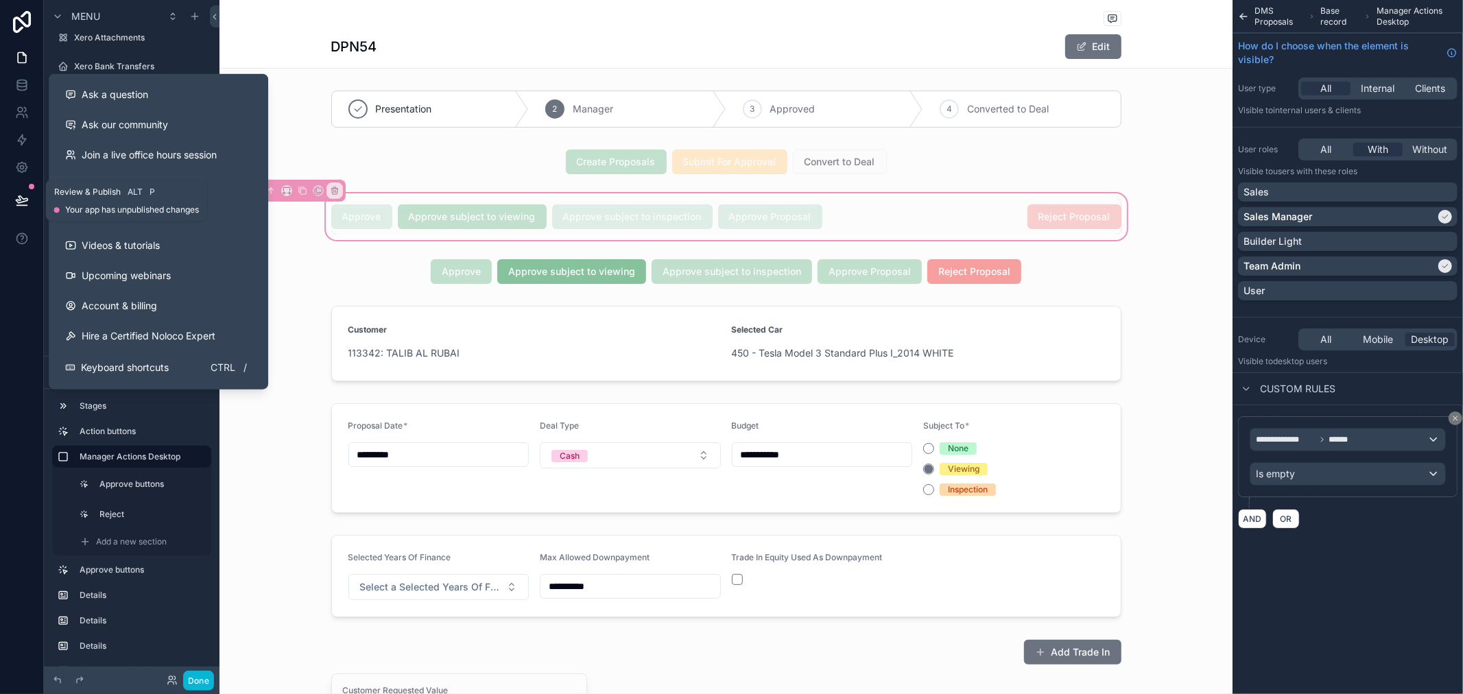
click at [19, 203] on icon at bounding box center [22, 200] width 14 height 14
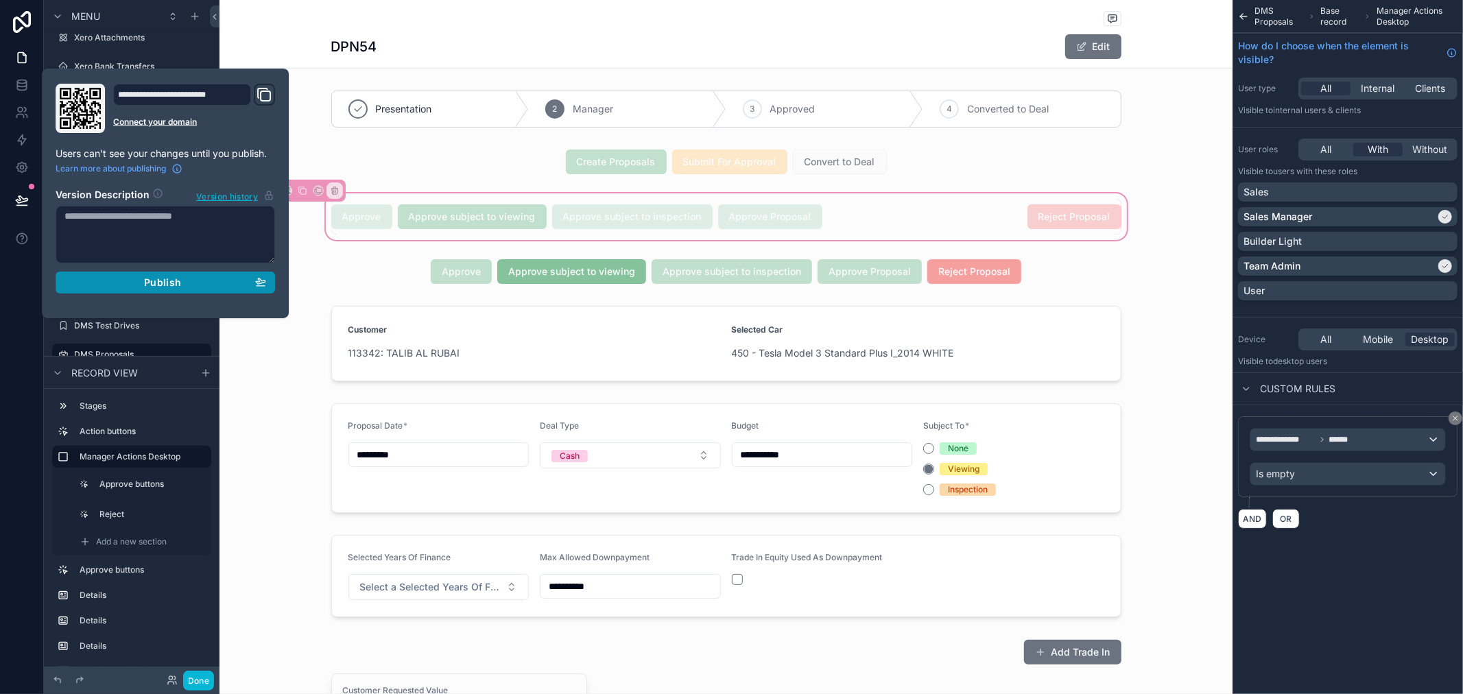
click at [141, 279] on div "Publish" at bounding box center [165, 282] width 202 height 12
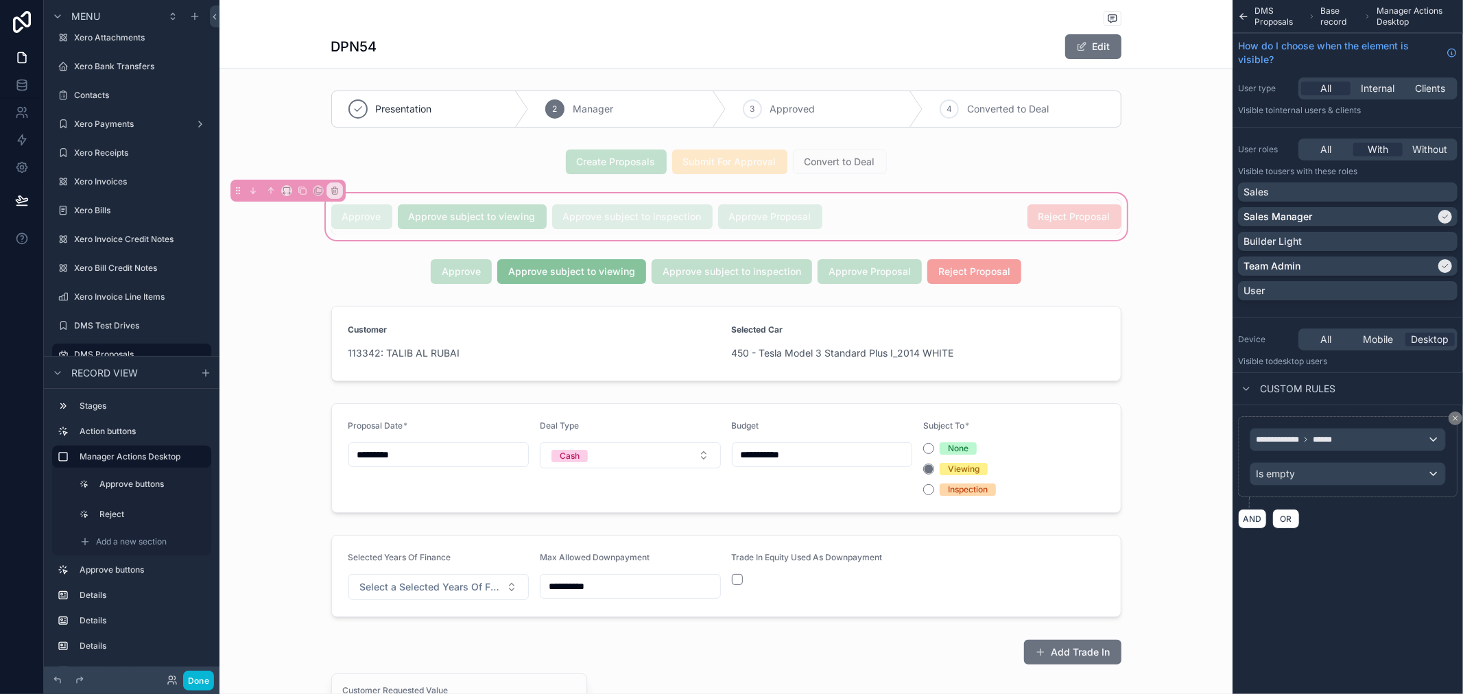
click at [876, 196] on div "Approve Approve subject to viewing Approve subject to inspection Approve Propos…" at bounding box center [725, 217] width 1013 height 52
click at [1456, 420] on icon "scrollable content" at bounding box center [1455, 418] width 8 height 8
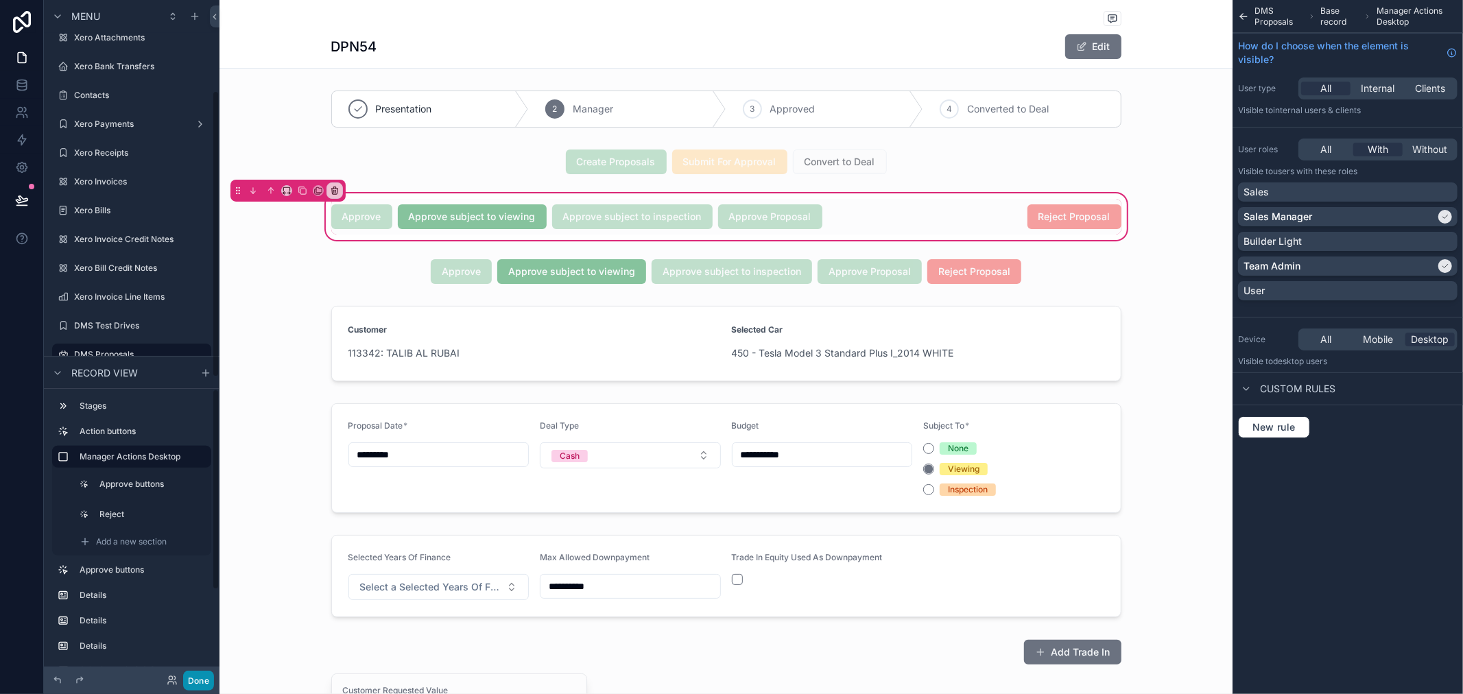
click at [204, 677] on button "Done" at bounding box center [198, 681] width 31 height 20
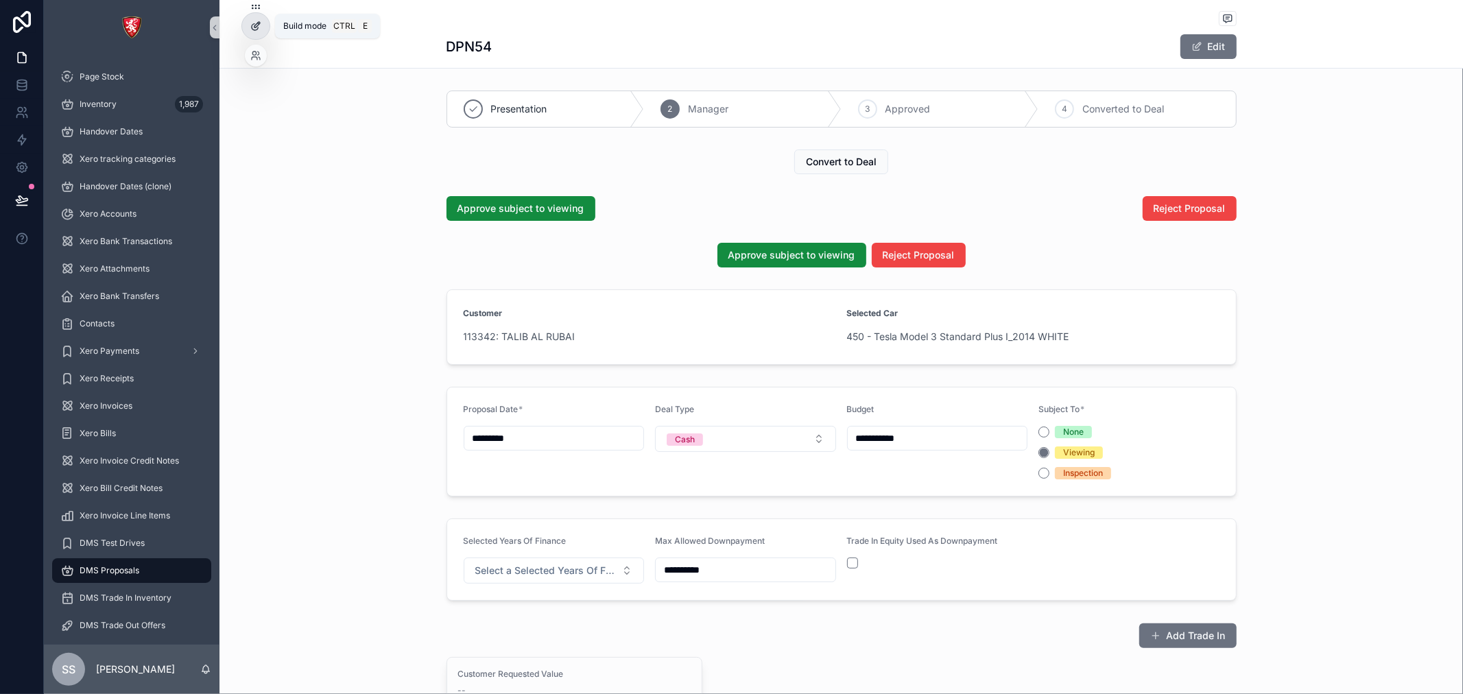
click at [254, 25] on icon at bounding box center [256, 24] width 5 height 5
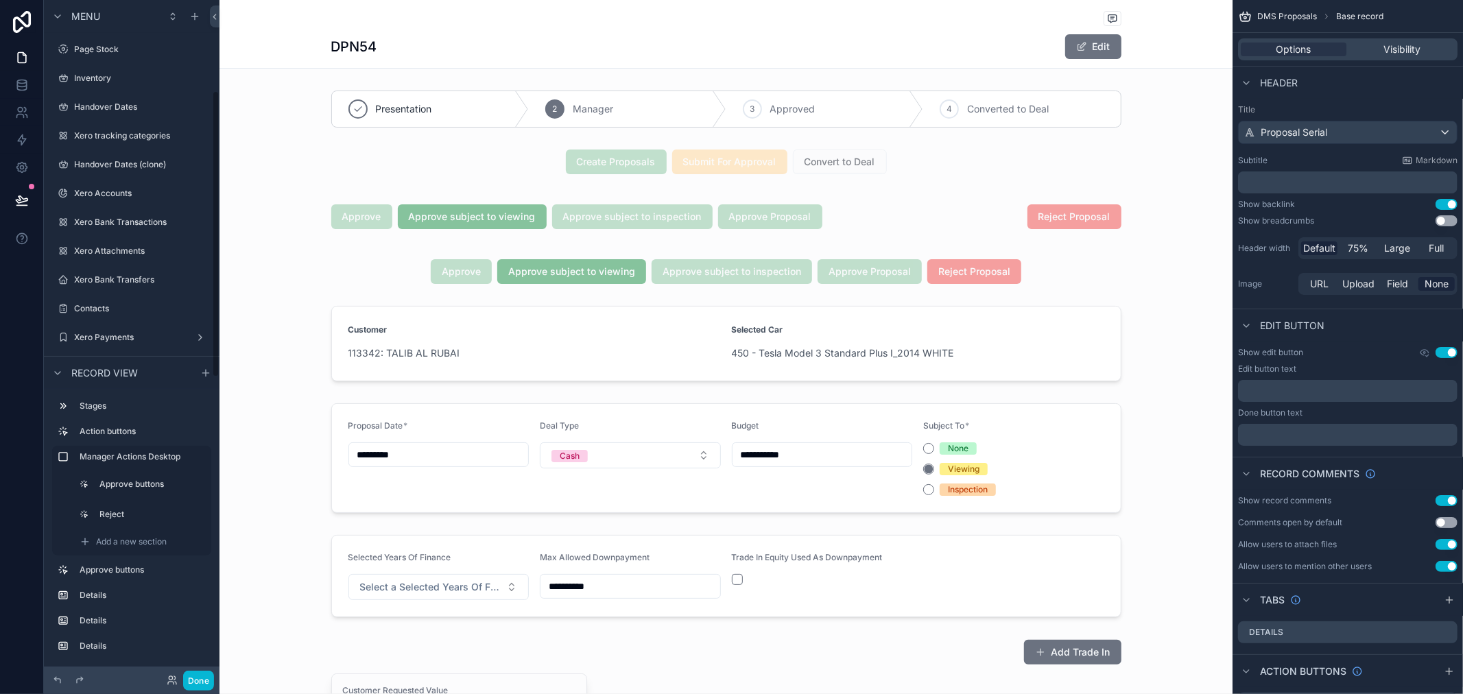
scroll to position [213, 0]
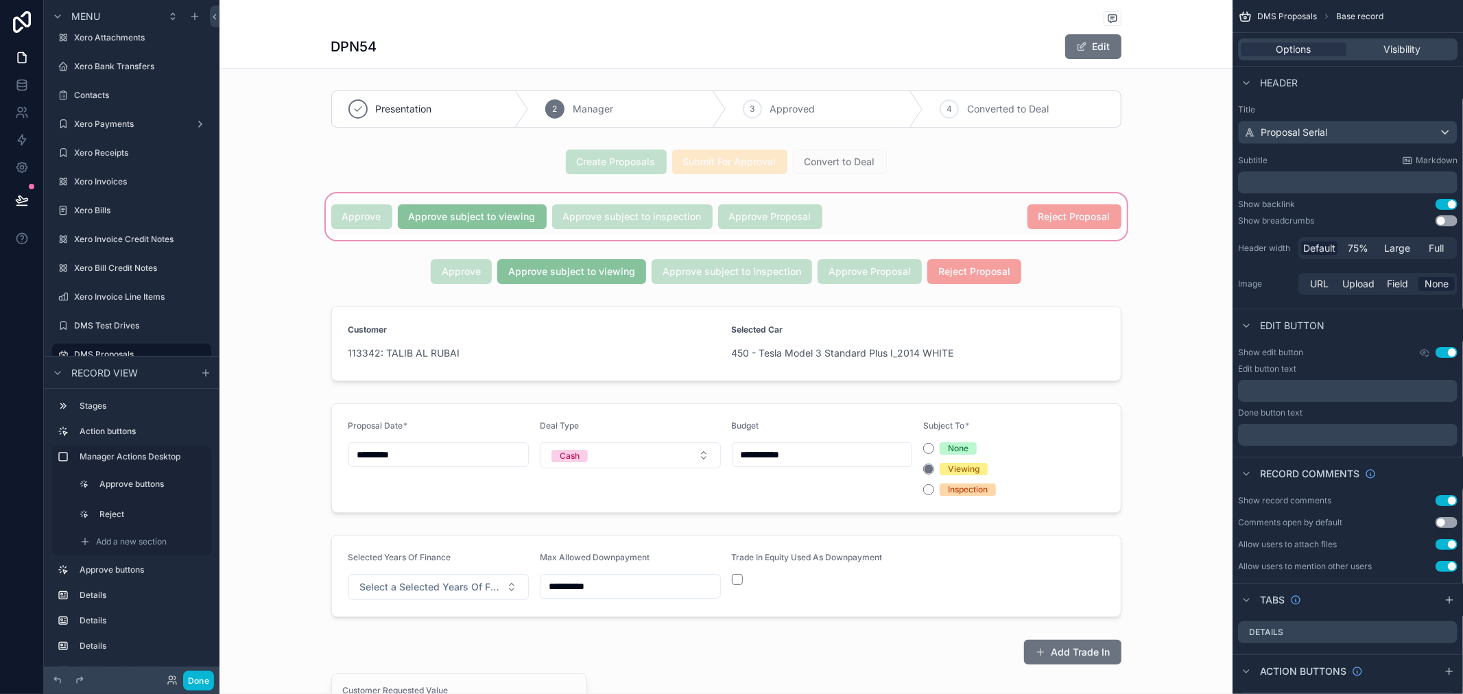
click at [601, 238] on div "scrollable content" at bounding box center [725, 217] width 1013 height 52
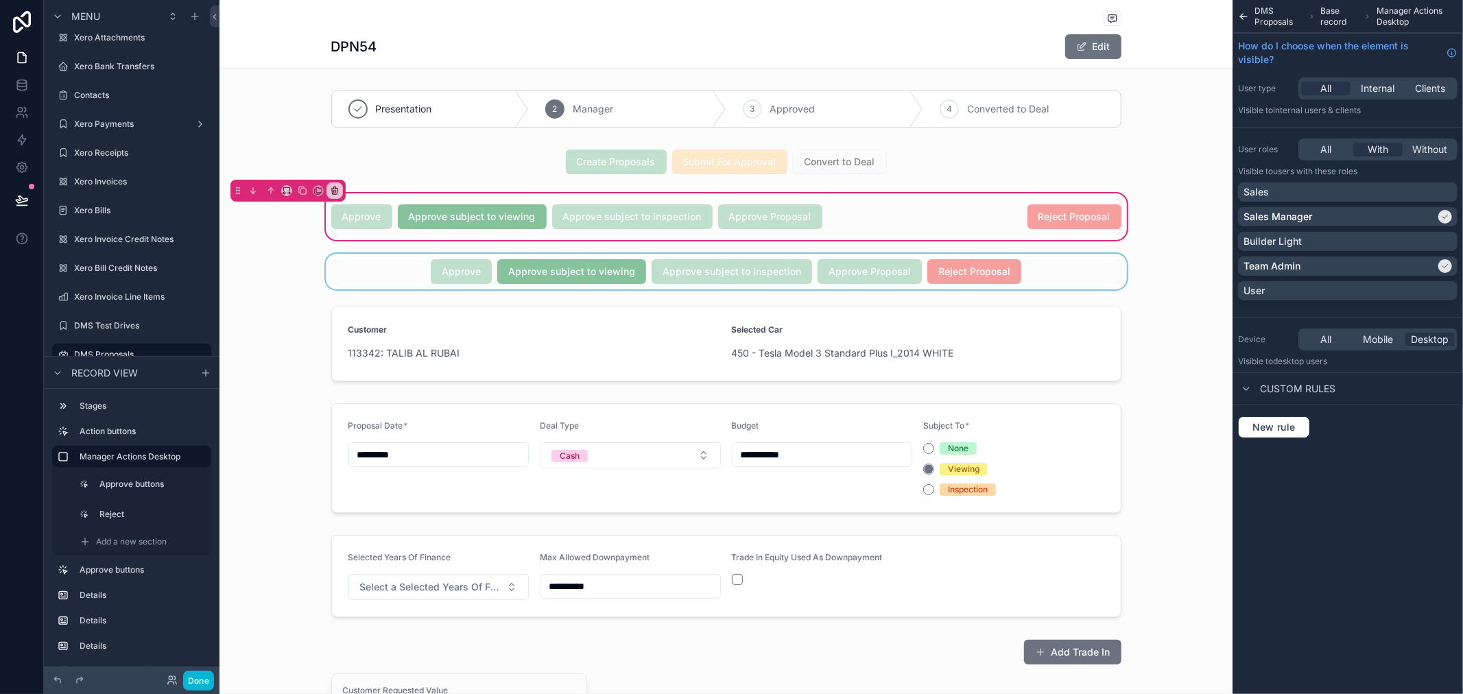
click at [575, 254] on div "scrollable content" at bounding box center [725, 272] width 1013 height 36
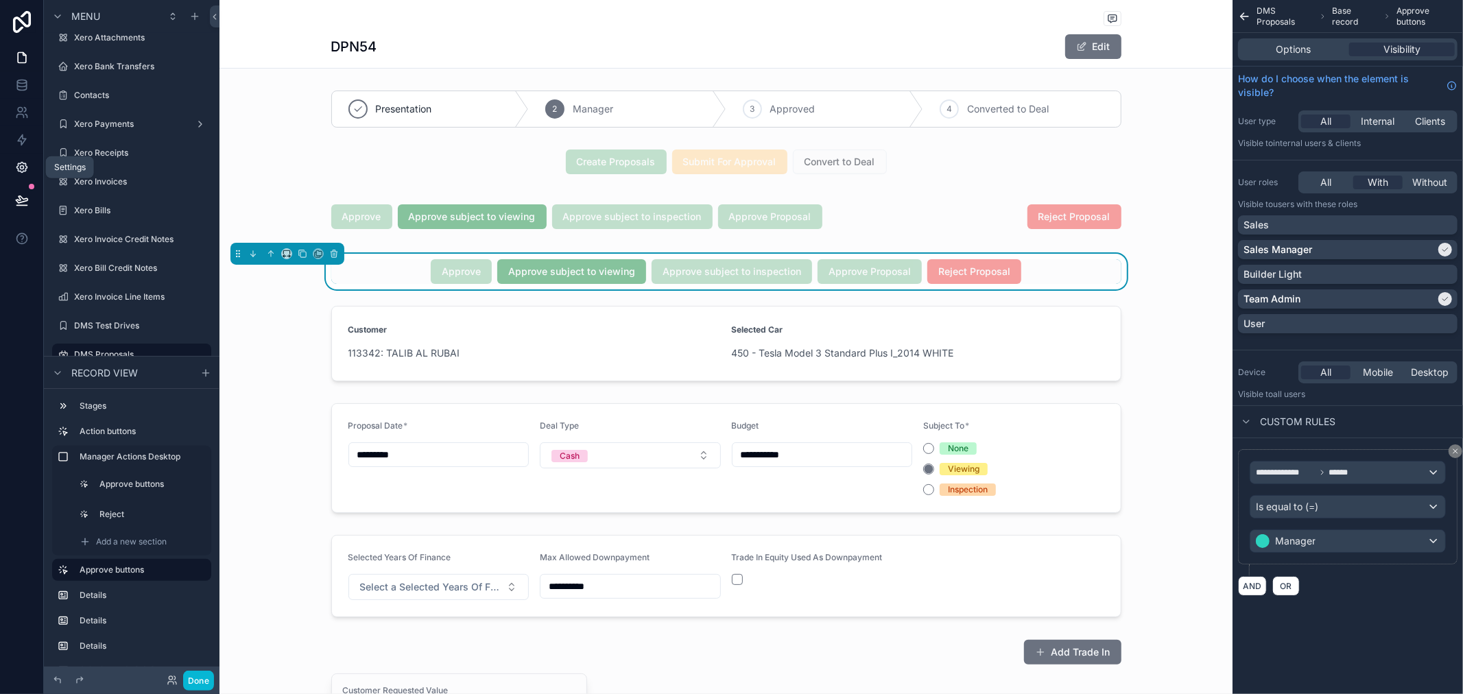
click at [21, 166] on icon at bounding box center [21, 167] width 3 height 3
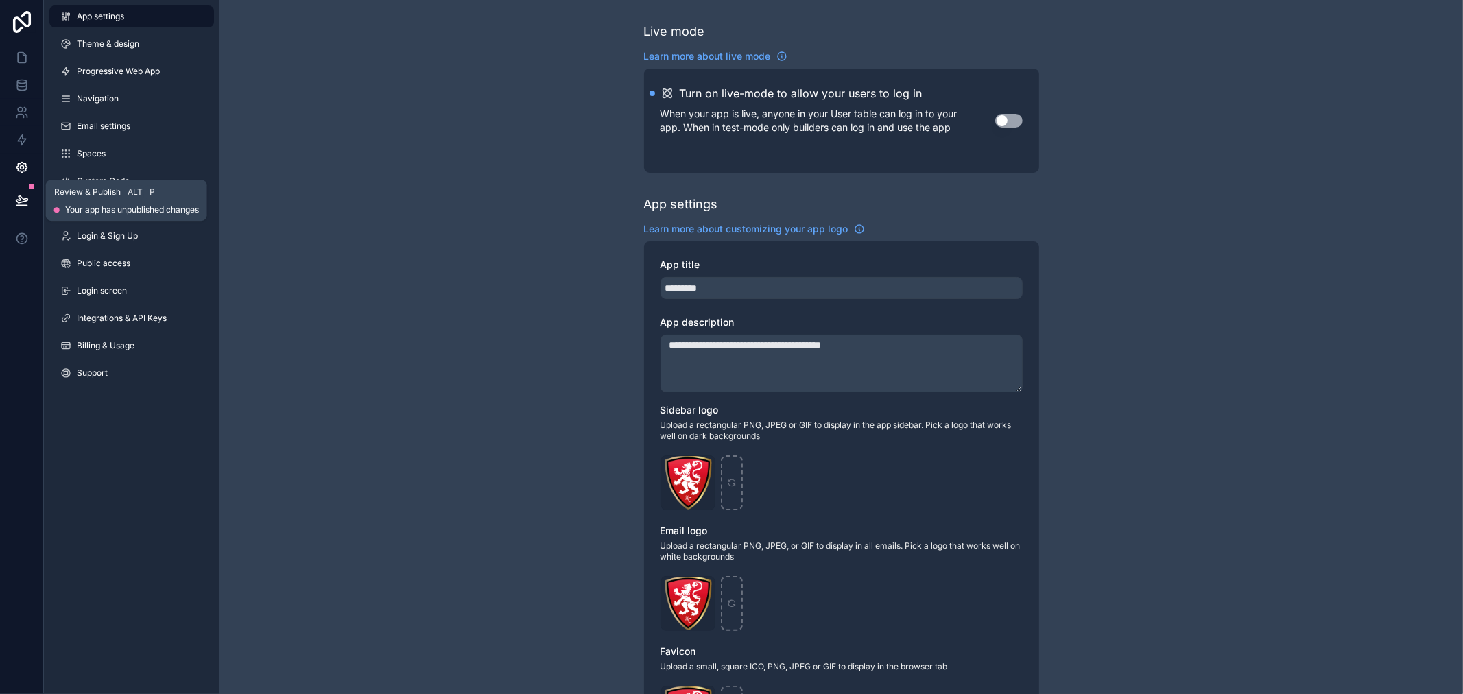
click at [19, 188] on button at bounding box center [22, 200] width 30 height 38
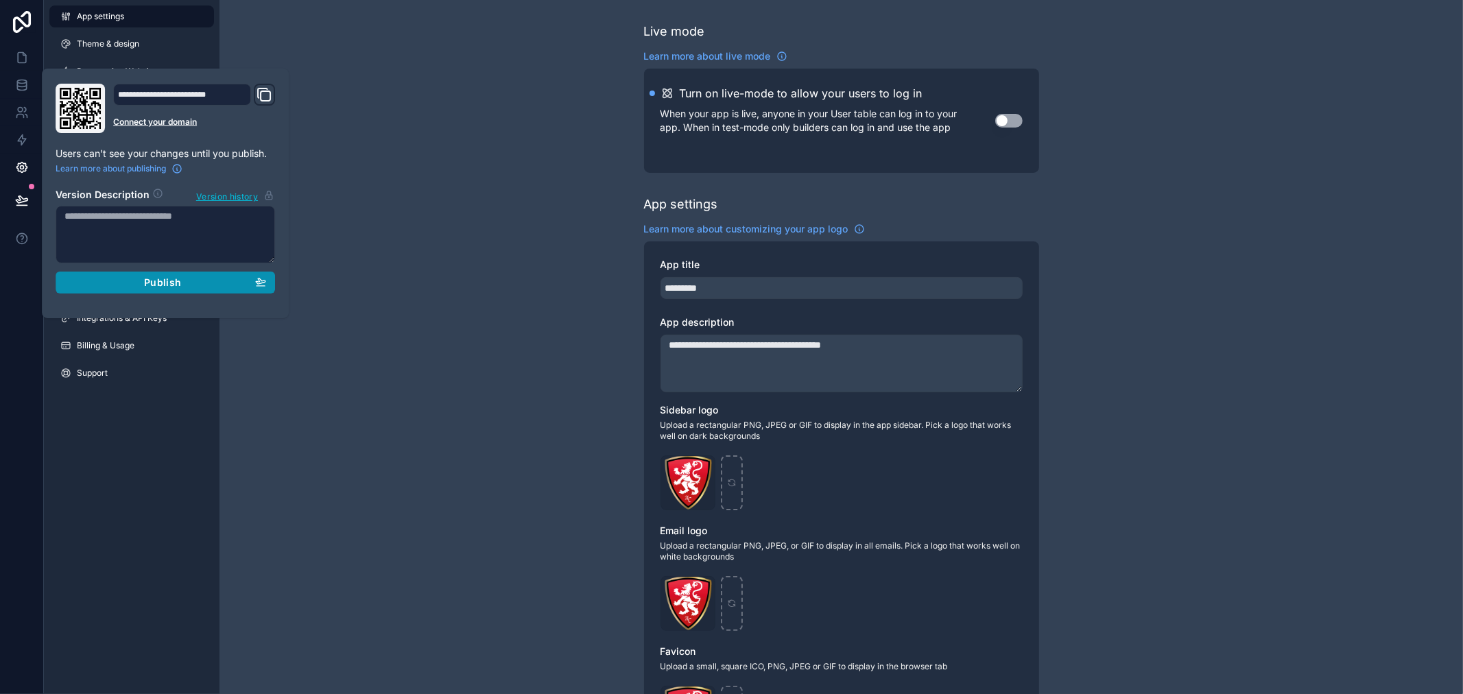
click at [154, 283] on span "Publish" at bounding box center [162, 282] width 37 height 12
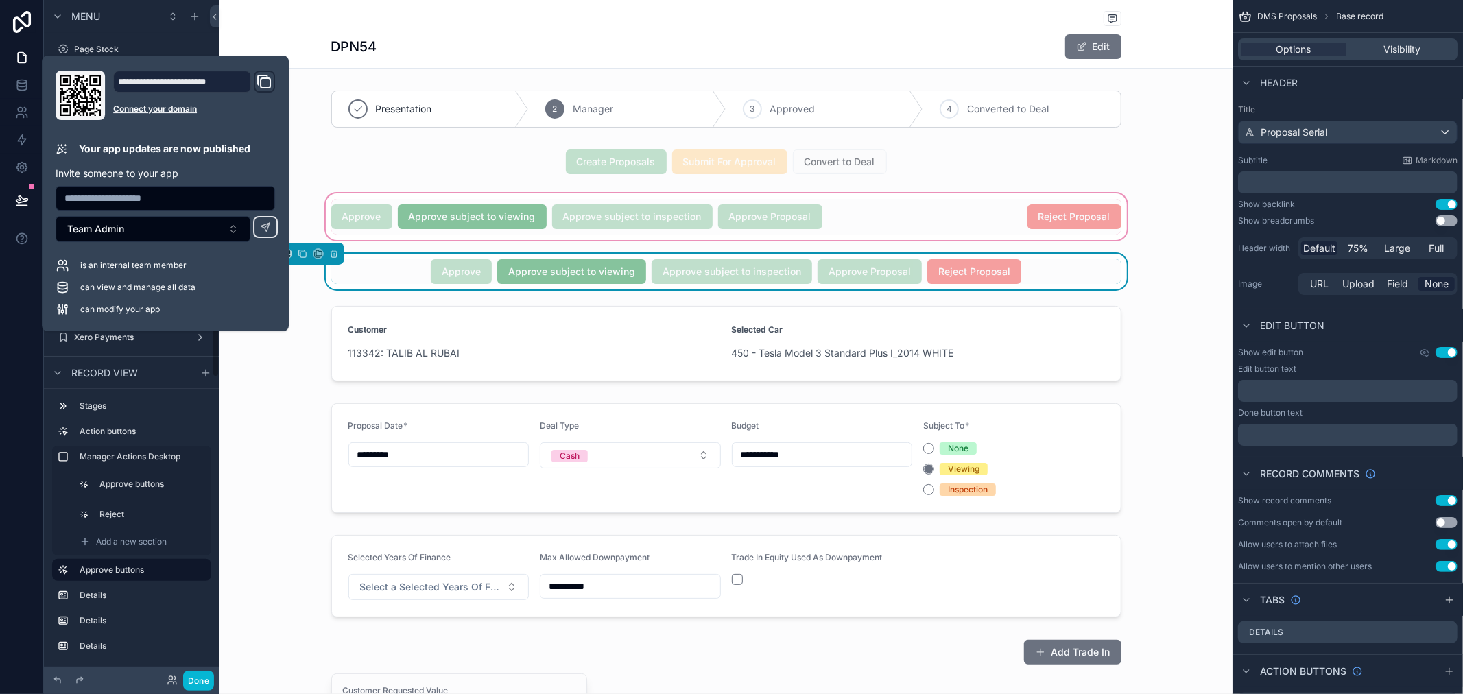
scroll to position [213, 0]
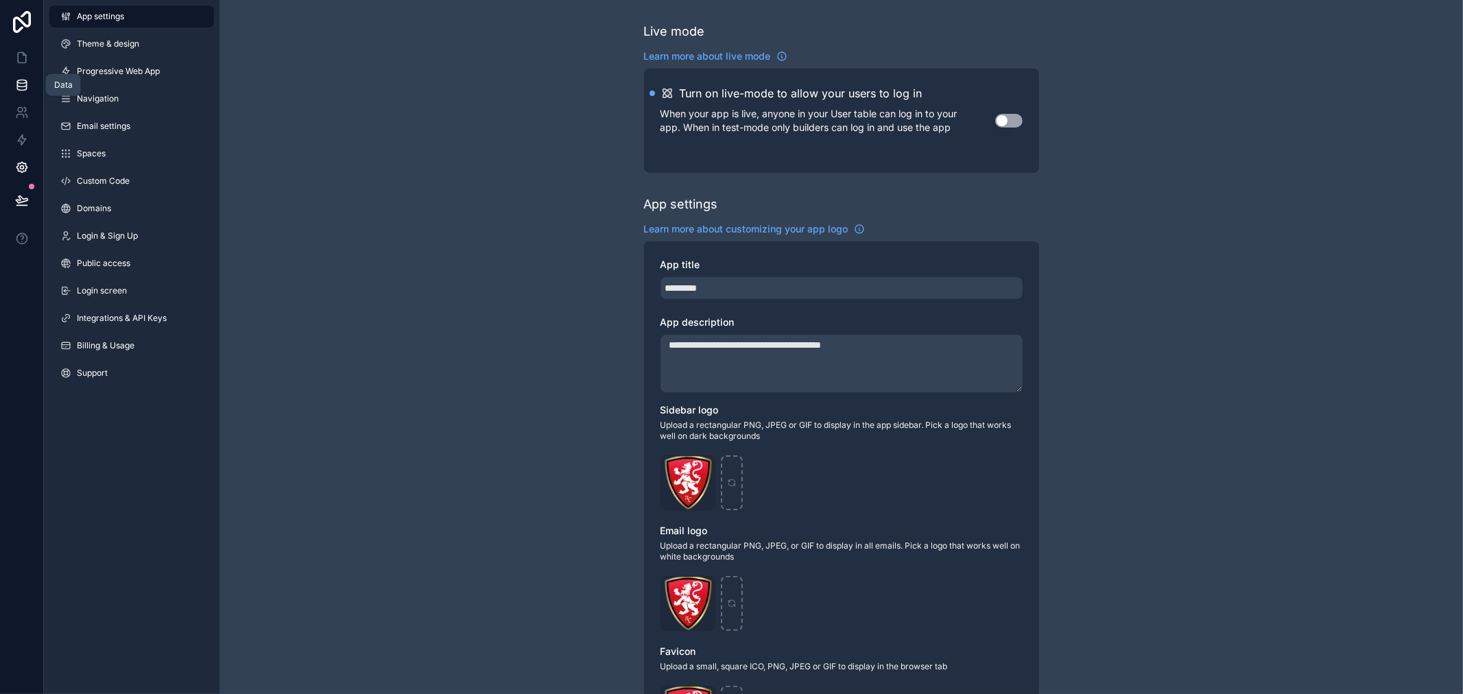
click at [23, 88] on icon at bounding box center [22, 85] width 14 height 14
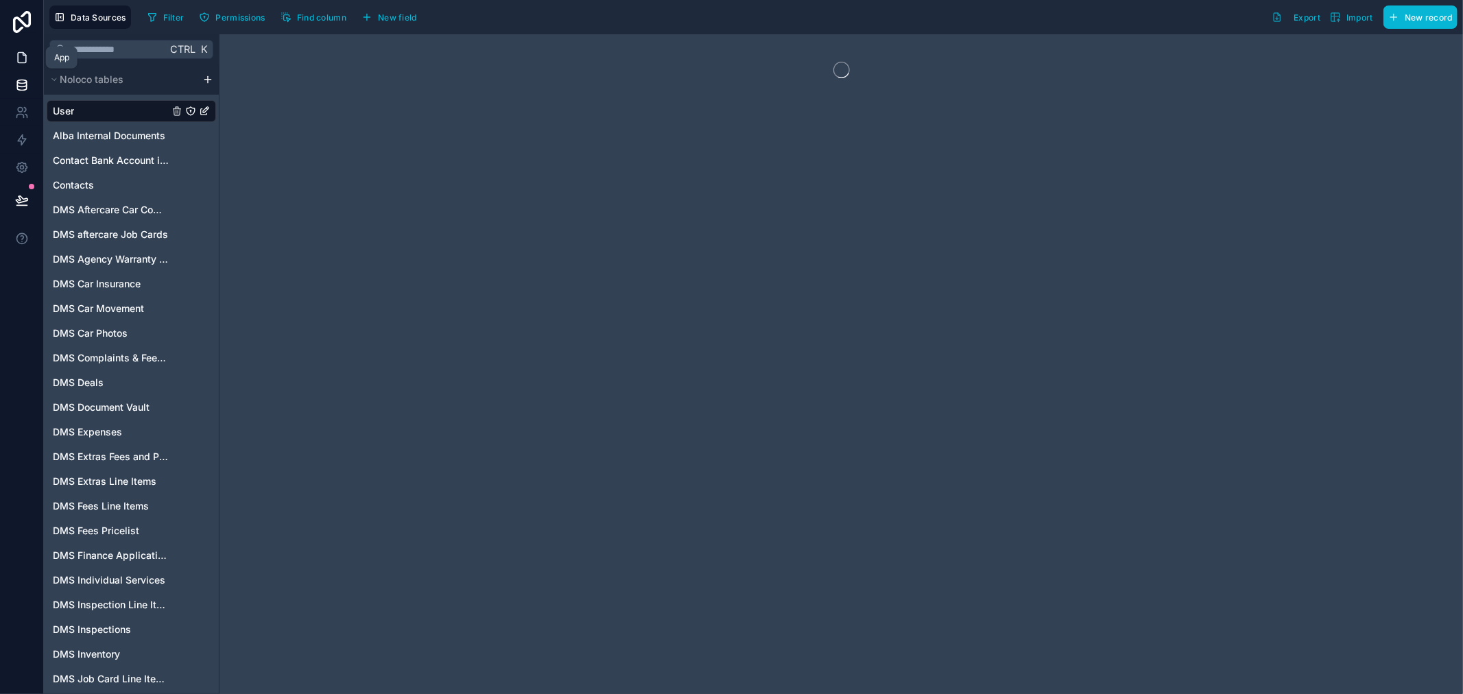
click at [24, 60] on icon at bounding box center [22, 58] width 14 height 14
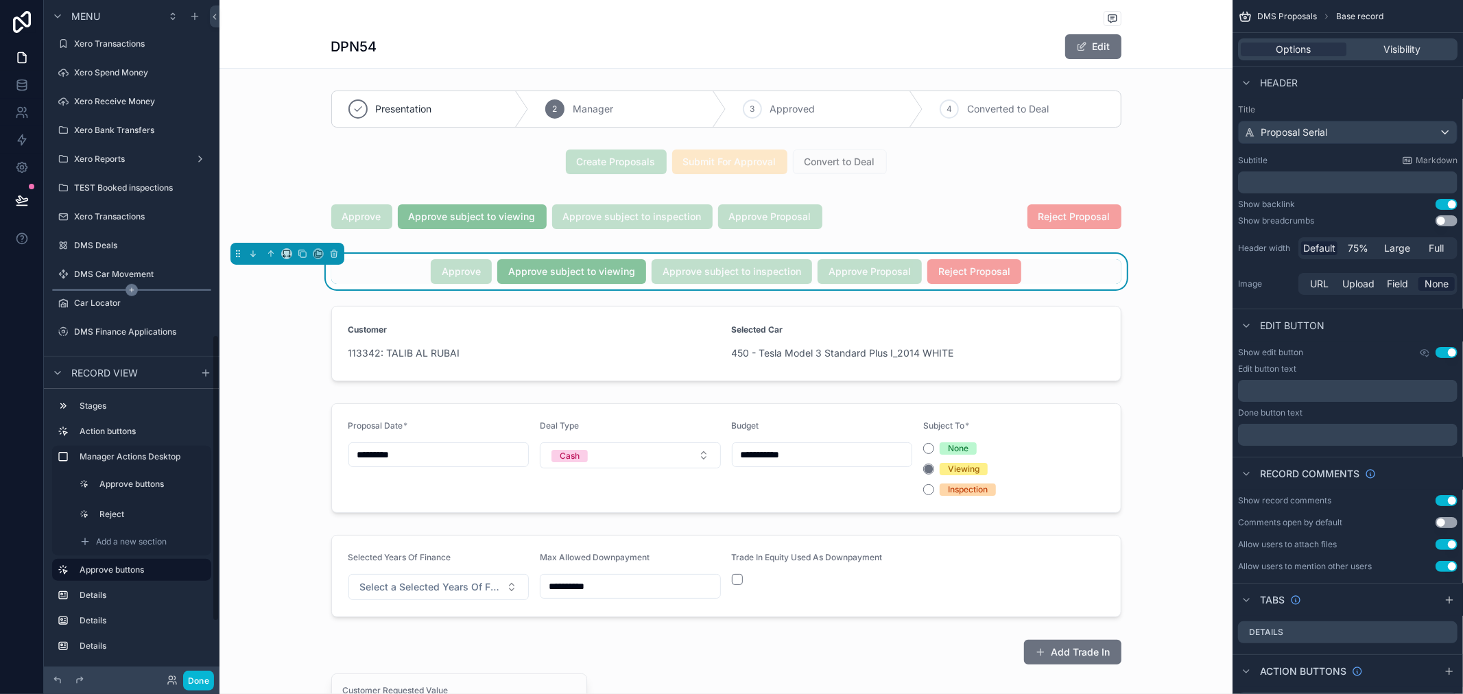
scroll to position [920, 0]
click at [119, 241] on label "Sales Dashboard" at bounding box center [129, 244] width 110 height 11
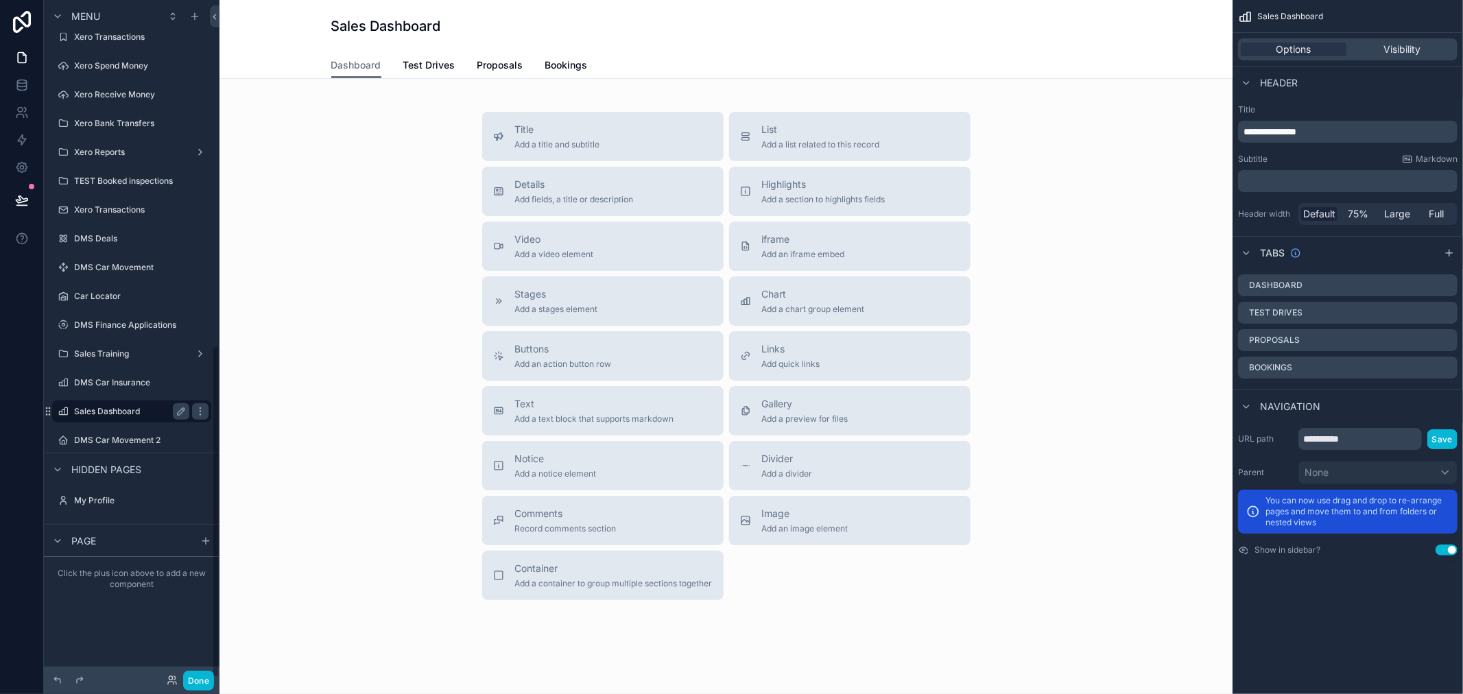
scroll to position [703, 0]
click at [482, 69] on span "Proposals" at bounding box center [500, 65] width 46 height 14
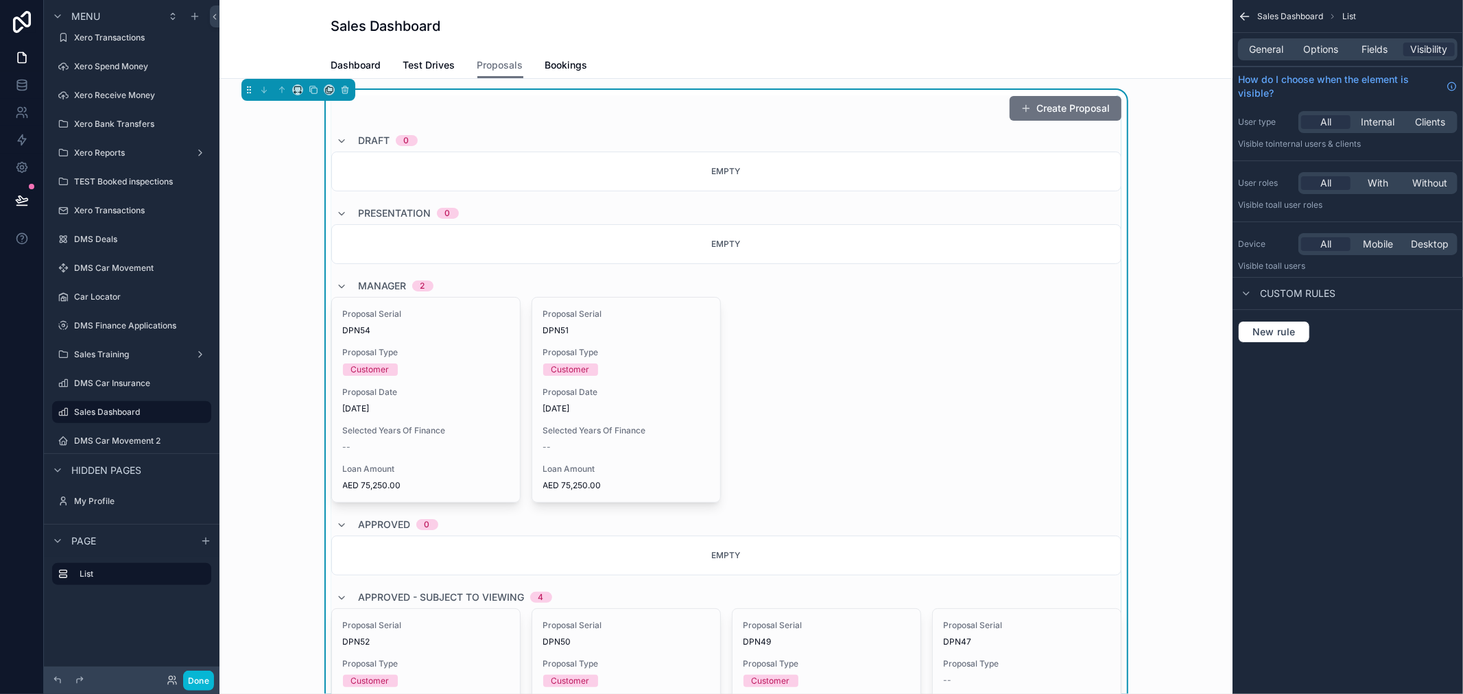
click at [435, 348] on span "Proposal Type" at bounding box center [426, 352] width 166 height 11
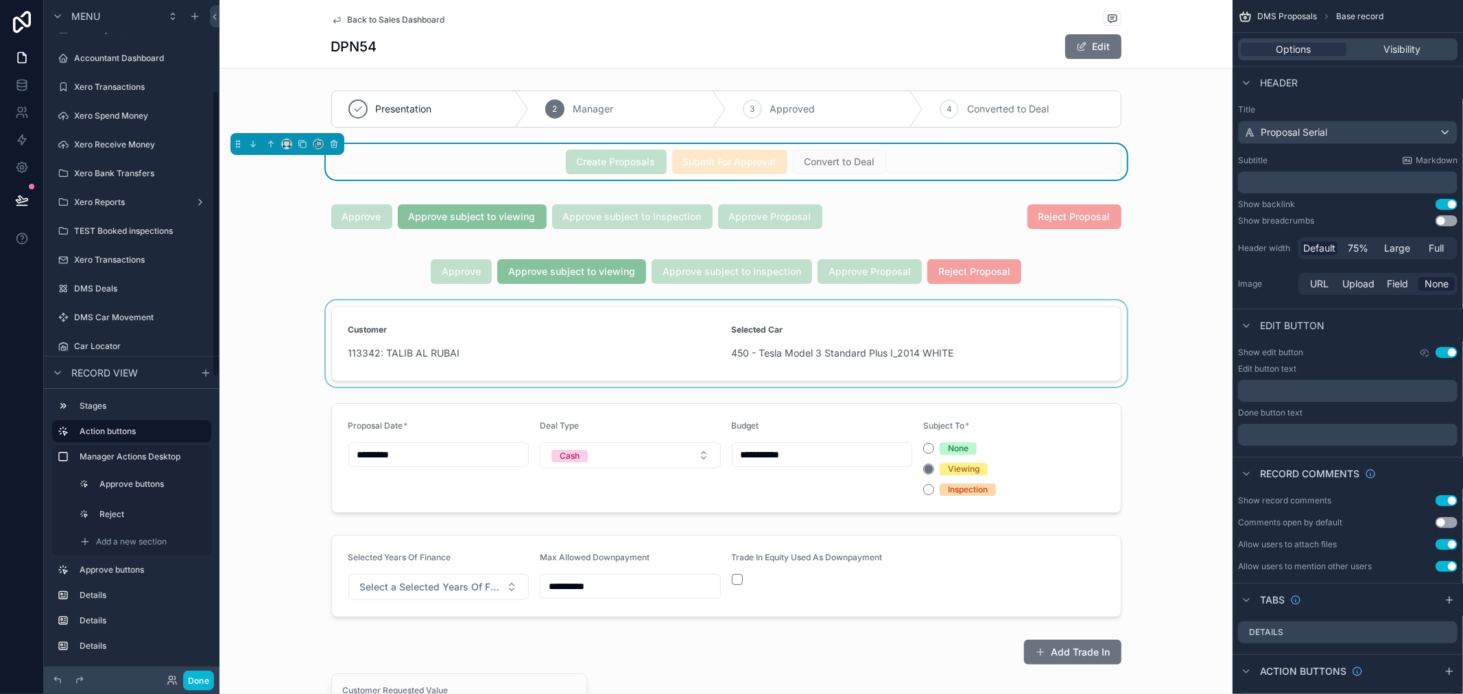
scroll to position [213, 0]
click at [828, 230] on div "scrollable content" at bounding box center [725, 217] width 1013 height 52
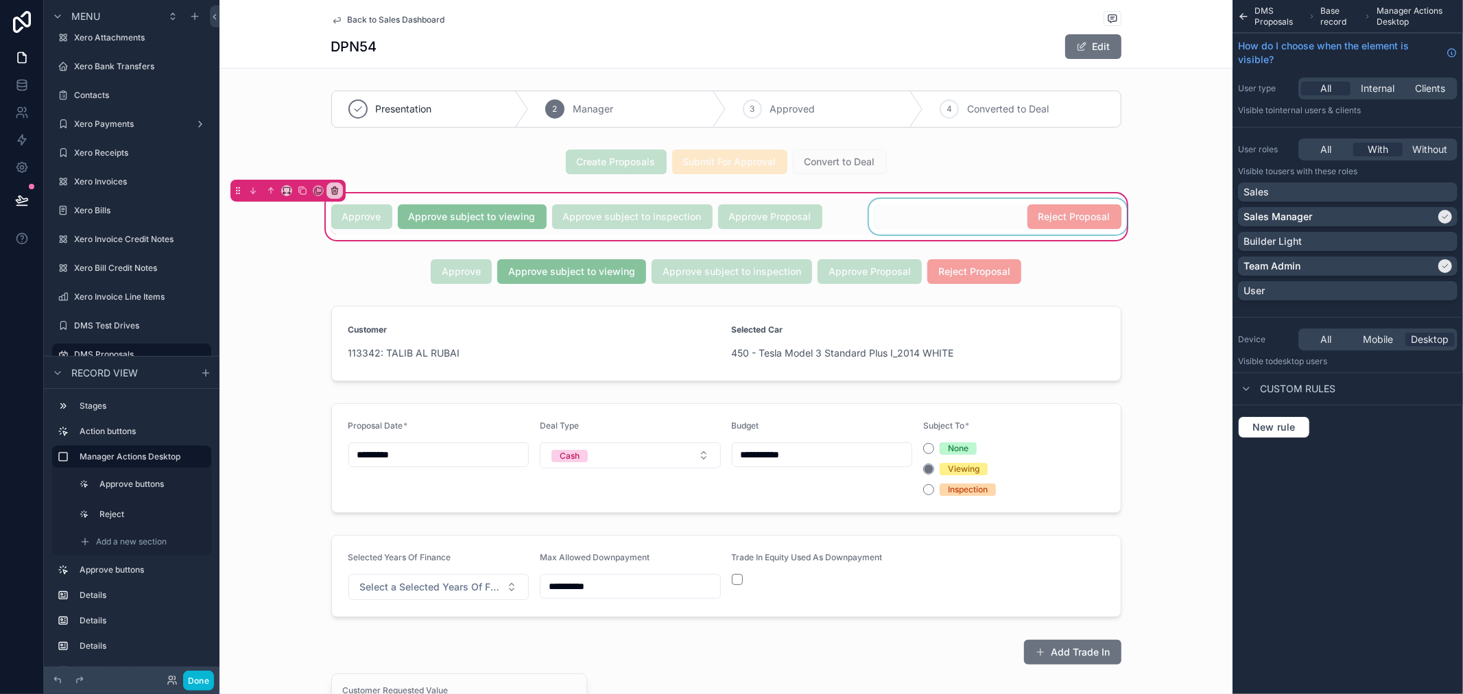
click at [880, 218] on div "scrollable content" at bounding box center [997, 217] width 263 height 36
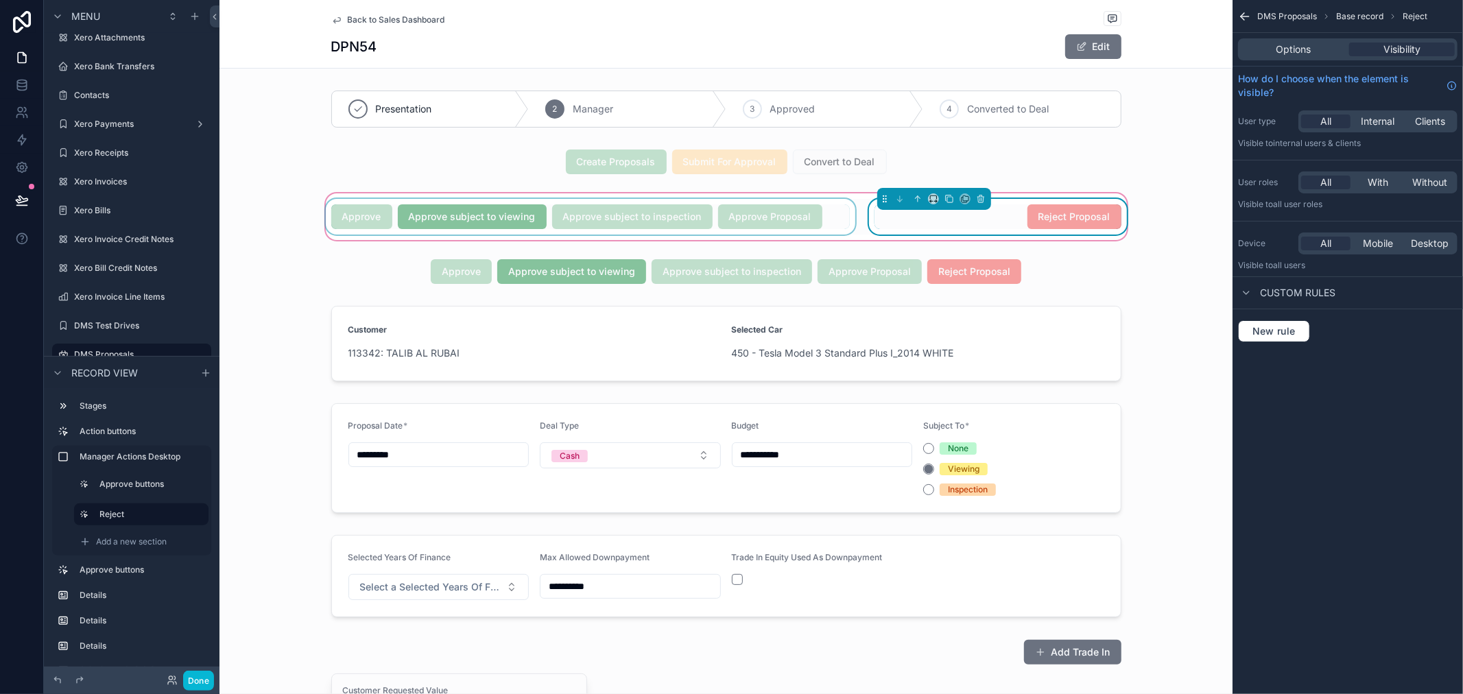
click at [817, 217] on div "scrollable content" at bounding box center [590, 217] width 535 height 36
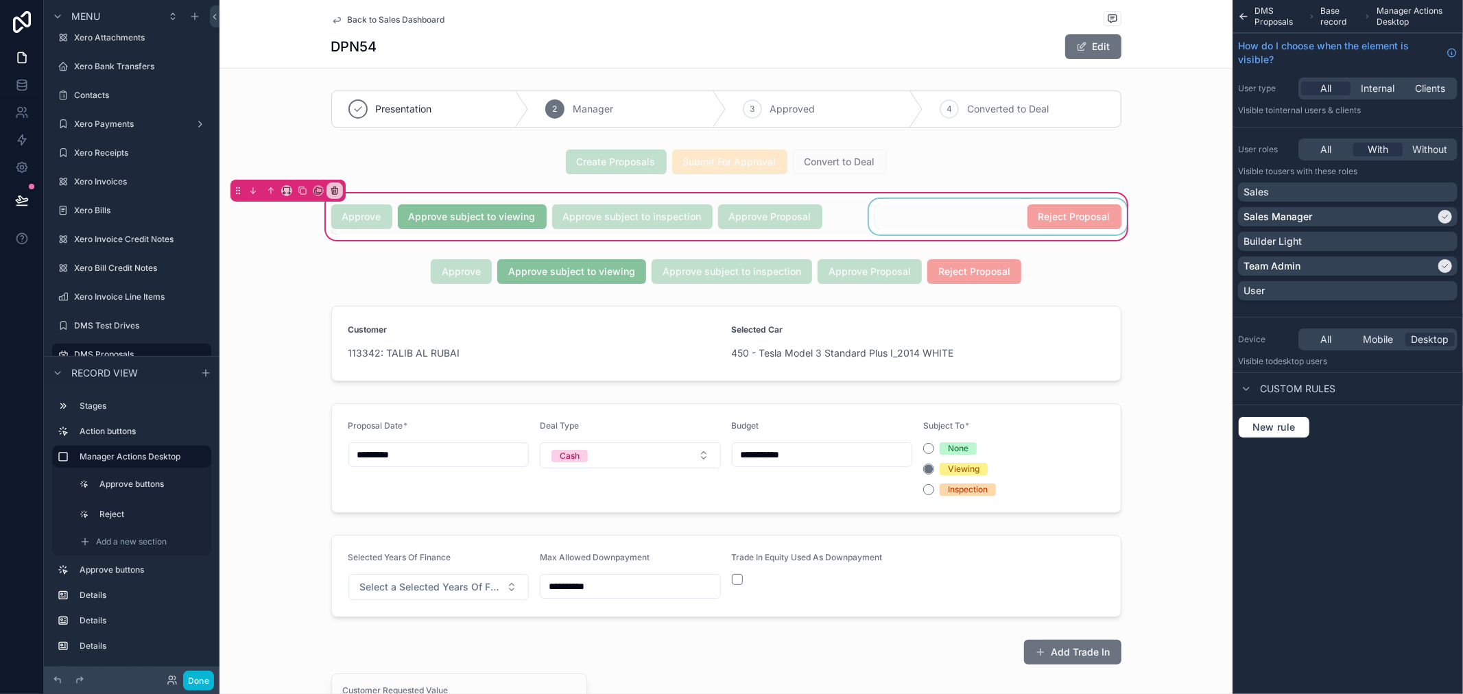
click at [837, 195] on div "Approve Approve subject to viewing Approve subject to inspection Approve Propos…" at bounding box center [725, 217] width 1013 height 52
click at [1330, 339] on span "All" at bounding box center [1325, 340] width 11 height 14
click at [192, 680] on button "Done" at bounding box center [198, 681] width 31 height 20
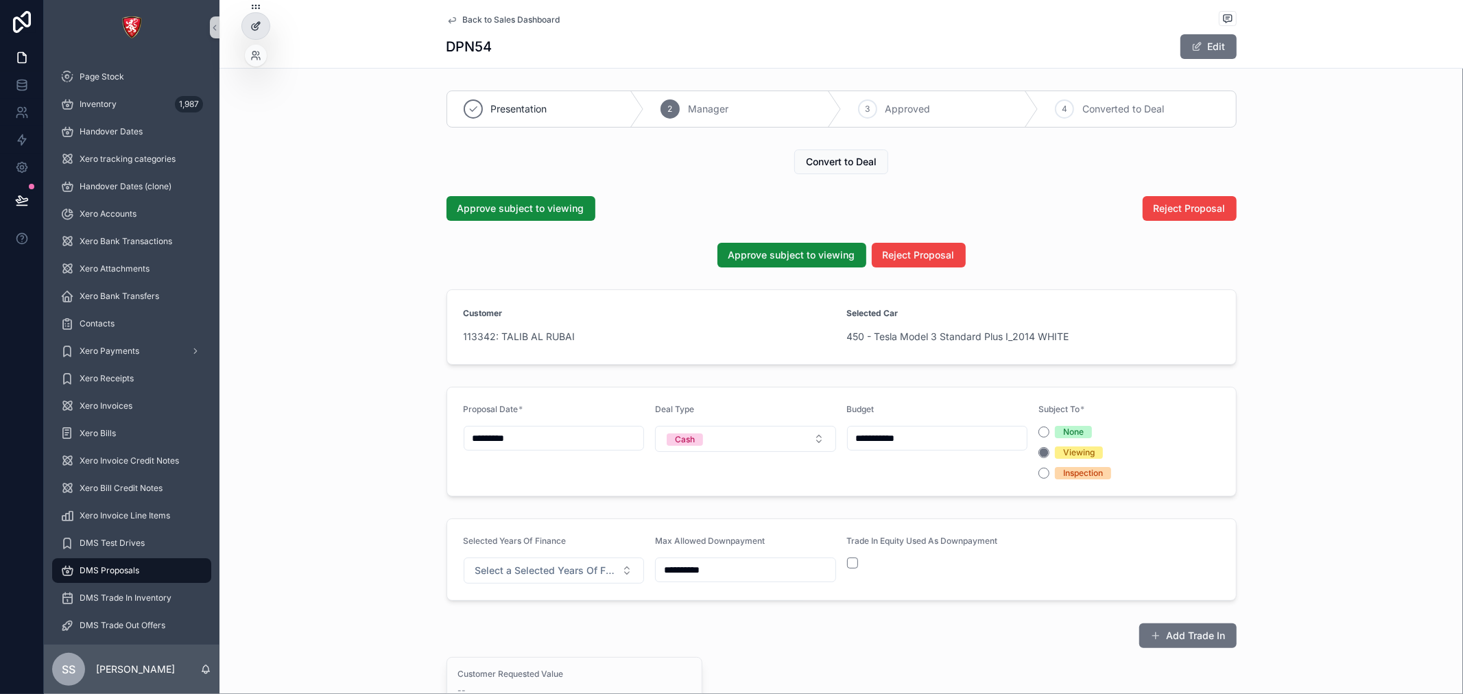
click at [248, 24] on div at bounding box center [255, 26] width 27 height 26
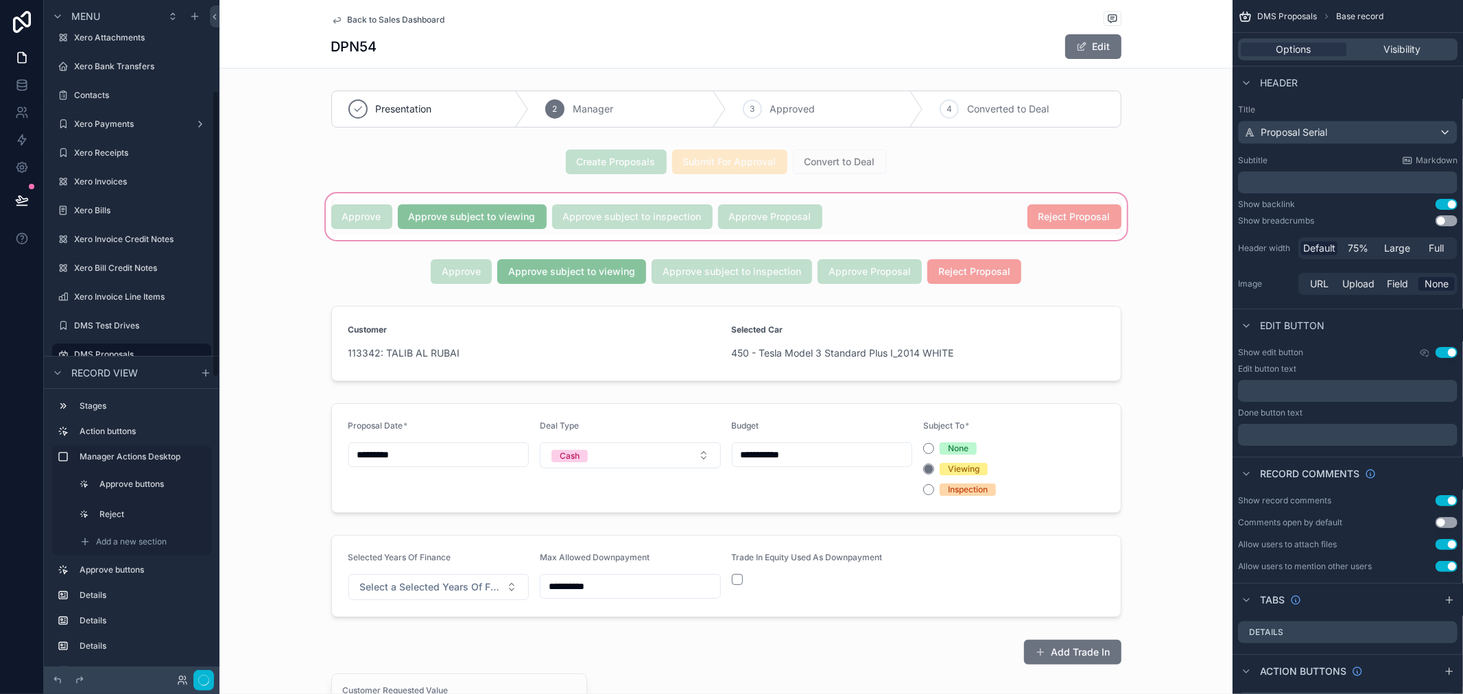
click at [516, 236] on div "scrollable content" at bounding box center [725, 217] width 1013 height 52
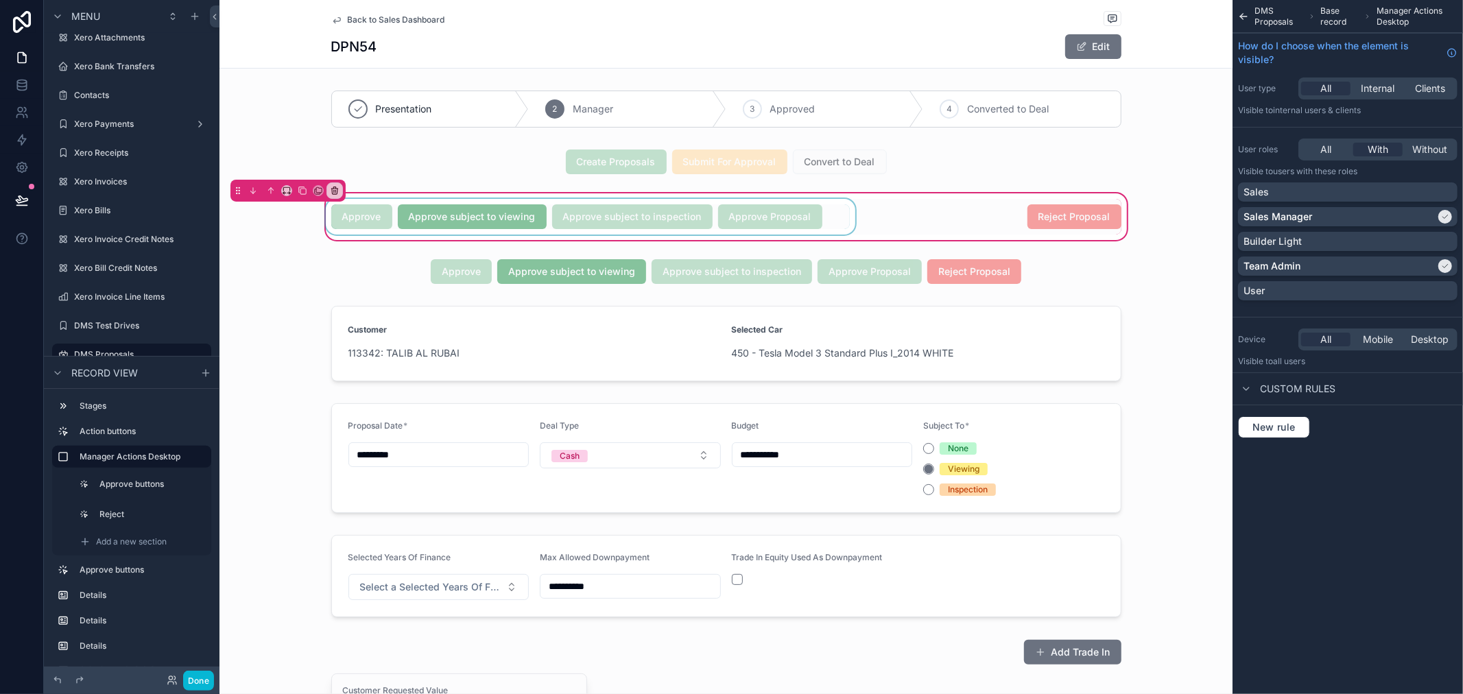
click at [482, 210] on div "scrollable content" at bounding box center [590, 217] width 535 height 36
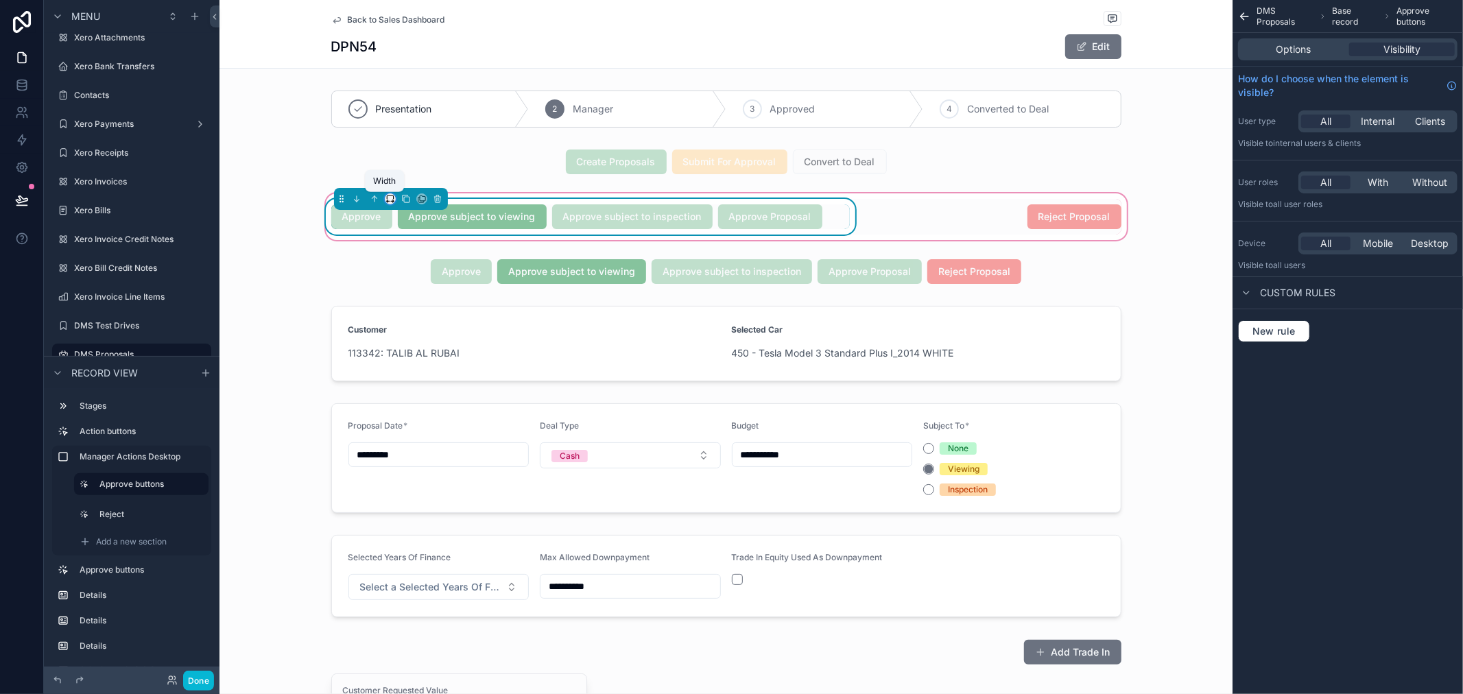
click at [386, 197] on icon "scrollable content" at bounding box center [390, 199] width 10 height 10
click at [400, 272] on span "33%" at bounding box center [401, 277] width 22 height 16
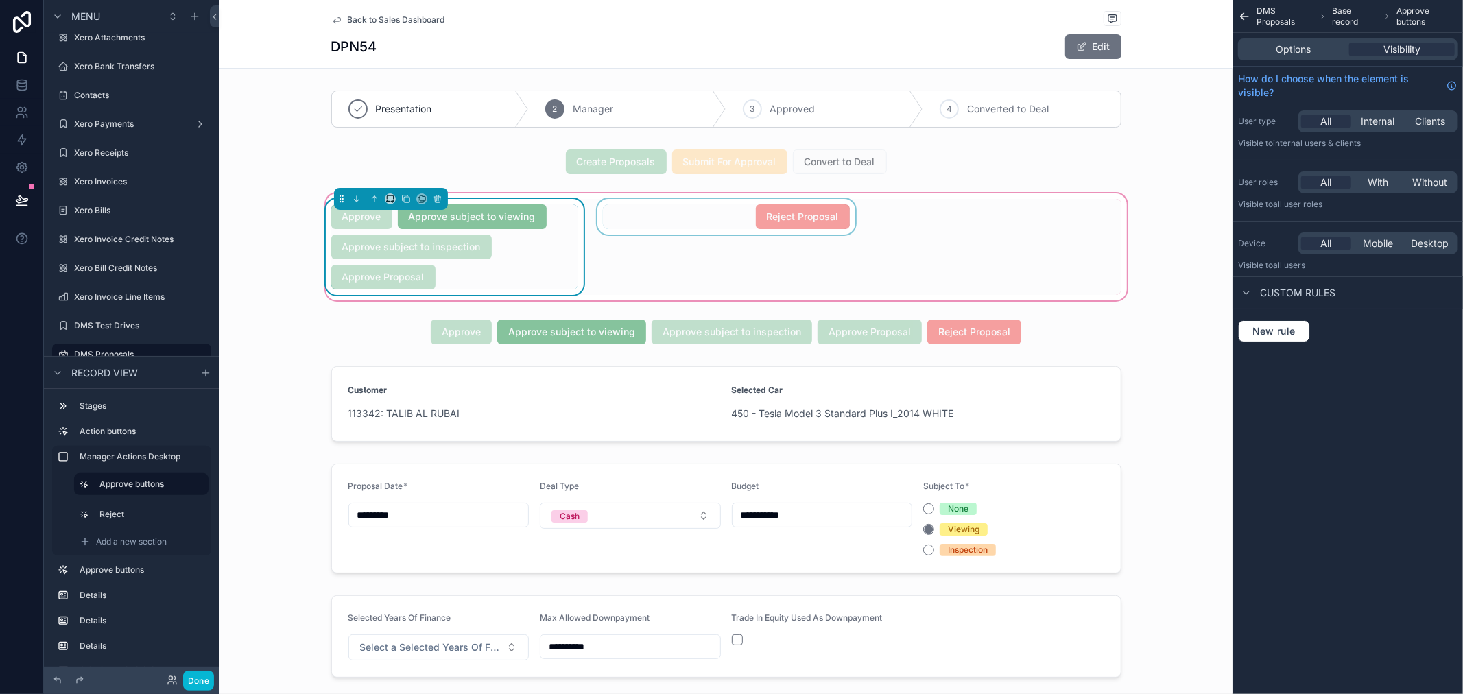
click at [749, 206] on div "scrollable content" at bounding box center [726, 247] width 263 height 96
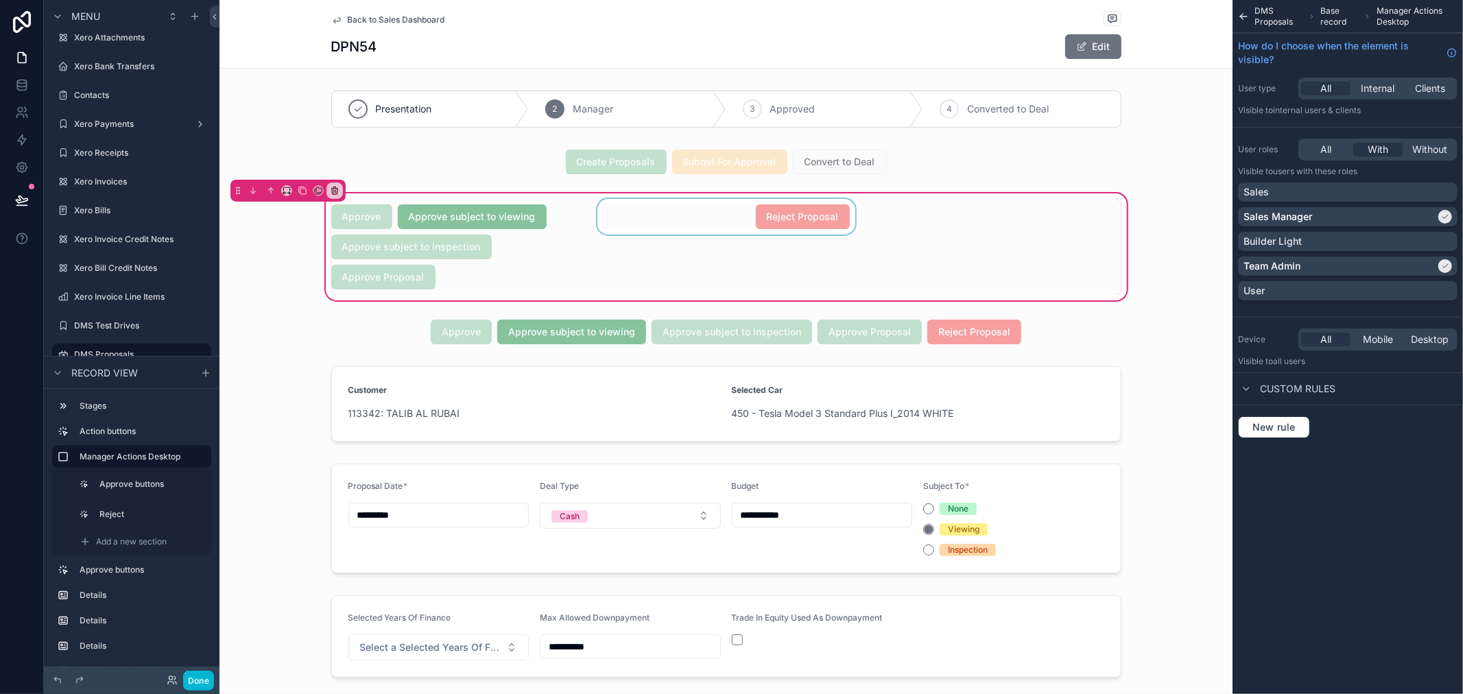
click at [711, 220] on div "scrollable content" at bounding box center [726, 247] width 263 height 96
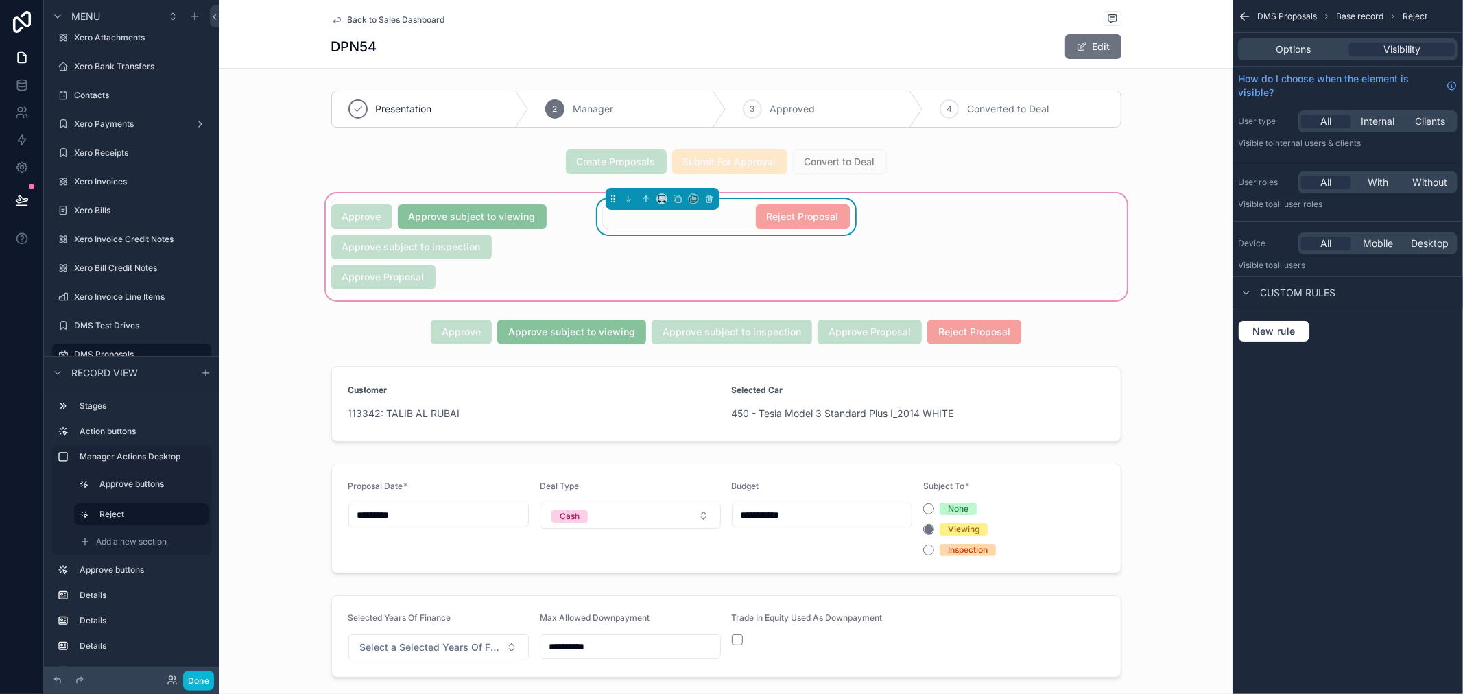
click at [716, 216] on div "Reject Proposal" at bounding box center [726, 216] width 247 height 25
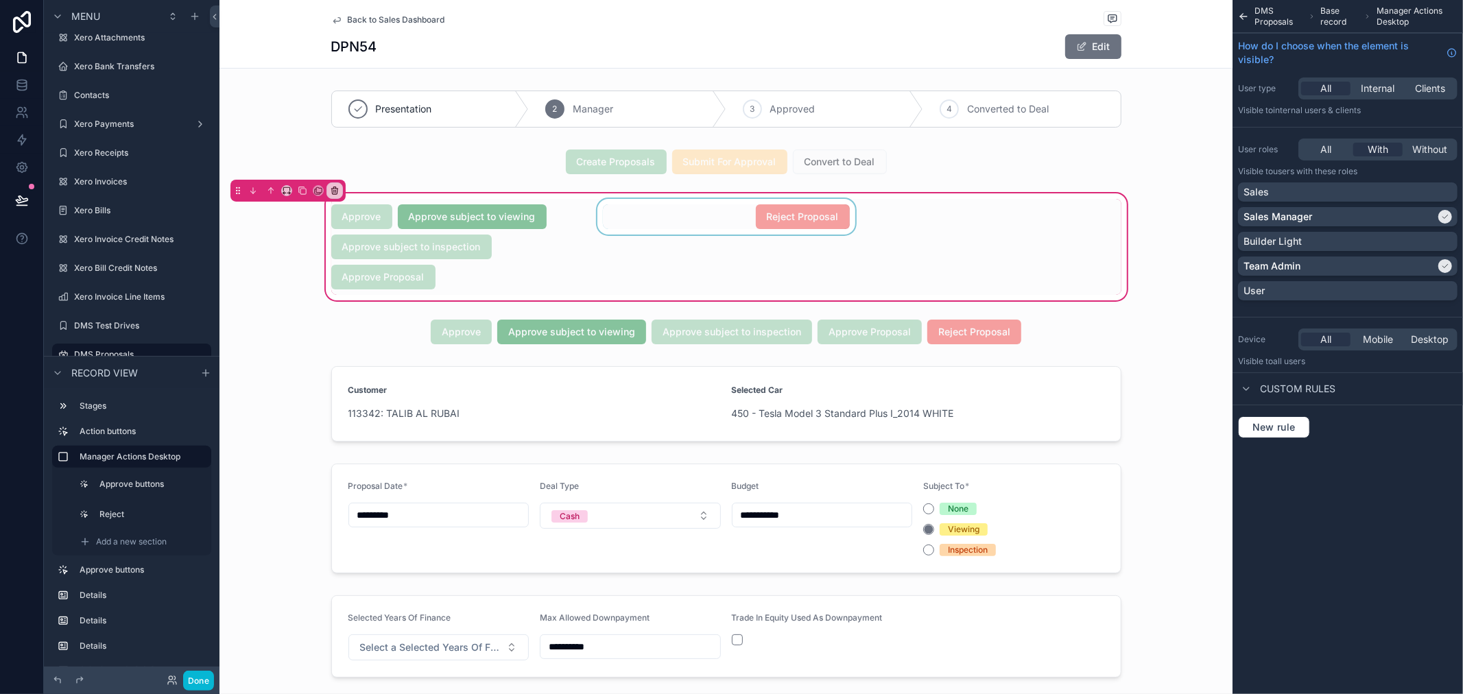
click at [723, 217] on div "scrollable content" at bounding box center [726, 247] width 263 height 96
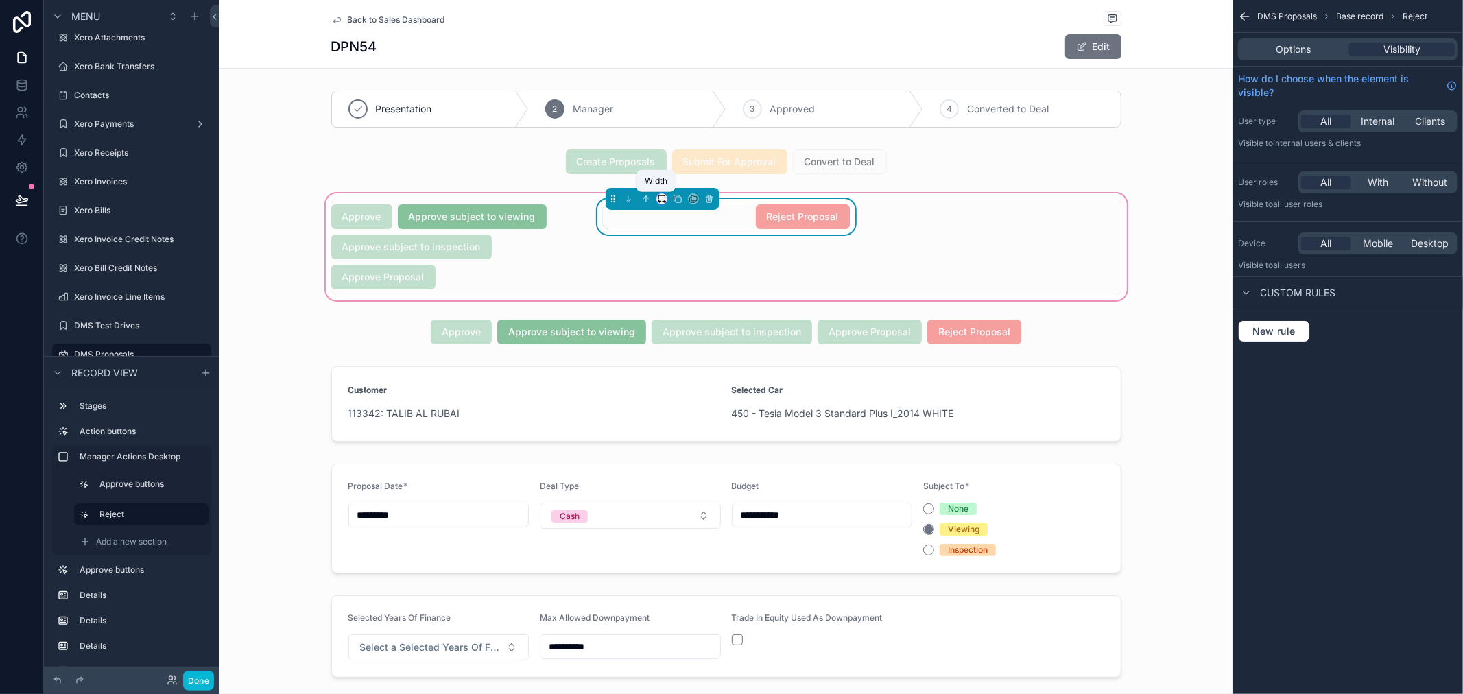
click at [657, 199] on icon "scrollable content" at bounding box center [662, 199] width 10 height 10
click at [687, 219] on span "Default" at bounding box center [678, 225] width 32 height 16
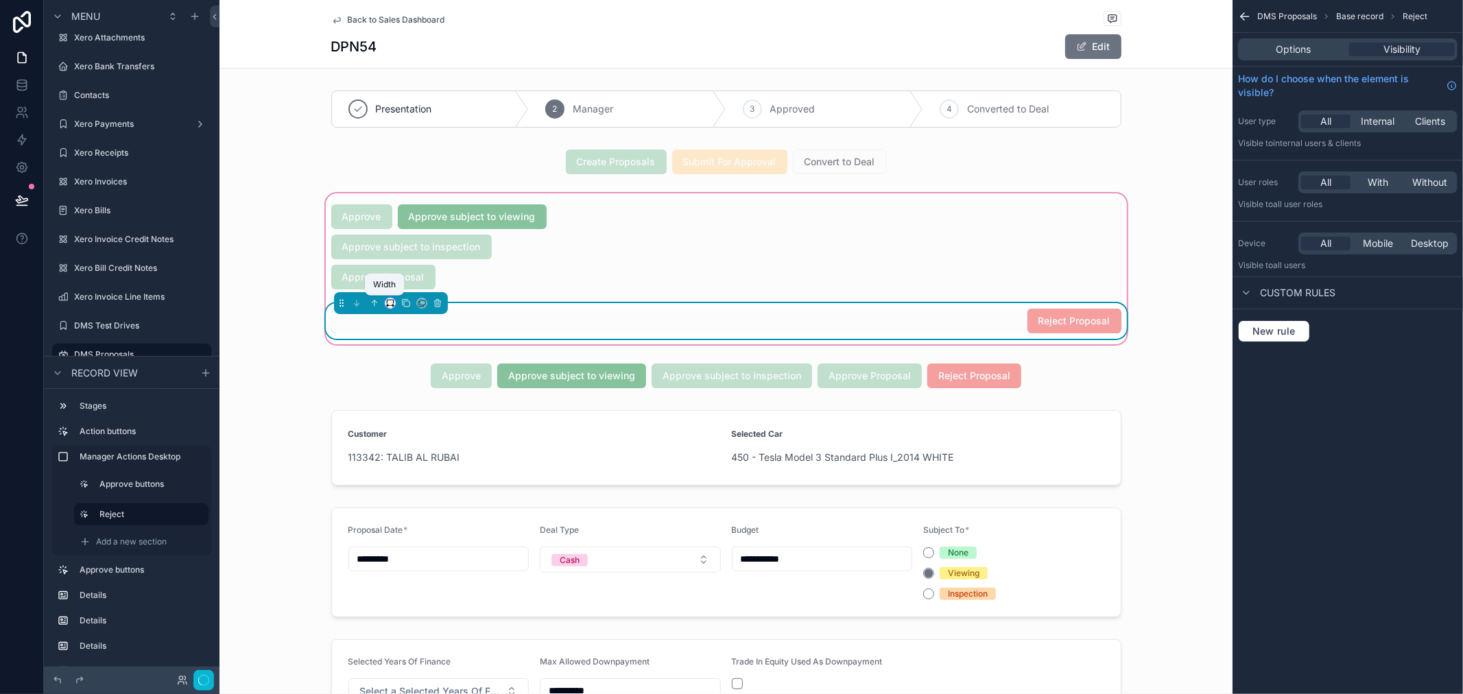
click at [387, 303] on icon "scrollable content" at bounding box center [390, 301] width 6 height 3
click at [422, 400] on div "50%" at bounding box center [411, 406] width 43 height 16
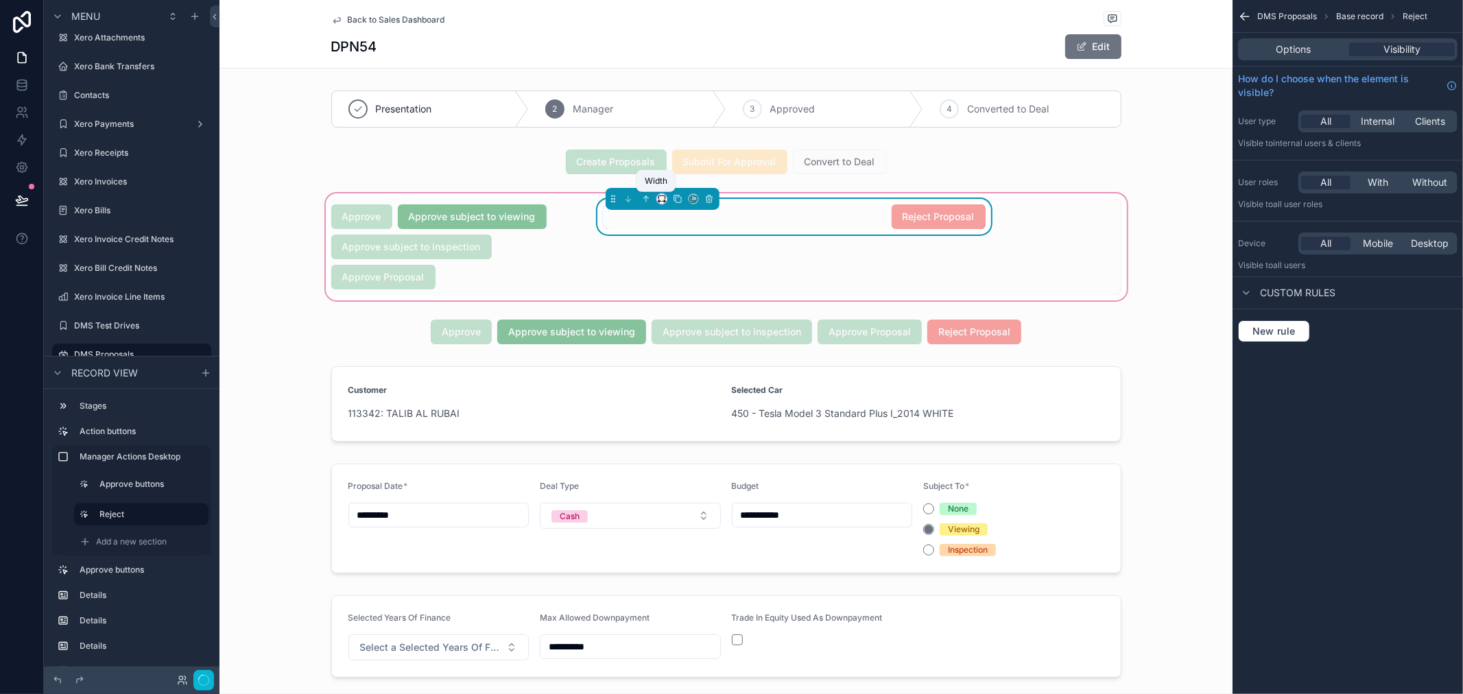
click at [657, 199] on icon "scrollable content" at bounding box center [662, 199] width 10 height 10
click at [669, 276] on span "33%" at bounding box center [673, 277] width 22 height 16
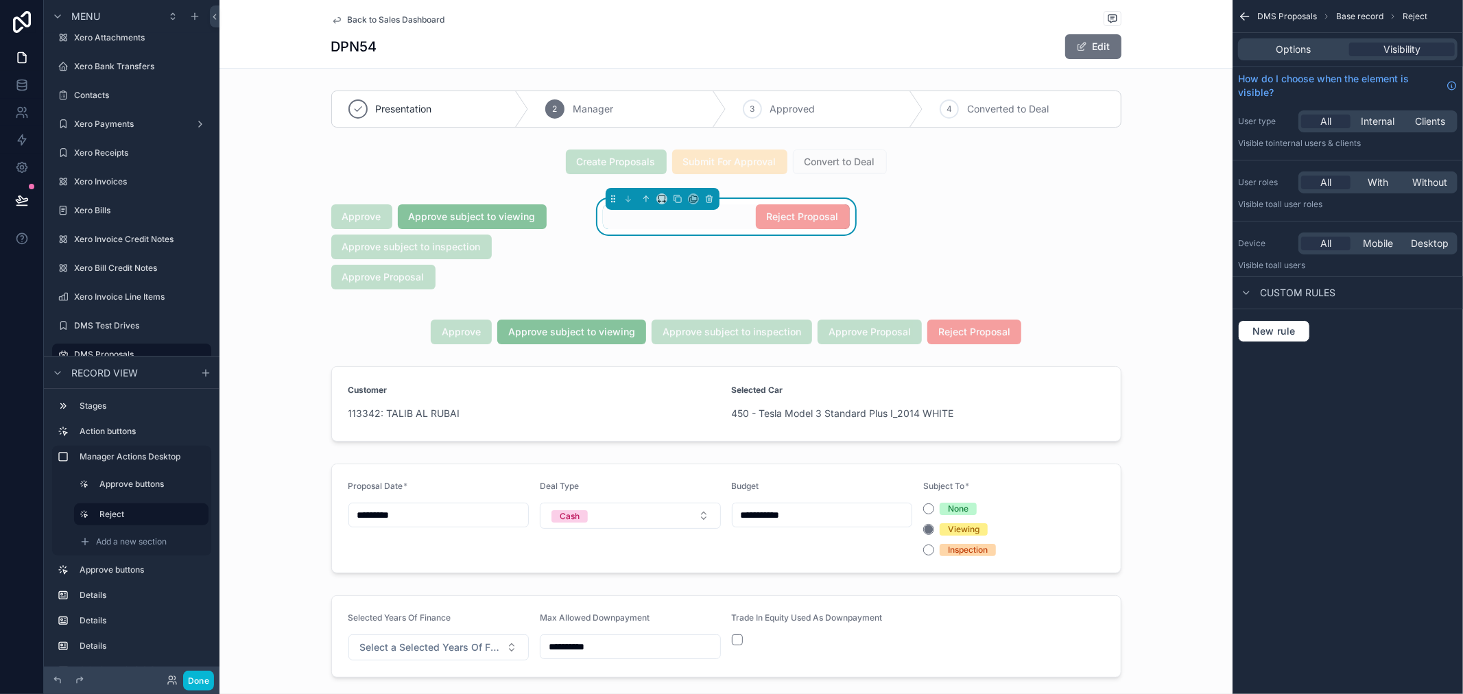
click at [299, 302] on div "Approve Approve subject to viewing Approve subject to inspection Approve Propos…" at bounding box center [725, 247] width 1013 height 112
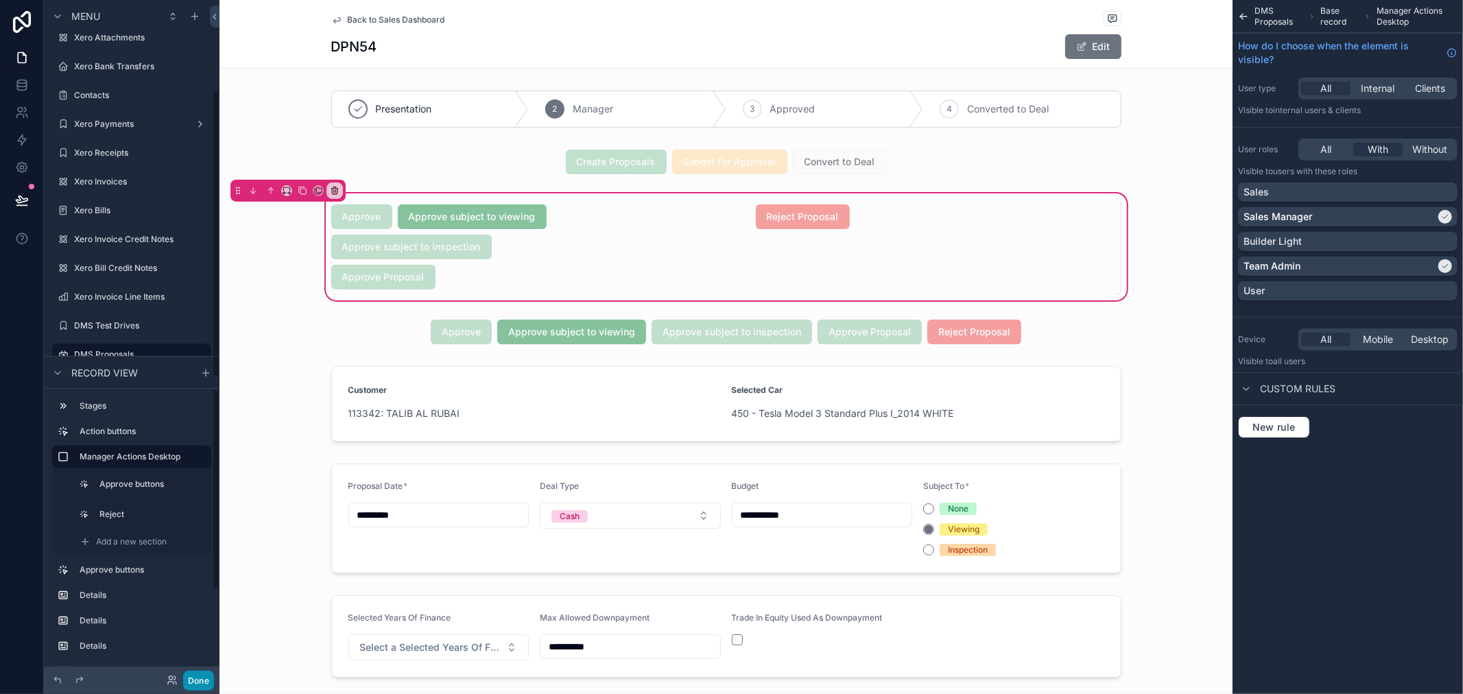
click at [197, 679] on button "Done" at bounding box center [198, 681] width 31 height 20
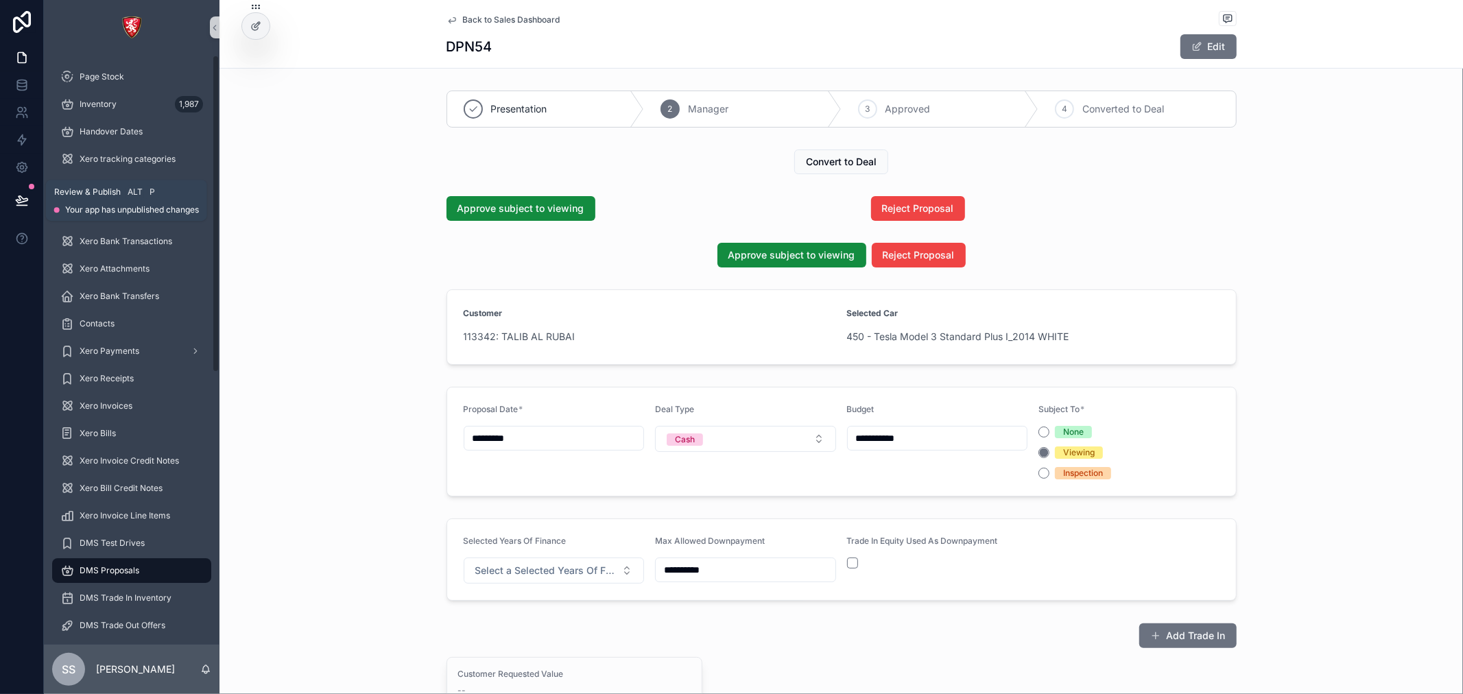
click at [19, 197] on icon at bounding box center [22, 199] width 12 height 7
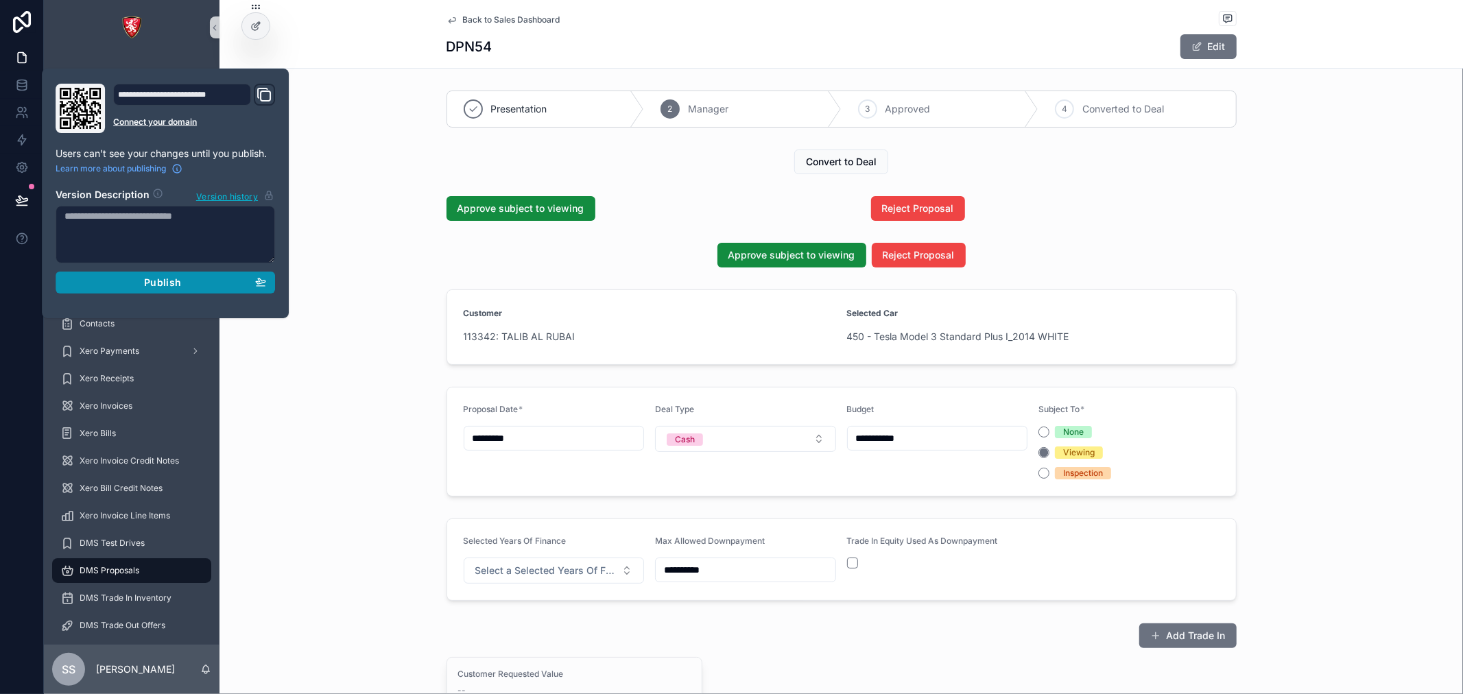
click at [137, 280] on div "Publish" at bounding box center [165, 282] width 202 height 12
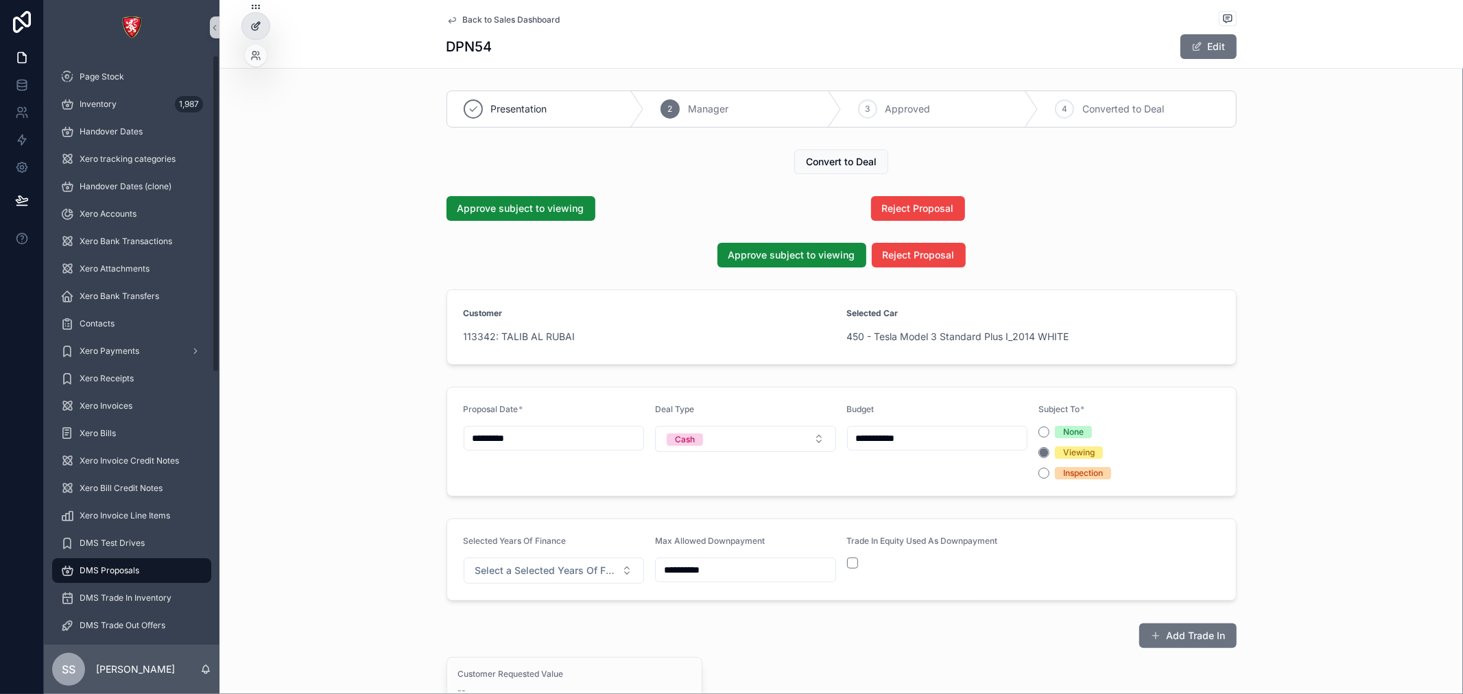
click at [249, 23] on div at bounding box center [255, 26] width 27 height 26
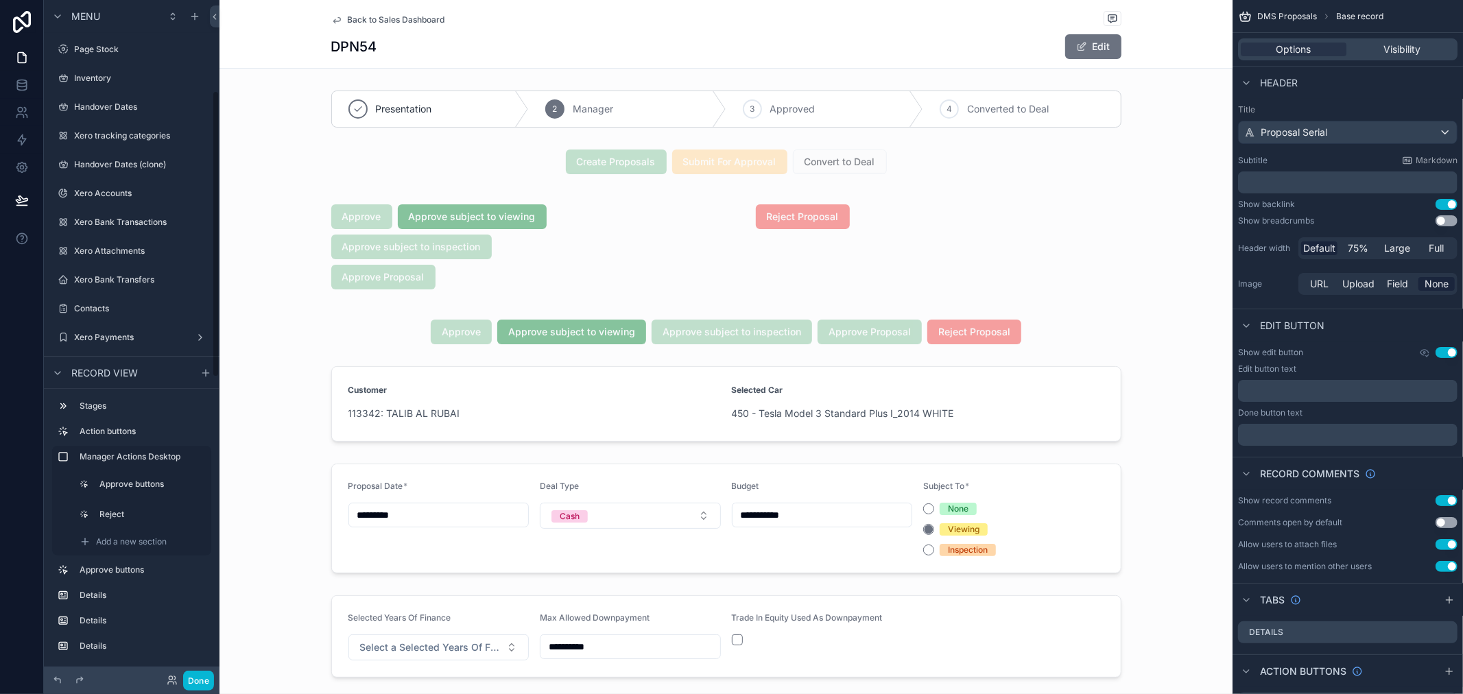
scroll to position [213, 0]
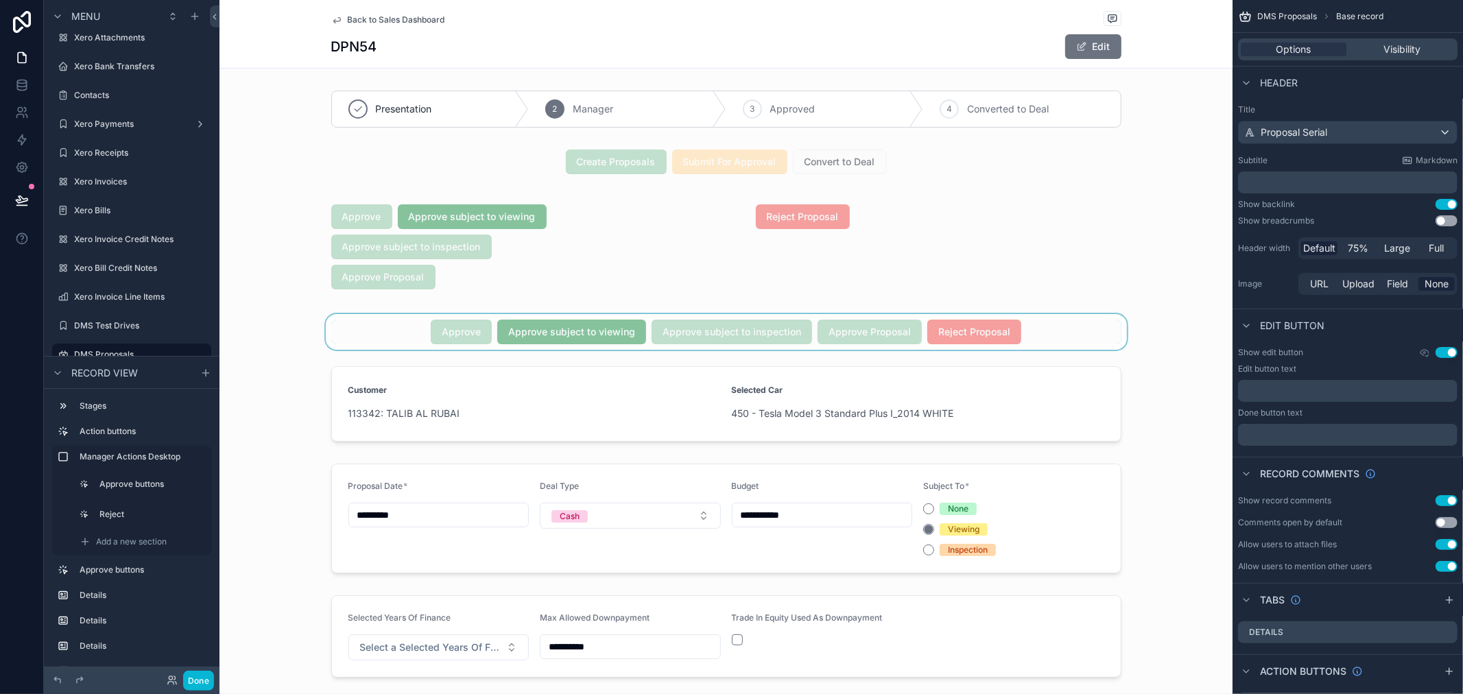
click at [721, 333] on div "scrollable content" at bounding box center [725, 332] width 1013 height 36
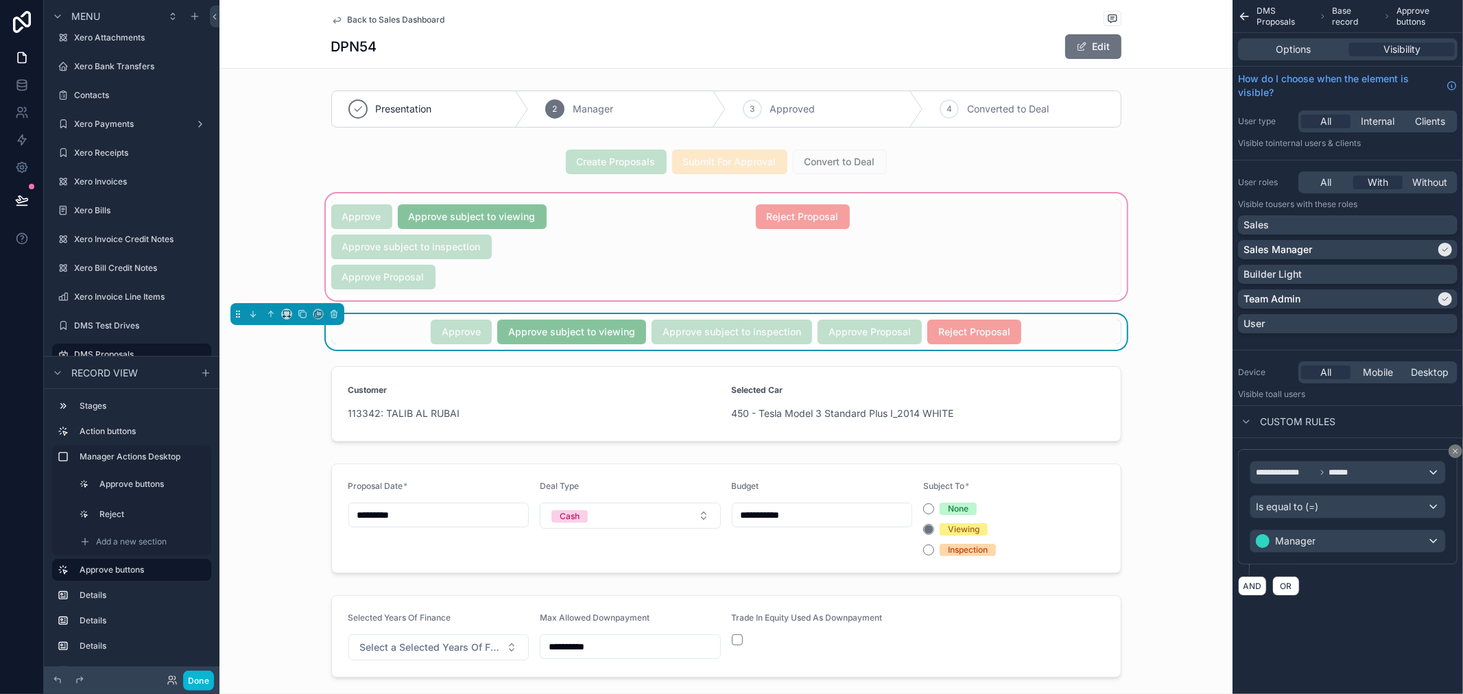
click at [754, 245] on div "scrollable content" at bounding box center [725, 247] width 1013 height 112
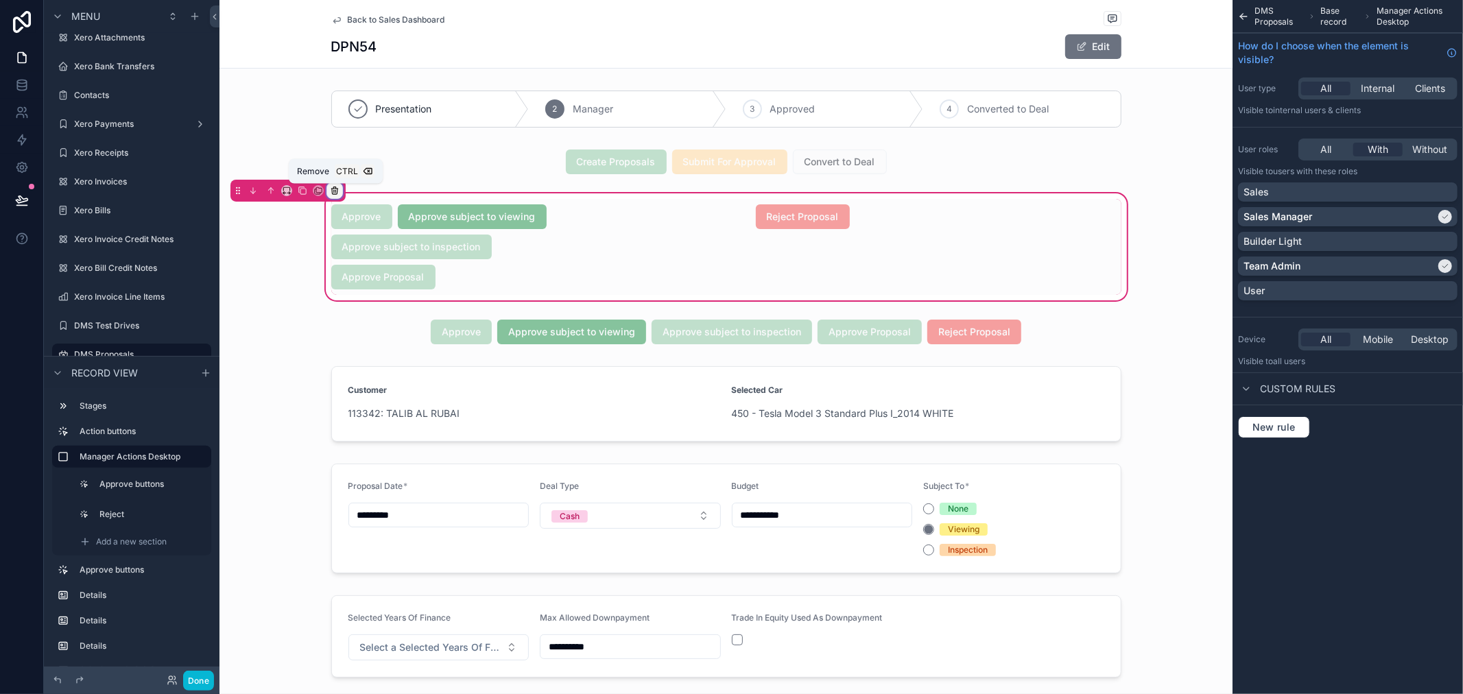
click at [337, 189] on icon "scrollable content" at bounding box center [334, 191] width 5 height 5
click at [435, 243] on span "Remove entire container" at bounding box center [393, 245] width 109 height 16
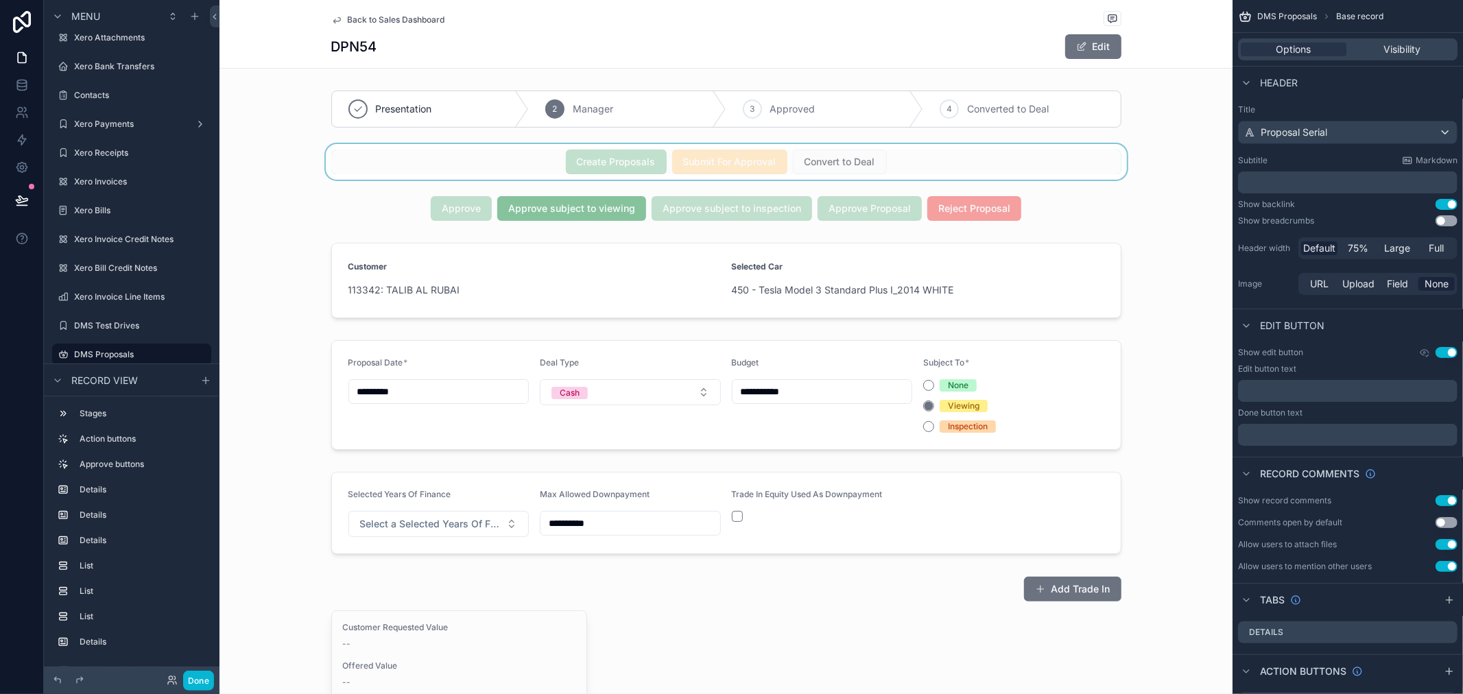
click at [874, 158] on div "scrollable content" at bounding box center [725, 162] width 1013 height 36
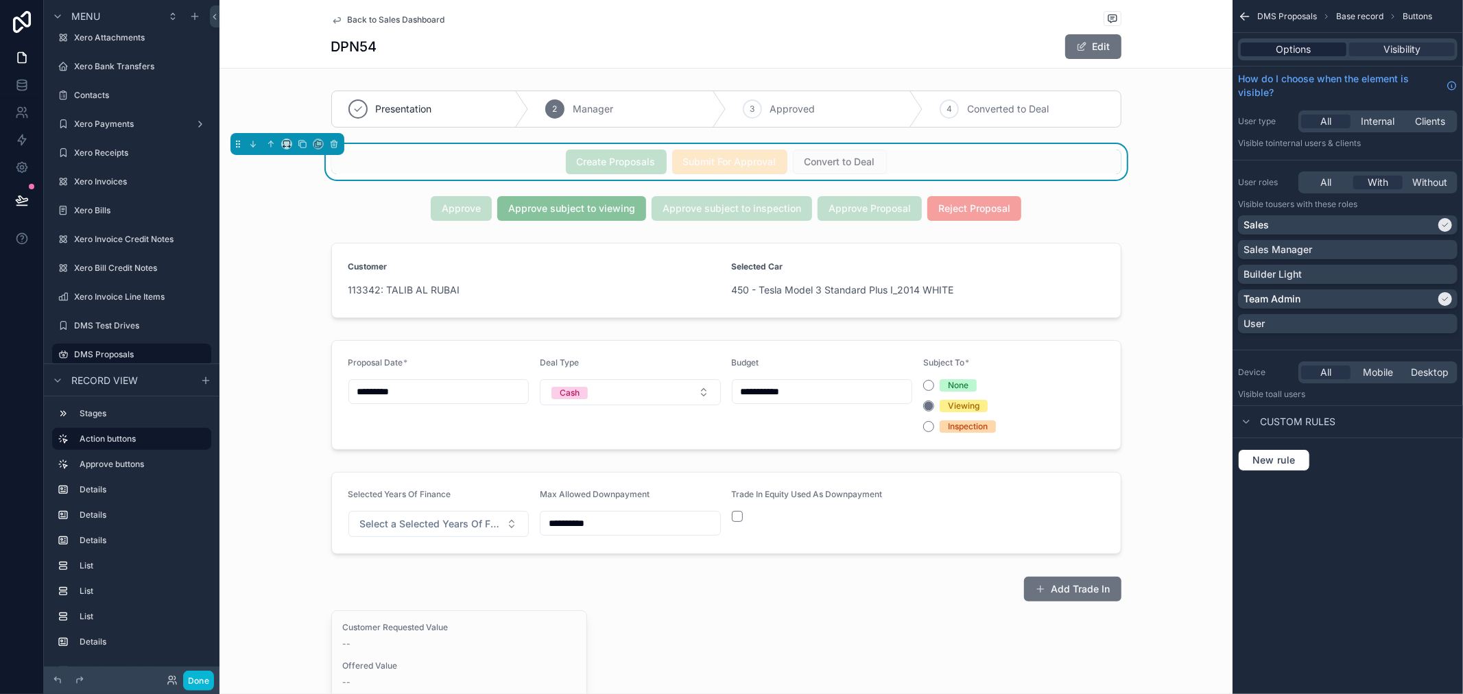
click at [1304, 49] on span "Options" at bounding box center [1293, 50] width 35 height 14
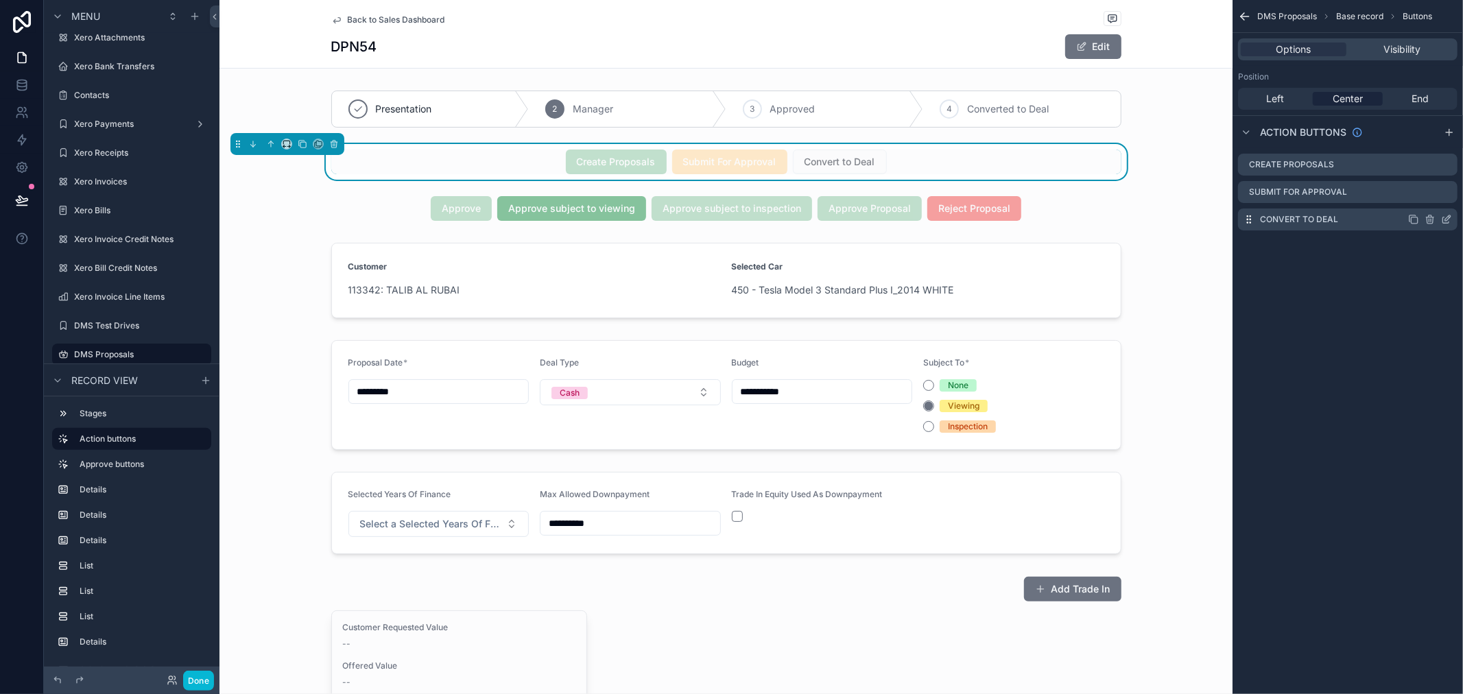
click at [1445, 221] on icon "scrollable content" at bounding box center [1446, 219] width 11 height 11
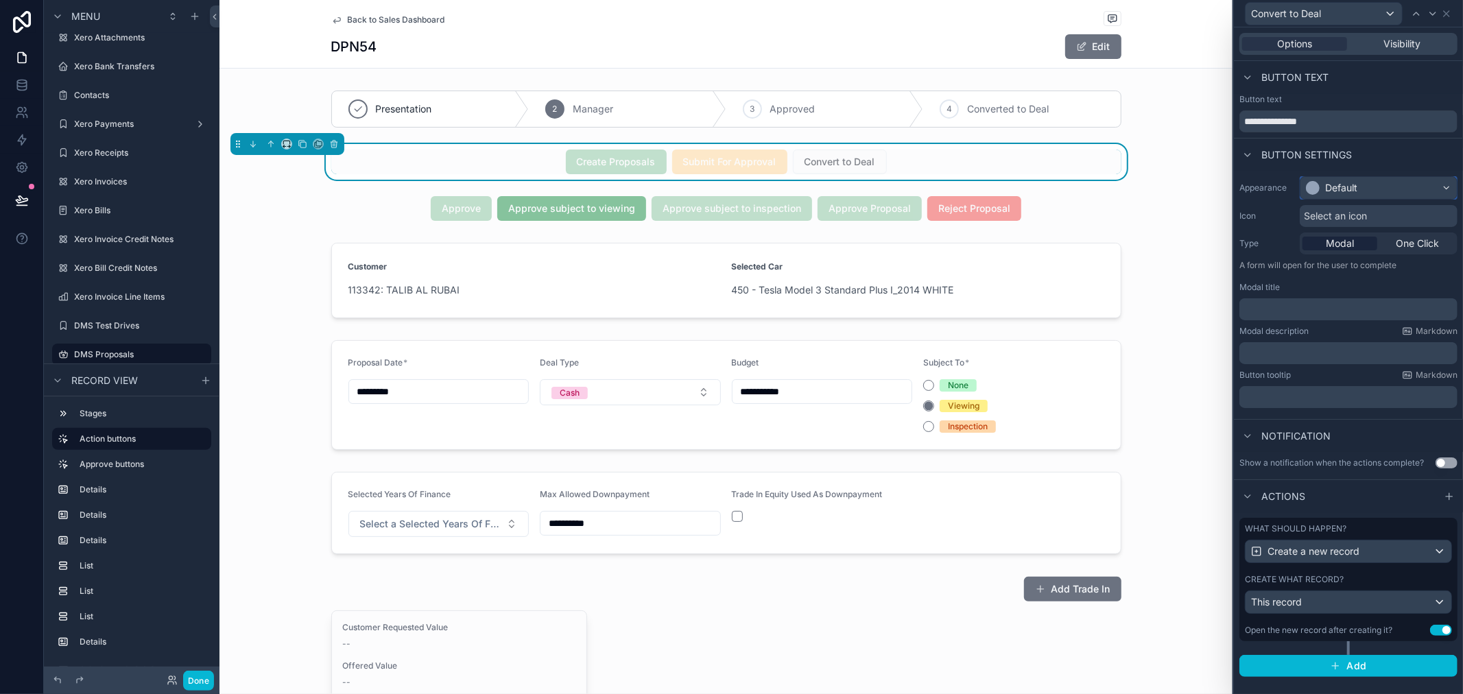
click at [1387, 186] on div "Default" at bounding box center [1378, 188] width 156 height 22
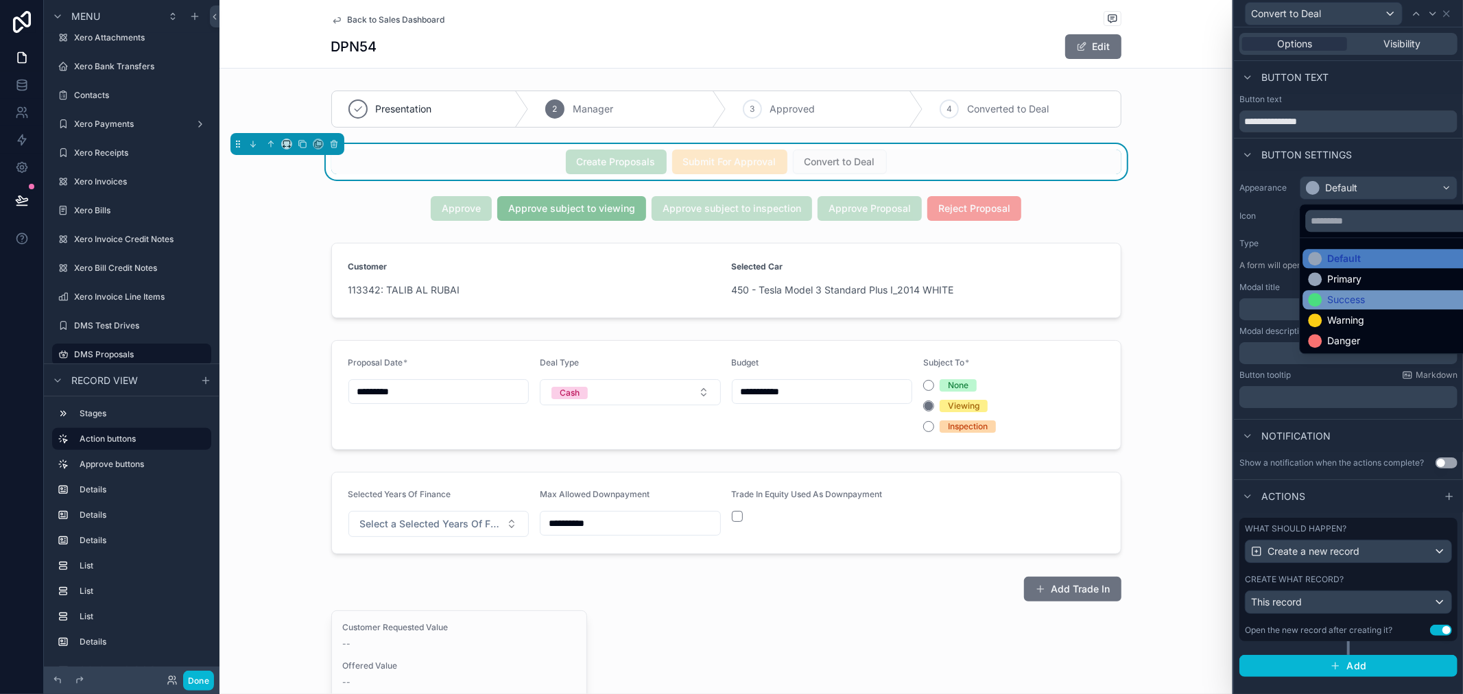
click at [1395, 291] on div "Success" at bounding box center [1393, 299] width 183 height 19
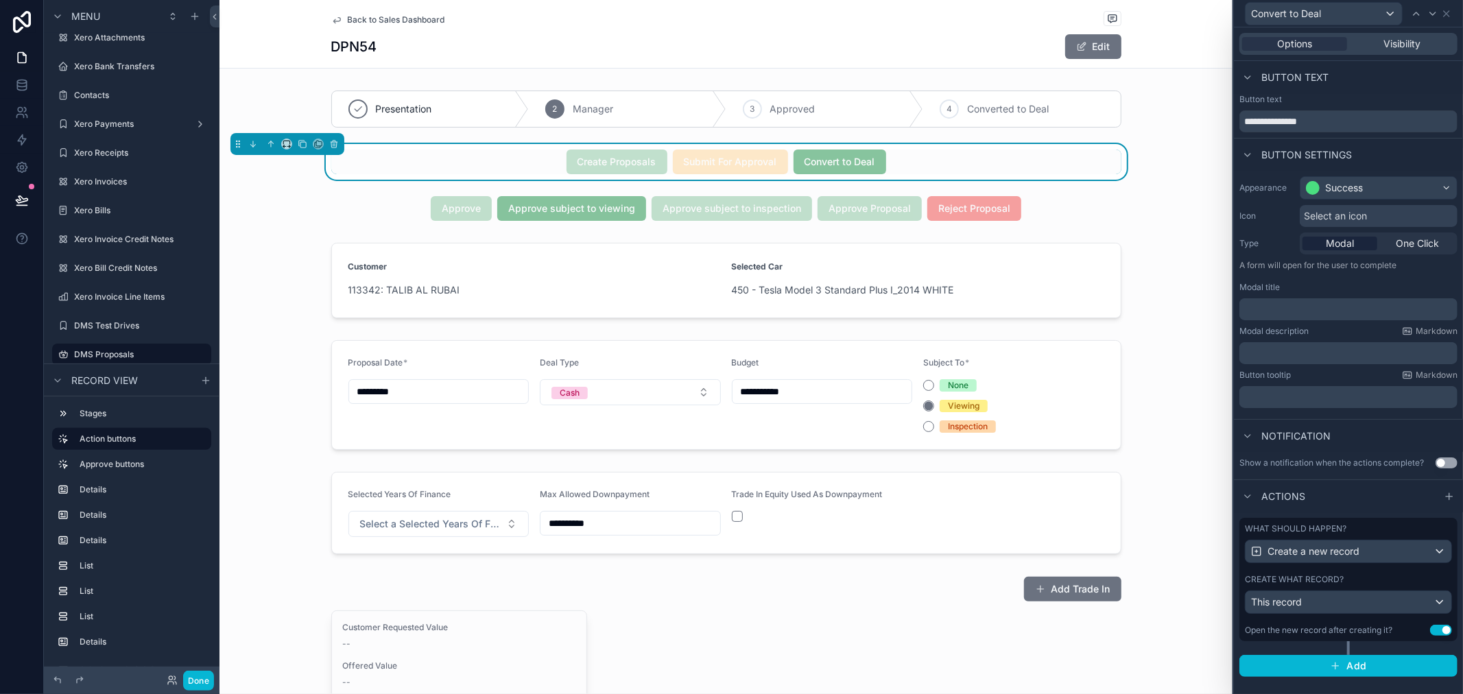
click at [1346, 304] on p "﻿" at bounding box center [1350, 309] width 210 height 14
click at [1354, 374] on div "Button tooltip Markdown" at bounding box center [1348, 375] width 218 height 11
click at [1408, 611] on div "This record" at bounding box center [1348, 602] width 206 height 22
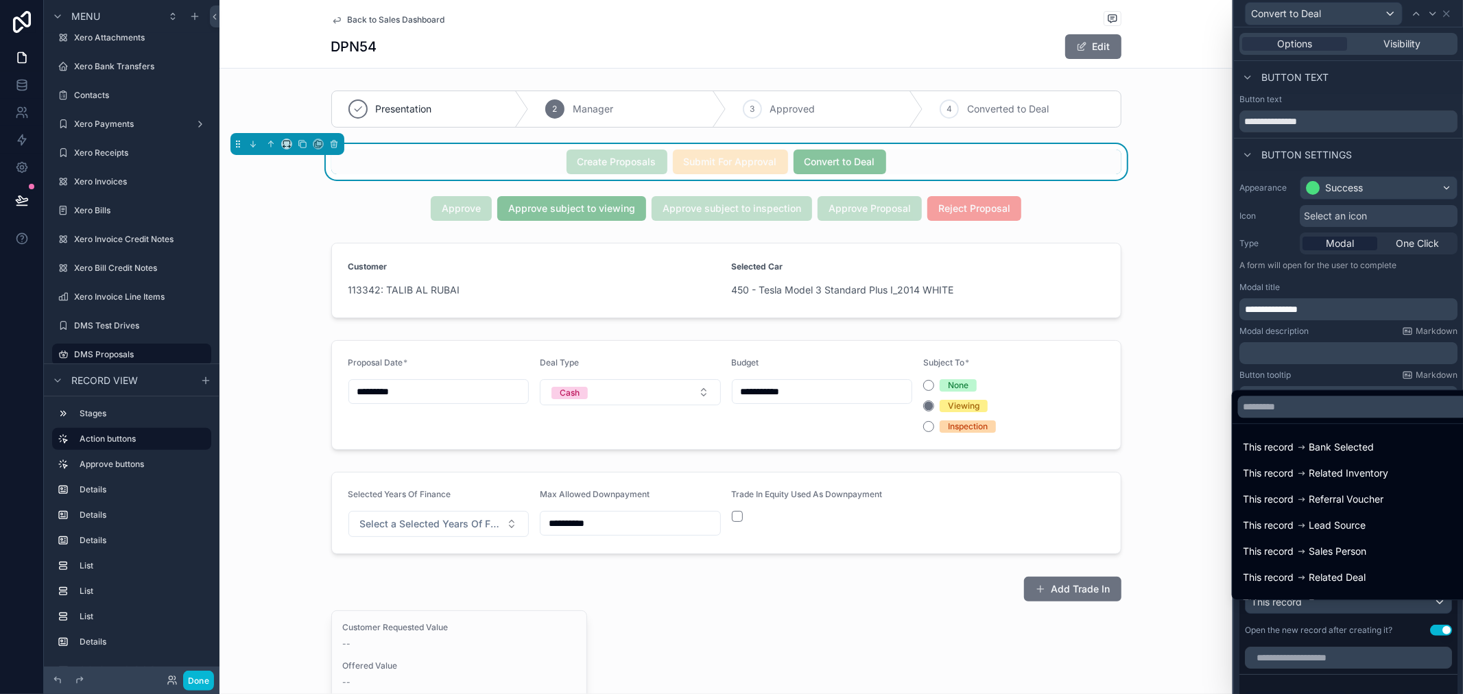
click at [1408, 641] on div at bounding box center [1348, 347] width 229 height 694
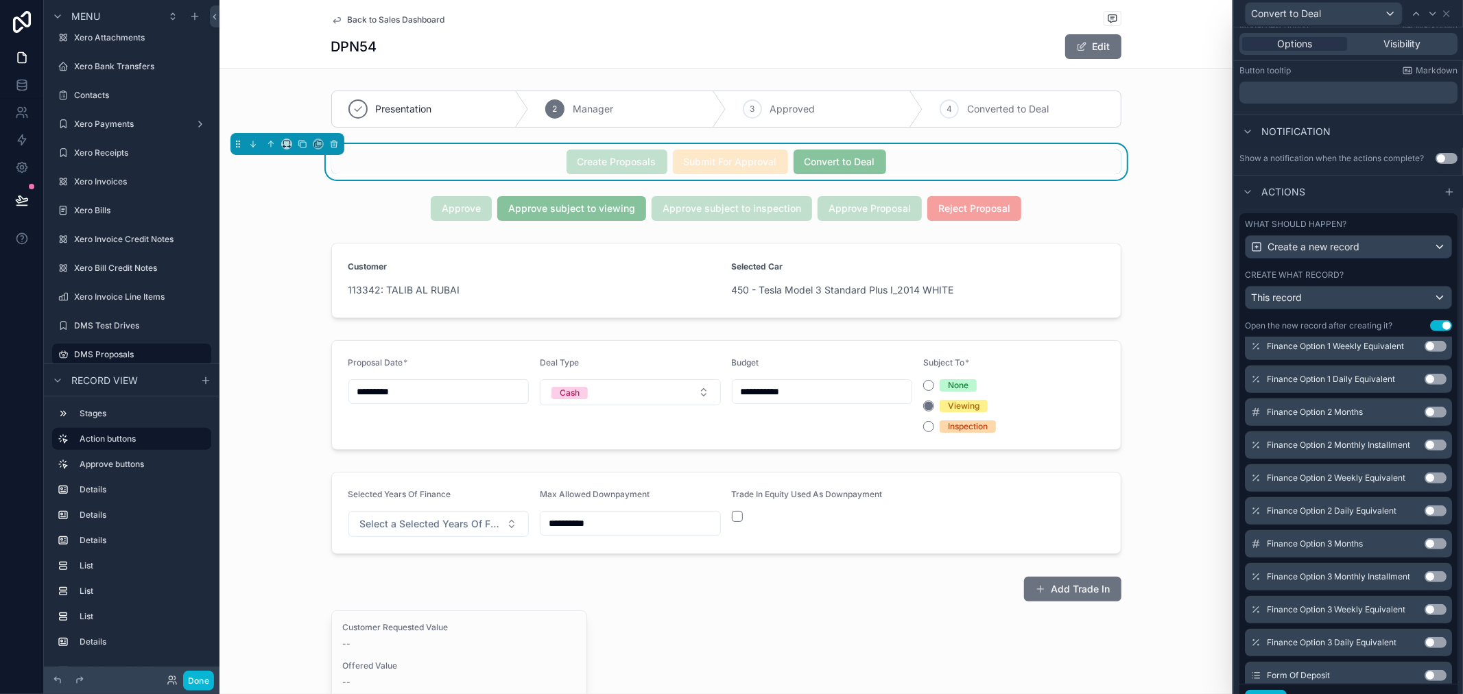
scroll to position [0, 0]
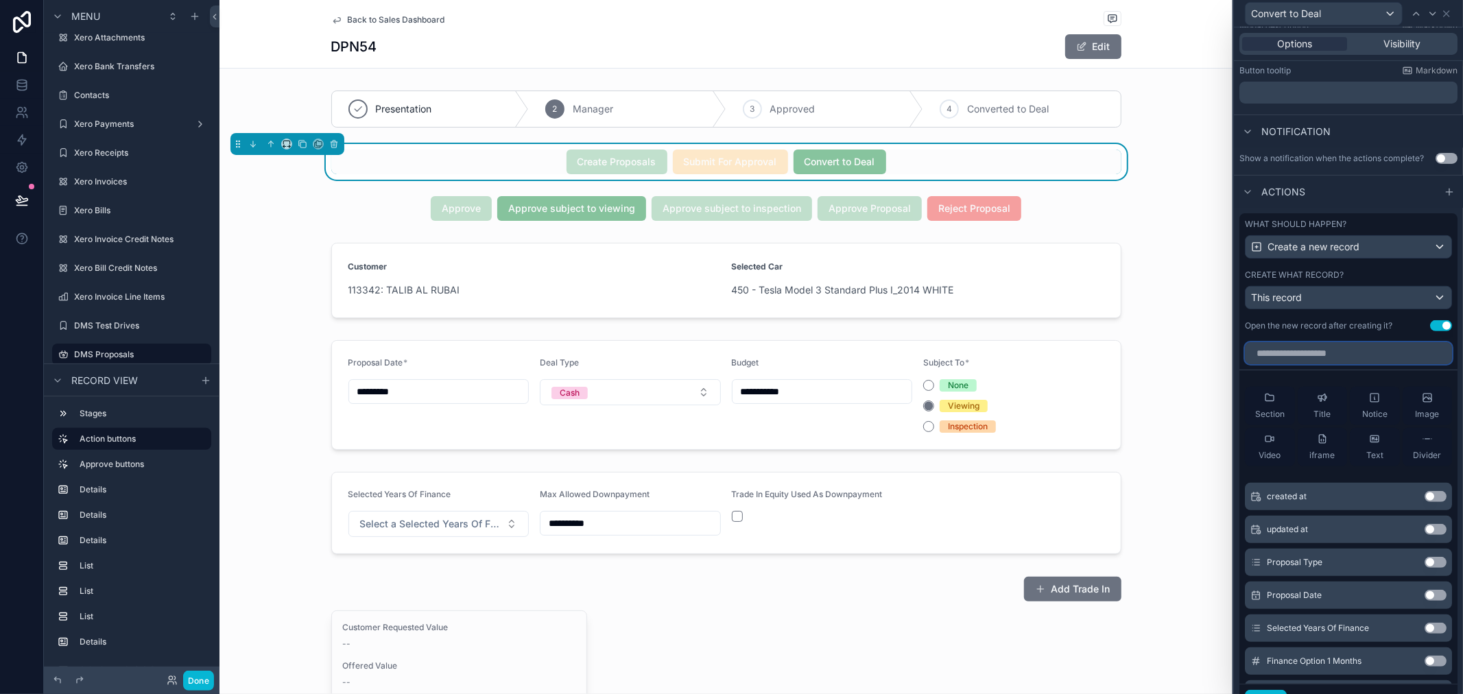
click at [1313, 361] on input "text" at bounding box center [1348, 353] width 207 height 22
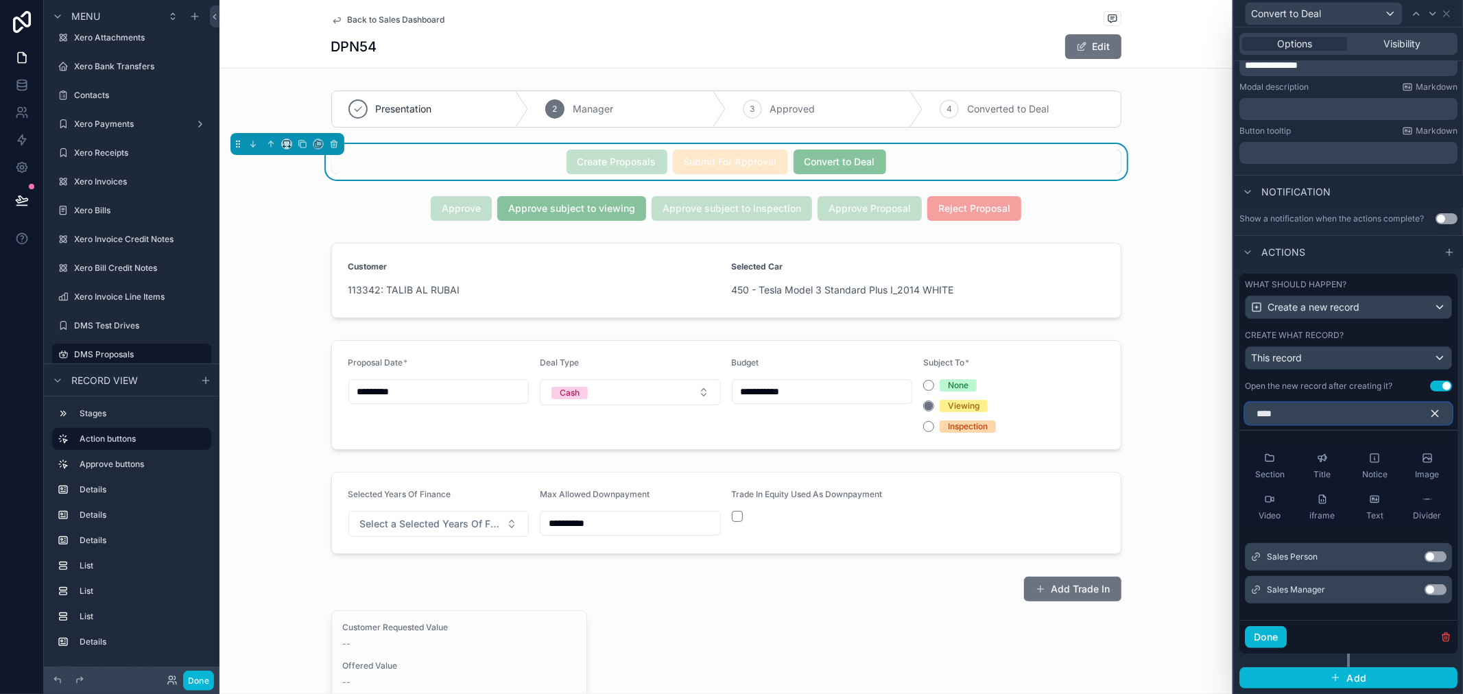
scroll to position [255, 0]
type input "****"
click at [1424, 554] on button "Use setting" at bounding box center [1435, 556] width 22 height 11
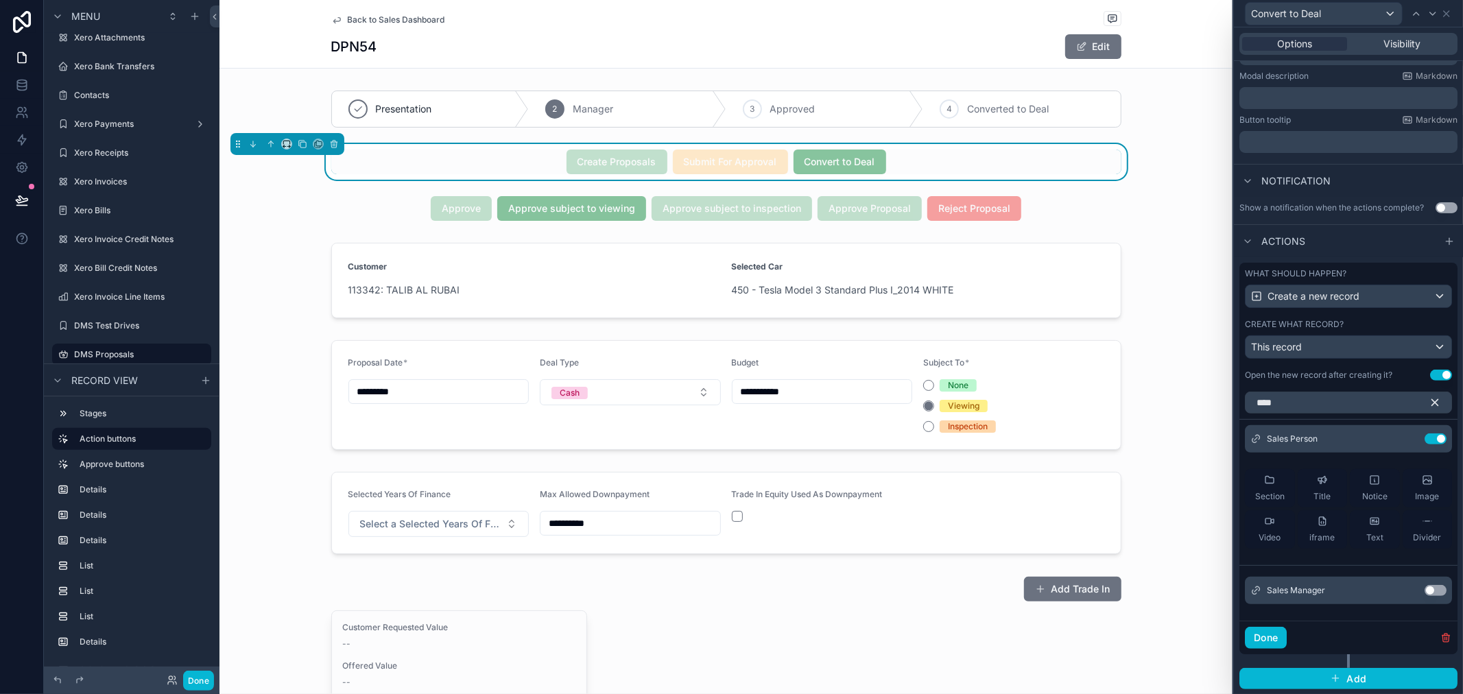
click at [1424, 596] on button "Use setting" at bounding box center [1435, 590] width 22 height 11
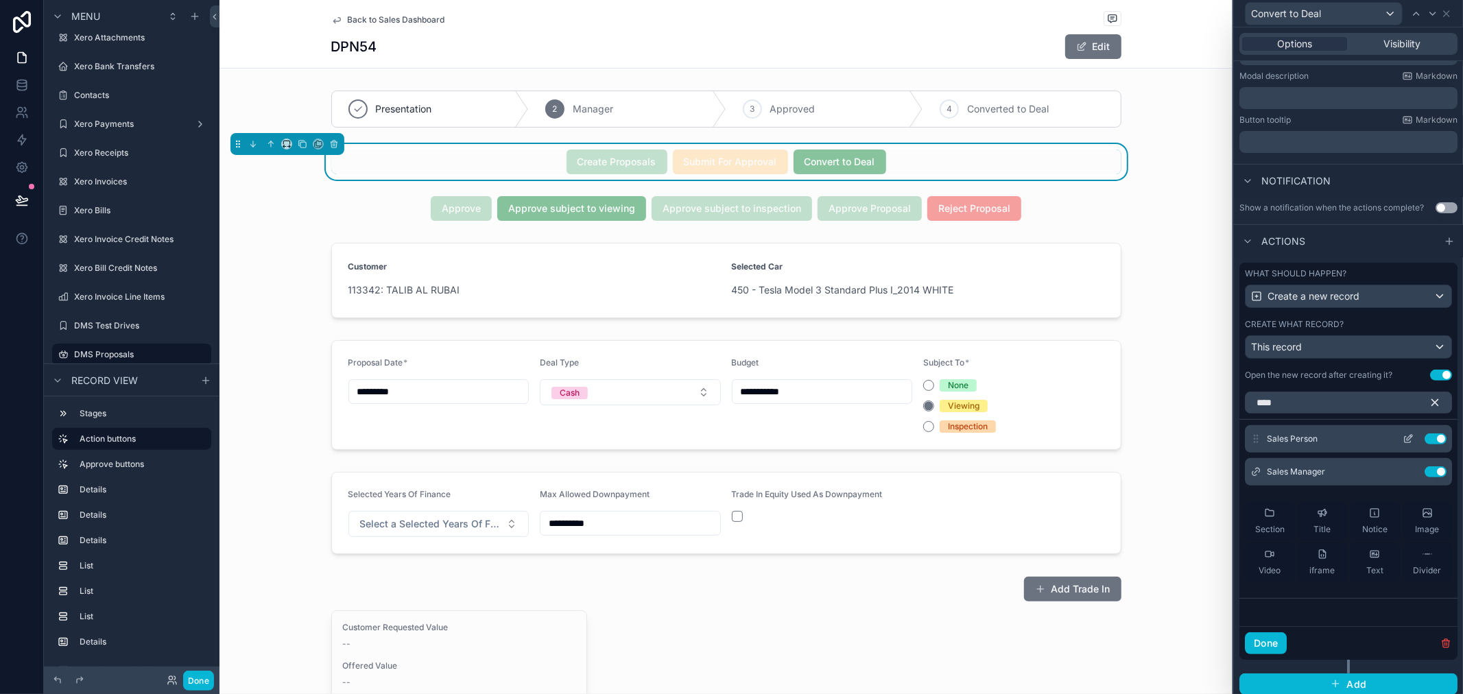
click at [1402, 444] on icon at bounding box center [1407, 438] width 11 height 11
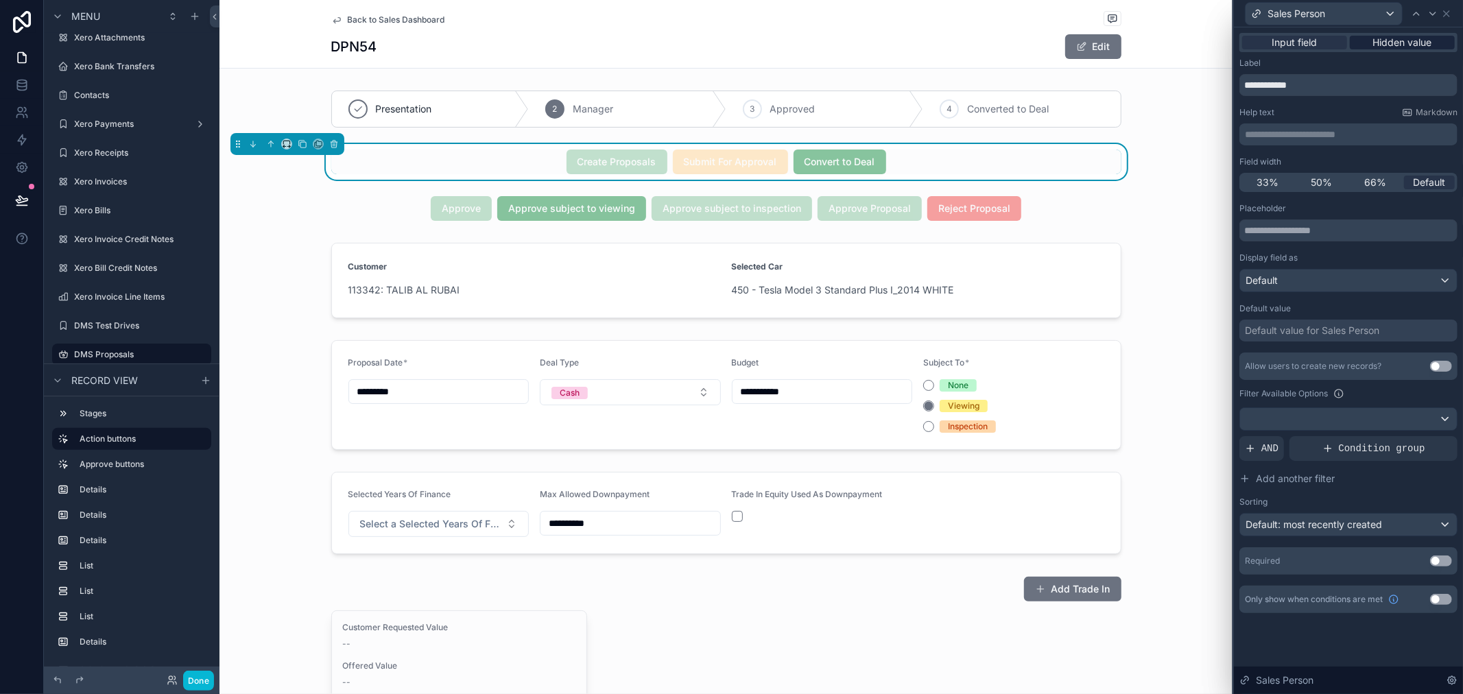
click at [1376, 43] on span "Hidden value" at bounding box center [1402, 43] width 59 height 14
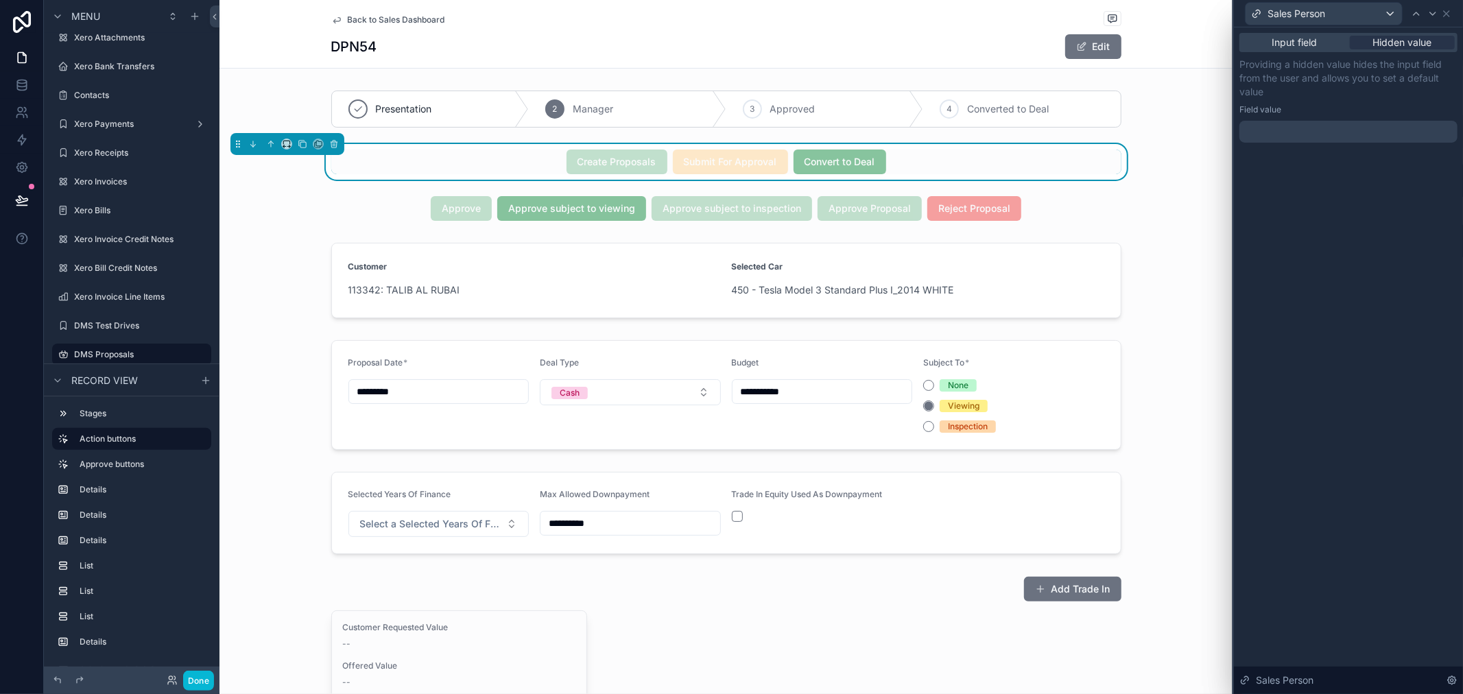
click at [1365, 136] on div at bounding box center [1348, 132] width 218 height 22
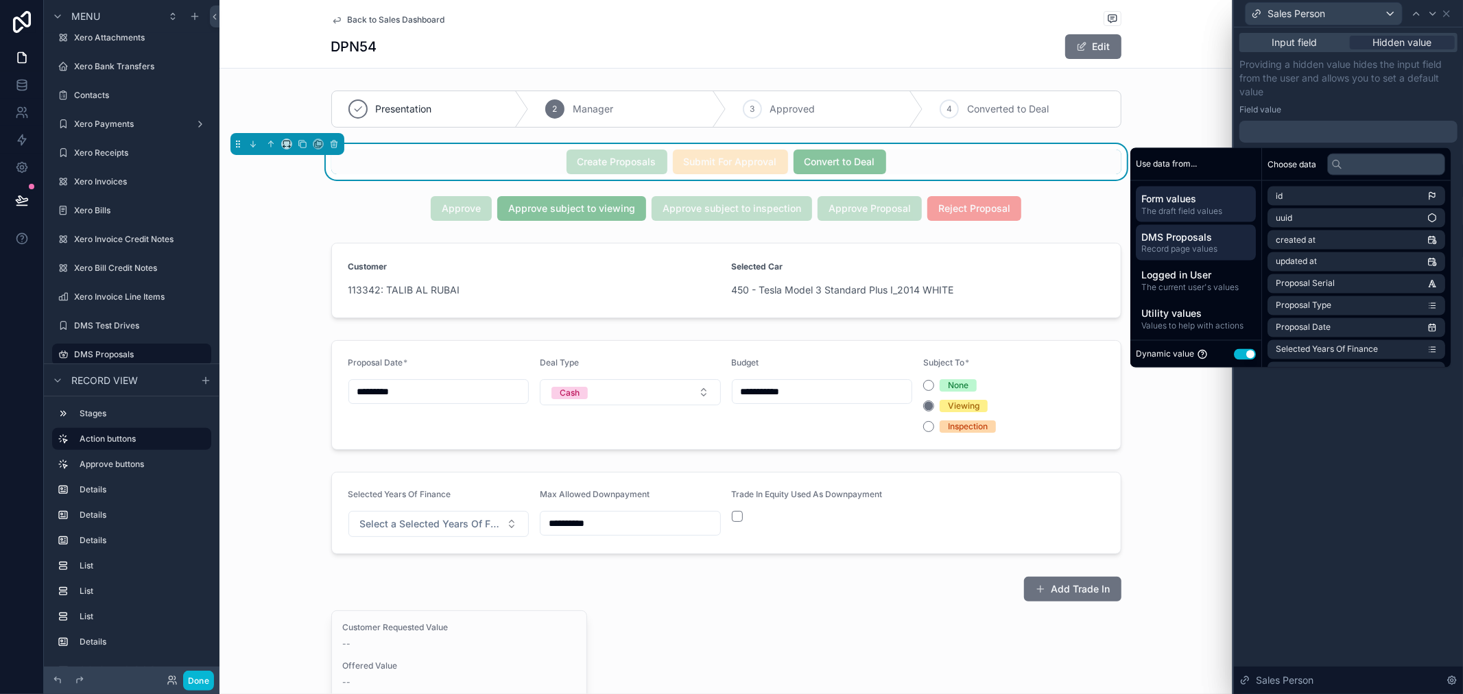
click at [1184, 245] on span "Record page values" at bounding box center [1195, 248] width 109 height 11
click at [1356, 169] on input "text" at bounding box center [1386, 164] width 118 height 22
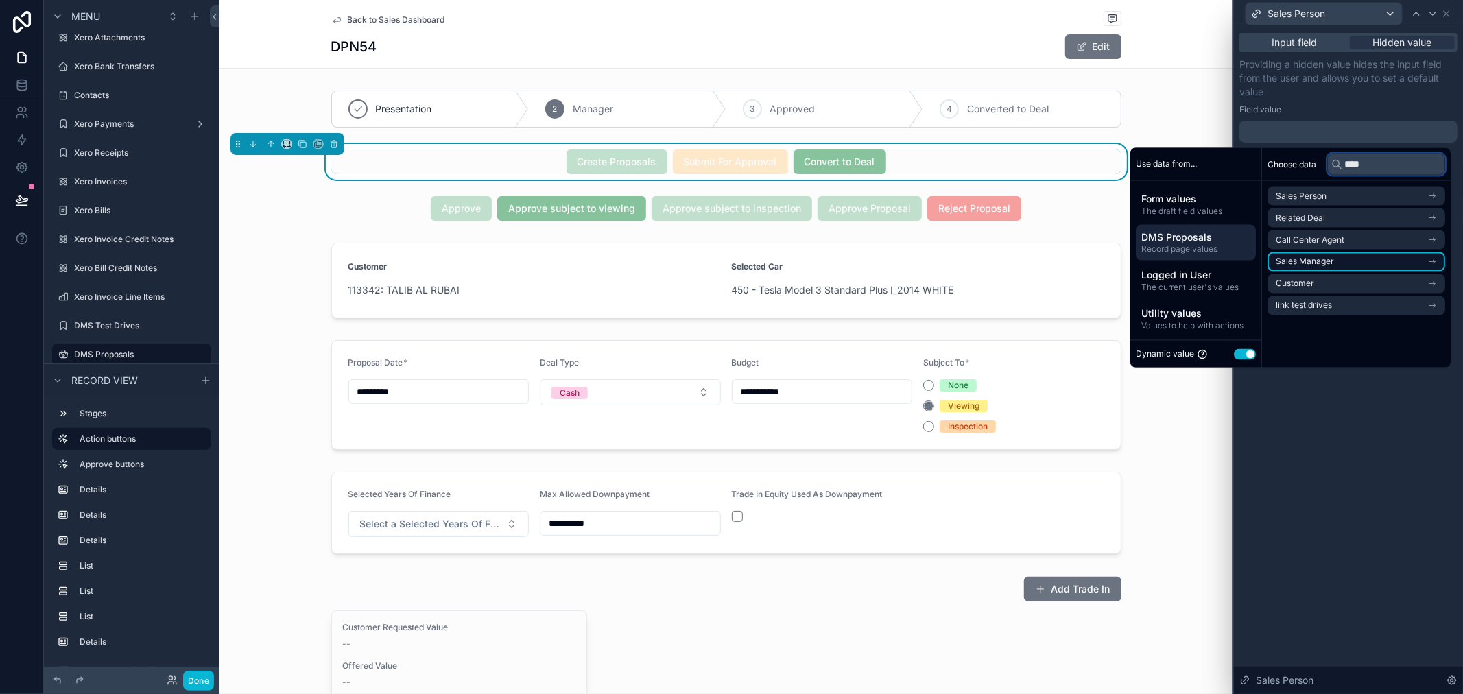
type input "****"
click at [1354, 259] on li "Sales Manager" at bounding box center [1356, 261] width 178 height 19
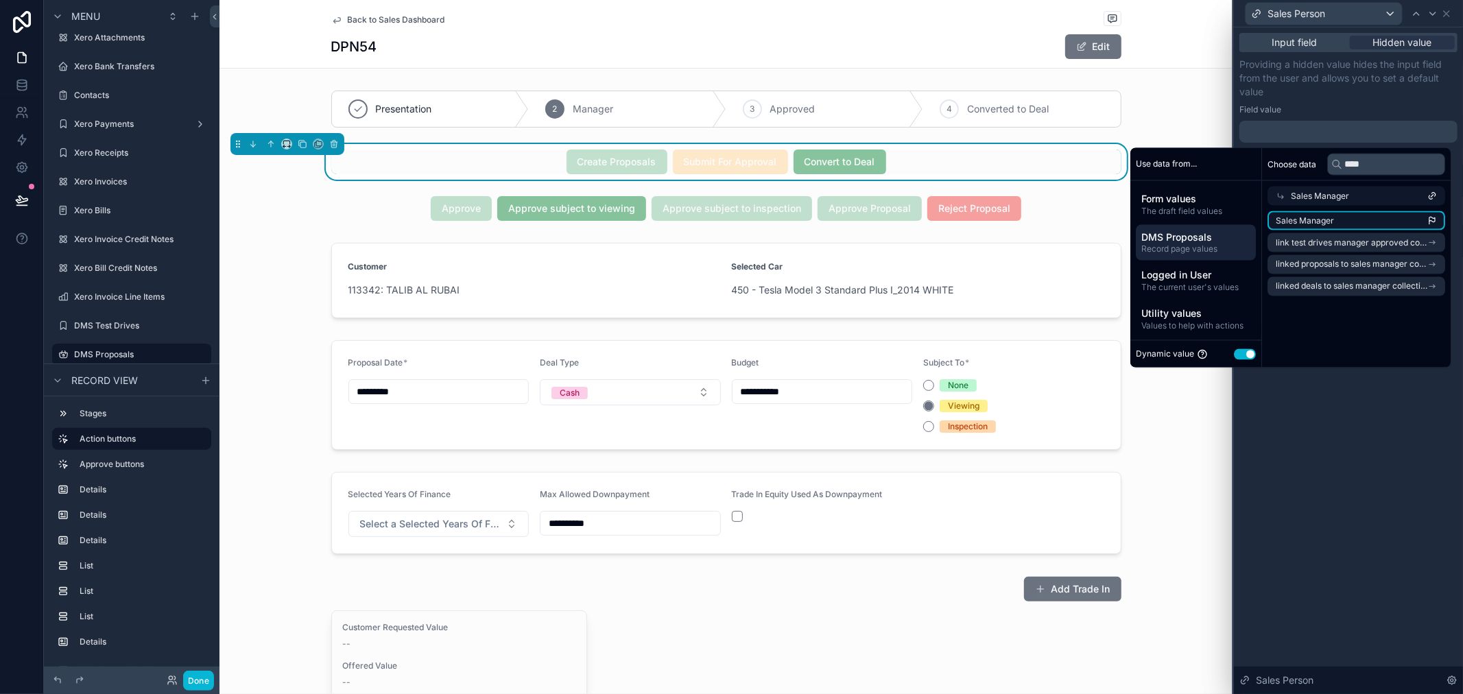
click at [1360, 224] on li "Sales Manager" at bounding box center [1356, 220] width 178 height 19
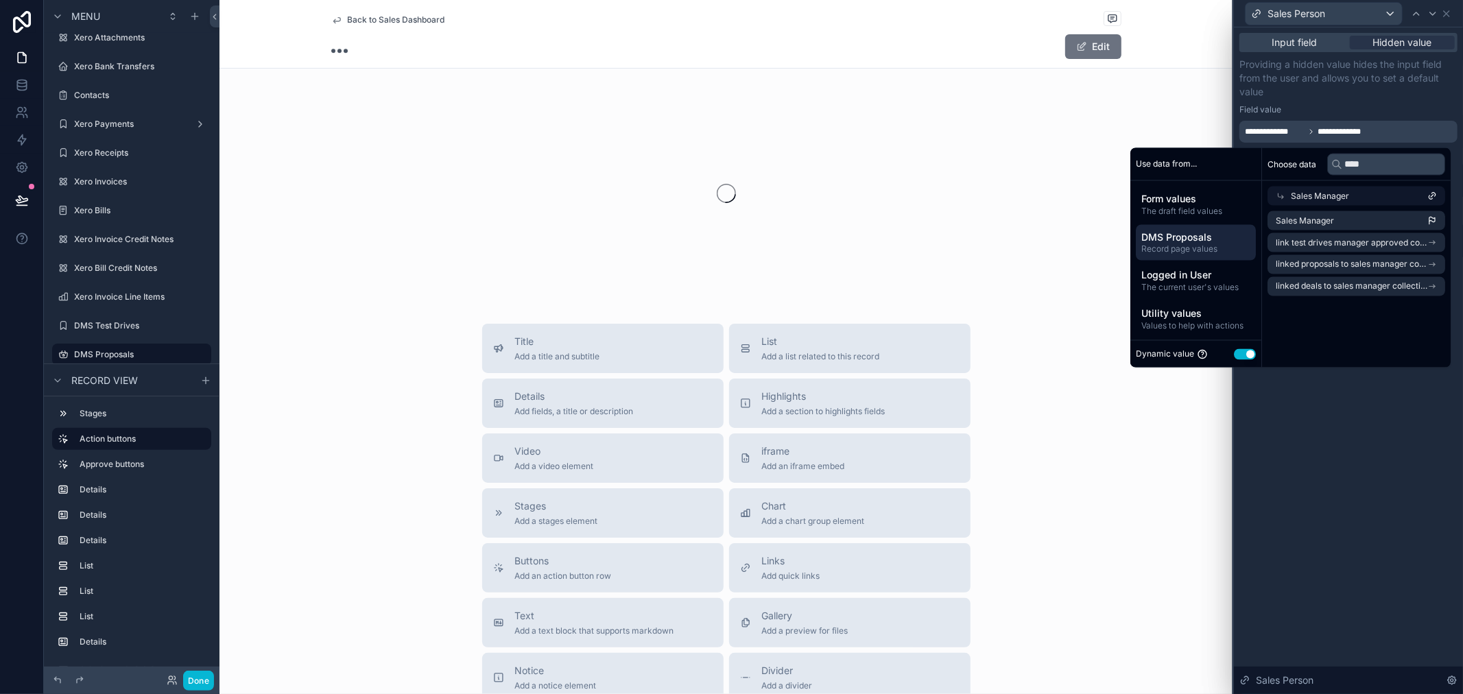
click at [1363, 396] on div "**********" at bounding box center [1348, 360] width 229 height 667
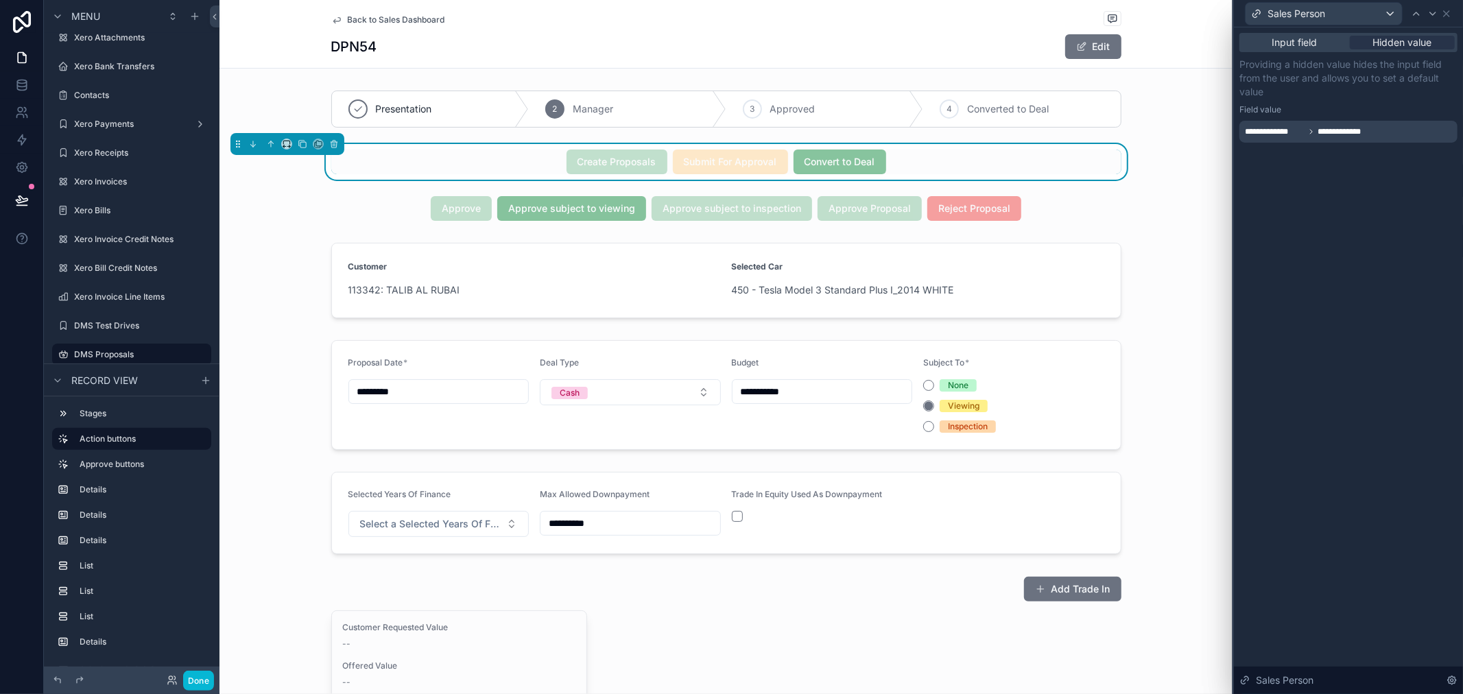
click at [1454, 14] on div "Sales Person" at bounding box center [1348, 13] width 218 height 27
click at [1451, 14] on icon at bounding box center [1446, 13] width 11 height 11
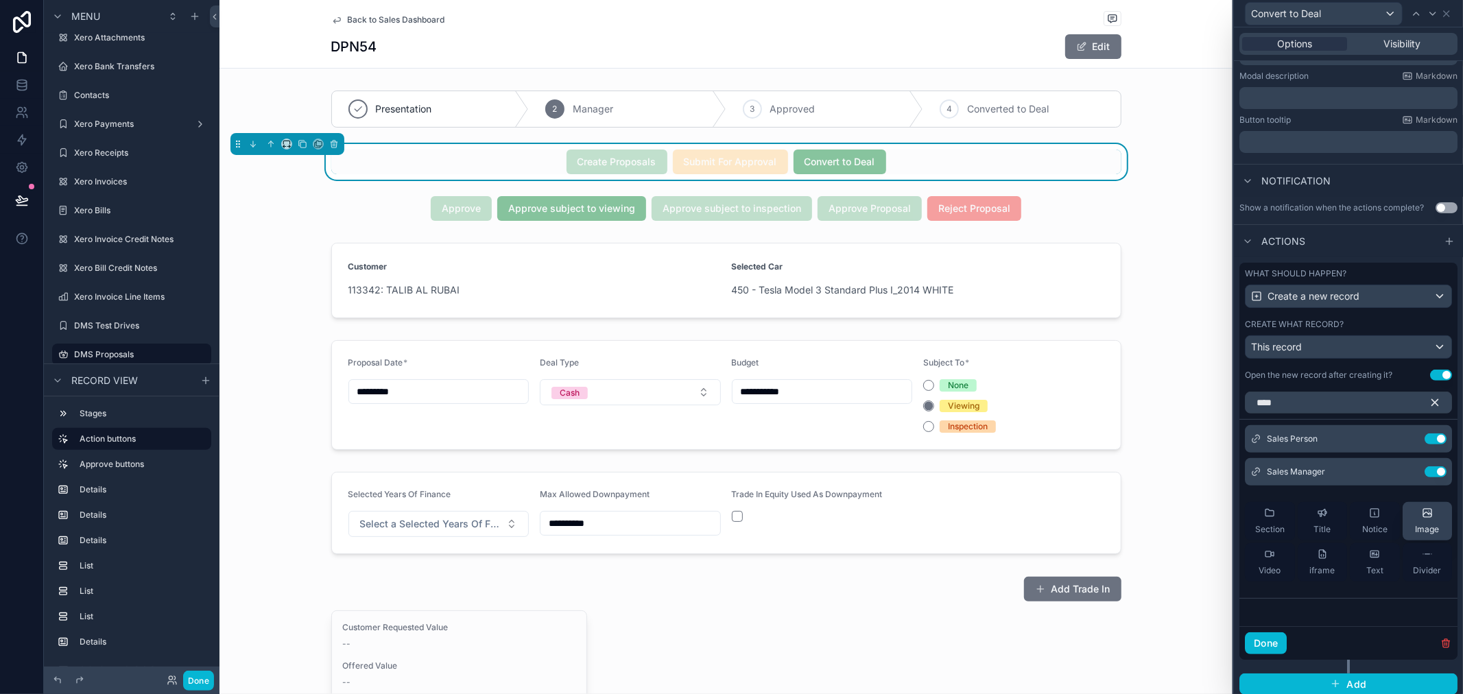
scroll to position [272, 0]
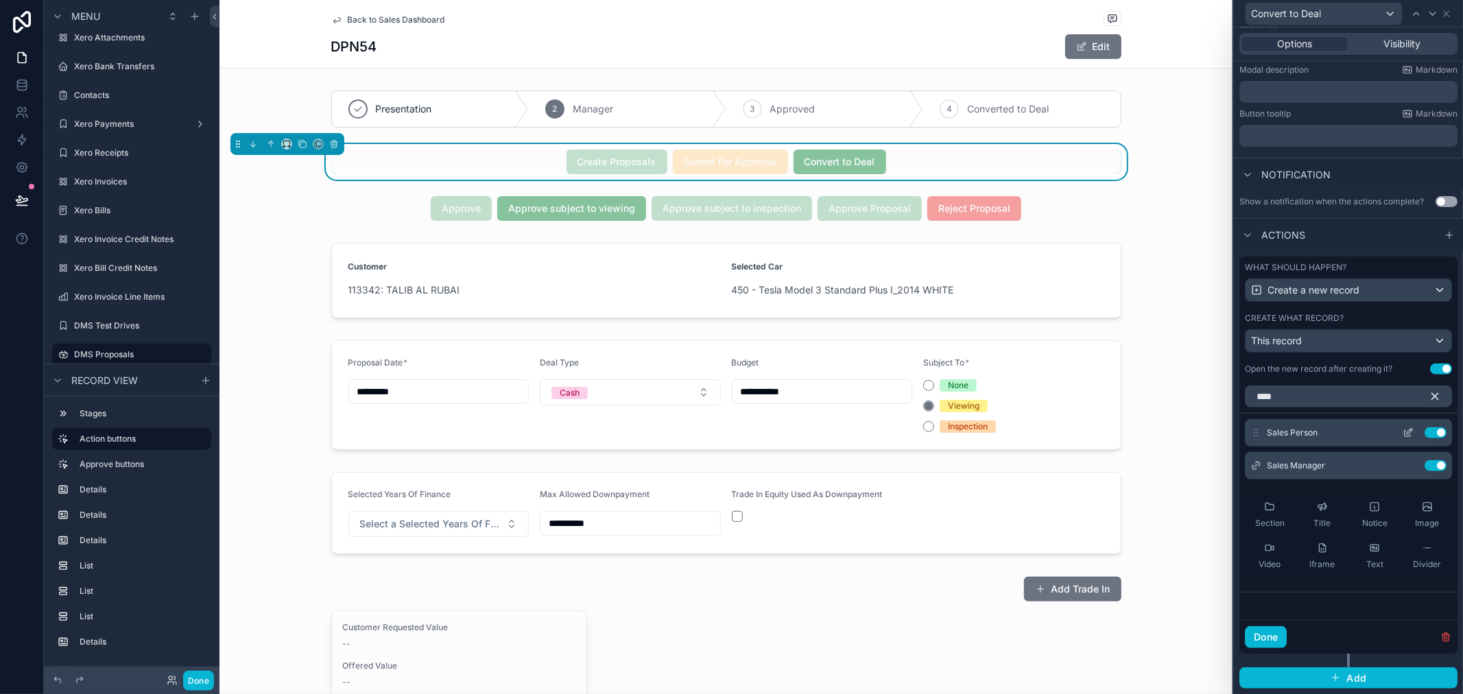
click at [1402, 430] on icon at bounding box center [1407, 432] width 11 height 11
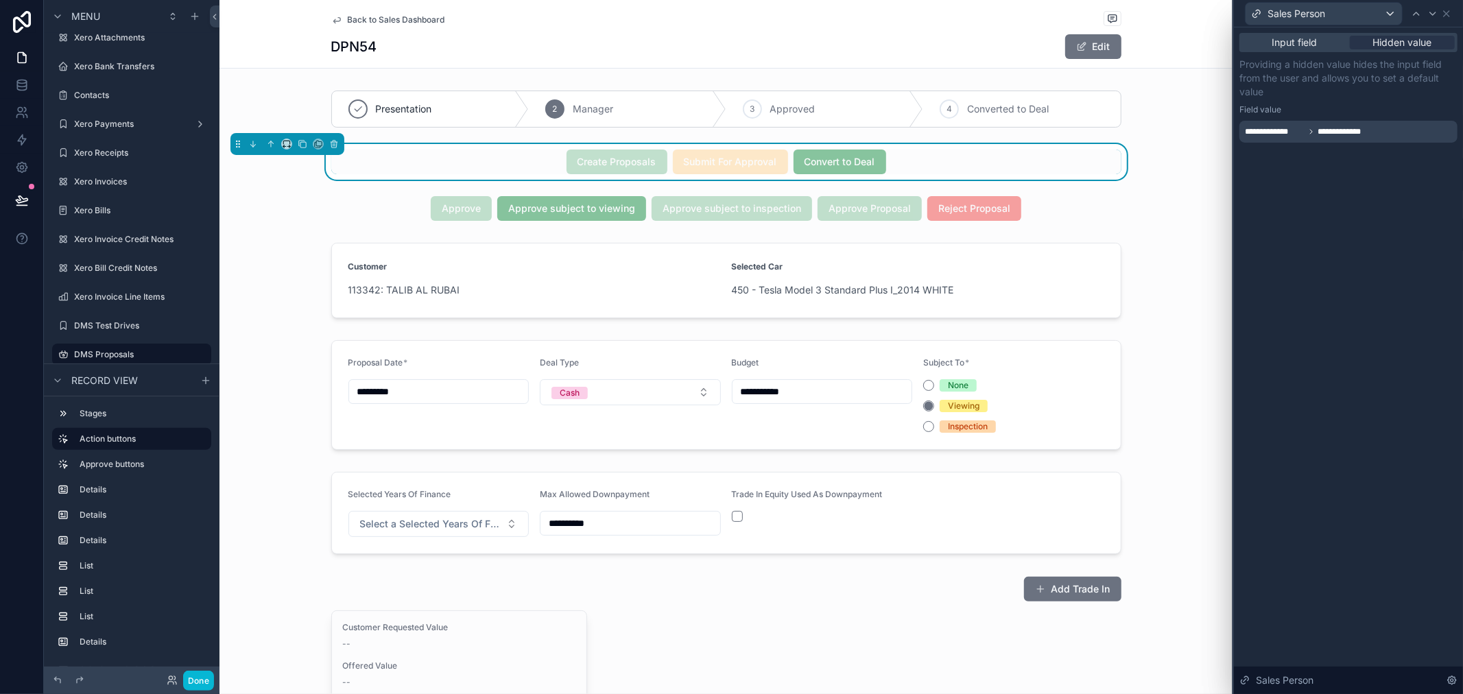
click at [1375, 127] on div "**********" at bounding box center [1348, 132] width 218 height 22
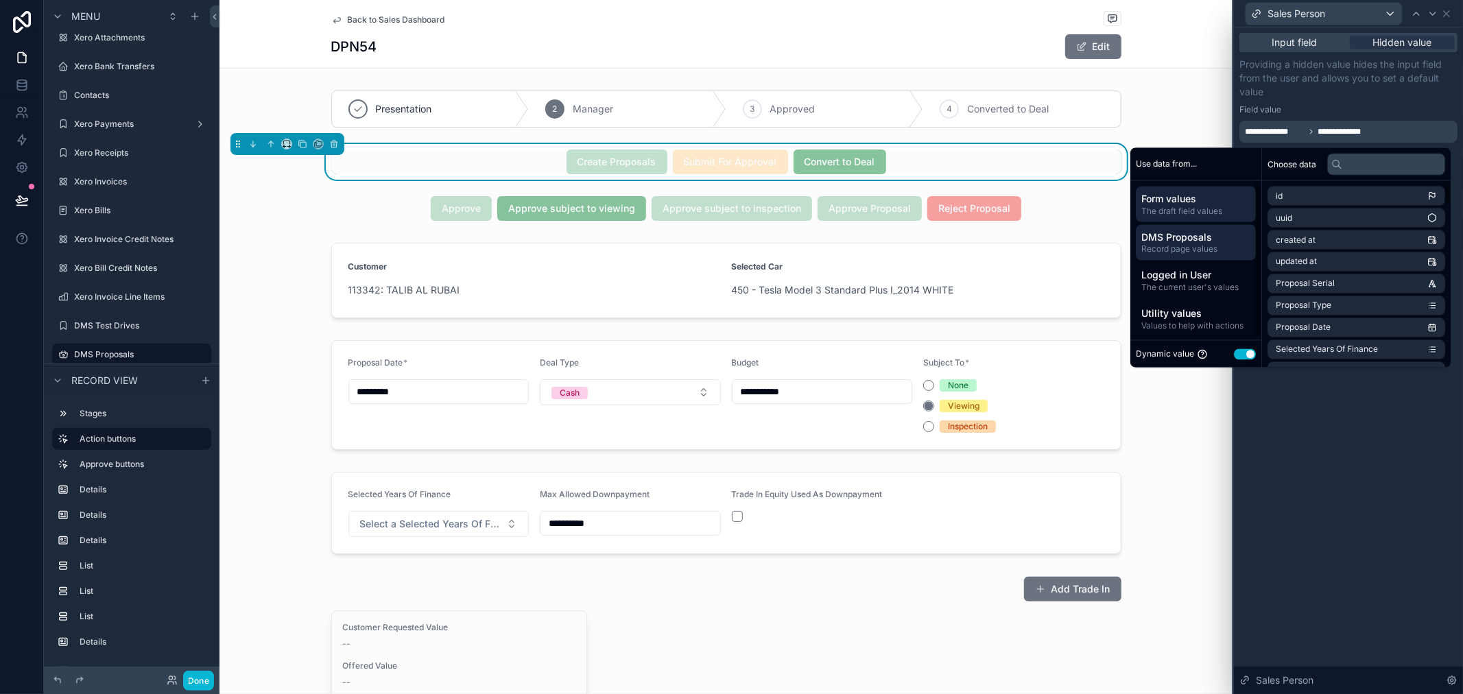
click at [1170, 233] on span "DMS Proposals" at bounding box center [1195, 237] width 109 height 14
click at [1370, 165] on input "text" at bounding box center [1386, 164] width 118 height 22
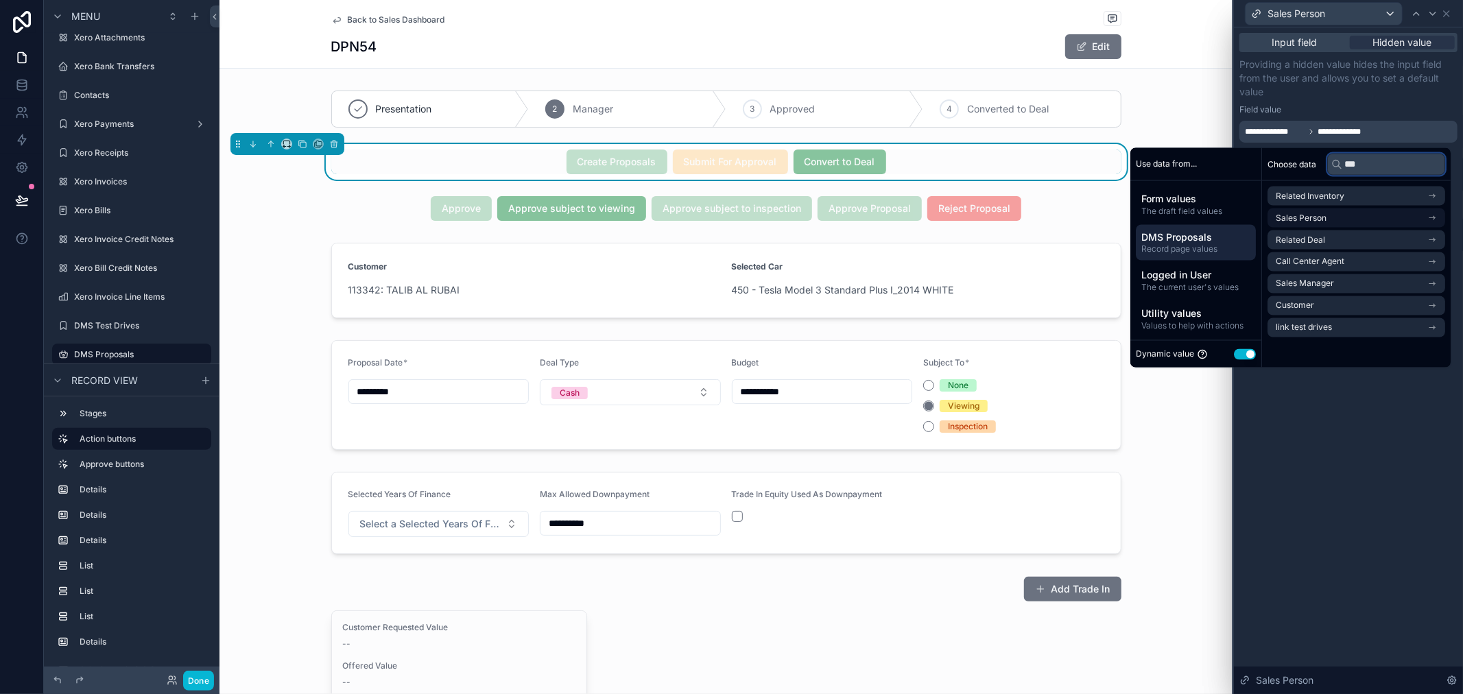
type input "***"
click at [1349, 222] on li "Sales Person" at bounding box center [1356, 217] width 178 height 19
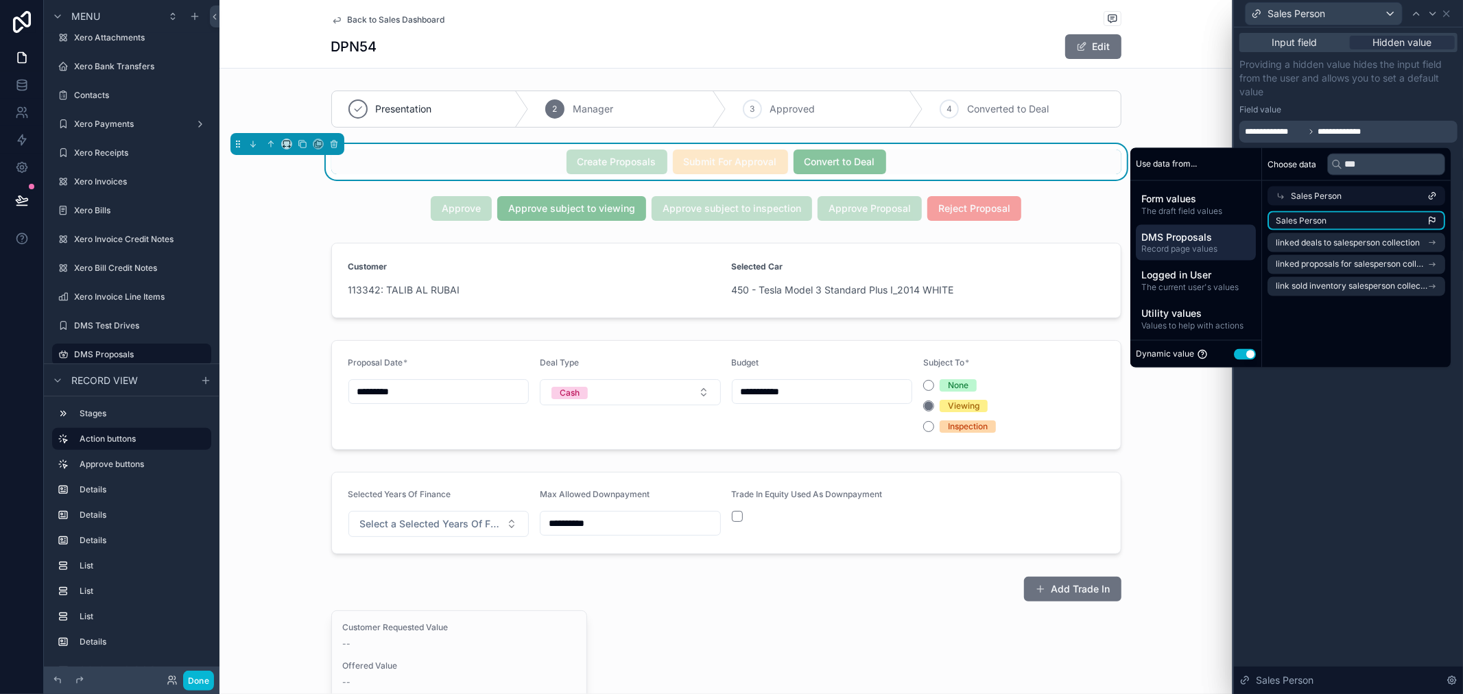
click at [1349, 219] on li "Sales Person" at bounding box center [1356, 220] width 178 height 19
click at [1393, 558] on div "**********" at bounding box center [1348, 360] width 229 height 667
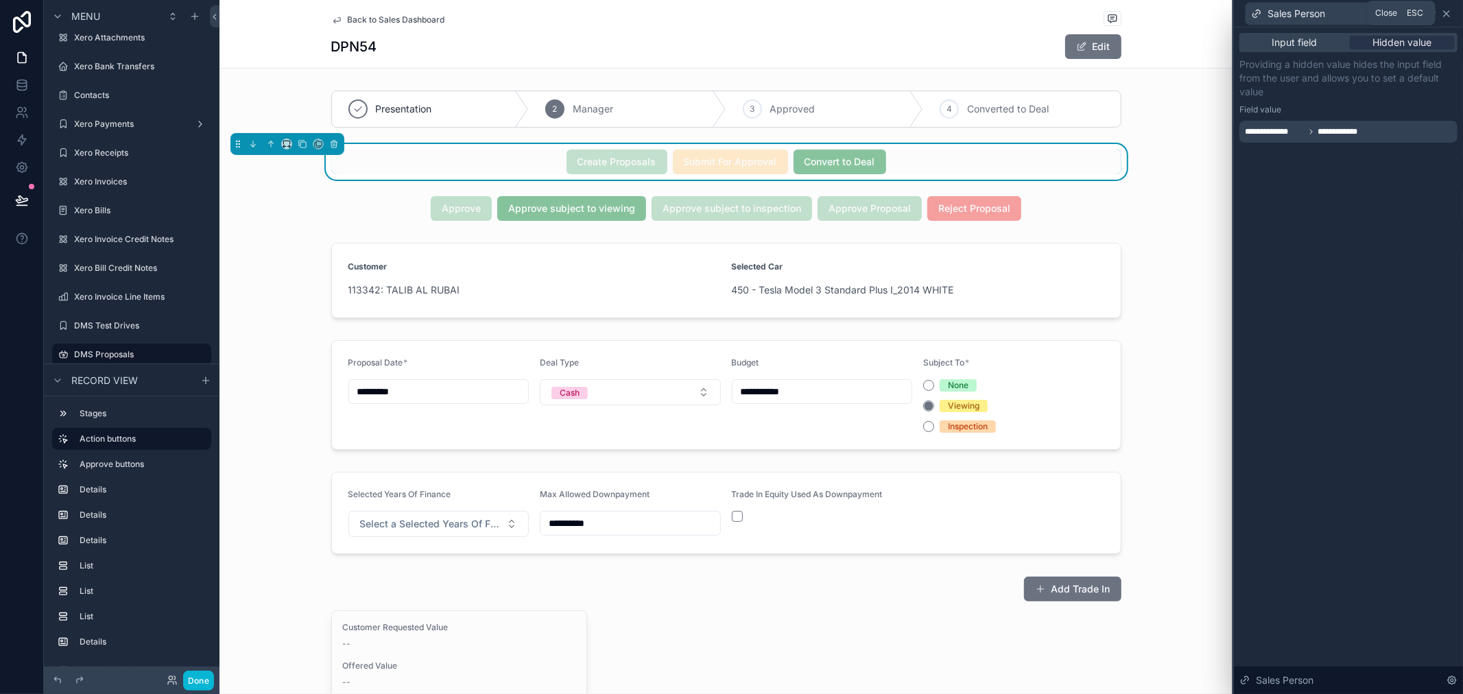
click at [1445, 16] on icon at bounding box center [1446, 13] width 11 height 11
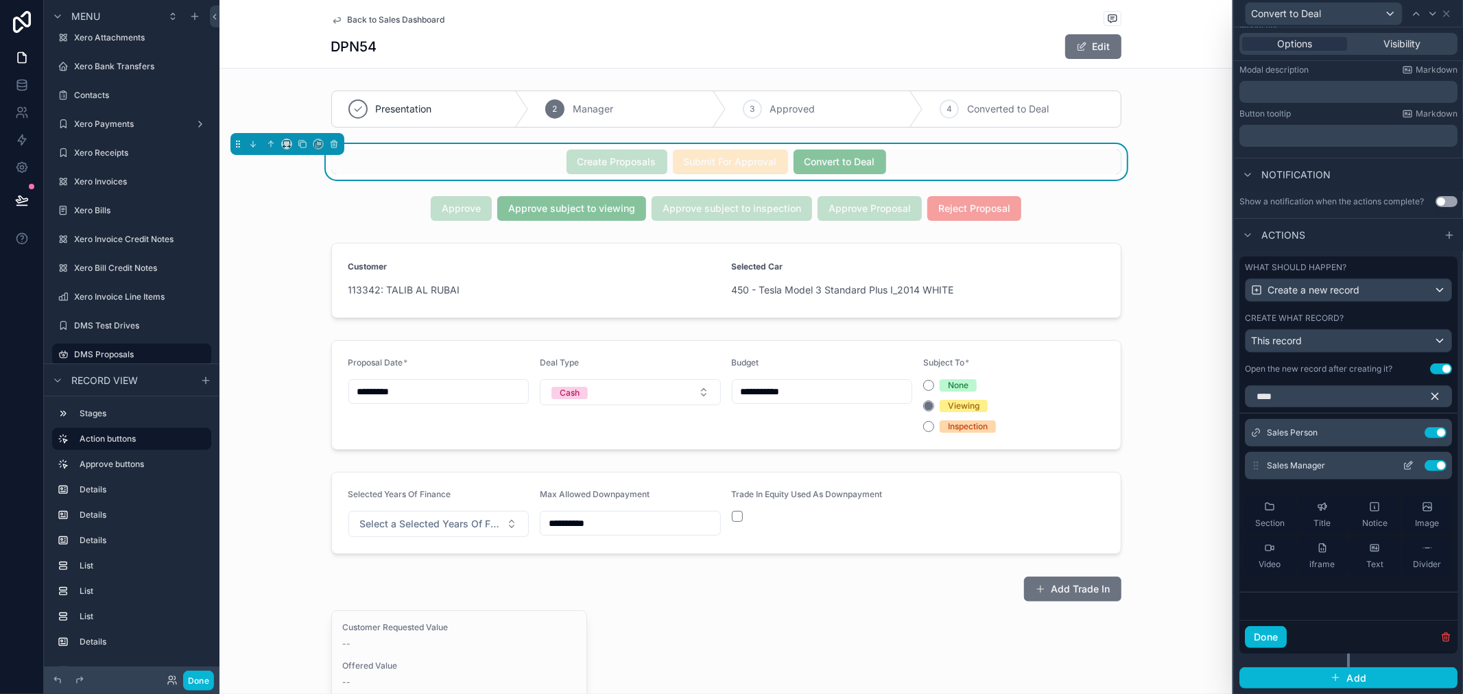
click at [1406, 463] on icon at bounding box center [1408, 463] width 5 height 5
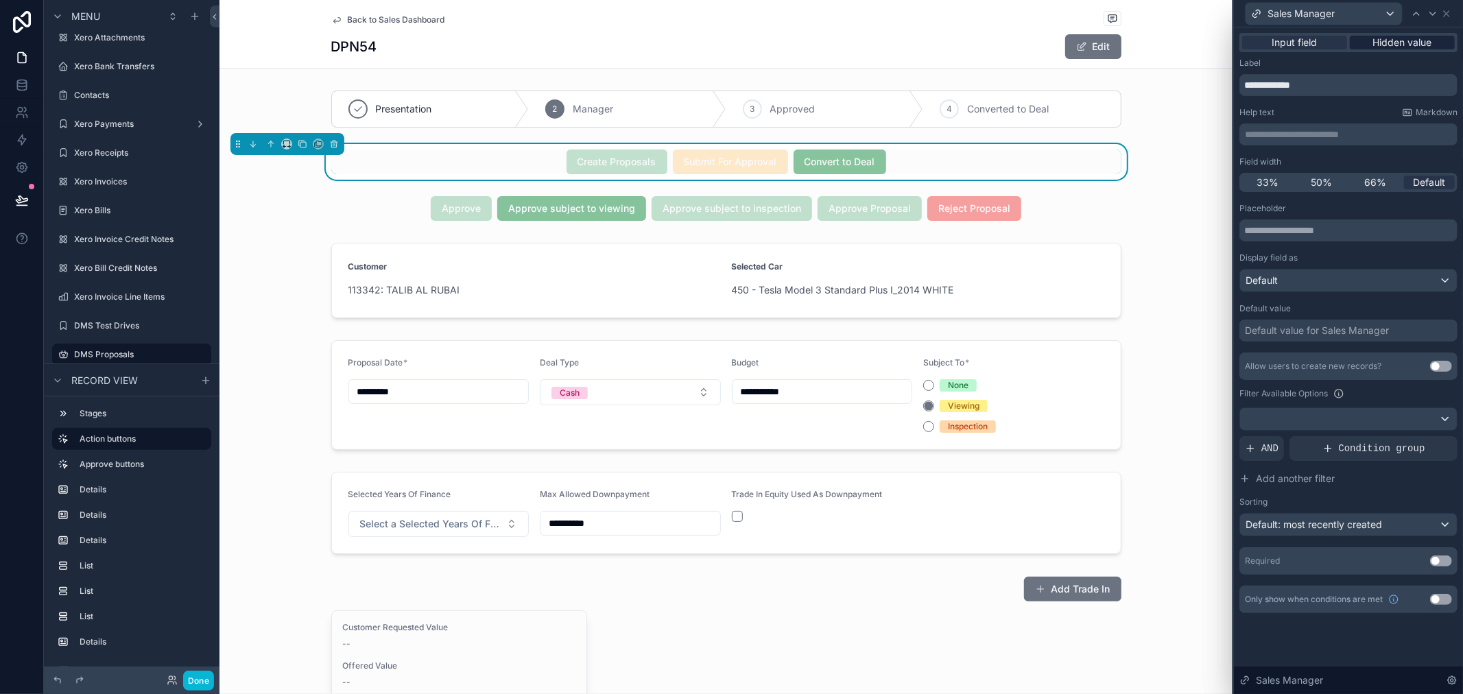
click at [1402, 44] on span "Hidden value" at bounding box center [1402, 43] width 59 height 14
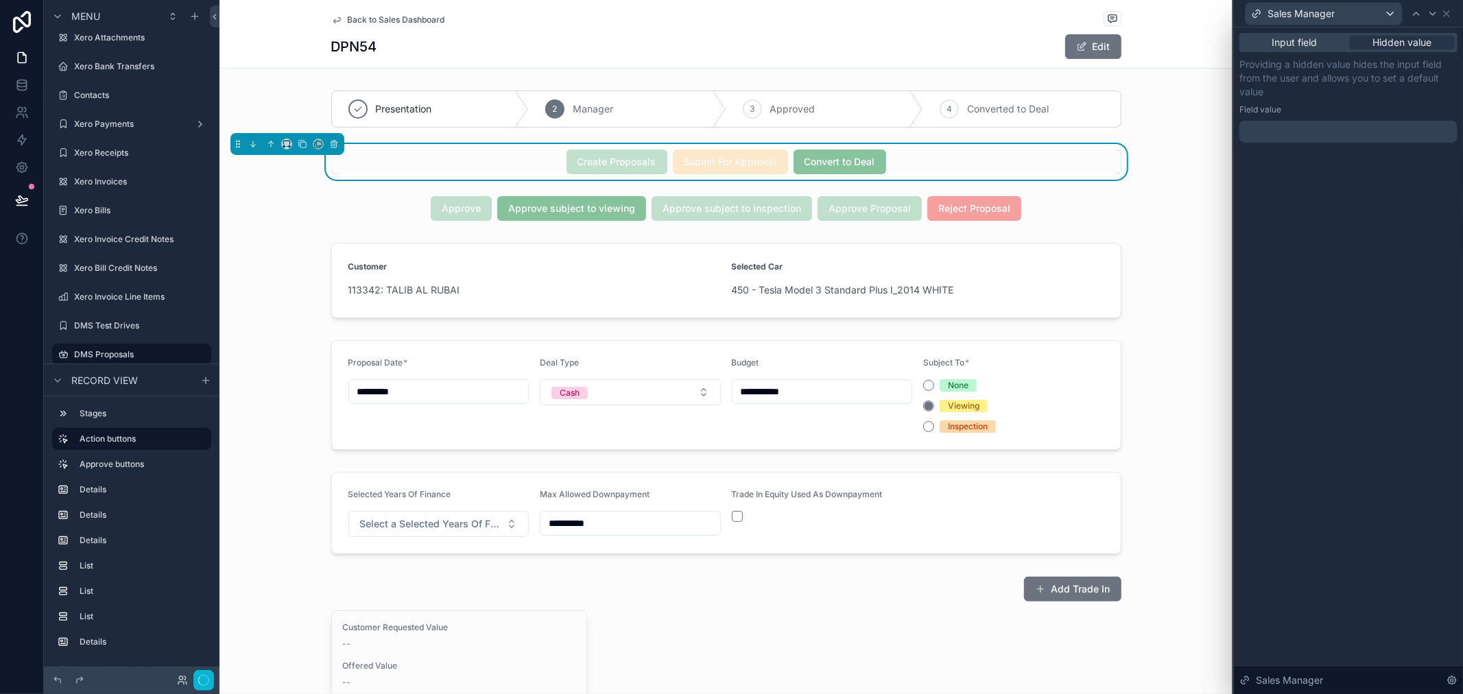
click at [1337, 132] on div at bounding box center [1348, 132] width 218 height 22
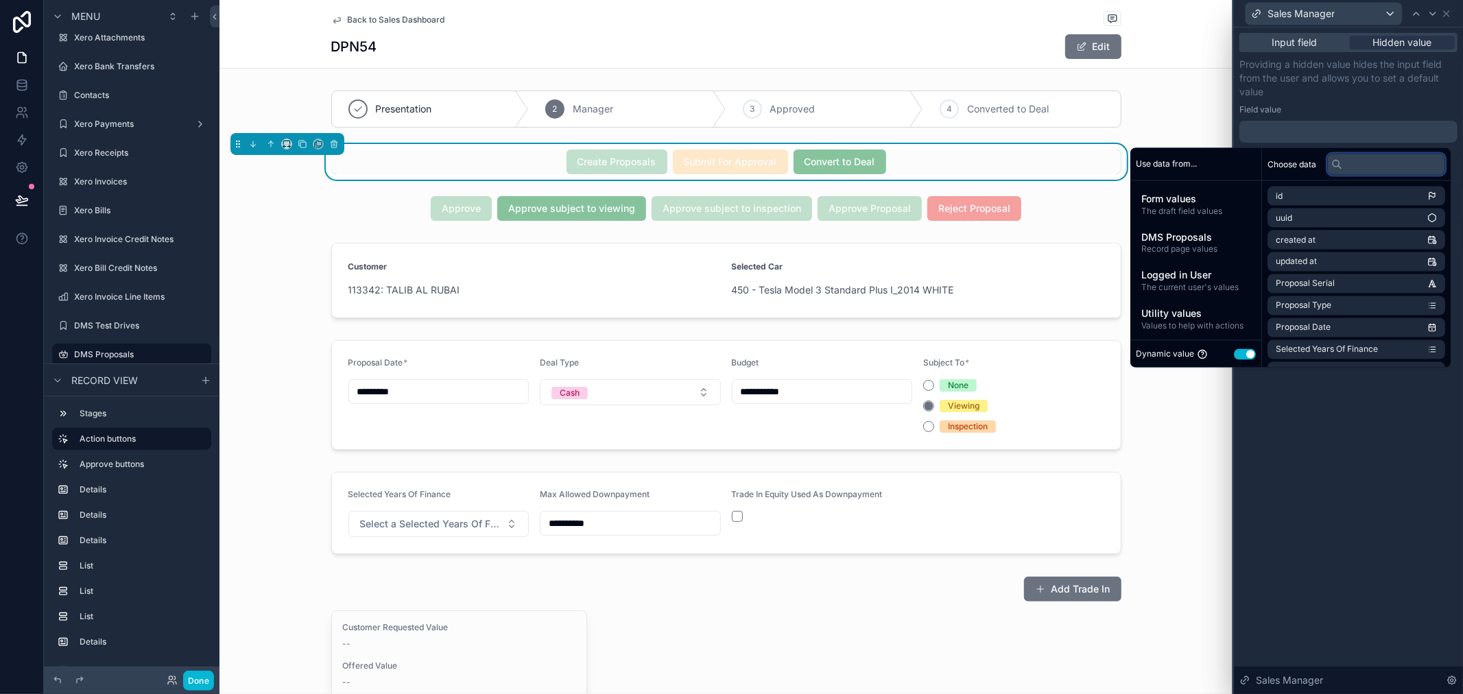
click at [1354, 166] on input "text" at bounding box center [1386, 164] width 118 height 22
type input "*****"
click at [1195, 243] on span "Record page values" at bounding box center [1195, 248] width 109 height 11
click at [1356, 165] on input "text" at bounding box center [1386, 164] width 118 height 22
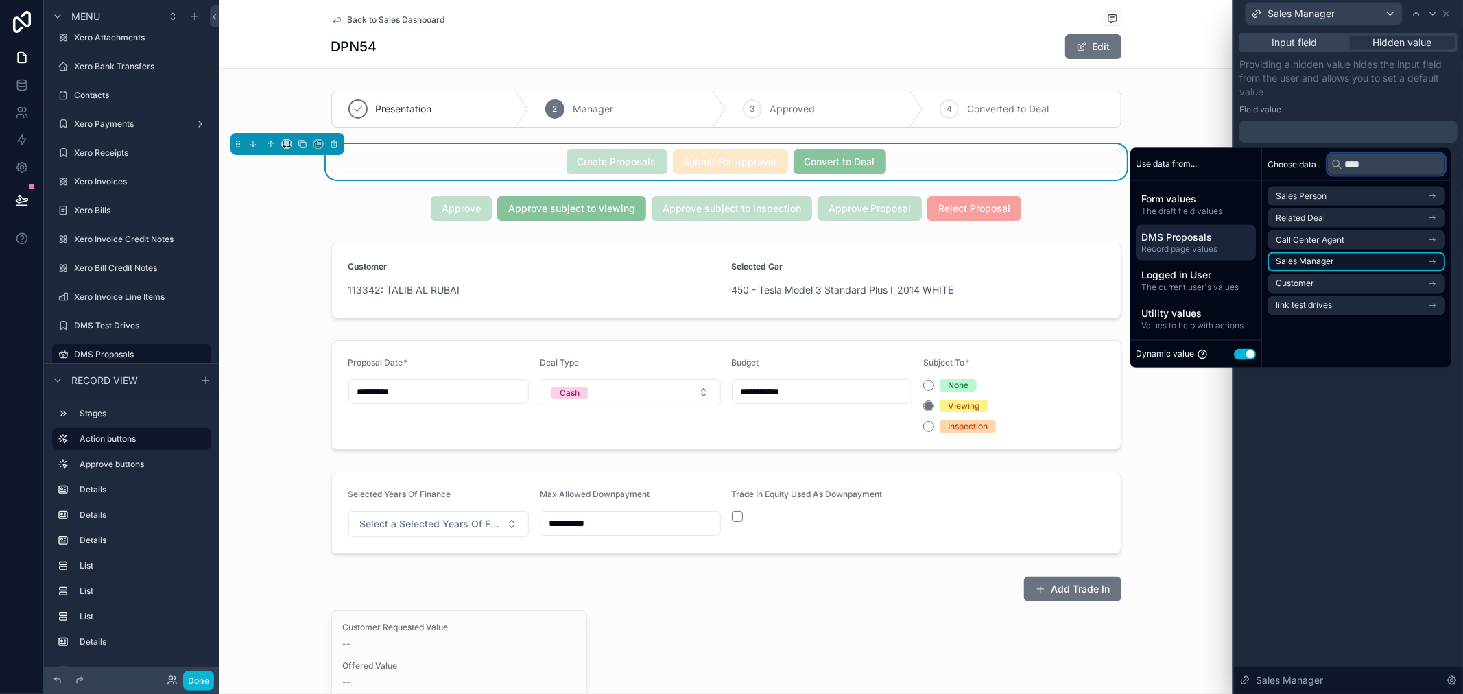
type input "****"
click at [1315, 265] on span "Sales Manager" at bounding box center [1304, 261] width 58 height 11
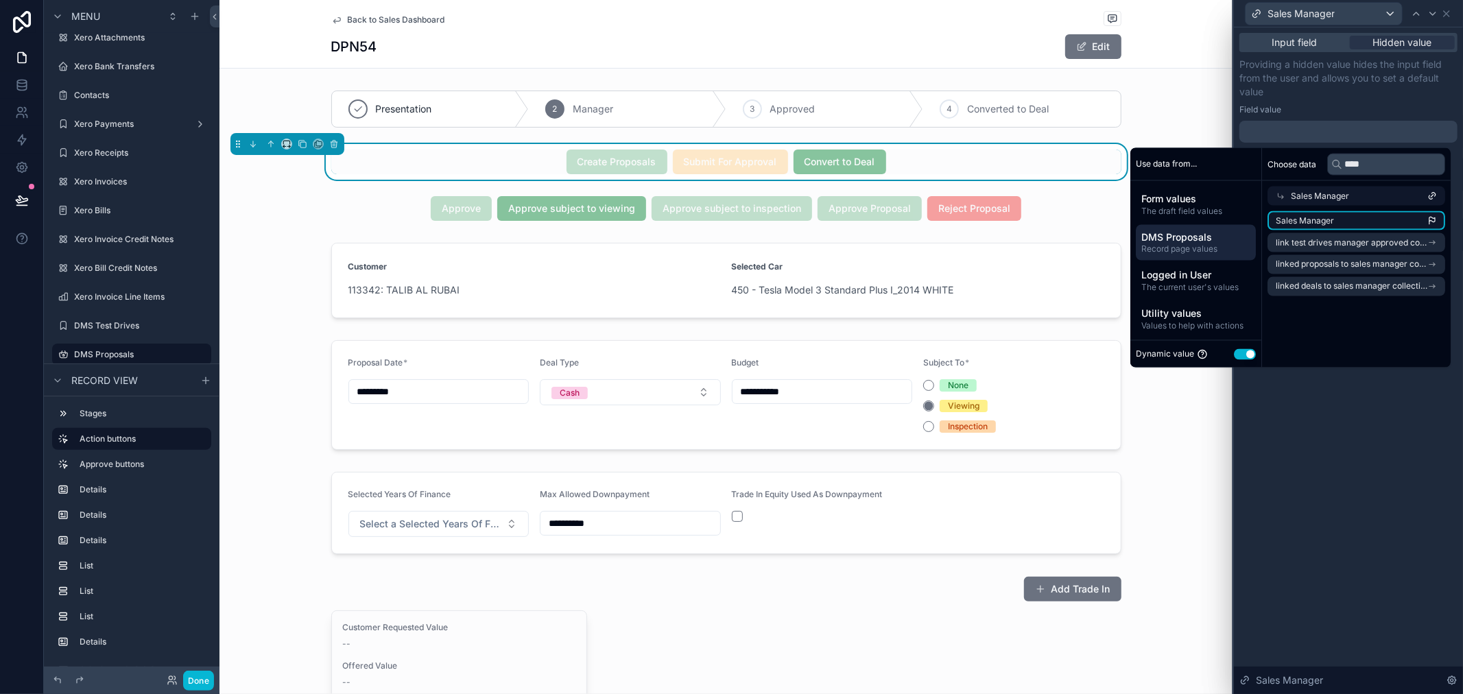
click at [1329, 222] on li "Sales Manager" at bounding box center [1356, 220] width 178 height 19
click at [1360, 394] on div "**********" at bounding box center [1348, 360] width 229 height 667
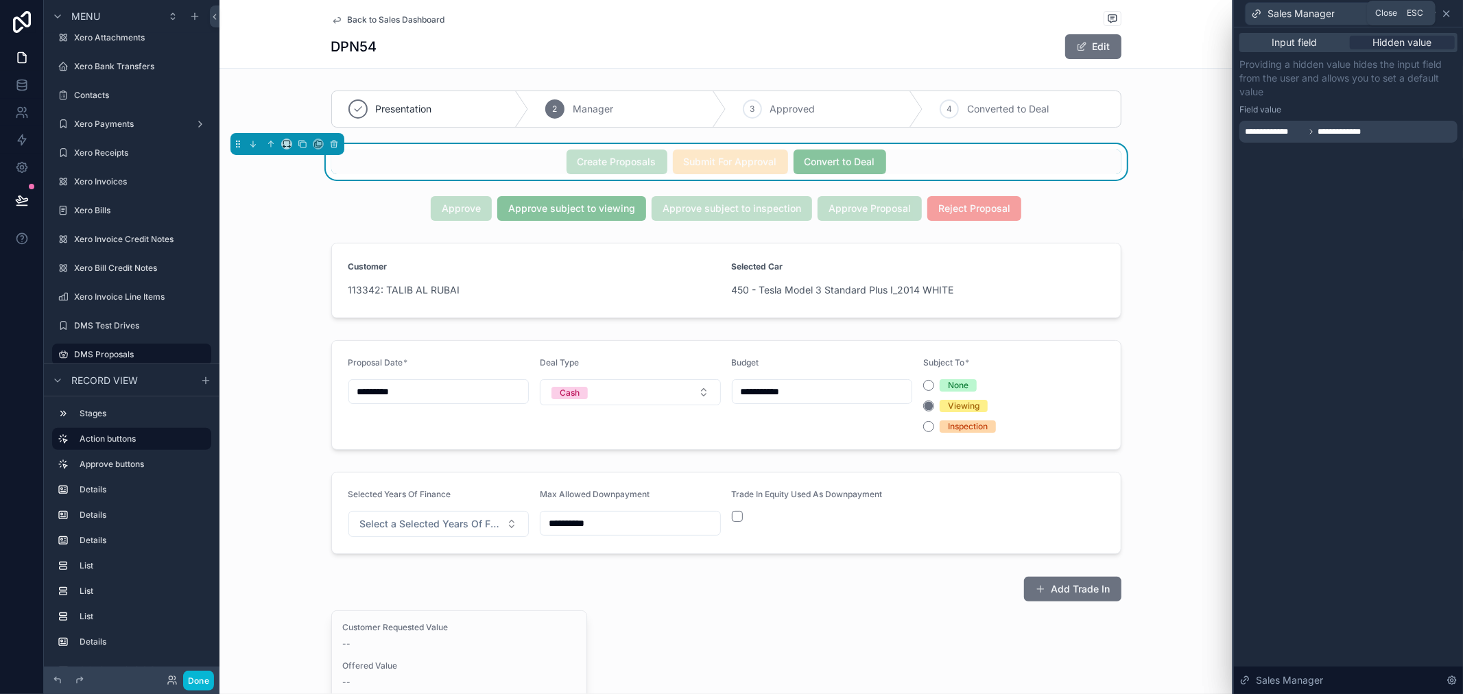
click at [1442, 14] on icon at bounding box center [1446, 13] width 11 height 11
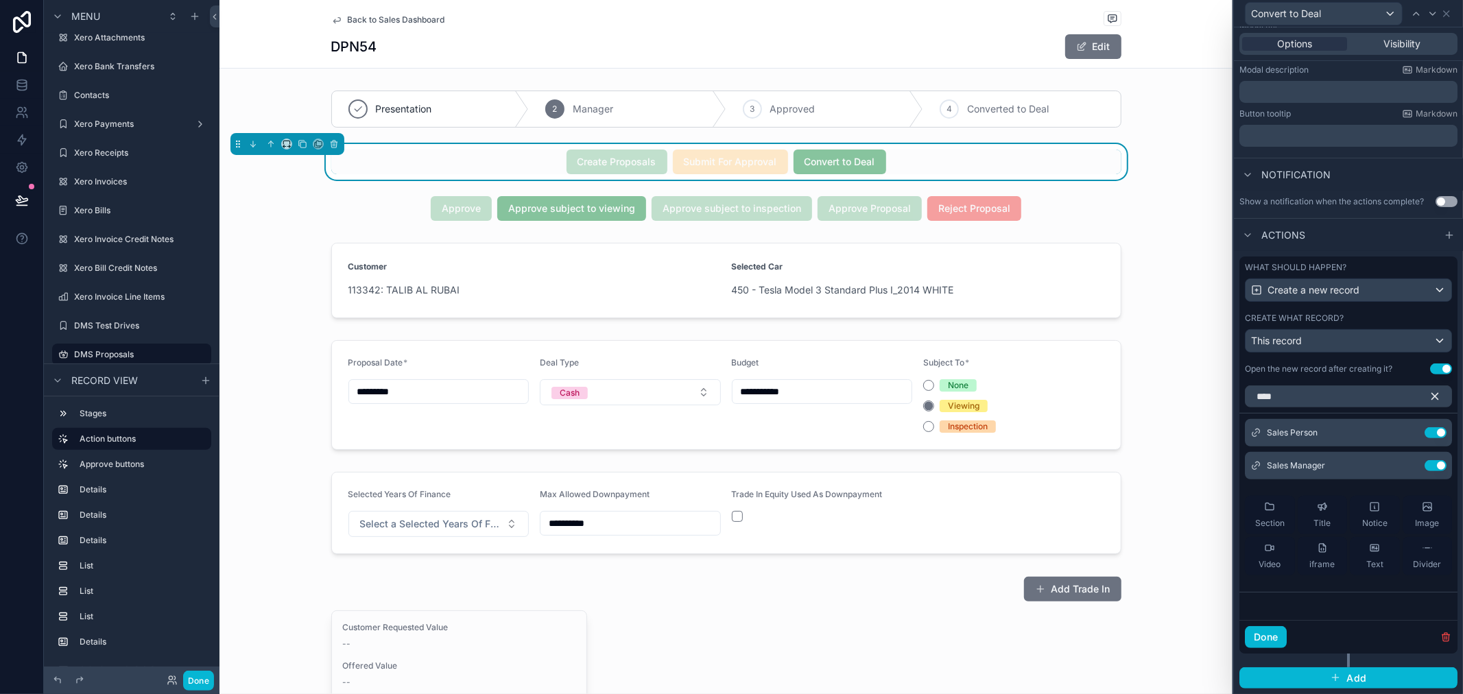
click at [1428, 392] on icon "button" at bounding box center [1434, 396] width 12 height 12
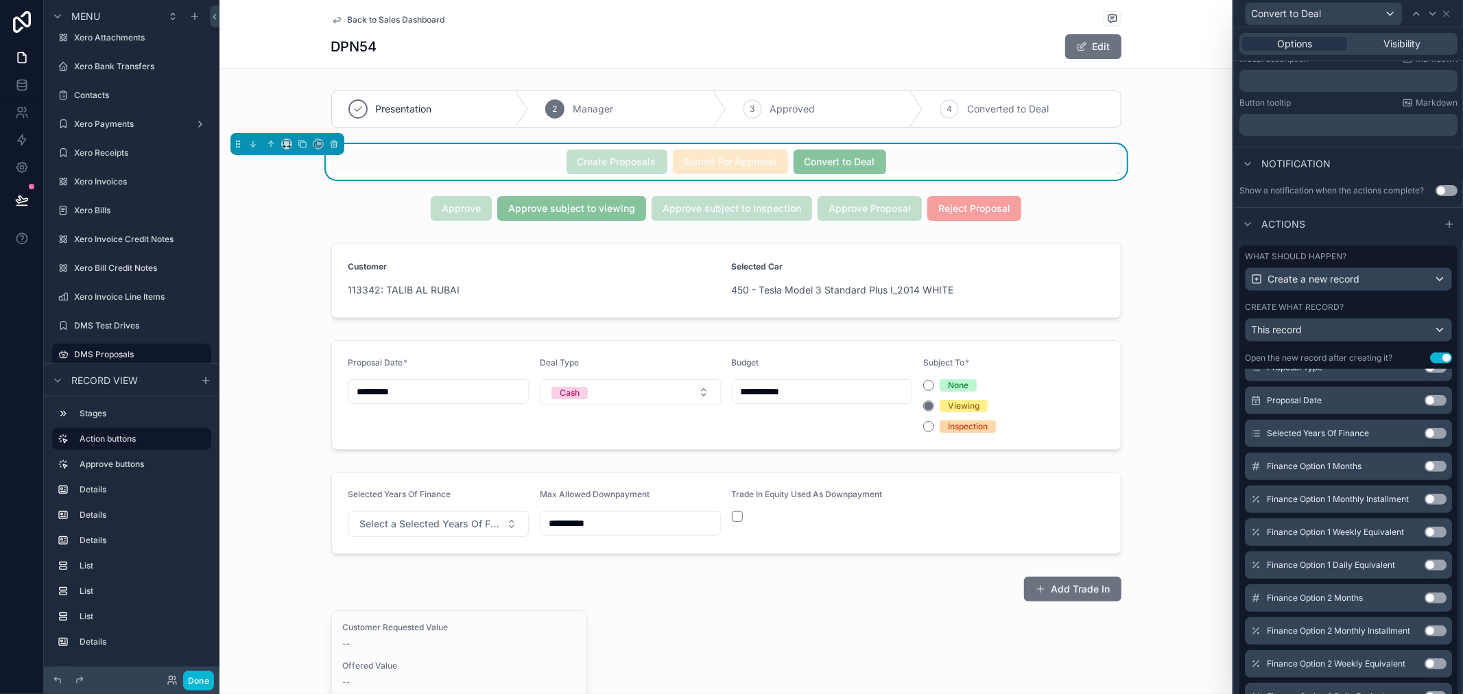
scroll to position [228, 0]
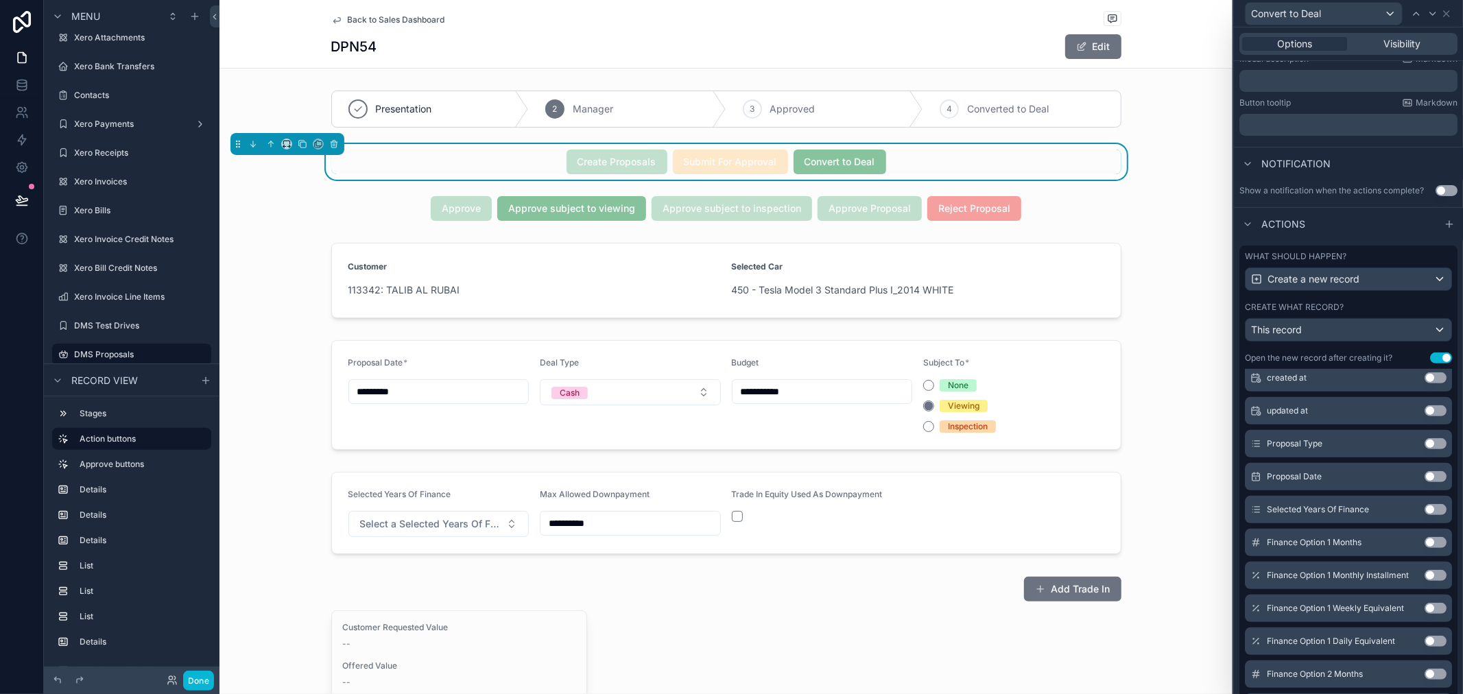
click at [1424, 449] on button "Use setting" at bounding box center [1435, 443] width 22 height 11
click at [627, 202] on div "scrollable content" at bounding box center [725, 209] width 1013 height 36
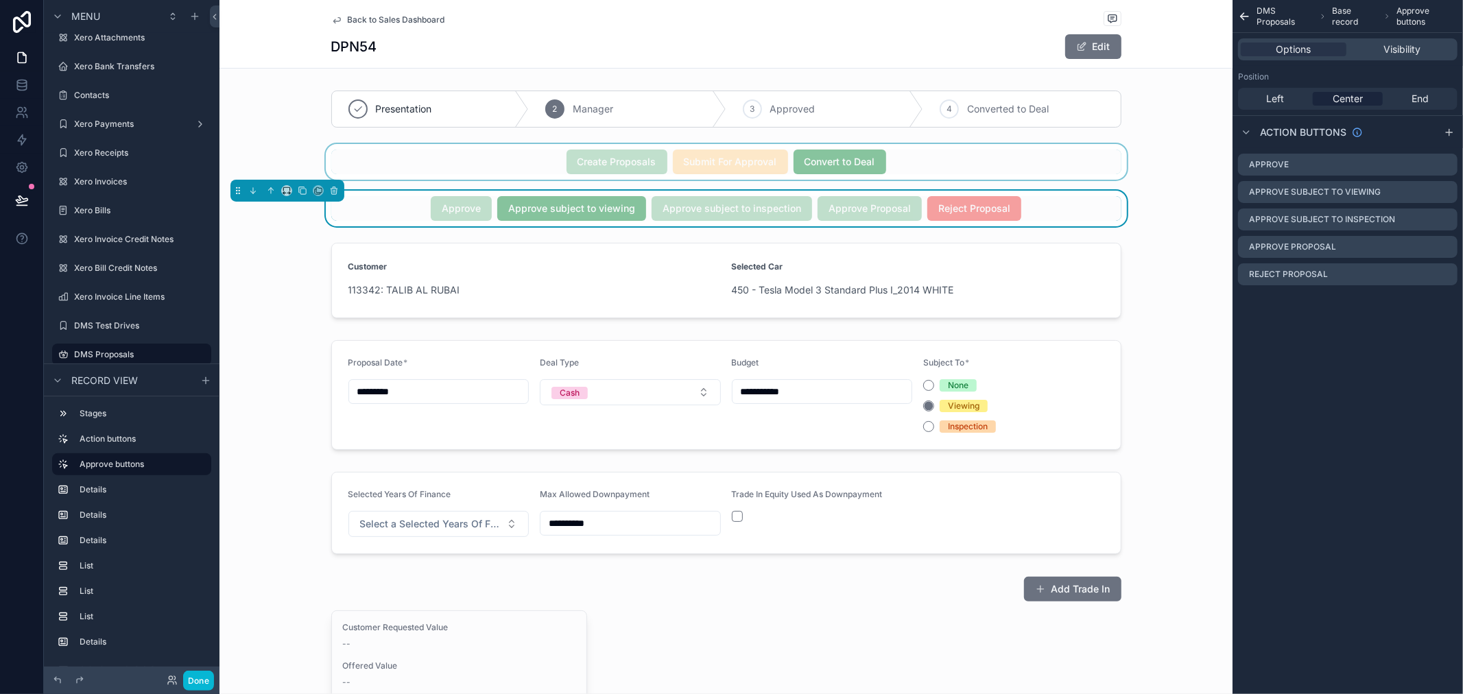
click at [817, 170] on div "scrollable content" at bounding box center [725, 162] width 1013 height 36
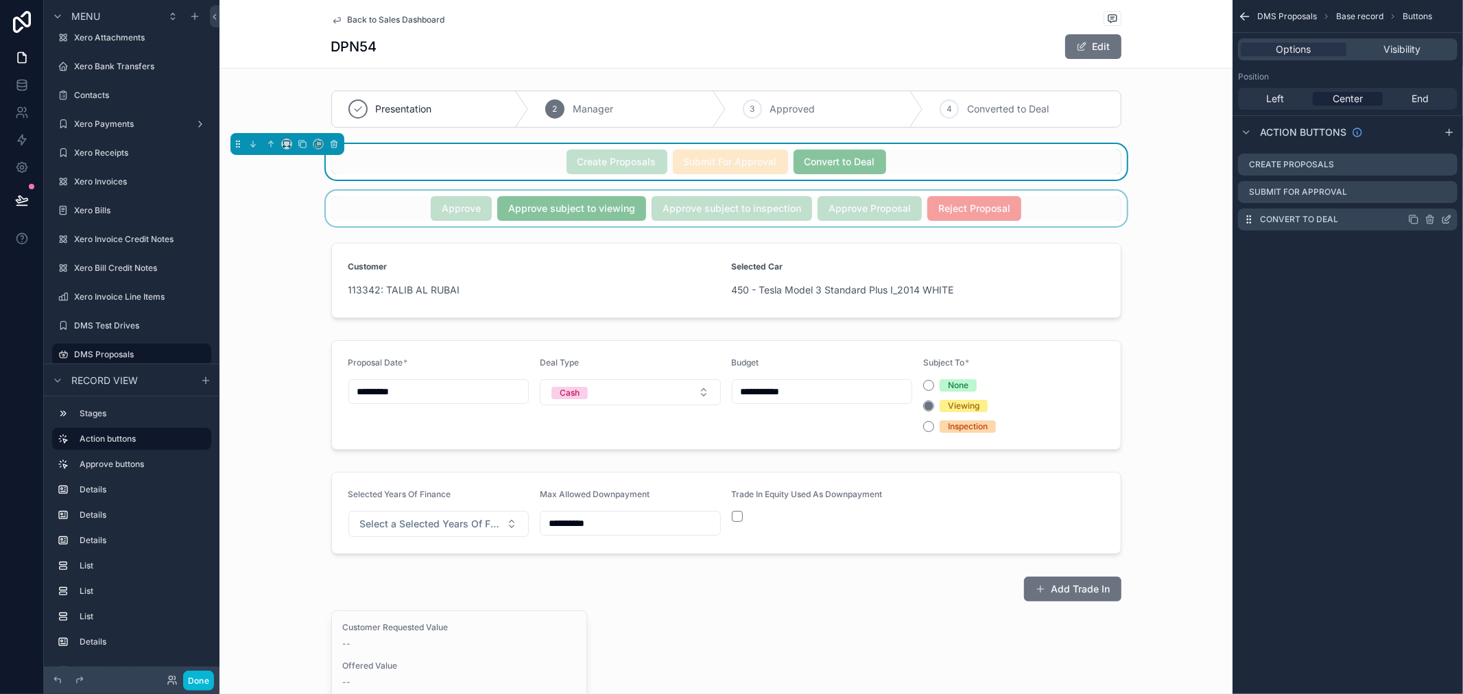
click at [1447, 220] on icon "scrollable content" at bounding box center [1446, 219] width 11 height 11
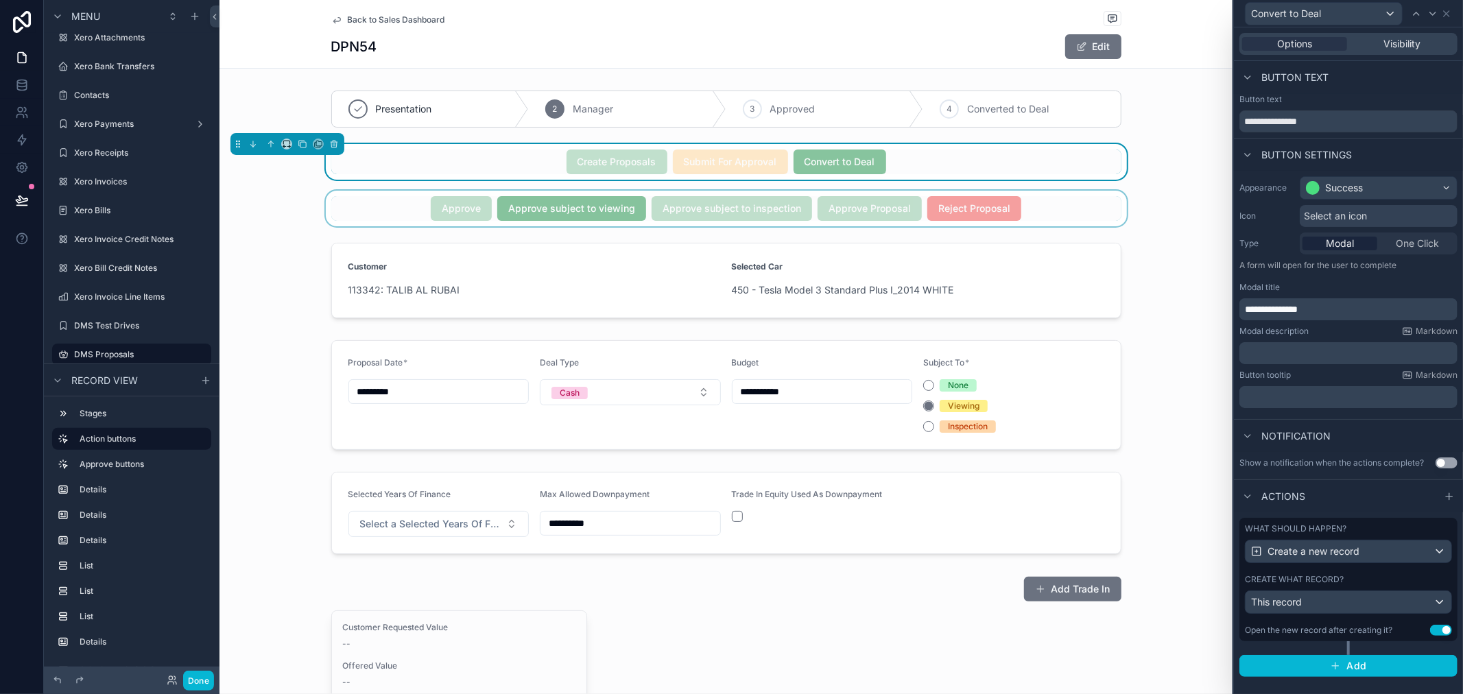
click at [1394, 575] on div "Create what record?" at bounding box center [1348, 579] width 207 height 11
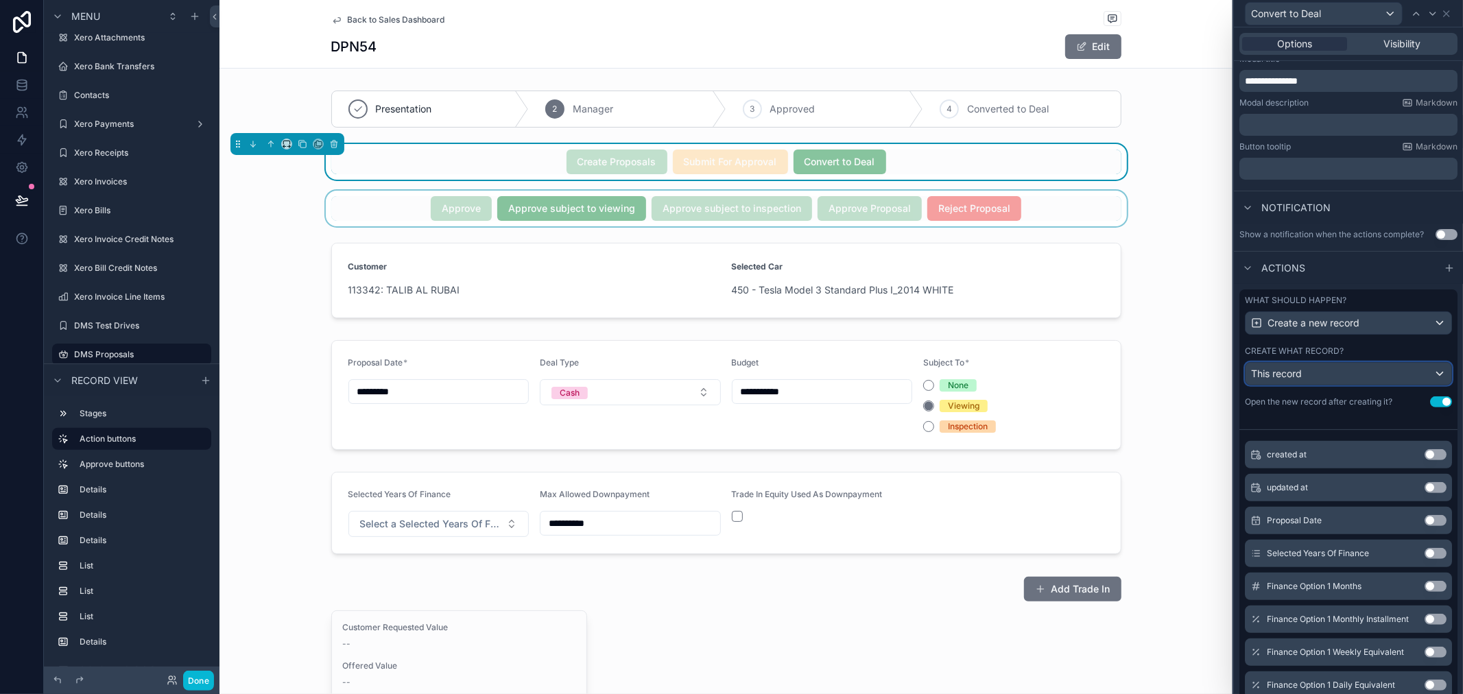
click at [1362, 380] on div "This record" at bounding box center [1348, 374] width 206 height 22
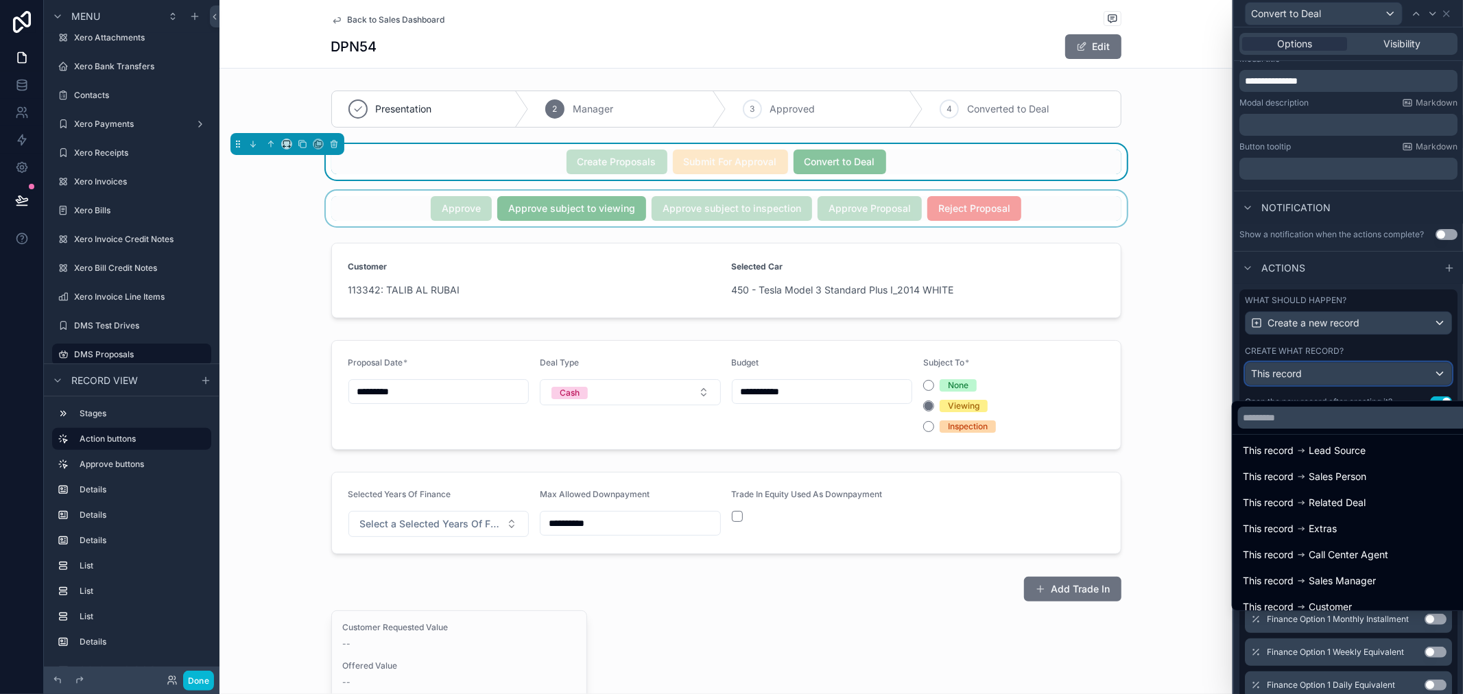
scroll to position [0, 0]
click at [1343, 365] on div at bounding box center [1348, 347] width 229 height 694
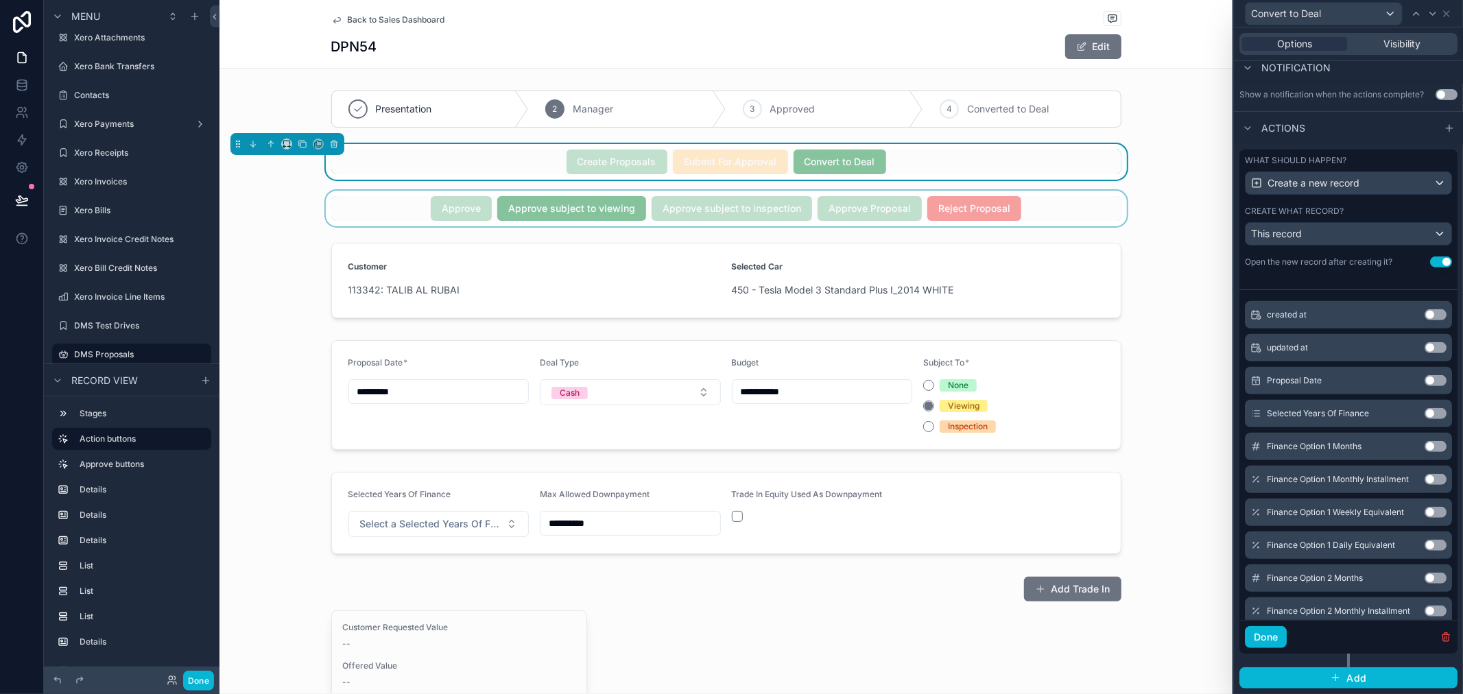
scroll to position [379, 0]
click at [1353, 243] on div "This record" at bounding box center [1348, 234] width 206 height 22
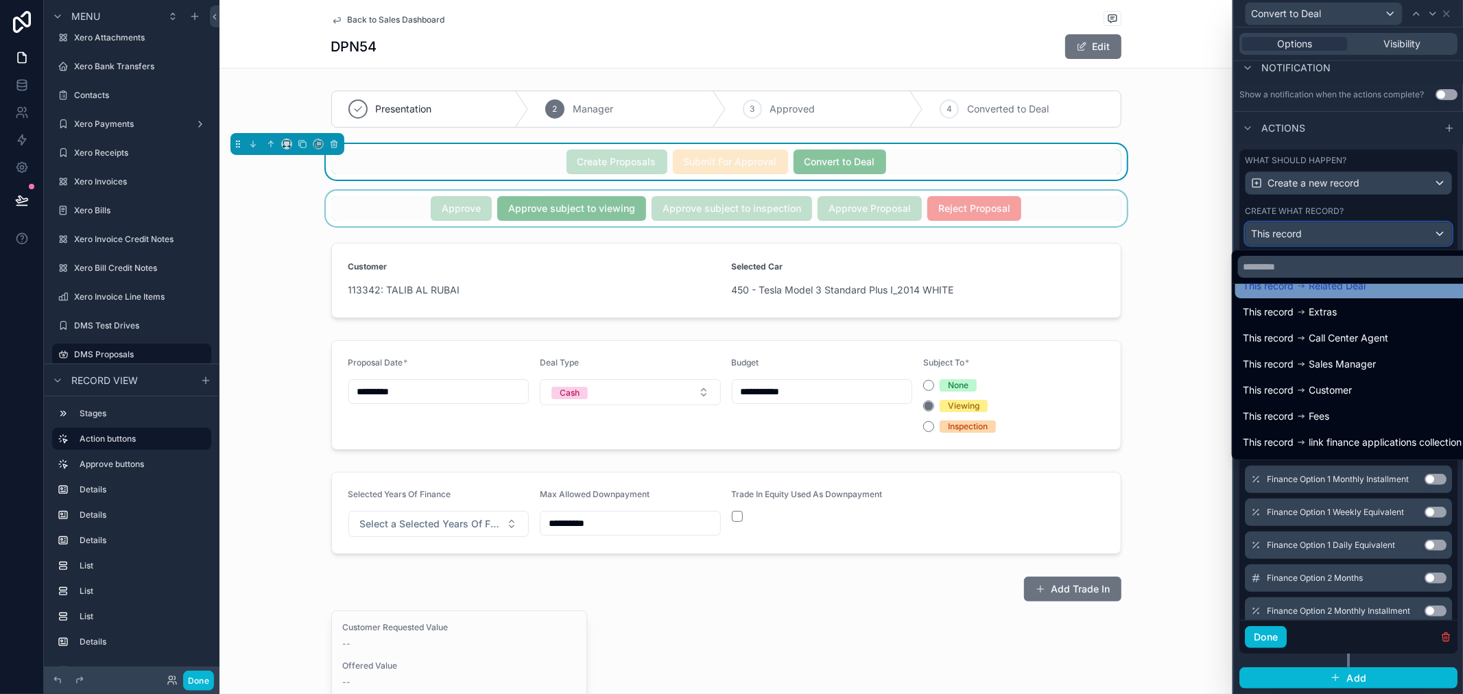
scroll to position [152, 0]
click at [1328, 285] on span "Related Deal" at bounding box center [1337, 285] width 57 height 16
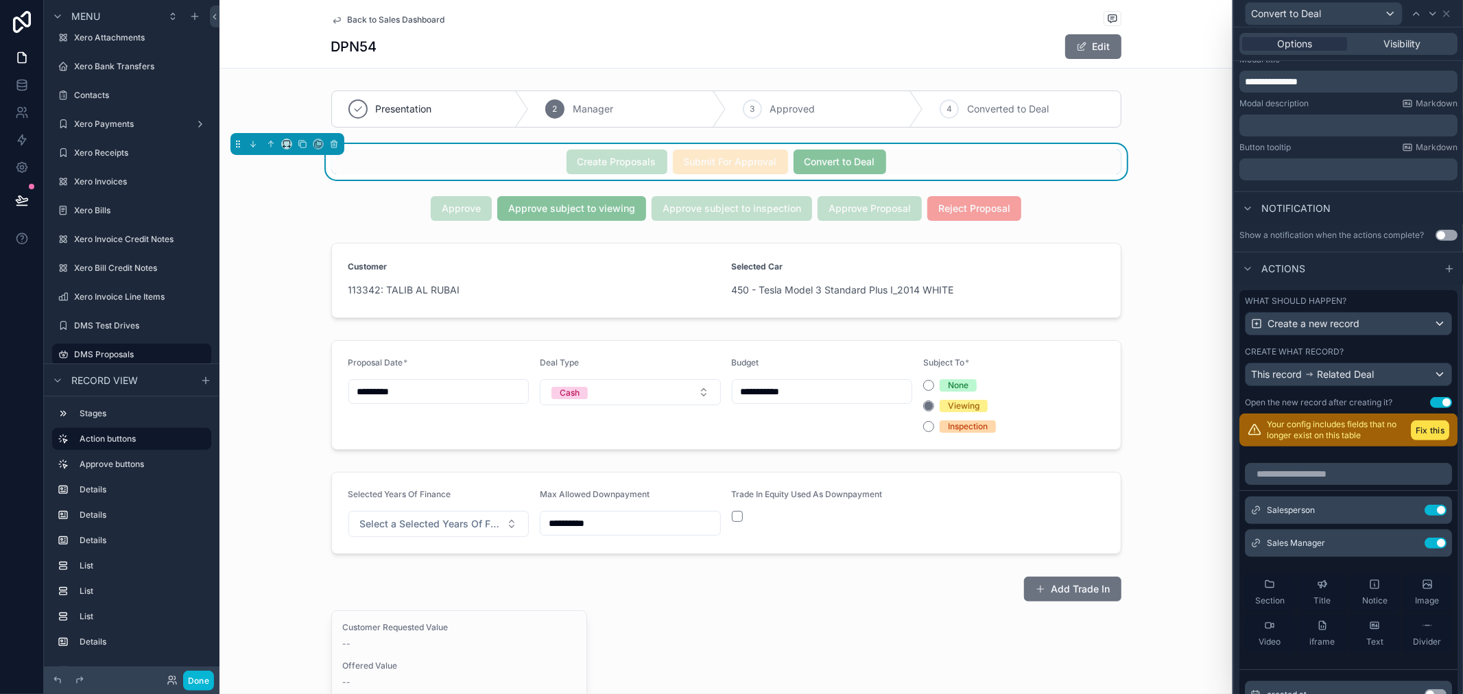
scroll to position [227, 0]
click at [1411, 441] on button "Fix this" at bounding box center [1430, 431] width 38 height 20
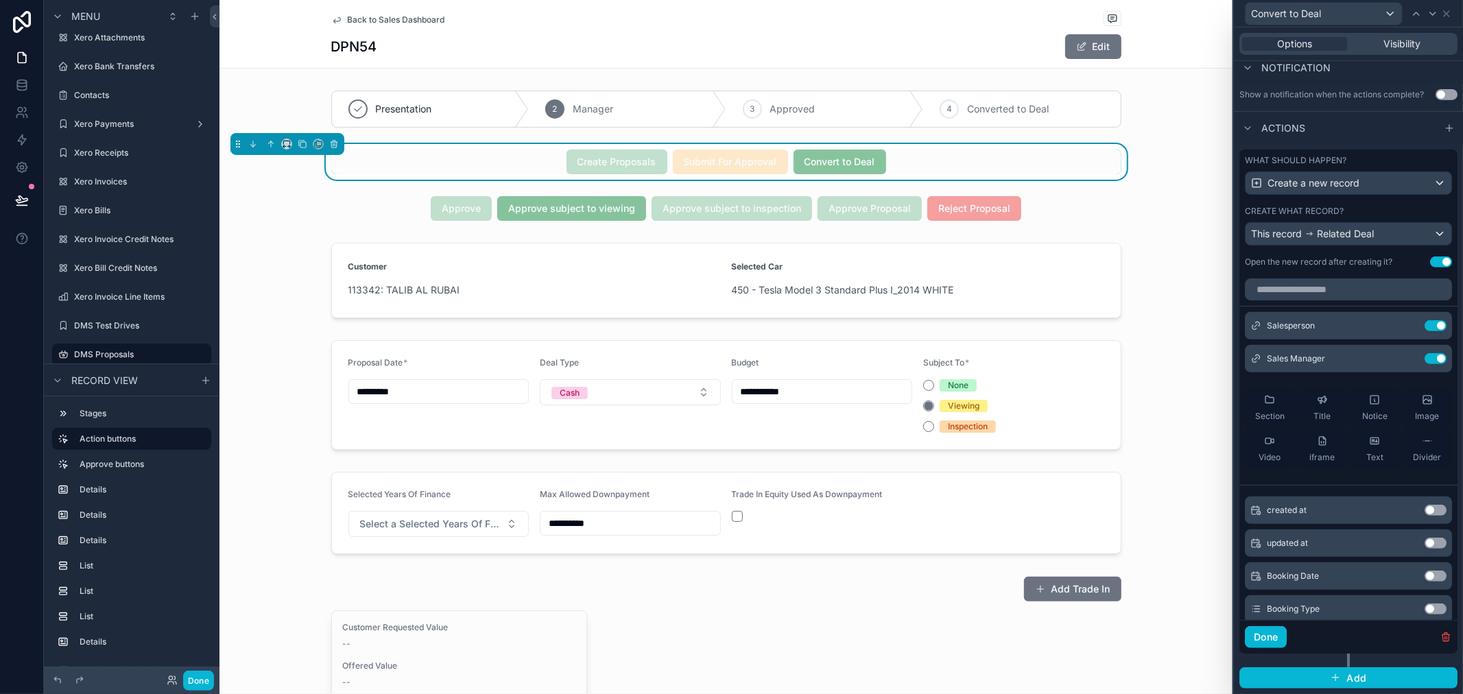
scroll to position [379, 0]
click at [1424, 325] on button "Use setting" at bounding box center [1435, 325] width 22 height 11
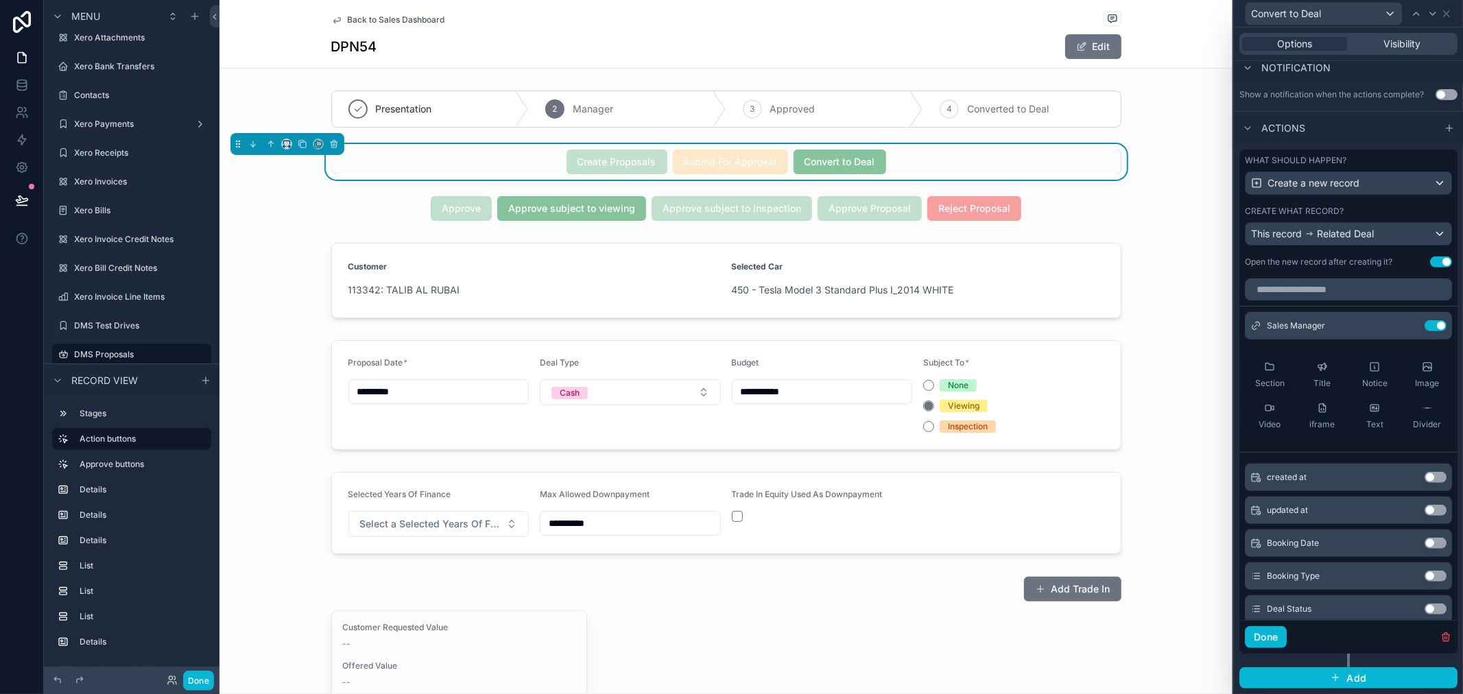
click at [1424, 325] on button "Use setting" at bounding box center [1435, 325] width 22 height 11
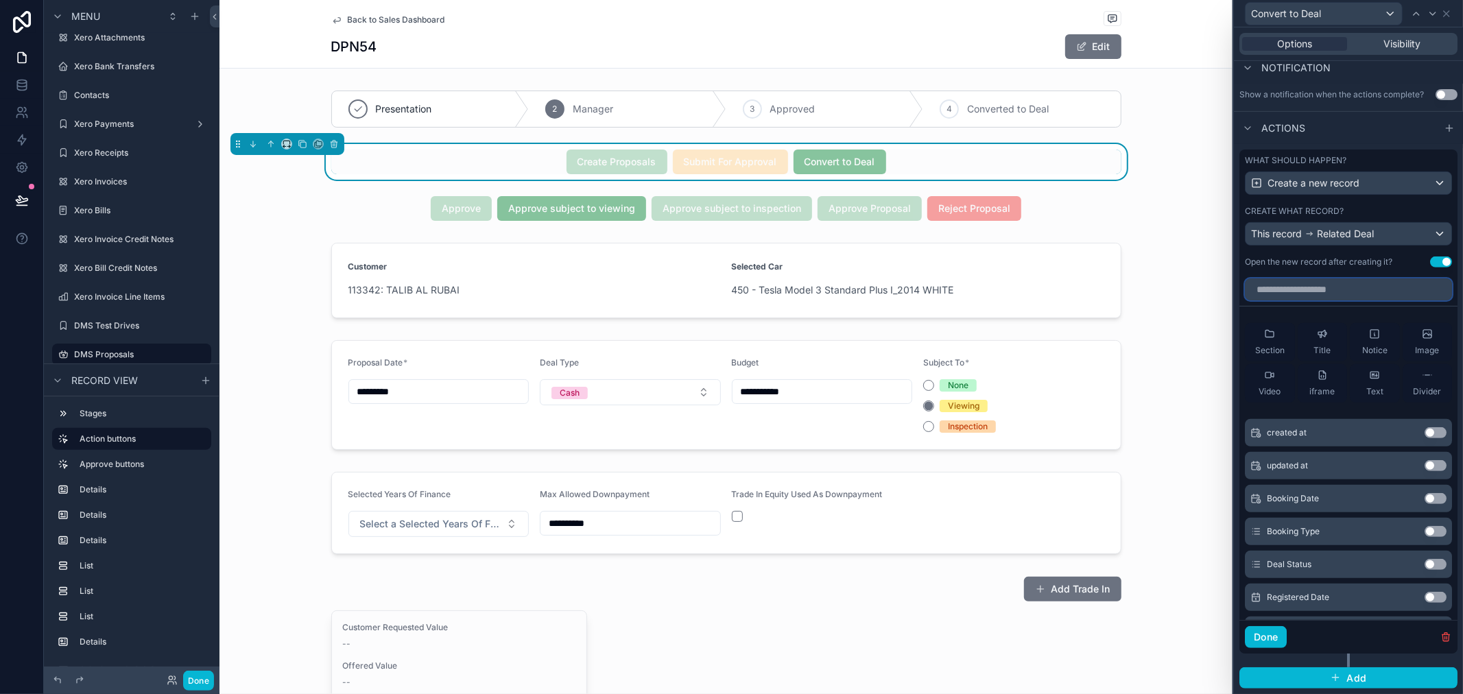
click at [1366, 296] on input "text" at bounding box center [1348, 289] width 207 height 22
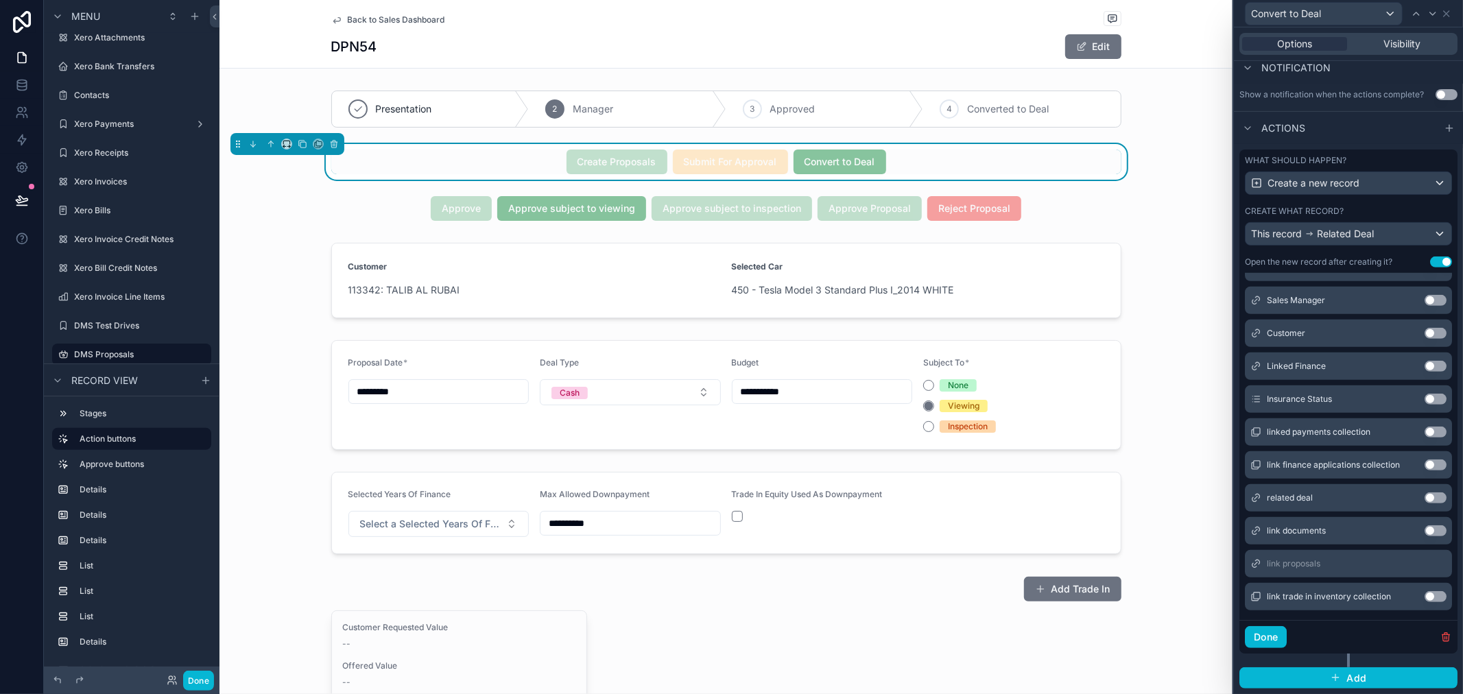
scroll to position [665, 0]
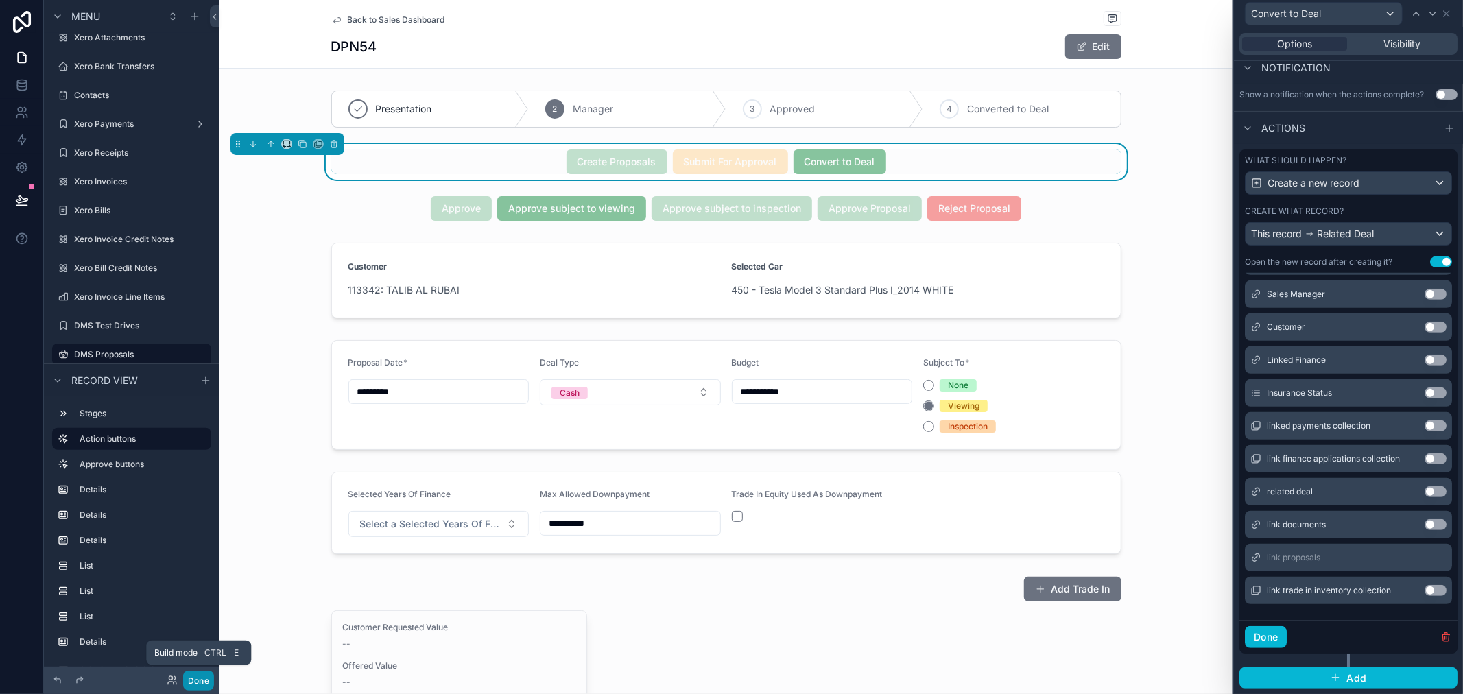
click at [195, 680] on button "Done" at bounding box center [198, 681] width 31 height 20
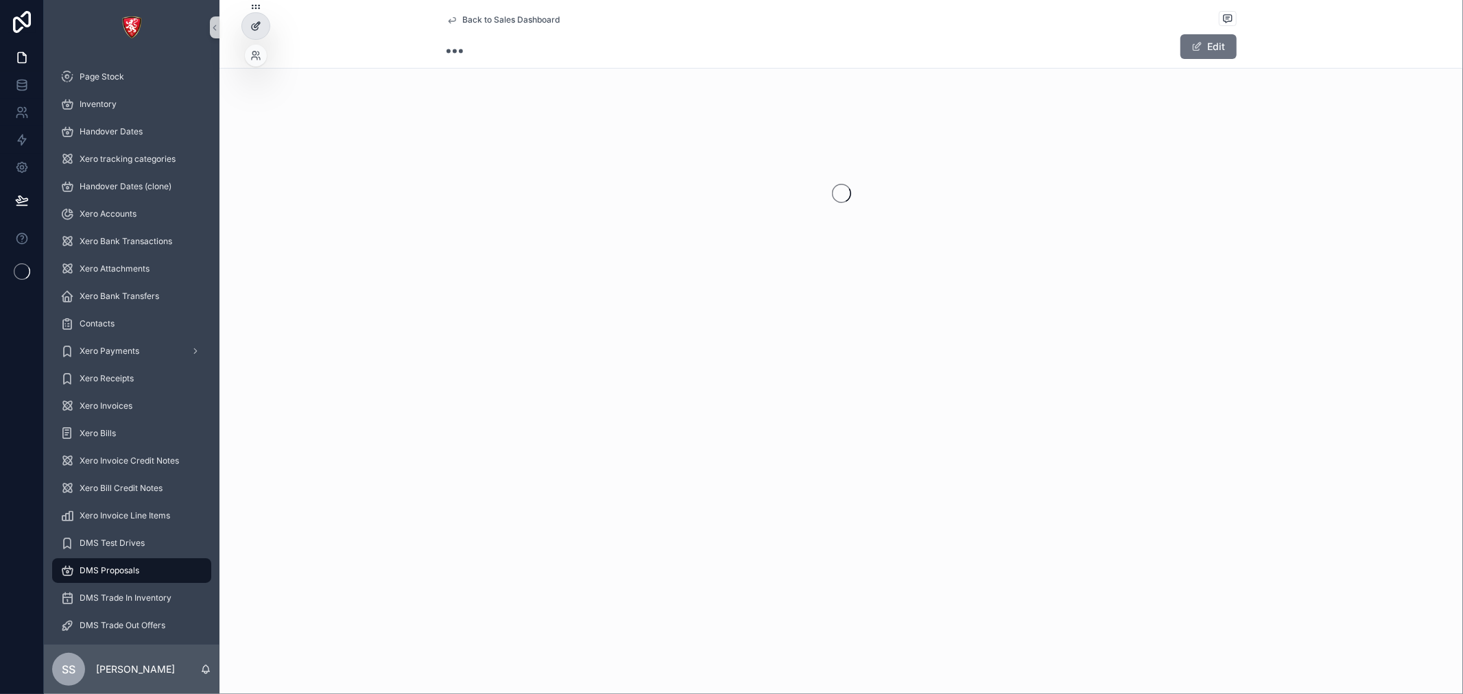
click at [263, 27] on div at bounding box center [255, 26] width 27 height 26
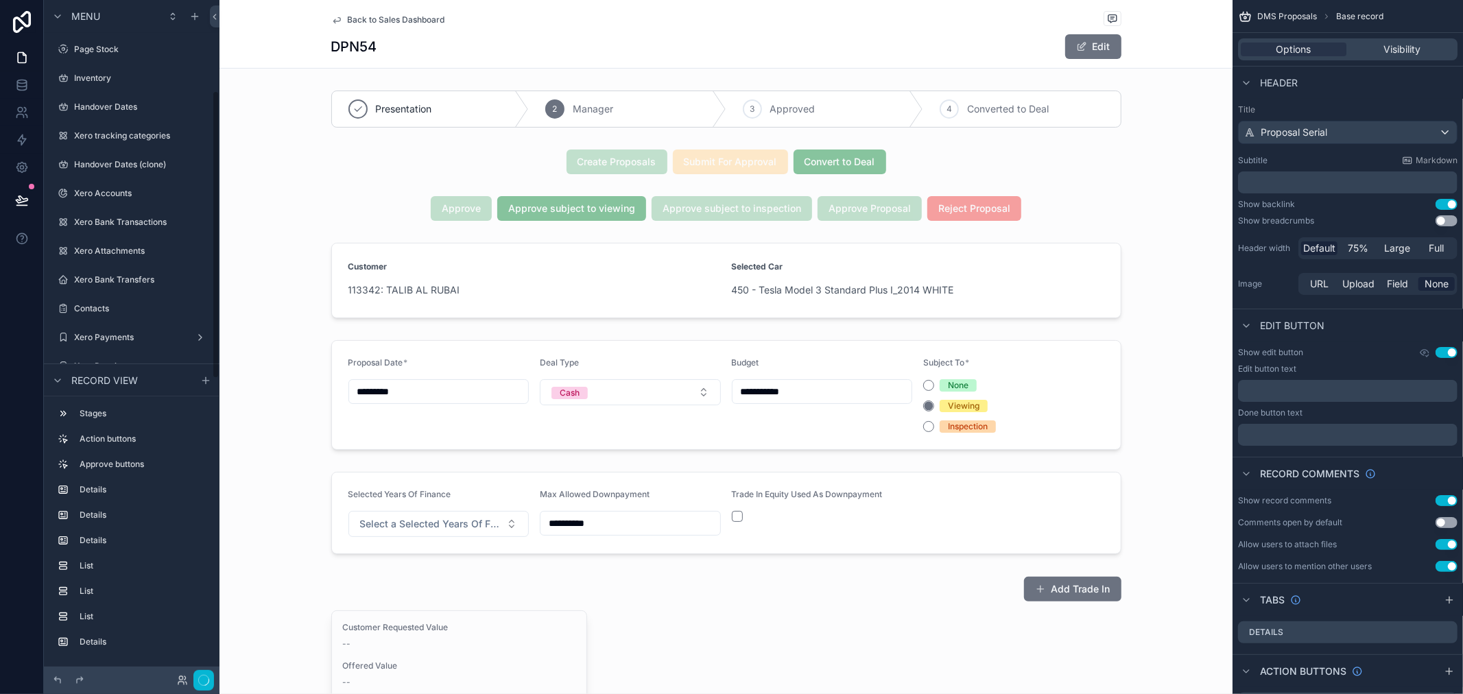
scroll to position [213, 0]
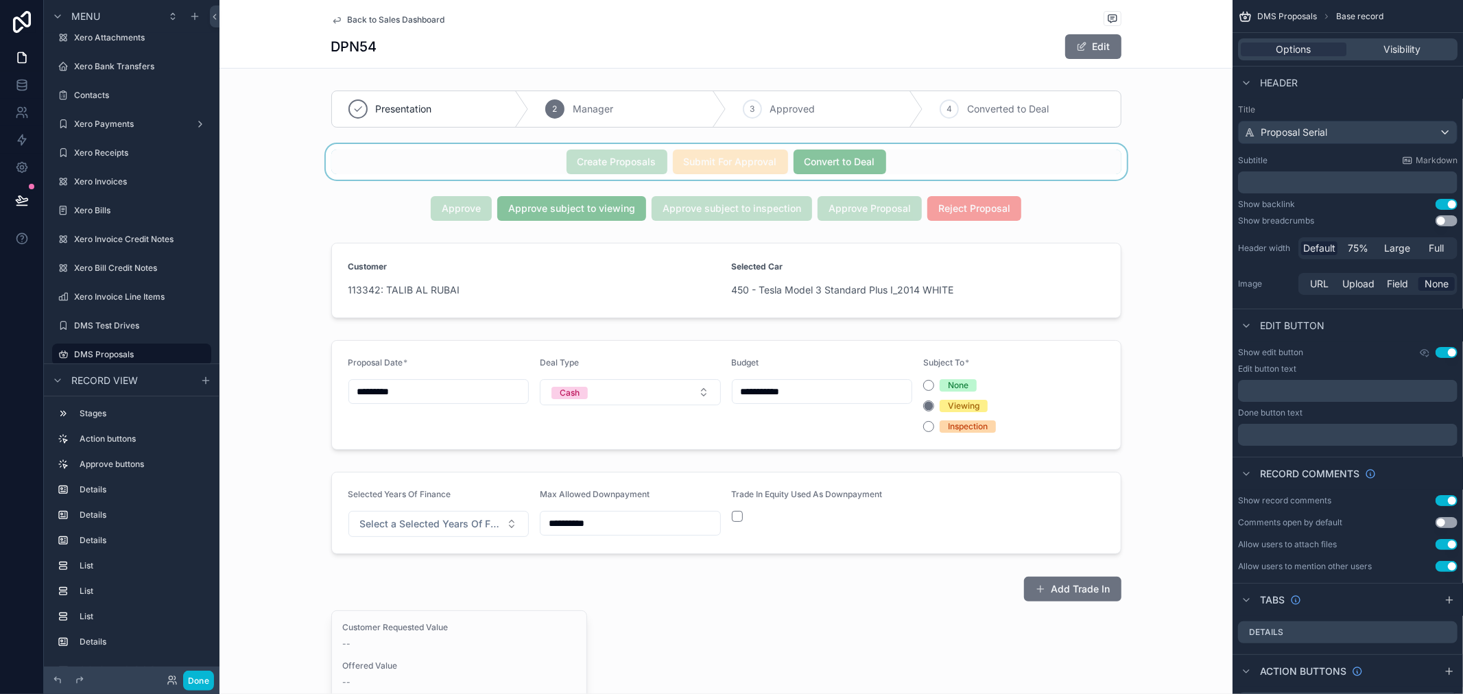
click at [875, 168] on div "scrollable content" at bounding box center [725, 162] width 1013 height 36
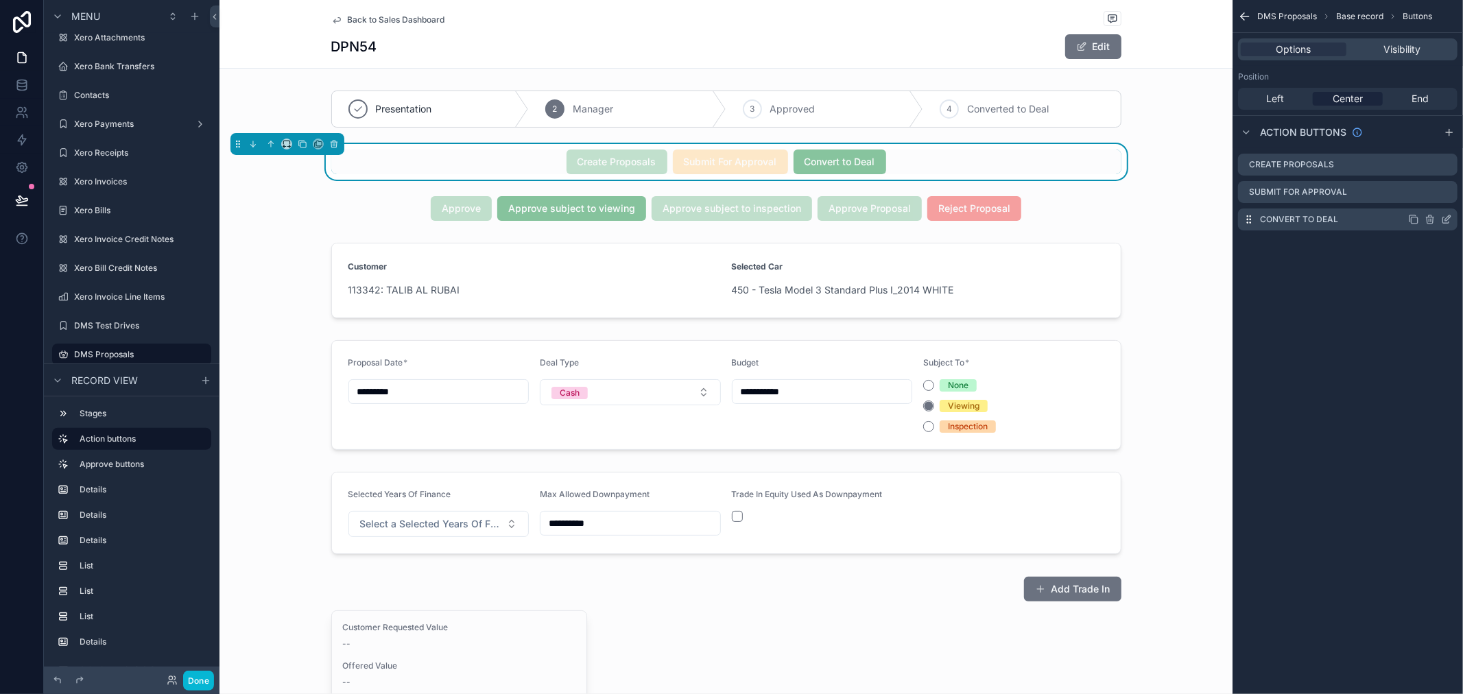
click at [1444, 220] on icon "scrollable content" at bounding box center [1446, 219] width 11 height 11
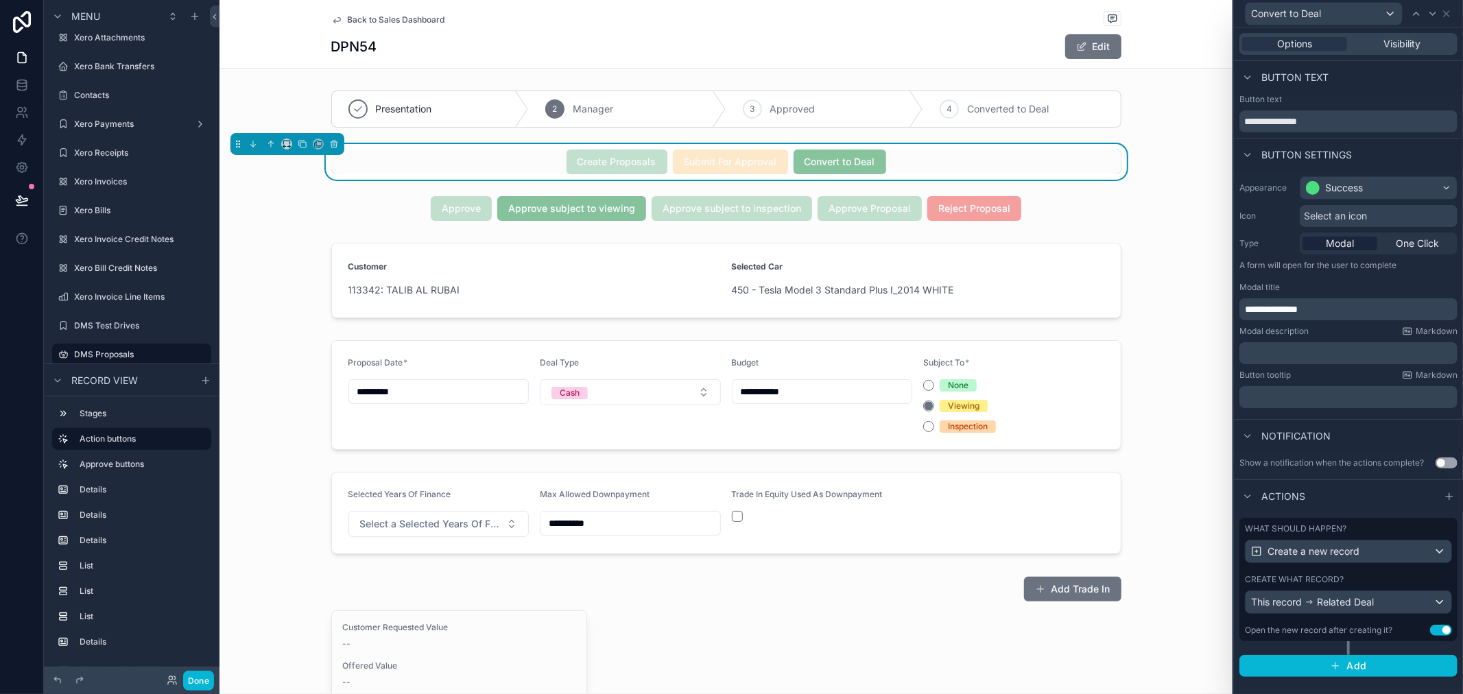
click at [1391, 627] on div "Open the new record after creating it?" at bounding box center [1318, 630] width 147 height 11
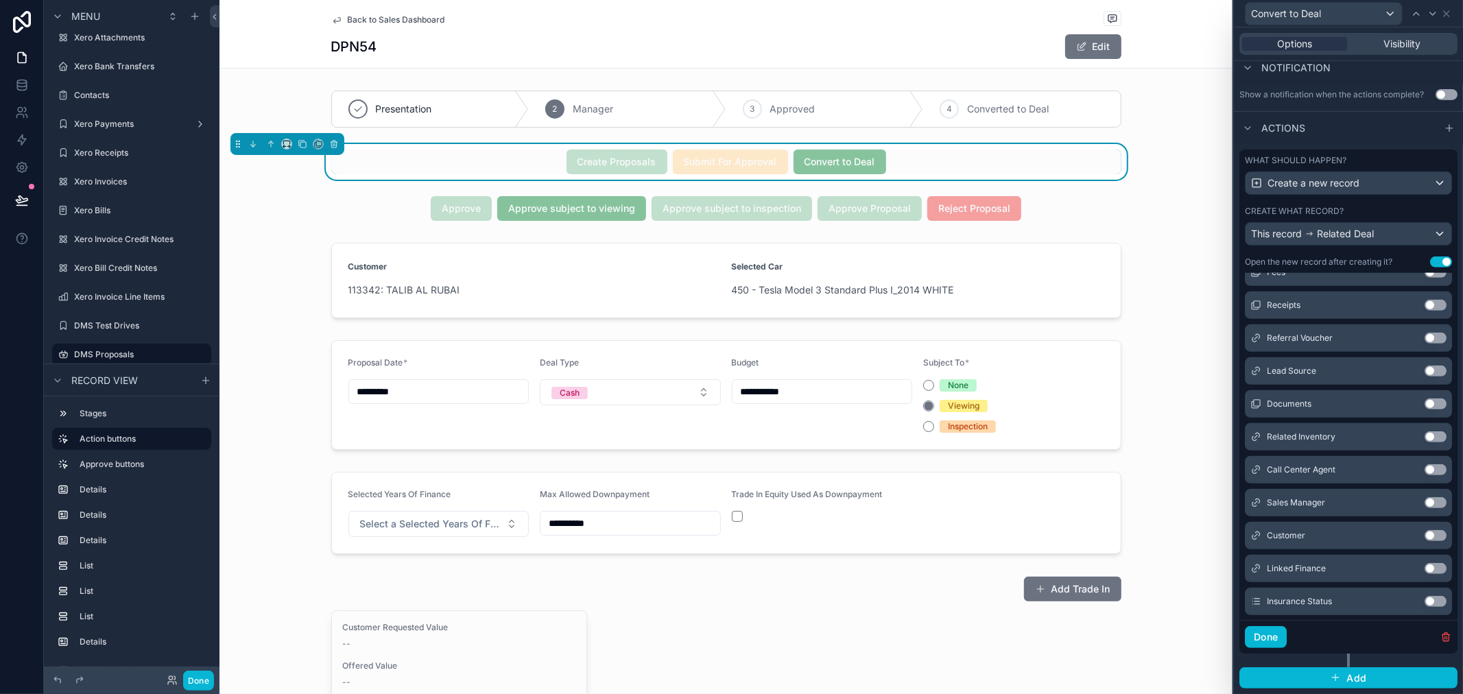
scroll to position [665, 0]
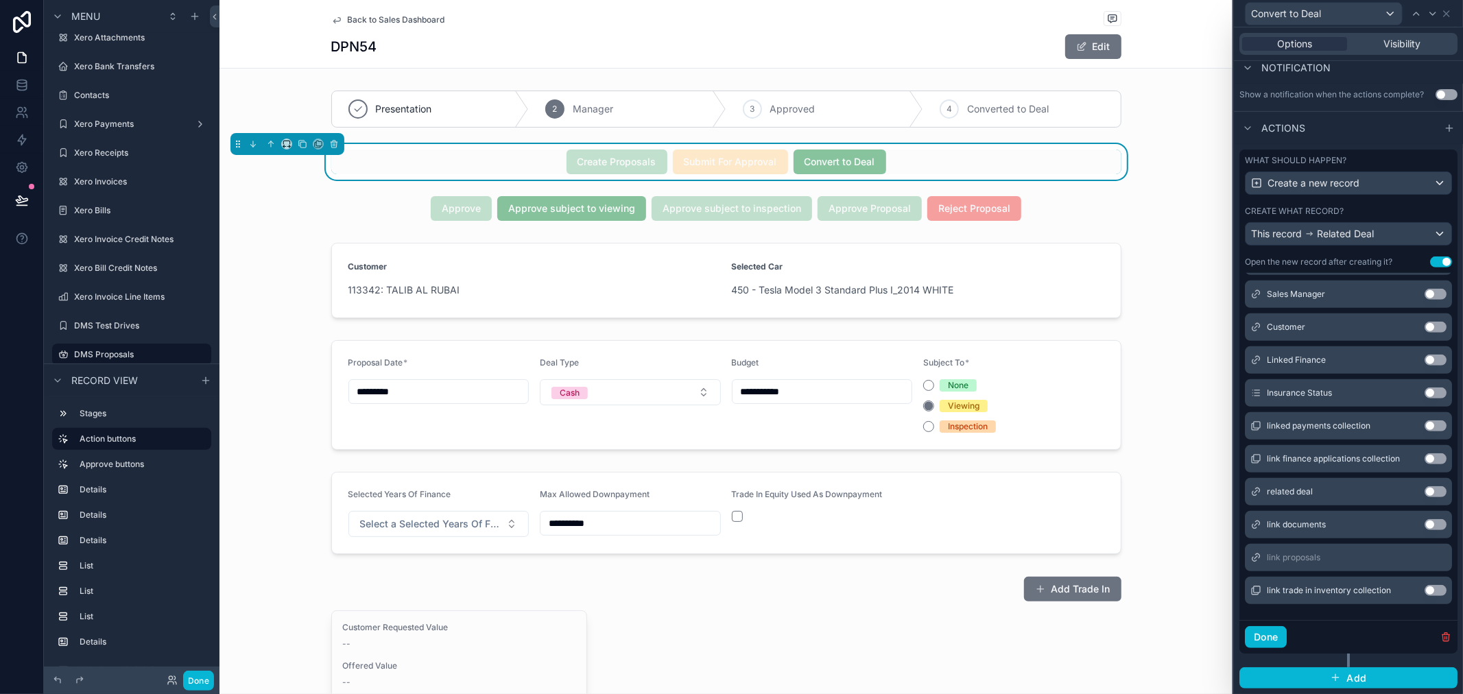
click at [1297, 491] on span "related deal" at bounding box center [1290, 491] width 46 height 11
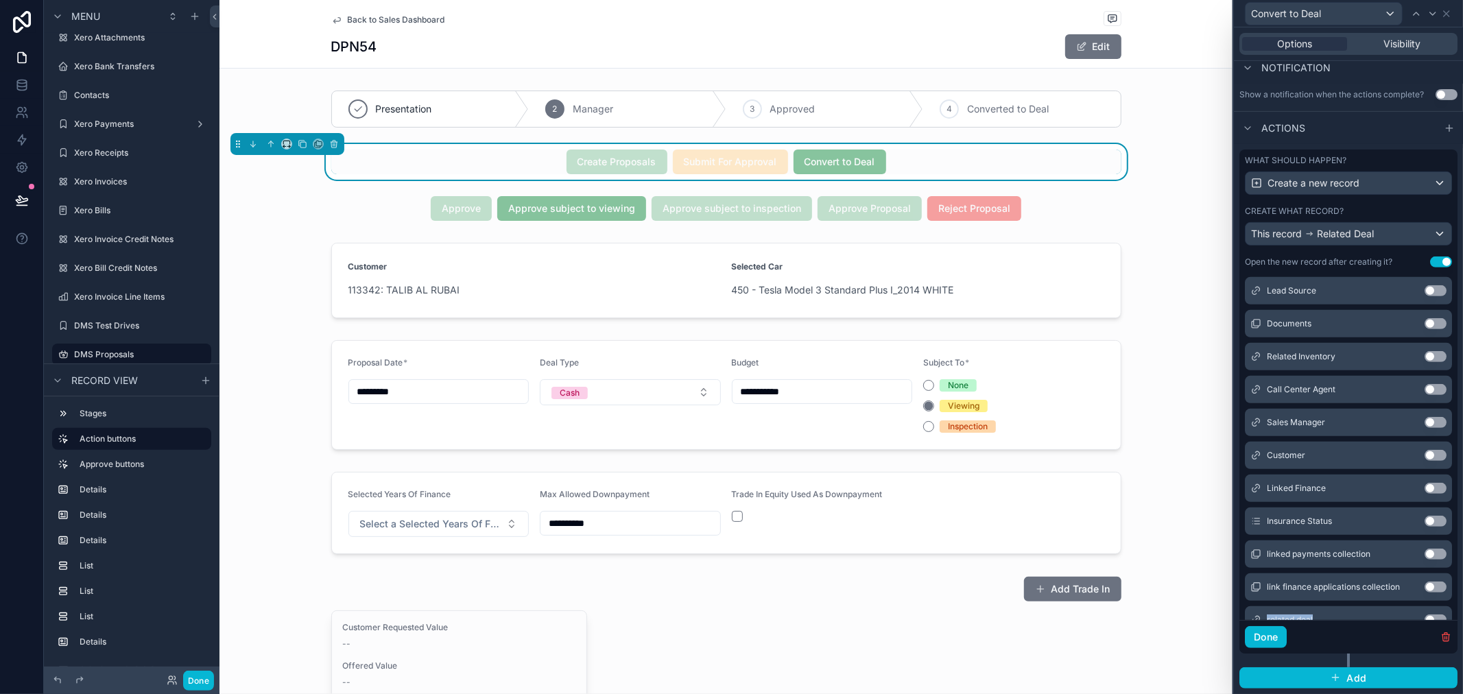
scroll to position [512, 0]
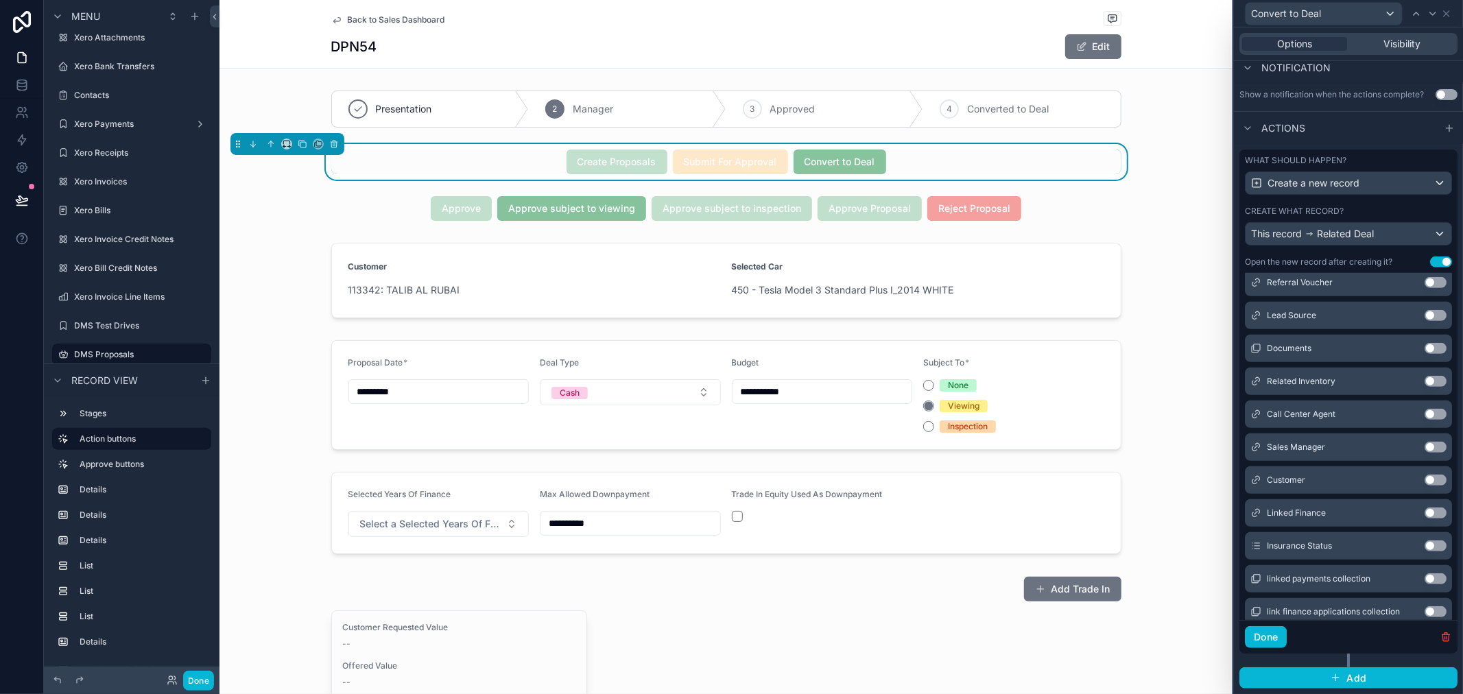
click at [1424, 442] on button "Use setting" at bounding box center [1435, 447] width 22 height 11
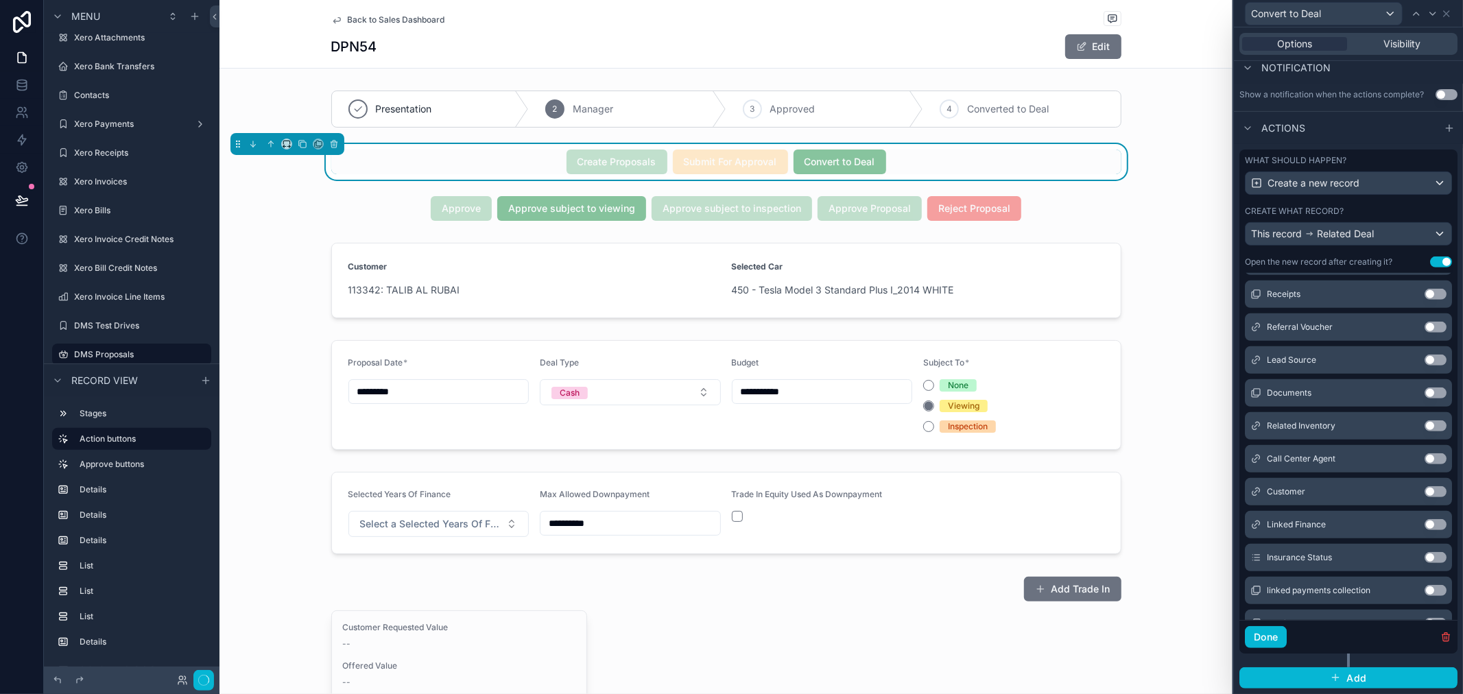
scroll to position [557, 0]
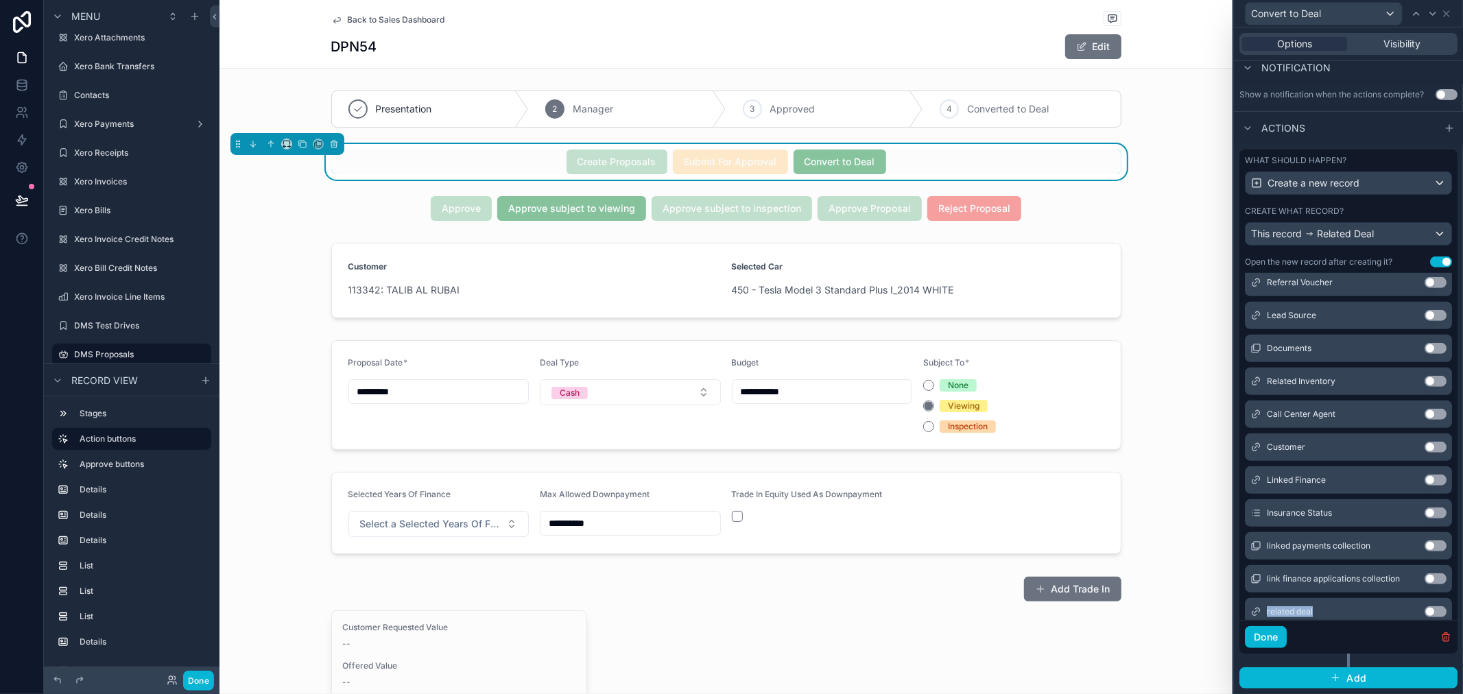
click at [1424, 450] on button "Use setting" at bounding box center [1435, 447] width 22 height 11
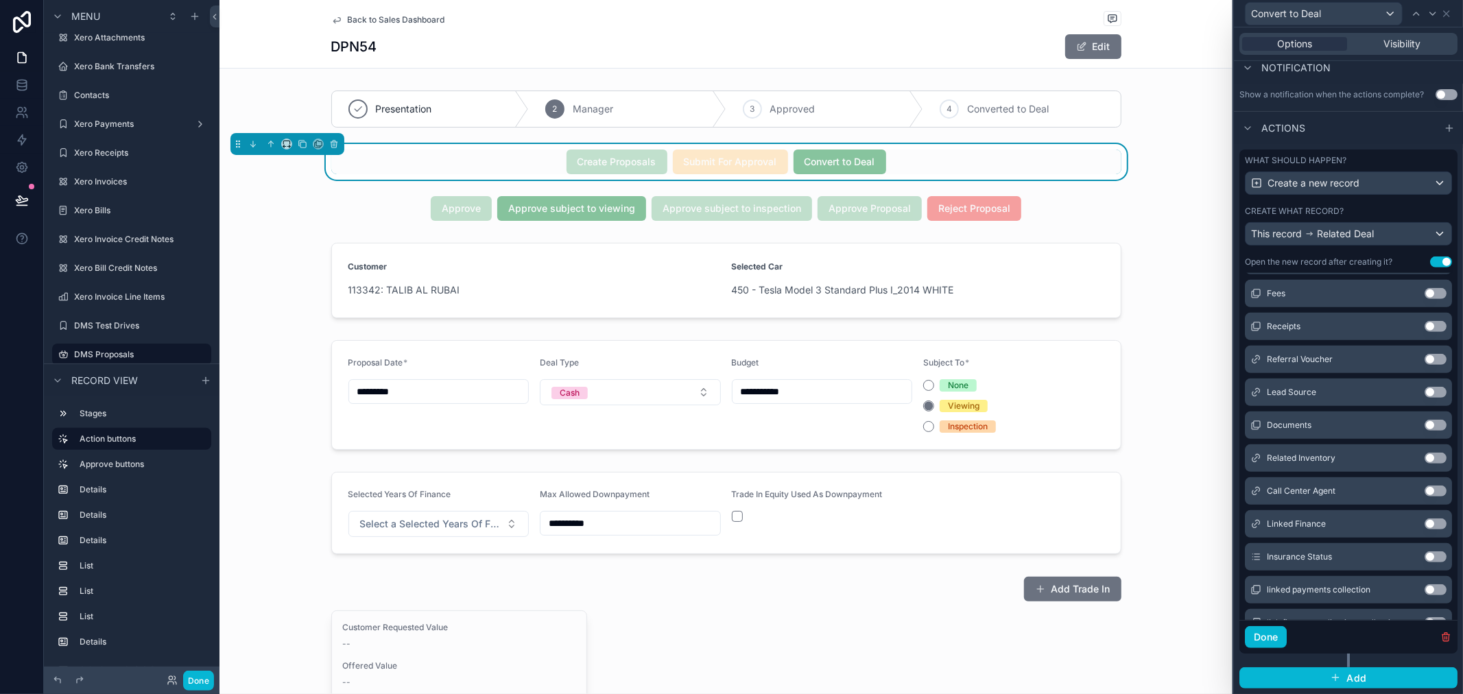
click at [1424, 457] on button "Use setting" at bounding box center [1435, 458] width 22 height 11
